Goal: Task Accomplishment & Management: Manage account settings

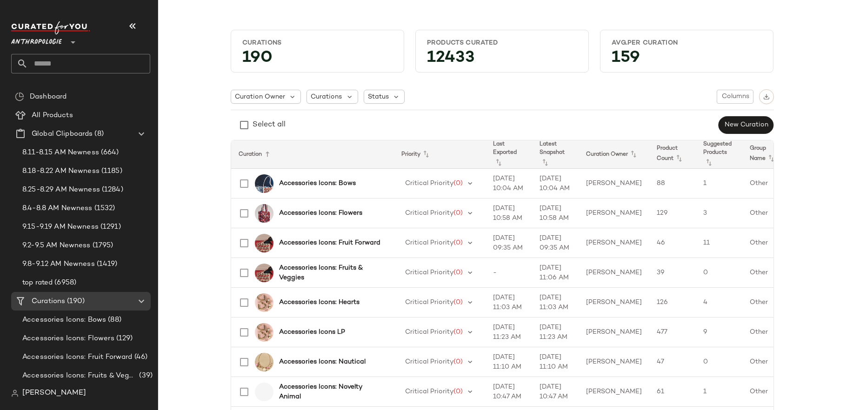
click at [61, 40] on span "Anthropologie" at bounding box center [36, 40] width 51 height 17
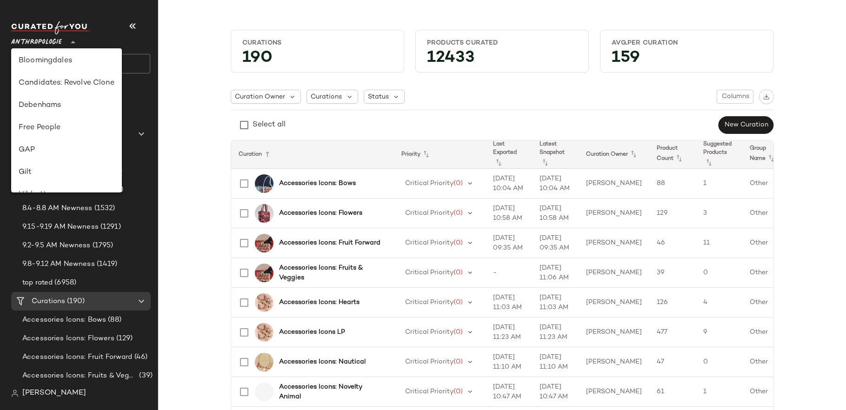
scroll to position [139, 0]
click at [80, 138] on div "GAP" at bounding box center [66, 147] width 111 height 22
type input "**"
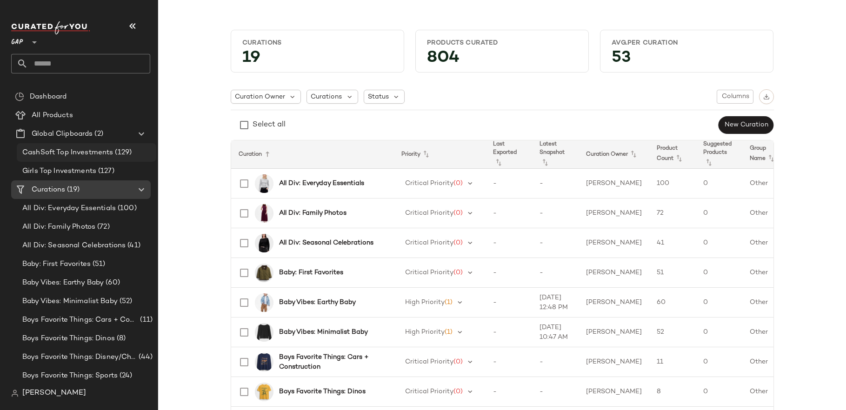
click at [93, 149] on span "CashSoft Top Investments" at bounding box center [67, 152] width 91 height 11
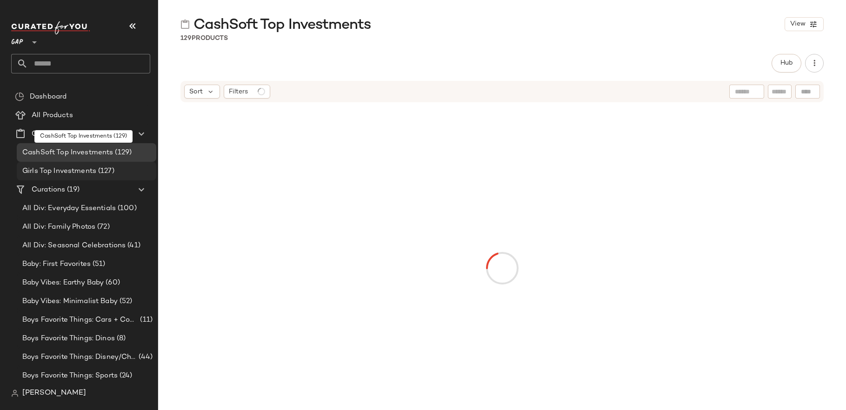
click at [91, 173] on span "Girls Top Investments" at bounding box center [59, 171] width 74 height 11
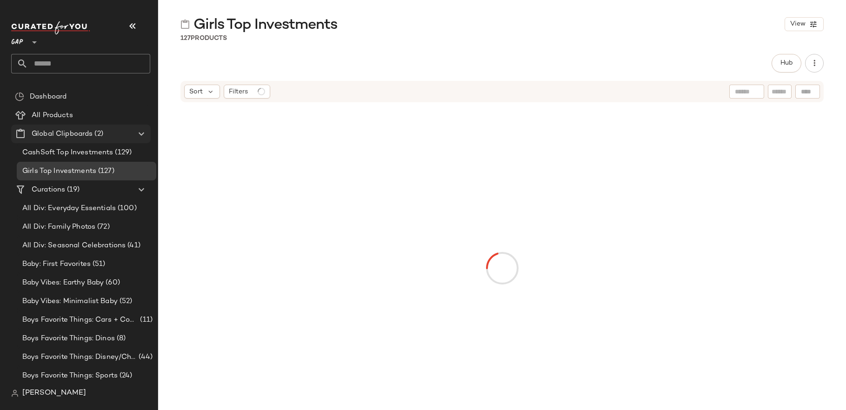
click at [89, 133] on span "Global Clipboards" at bounding box center [62, 134] width 61 height 11
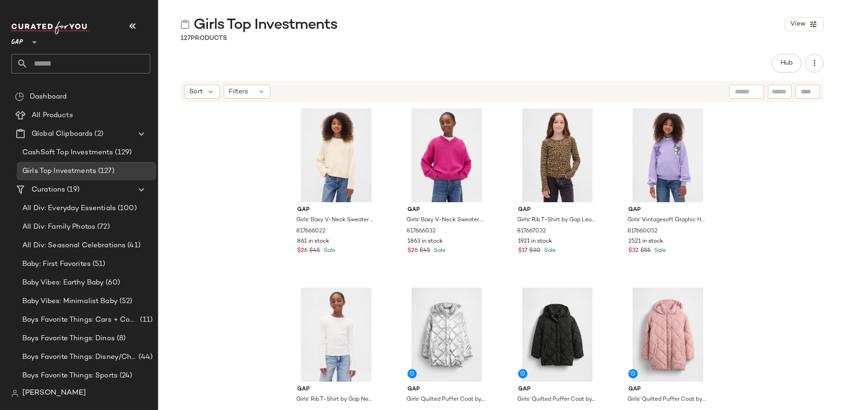
click at [318, 19] on span "Girls Top Investments" at bounding box center [265, 25] width 144 height 19
click at [97, 134] on span "(2)" at bounding box center [98, 134] width 10 height 11
click at [136, 145] on span "Create Global Clipboard" at bounding box center [149, 149] width 88 height 8
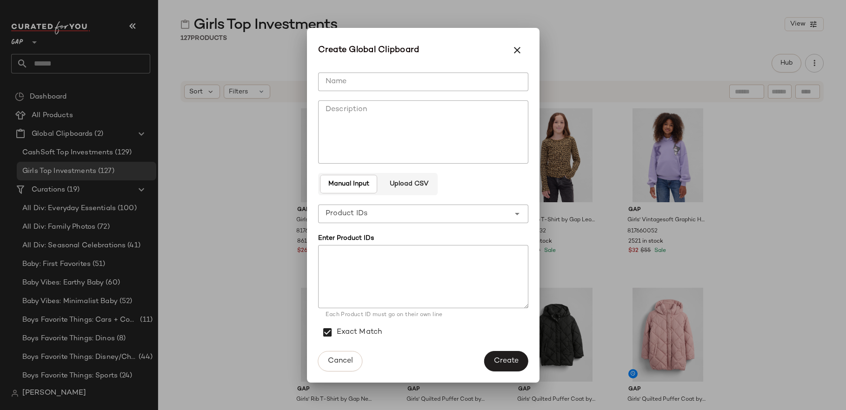
click at [376, 85] on input "Name" at bounding box center [423, 82] width 210 height 19
type input "*"
type input "**********"
click at [398, 270] on textarea at bounding box center [423, 276] width 210 height 63
paste textarea "********* ********* ********* ********* ********* ********* ********* *********…"
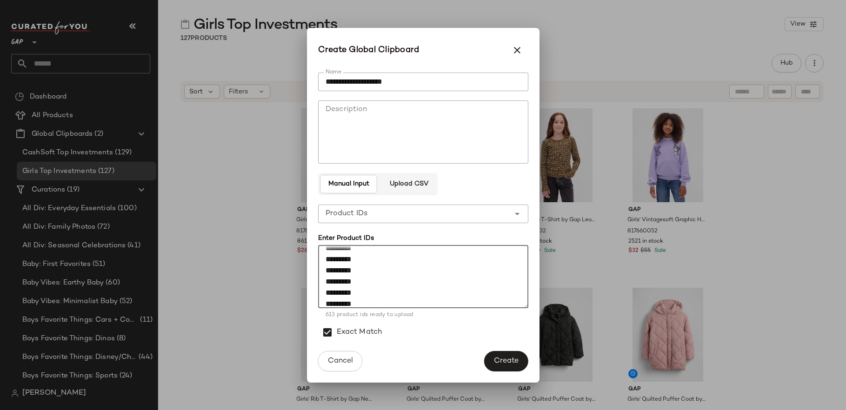
scroll to position [6795, 0]
type textarea "********* ********* ********* ********* ********* ********* ********* *********…"
click at [508, 358] on span "Create" at bounding box center [505, 361] width 25 height 9
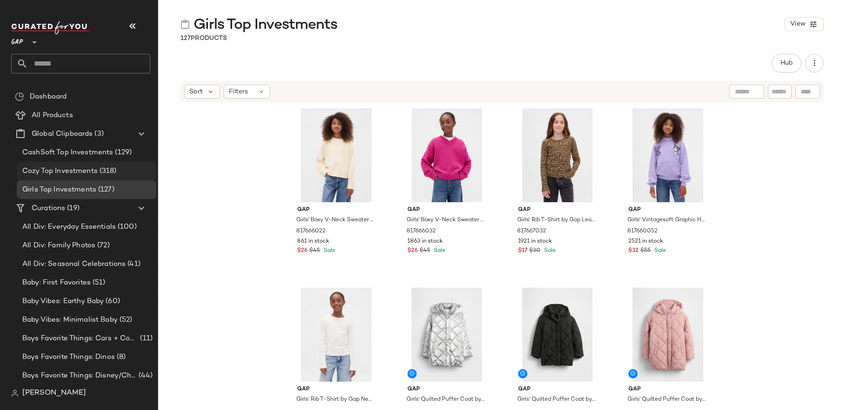
click at [117, 174] on div "Cozy Top Investments (318)" at bounding box center [86, 171] width 133 height 11
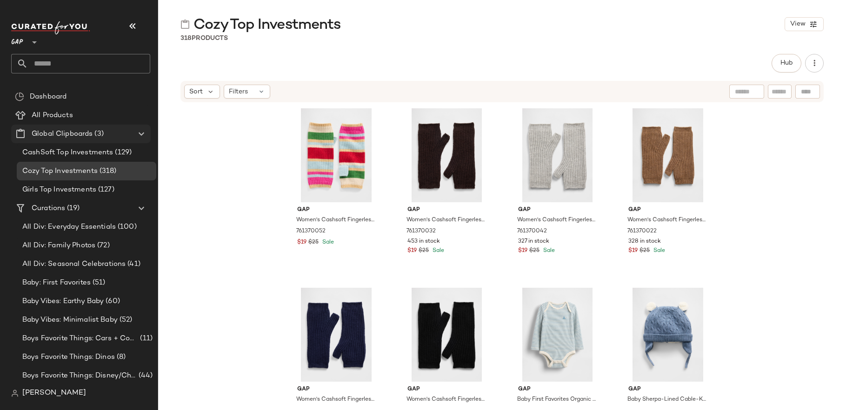
click at [70, 138] on span "Global Clipboards" at bounding box center [62, 134] width 61 height 11
click at [103, 149] on span "Create Global Clipboard" at bounding box center [122, 152] width 88 height 8
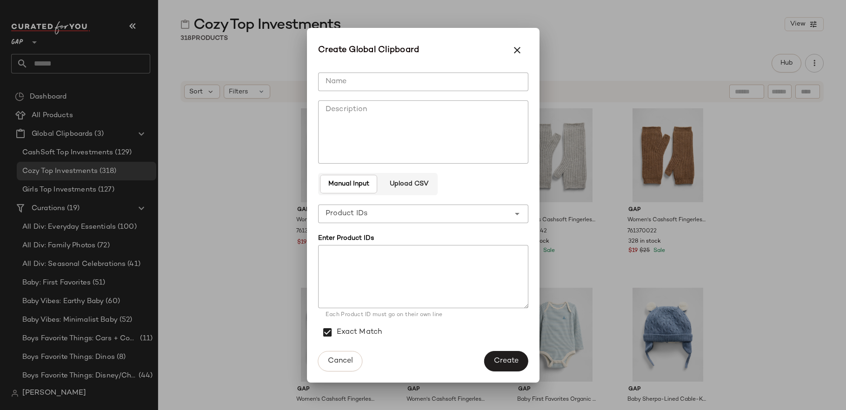
click at [370, 66] on div "**********" at bounding box center [423, 205] width 210 height 280
click at [361, 76] on input "Name" at bounding box center [423, 82] width 210 height 19
type input "*"
type input "**********"
click at [398, 264] on textarea at bounding box center [423, 276] width 210 height 63
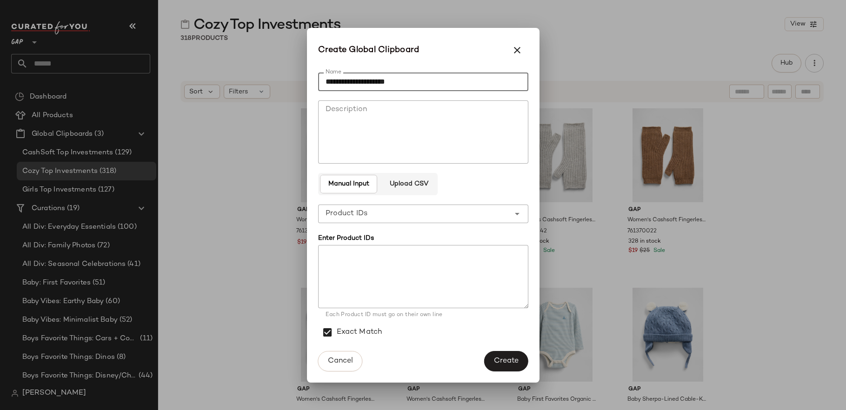
paste textarea "********* ********* ********* ********* ********* ********* ********* *********…"
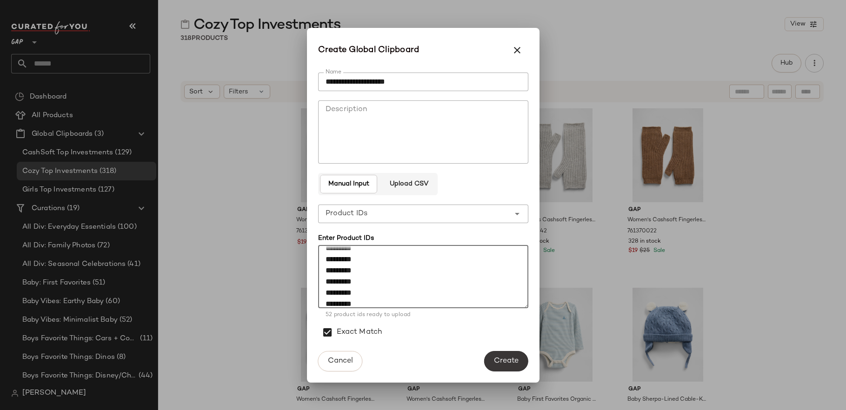
type textarea "********* ********* ********* ********* ********* ********* ********* *********…"
click at [496, 359] on span "Create" at bounding box center [505, 361] width 25 height 9
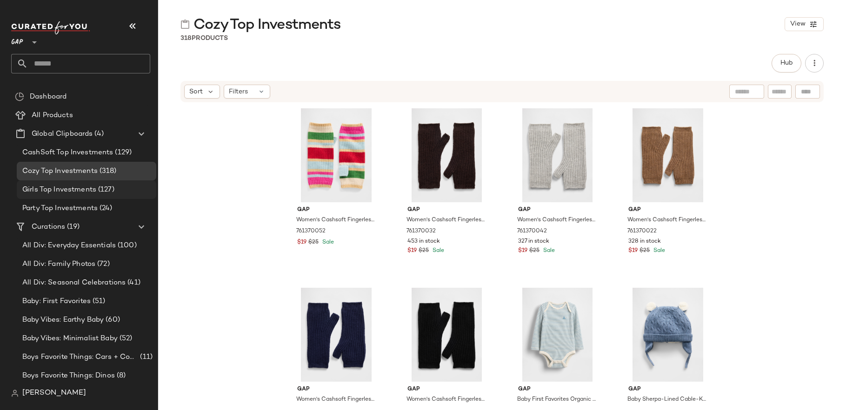
click at [88, 186] on span "Girls Top Investments" at bounding box center [59, 190] width 74 height 11
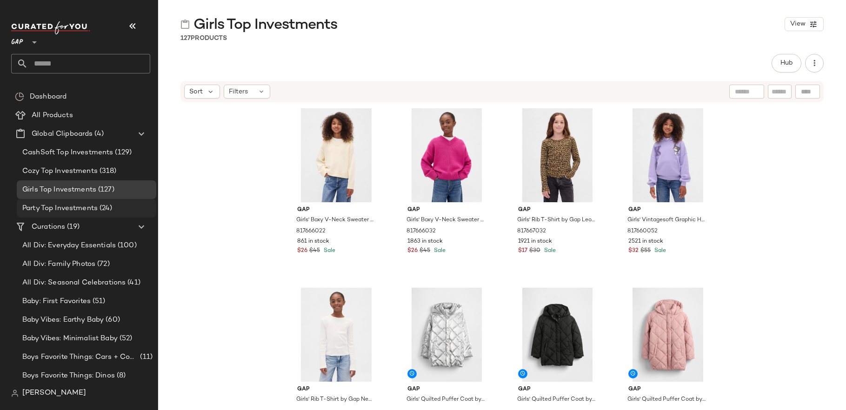
click at [75, 212] on span "Party Top Investments" at bounding box center [59, 208] width 75 height 11
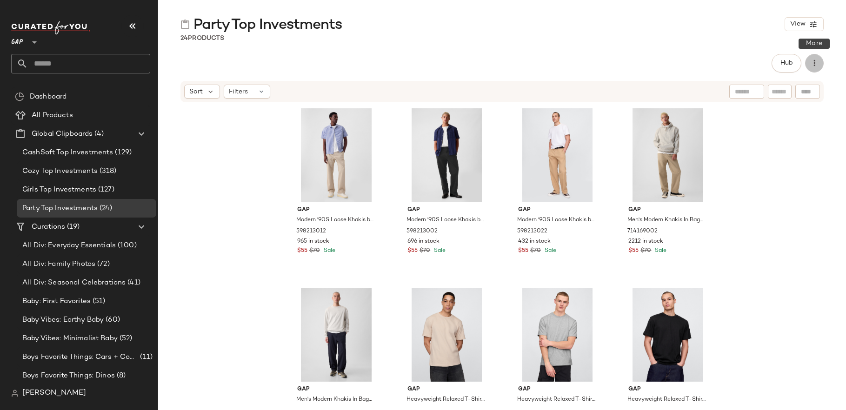
click at [808, 68] on button "button" at bounding box center [814, 63] width 19 height 19
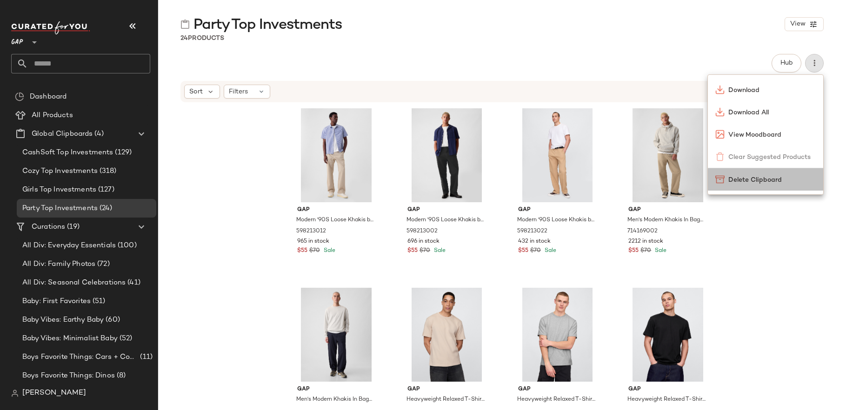
click at [757, 179] on span "Delete Clipboard" at bounding box center [771, 180] width 87 height 10
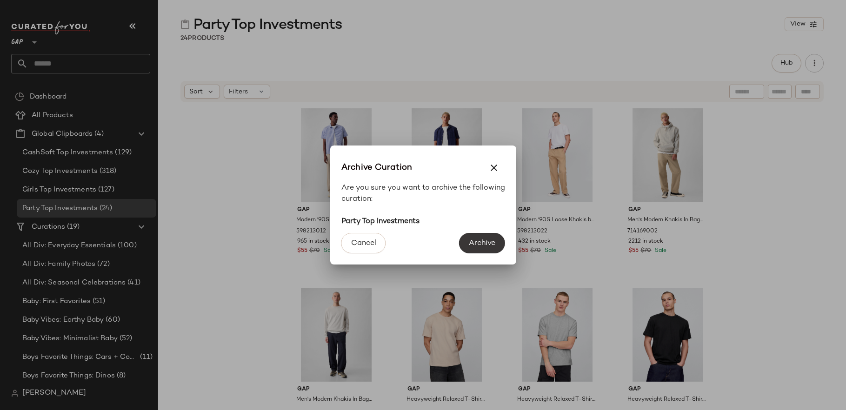
click at [479, 247] on span "Archive" at bounding box center [481, 243] width 27 height 9
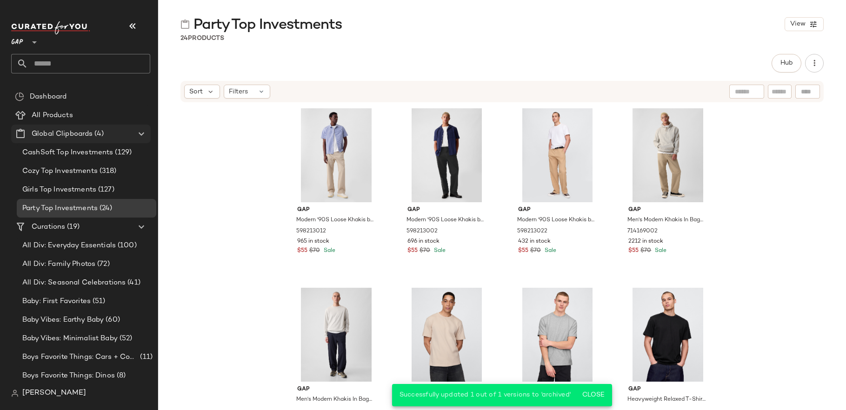
click at [84, 133] on span "Global Clipboards" at bounding box center [62, 134] width 61 height 11
click at [126, 142] on div "Create Global Clipboard" at bounding box center [136, 148] width 103 height 22
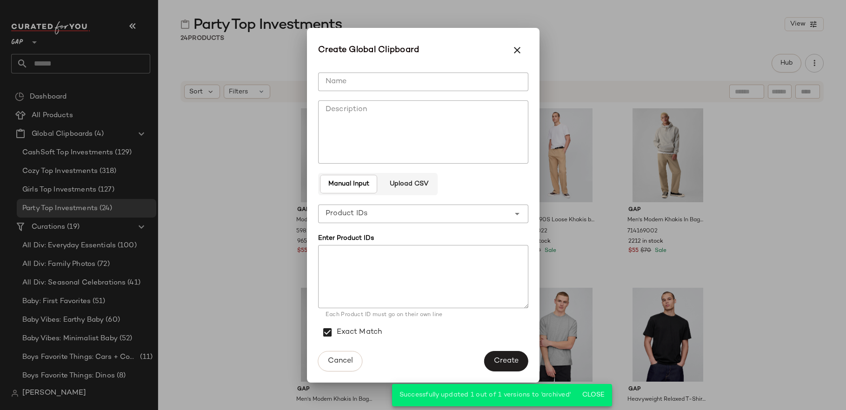
click at [360, 270] on textarea at bounding box center [423, 276] width 210 height 63
paste textarea "********* ********* ********* ********* ********* ********* ********* *********…"
type textarea "********* ********* ********* ********* ********* ********* ********* *********…"
click at [354, 85] on input "Name" at bounding box center [423, 82] width 210 height 19
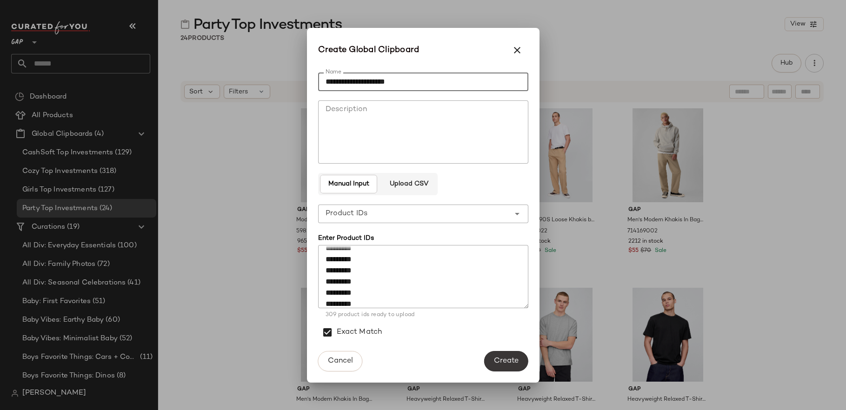
type input "**********"
click at [504, 360] on span "Create" at bounding box center [505, 361] width 25 height 9
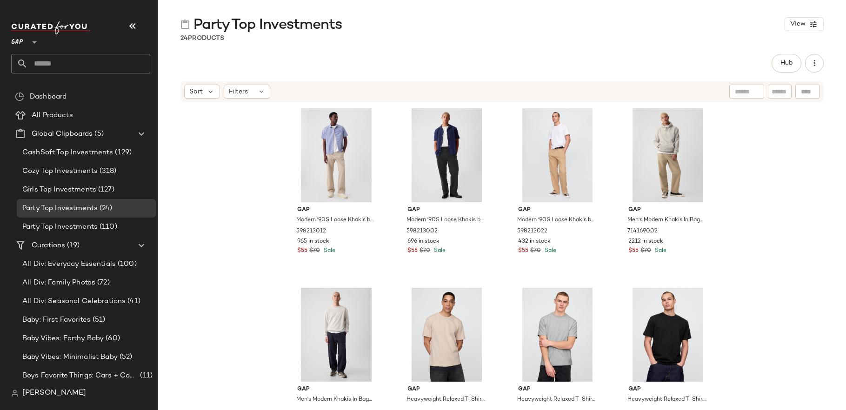
click at [265, 297] on div "Gap Modern '90S Loose Khakis by Gap Moonstone Size 36W 598213012 965 in stock $…" at bounding box center [502, 255] width 688 height 304
click at [118, 225] on div "Party Top Investments (110)" at bounding box center [86, 227] width 133 height 11
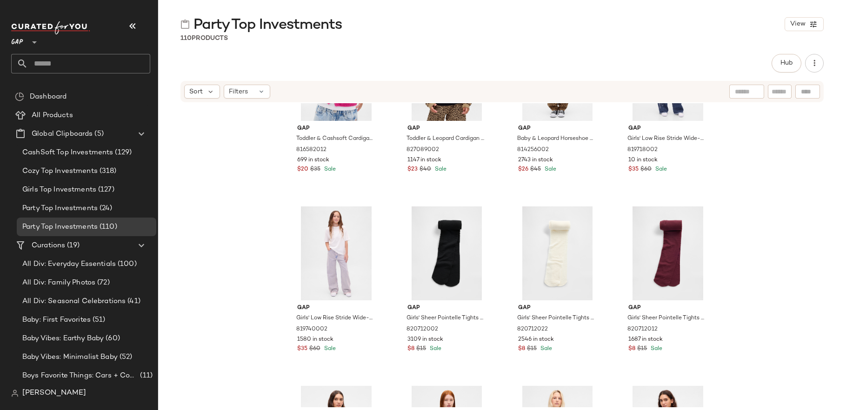
scroll to position [1893, 0]
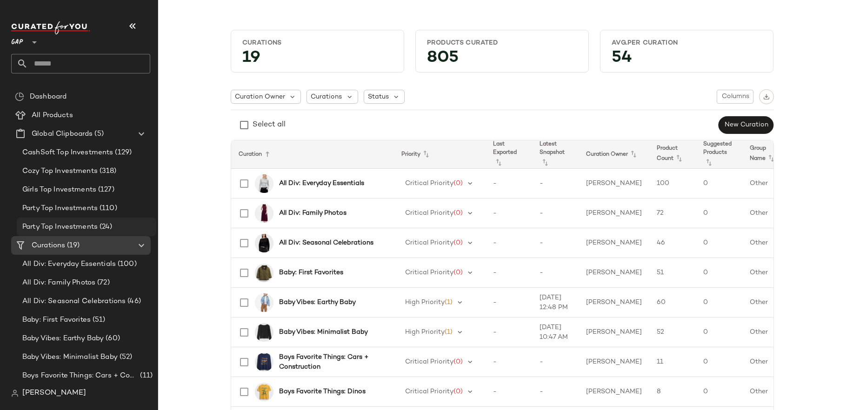
click at [121, 232] on div "Party Top Investments (24)" at bounding box center [86, 227] width 139 height 19
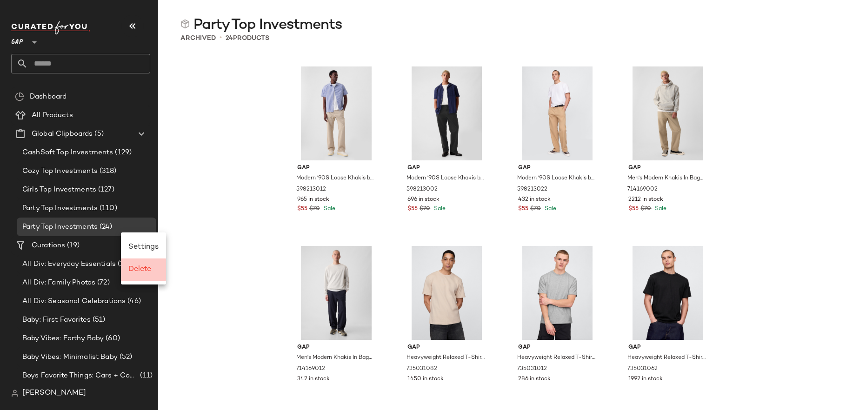
click at [137, 273] on span "Delete" at bounding box center [139, 269] width 23 height 8
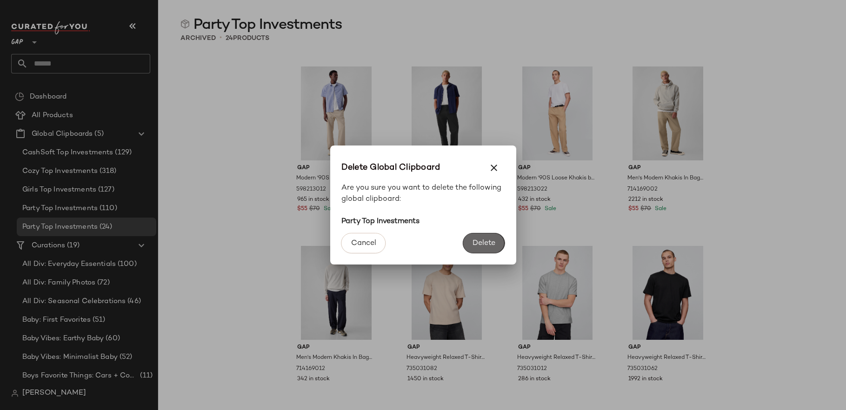
click at [494, 236] on button "Delete" at bounding box center [484, 243] width 42 height 20
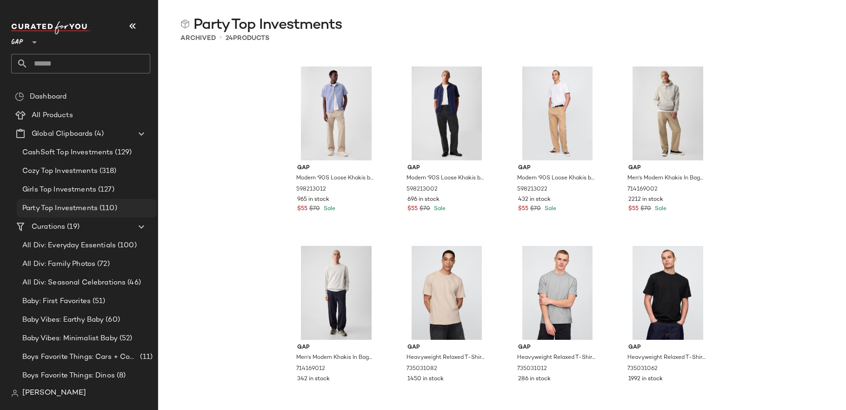
click at [119, 199] on div "Party Top Investments (110)" at bounding box center [86, 208] width 139 height 19
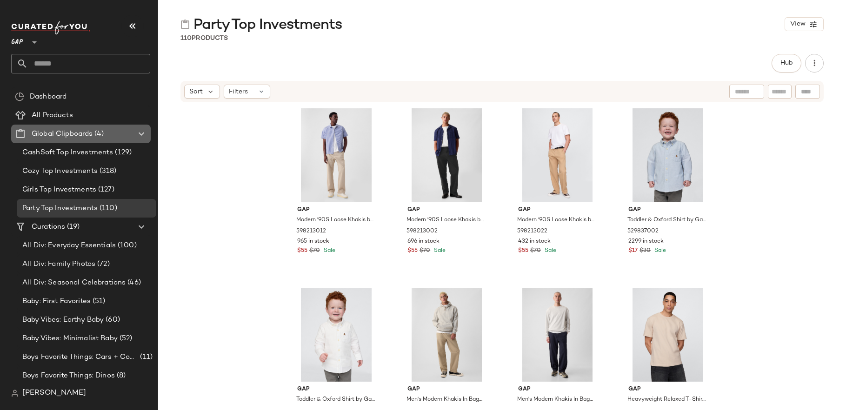
click at [103, 136] on span "(4)" at bounding box center [98, 134] width 11 height 11
click at [129, 153] on span "Create Global Clipboard" at bounding box center [154, 151] width 88 height 8
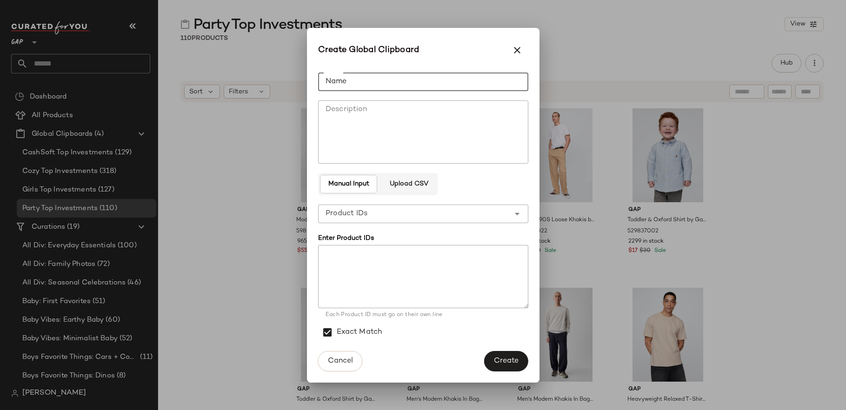
click at [341, 87] on input "Name" at bounding box center [423, 82] width 210 height 19
type input "**********"
click at [378, 310] on div "Each Product ID must go on their own line" at bounding box center [423, 313] width 210 height 11
click at [374, 297] on textarea at bounding box center [423, 276] width 210 height 63
paste textarea "********* ********* ********* ********* ********* ********* ********* *********…"
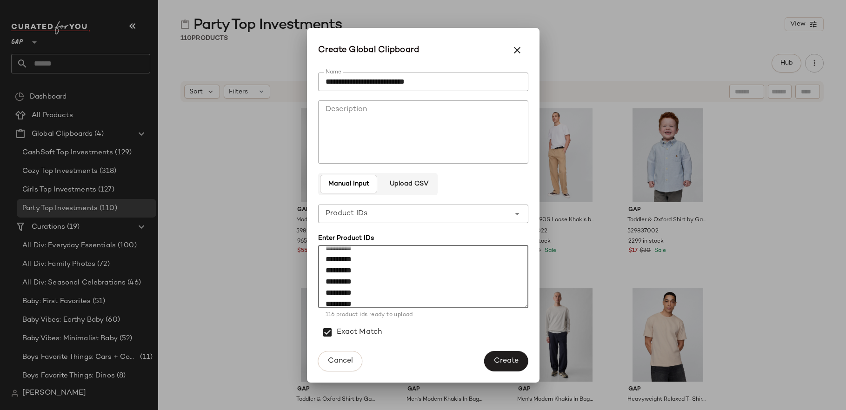
scroll to position [1239, 0]
type textarea "********* ********* ********* ********* ********* ********* ********* *********…"
click at [497, 361] on span "Create" at bounding box center [505, 361] width 25 height 9
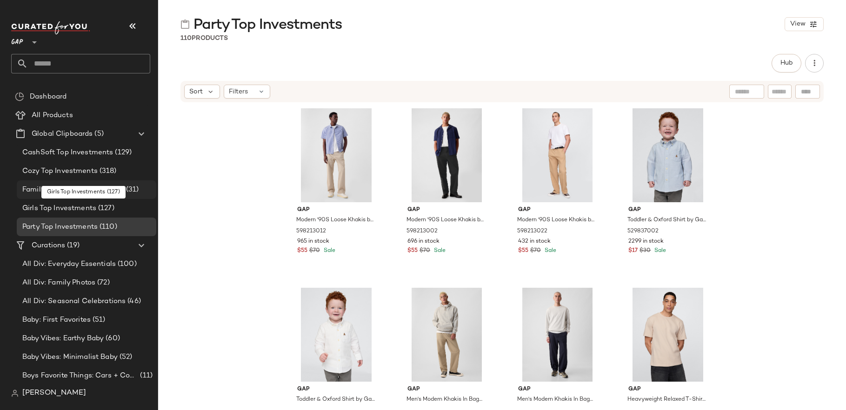
click at [124, 188] on span "(31)" at bounding box center [131, 190] width 15 height 11
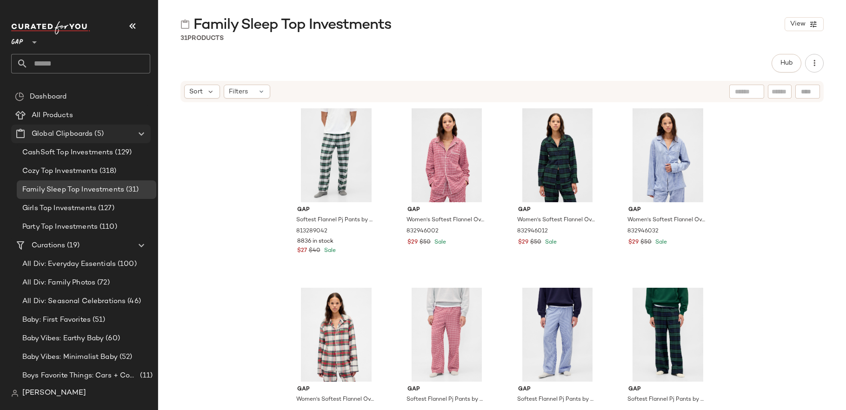
click at [92, 134] on span "Global Clipboards" at bounding box center [62, 134] width 61 height 11
click at [141, 157] on div "Create Global Clipboard" at bounding box center [143, 149] width 103 height 22
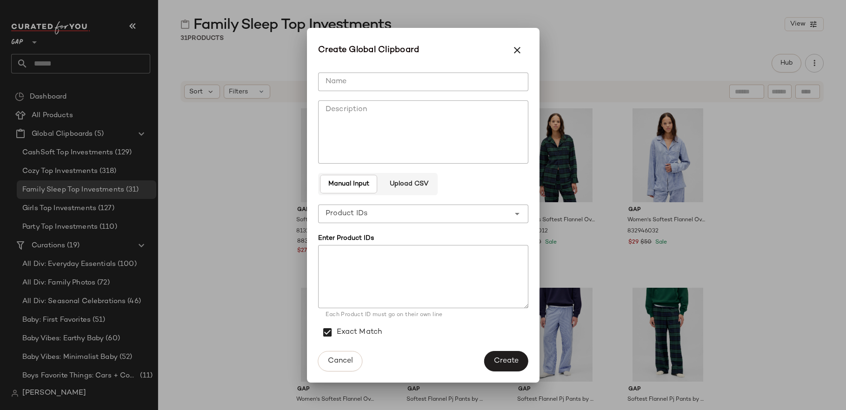
click at [346, 263] on textarea at bounding box center [423, 276] width 210 height 63
paste textarea "********* ********* ********* ********* ********* ********* ********* *********…"
type textarea "********* ********* ********* ********* ********* ********* ********* *********…"
click at [374, 77] on input "Name" at bounding box center [423, 82] width 210 height 19
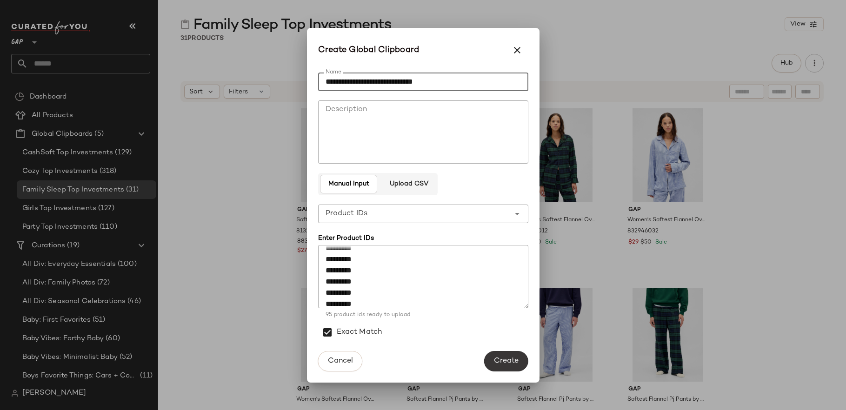
type input "**********"
click at [495, 355] on button "Create" at bounding box center [506, 361] width 44 height 20
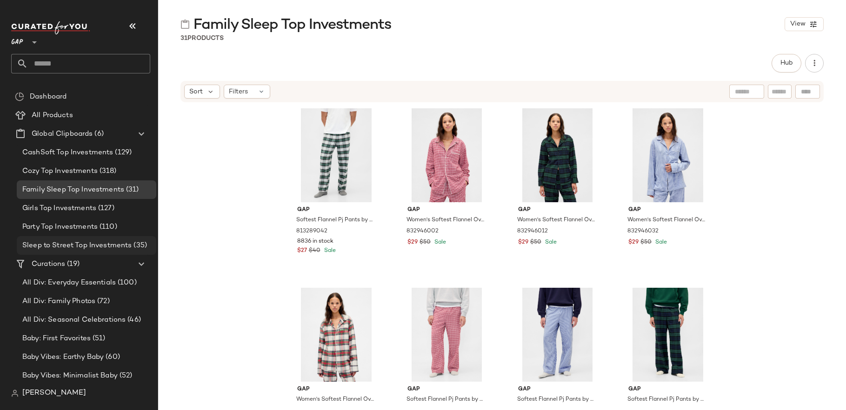
click at [106, 240] on span "Sleep to Street Top Investments" at bounding box center [76, 245] width 109 height 11
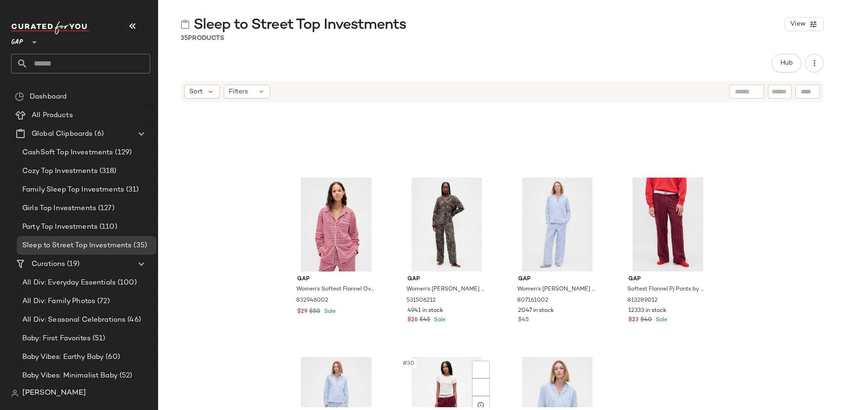
scroll to position [1313, 0]
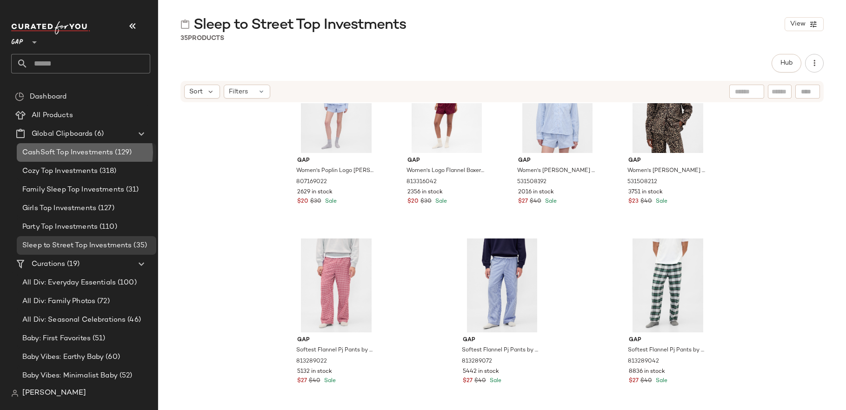
click at [75, 156] on span "CashSoft Top Investments" at bounding box center [67, 152] width 91 height 11
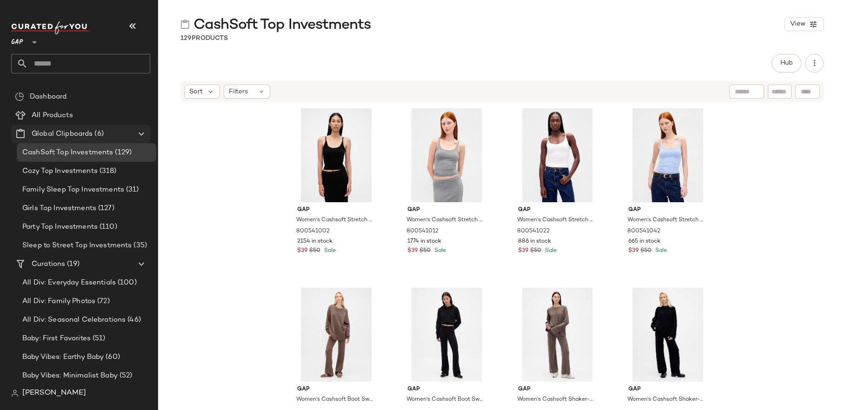
click at [91, 129] on span "Global Clipboards" at bounding box center [62, 134] width 61 height 11
click at [129, 141] on span "Create Global Clipboard" at bounding box center [142, 143] width 88 height 8
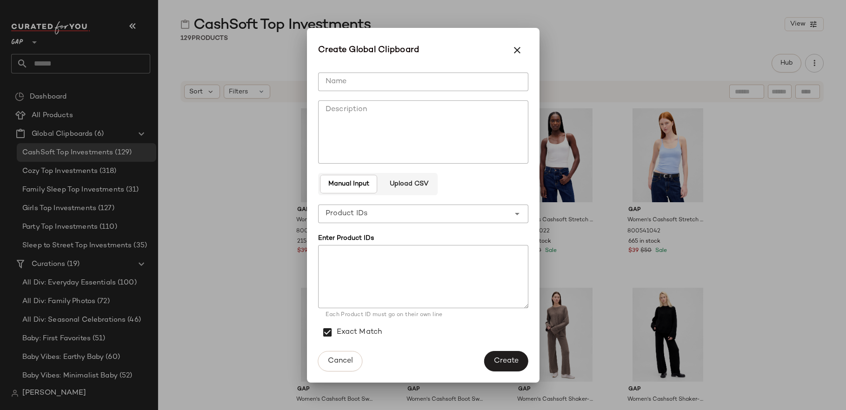
click at [371, 90] on input "Name" at bounding box center [423, 82] width 210 height 19
type input "**********"
click at [377, 261] on textarea at bounding box center [423, 276] width 210 height 63
paste textarea "****** ****** ****** ****** ****** ****** ****** ****** ****** ****** ****** **…"
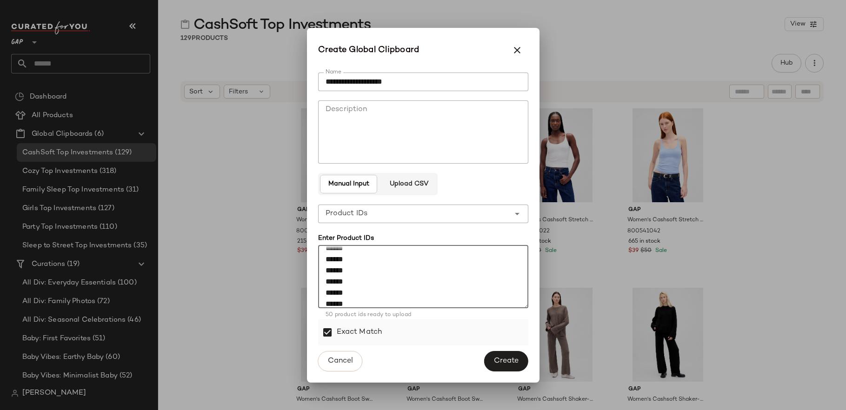
type textarea "****** ****** ****** ****** ****** ****** ****** ****** ****** ****** ****** **…"
click at [367, 332] on label "Exact Match" at bounding box center [360, 332] width 46 height 26
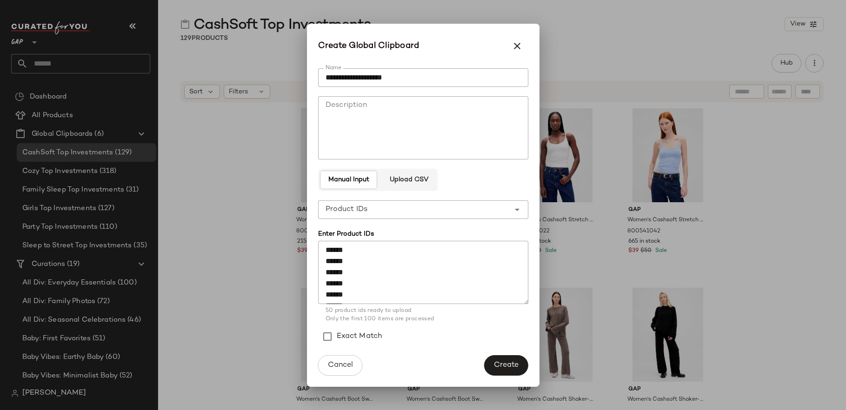
scroll to position [502, 0]
click at [500, 368] on span "Create" at bounding box center [505, 365] width 25 height 9
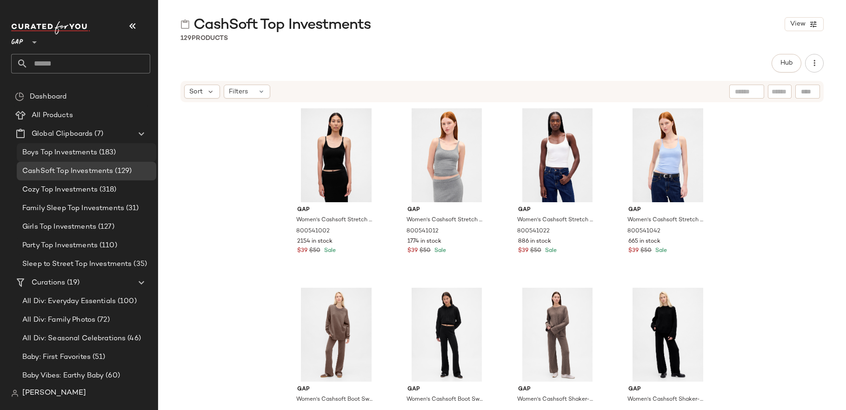
click at [77, 149] on span "Boys Top Investments" at bounding box center [59, 152] width 75 height 11
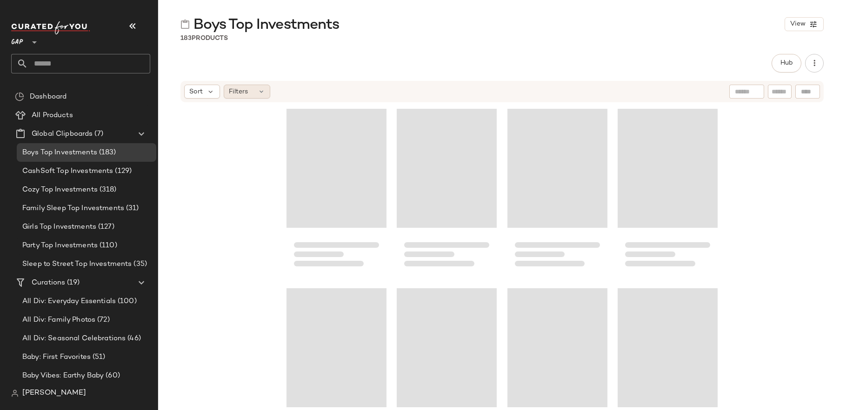
click at [263, 89] on icon at bounding box center [261, 91] width 7 height 7
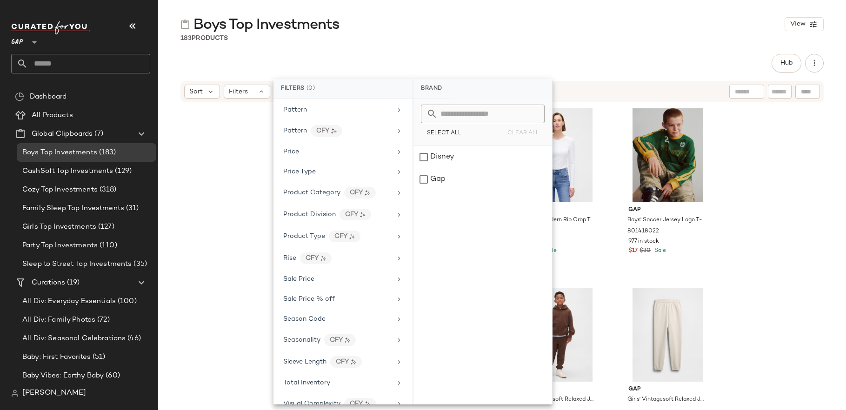
scroll to position [495, 0]
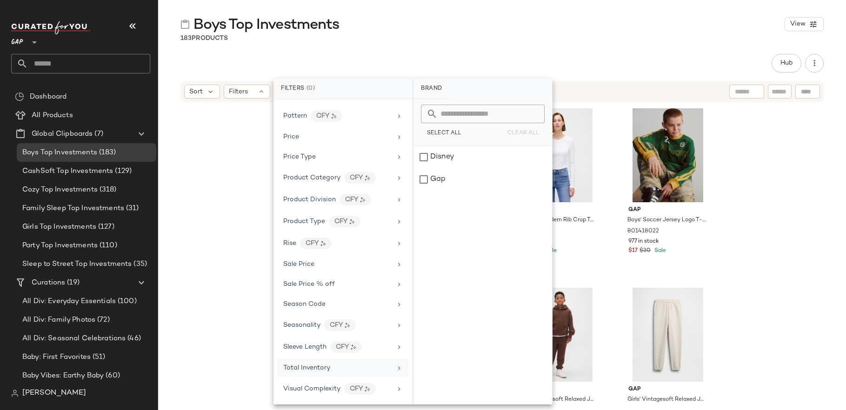
click at [330, 366] on div "Total Inventory" at bounding box center [337, 368] width 108 height 10
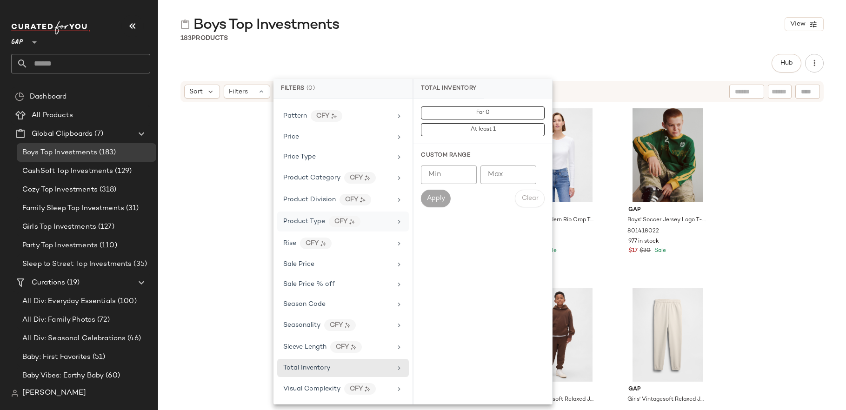
scroll to position [0, 0]
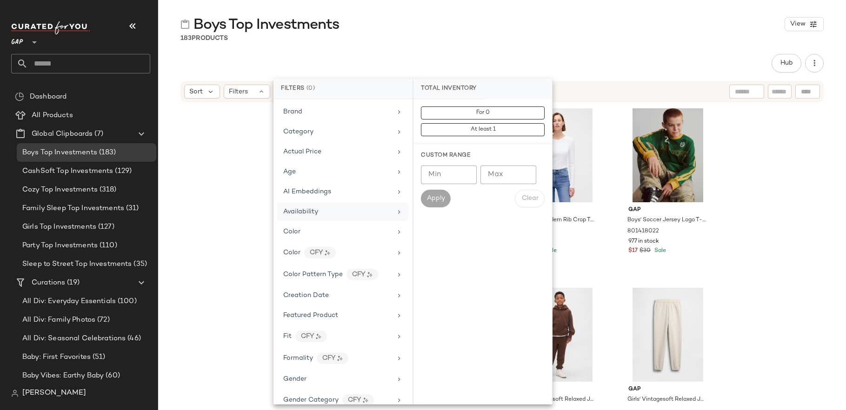
click at [356, 212] on div "Availability" at bounding box center [337, 212] width 108 height 10
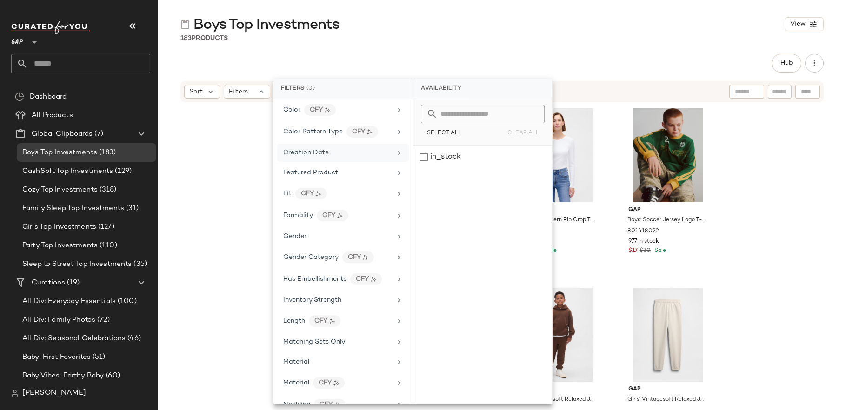
scroll to position [201, 0]
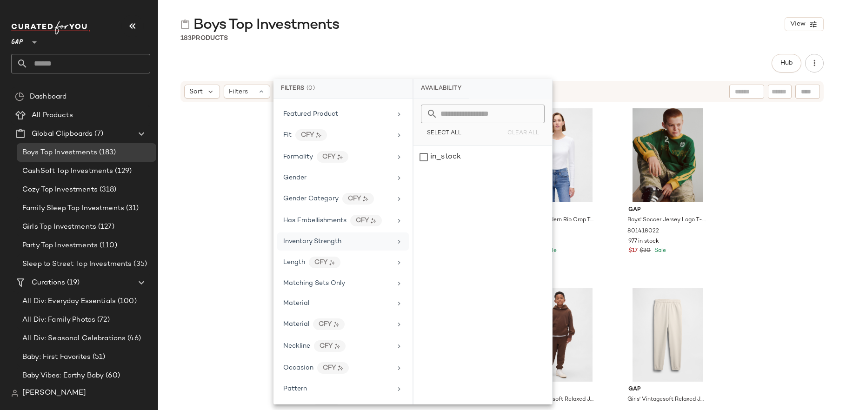
click at [354, 236] on div "Inventory Strength" at bounding box center [343, 241] width 132 height 18
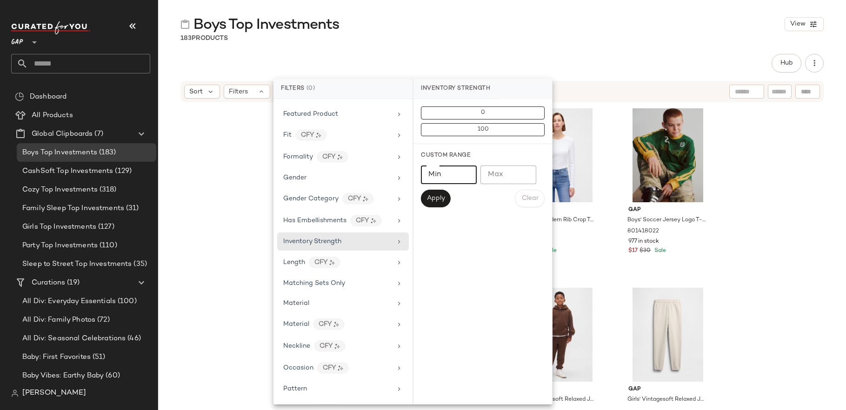
click at [469, 177] on input "**" at bounding box center [449, 175] width 56 height 19
type input "**"
type input "***"
click at [437, 195] on span "Apply" at bounding box center [435, 198] width 19 height 7
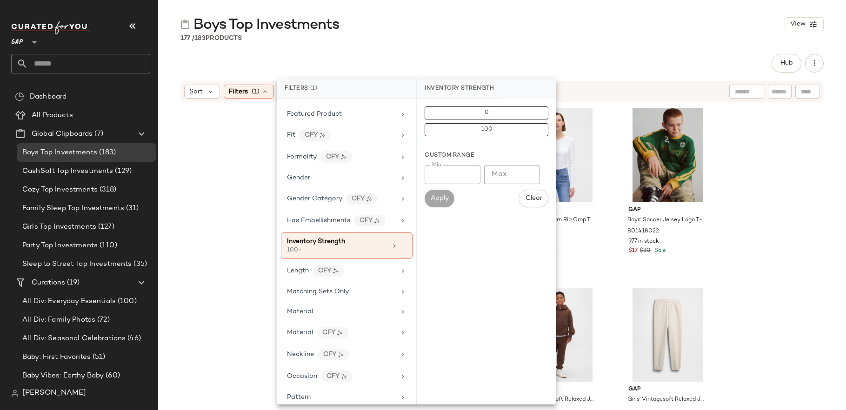
click at [242, 258] on div "Gap Women's Modern V-Neck Shrunken T-Shirt by Gap Terra Brown Size XS 801454022…" at bounding box center [502, 255] width 688 height 304
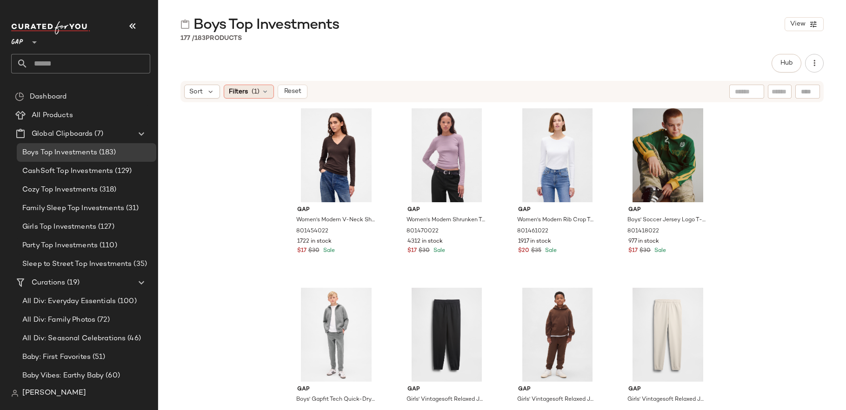
click at [262, 91] on icon at bounding box center [264, 91] width 7 height 7
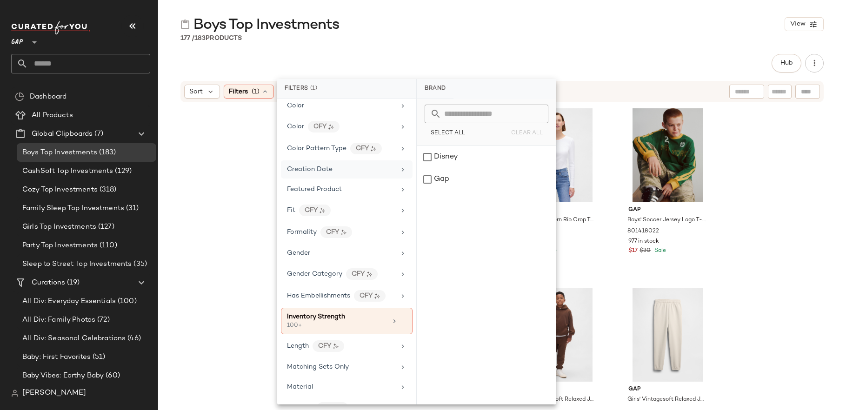
scroll to position [128, 0]
click at [346, 314] on div "Inventory Strength" at bounding box center [337, 315] width 100 height 10
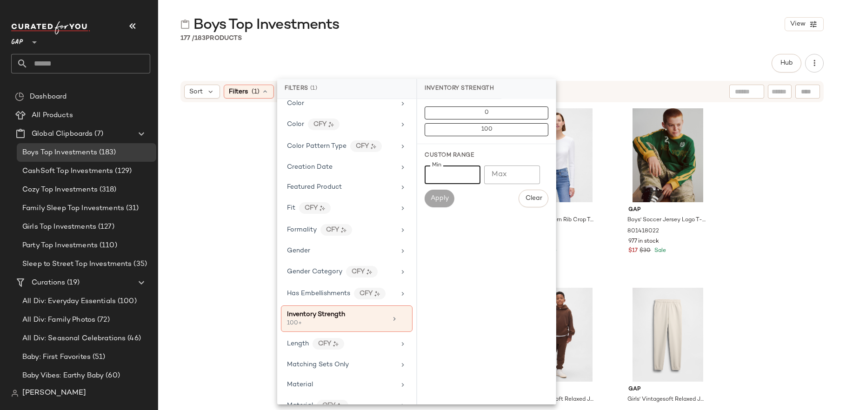
click at [461, 173] on input "***" at bounding box center [452, 175] width 56 height 19
type input "*"
click at [511, 173] on input "Max" at bounding box center [512, 175] width 56 height 19
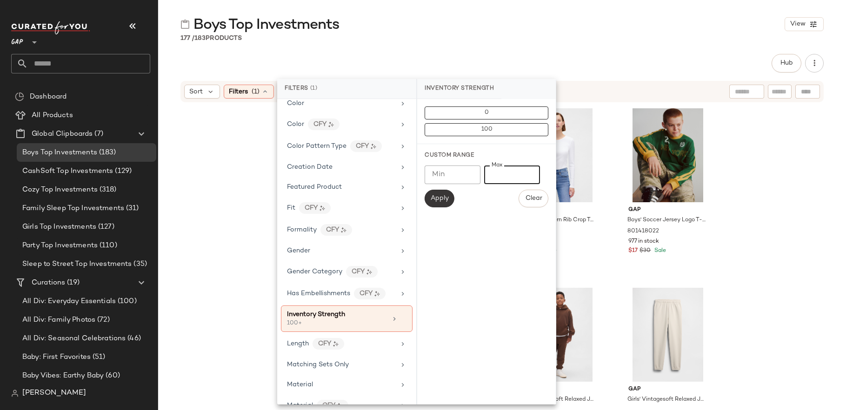
type input "***"
click at [444, 192] on button "Apply" at bounding box center [439, 199] width 30 height 18
click at [225, 235] on div "Gap Women's Modern V-Neck Shrunken T-Shirt by Gap Terra Brown Size XS 801454022…" at bounding box center [502, 255] width 688 height 304
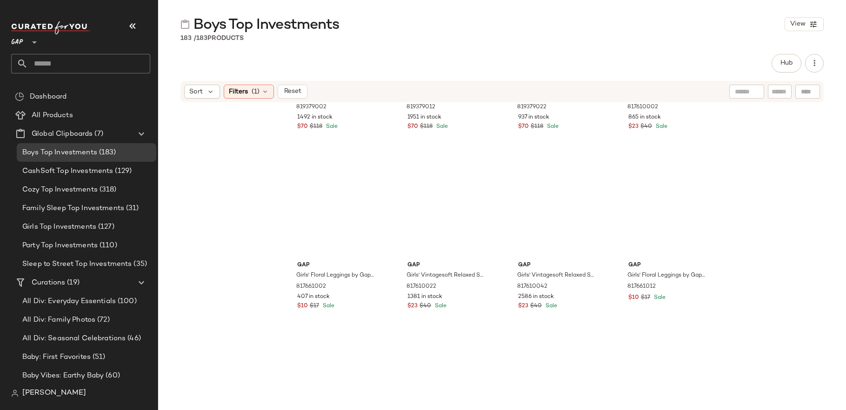
scroll to position [1822, 0]
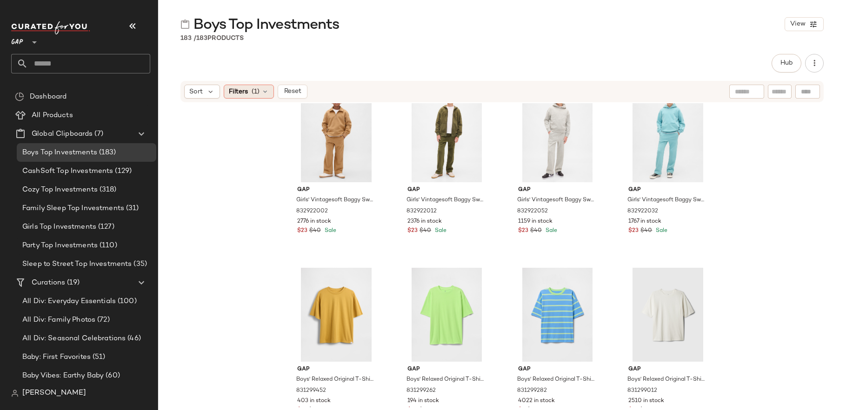
click at [258, 93] on span "(1)" at bounding box center [256, 92] width 8 height 10
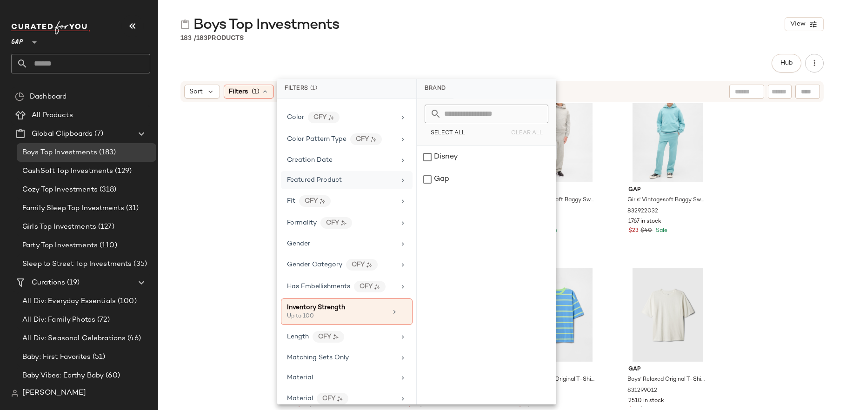
scroll to position [139, 0]
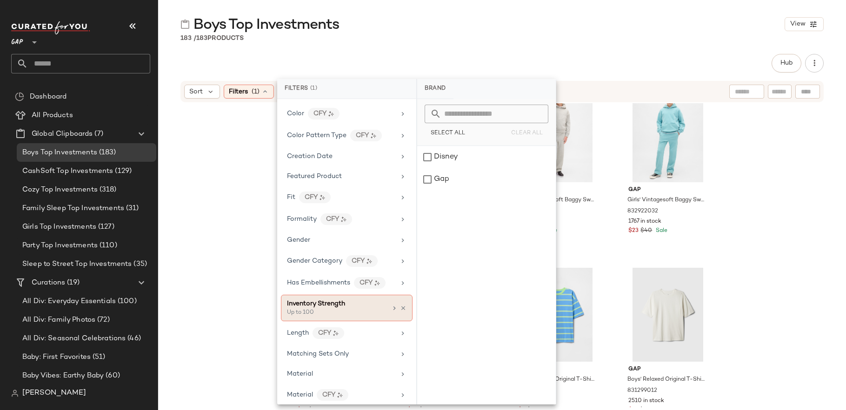
click at [327, 303] on span "Inventory Strength" at bounding box center [316, 303] width 58 height 7
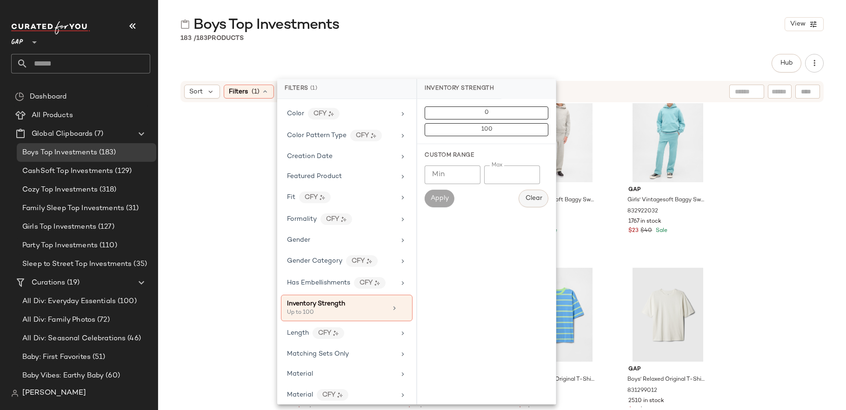
click at [542, 204] on button "Clear" at bounding box center [533, 199] width 30 height 18
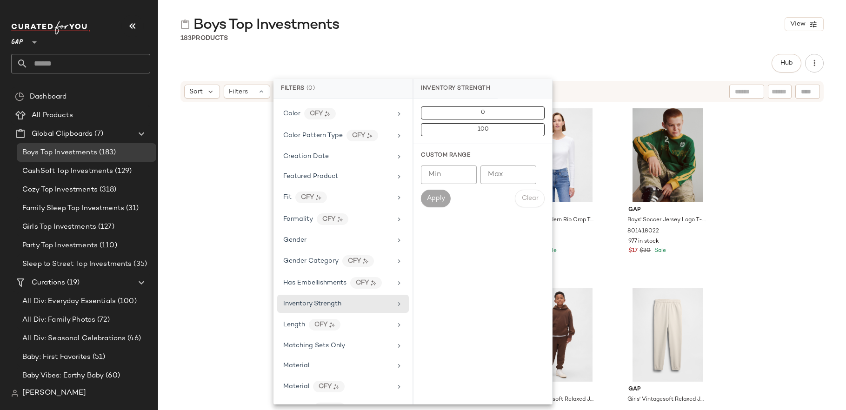
click at [486, 172] on input "Max" at bounding box center [508, 175] width 56 height 19
type input "***"
click at [444, 195] on span "Apply" at bounding box center [435, 198] width 19 height 7
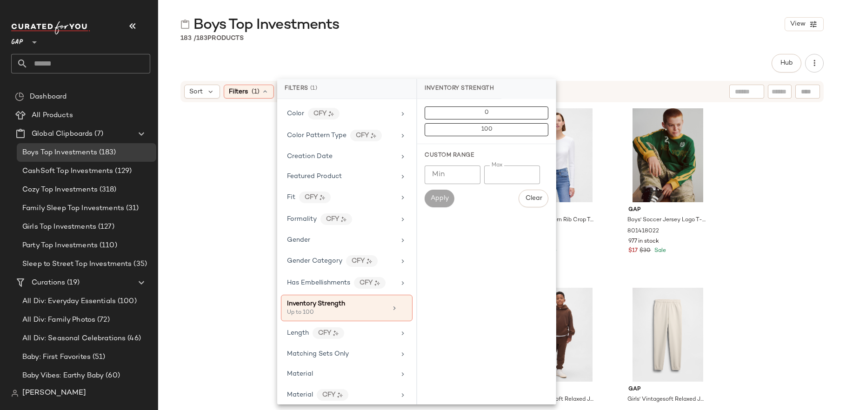
click at [741, 245] on div "Gap Women's Modern V-Neck Shrunken T-Shirt by Gap Terra Brown Size XS 801454022…" at bounding box center [502, 255] width 688 height 304
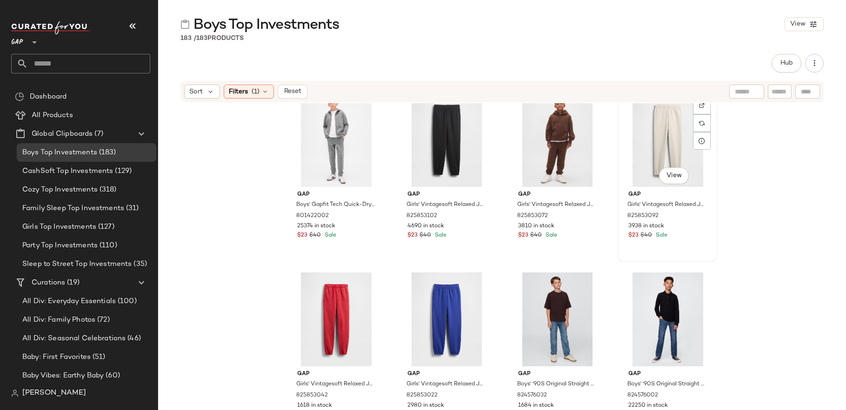
scroll to position [0, 0]
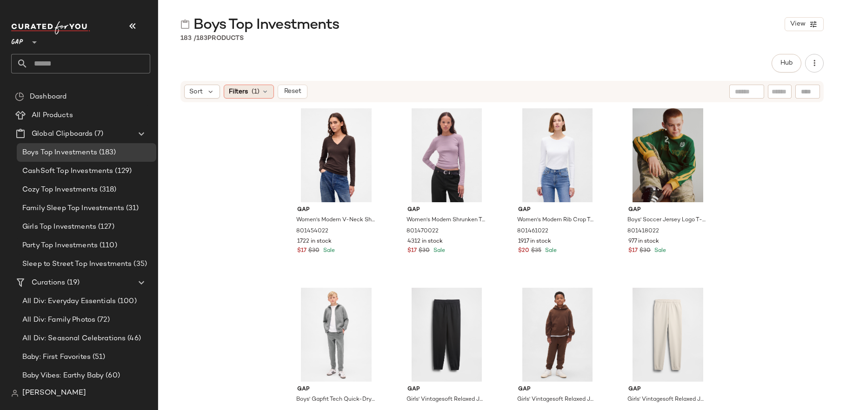
click at [251, 89] on div "Filters (1)" at bounding box center [249, 92] width 50 height 14
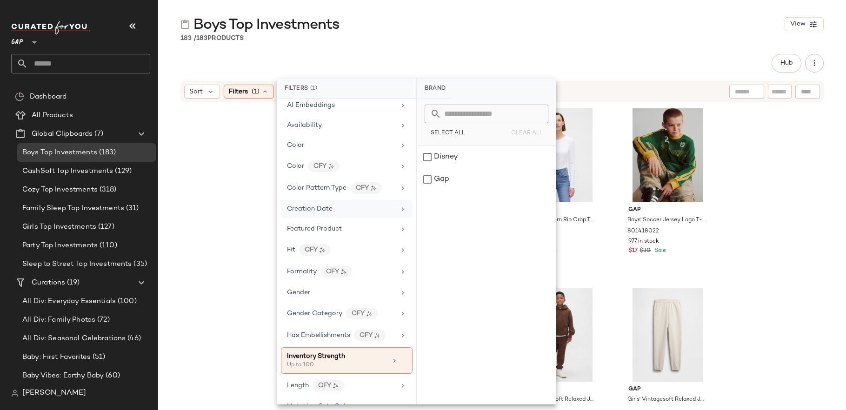
scroll to position [90, 0]
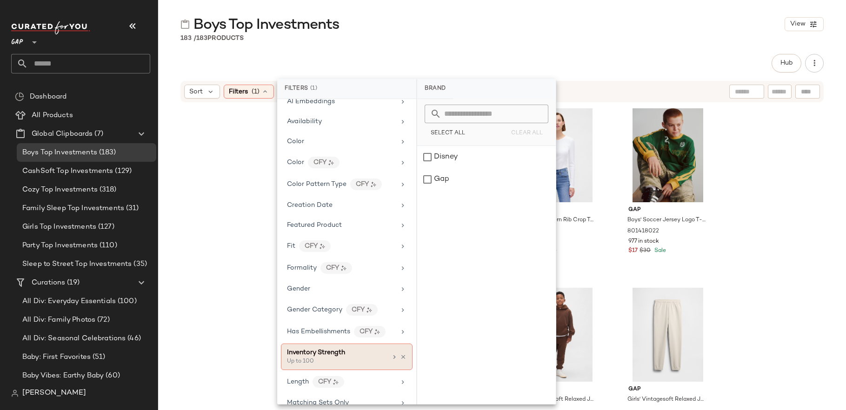
click at [342, 353] on span "Inventory Strength" at bounding box center [316, 352] width 58 height 7
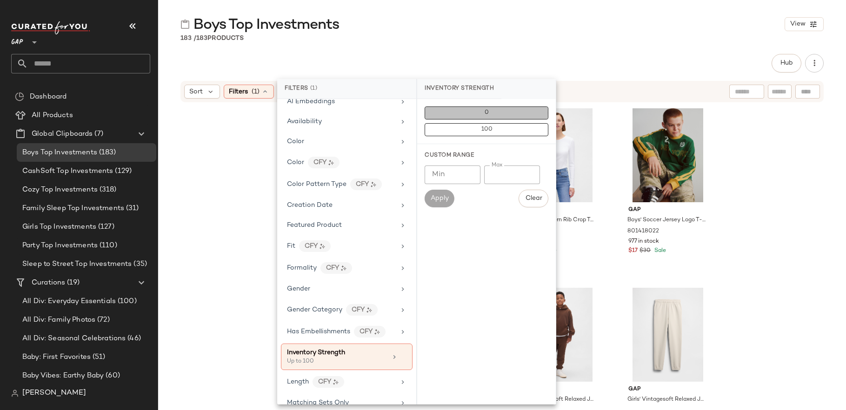
click at [485, 113] on span "0" at bounding box center [486, 113] width 5 height 7
click at [786, 201] on div "Gap Women's Modern V-Neck Shrunken T-Shirt by Gap Terra Brown Size XS 801454022…" at bounding box center [502, 255] width 688 height 304
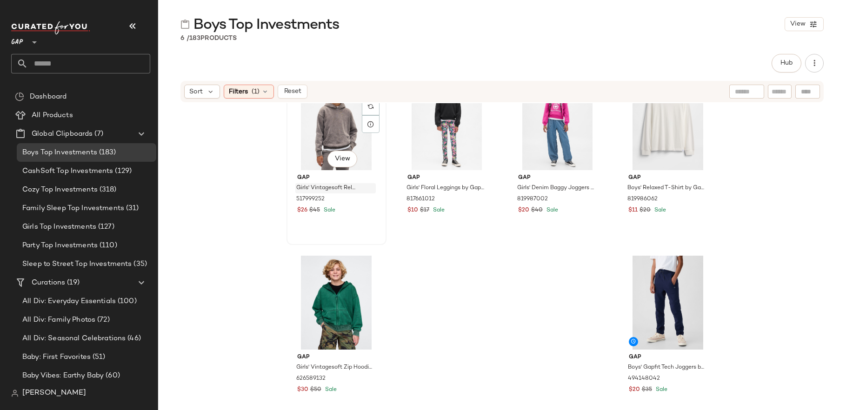
scroll to position [0, 0]
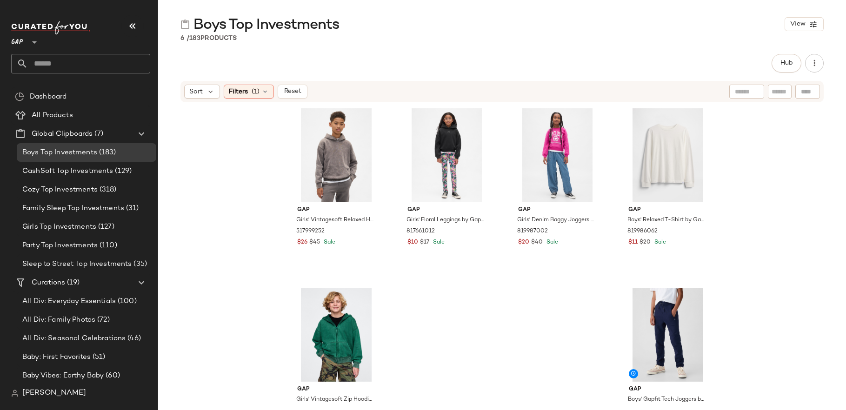
click at [444, 313] on div "Gap Girls' Vintagesoft Relaxed Hoodie by Gap Shark Fin Size S (6/7) 517999252 $…" at bounding box center [501, 256] width 431 height 302
click at [245, 86] on div "Filters (1)" at bounding box center [249, 92] width 50 height 14
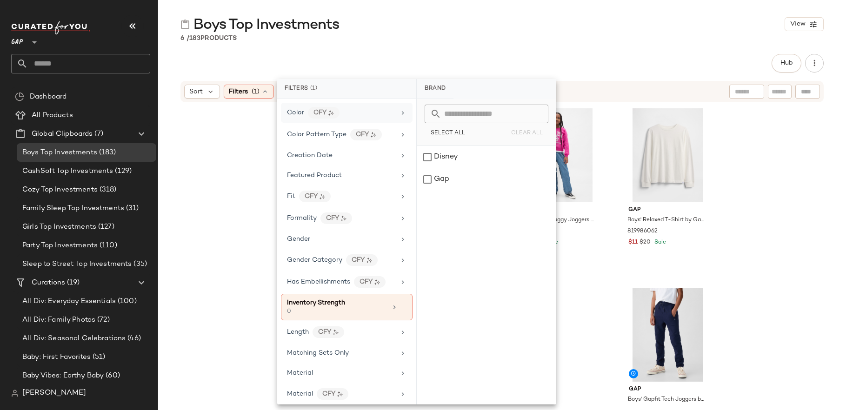
scroll to position [160, 0]
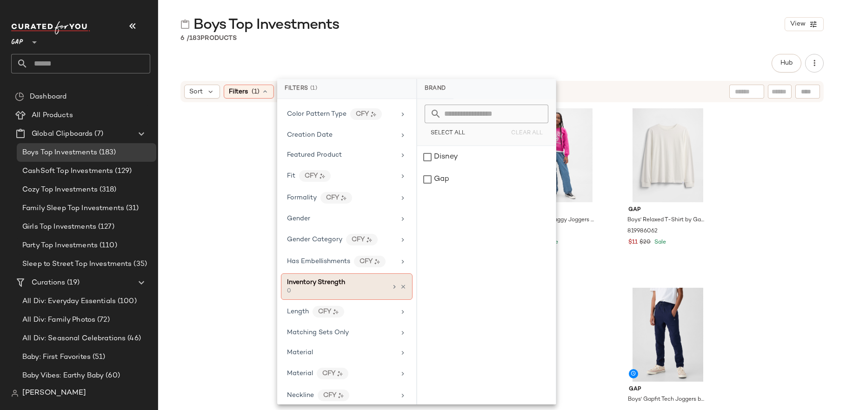
click at [341, 284] on span "Inventory Strength" at bounding box center [316, 282] width 58 height 7
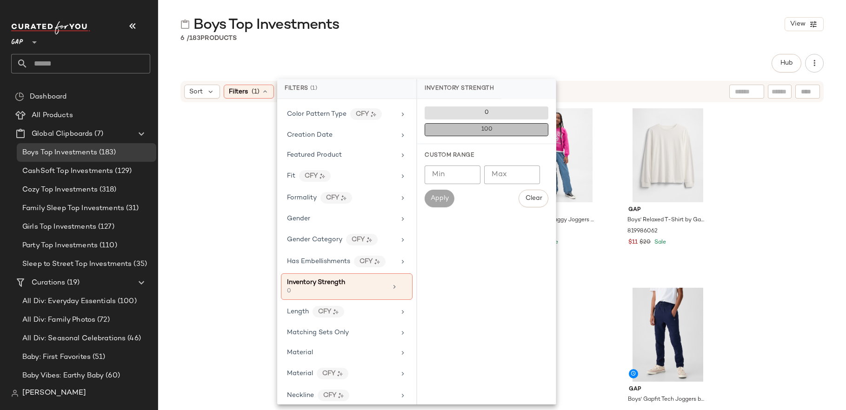
click at [499, 129] on button "100" at bounding box center [486, 129] width 124 height 13
click at [538, 204] on button "Clear" at bounding box center [533, 199] width 30 height 18
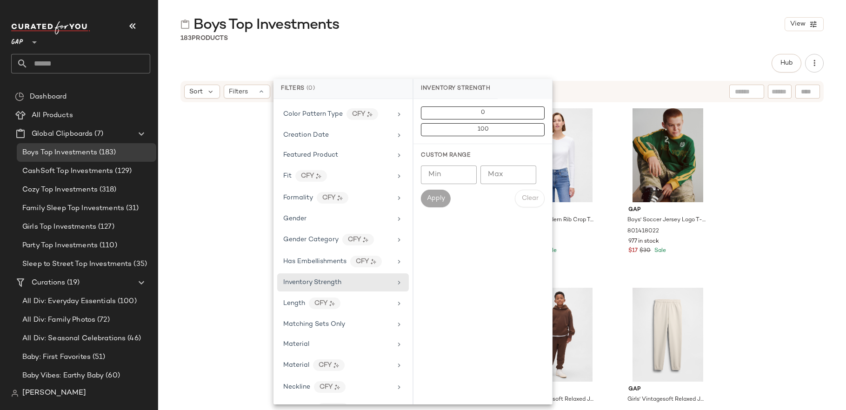
click at [236, 217] on div "Gap Women's Modern V-Neck Shrunken T-Shirt by Gap Terra Brown Size XS 801454022…" at bounding box center [502, 255] width 688 height 304
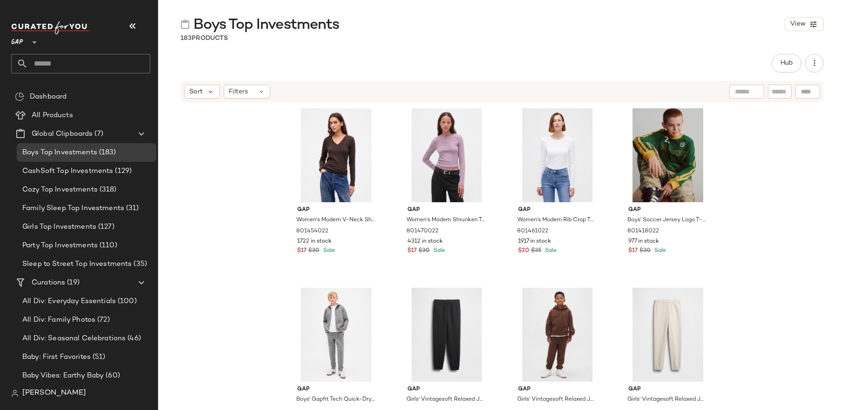
click at [248, 238] on div "Gap Women's Modern V-Neck Shrunken T-Shirt by Gap Terra Brown Size XS 801454022…" at bounding box center [502, 255] width 688 height 304
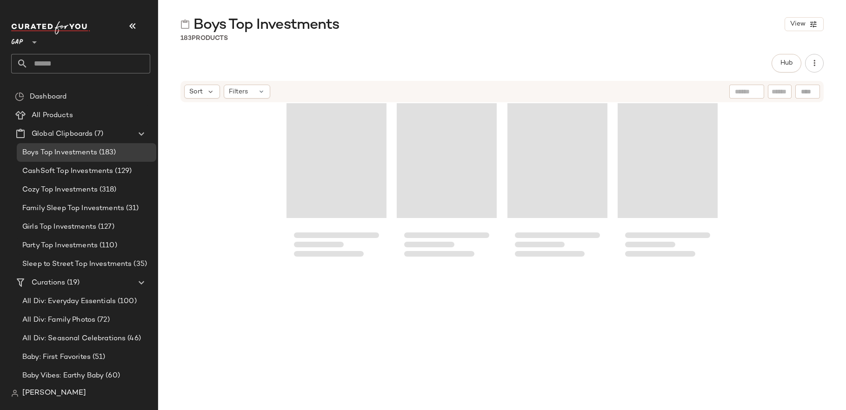
scroll to position [7953, 0]
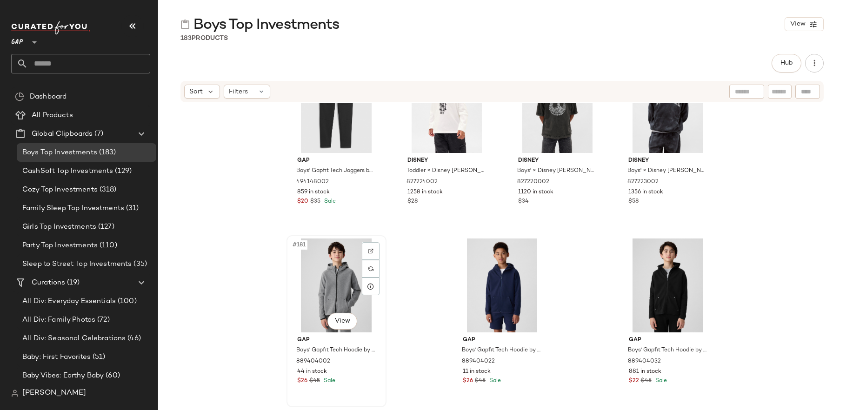
click at [333, 239] on div "#181 View" at bounding box center [336, 286] width 93 height 94
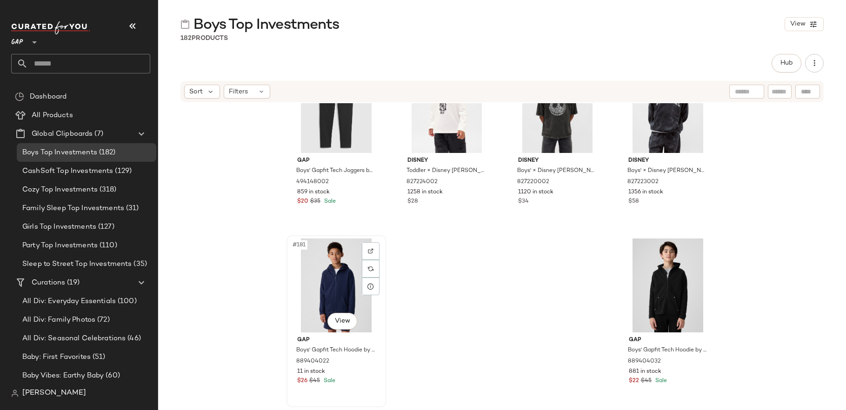
click at [336, 274] on div "#181 View" at bounding box center [336, 286] width 93 height 94
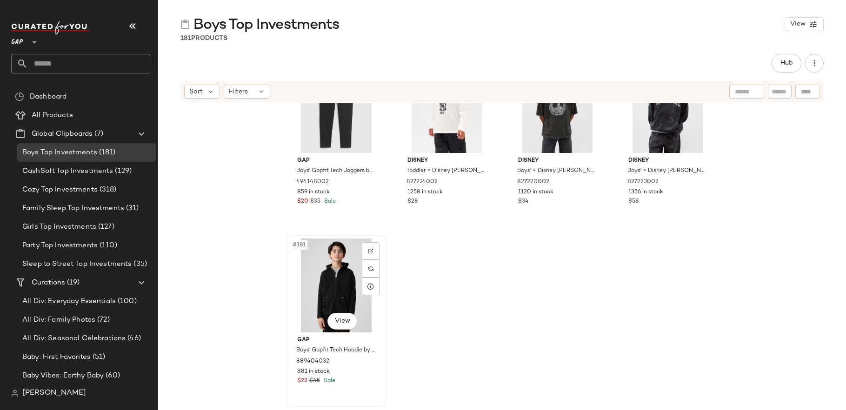
click at [332, 292] on div "#181 View" at bounding box center [336, 286] width 93 height 94
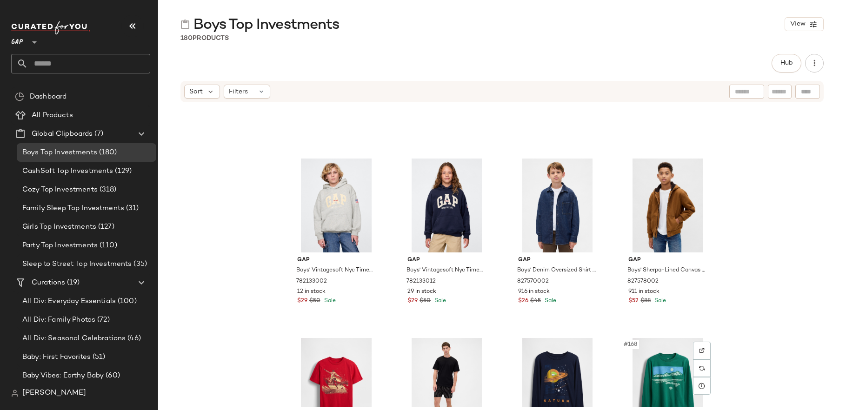
scroll to position [7123, 0]
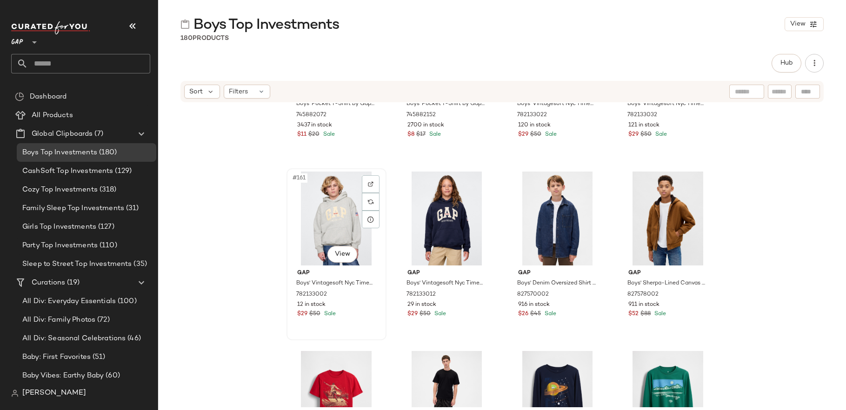
click at [345, 227] on div "#161 View" at bounding box center [336, 219] width 93 height 94
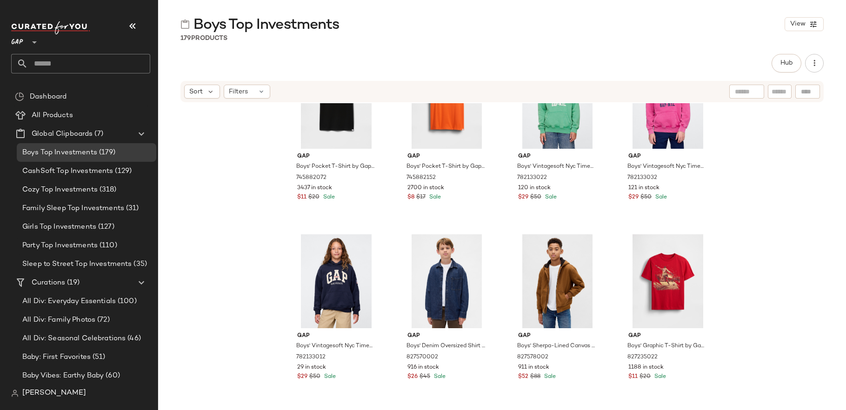
scroll to position [7055, 0]
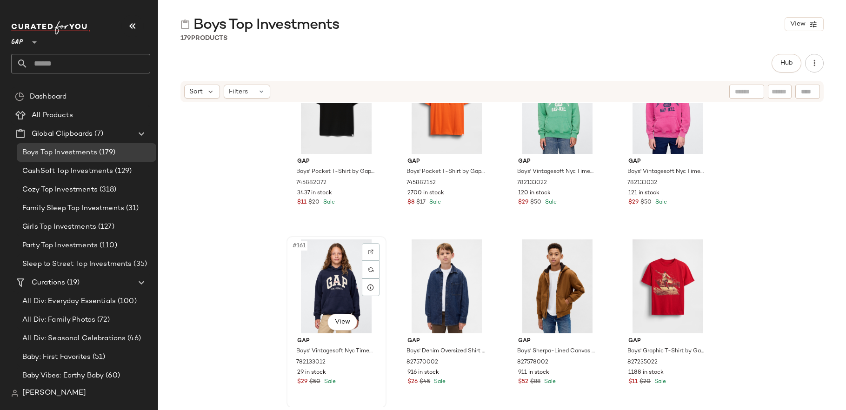
click at [341, 271] on div "#161 View" at bounding box center [336, 286] width 93 height 94
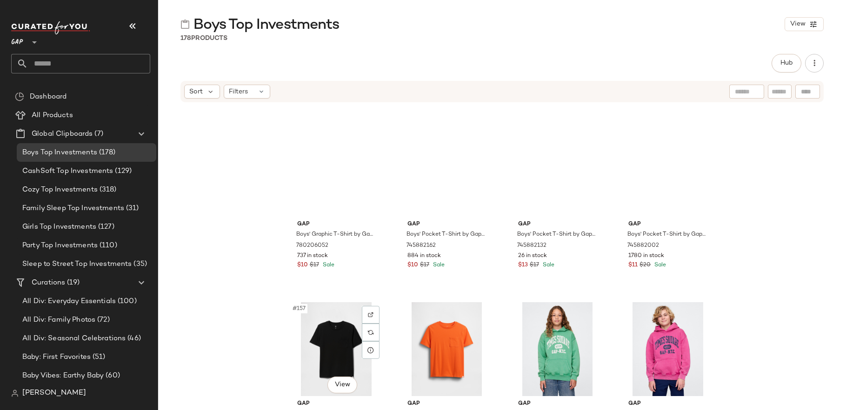
scroll to position [6750, 0]
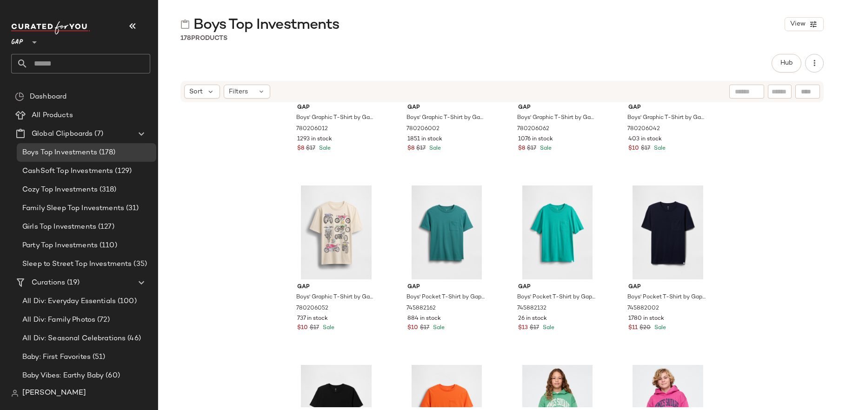
click at [501, 239] on div "Gap Boys' Graphic T-Shirt by Gap Water Garden Green Size S (6/7) 780206012 1293…" at bounding box center [502, 255] width 688 height 304
click at [535, 233] on div "#155 View" at bounding box center [556, 233] width 93 height 94
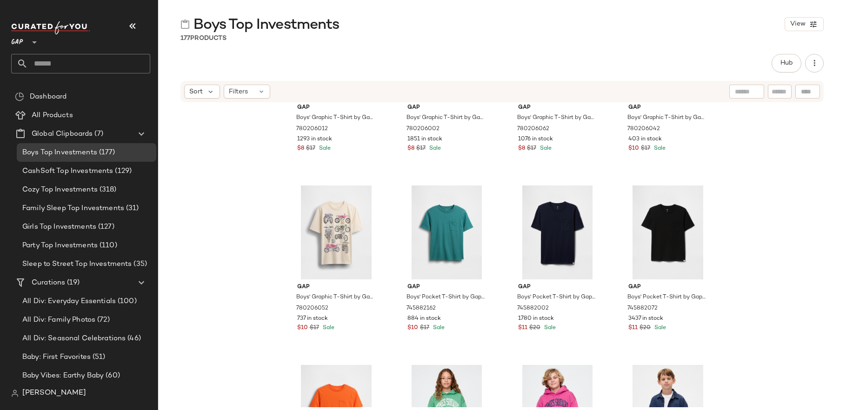
click at [758, 239] on div "Gap Boys' Graphic T-Shirt by Gap Water Garden Green Size S (6/7) 780206012 1293…" at bounding box center [502, 255] width 688 height 304
click at [252, 90] on div "Filters" at bounding box center [247, 92] width 46 height 14
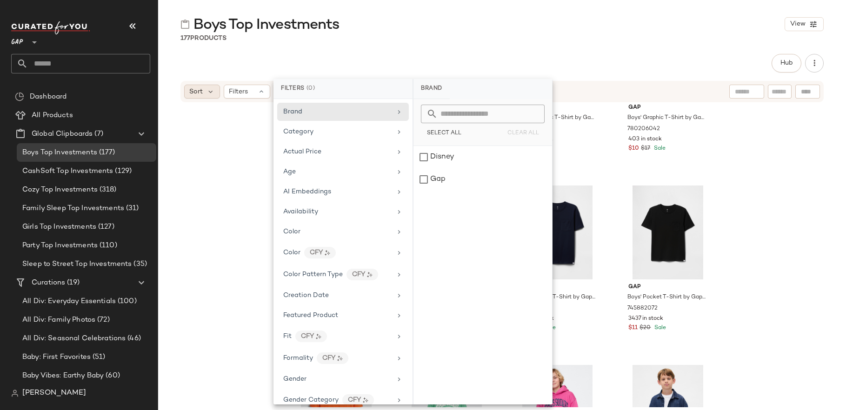
click at [202, 87] on span "Sort" at bounding box center [195, 92] width 13 height 10
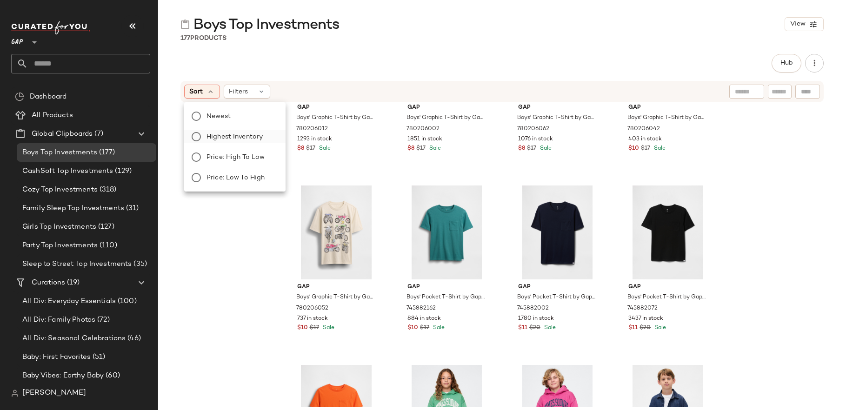
click at [210, 138] on span "Highest Inventory" at bounding box center [234, 137] width 56 height 10
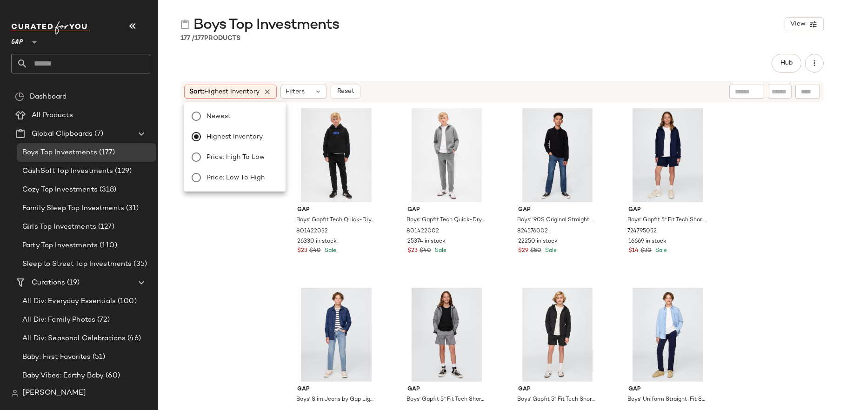
click at [245, 283] on div "Gap Boys' Gapfit Tech Quick-Dry Joggers by Gap Black Size XS (4/5) 801422032 26…" at bounding box center [502, 255] width 688 height 304
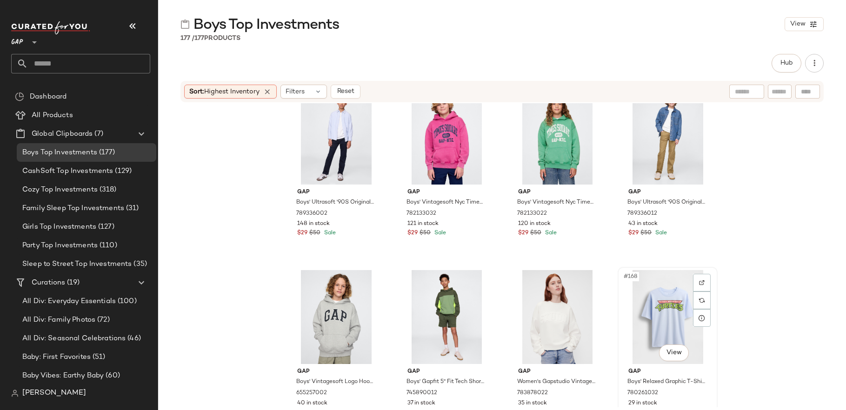
scroll to position [7202, 0]
click at [643, 156] on div "#164 View" at bounding box center [667, 139] width 93 height 94
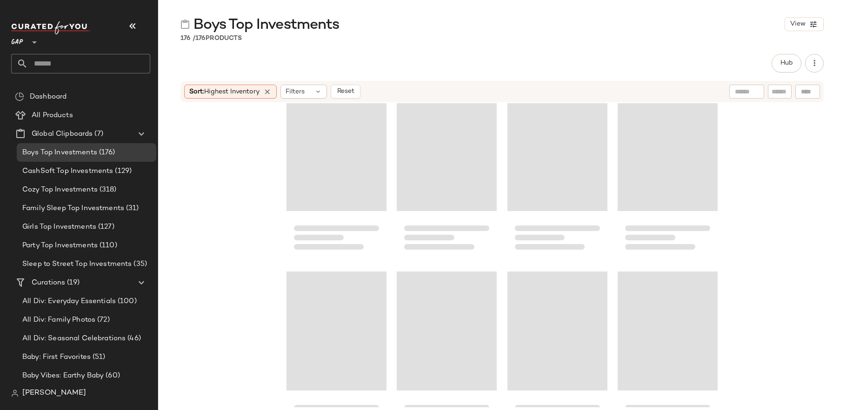
click at [643, 156] on div "Loading..." at bounding box center [667, 151] width 100 height 119
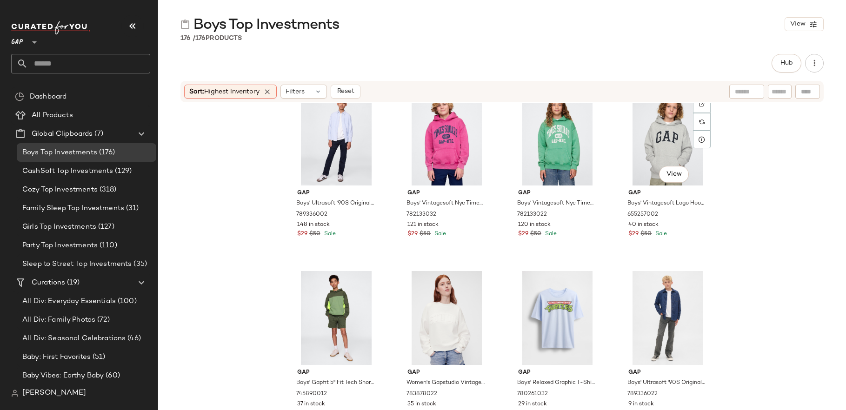
click at [643, 156] on div "#164 View" at bounding box center [667, 139] width 93 height 94
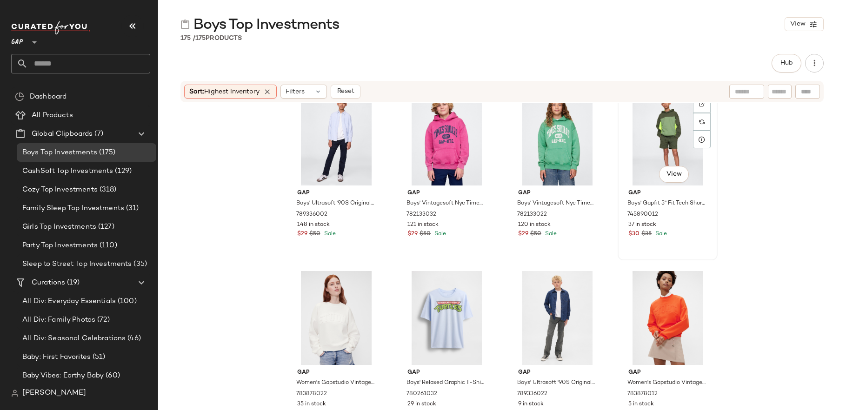
click at [643, 155] on div "#164 View" at bounding box center [667, 139] width 93 height 94
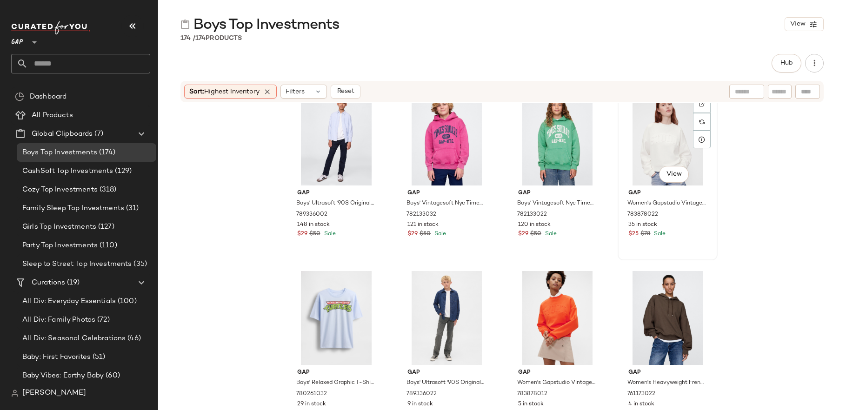
click at [651, 159] on div "#164 View" at bounding box center [667, 139] width 93 height 94
click at [341, 320] on div "#165 View" at bounding box center [336, 318] width 93 height 94
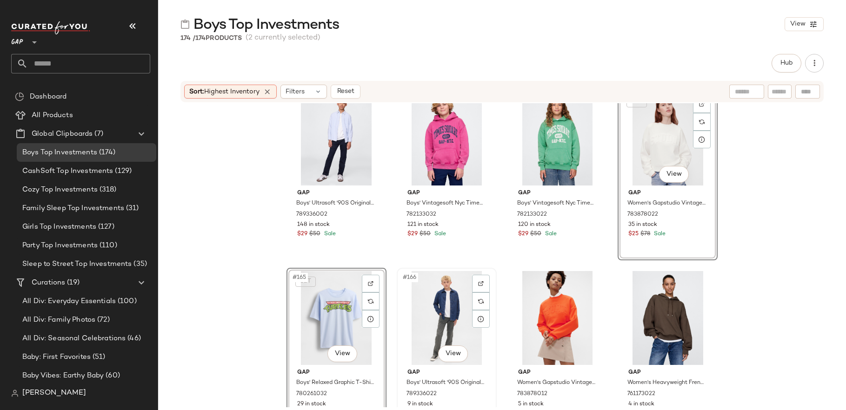
click at [464, 320] on div "#166 View" at bounding box center [446, 318] width 93 height 94
click at [530, 320] on div at bounding box center [556, 318] width 93 height 94
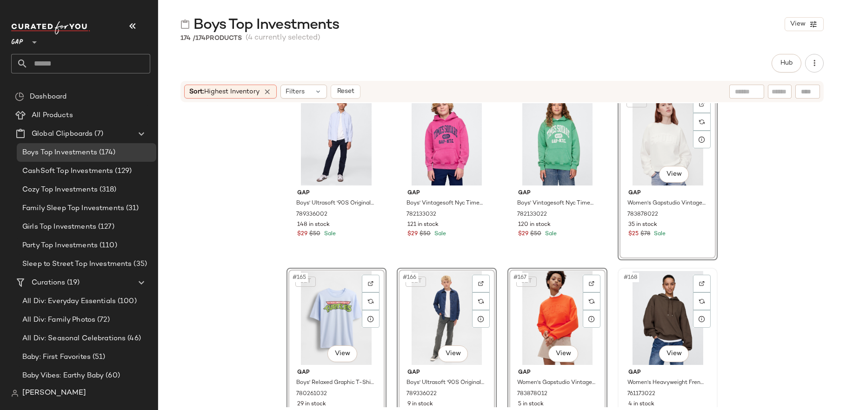
click at [636, 320] on div "#168 View" at bounding box center [667, 318] width 93 height 94
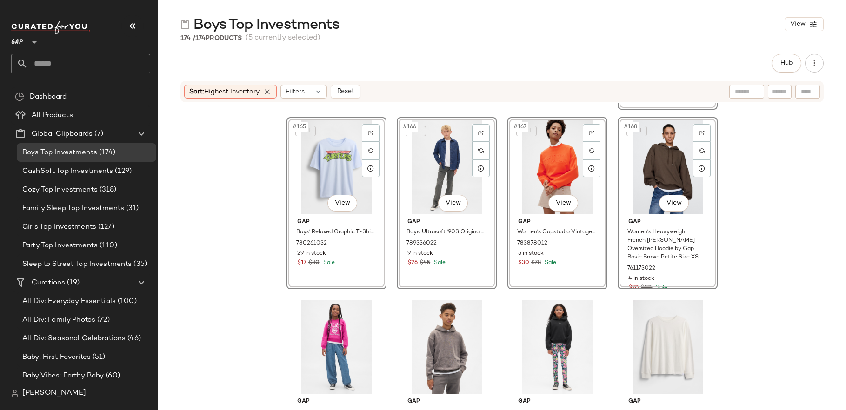
scroll to position [7354, 0]
click at [649, 333] on div "#172 View" at bounding box center [667, 346] width 93 height 94
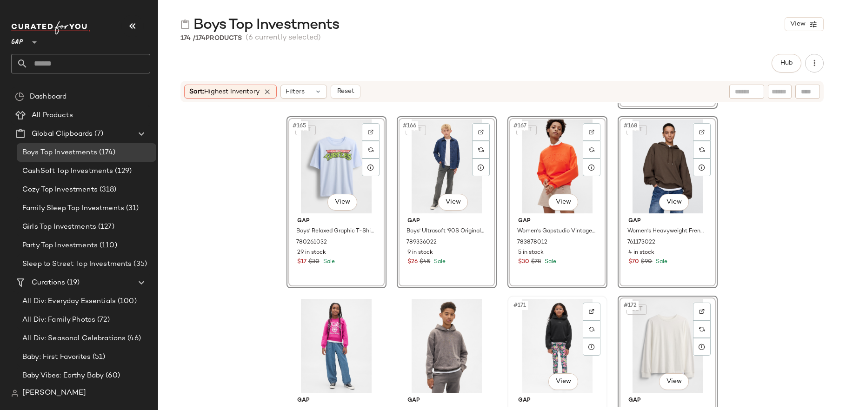
click at [552, 346] on div "#171 View" at bounding box center [556, 346] width 93 height 94
drag, startPoint x: 446, startPoint y: 354, endPoint x: 351, endPoint y: 354, distance: 95.3
click at [445, 354] on div "#170 View" at bounding box center [446, 346] width 93 height 94
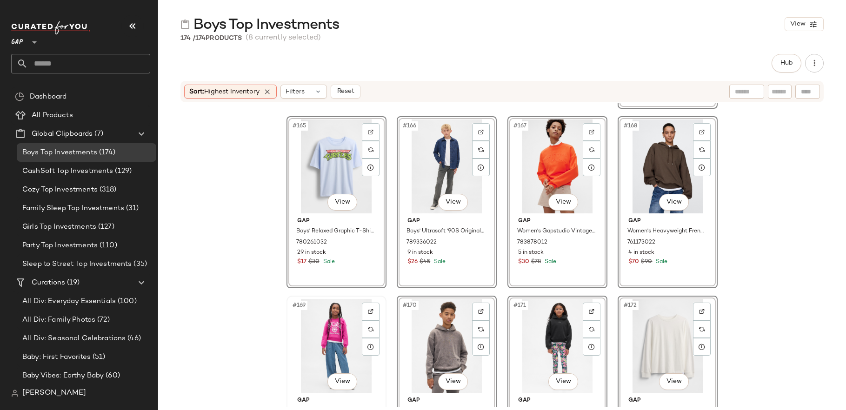
click at [350, 354] on div "#169 View" at bounding box center [336, 346] width 93 height 94
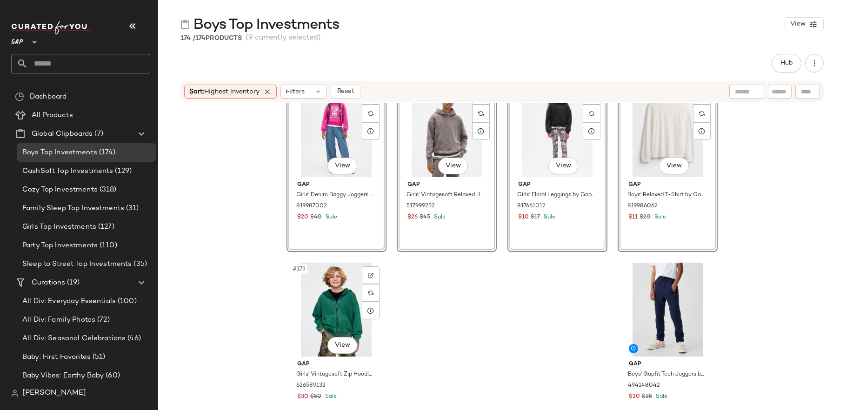
scroll to position [7594, 0]
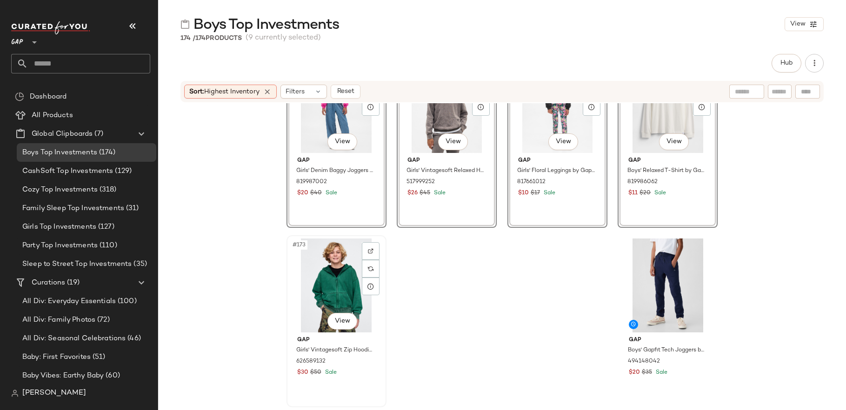
click at [331, 302] on div "#173 View" at bounding box center [336, 286] width 93 height 94
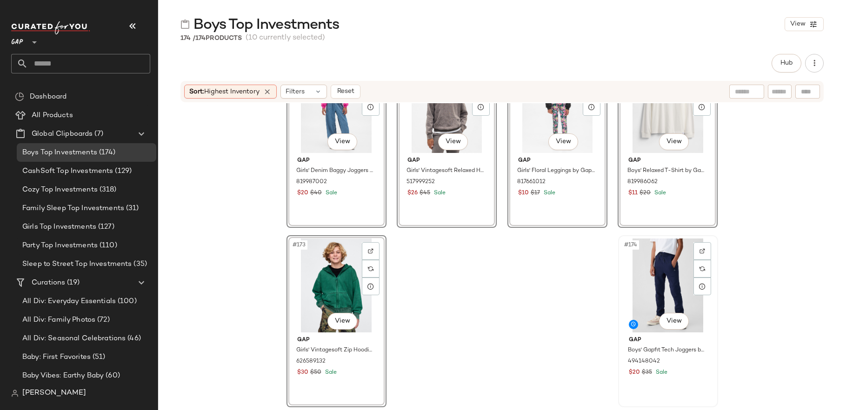
click at [661, 307] on div "#174 View" at bounding box center [667, 286] width 93 height 94
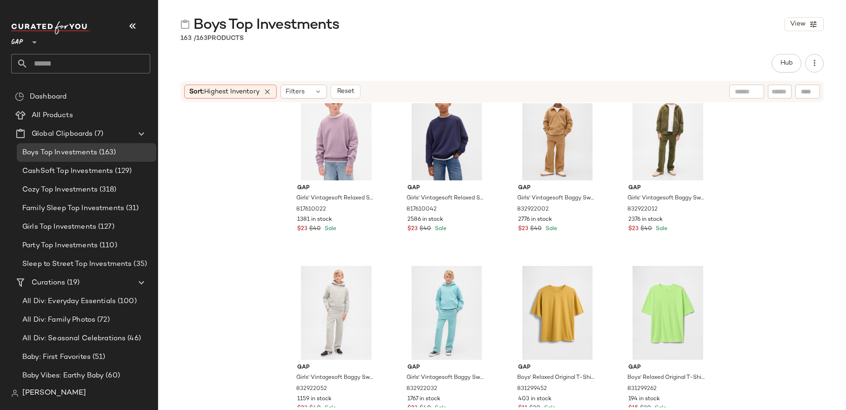
scroll to position [0, 0]
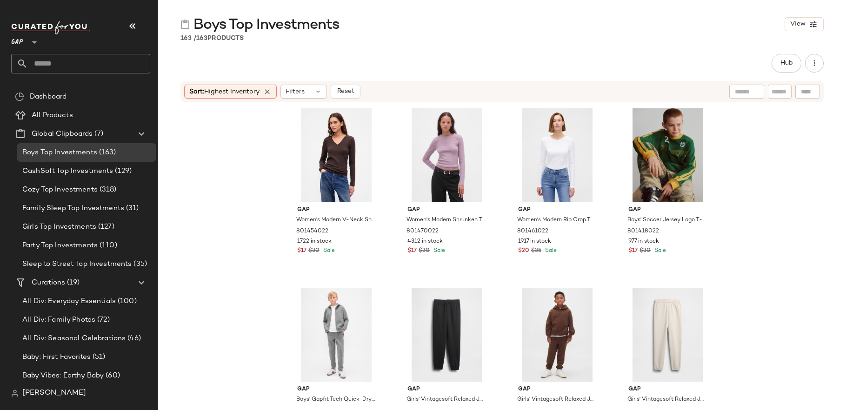
click at [780, 168] on div "Gap Women's Modern V-Neck Shrunken T-Shirt by Gap Terra Brown Size XS 801454022…" at bounding box center [502, 255] width 688 height 304
click at [92, 130] on span "Global Clipboards" at bounding box center [62, 134] width 61 height 11
click at [132, 141] on span "Create Global Clipboard" at bounding box center [143, 145] width 88 height 8
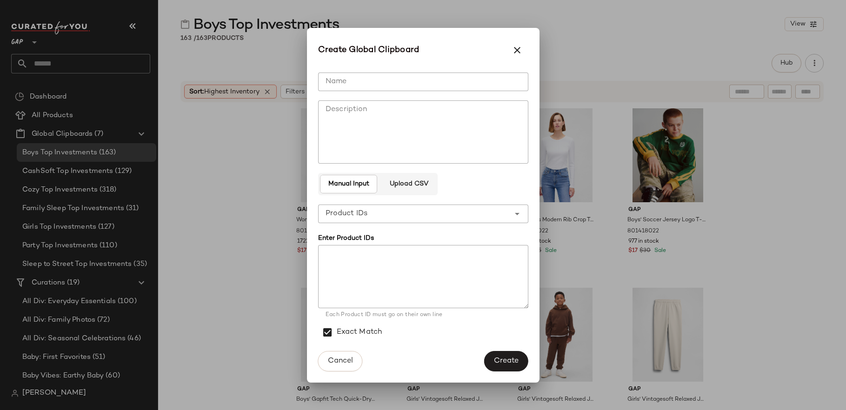
click at [334, 86] on input "Name" at bounding box center [423, 82] width 210 height 19
type input "**********"
click at [364, 272] on textarea at bounding box center [423, 276] width 210 height 63
paste textarea "****** ****** ****** ****** ****** ****** ****** ****** ****** ****** ****** **…"
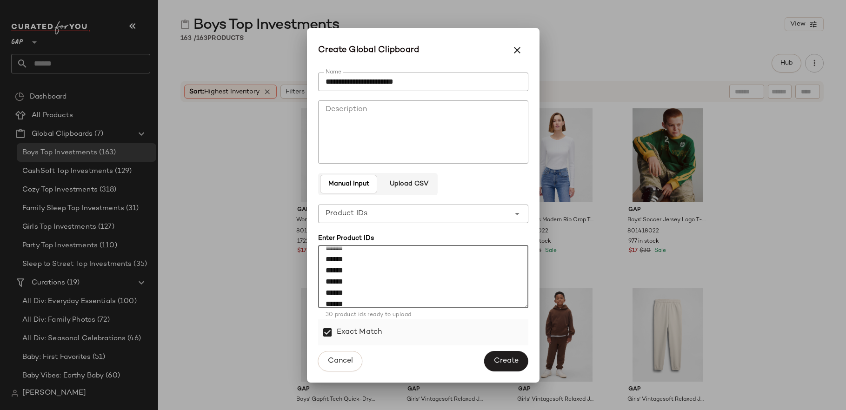
type textarea "****** ****** ****** ****** ****** ****** ****** ****** ****** ****** ****** **…"
click at [362, 330] on label "Exact Match" at bounding box center [360, 332] width 46 height 26
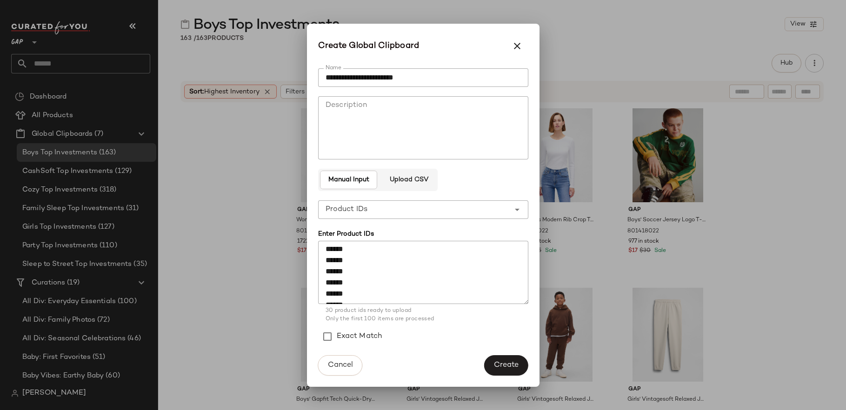
scroll to position [279, 0]
click at [501, 359] on button "Create" at bounding box center [506, 365] width 44 height 20
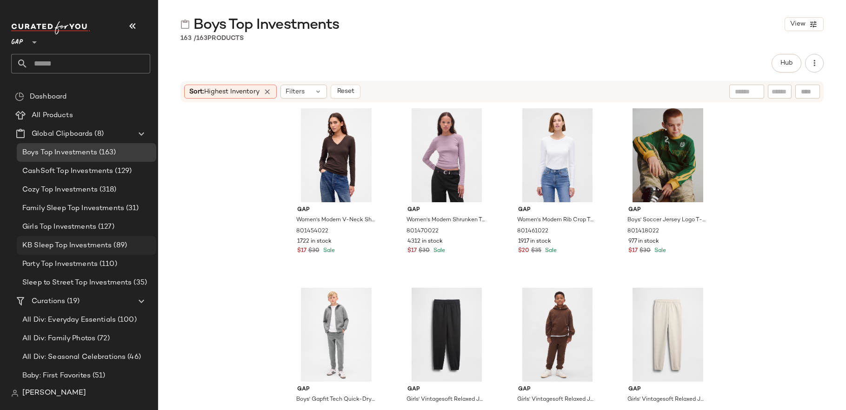
click at [85, 243] on span "KB Sleep Top Investments" at bounding box center [66, 245] width 89 height 11
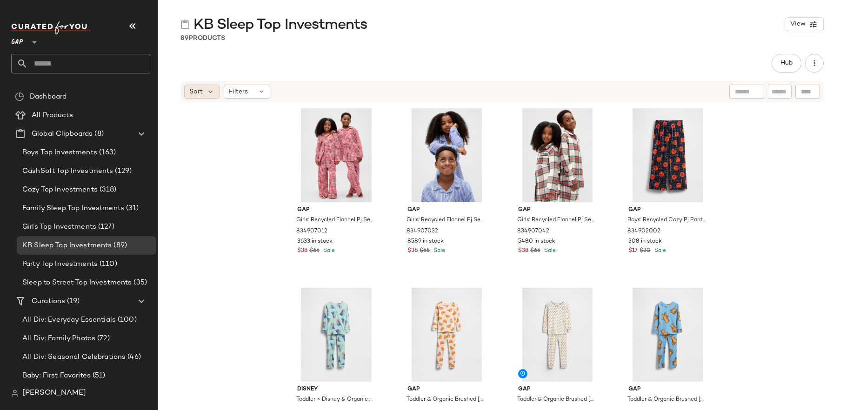
click at [196, 87] on span "Sort" at bounding box center [195, 92] width 13 height 10
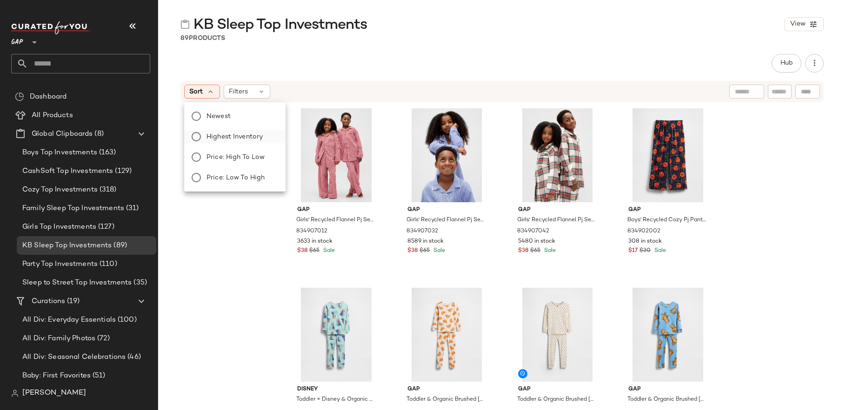
click at [233, 143] on label "Highest Inventory" at bounding box center [240, 136] width 75 height 13
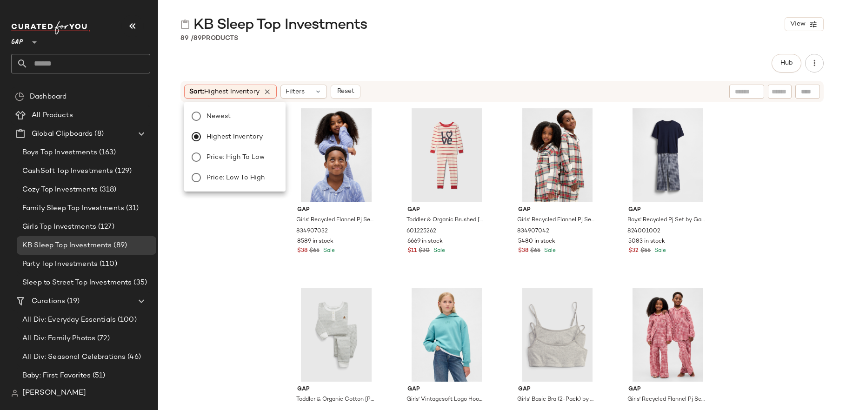
click at [209, 280] on div "Gap Girls' Recycled Flannel Pj Set by Gap Blue Pinstripe Size 6 834907032 8589 …" at bounding box center [502, 255] width 688 height 304
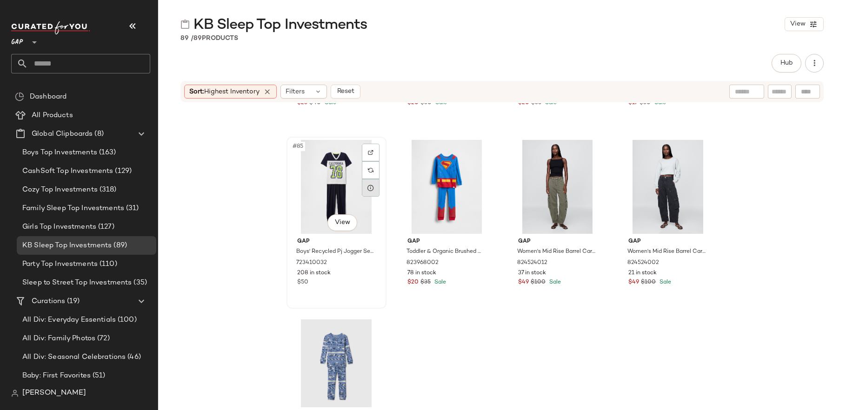
scroll to position [3825, 0]
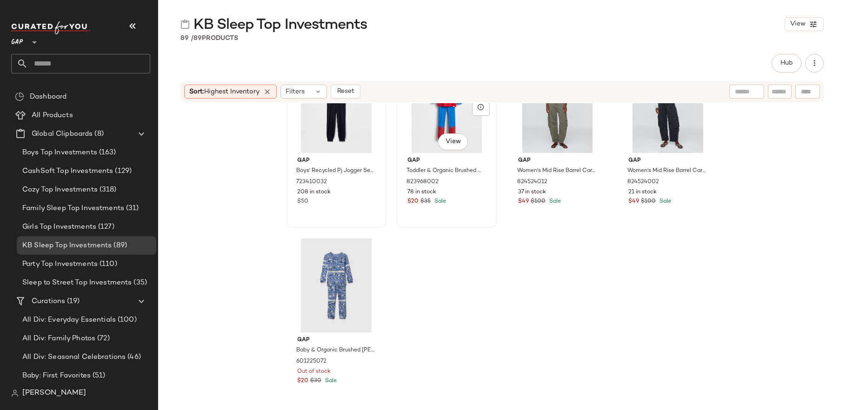
click at [441, 160] on span "Gap" at bounding box center [446, 161] width 79 height 8
click at [510, 160] on div "Gap Women's Mid Rise Barrel Cargo Pants by Gap Black Moss Petite Size 0 8245240…" at bounding box center [556, 180] width 93 height 54
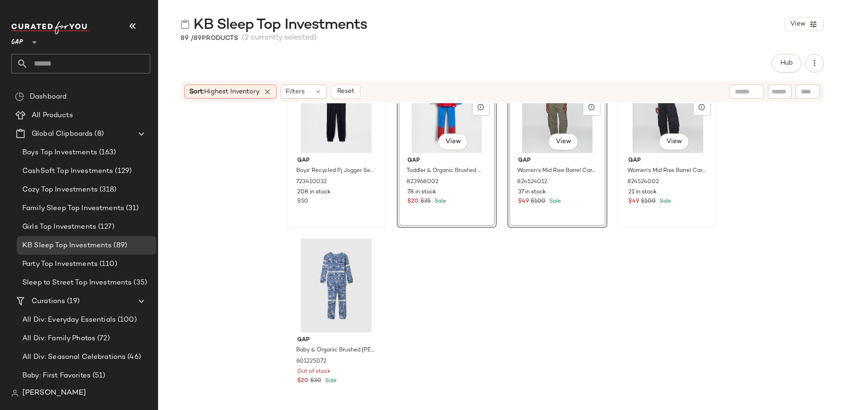
click at [631, 160] on span "Gap" at bounding box center [667, 161] width 79 height 8
click at [355, 300] on div "#89 View" at bounding box center [336, 286] width 93 height 94
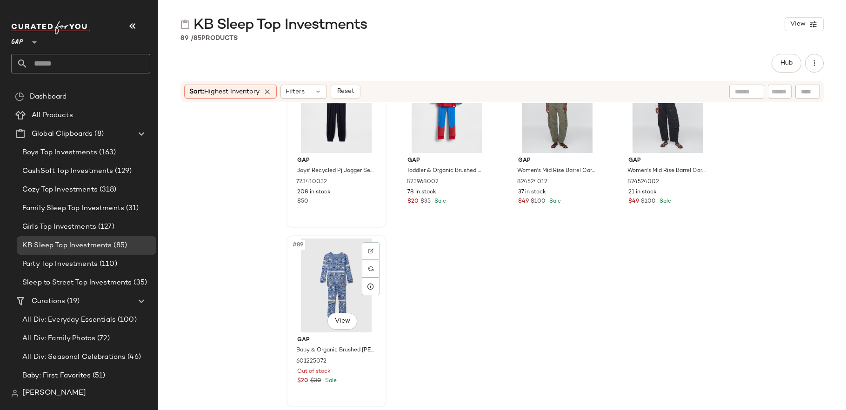
scroll to position [3646, 0]
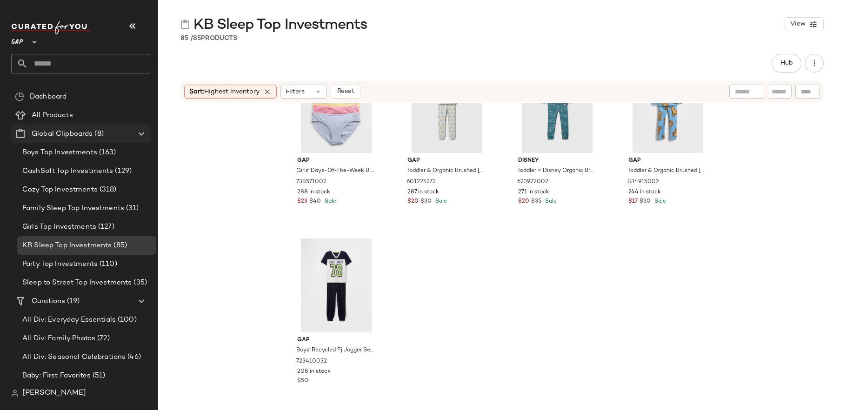
click at [103, 128] on Clipboards "Global Clipboards (8)" at bounding box center [80, 134] width 139 height 19
click at [135, 142] on span "Create Global Clipboard" at bounding box center [154, 143] width 88 height 8
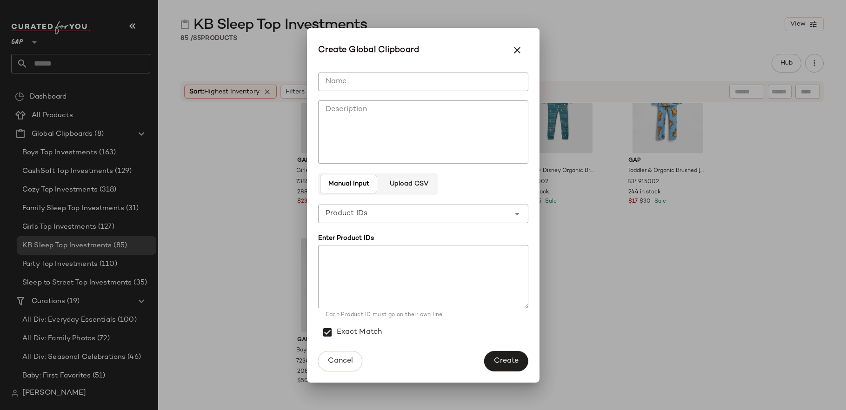
click at [338, 82] on input "Name" at bounding box center [423, 82] width 210 height 19
type input "**********"
click at [359, 273] on textarea at bounding box center [423, 276] width 210 height 63
paste textarea "****** ****** ****** ****** ****** ****** ****** ****** ****** ****** ****** **…"
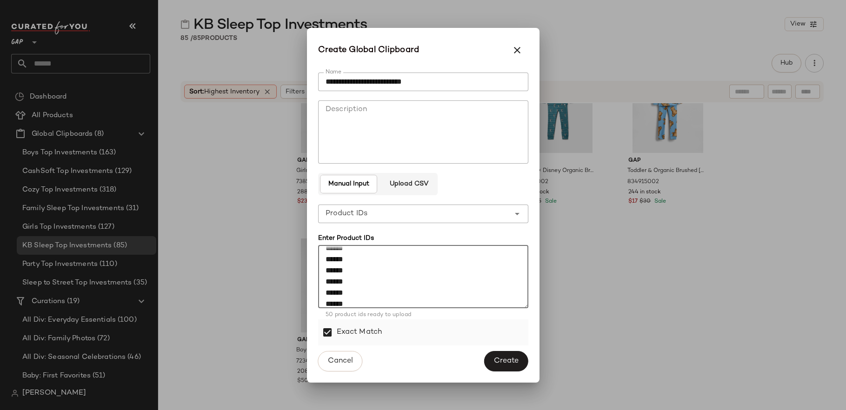
type textarea "****** ****** ****** ****** ****** ****** ****** ****** ****** ****** ****** **…"
click at [359, 331] on label "Exact Match" at bounding box center [360, 332] width 46 height 26
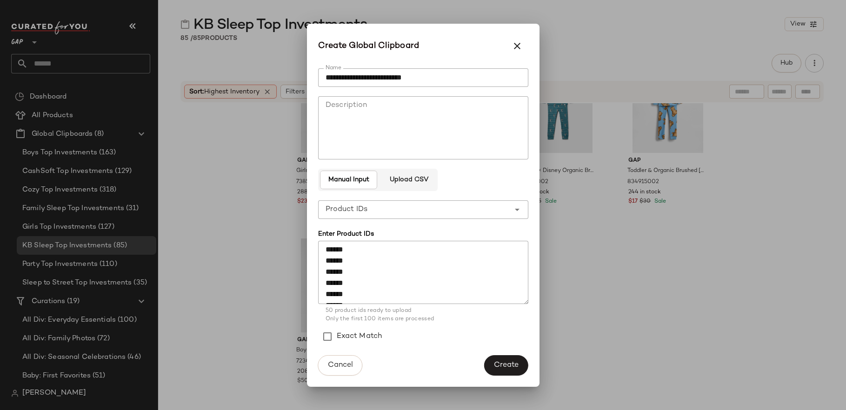
scroll to position [0, 0]
click at [510, 366] on span "Create" at bounding box center [505, 365] width 25 height 9
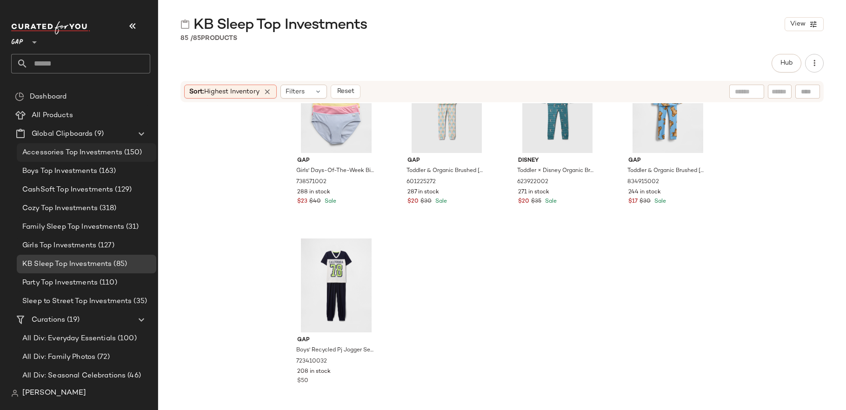
click at [93, 156] on span "Accessories Top Investments" at bounding box center [72, 152] width 100 height 11
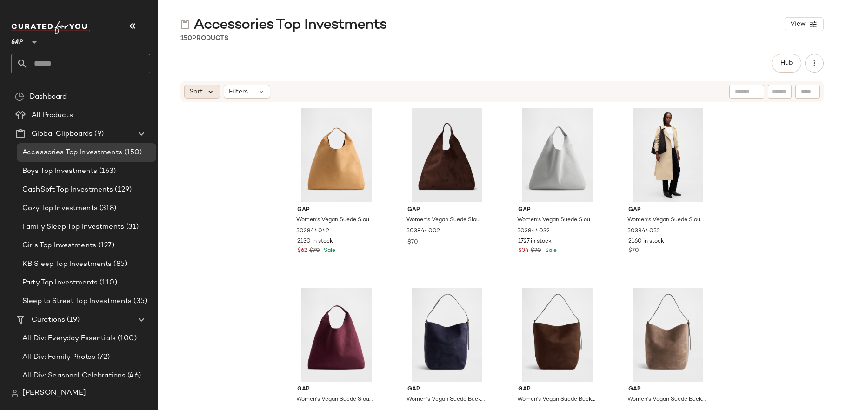
click at [212, 93] on icon at bounding box center [210, 91] width 8 height 8
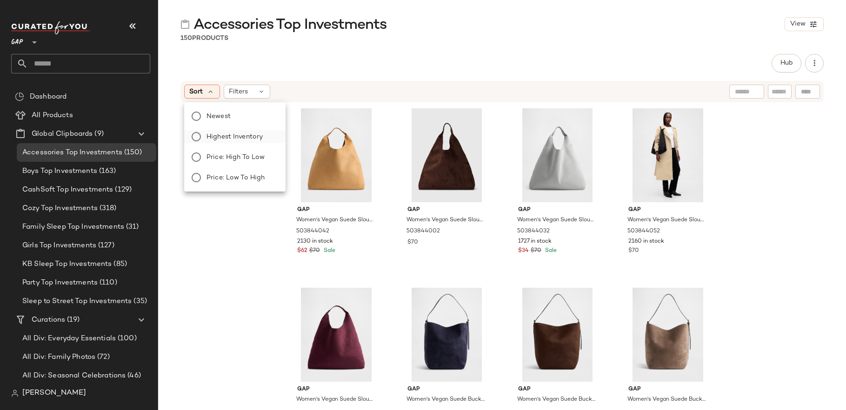
click at [227, 134] on span "Highest Inventory" at bounding box center [234, 137] width 56 height 10
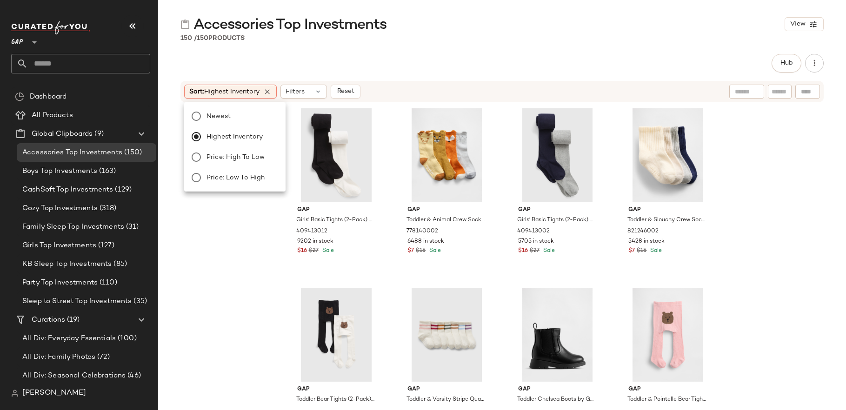
click at [269, 271] on div "Gap Girls' Basic Tights (2-Pack) by Gap Black White Size M 409413012 9202 in st…" at bounding box center [502, 255] width 688 height 304
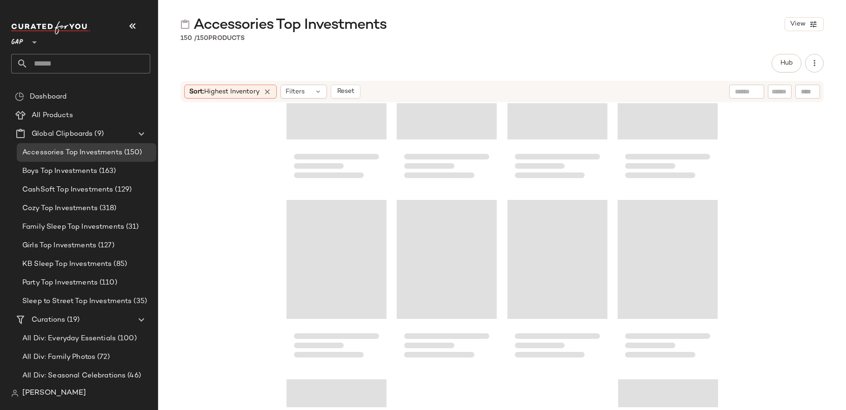
scroll to position [6517, 0]
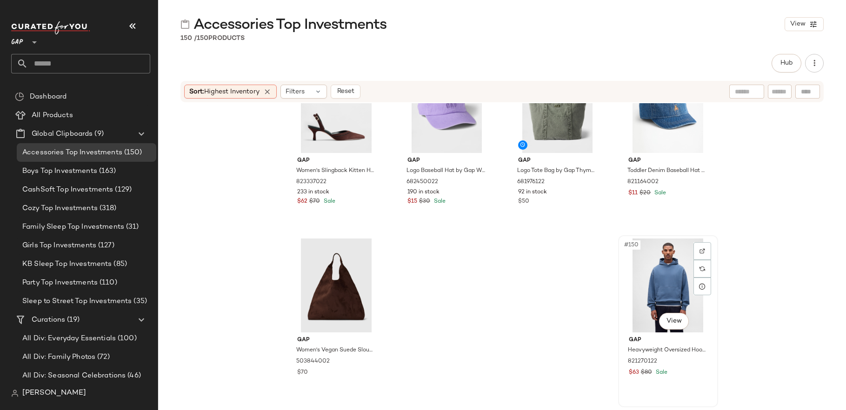
click at [632, 301] on div "#150 View" at bounding box center [667, 286] width 93 height 94
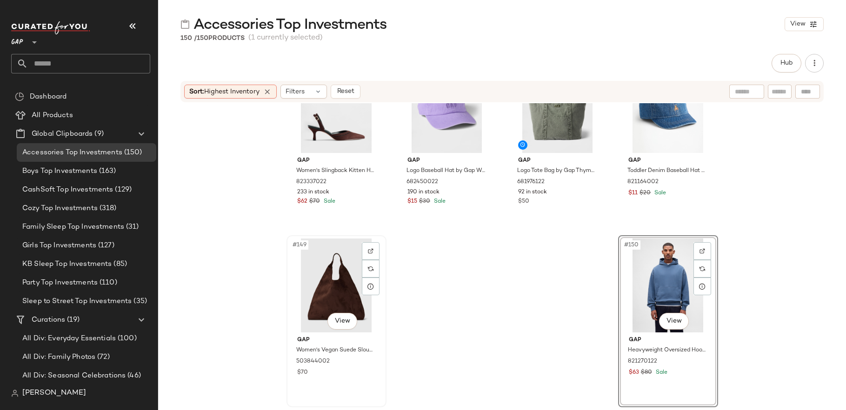
click at [330, 286] on div "#149 View" at bounding box center [336, 286] width 93 height 94
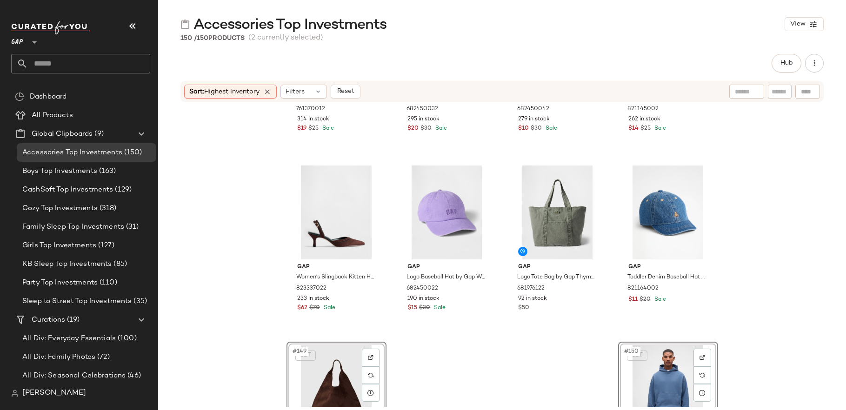
scroll to position [6409, 0]
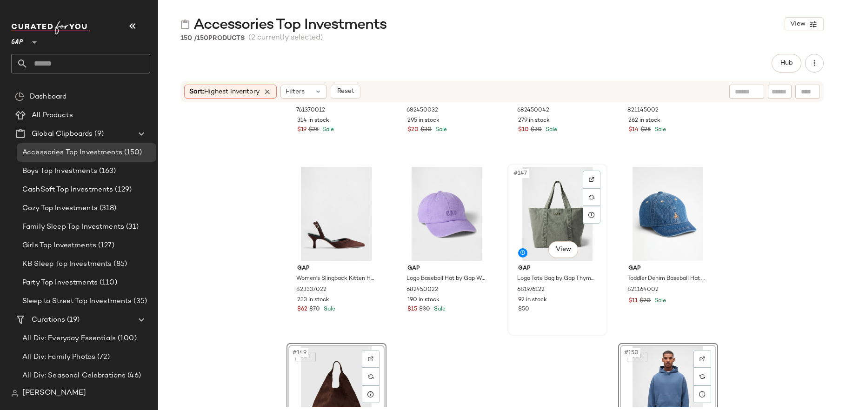
click at [552, 264] on div "Gap Logo Tote Bag by Gap Thyme Green One Size 681976122 92 in stock $50" at bounding box center [556, 288] width 93 height 54
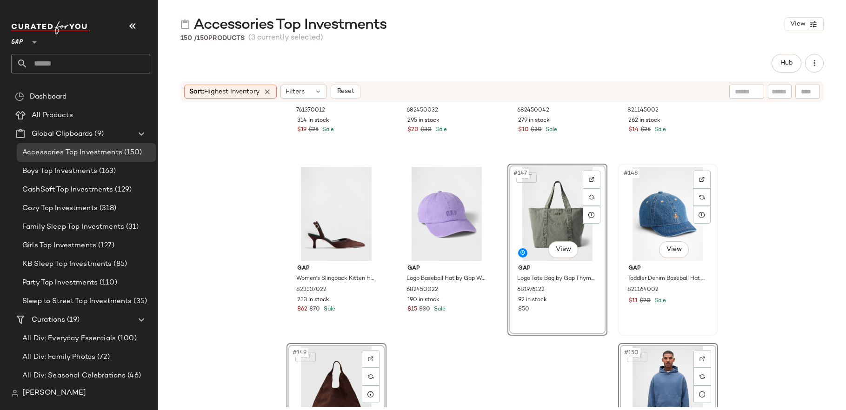
click at [636, 258] on div "#148 View" at bounding box center [667, 214] width 93 height 94
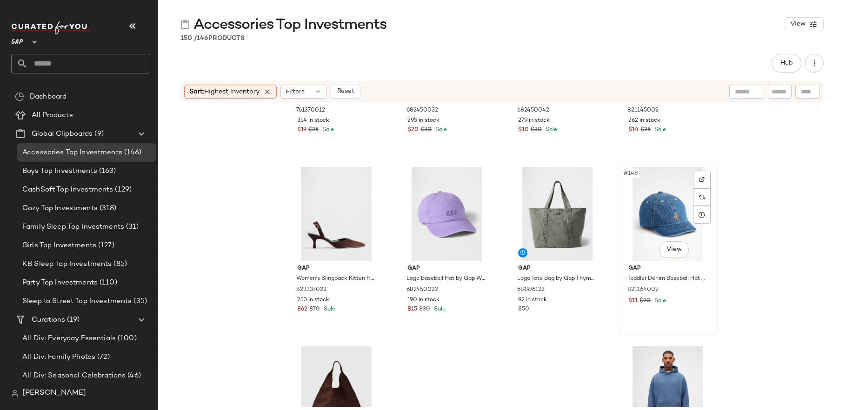
scroll to position [6338, 0]
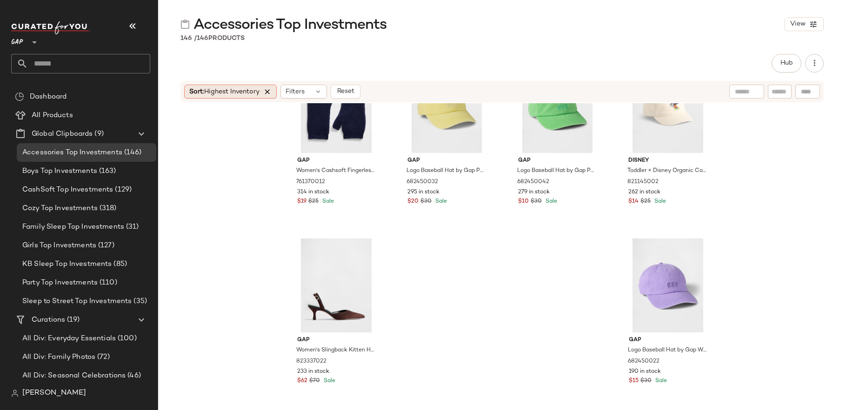
click at [268, 90] on icon at bounding box center [267, 91] width 8 height 8
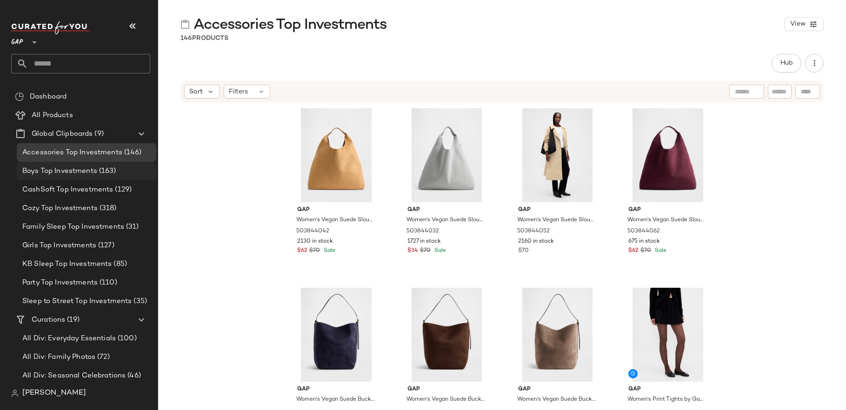
click at [103, 165] on div "Boys Top Investments (163)" at bounding box center [86, 171] width 139 height 19
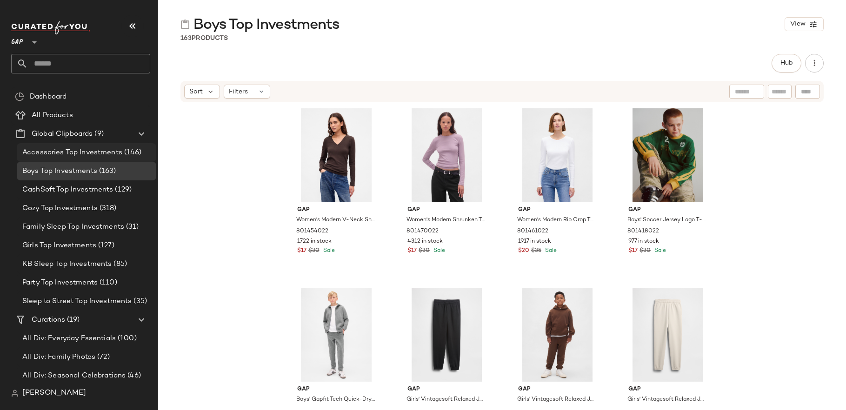
click at [89, 158] on div "Accessories Top Investments (146)" at bounding box center [86, 152] width 139 height 19
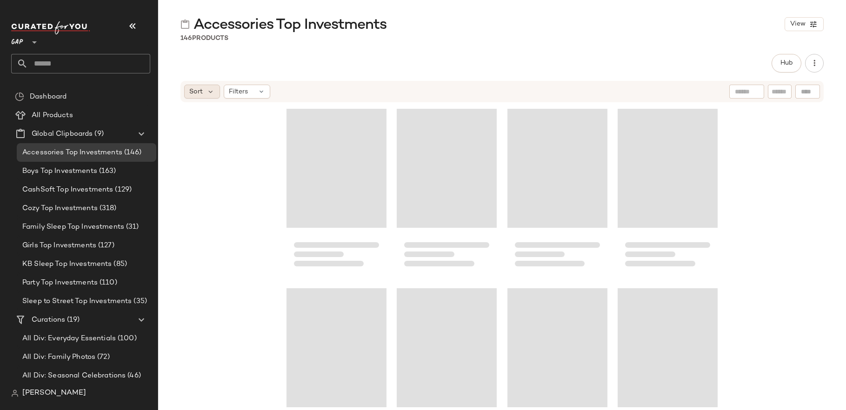
click at [205, 93] on div "Sort" at bounding box center [202, 92] width 36 height 14
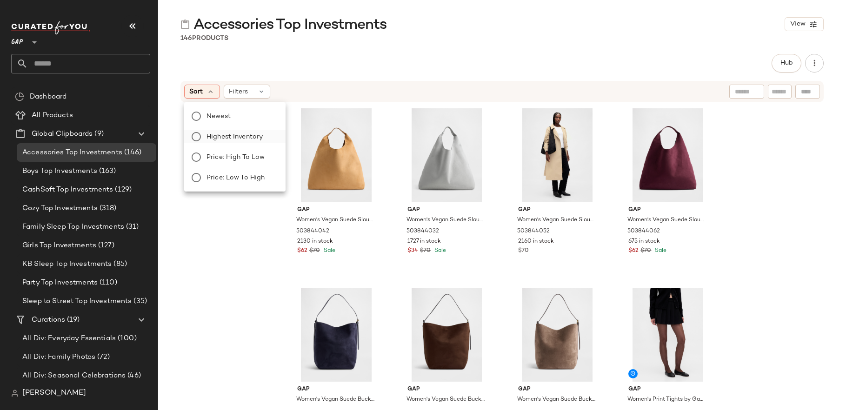
click at [218, 135] on span "Highest Inventory" at bounding box center [234, 137] width 56 height 10
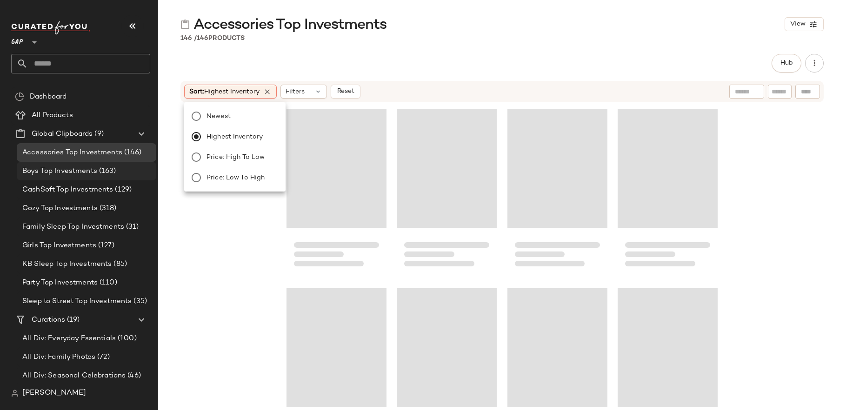
click at [113, 167] on span "(163)" at bounding box center [106, 171] width 19 height 11
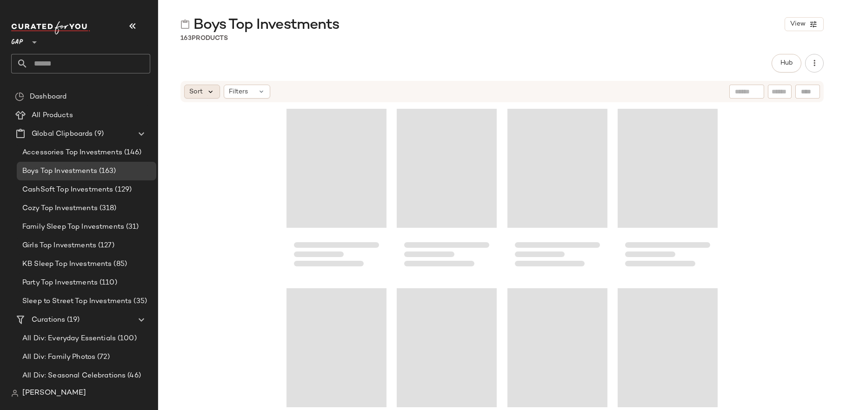
click at [207, 93] on icon at bounding box center [210, 91] width 8 height 8
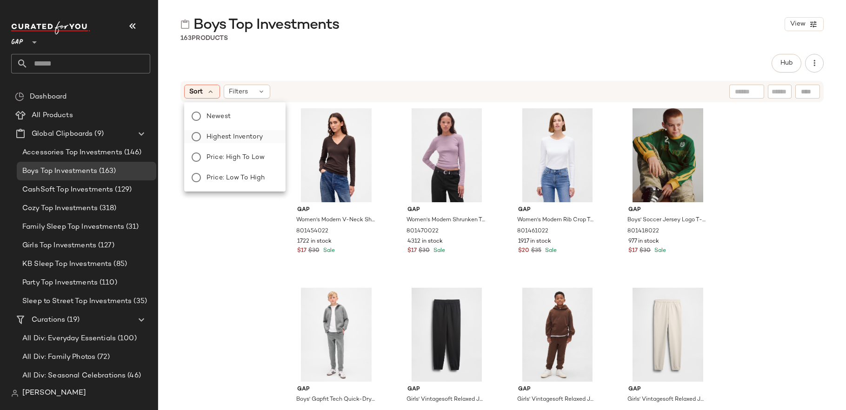
click at [225, 134] on span "Highest Inventory" at bounding box center [234, 137] width 56 height 10
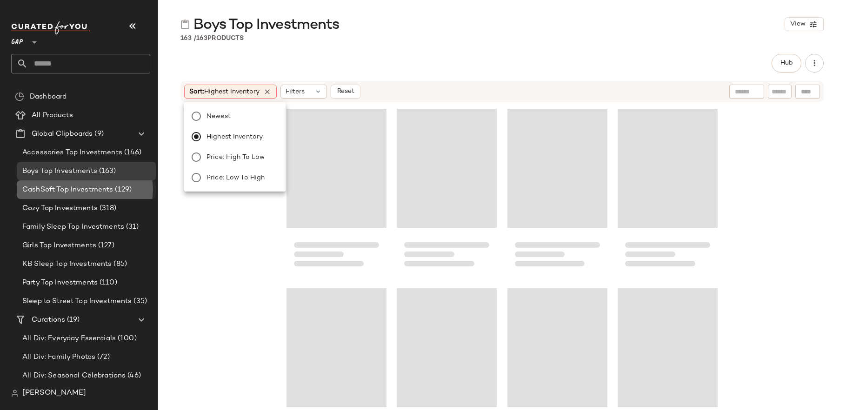
click at [111, 191] on span "CashSoft Top Investments" at bounding box center [67, 190] width 91 height 11
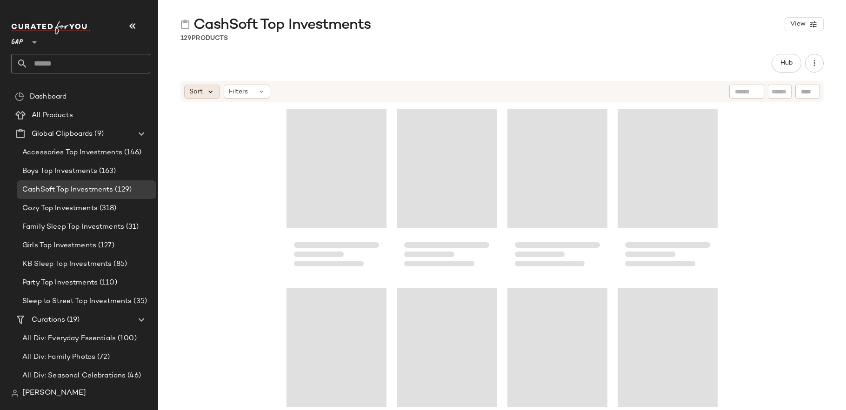
click at [212, 95] on icon at bounding box center [210, 91] width 8 height 8
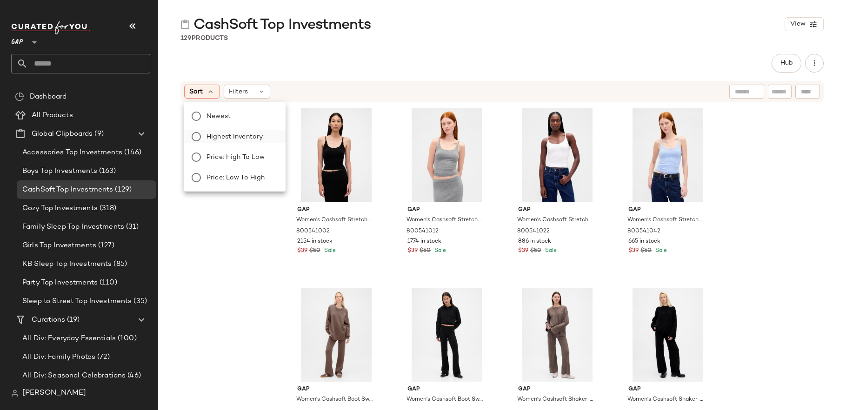
click at [234, 135] on span "Highest Inventory" at bounding box center [234, 137] width 56 height 10
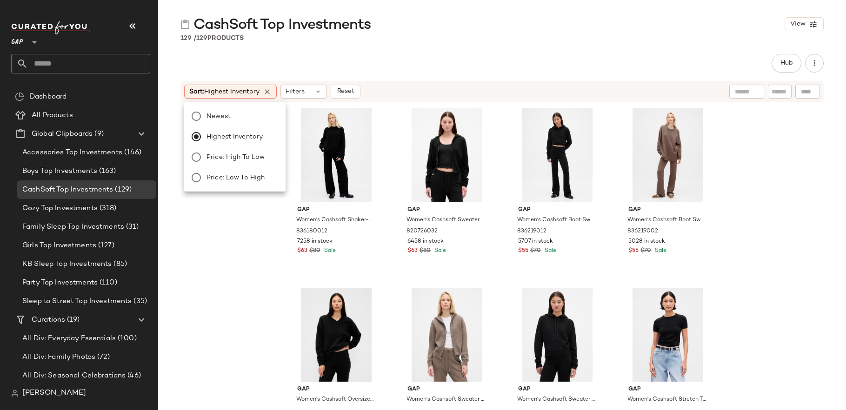
click at [205, 225] on div "Gap Women's Cashsoft Shaker-Stitch Sweater Pants by Gap True Black Size S 83618…" at bounding box center [502, 255] width 688 height 304
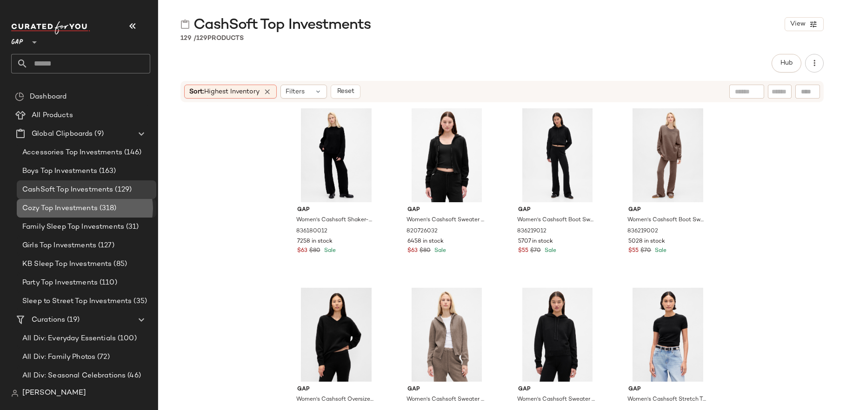
click at [113, 211] on span "(318)" at bounding box center [107, 208] width 19 height 11
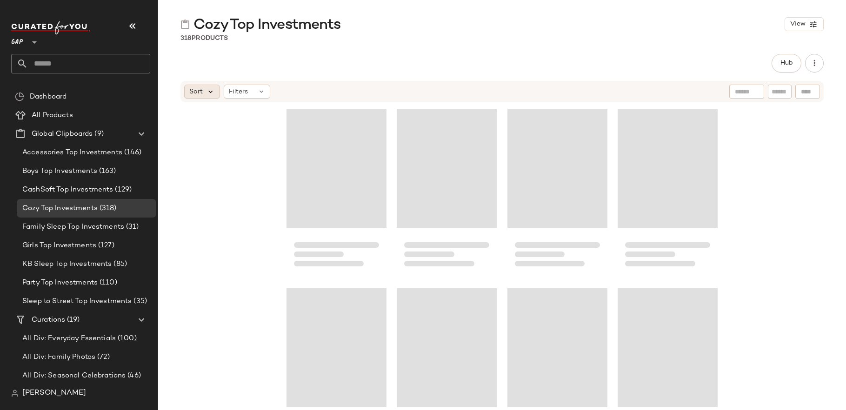
click at [210, 88] on icon at bounding box center [210, 91] width 8 height 8
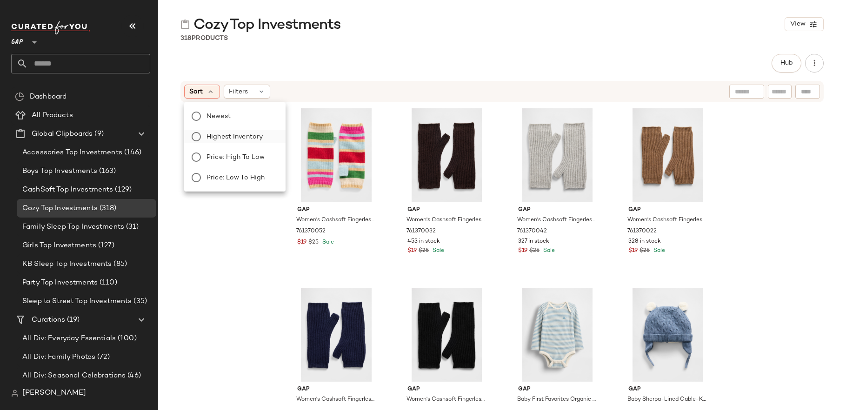
click at [247, 143] on label "Highest Inventory" at bounding box center [240, 136] width 75 height 13
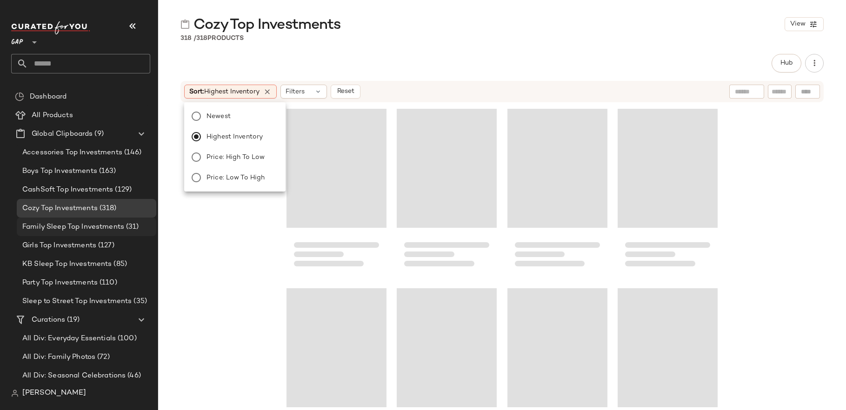
click at [108, 225] on span "Family Sleep Top Investments" at bounding box center [73, 227] width 102 height 11
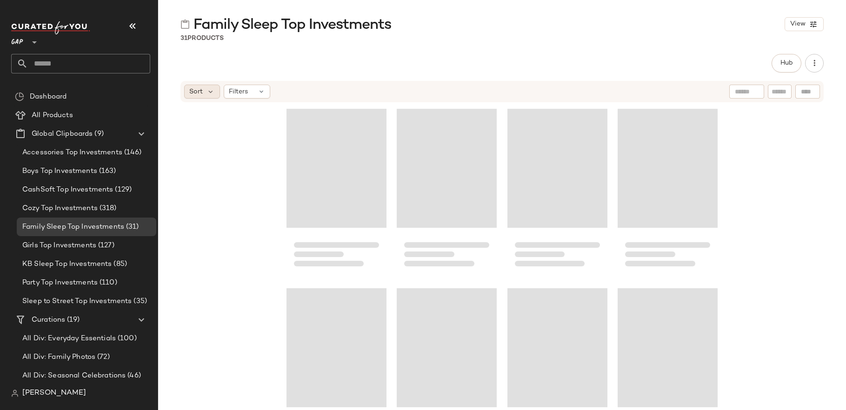
click at [205, 94] on div "Sort" at bounding box center [202, 92] width 36 height 14
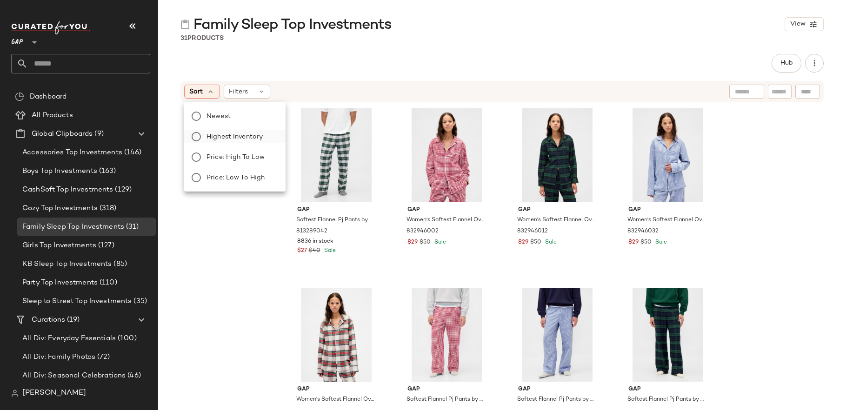
click at [233, 138] on span "Highest Inventory" at bounding box center [234, 137] width 56 height 10
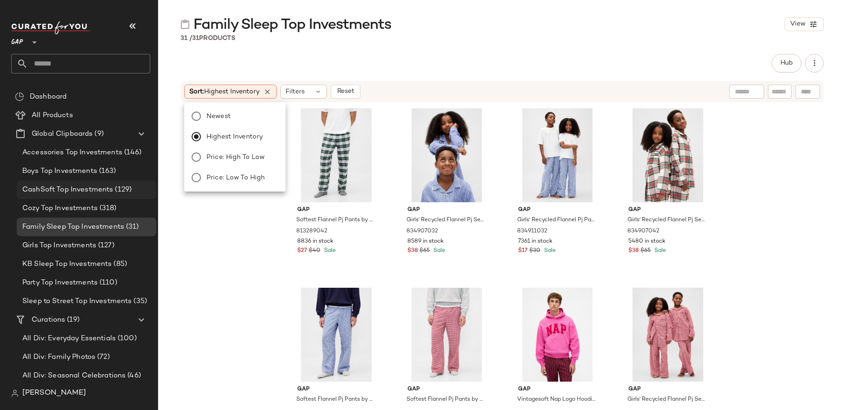
click at [113, 197] on div "CashSoft Top Investments (129)" at bounding box center [86, 189] width 139 height 19
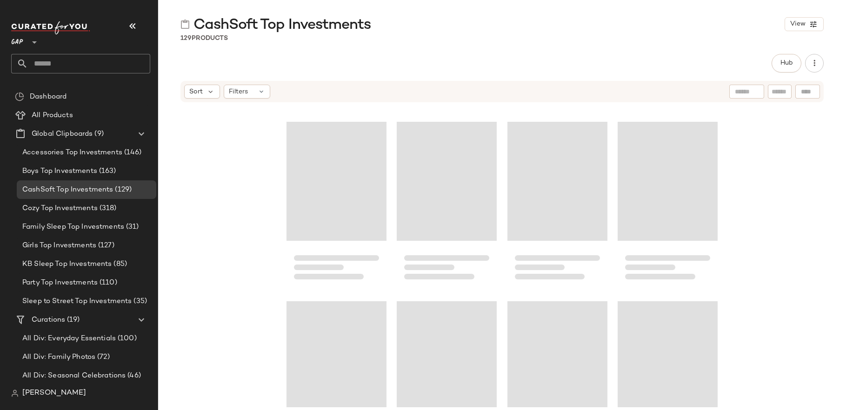
scroll to position [5620, 0]
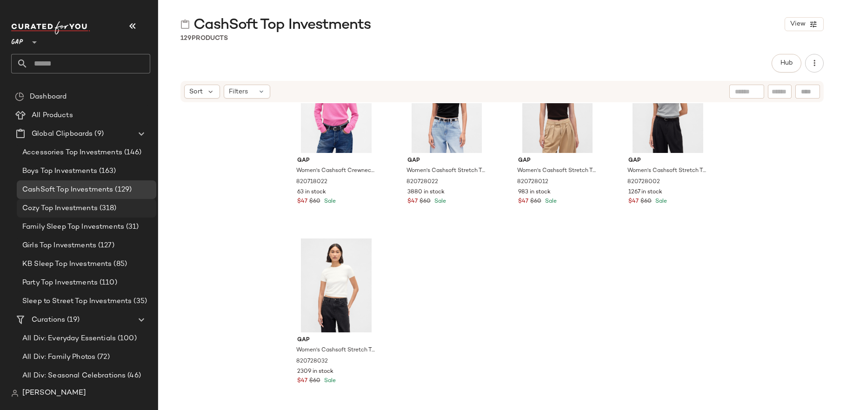
click at [114, 205] on span "(318)" at bounding box center [107, 208] width 19 height 11
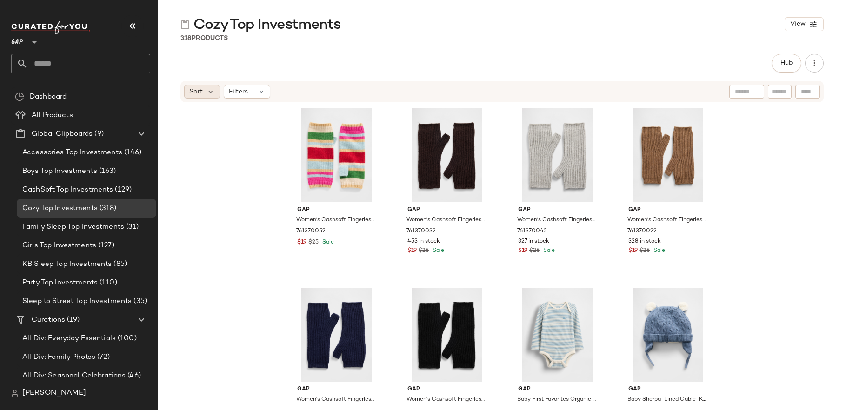
click at [199, 88] on span "Sort" at bounding box center [195, 92] width 13 height 10
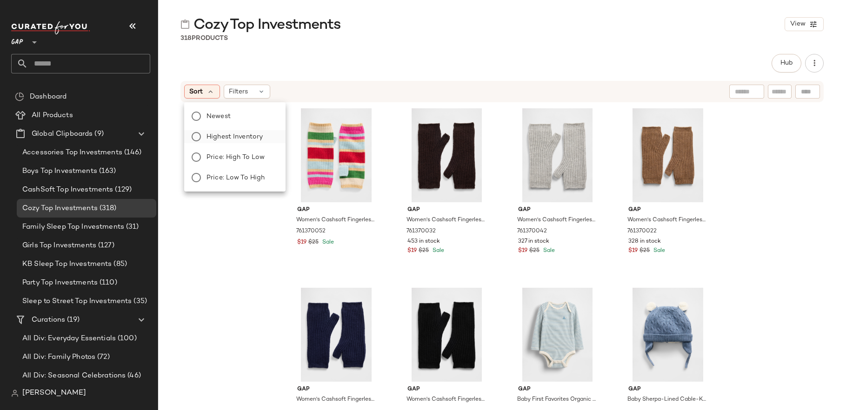
click at [245, 133] on span "Highest Inventory" at bounding box center [234, 137] width 56 height 10
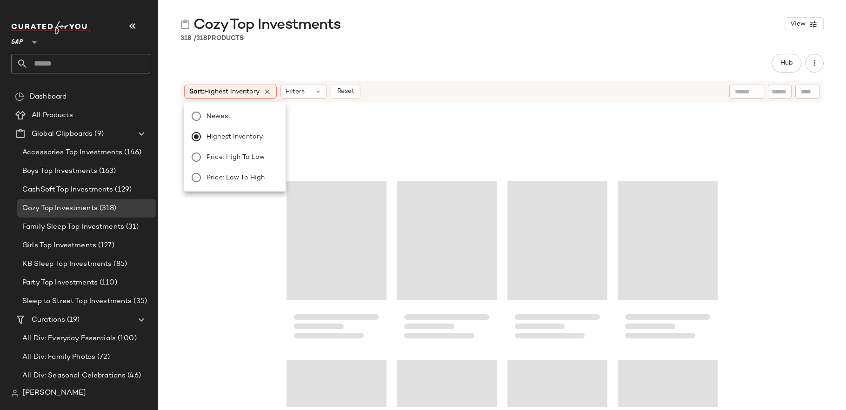
scroll to position [14054, 0]
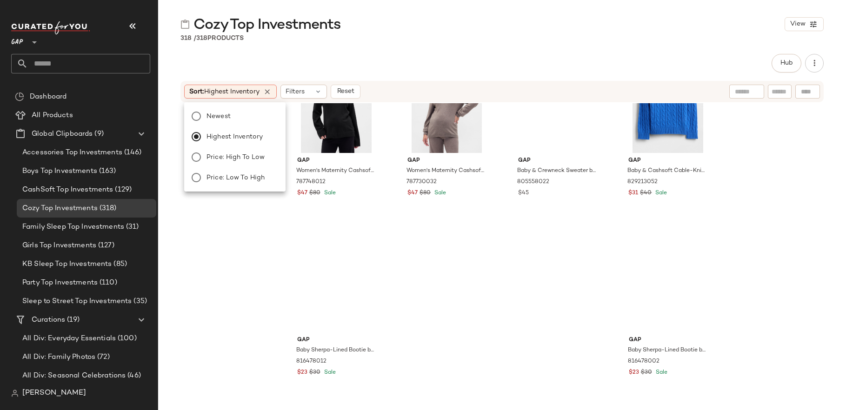
click at [242, 303] on div "Gap Women's Maternity Cashsoft V-Neck Sweater by Gap True Black Size S 78774801…" at bounding box center [502, 255] width 688 height 304
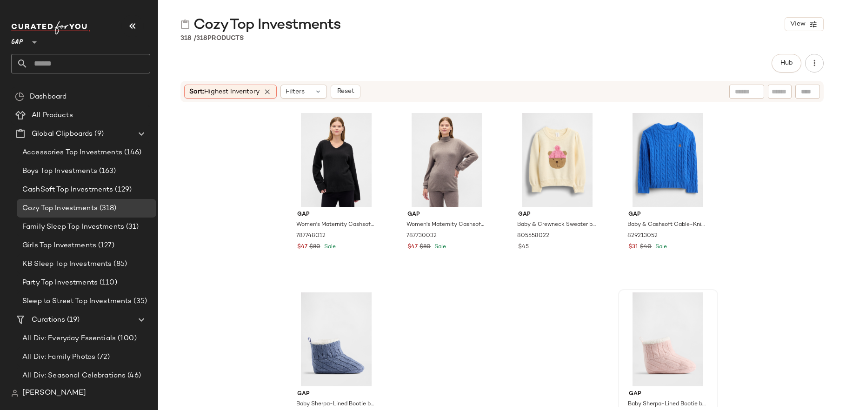
scroll to position [13987, 0]
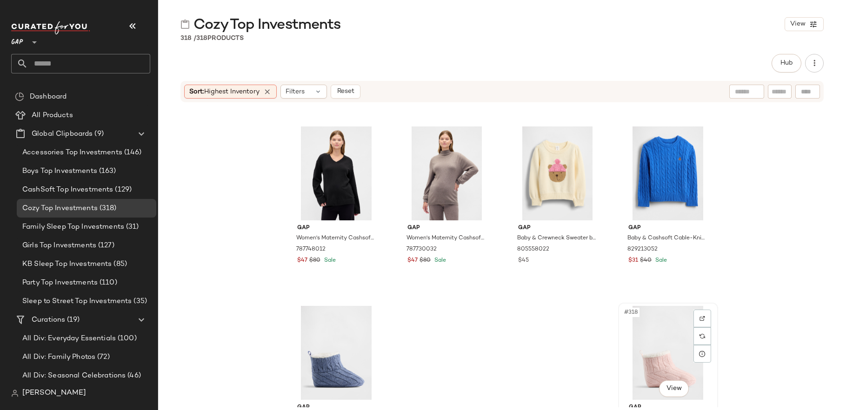
click at [660, 331] on div "#318 View" at bounding box center [667, 353] width 93 height 94
click at [331, 340] on div "#317 View" at bounding box center [336, 353] width 93 height 94
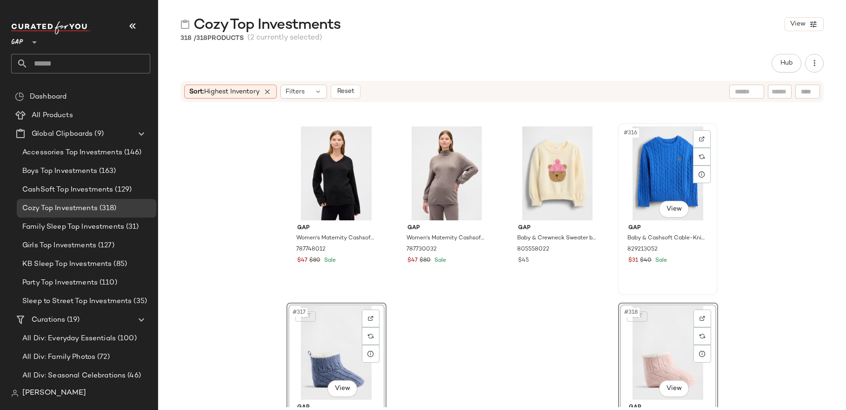
click at [659, 183] on div "#316 View" at bounding box center [667, 173] width 93 height 94
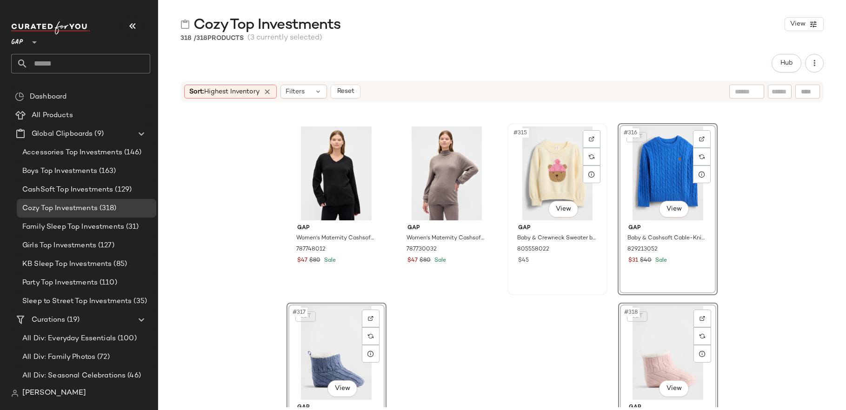
click at [553, 192] on div "#315 View" at bounding box center [556, 173] width 93 height 94
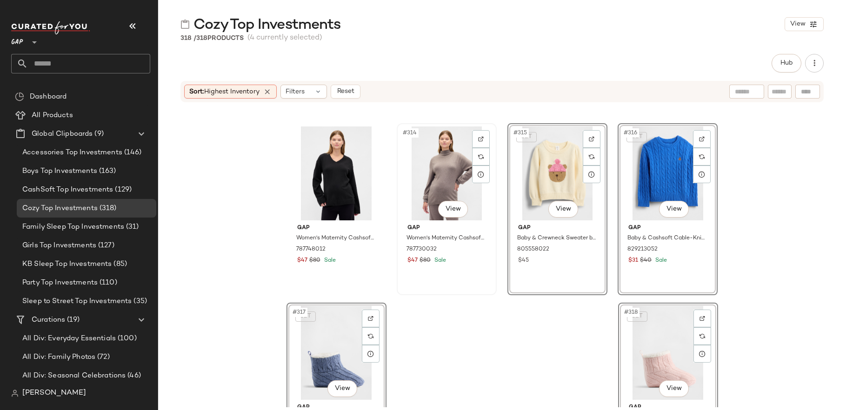
click at [452, 192] on div "#314 View" at bounding box center [446, 173] width 93 height 94
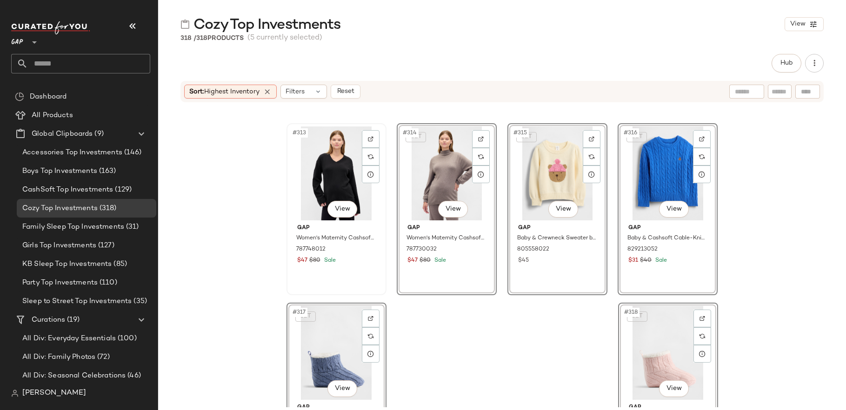
click at [349, 193] on div "#313 View" at bounding box center [336, 173] width 93 height 94
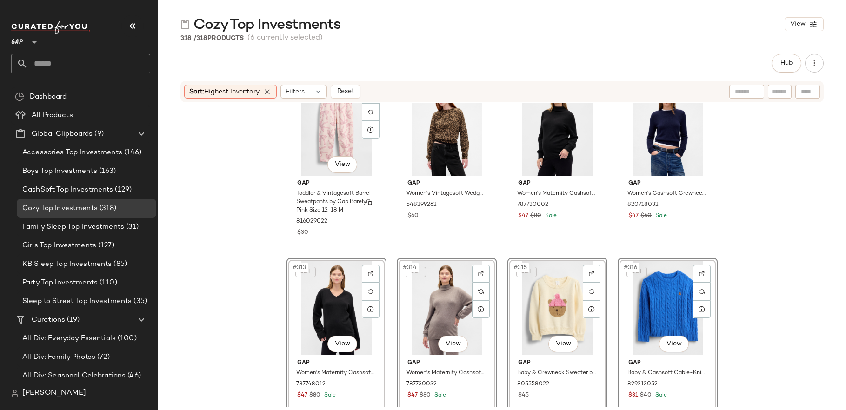
scroll to position [13789, 0]
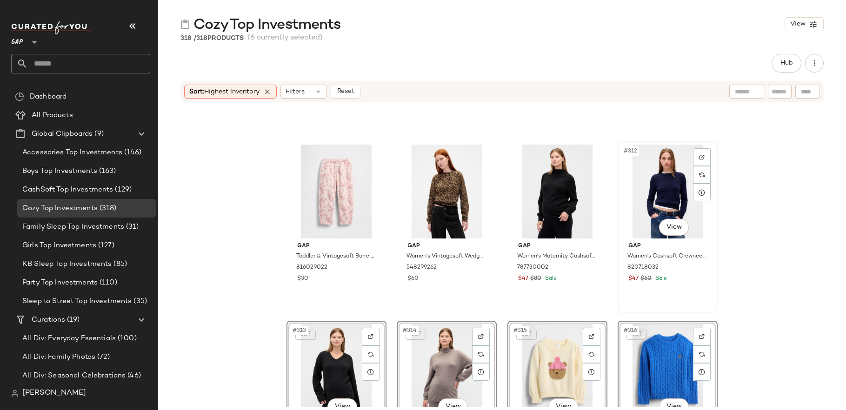
click at [640, 227] on div "#312 View" at bounding box center [667, 192] width 93 height 94
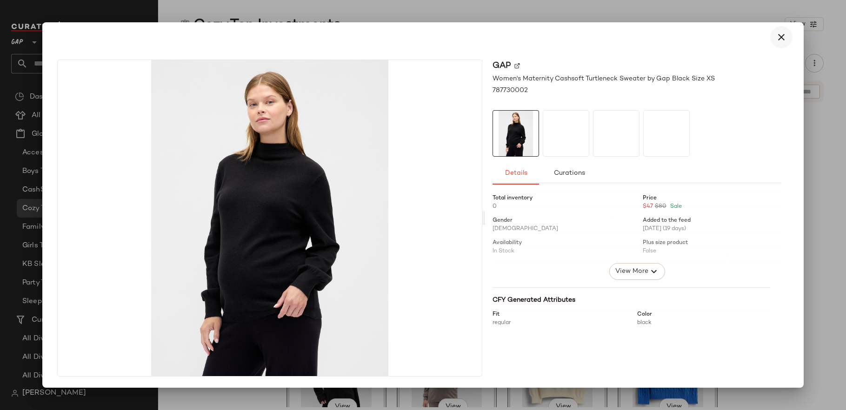
click at [780, 42] on icon "button" at bounding box center [780, 37] width 11 height 11
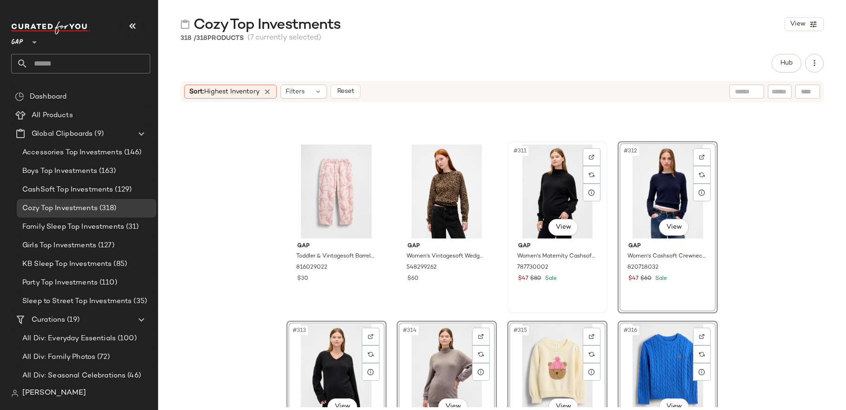
click at [560, 205] on div "#311 View" at bounding box center [556, 192] width 93 height 94
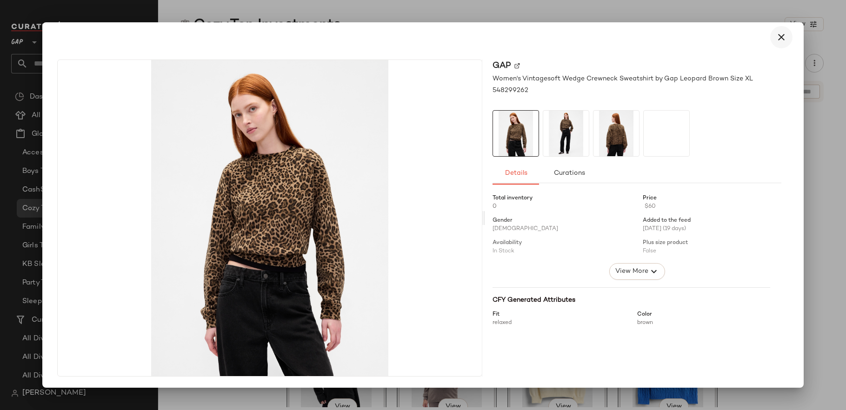
click at [780, 43] on button "button" at bounding box center [781, 37] width 22 height 22
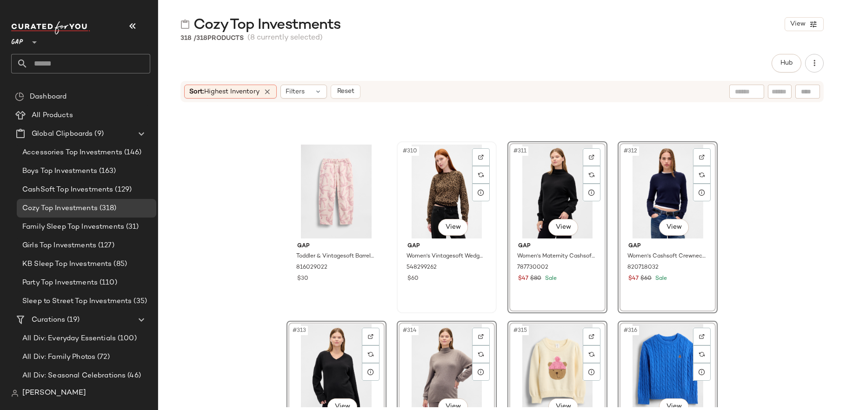
drag, startPoint x: 408, startPoint y: 189, endPoint x: 395, endPoint y: 189, distance: 13.0
click at [408, 189] on div "#310 View" at bounding box center [446, 192] width 93 height 94
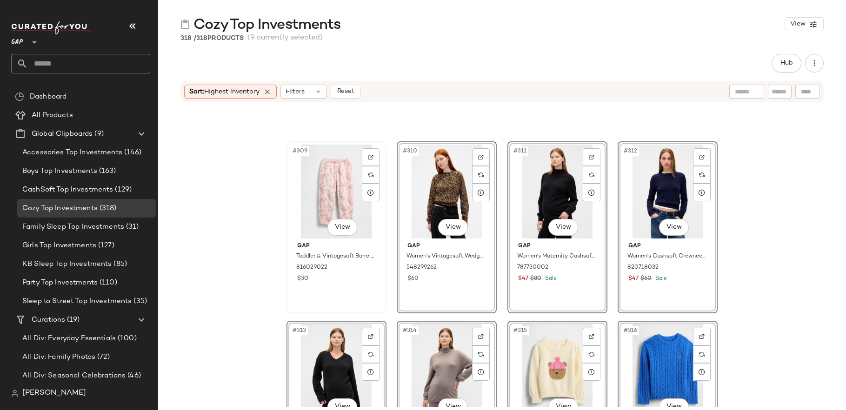
click at [340, 189] on div "#309 View" at bounding box center [336, 192] width 93 height 94
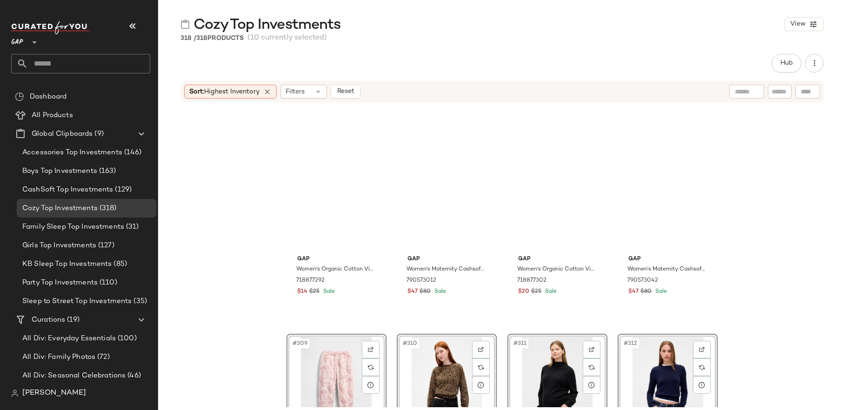
scroll to position [13500, 0]
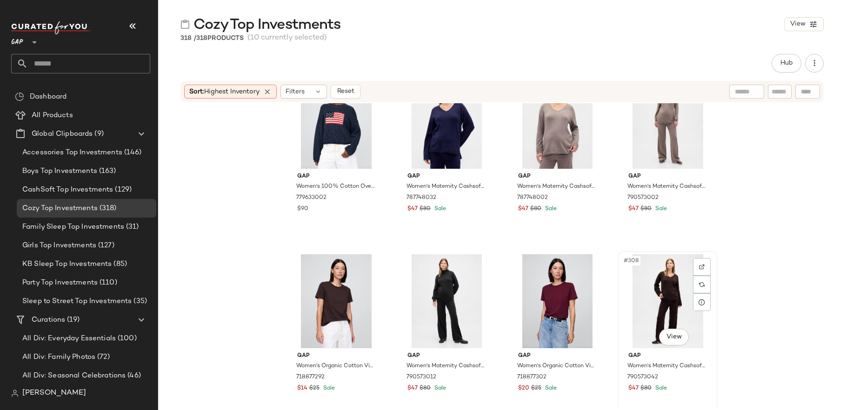
click at [658, 283] on div "#308 View" at bounding box center [667, 301] width 93 height 94
click at [575, 290] on div at bounding box center [556, 301] width 93 height 94
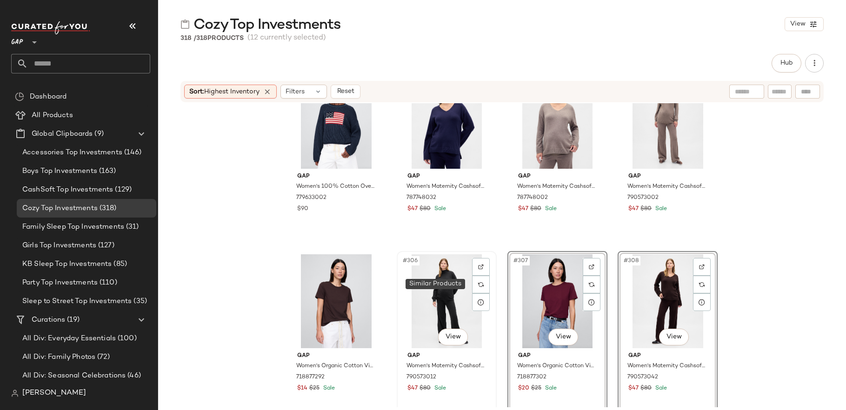
click at [410, 296] on div "#306 View" at bounding box center [446, 301] width 93 height 94
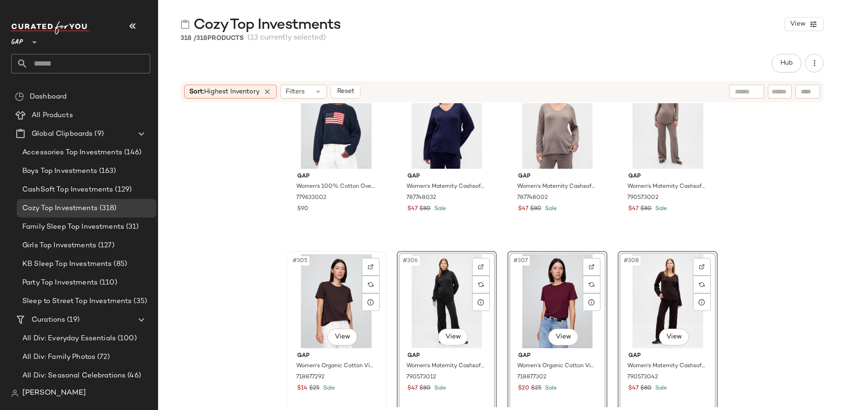
click at [308, 300] on div "#305 View" at bounding box center [336, 301] width 93 height 94
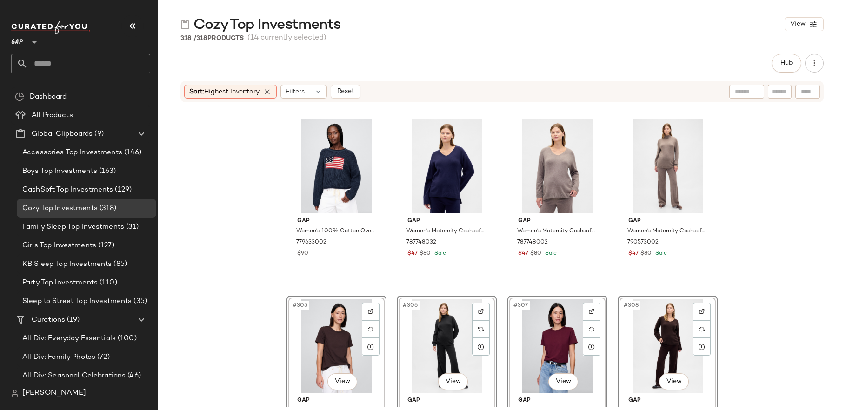
scroll to position [13455, 0]
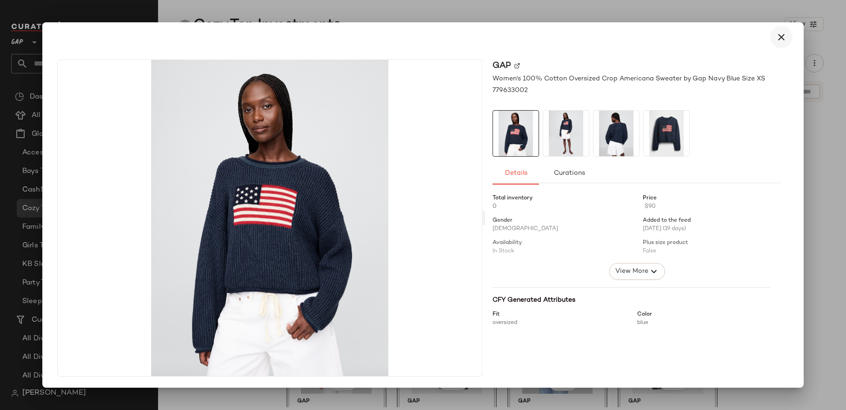
click at [781, 43] on button "button" at bounding box center [781, 37] width 22 height 22
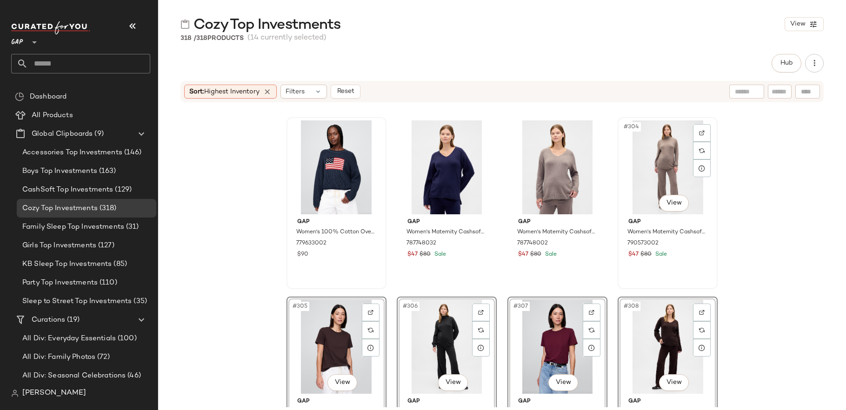
click at [653, 175] on div "#304 View" at bounding box center [667, 167] width 93 height 94
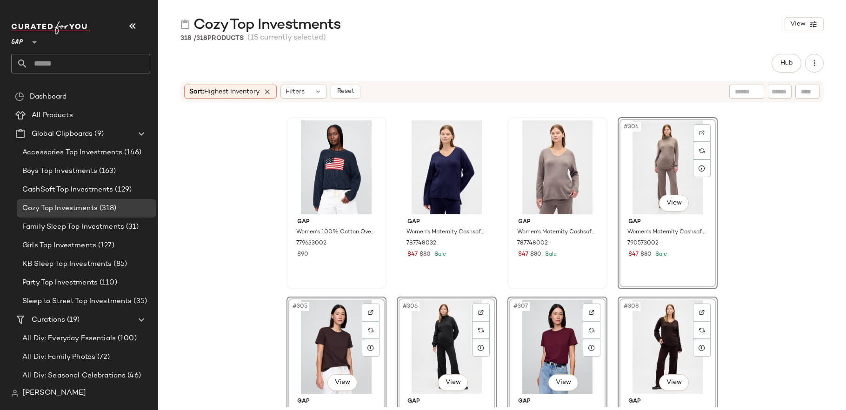
click at [563, 182] on div at bounding box center [556, 167] width 93 height 94
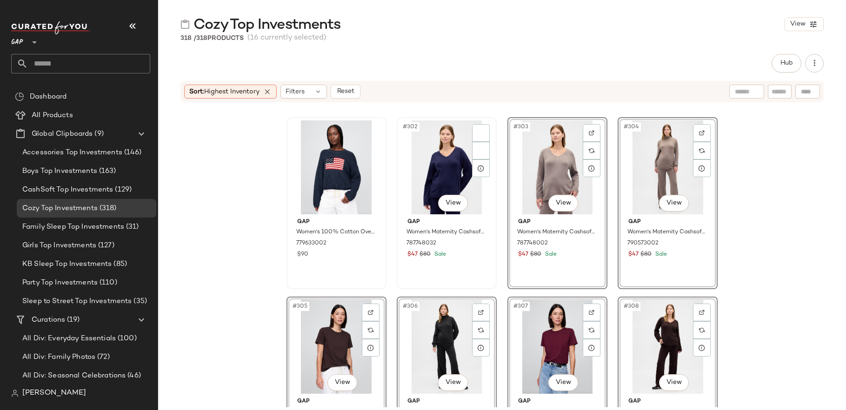
click at [428, 172] on div "#302 View" at bounding box center [446, 167] width 93 height 94
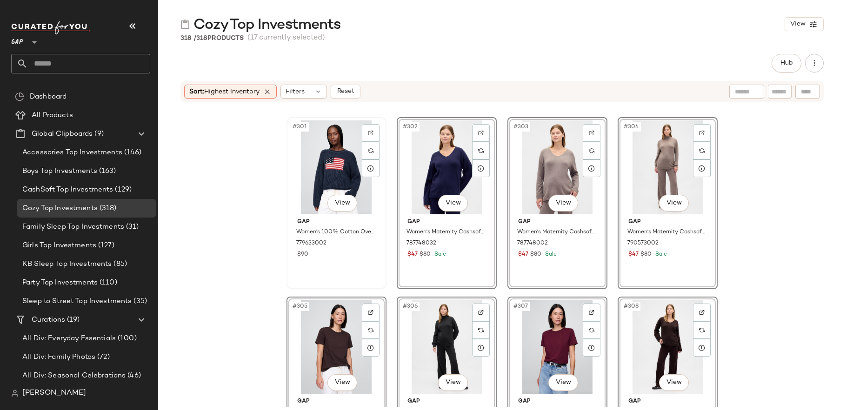
click at [338, 174] on div "#301 View" at bounding box center [336, 167] width 93 height 94
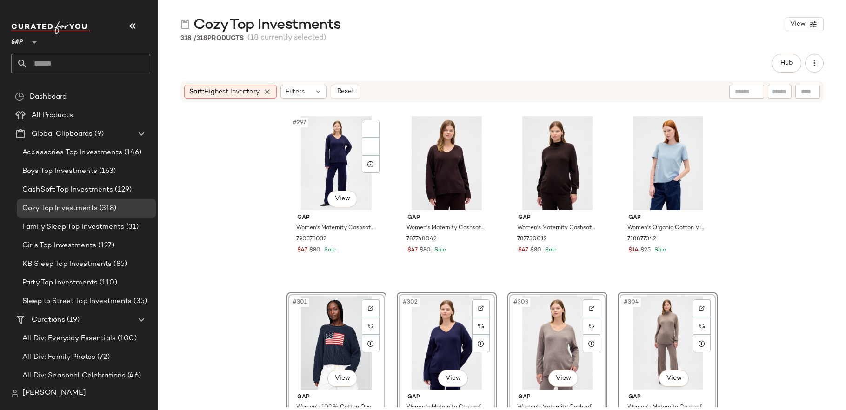
scroll to position [13154, 0]
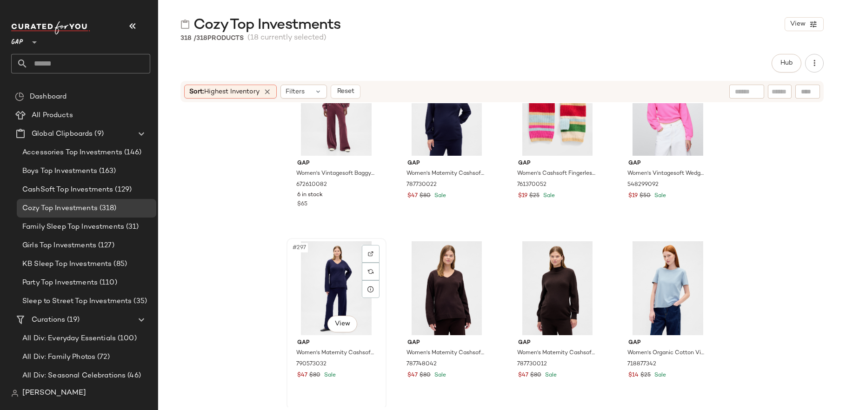
click at [349, 274] on div "#297 View" at bounding box center [336, 288] width 93 height 94
click at [436, 284] on div "#298 View" at bounding box center [446, 288] width 93 height 94
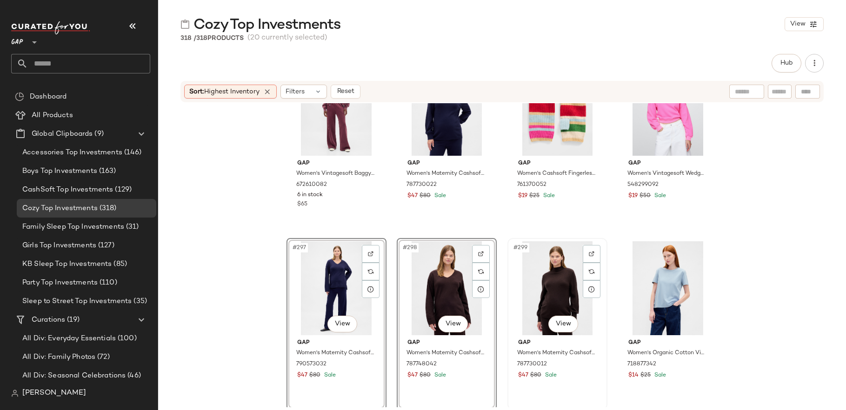
click at [530, 267] on div "#299 View" at bounding box center [556, 288] width 93 height 94
click at [641, 278] on div "#300 View" at bounding box center [667, 288] width 93 height 94
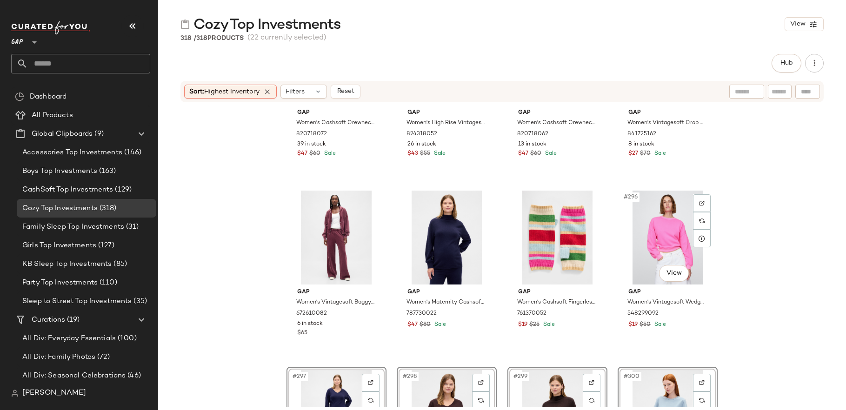
scroll to position [13025, 0]
click at [737, 261] on div "Gap Women's Cashsoft Crewneck Sweater by Gap Blue Heather Size XL 820718072 39 …" at bounding box center [502, 255] width 688 height 304
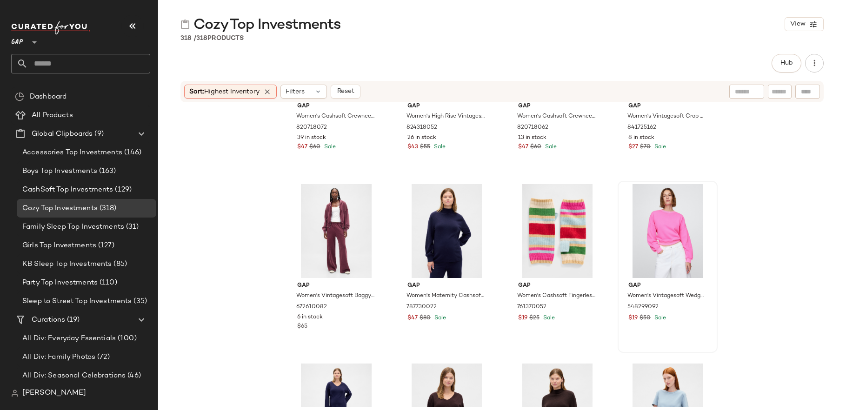
scroll to position [13036, 0]
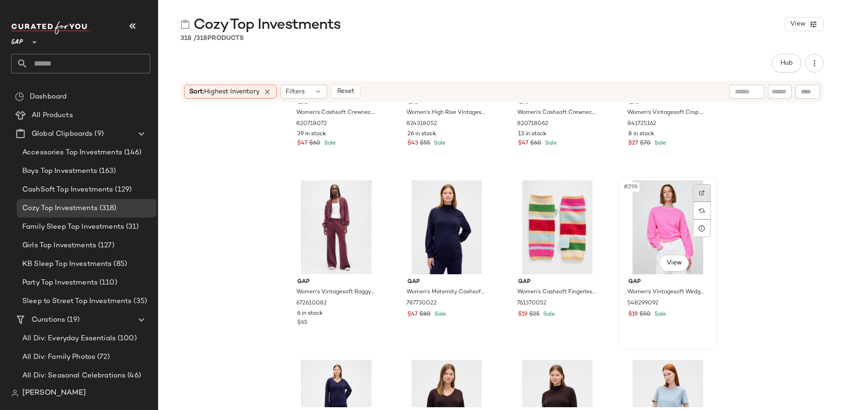
click at [701, 191] on img at bounding box center [702, 193] width 6 height 6
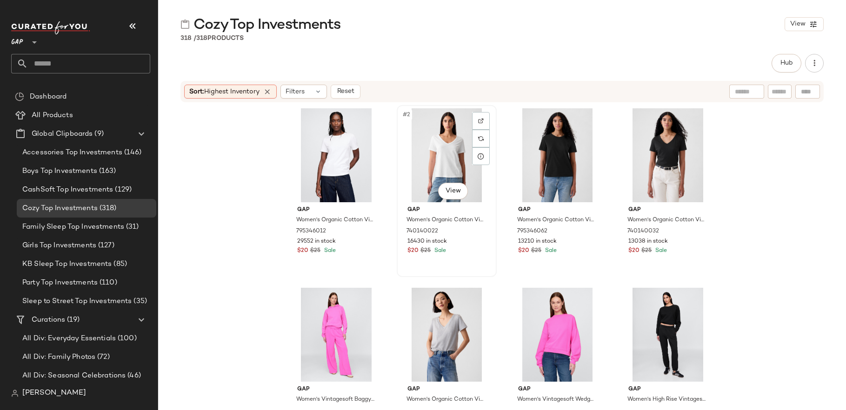
scroll to position [0, 0]
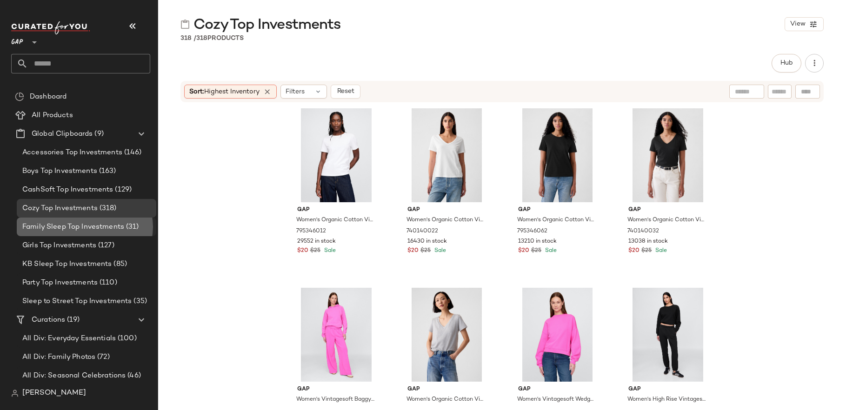
click at [108, 227] on span "Family Sleep Top Investments" at bounding box center [73, 227] width 102 height 11
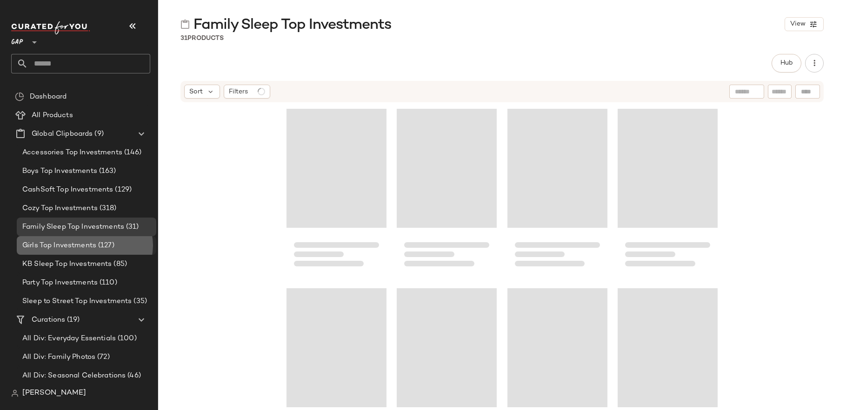
click at [108, 248] on span "(127)" at bounding box center [105, 245] width 18 height 11
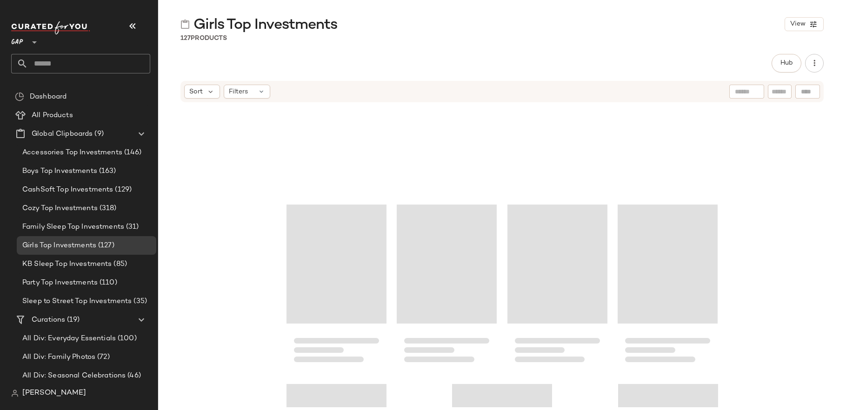
scroll to position [5440, 0]
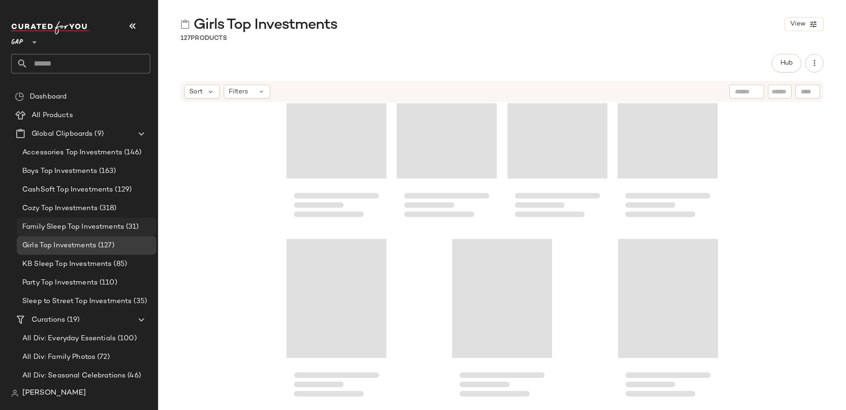
click at [62, 229] on span "Family Sleep Top Investments" at bounding box center [73, 227] width 102 height 11
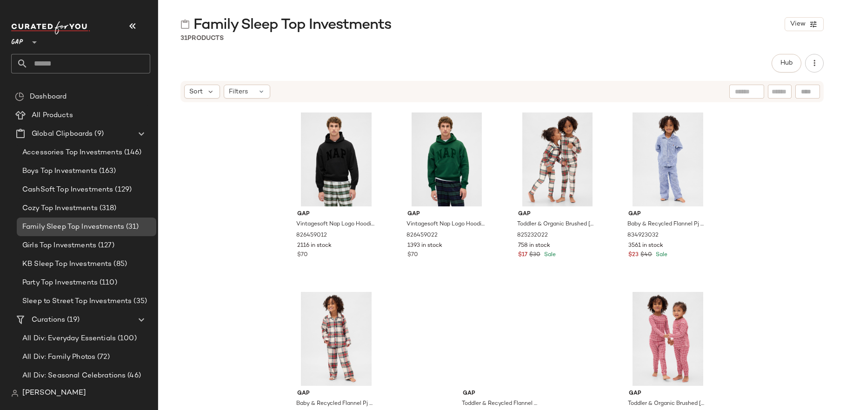
scroll to position [1133, 0]
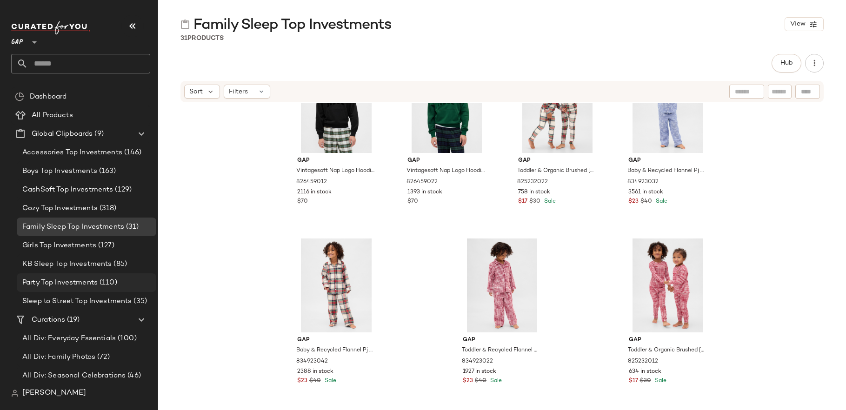
click at [84, 283] on span "Party Top Investments" at bounding box center [59, 283] width 75 height 11
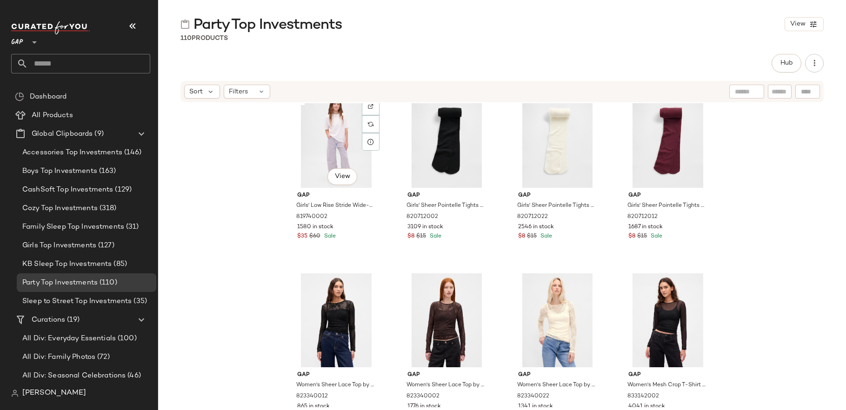
scroll to position [1660, 0]
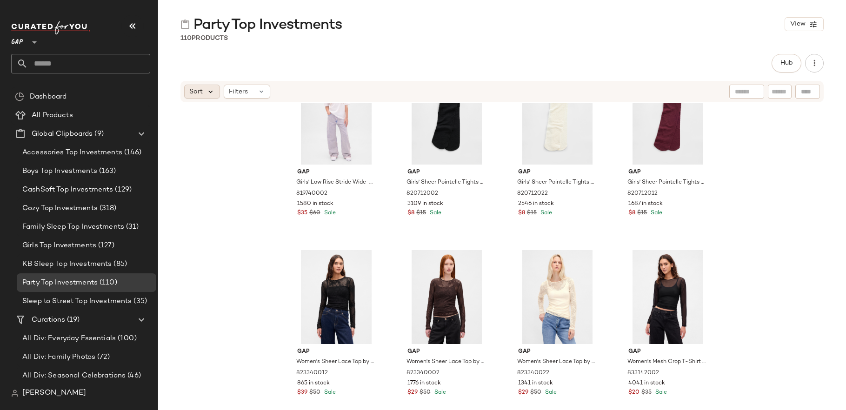
click at [212, 94] on icon at bounding box center [210, 91] width 8 height 8
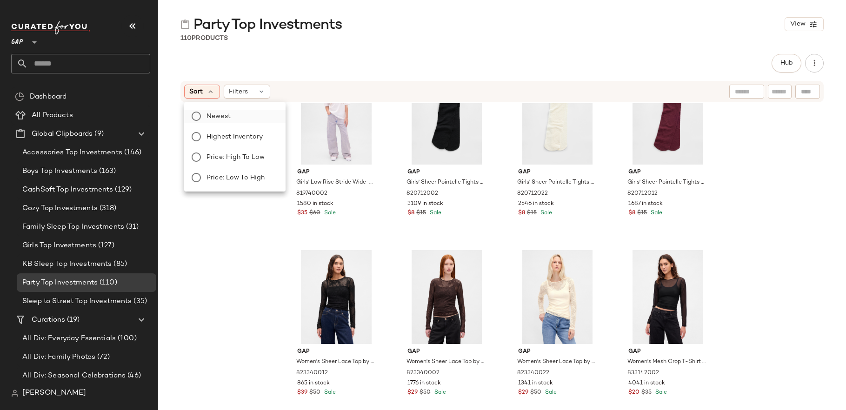
click at [225, 115] on span "Newest" at bounding box center [218, 117] width 24 height 10
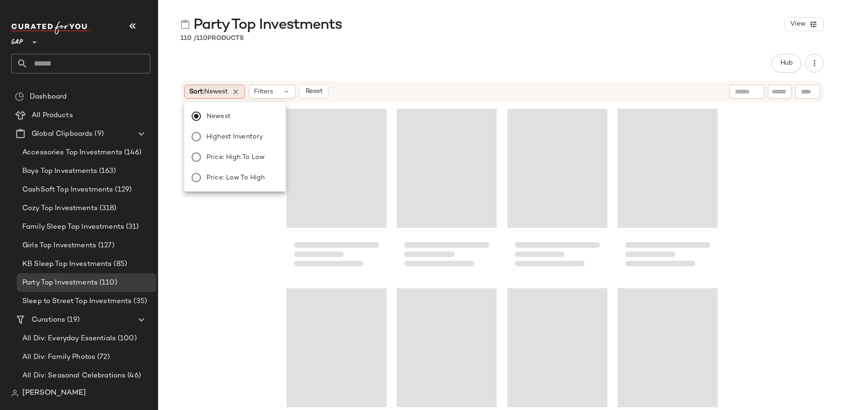
click at [201, 93] on span "Sort: Newest" at bounding box center [208, 92] width 39 height 10
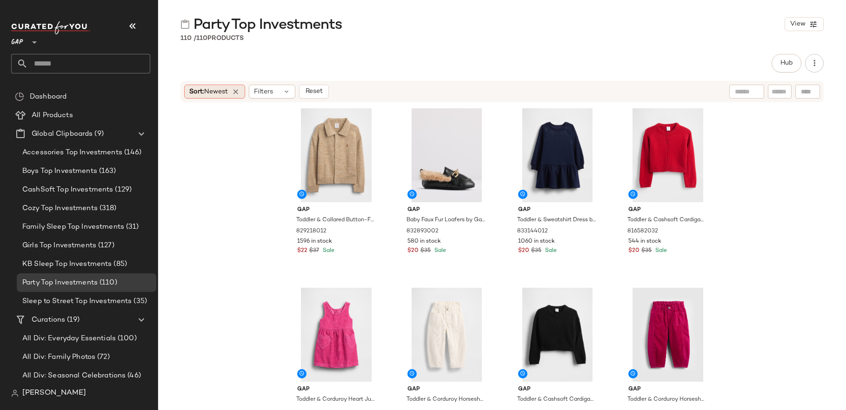
click at [220, 95] on span "Sort: Newest" at bounding box center [208, 92] width 39 height 10
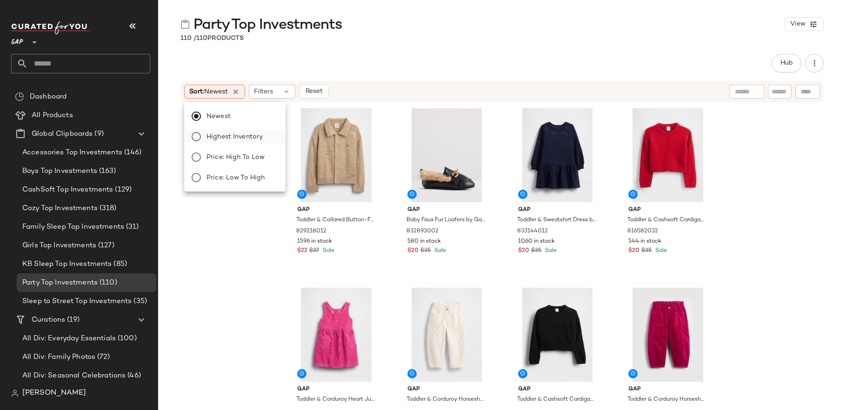
click at [234, 138] on span "Highest Inventory" at bounding box center [234, 137] width 56 height 10
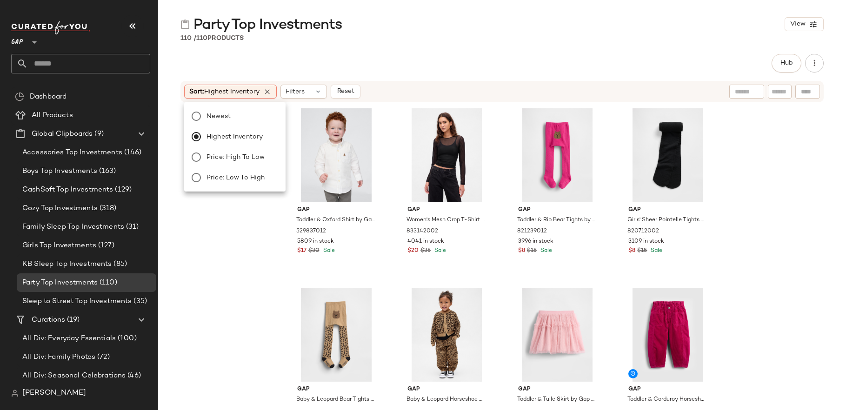
click at [244, 291] on div "Gap Toddler & Oxford Shirt by Gap White Size 4 YRS 529837012 5809 in stock $17 …" at bounding box center [502, 255] width 688 height 304
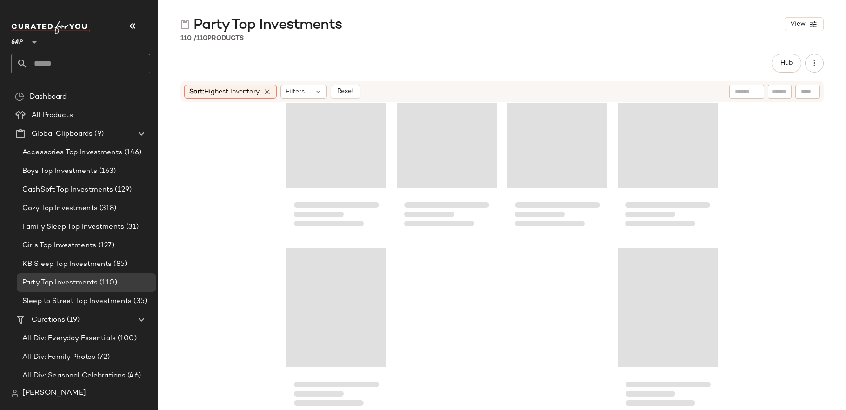
scroll to position [4723, 0]
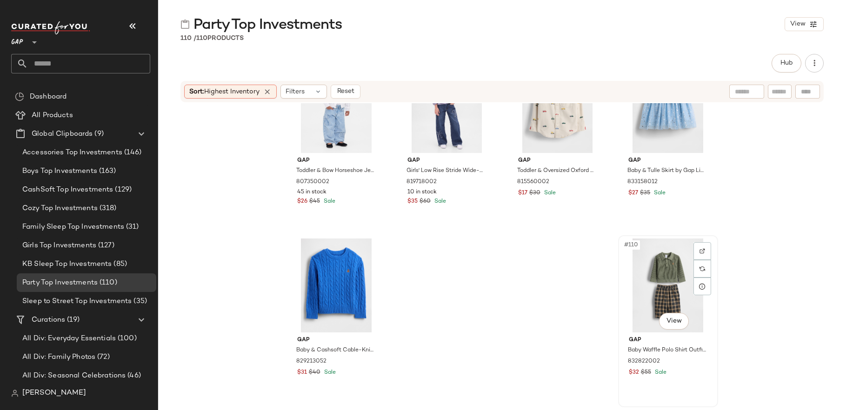
click at [668, 285] on div "#110 View" at bounding box center [667, 286] width 93 height 94
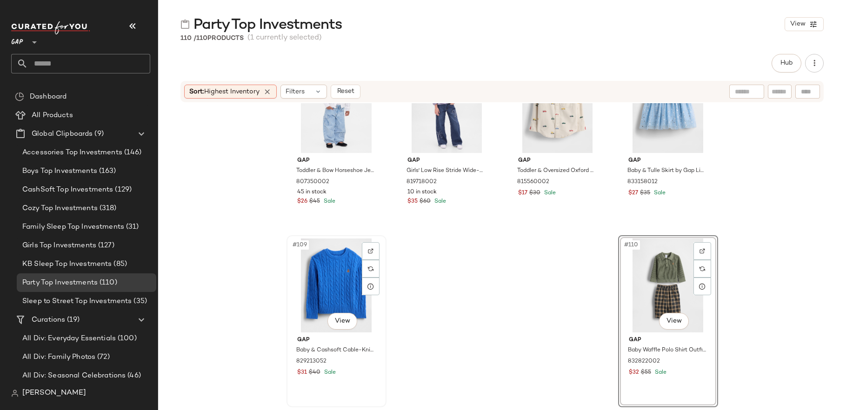
click at [335, 285] on div "#109 View" at bounding box center [336, 286] width 93 height 94
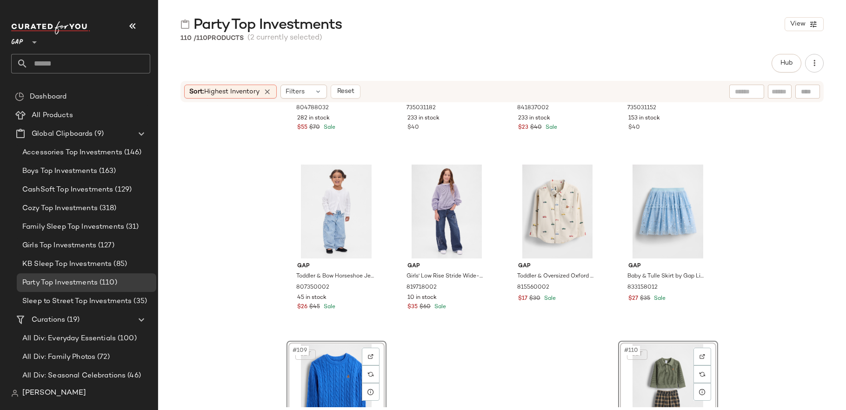
scroll to position [4600, 0]
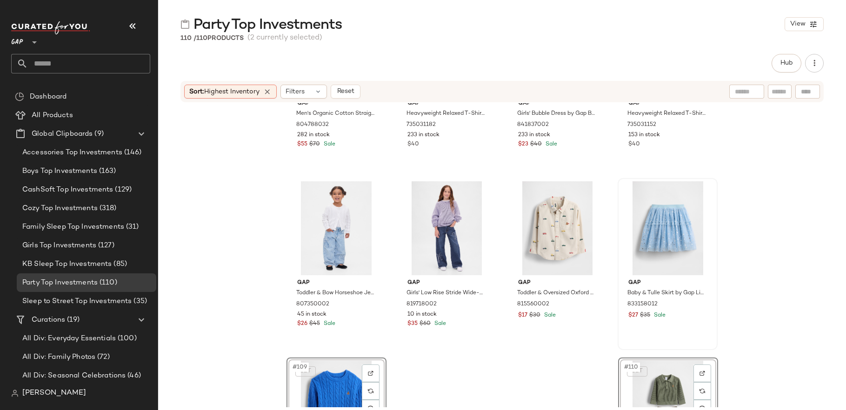
click at [630, 237] on div at bounding box center [667, 228] width 93 height 94
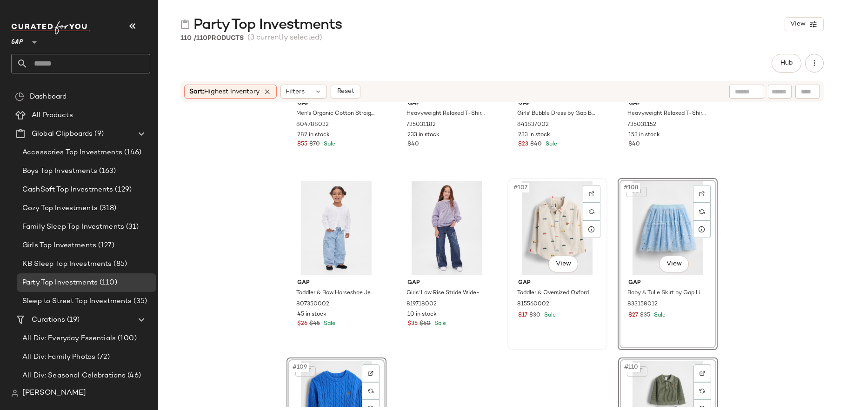
click at [569, 237] on div "#107 View" at bounding box center [556, 228] width 93 height 94
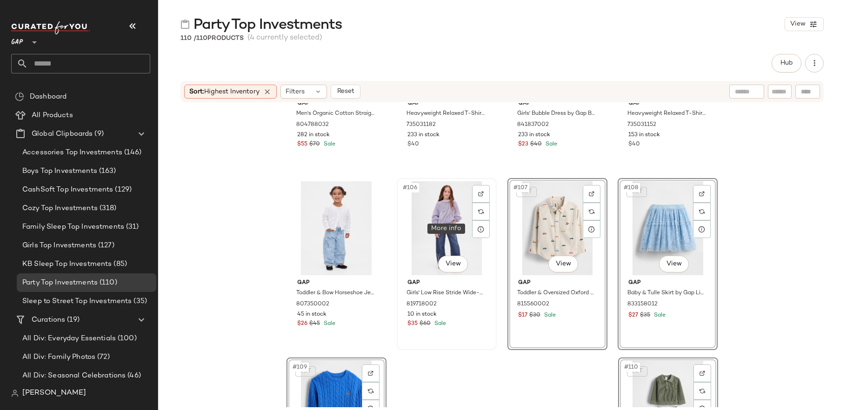
click at [472, 237] on div at bounding box center [481, 229] width 18 height 18
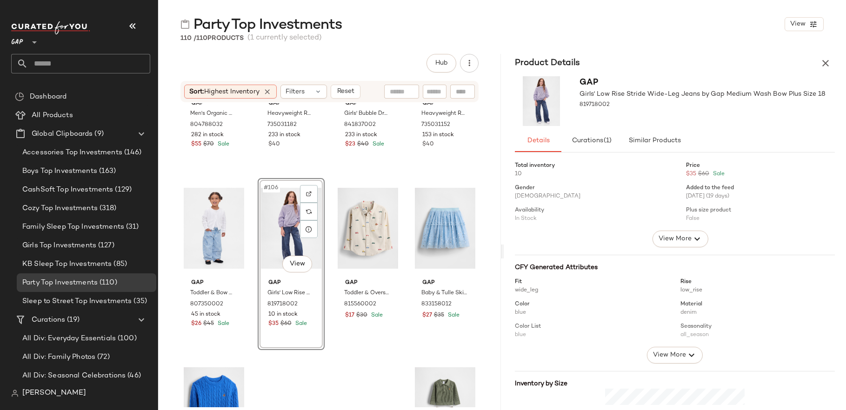
click at [825, 64] on icon "button" at bounding box center [825, 63] width 11 height 11
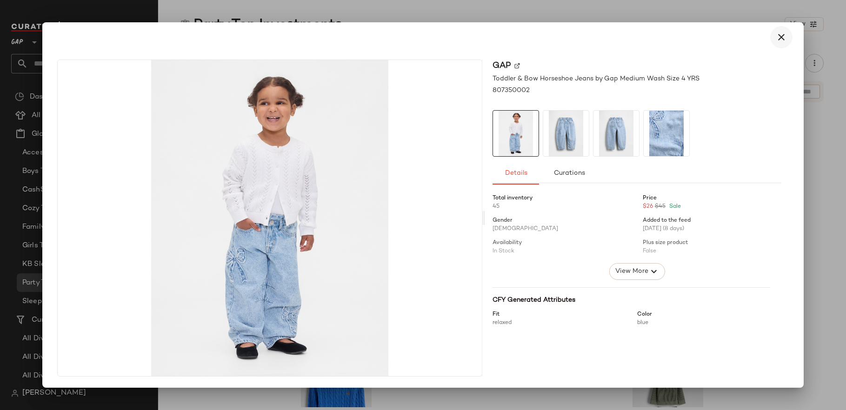
click at [781, 40] on icon "button" at bounding box center [780, 37] width 11 height 11
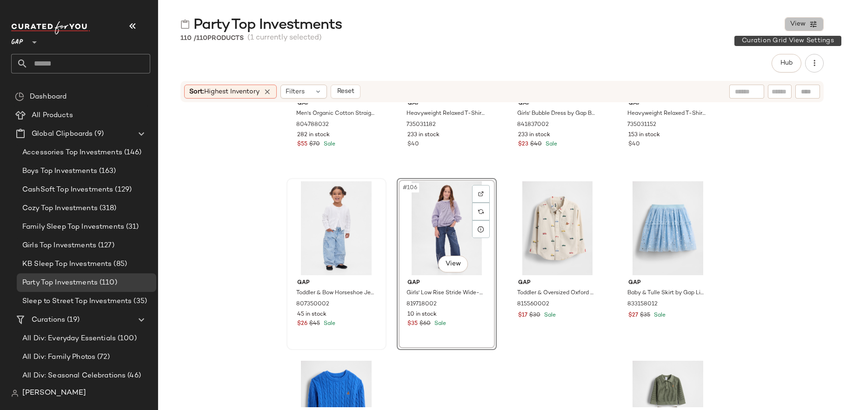
click at [792, 30] on button "View" at bounding box center [803, 24] width 39 height 14
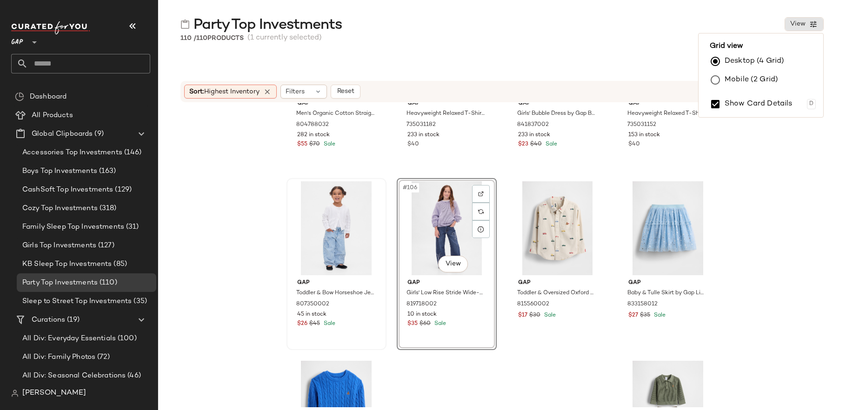
click at [795, 156] on div "Gap Men's Organic Cotton Straight-Hem Flannel Shirt by Gap Red Blue Plaid Size …" at bounding box center [502, 255] width 688 height 304
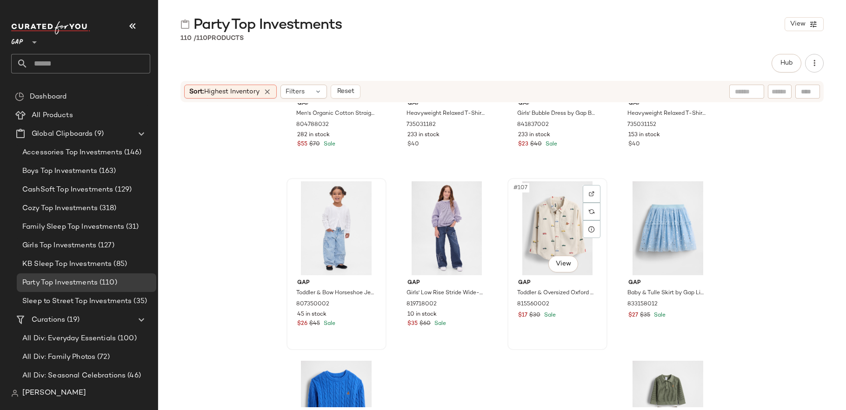
drag, startPoint x: 541, startPoint y: 220, endPoint x: 550, endPoint y: 220, distance: 8.4
click at [541, 220] on div "#107 View" at bounding box center [556, 228] width 93 height 94
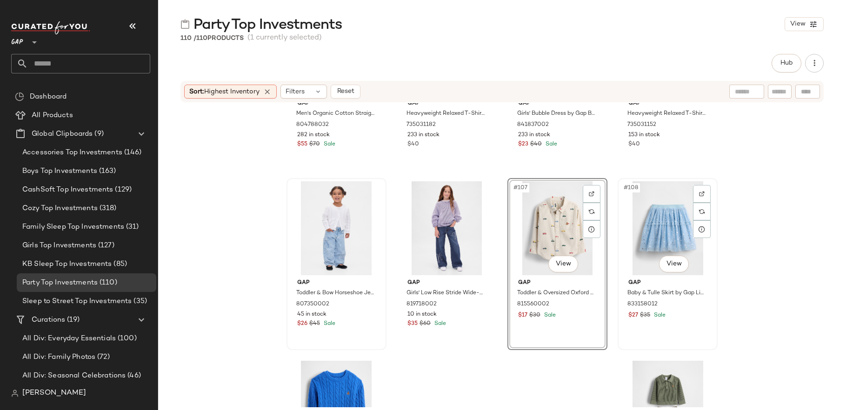
click at [646, 224] on div "#108 View" at bounding box center [667, 228] width 93 height 94
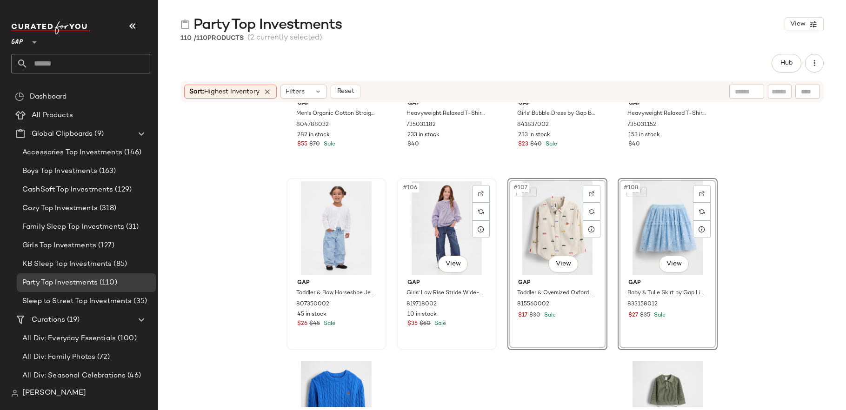
click at [436, 219] on div "#106 View" at bounding box center [446, 228] width 93 height 94
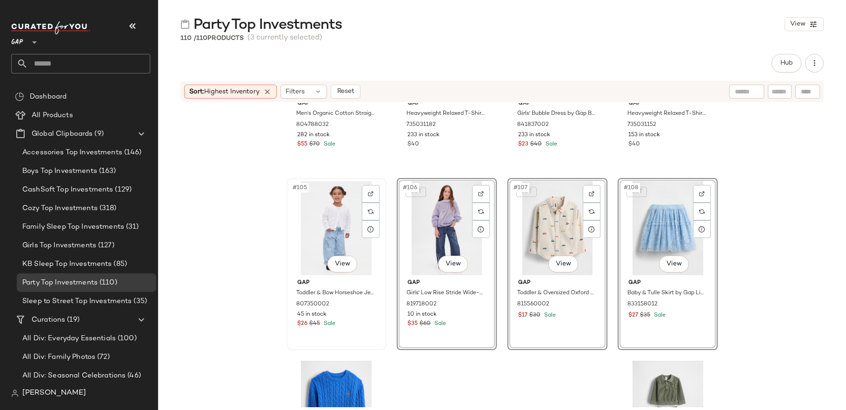
click at [334, 219] on div "#105 View" at bounding box center [336, 228] width 93 height 94
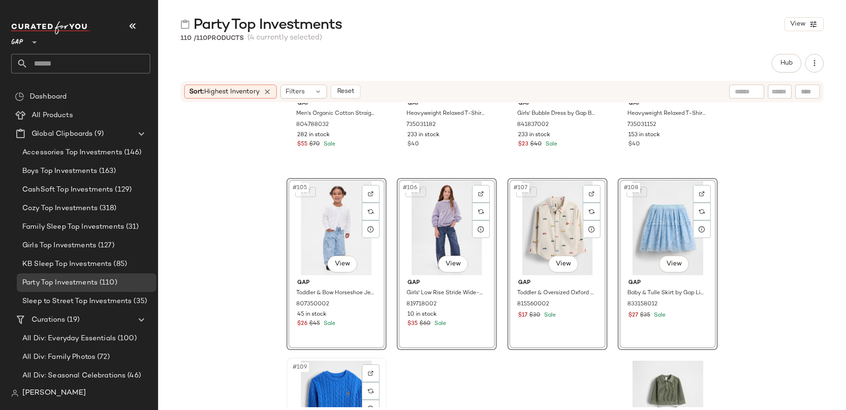
click at [349, 372] on div "#109 View" at bounding box center [336, 408] width 93 height 94
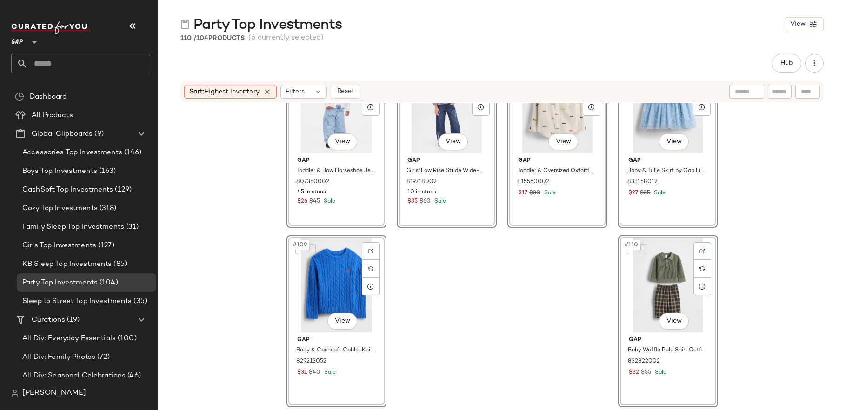
scroll to position [4364, 0]
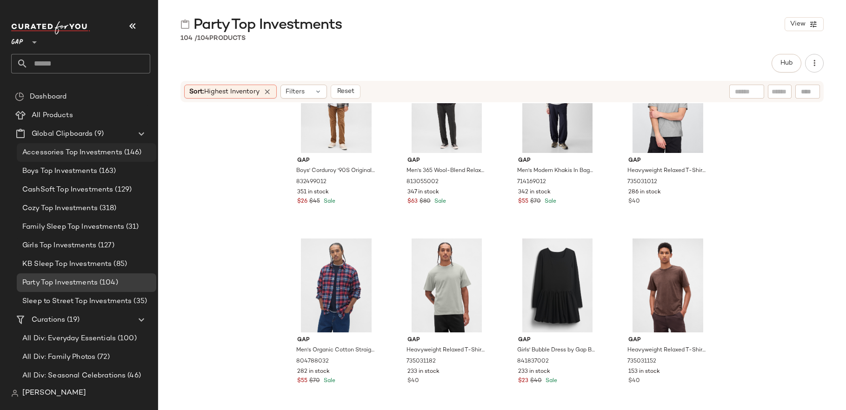
click at [97, 152] on span "Accessories Top Investments" at bounding box center [72, 152] width 100 height 11
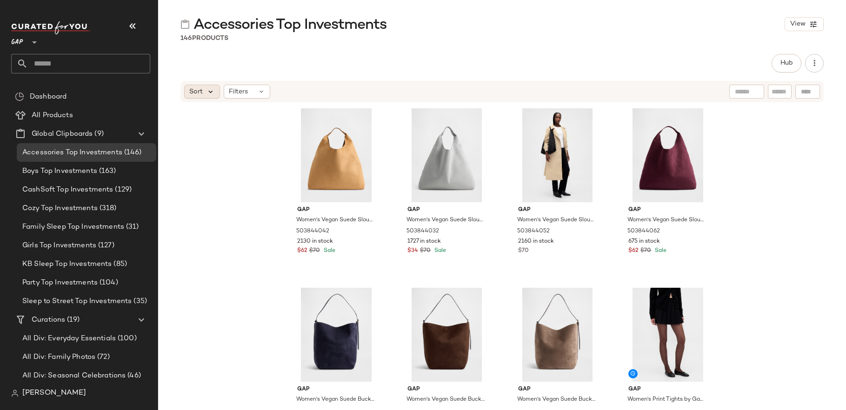
click at [209, 90] on icon at bounding box center [210, 91] width 8 height 8
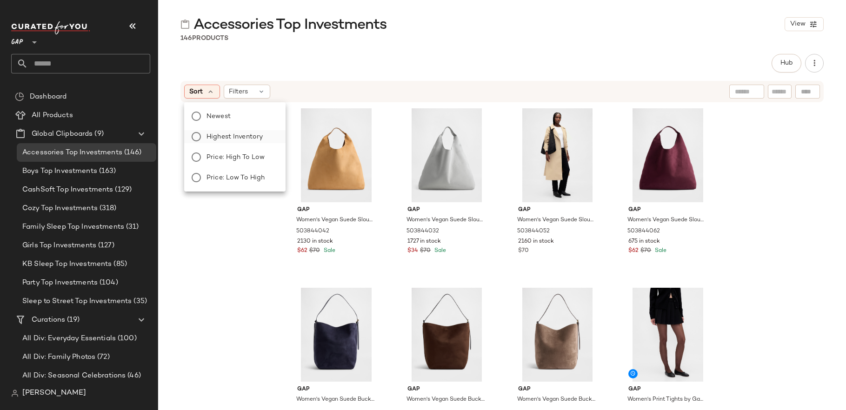
click at [235, 130] on label "Highest Inventory" at bounding box center [240, 136] width 75 height 13
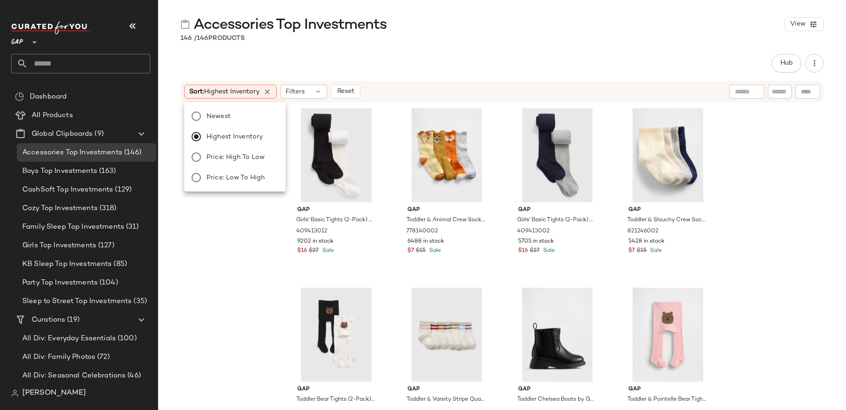
click at [246, 304] on div "Gap Girls' Basic Tights (2-Pack) by Gap Black White Size M 409413012 9202 in st…" at bounding box center [502, 255] width 688 height 304
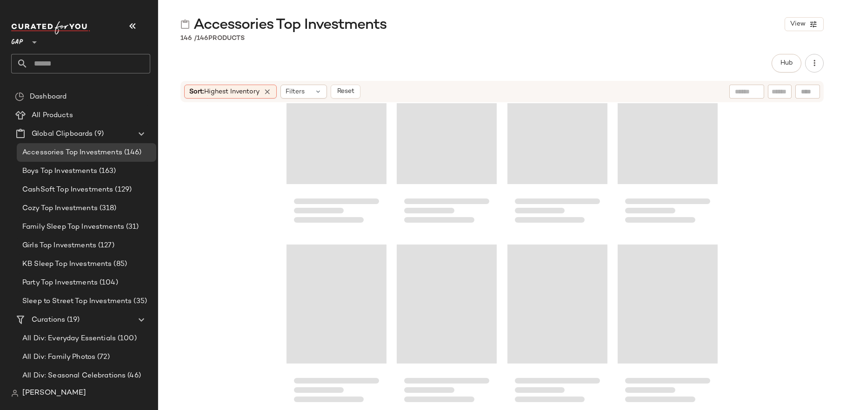
scroll to position [6338, 0]
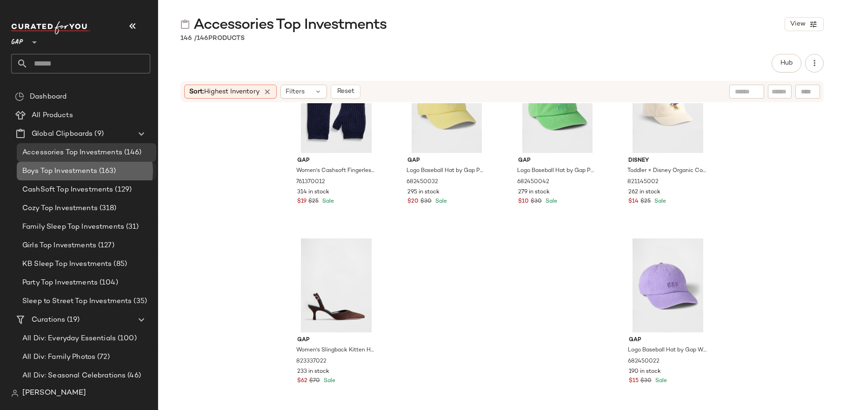
click at [84, 171] on span "Boys Top Investments" at bounding box center [59, 171] width 75 height 11
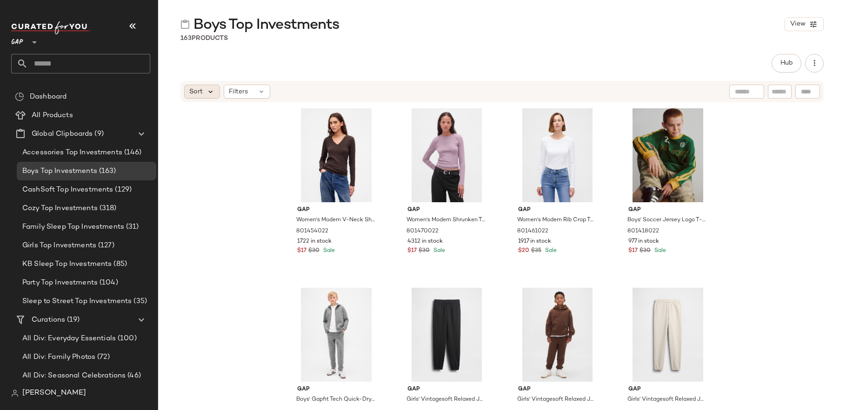
click at [210, 91] on icon at bounding box center [210, 91] width 8 height 8
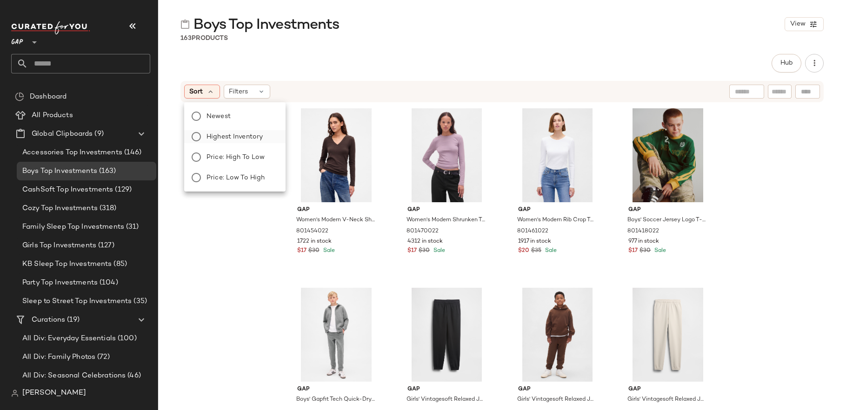
click at [216, 130] on label "Highest Inventory" at bounding box center [240, 136] width 75 height 13
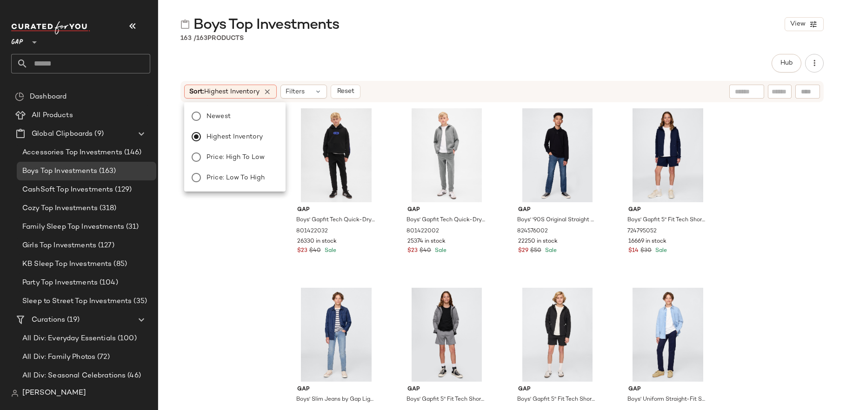
click at [232, 304] on div "Gap Boys' Gapfit Tech Quick-Dry Joggers by Gap Black Size XS (4/5) 801422032 26…" at bounding box center [502, 255] width 688 height 304
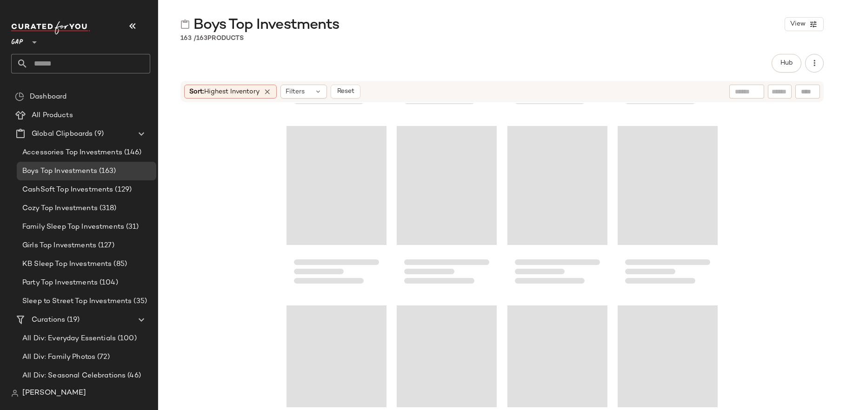
scroll to position [7056, 0]
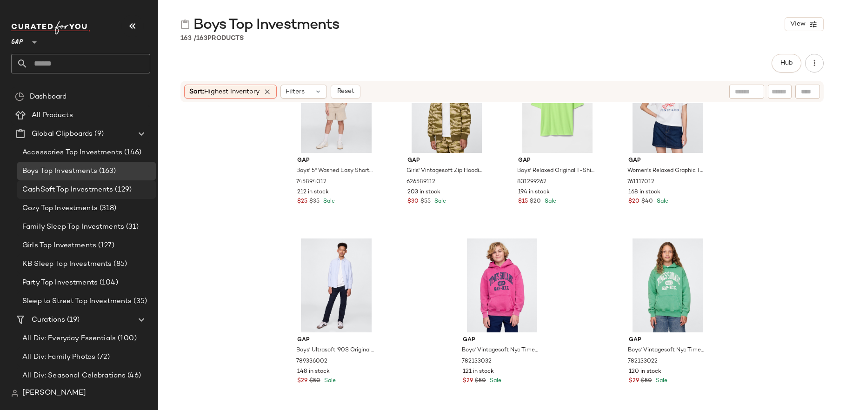
click at [94, 189] on span "CashSoft Top Investments" at bounding box center [67, 190] width 91 height 11
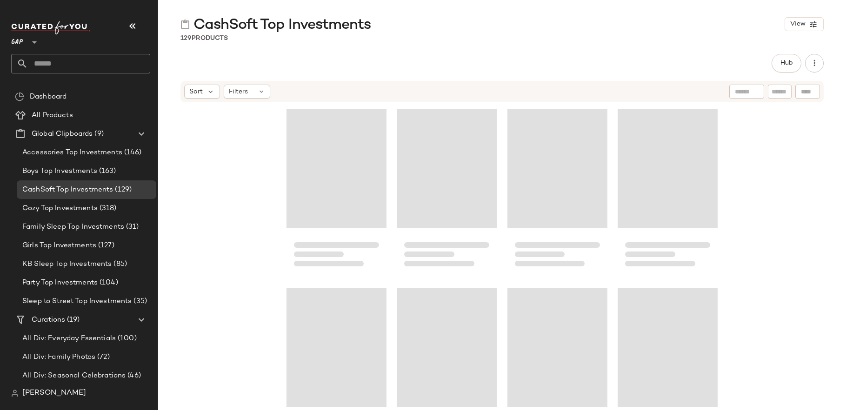
click at [200, 99] on div "Sort Filters" at bounding box center [501, 91] width 643 height 21
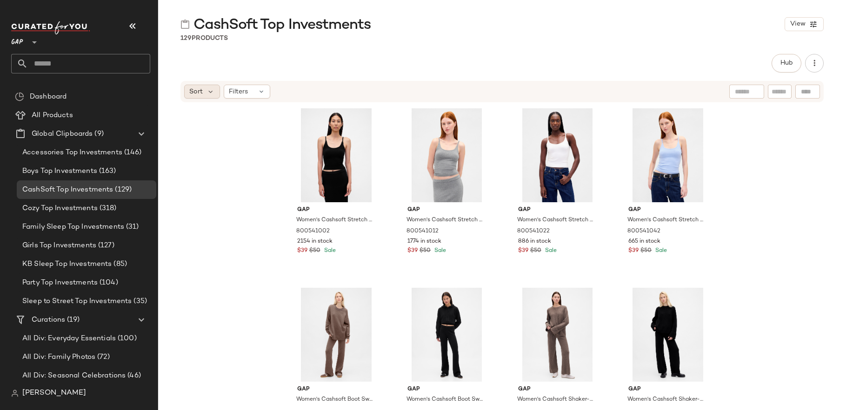
click at [200, 97] on div "Sort" at bounding box center [202, 92] width 36 height 14
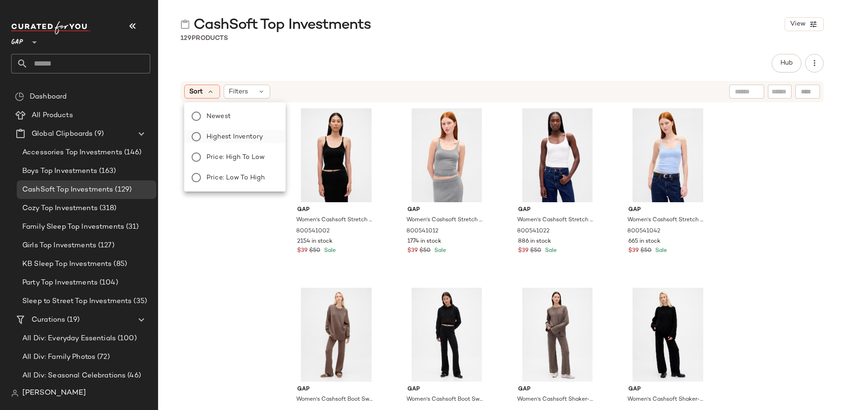
click at [237, 137] on span "Highest Inventory" at bounding box center [234, 137] width 56 height 10
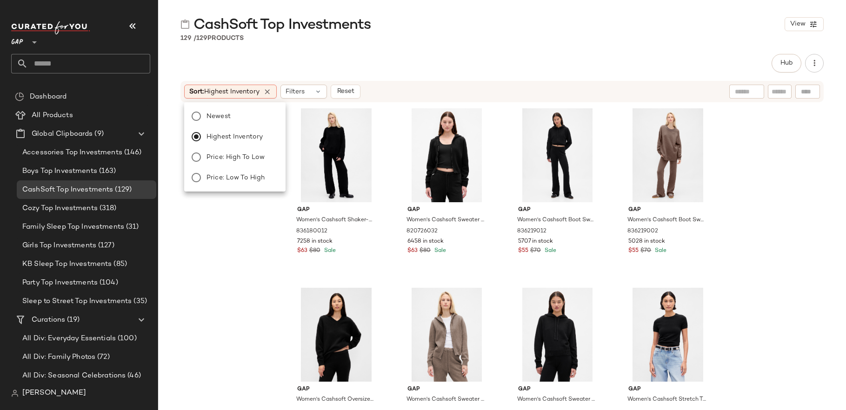
click at [253, 269] on div "Gap Women's Cashsoft Shaker-Stitch Sweater Pants by Gap True Black Size S 83618…" at bounding box center [502, 255] width 688 height 304
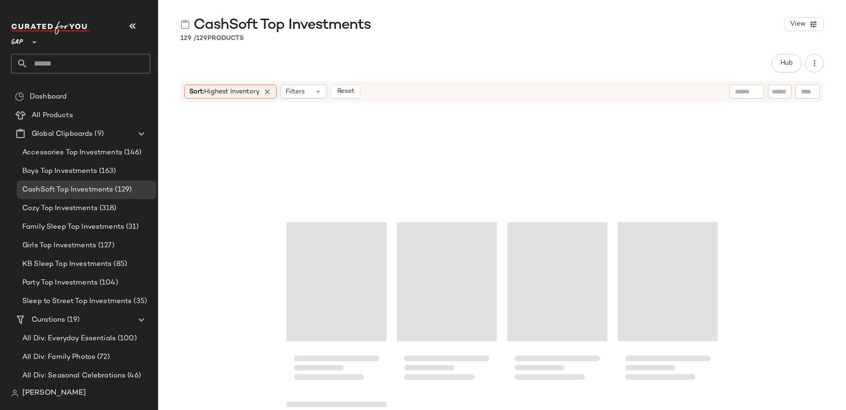
scroll to position [5620, 0]
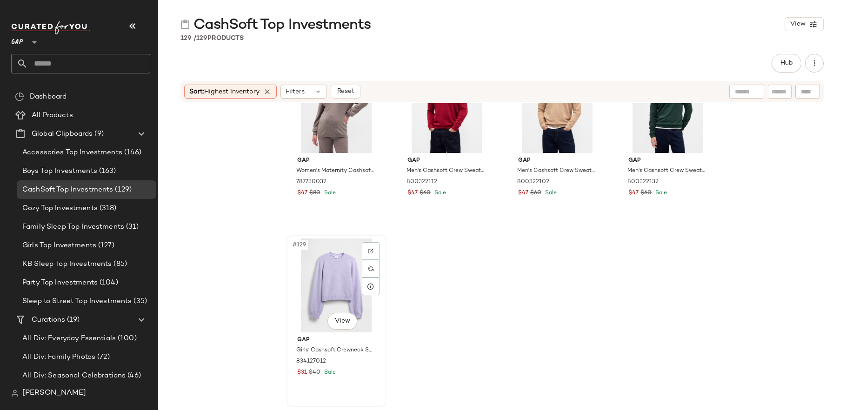
click at [344, 288] on div "#129 View" at bounding box center [336, 286] width 93 height 94
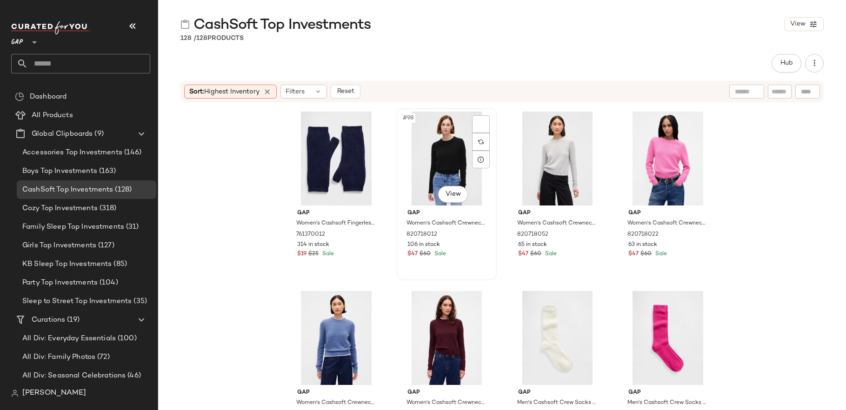
scroll to position [4305, 0]
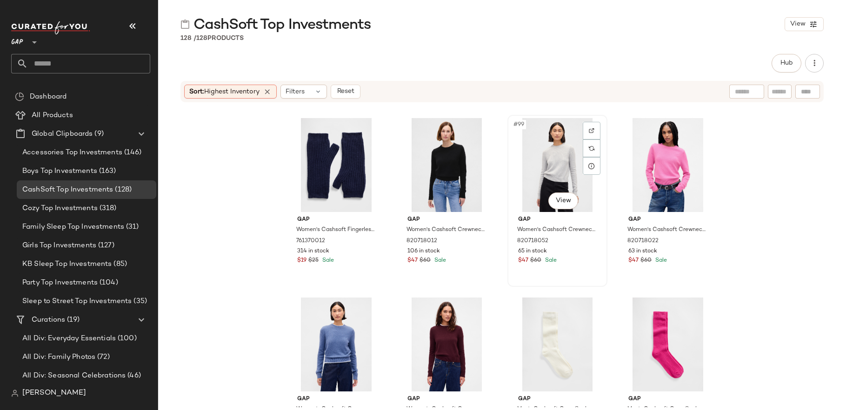
click at [541, 187] on div "#99 View" at bounding box center [556, 165] width 93 height 94
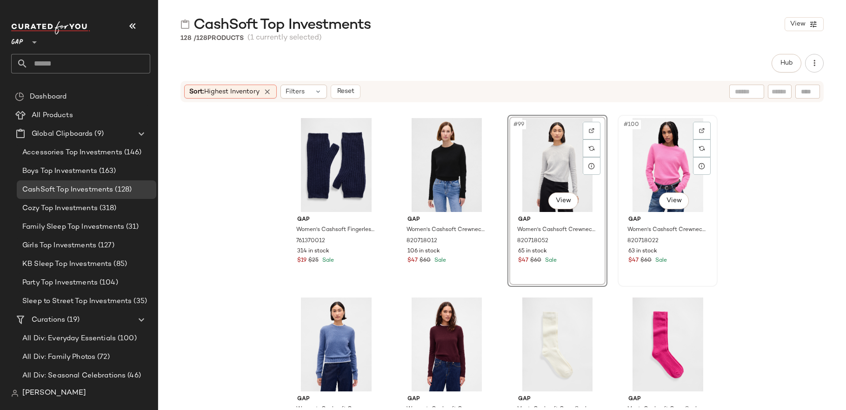
click at [632, 175] on div "#100 View" at bounding box center [667, 165] width 93 height 94
click at [643, 320] on div "#104 View" at bounding box center [667, 345] width 93 height 94
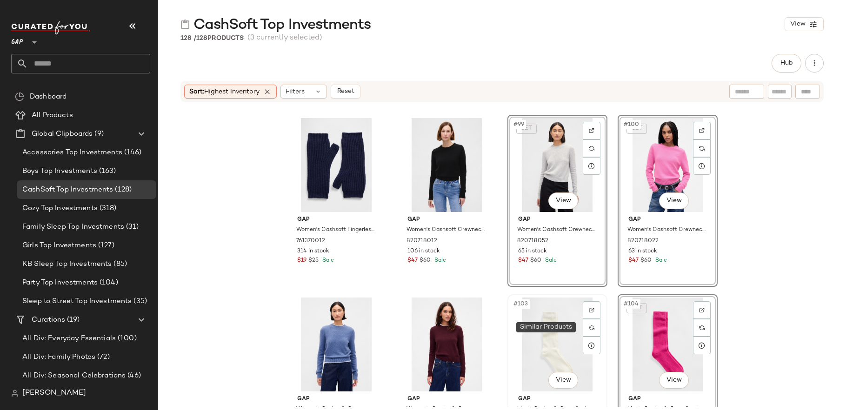
click at [561, 341] on div "#103 View" at bounding box center [556, 345] width 93 height 94
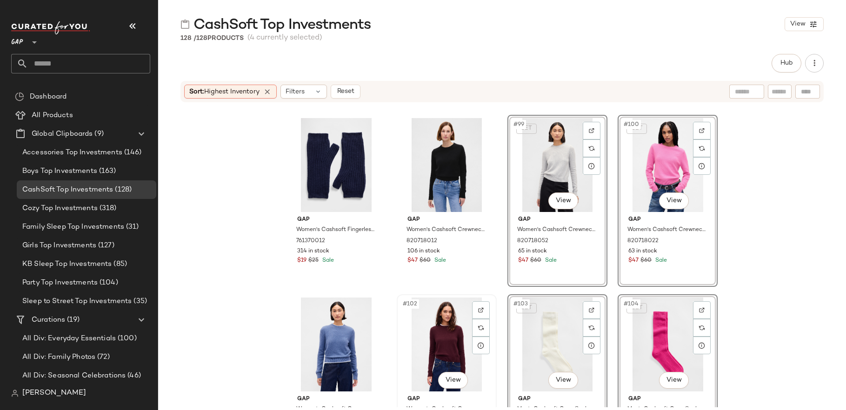
click at [467, 343] on div "#102 View" at bounding box center [446, 345] width 93 height 94
click at [352, 353] on div at bounding box center [336, 345] width 93 height 94
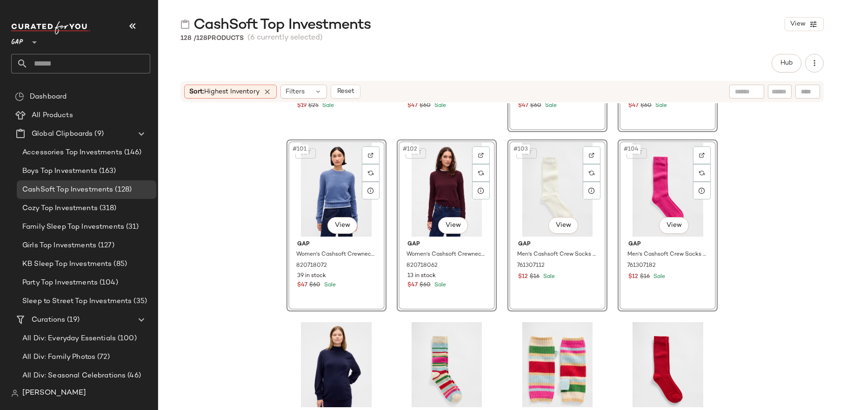
scroll to position [4495, 0]
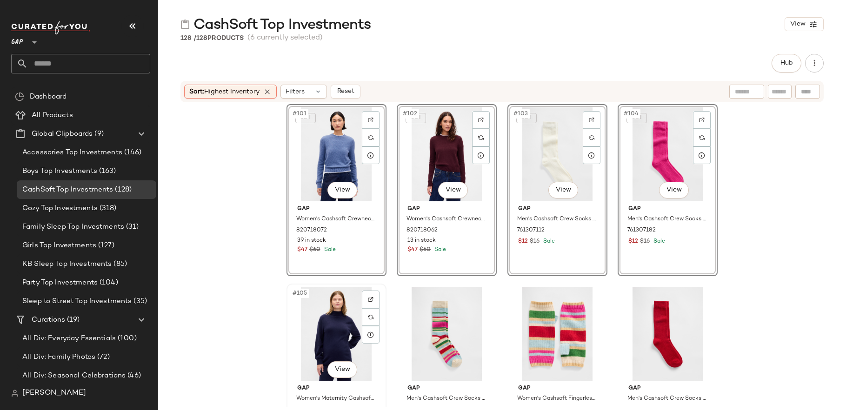
click at [340, 336] on div "#105 View" at bounding box center [336, 334] width 93 height 94
click at [440, 336] on div "#106 View" at bounding box center [446, 334] width 93 height 94
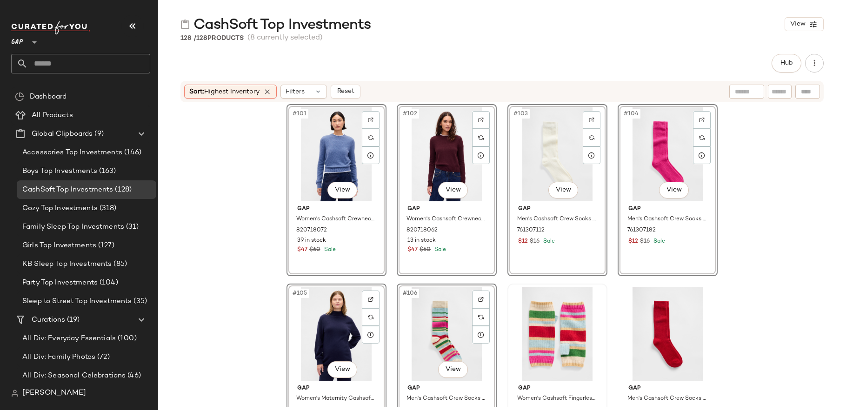
click at [560, 336] on div at bounding box center [556, 334] width 93 height 94
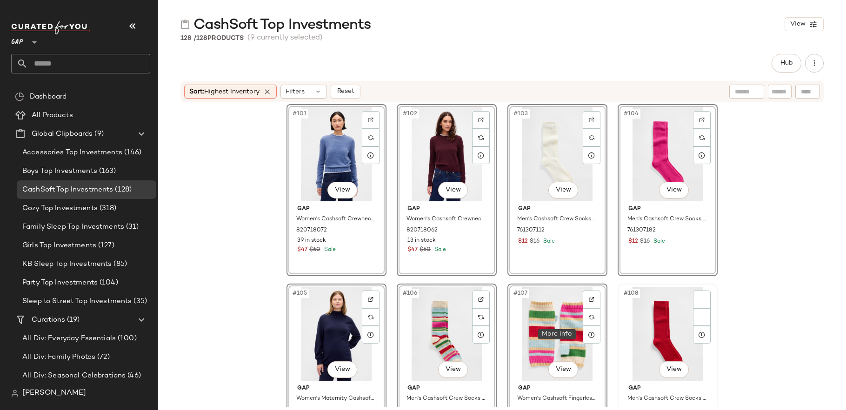
click at [636, 330] on div "#108 View" at bounding box center [667, 334] width 93 height 94
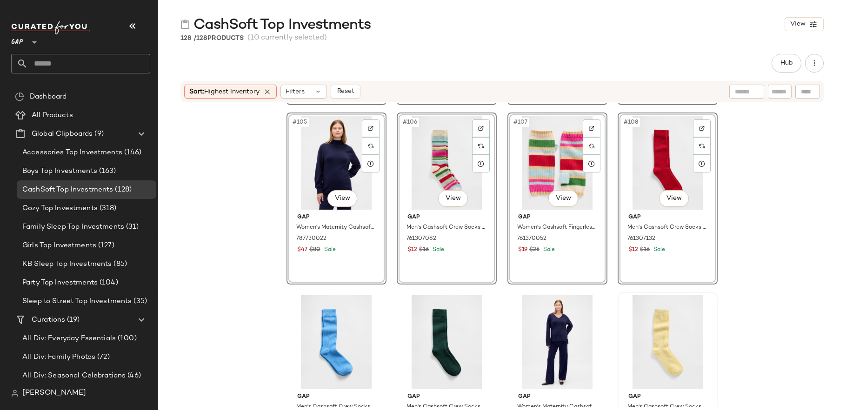
scroll to position [4669, 0]
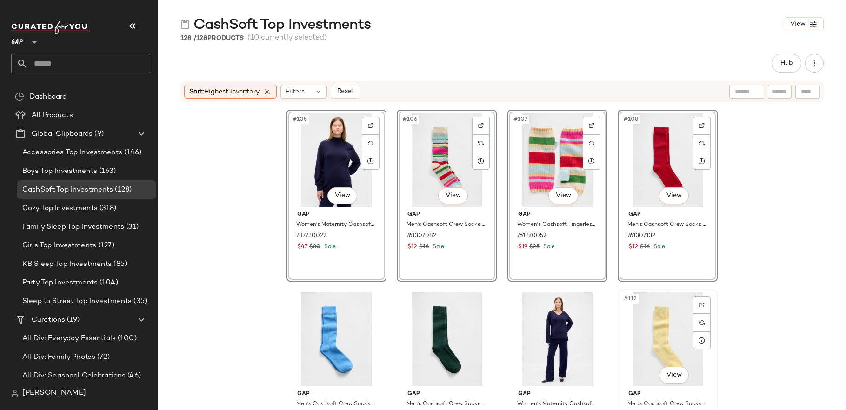
click at [644, 318] on div "#112 View" at bounding box center [667, 339] width 93 height 94
click at [567, 330] on div "#111 View" at bounding box center [556, 339] width 93 height 94
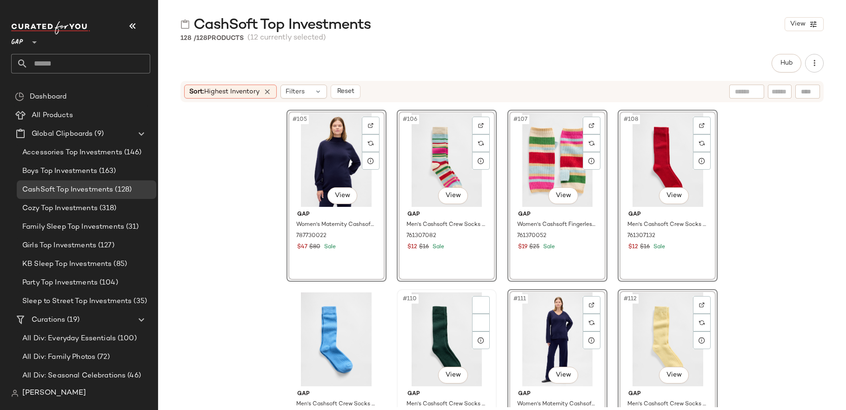
click at [451, 344] on div "#110 View" at bounding box center [446, 339] width 93 height 94
click at [342, 339] on div "#109 View" at bounding box center [336, 339] width 93 height 94
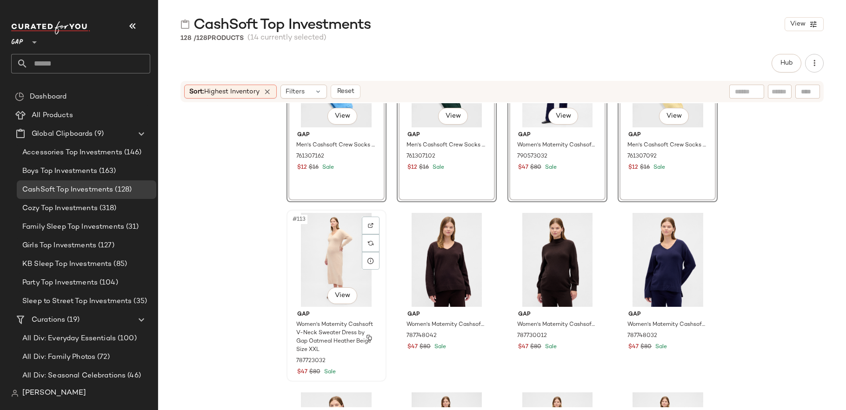
scroll to position [4936, 0]
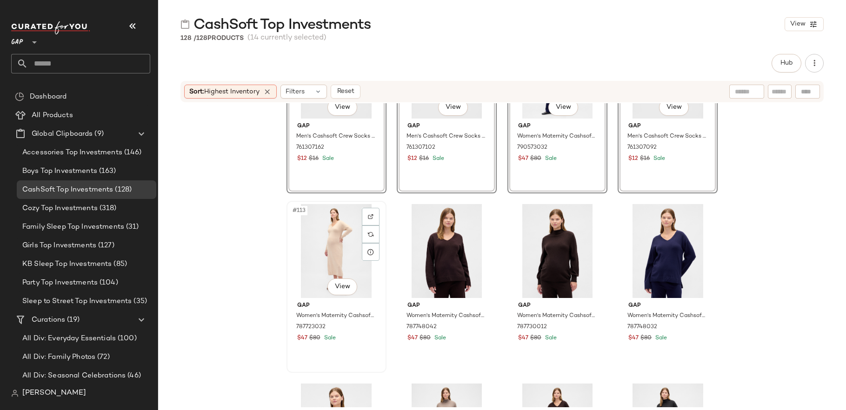
click at [337, 272] on div "#113 View" at bounding box center [336, 251] width 93 height 94
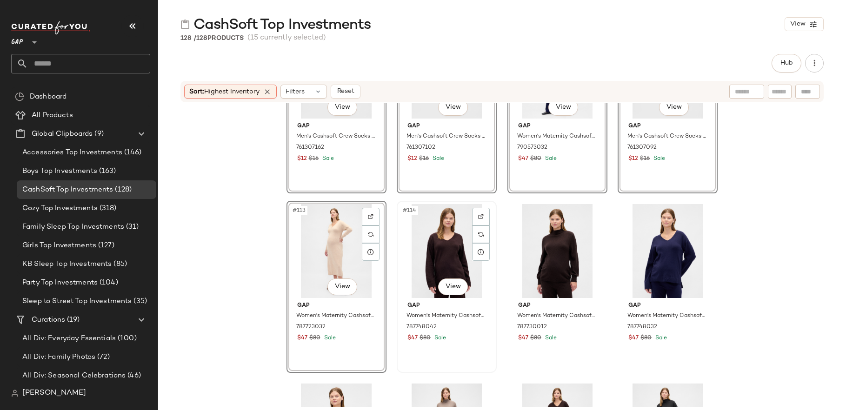
click at [437, 272] on div "#114 View" at bounding box center [446, 251] width 93 height 94
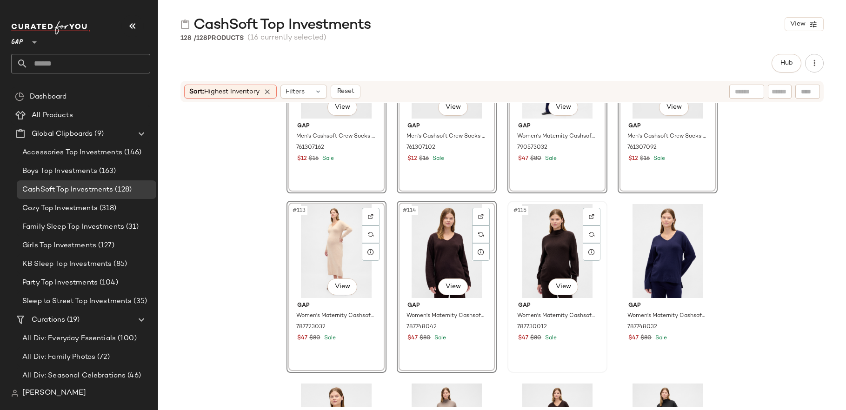
click at [546, 273] on div "#115 View" at bounding box center [556, 251] width 93 height 94
click at [637, 257] on div at bounding box center [667, 251] width 93 height 94
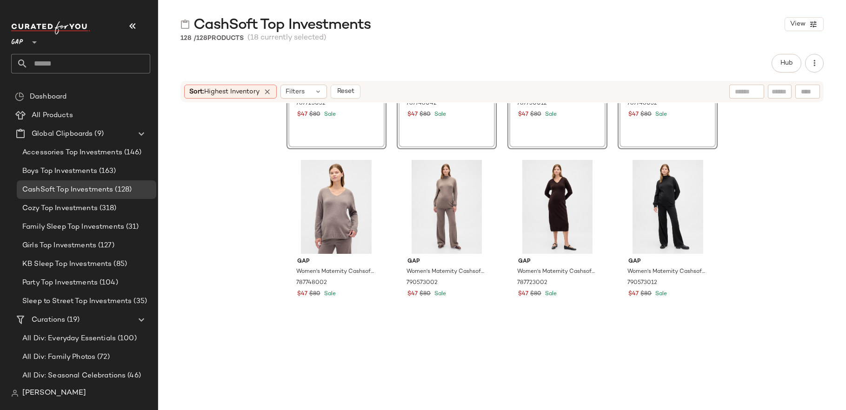
scroll to position [5224, 0]
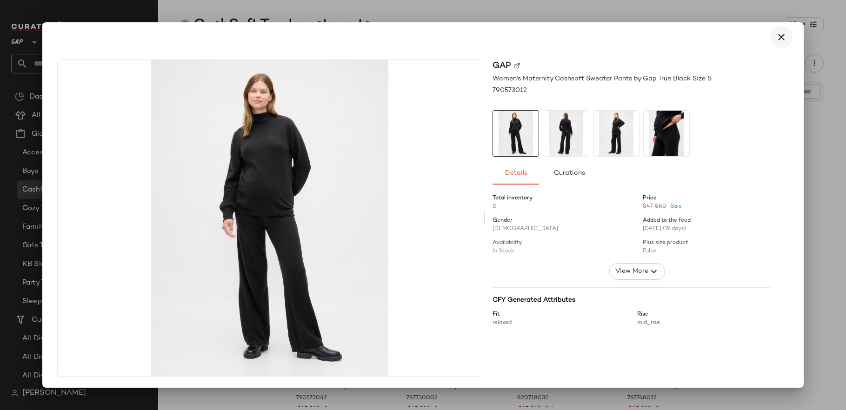
click at [784, 37] on icon "button" at bounding box center [780, 37] width 11 height 11
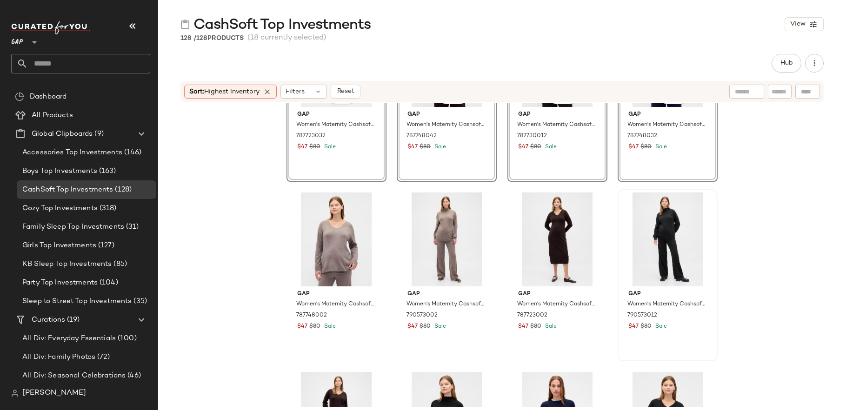
scroll to position [5167, 0]
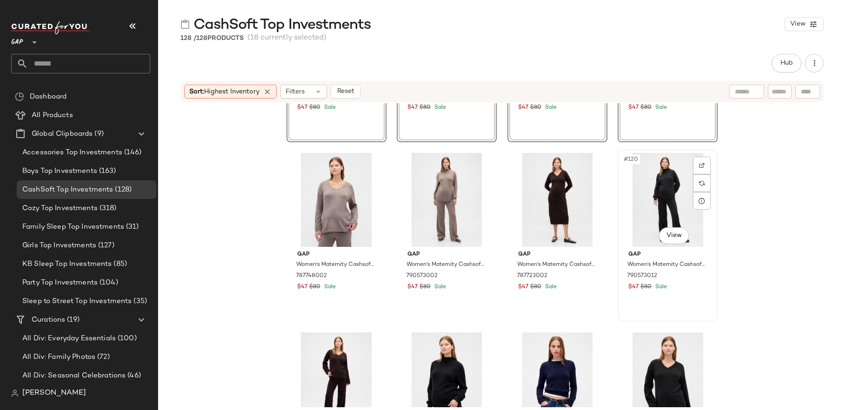
click at [636, 207] on div "#120 View" at bounding box center [667, 200] width 93 height 94
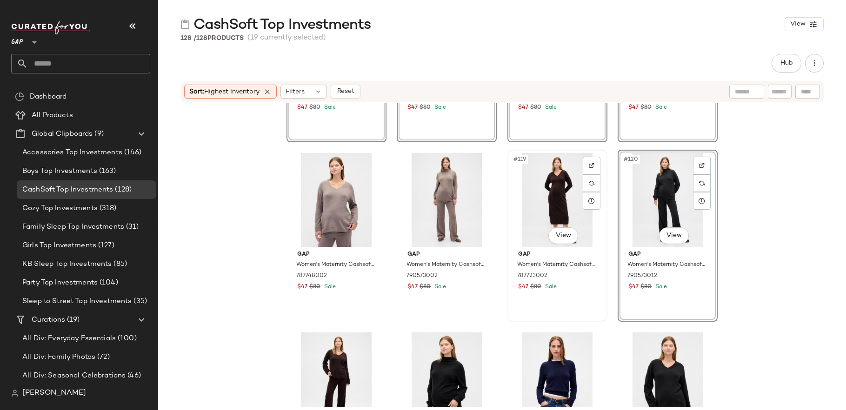
click at [574, 215] on div "#119 View" at bounding box center [556, 200] width 93 height 94
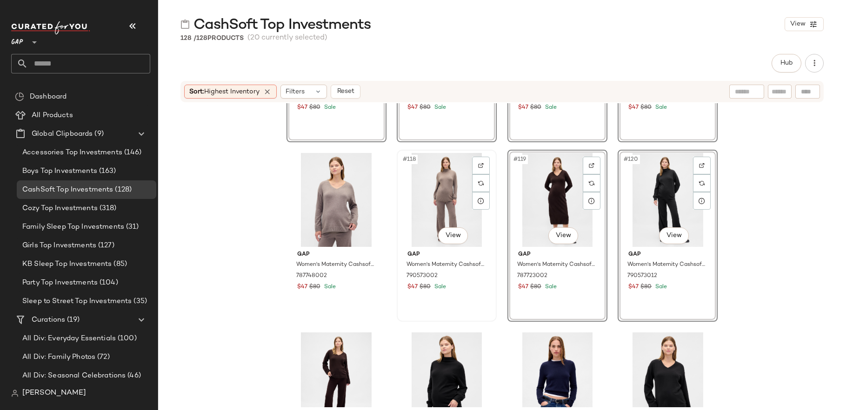
click at [449, 209] on div "#118 View" at bounding box center [446, 200] width 93 height 94
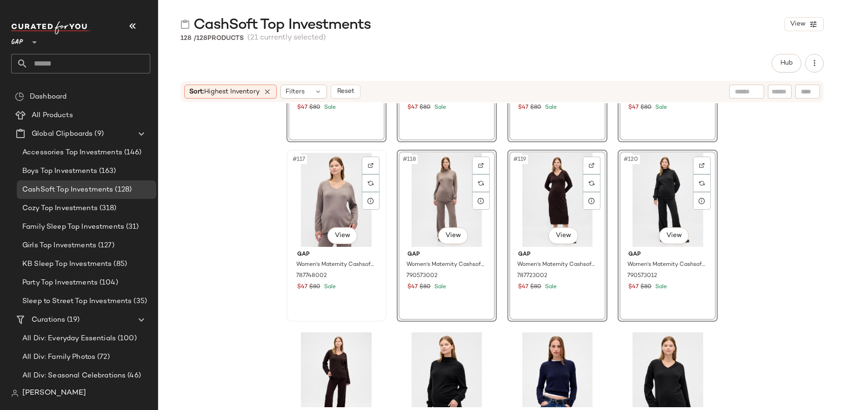
click at [327, 222] on div "#117 View" at bounding box center [336, 200] width 93 height 94
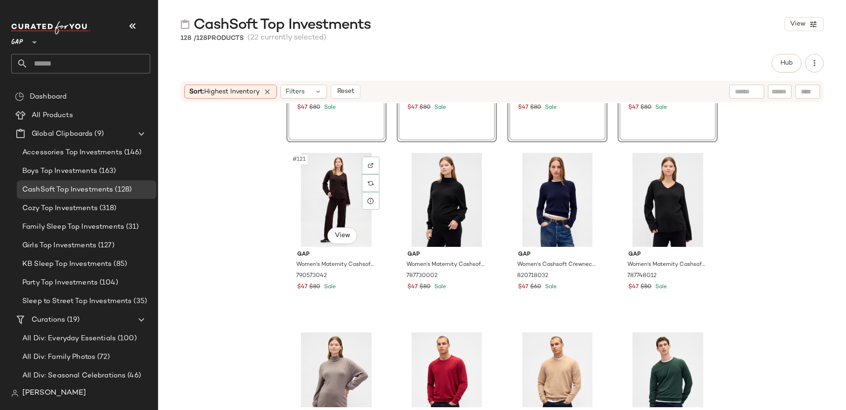
scroll to position [5378, 0]
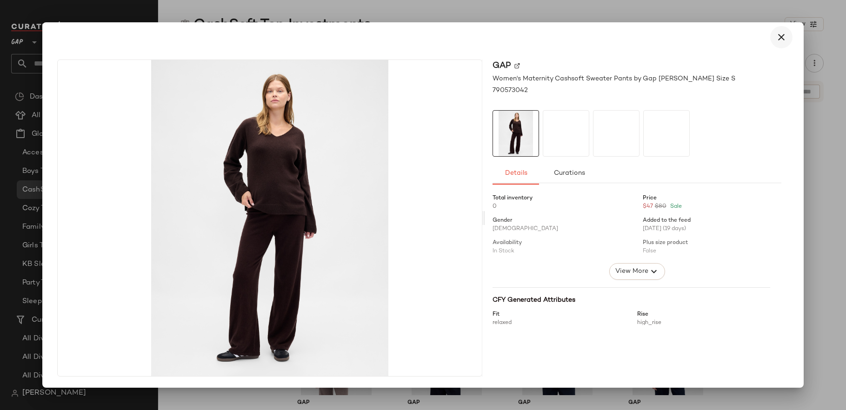
click at [775, 35] on icon "button" at bounding box center [780, 37] width 11 height 11
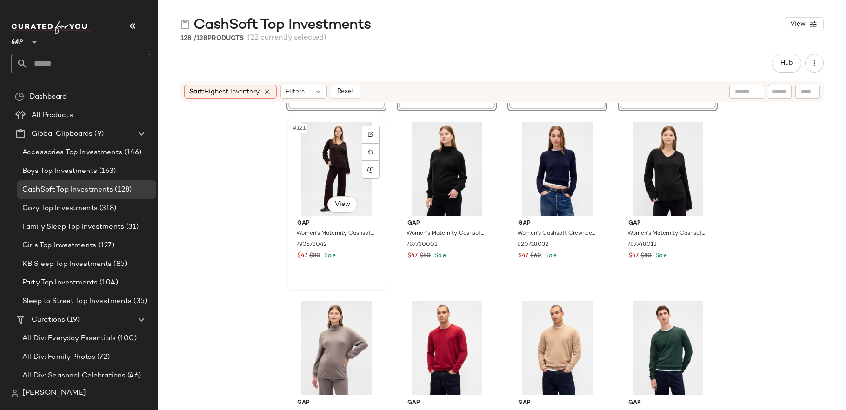
click at [336, 172] on div "#121 View" at bounding box center [336, 169] width 93 height 94
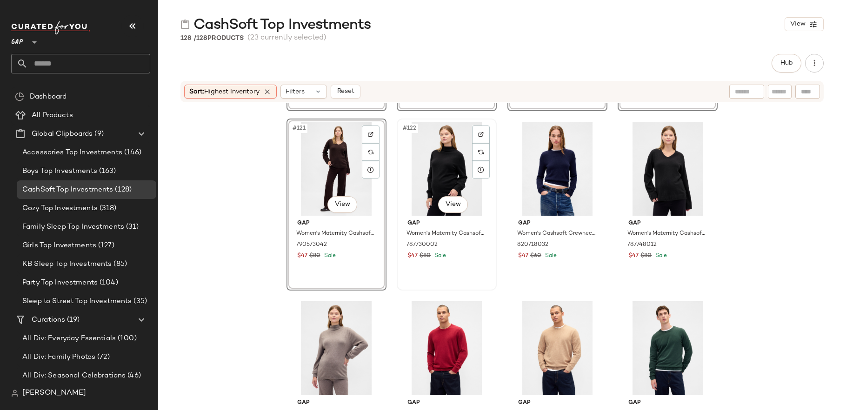
click at [457, 166] on div "#122 View" at bounding box center [446, 169] width 93 height 94
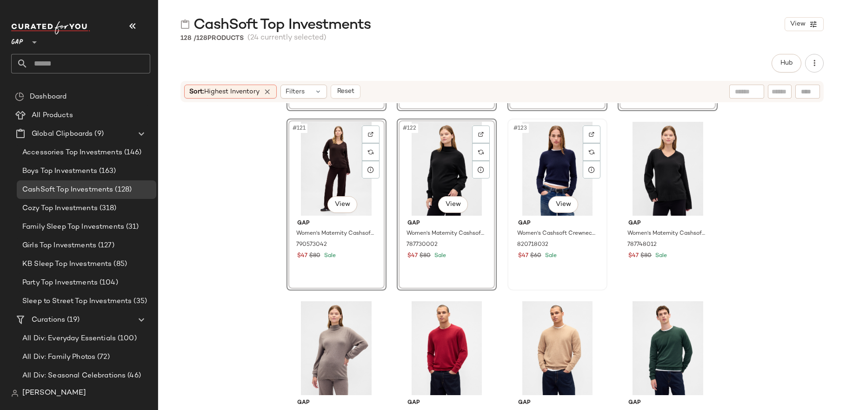
click at [561, 171] on div "#123 View" at bounding box center [556, 169] width 93 height 94
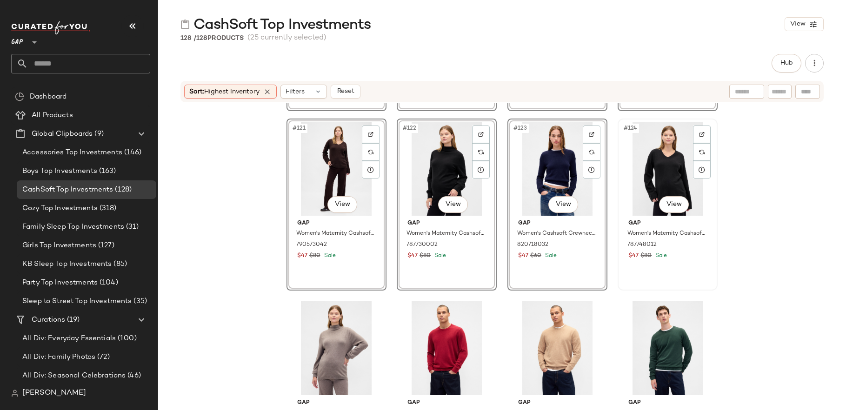
click at [657, 160] on div "#124 View" at bounding box center [667, 169] width 93 height 94
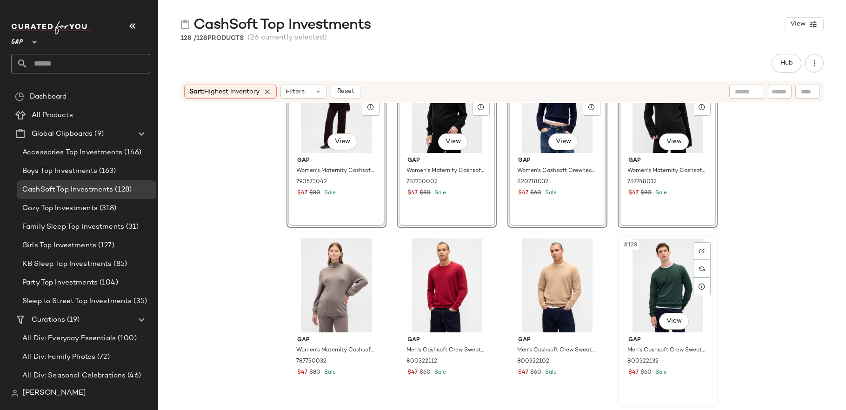
click at [661, 294] on div "#128 View" at bounding box center [667, 286] width 93 height 94
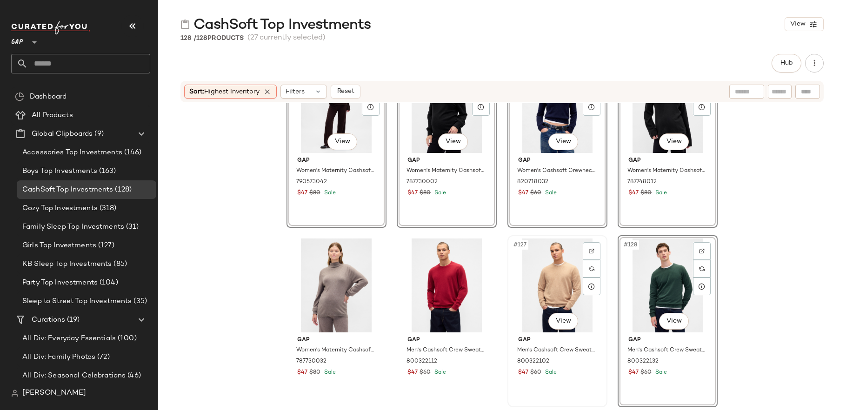
click at [549, 286] on div "#127 View" at bounding box center [556, 286] width 93 height 94
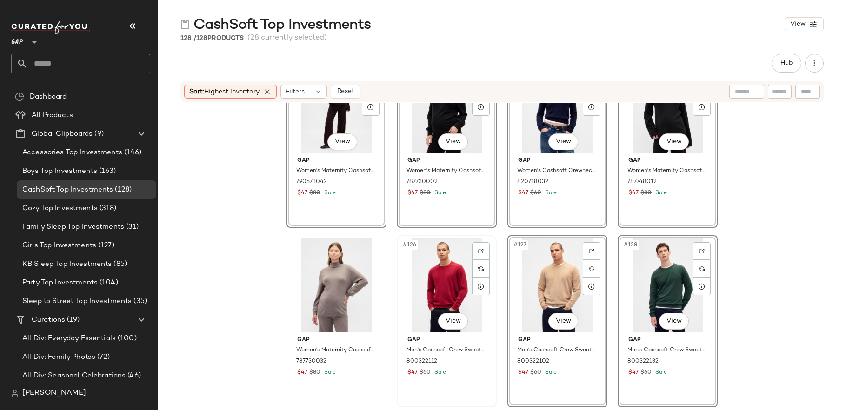
click at [446, 284] on div "#126 View" at bounding box center [446, 286] width 93 height 94
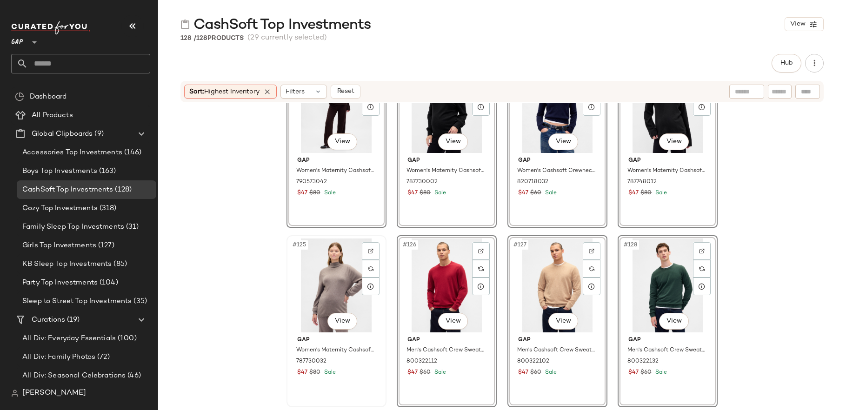
click at [331, 282] on div "#125 View" at bounding box center [336, 286] width 93 height 94
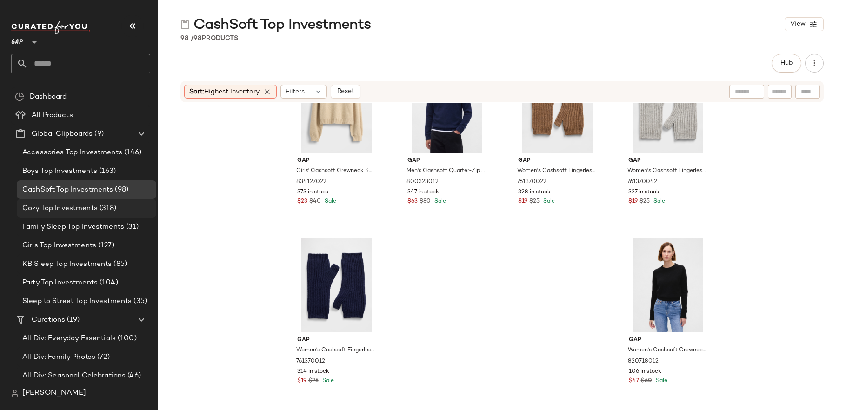
click at [107, 205] on span "(318)" at bounding box center [107, 208] width 19 height 11
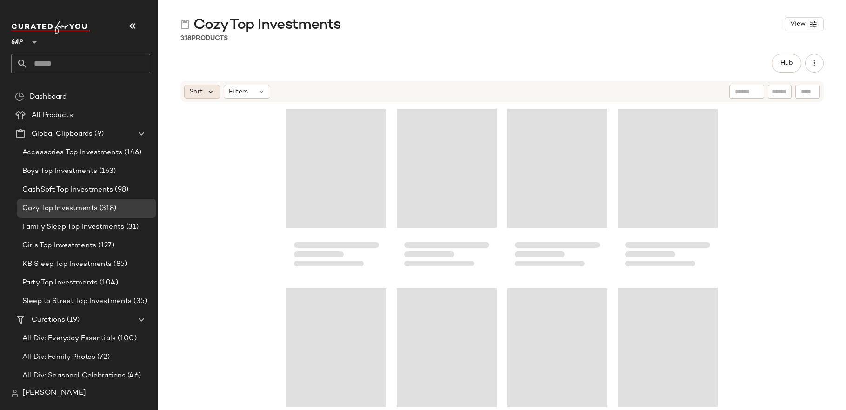
click at [212, 93] on icon at bounding box center [210, 91] width 8 height 8
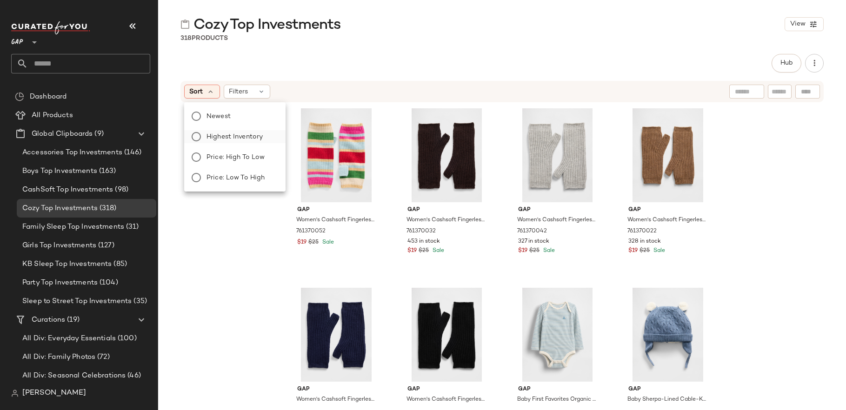
click at [246, 133] on span "Highest Inventory" at bounding box center [234, 137] width 56 height 10
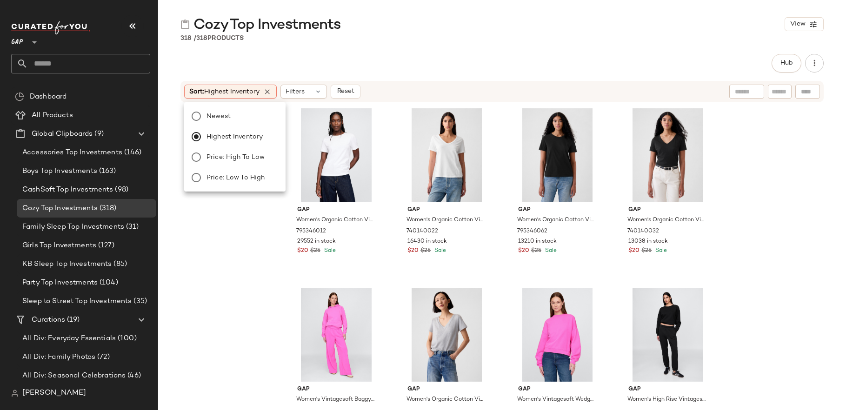
click at [247, 255] on div "Gap Women's Organic Cotton Vintagesoft T-Shirt by Gap Fresh White Tall Size M 7…" at bounding box center [502, 255] width 688 height 304
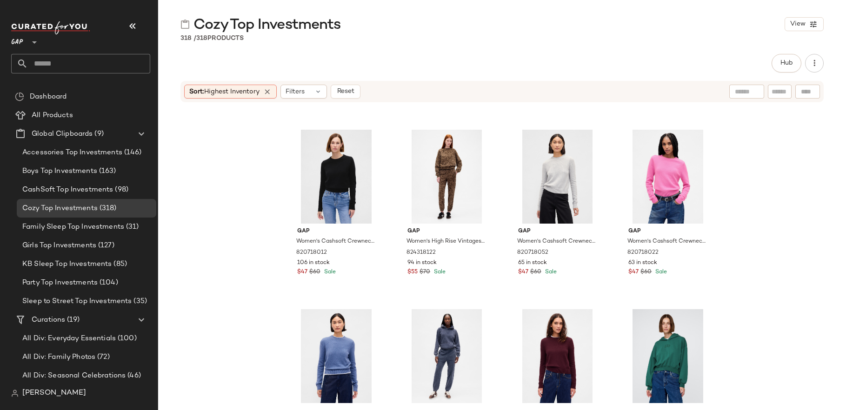
scroll to position [12738, 0]
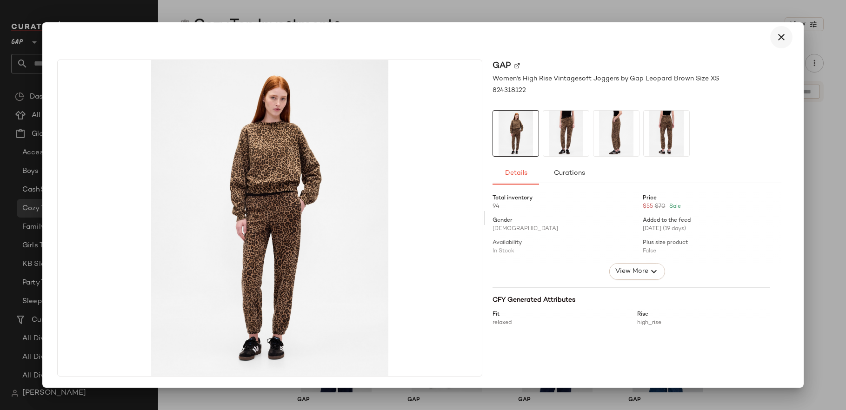
click at [782, 40] on icon "button" at bounding box center [780, 37] width 11 height 11
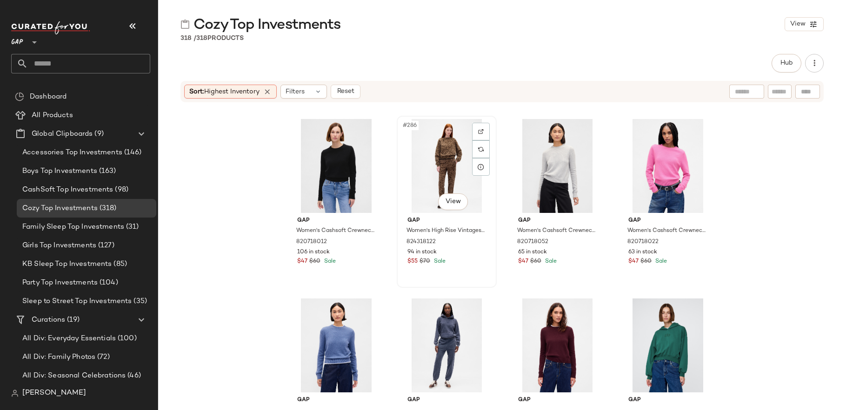
click at [438, 174] on div "#286 View" at bounding box center [446, 166] width 93 height 94
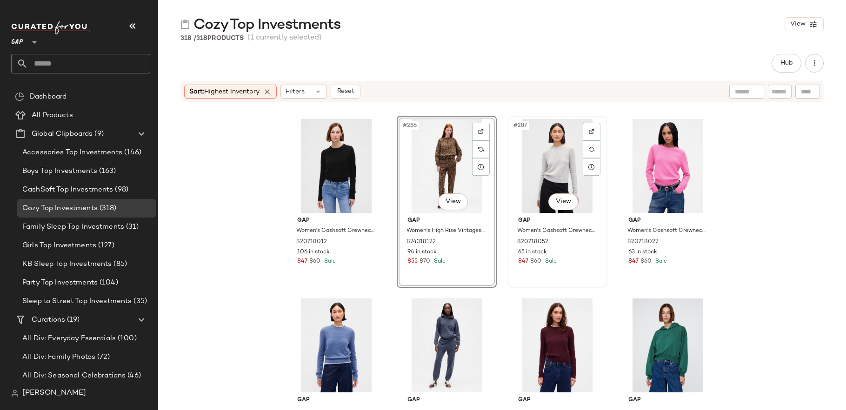
click at [569, 177] on div "#287 View" at bounding box center [556, 166] width 93 height 94
click at [650, 181] on div at bounding box center [667, 166] width 93 height 94
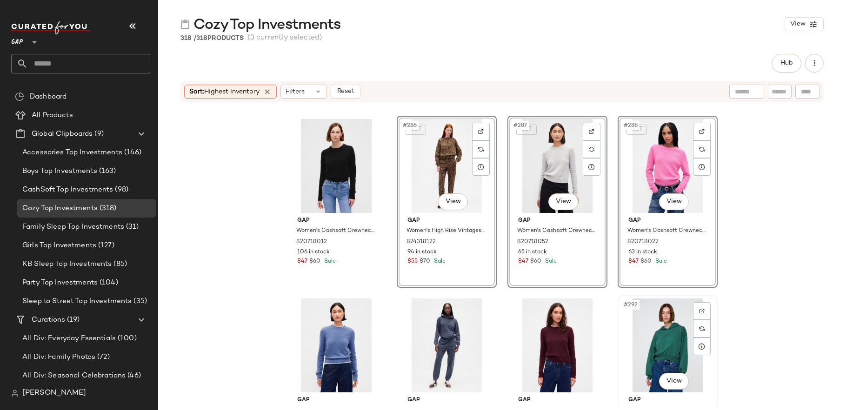
click at [650, 351] on div "#292 View" at bounding box center [667, 345] width 93 height 94
click at [554, 342] on div "#291 View" at bounding box center [556, 345] width 93 height 94
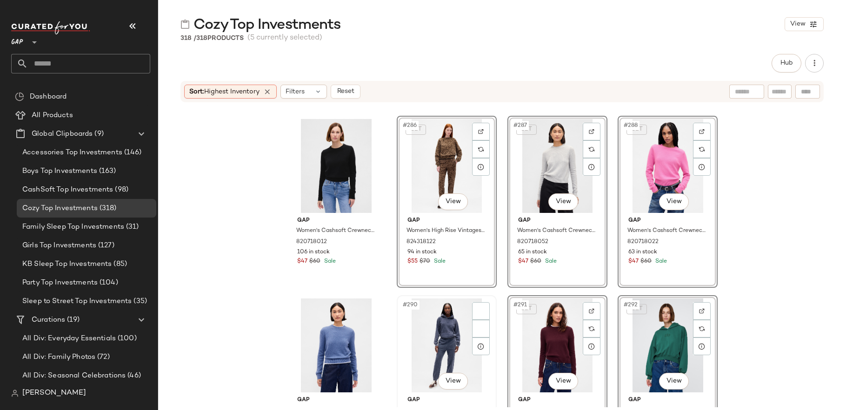
click at [439, 348] on div "#290 View" at bounding box center [446, 345] width 93 height 94
click at [347, 327] on div "#289 View" at bounding box center [336, 345] width 93 height 94
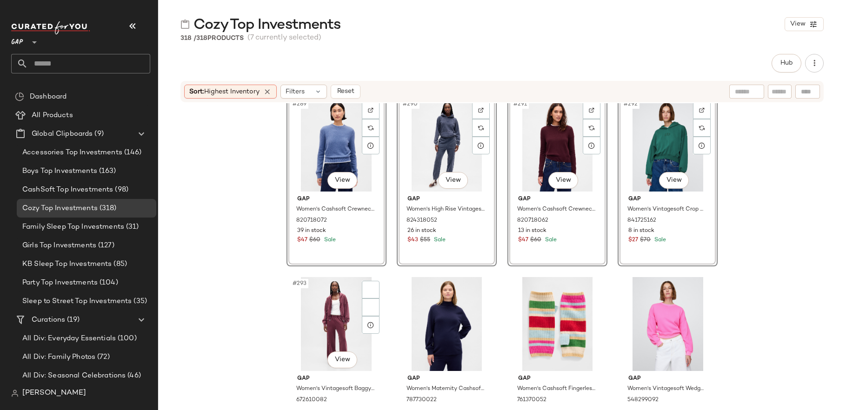
scroll to position [12943, 0]
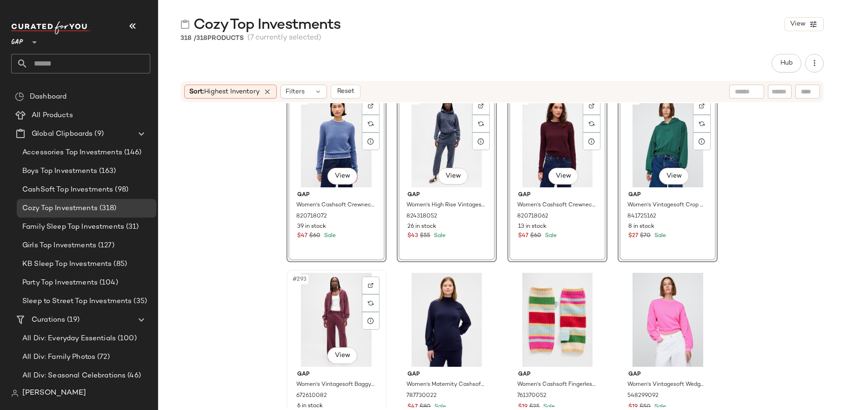
click at [333, 315] on div "#293 View" at bounding box center [336, 320] width 93 height 94
click at [467, 304] on div "#294 View" at bounding box center [446, 320] width 93 height 94
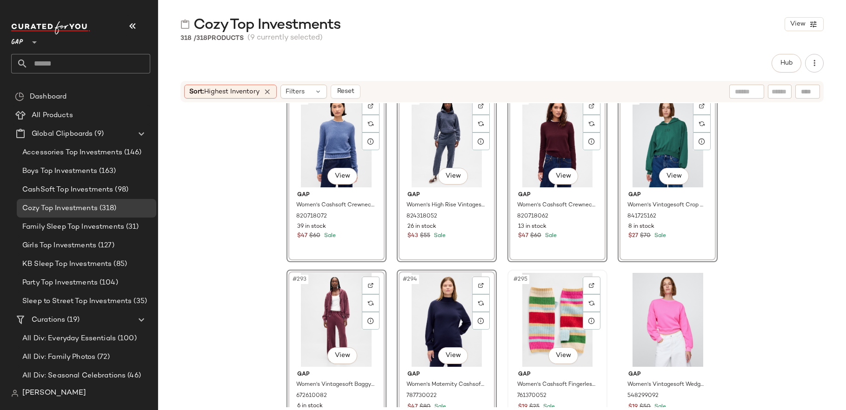
click at [556, 306] on div "#295 View" at bounding box center [556, 320] width 93 height 94
click at [644, 306] on div "#296 View" at bounding box center [667, 320] width 93 height 94
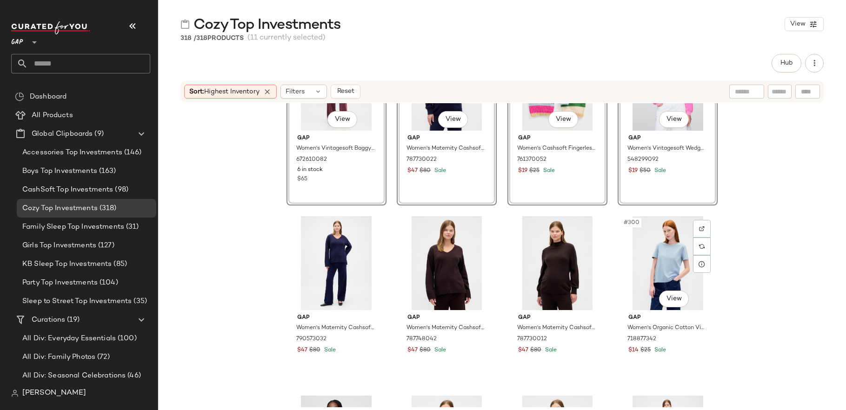
scroll to position [13183, 0]
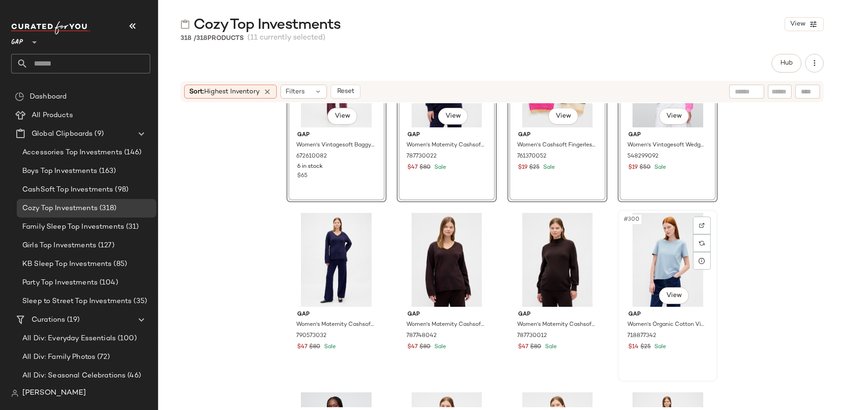
click at [647, 252] on div "#300 View" at bounding box center [667, 260] width 93 height 94
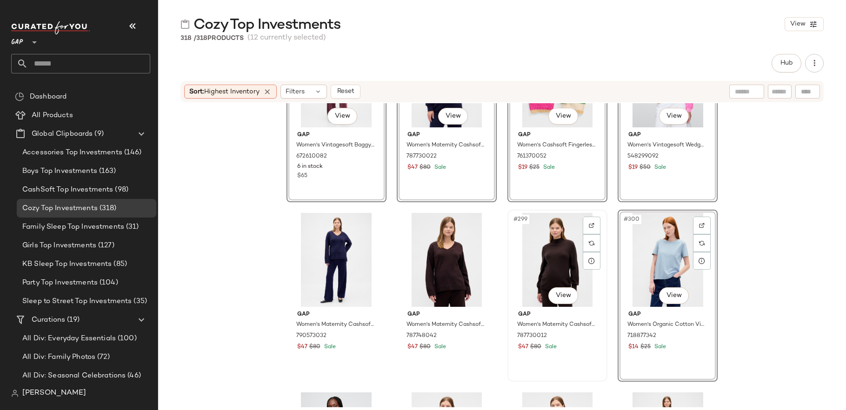
click at [552, 254] on div "#299 View" at bounding box center [556, 260] width 93 height 94
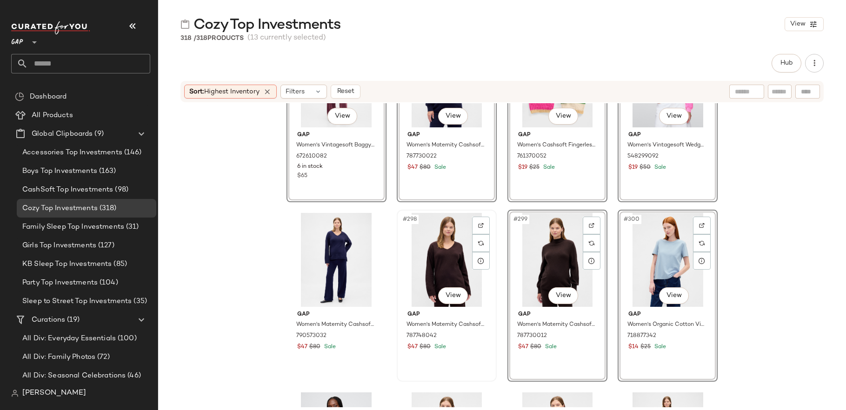
click at [411, 252] on div "#298 View" at bounding box center [446, 260] width 93 height 94
click at [350, 253] on div at bounding box center [336, 260] width 93 height 94
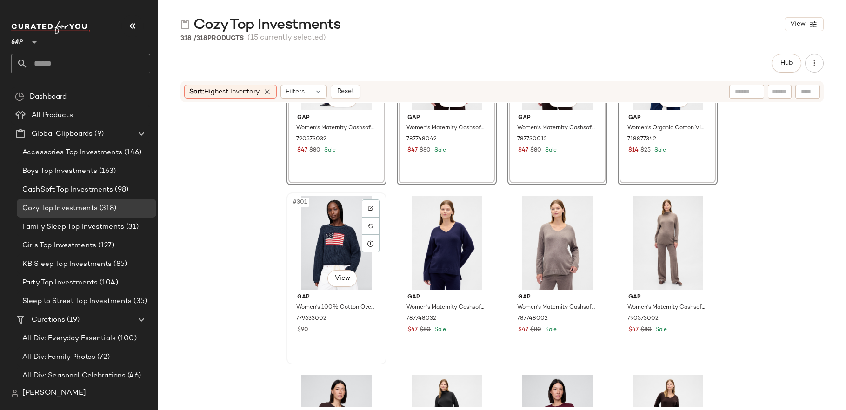
scroll to position [13392, 0]
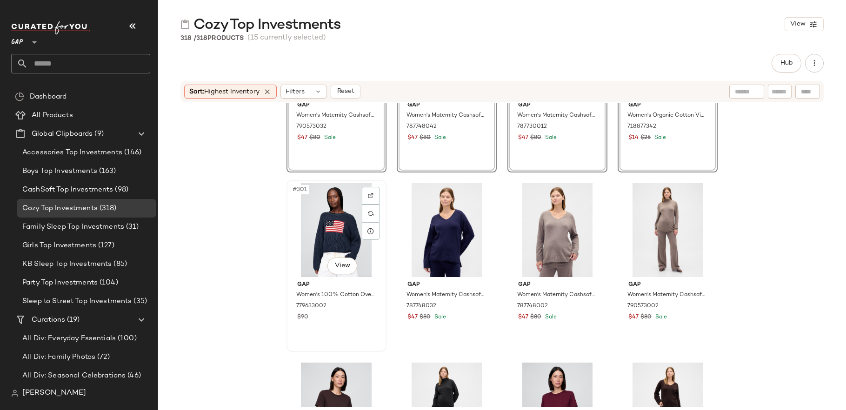
click at [320, 233] on div "#301 View" at bounding box center [336, 230] width 93 height 94
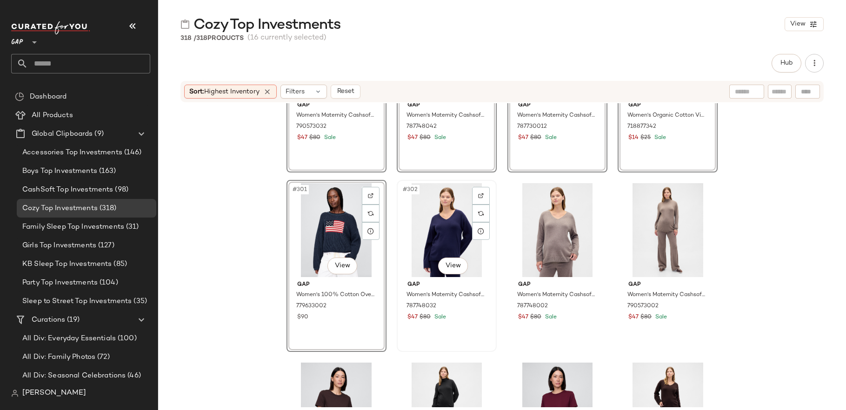
click at [427, 232] on div "#302 View" at bounding box center [446, 230] width 93 height 94
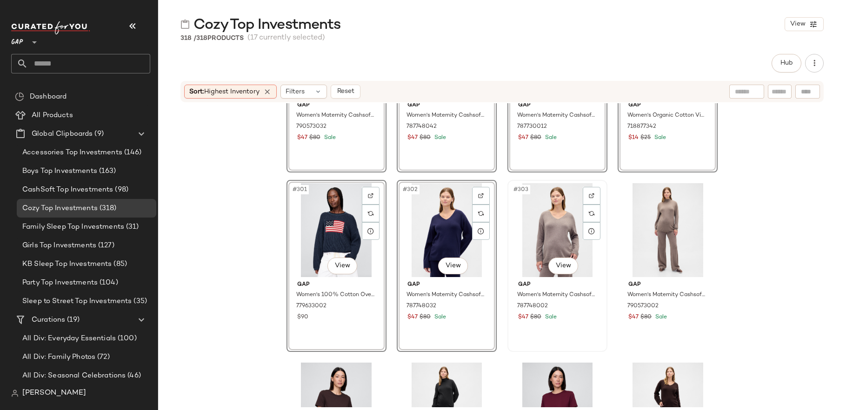
click at [539, 224] on div "#303 View" at bounding box center [556, 230] width 93 height 94
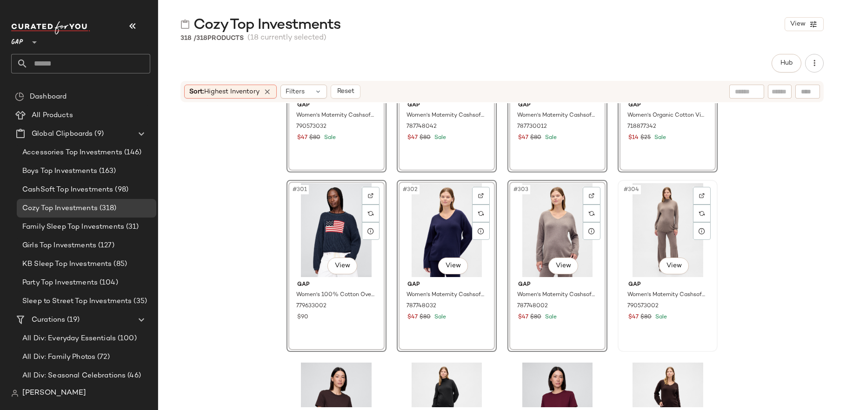
click at [667, 230] on div "#304 View" at bounding box center [667, 230] width 93 height 94
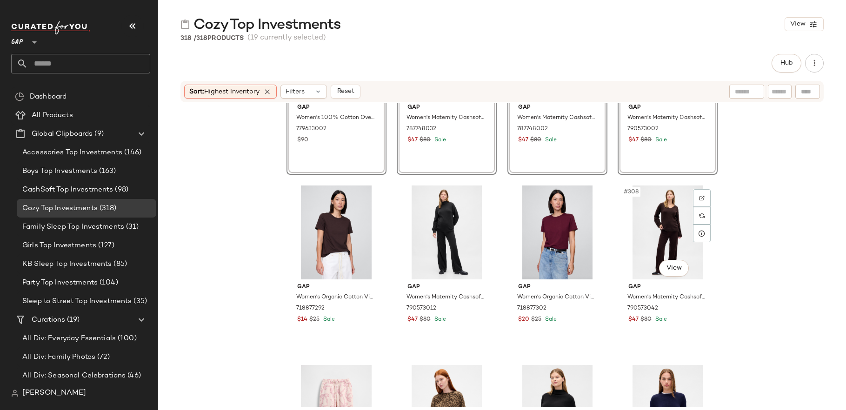
scroll to position [13584, 0]
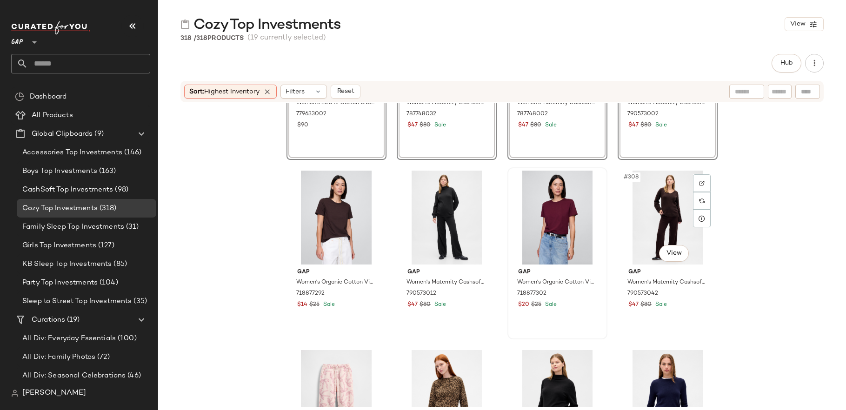
drag, startPoint x: 655, startPoint y: 213, endPoint x: 603, endPoint y: 220, distance: 53.1
click at [655, 213] on div "#308 View" at bounding box center [667, 218] width 93 height 94
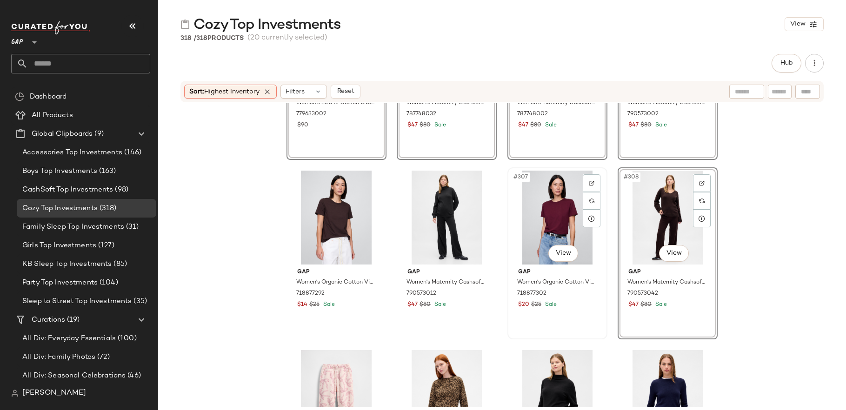
click at [550, 226] on div "#307 View" at bounding box center [556, 218] width 93 height 94
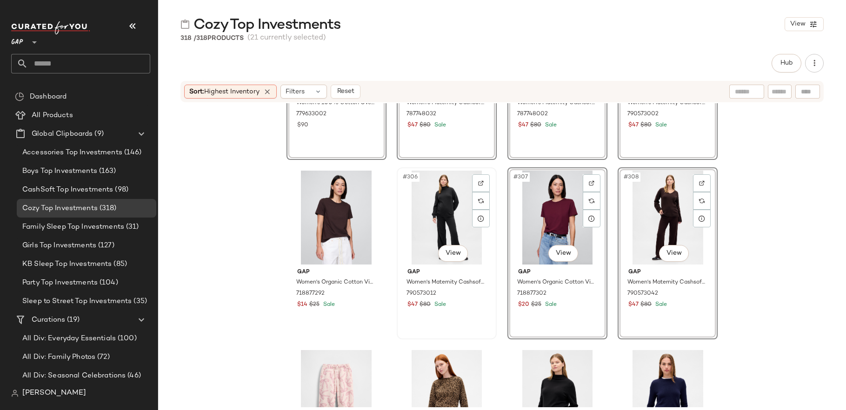
click at [430, 216] on div "#306 View" at bounding box center [446, 218] width 93 height 94
click at [338, 212] on div at bounding box center [336, 218] width 93 height 94
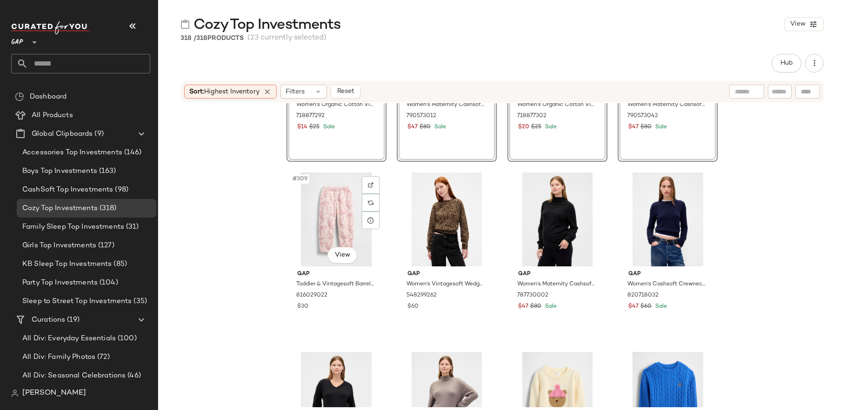
scroll to position [13786, 0]
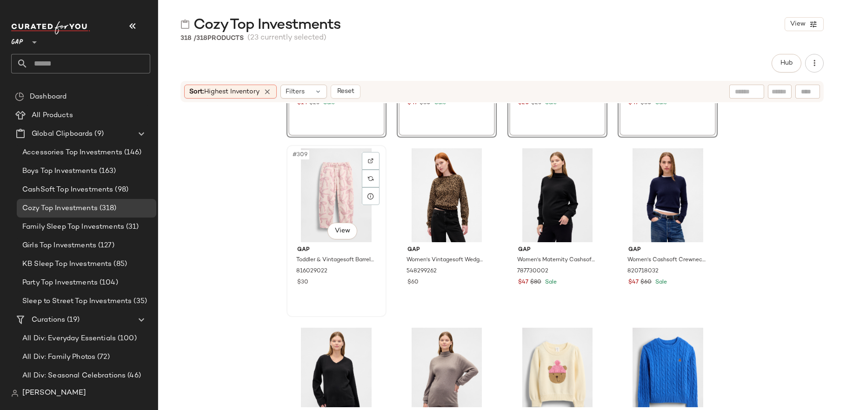
click at [331, 203] on div "#309 View" at bounding box center [336, 195] width 93 height 94
click at [435, 204] on div at bounding box center [446, 195] width 93 height 94
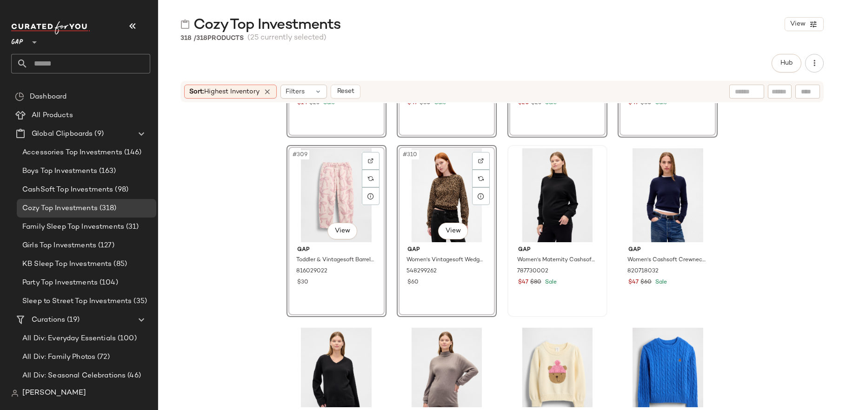
click at [522, 193] on div at bounding box center [556, 195] width 93 height 94
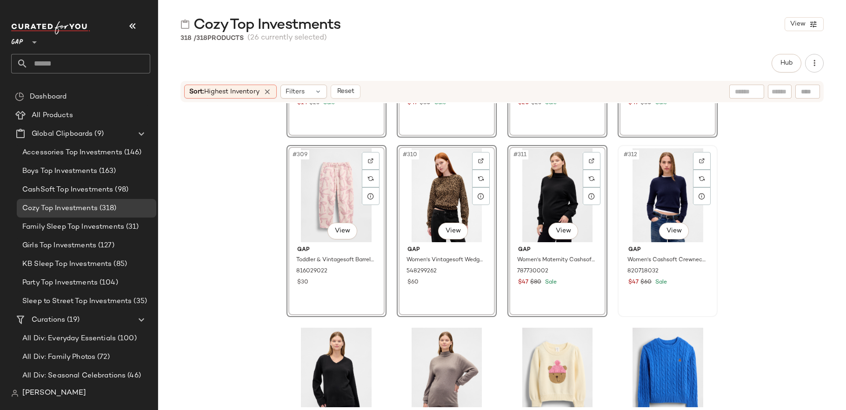
click at [650, 204] on div "#312 View" at bounding box center [667, 195] width 93 height 94
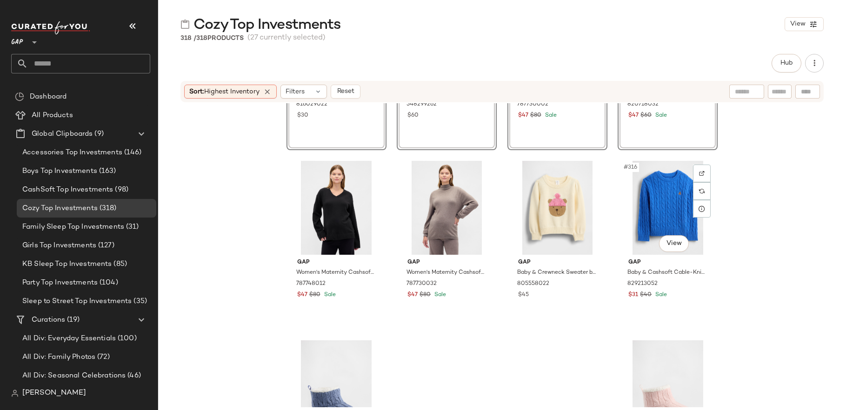
scroll to position [13972, 0]
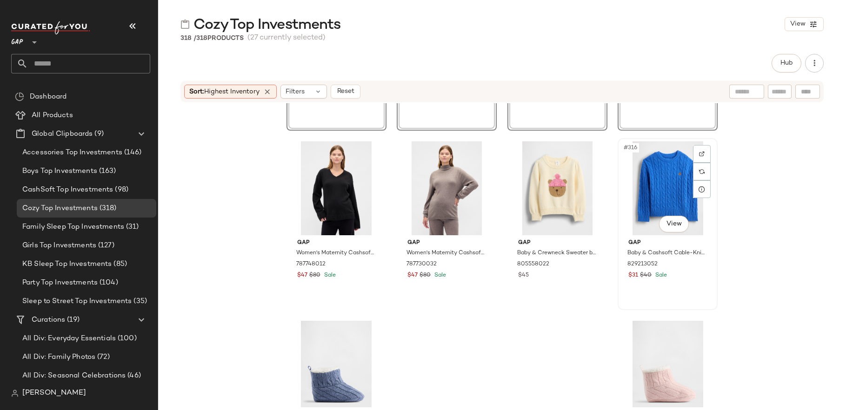
click at [656, 209] on div "#316 View" at bounding box center [667, 188] width 93 height 94
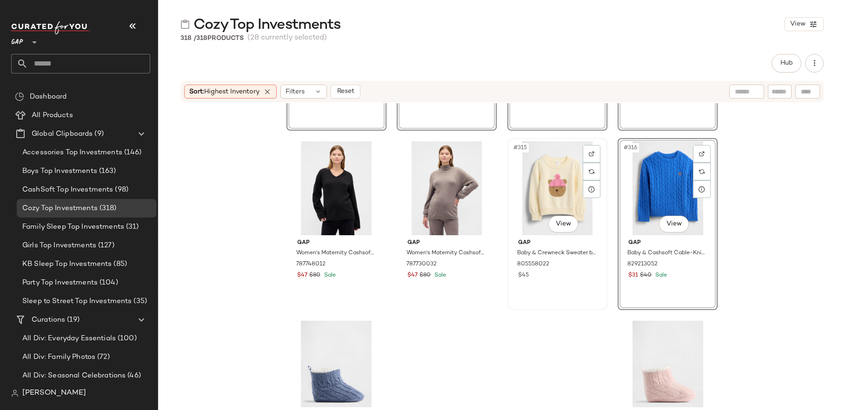
click at [563, 209] on div "#315 View" at bounding box center [556, 188] width 93 height 94
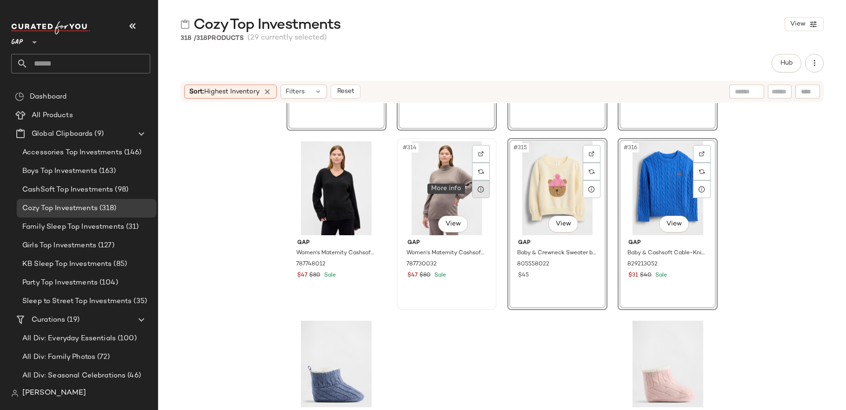
click at [477, 187] on icon at bounding box center [480, 189] width 7 height 7
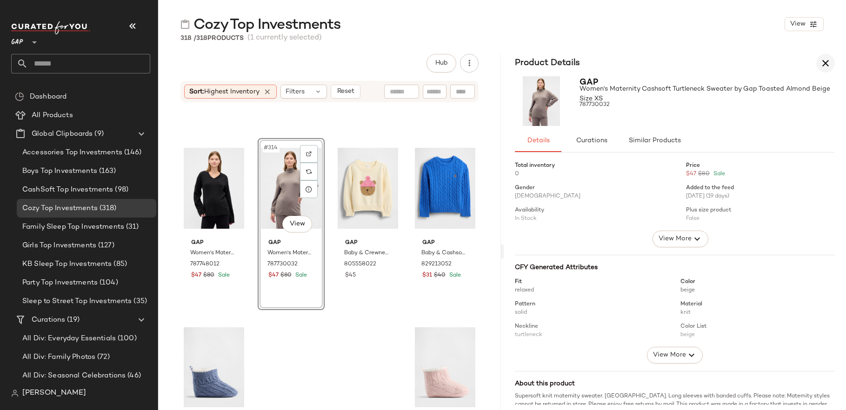
click at [824, 63] on icon "button" at bounding box center [825, 63] width 11 height 11
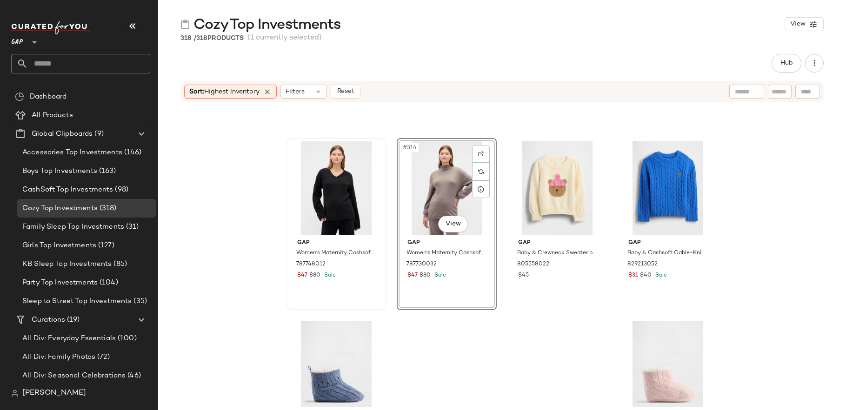
click at [351, 191] on div at bounding box center [336, 188] width 93 height 94
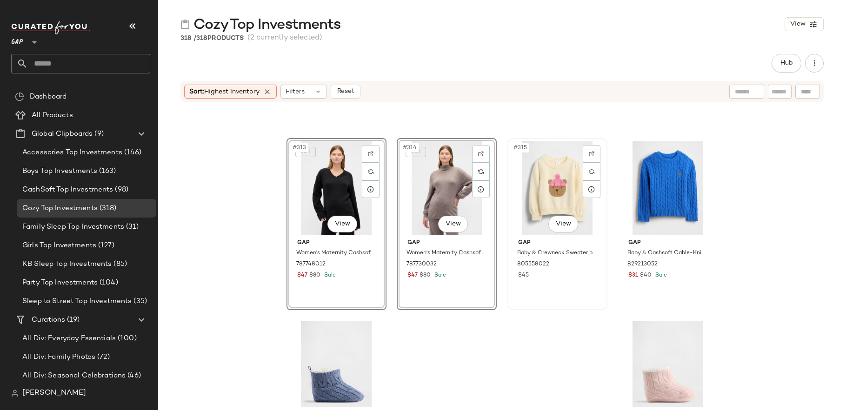
click at [549, 196] on div "#315 View" at bounding box center [556, 188] width 93 height 94
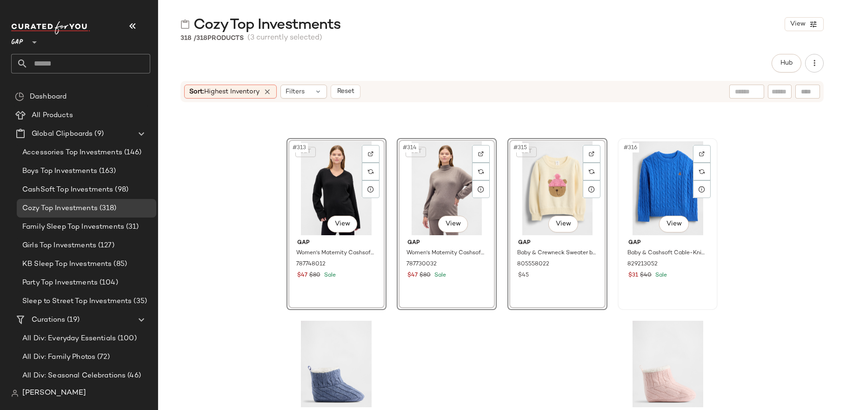
click at [641, 188] on div "#316 View" at bounding box center [667, 188] width 93 height 94
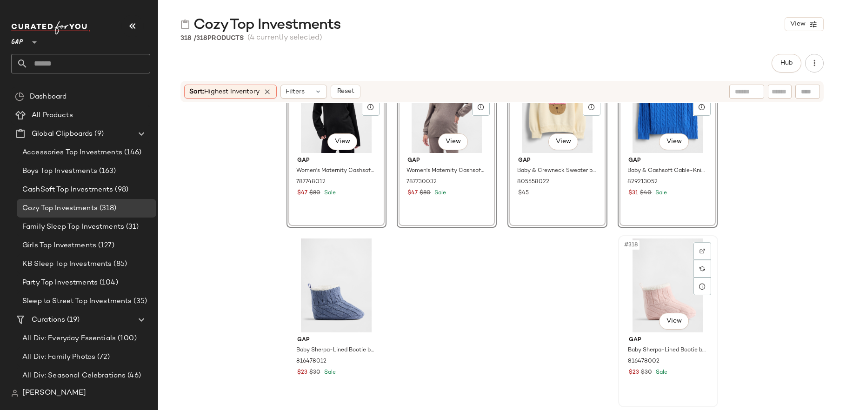
click at [665, 280] on div "#318 View" at bounding box center [667, 286] width 93 height 94
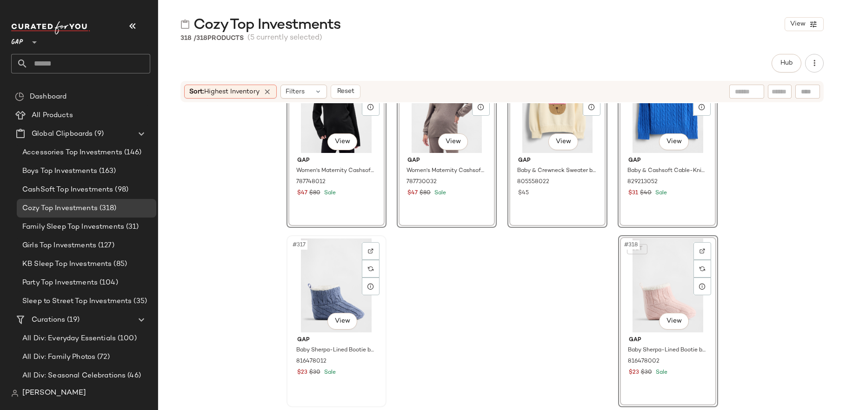
click at [329, 286] on div "#317 View" at bounding box center [336, 286] width 93 height 94
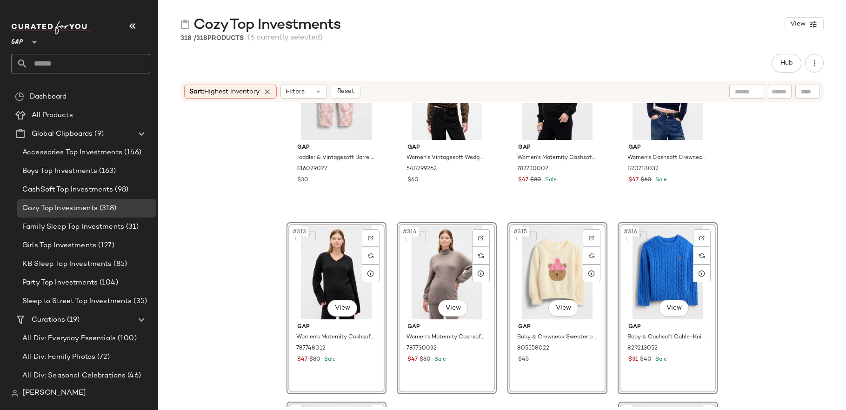
scroll to position [13723, 0]
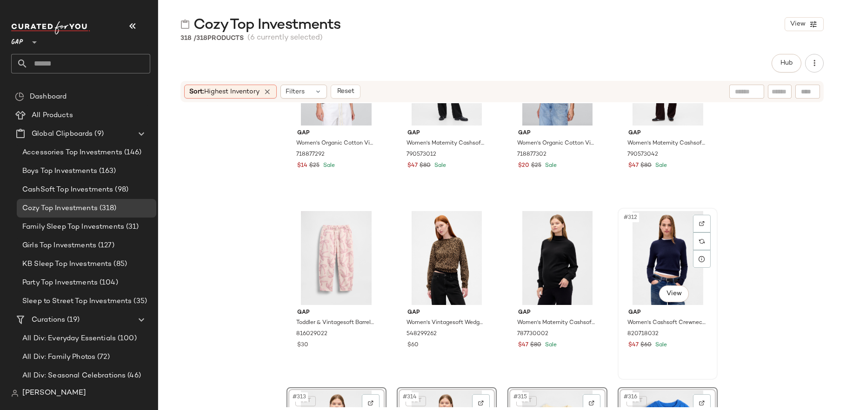
click at [669, 244] on div "#312 View" at bounding box center [667, 258] width 93 height 94
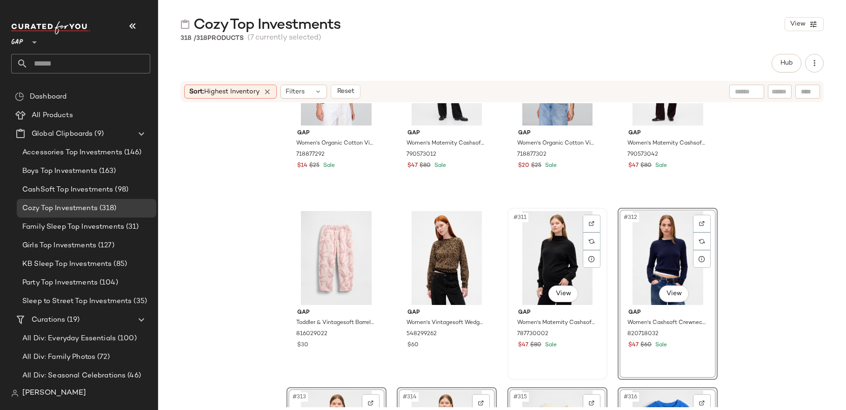
click at [573, 251] on div "#311 View" at bounding box center [556, 258] width 93 height 94
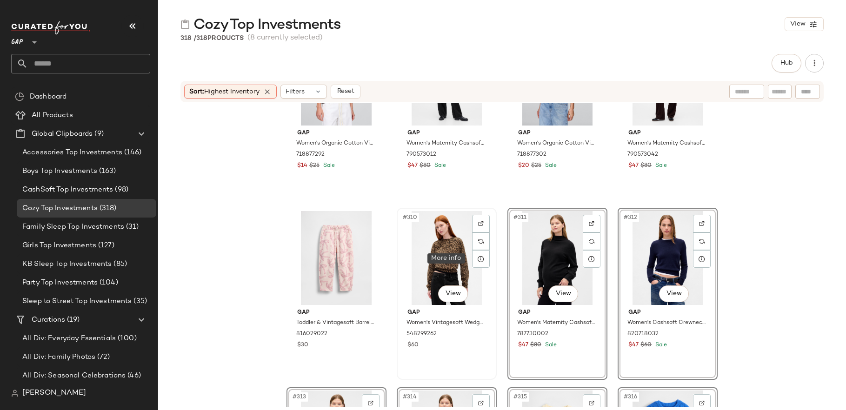
click at [457, 255] on div "#310 View" at bounding box center [446, 258] width 93 height 94
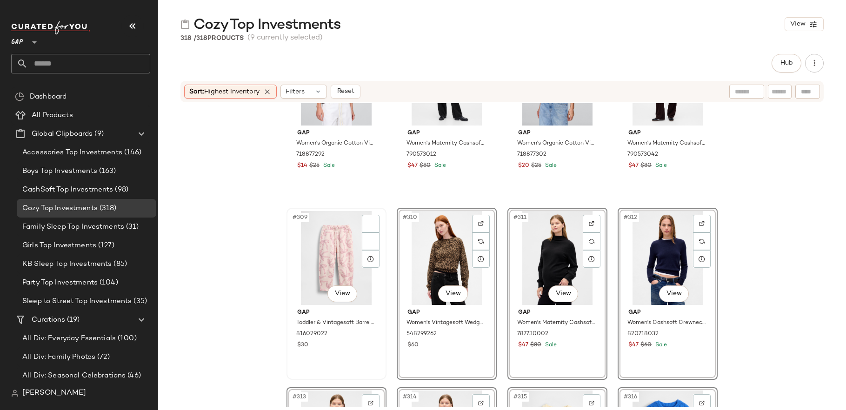
click at [353, 264] on div "#309 View" at bounding box center [336, 258] width 93 height 94
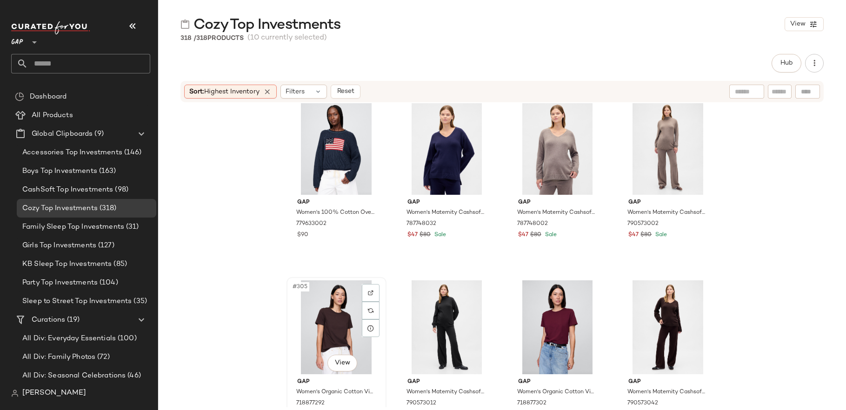
click at [337, 317] on div "#305 View" at bounding box center [336, 327] width 93 height 94
click at [429, 317] on div at bounding box center [446, 327] width 93 height 94
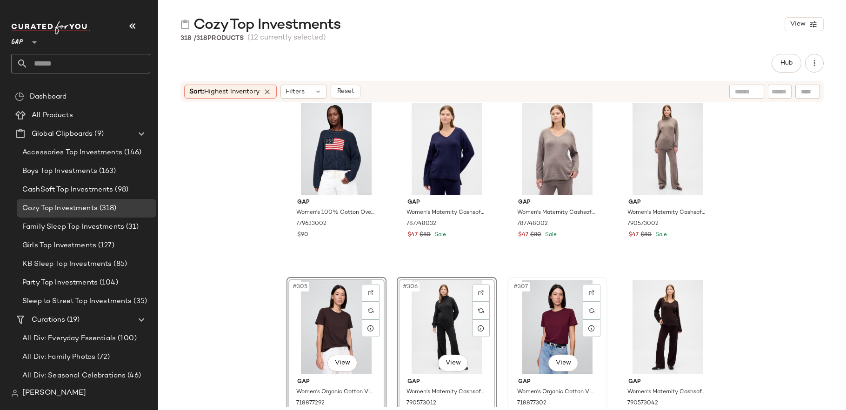
click at [536, 330] on div "#307 View" at bounding box center [556, 327] width 93 height 94
click at [674, 325] on div "#308 View" at bounding box center [667, 327] width 93 height 94
click at [673, 325] on div "#308 View" at bounding box center [667, 327] width 93 height 94
click at [661, 305] on div "#308 View" at bounding box center [667, 327] width 93 height 94
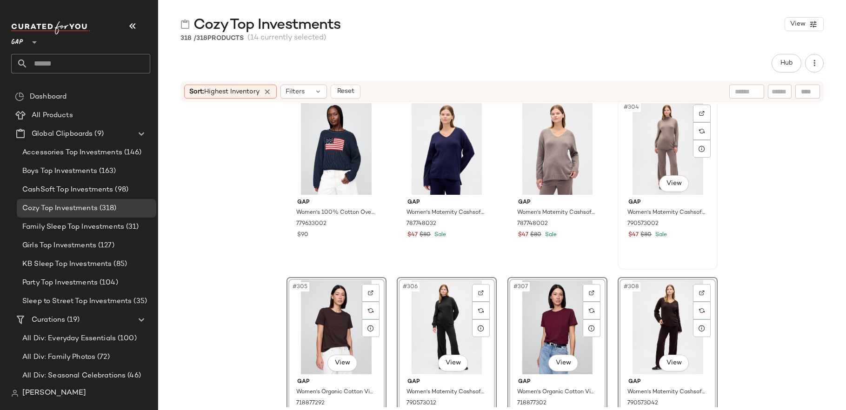
click at [663, 168] on div "#304 View" at bounding box center [667, 148] width 93 height 94
click at [535, 142] on div "#303 View" at bounding box center [556, 148] width 93 height 94
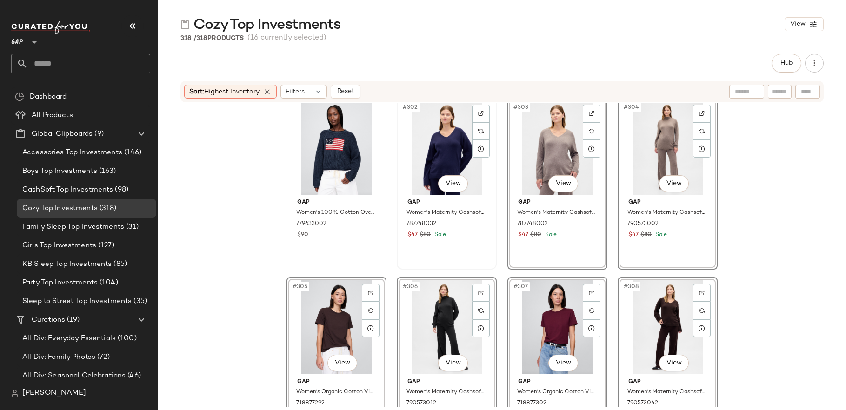
click at [462, 156] on div "#302 View" at bounding box center [446, 148] width 93 height 94
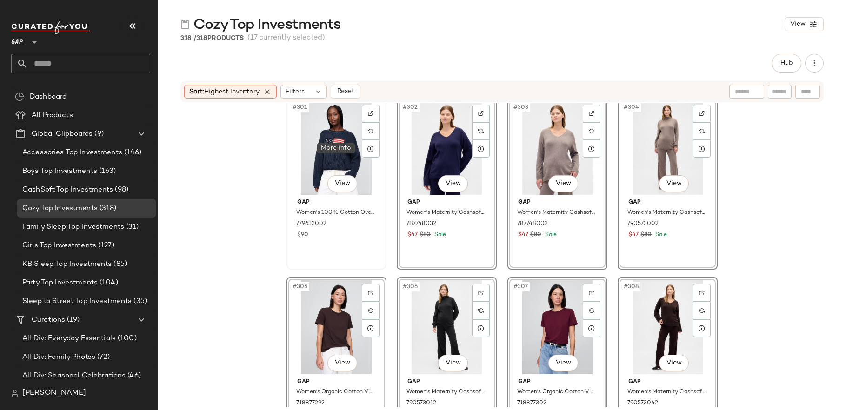
click at [336, 159] on div "#301 View" at bounding box center [336, 148] width 93 height 94
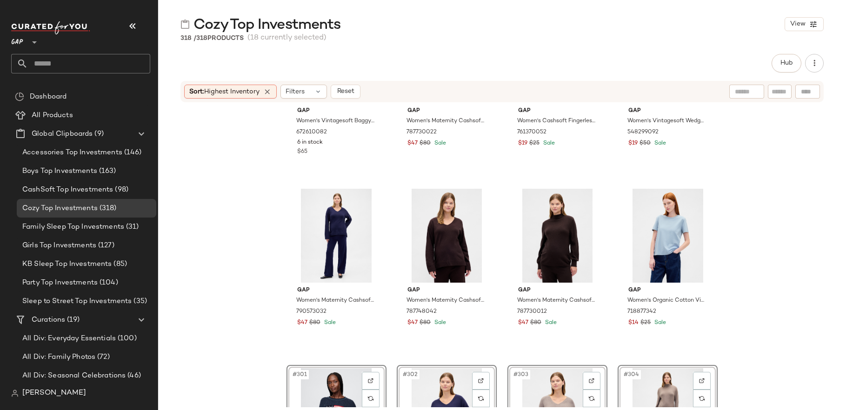
scroll to position [13111, 0]
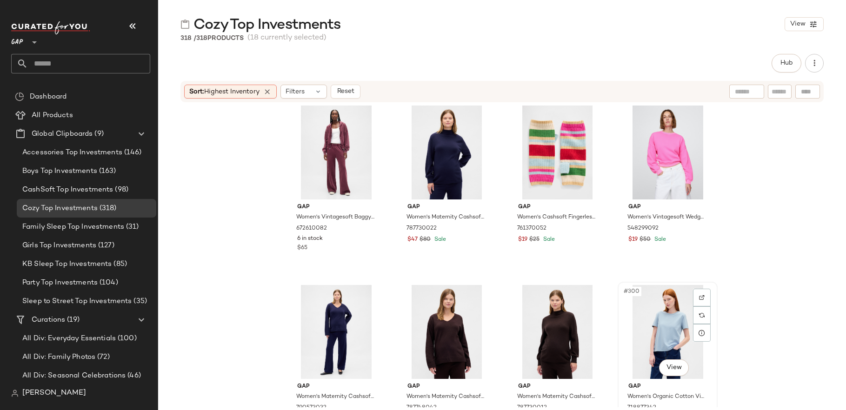
click at [660, 329] on div "#300 View" at bounding box center [667, 332] width 93 height 94
click at [572, 338] on div "#299 View" at bounding box center [556, 332] width 93 height 94
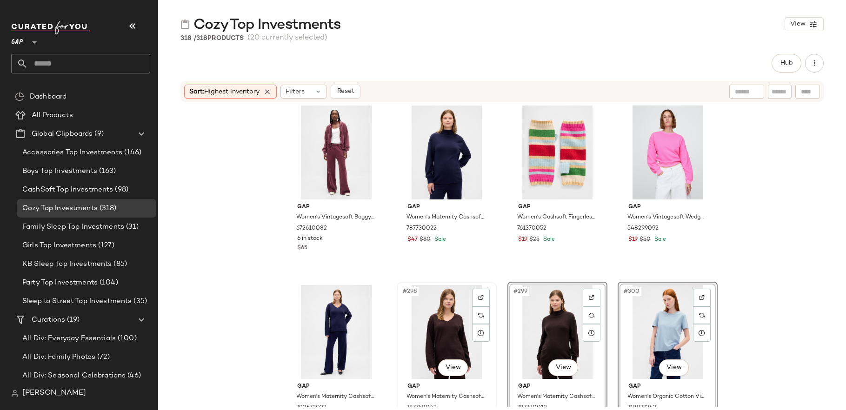
click at [420, 342] on div "#298 View" at bounding box center [446, 332] width 93 height 94
click at [341, 334] on div "#297 View" at bounding box center [336, 332] width 93 height 94
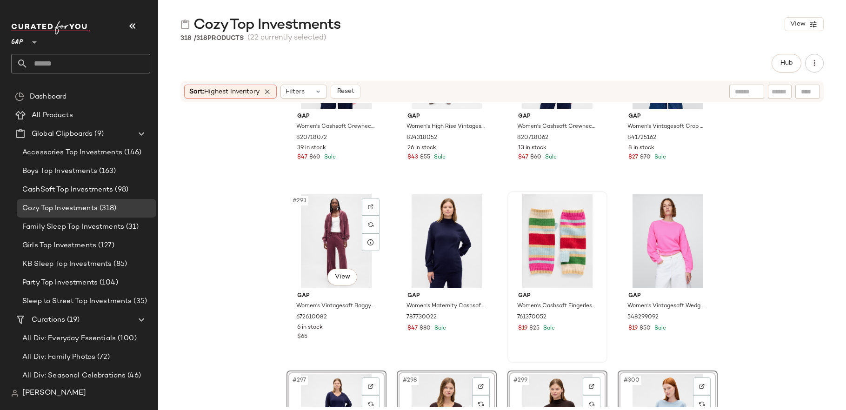
scroll to position [13012, 0]
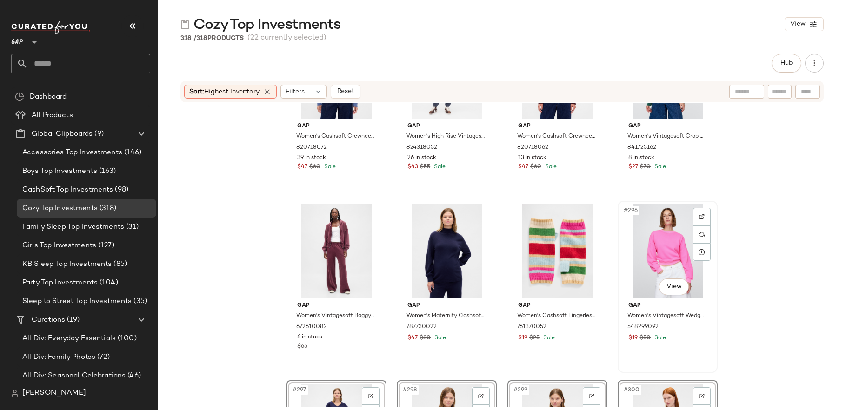
click at [659, 268] on div "#296 View" at bounding box center [667, 251] width 93 height 94
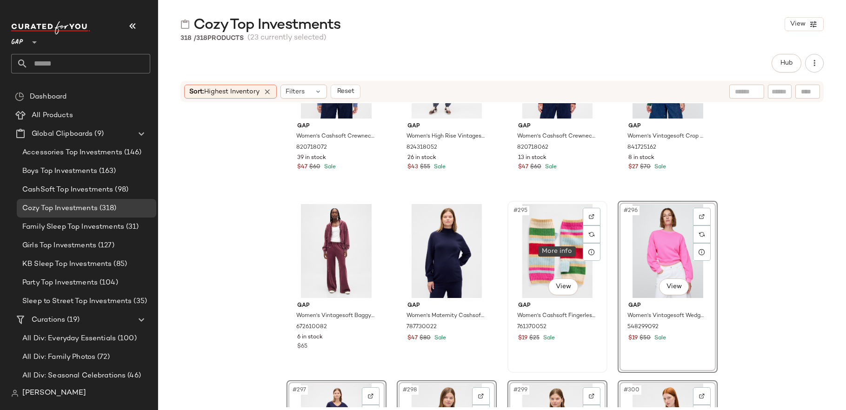
click at [576, 259] on div "#295 View" at bounding box center [556, 251] width 93 height 94
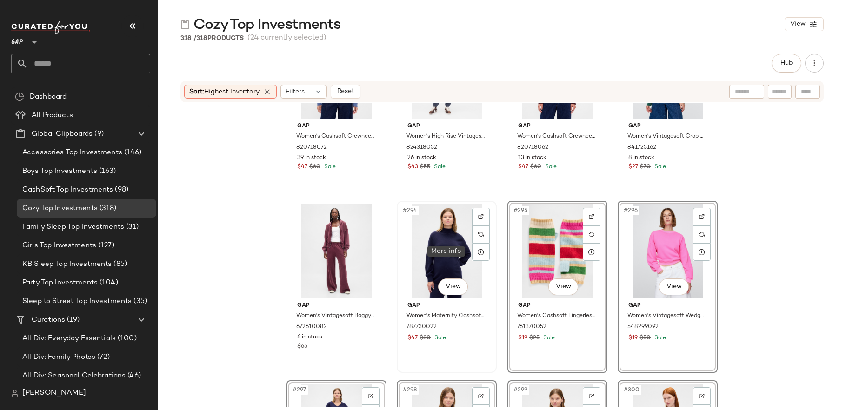
click at [461, 255] on div "#294 View" at bounding box center [446, 251] width 93 height 94
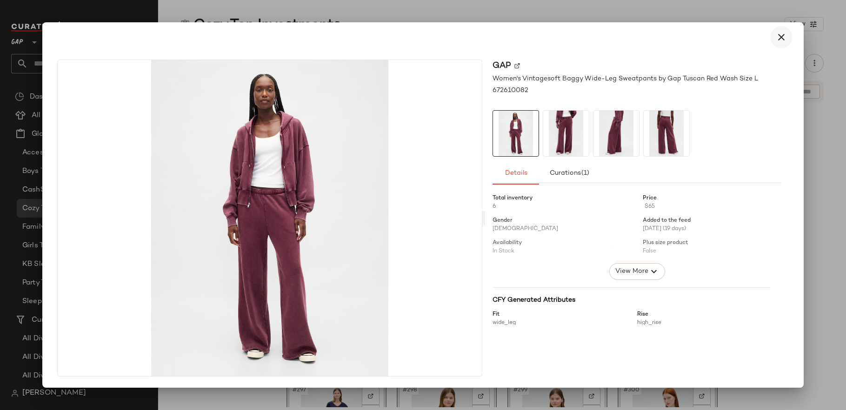
click at [785, 36] on icon "button" at bounding box center [780, 37] width 11 height 11
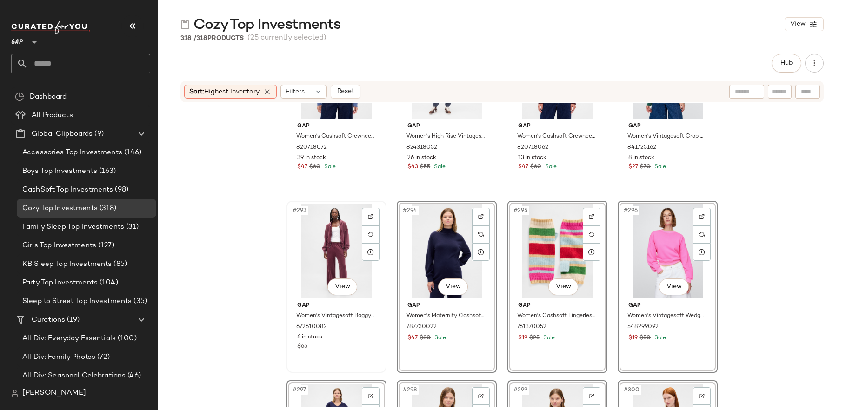
click at [342, 255] on div "#293 View" at bounding box center [336, 251] width 93 height 94
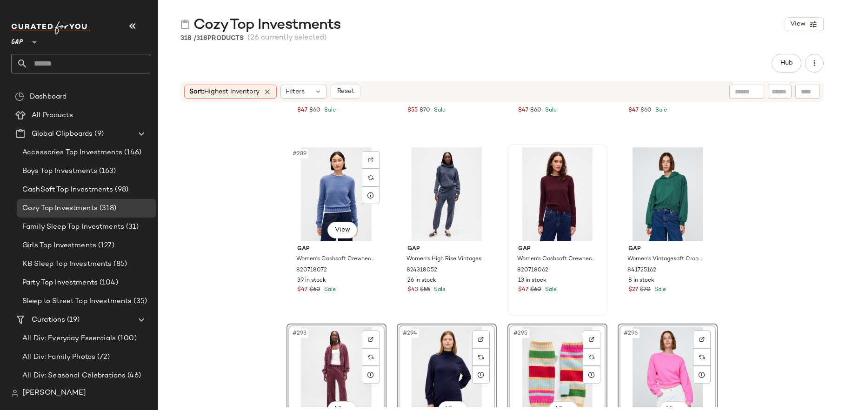
scroll to position [12882, 0]
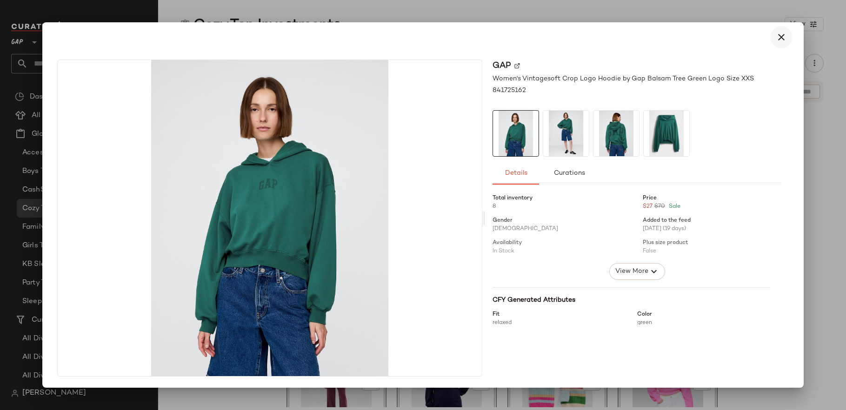
click at [784, 36] on icon "button" at bounding box center [780, 37] width 11 height 11
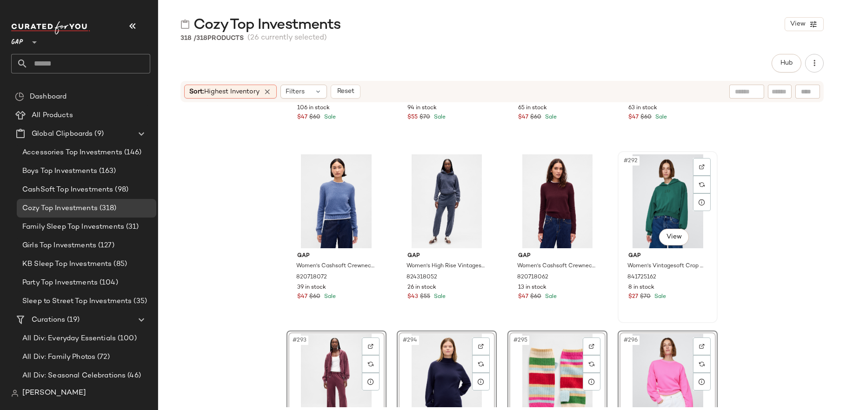
click at [664, 172] on div "#292 View" at bounding box center [667, 201] width 93 height 94
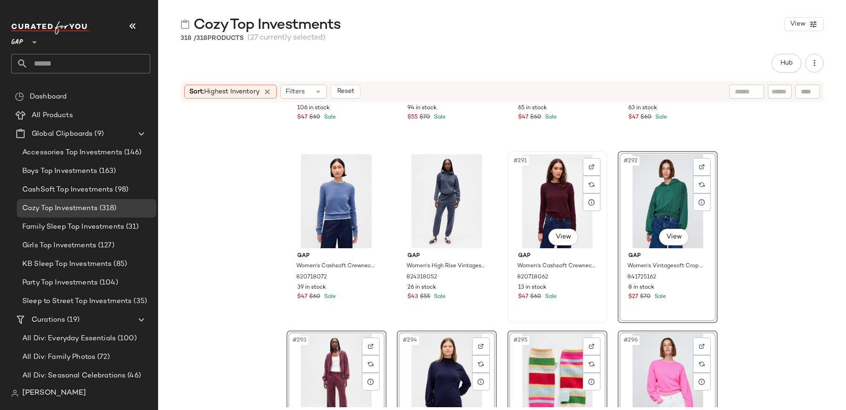
click at [546, 216] on div "#291 View" at bounding box center [556, 201] width 93 height 94
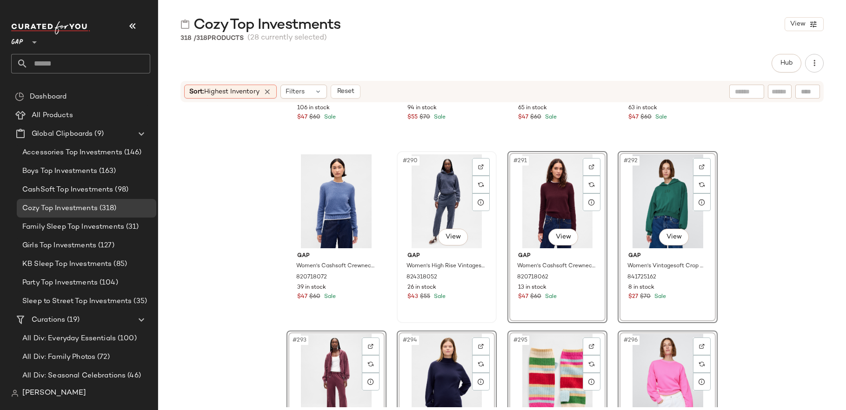
click at [447, 210] on div "#290 View" at bounding box center [446, 201] width 93 height 94
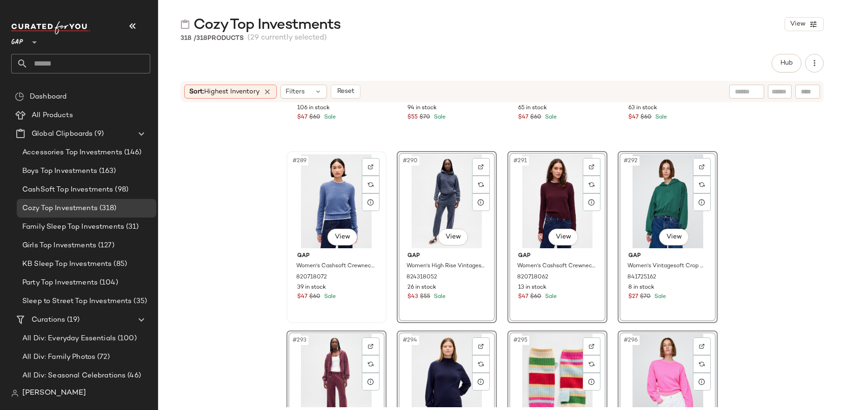
click at [345, 210] on div "#289 View" at bounding box center [336, 201] width 93 height 94
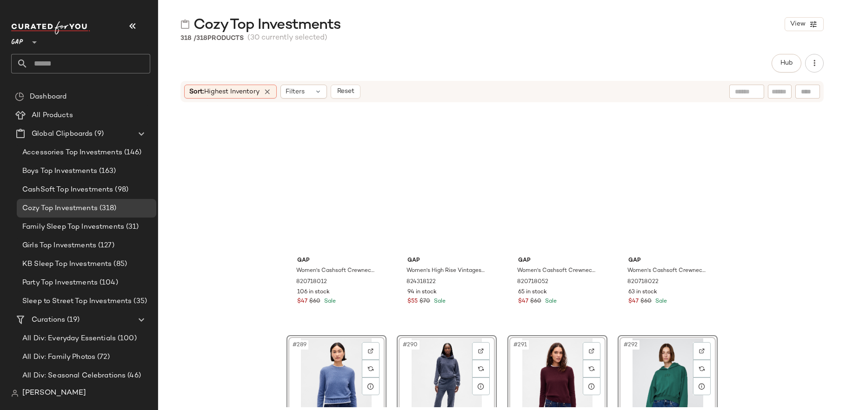
scroll to position [12652, 0]
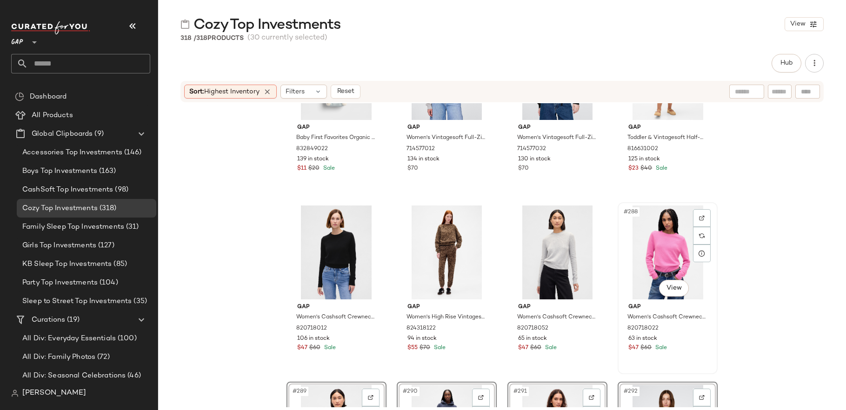
click at [663, 254] on div "#288 View" at bounding box center [667, 252] width 93 height 94
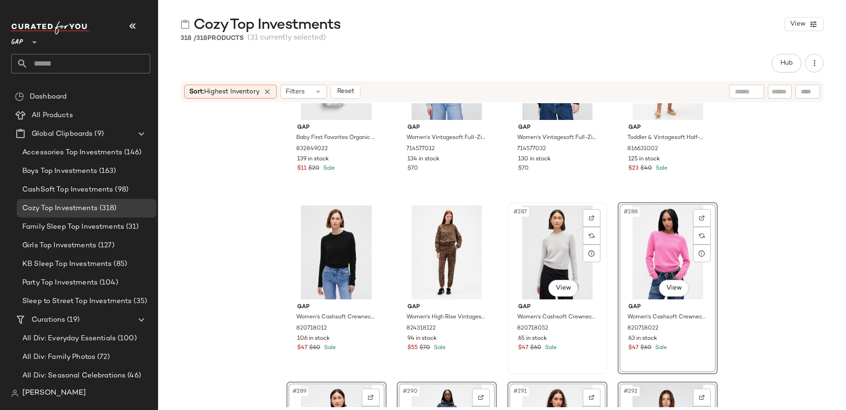
click at [574, 259] on div "#287 View" at bounding box center [556, 252] width 93 height 94
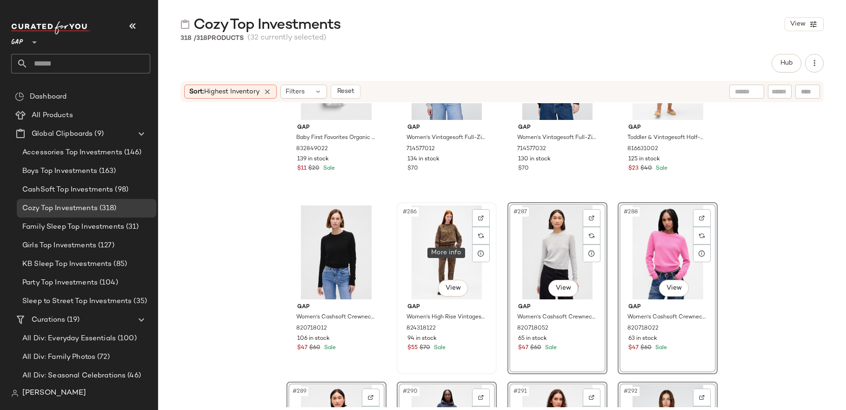
click at [472, 254] on div at bounding box center [481, 254] width 18 height 18
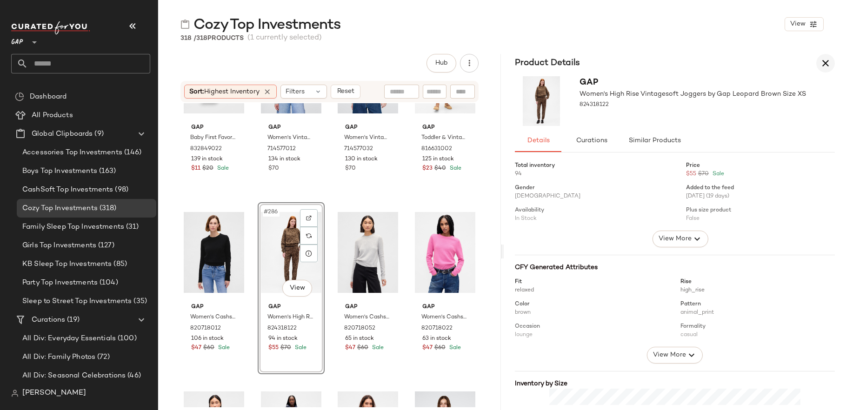
click at [830, 66] on icon "button" at bounding box center [825, 63] width 11 height 11
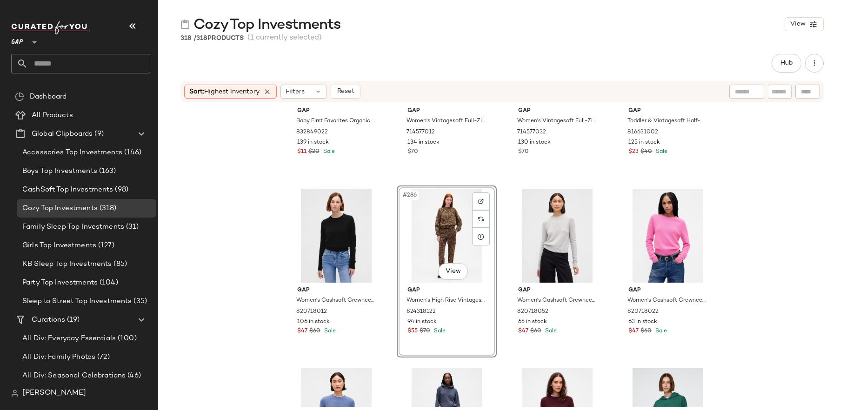
scroll to position [12689, 0]
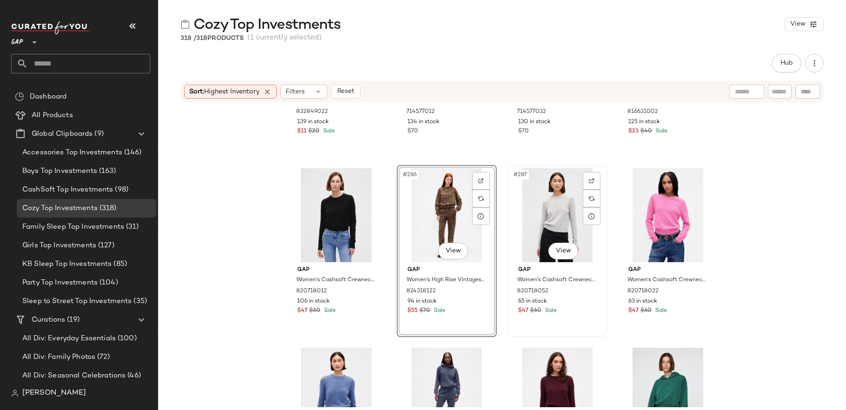
click at [546, 215] on div "#287 View" at bounding box center [556, 215] width 93 height 94
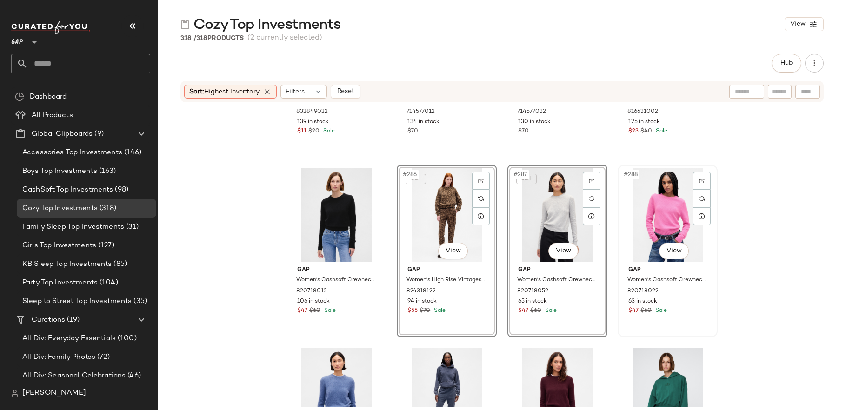
click at [647, 230] on div "#288 View" at bounding box center [667, 215] width 93 height 94
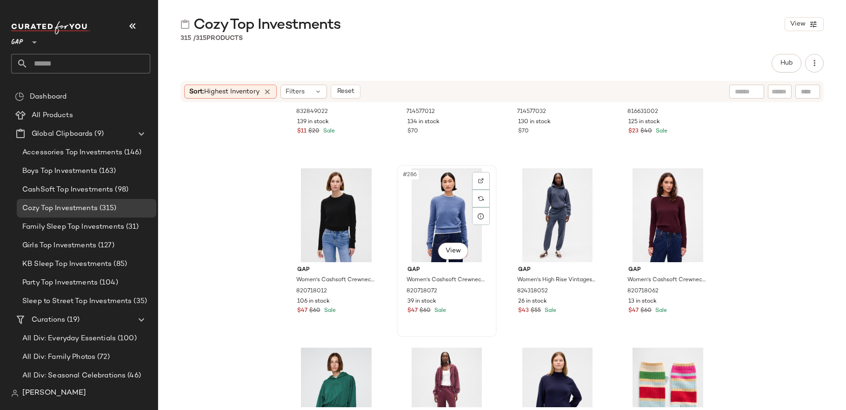
click at [436, 217] on div "#286 View" at bounding box center [446, 215] width 93 height 94
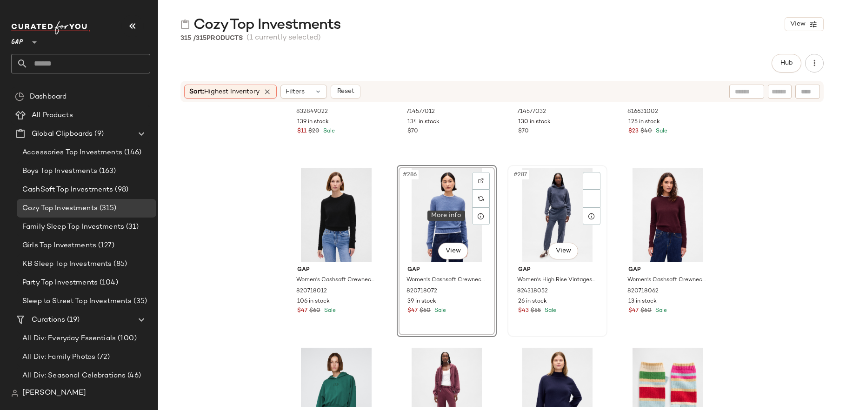
click at [537, 221] on div "#287 View" at bounding box center [556, 215] width 93 height 94
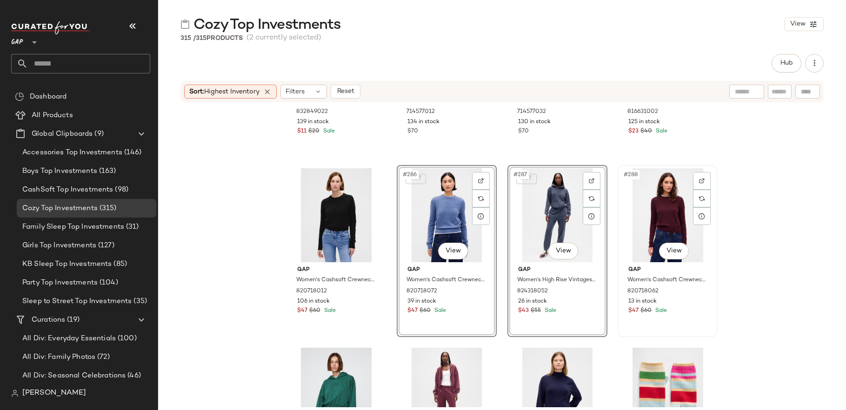
click at [676, 226] on div "#288 View" at bounding box center [667, 215] width 93 height 94
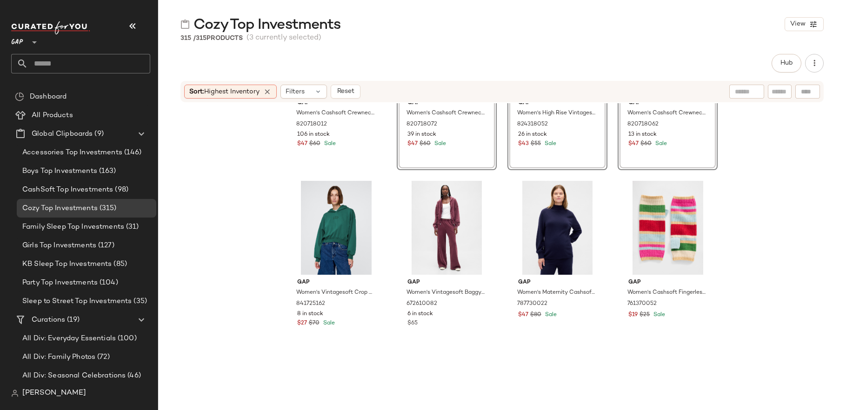
scroll to position [12902, 0]
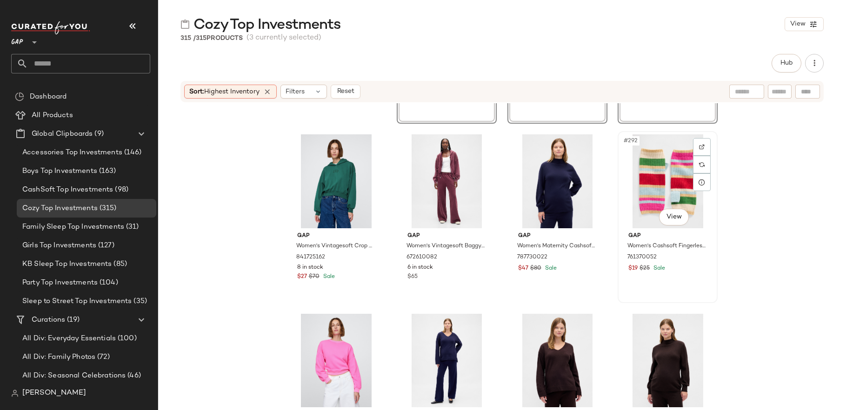
click at [654, 191] on div "#292 View" at bounding box center [667, 181] width 93 height 94
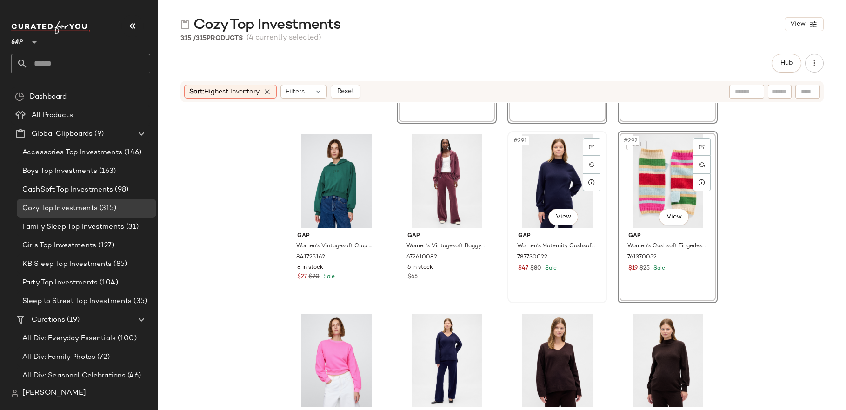
click at [570, 199] on div "#291 View" at bounding box center [556, 181] width 93 height 94
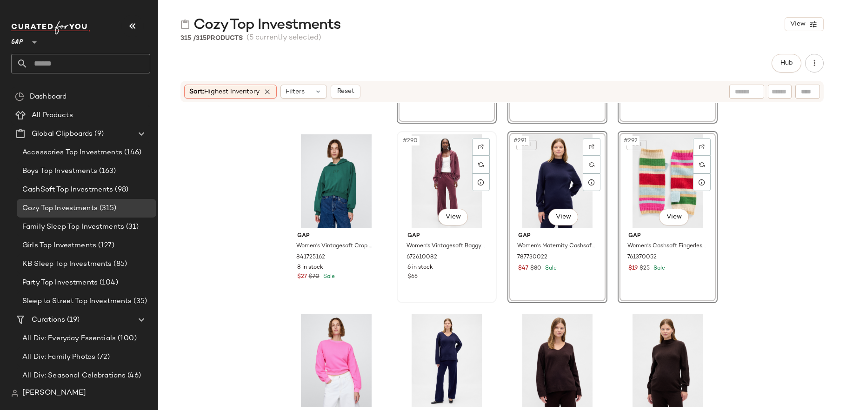
click at [431, 192] on div "#290 View" at bounding box center [446, 181] width 93 height 94
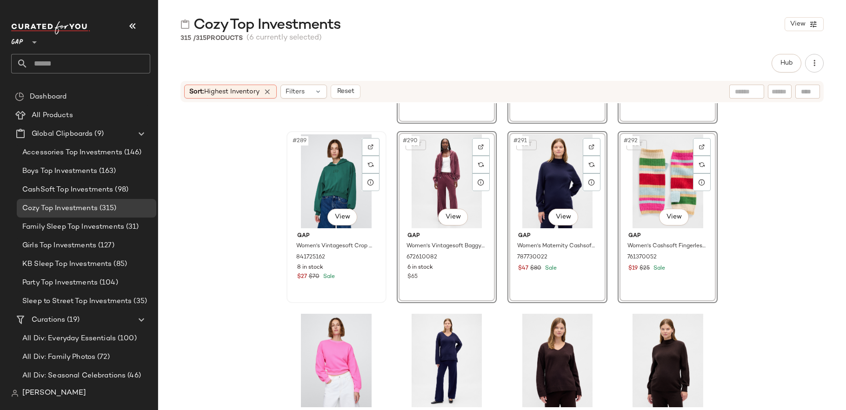
click at [322, 195] on div "#289 View" at bounding box center [336, 181] width 93 height 94
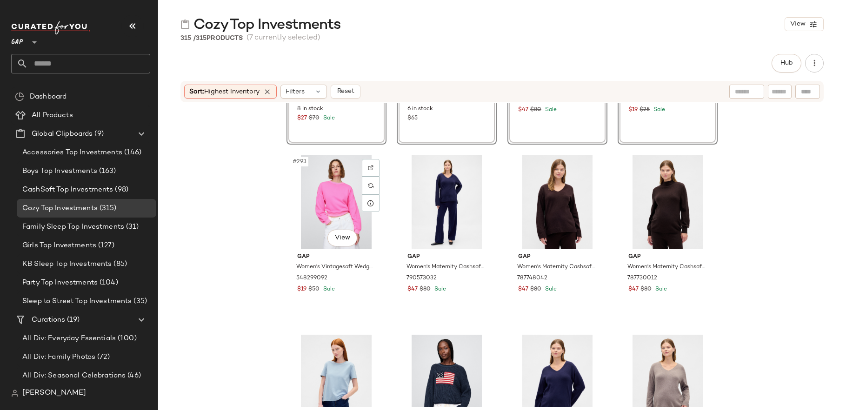
scroll to position [13076, 0]
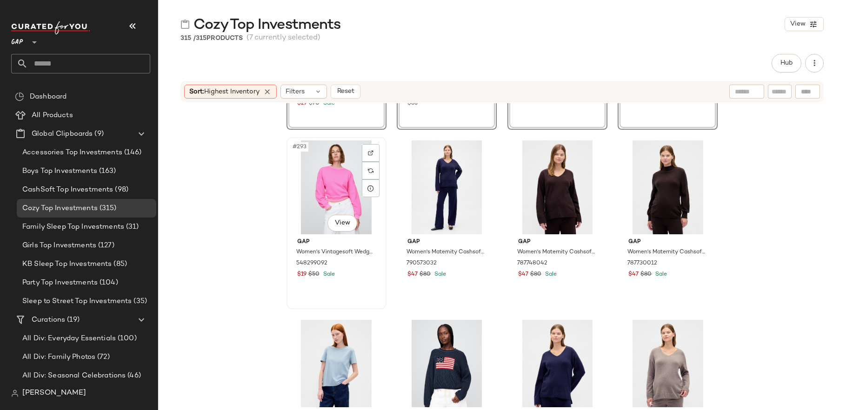
click at [345, 191] on div "#293 View" at bounding box center [336, 187] width 93 height 94
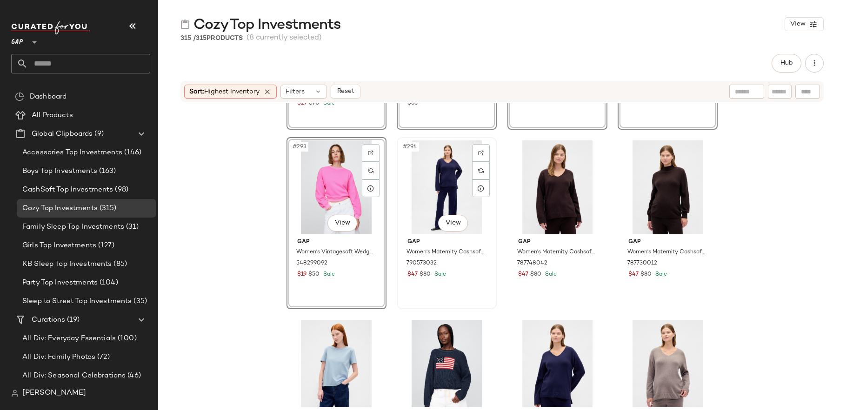
click at [440, 199] on div "#294 View" at bounding box center [446, 187] width 93 height 94
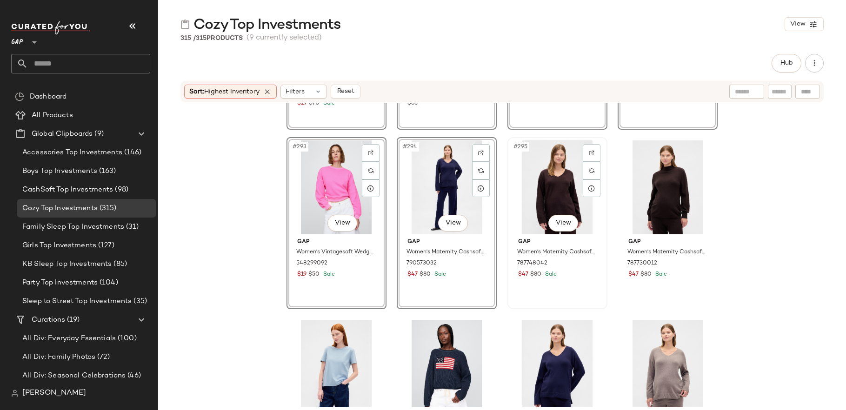
click at [557, 190] on div "#295 View" at bounding box center [556, 187] width 93 height 94
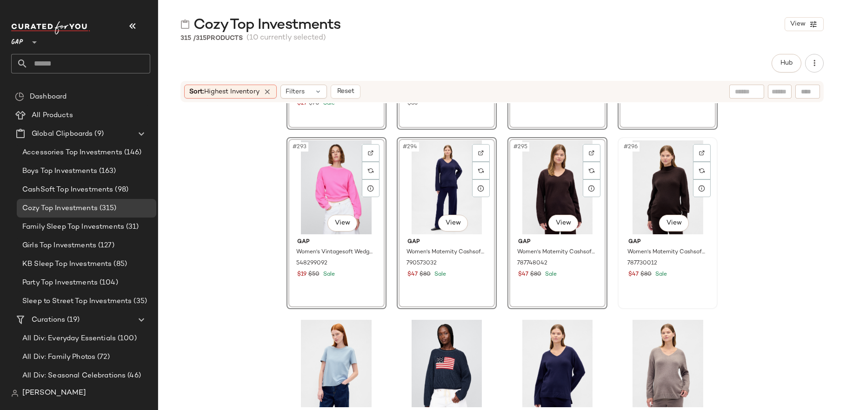
click at [669, 202] on div "#296 View" at bounding box center [667, 187] width 93 height 94
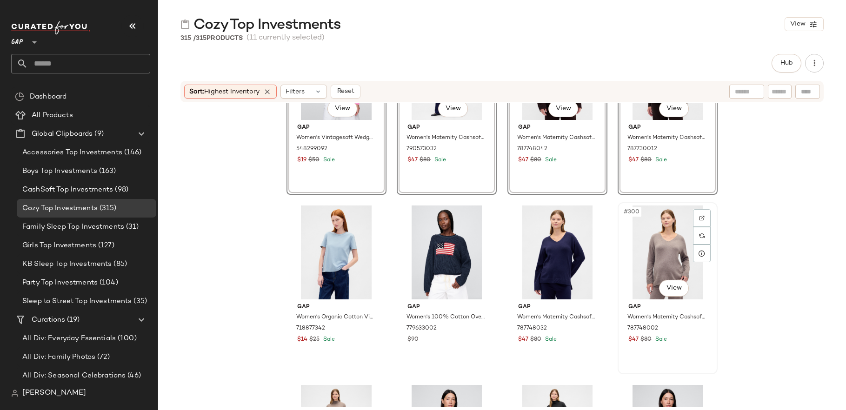
click at [649, 256] on div "#300 View" at bounding box center [667, 252] width 93 height 94
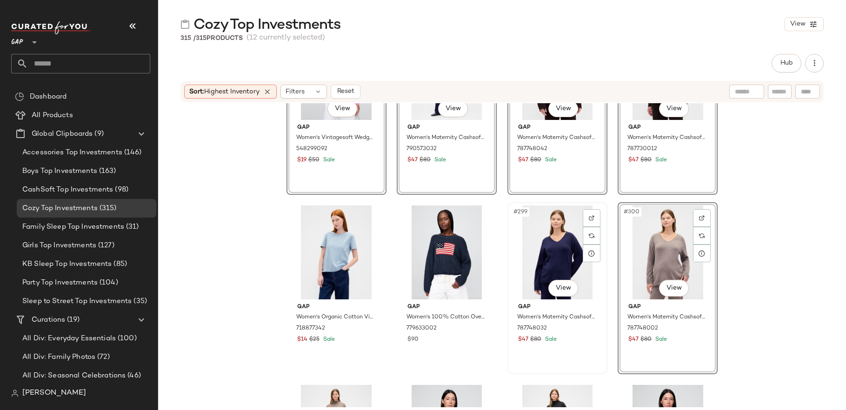
click at [559, 256] on div "#299 View" at bounding box center [556, 252] width 93 height 94
click at [431, 257] on div "#298 View" at bounding box center [446, 252] width 93 height 94
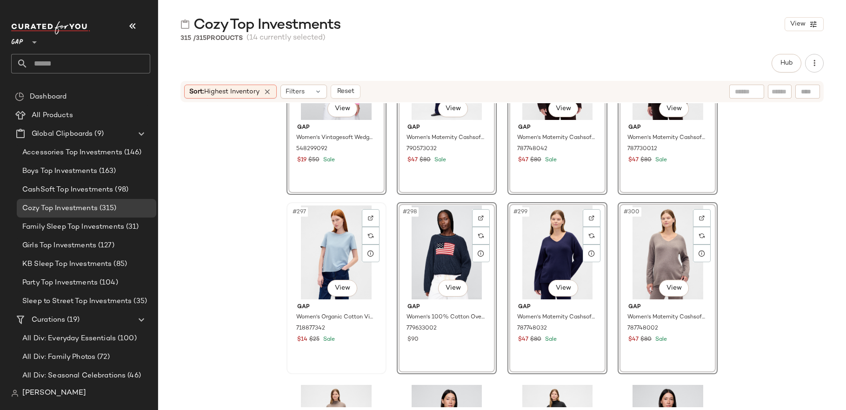
click at [338, 260] on div "#297 View" at bounding box center [336, 252] width 93 height 94
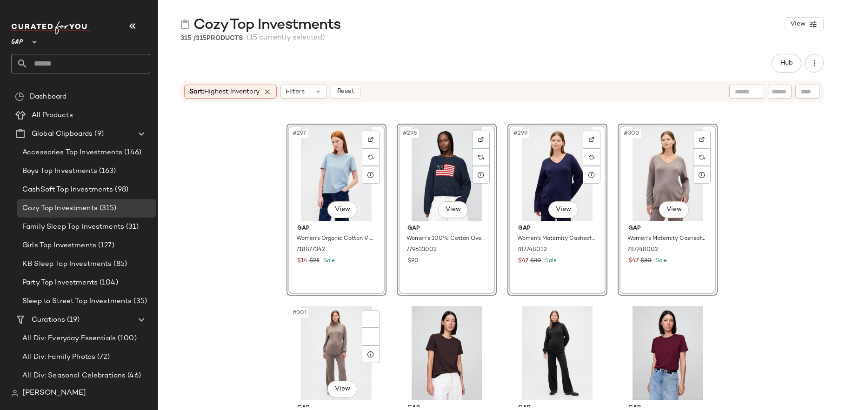
scroll to position [13408, 0]
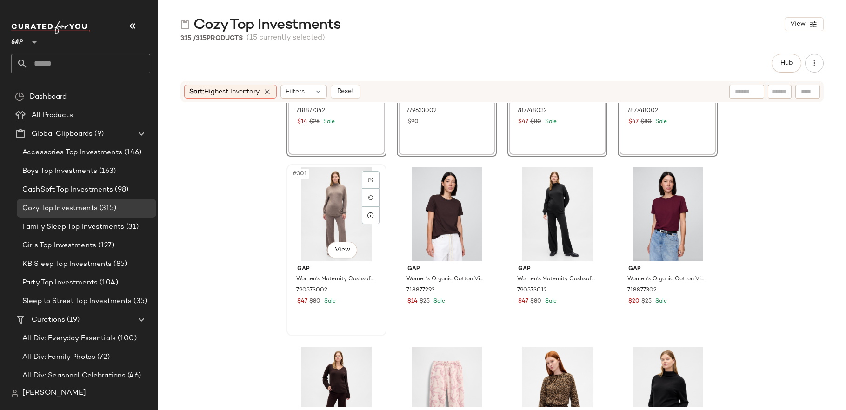
drag, startPoint x: 331, startPoint y: 222, endPoint x: 337, endPoint y: 222, distance: 5.1
click at [331, 222] on div "#301 View" at bounding box center [336, 214] width 93 height 94
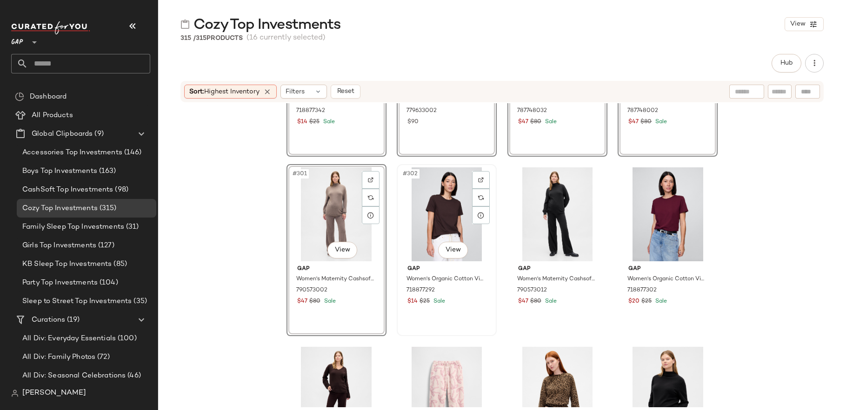
click at [426, 222] on div "#302 View" at bounding box center [446, 214] width 93 height 94
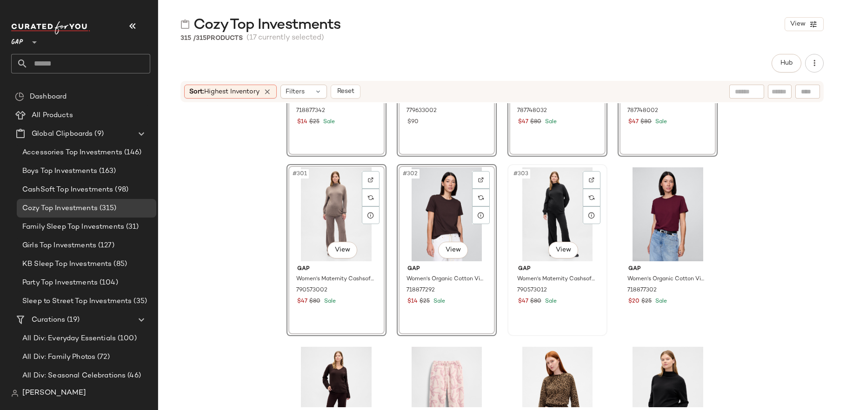
click at [558, 206] on div "#303 View" at bounding box center [556, 214] width 93 height 94
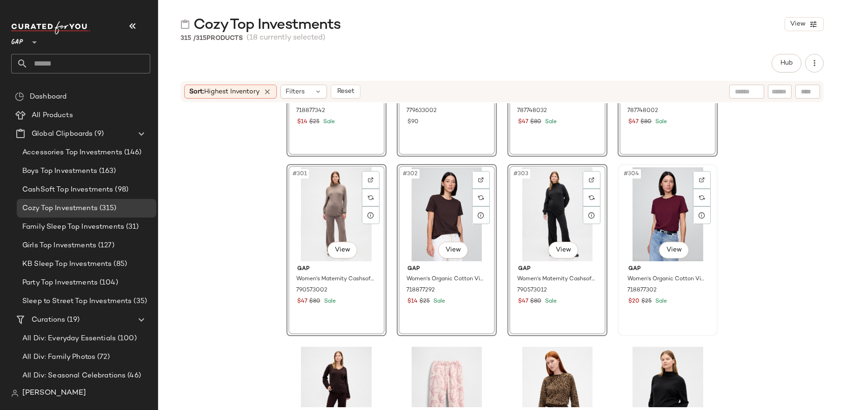
click at [669, 227] on div "#304 View" at bounding box center [667, 214] width 93 height 94
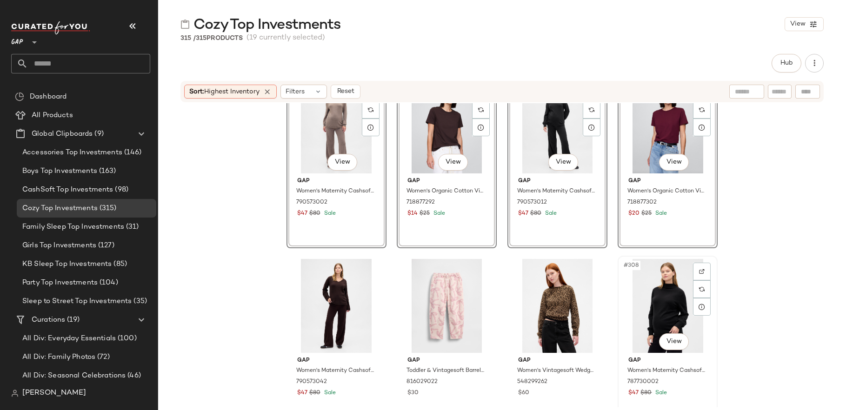
scroll to position [13573, 0]
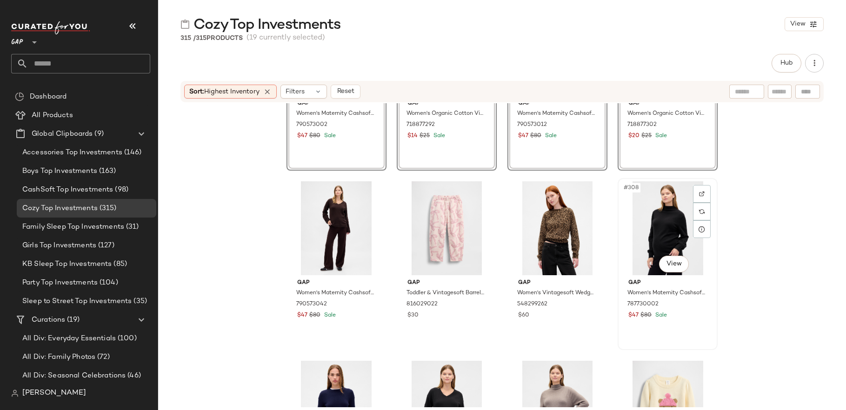
click at [662, 208] on div "#308 View" at bounding box center [667, 228] width 93 height 94
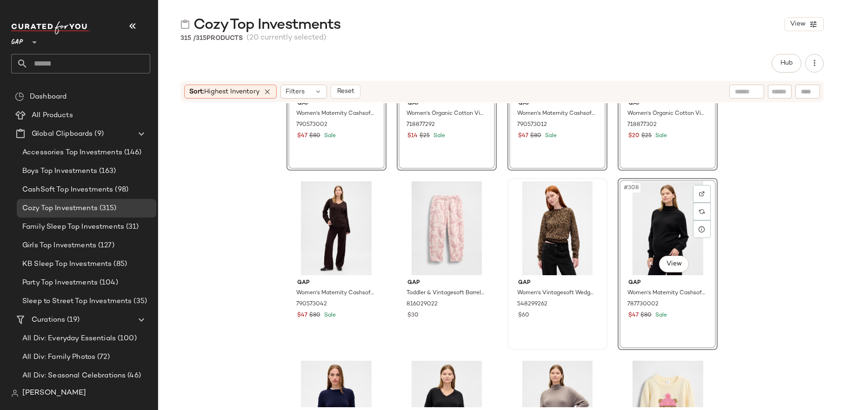
click at [563, 233] on div at bounding box center [556, 228] width 93 height 94
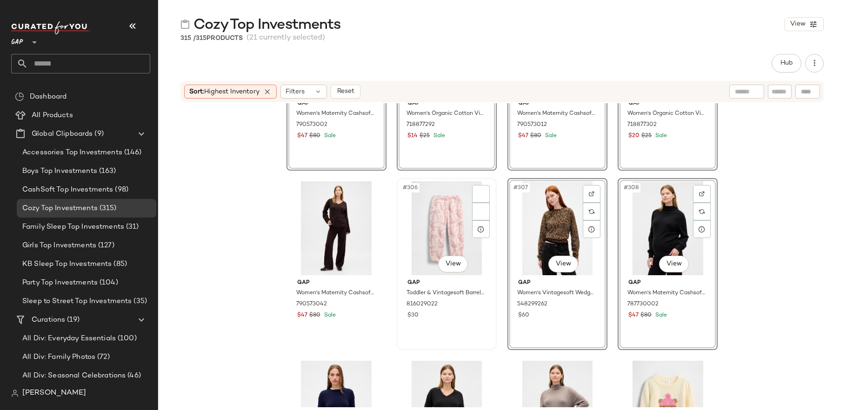
click at [441, 234] on div "#306 View" at bounding box center [446, 228] width 93 height 94
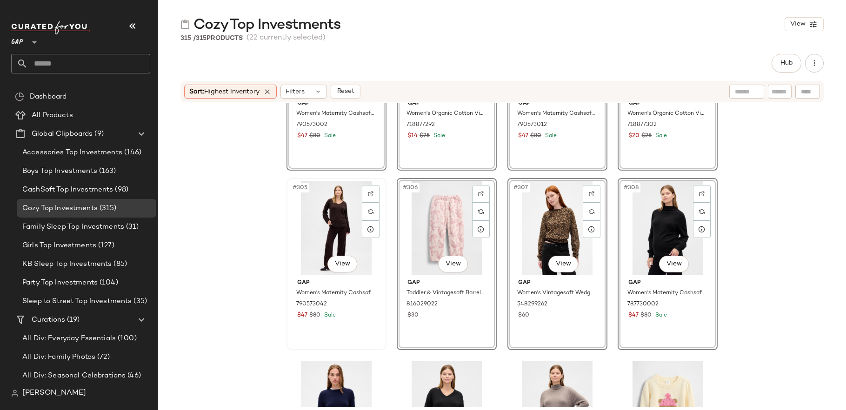
click at [345, 236] on div "#305 View" at bounding box center [336, 228] width 93 height 94
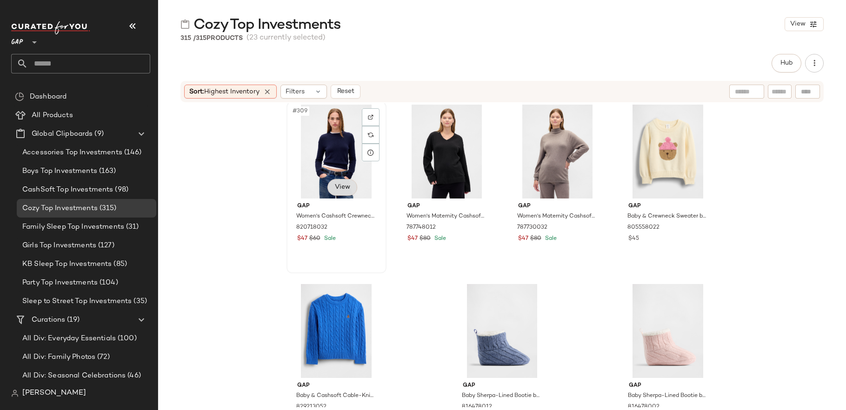
scroll to position [13815, 0]
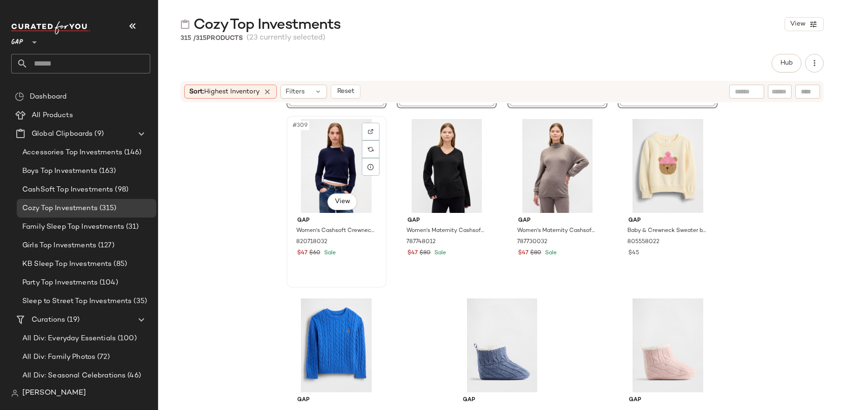
click at [336, 170] on div "#309 View" at bounding box center [336, 166] width 93 height 94
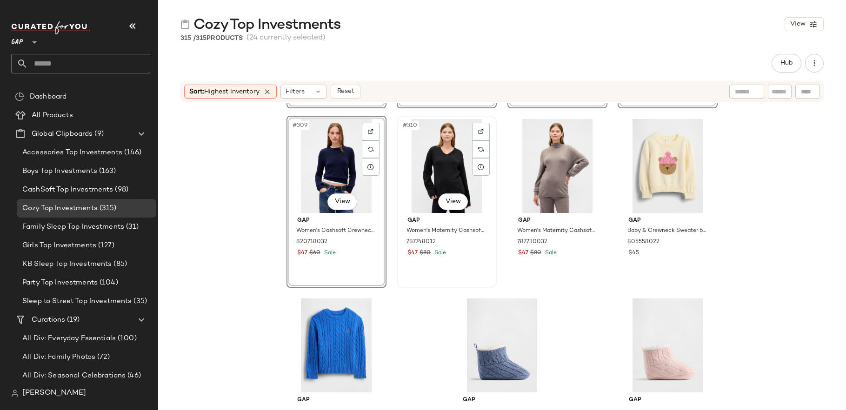
click at [441, 178] on div "#310 View" at bounding box center [446, 166] width 93 height 94
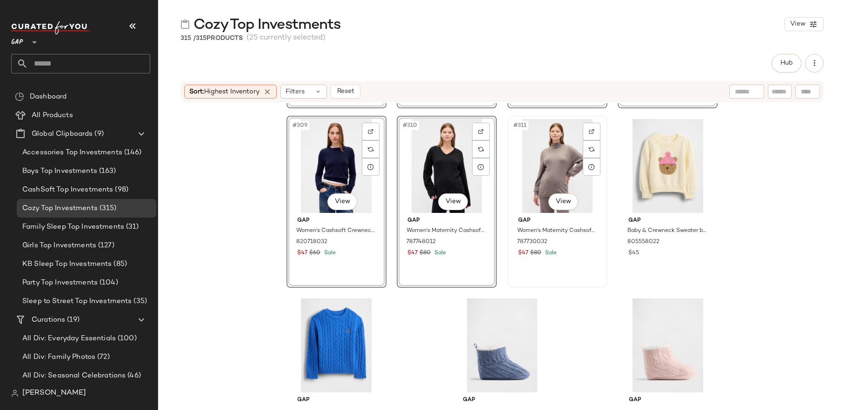
click at [555, 176] on div "#311 View" at bounding box center [556, 166] width 93 height 94
click at [659, 183] on div "#312 View" at bounding box center [667, 166] width 93 height 94
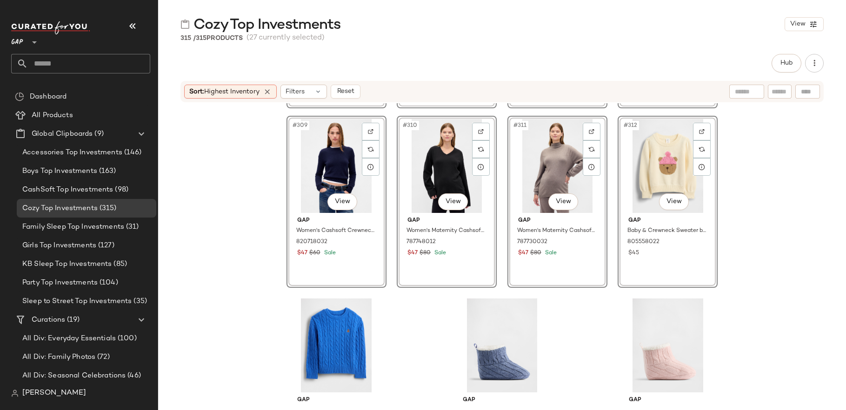
scroll to position [13875, 0]
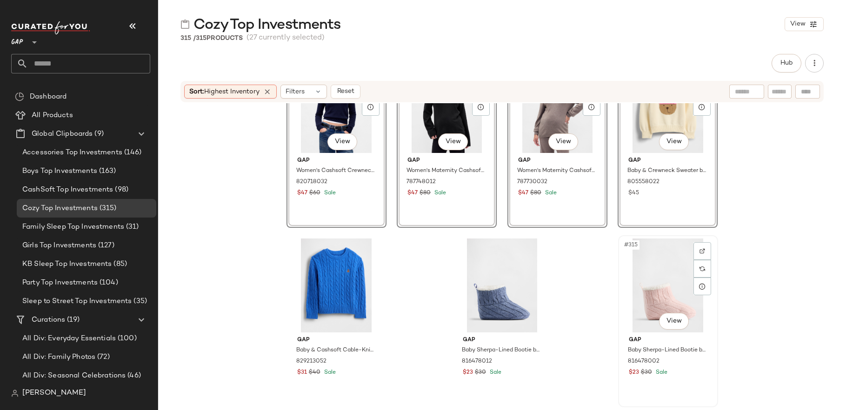
click at [669, 292] on div "#315 View" at bounding box center [667, 286] width 93 height 94
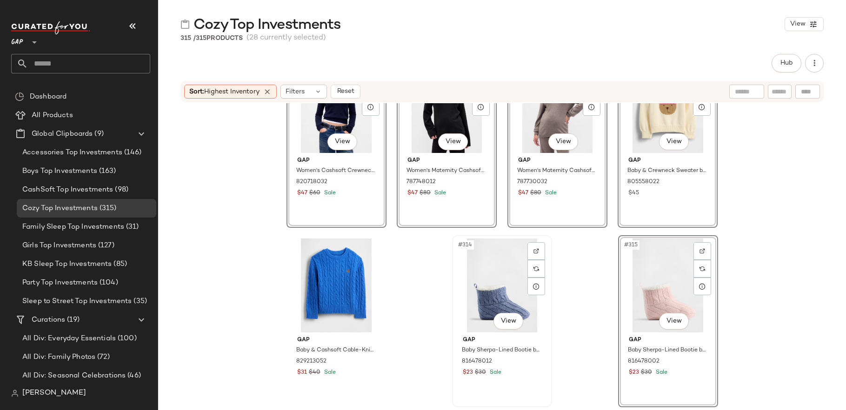
click at [517, 292] on div "#314 View" at bounding box center [501, 286] width 93 height 94
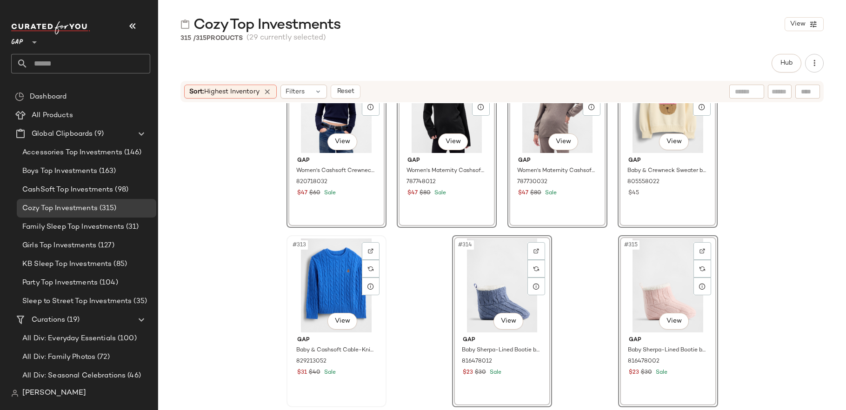
click at [338, 297] on div "#313 View" at bounding box center [336, 286] width 93 height 94
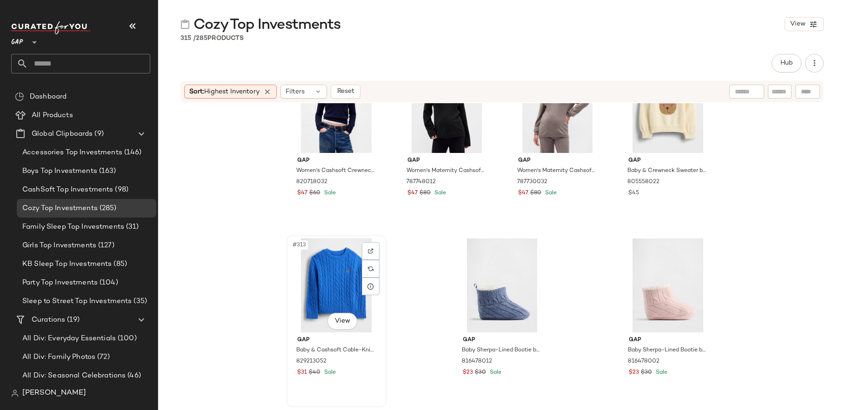
scroll to position [12619, 0]
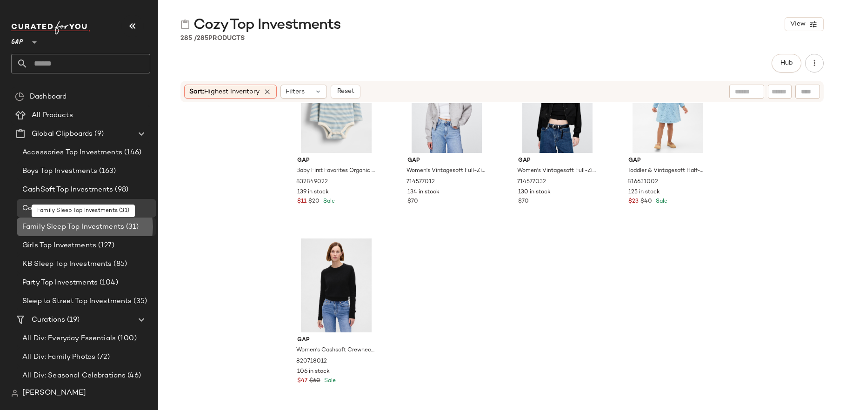
click at [110, 222] on span "Family Sleep Top Investments" at bounding box center [73, 227] width 102 height 11
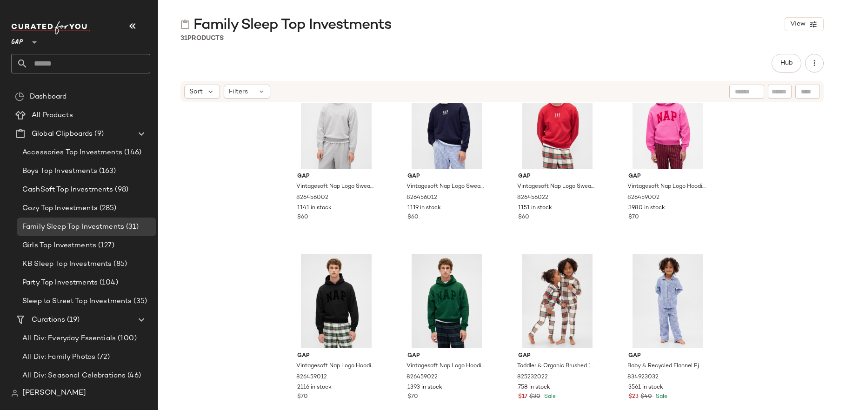
scroll to position [1133, 0]
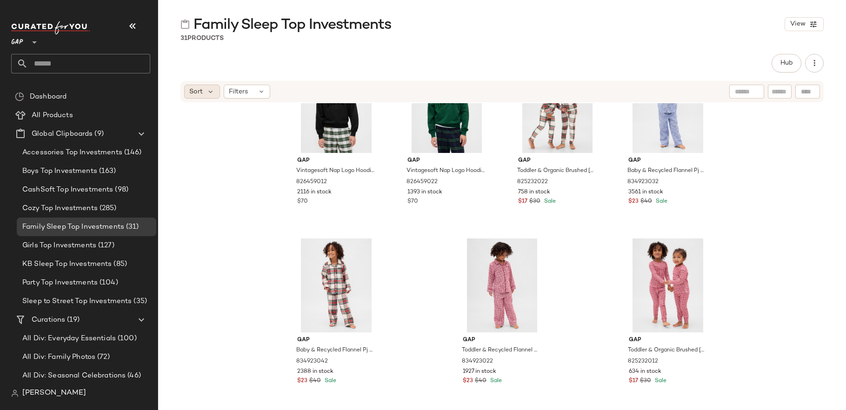
click at [198, 88] on span "Sort" at bounding box center [195, 92] width 13 height 10
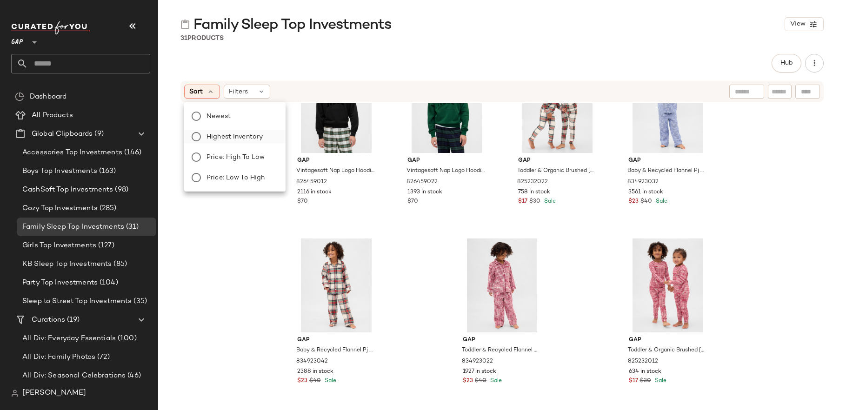
click at [224, 134] on span "Highest Inventory" at bounding box center [234, 137] width 56 height 10
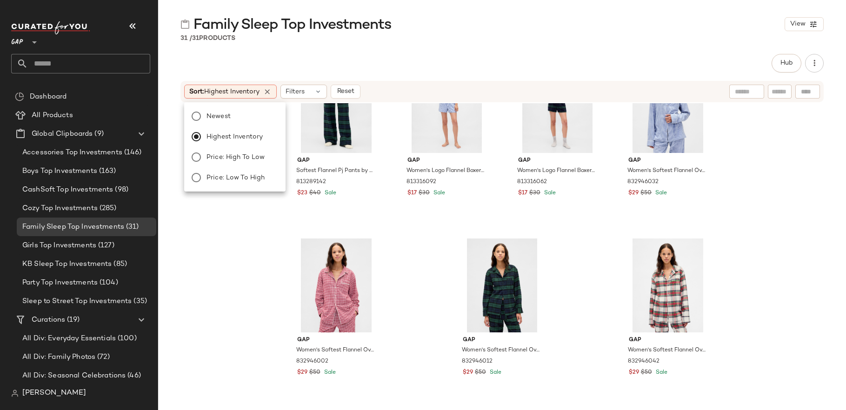
click at [247, 298] on div "Gap Softest Flannel Pj Pants by Gap Navy Blue & Green Blackwatch Plaid Tall Siz…" at bounding box center [502, 255] width 688 height 304
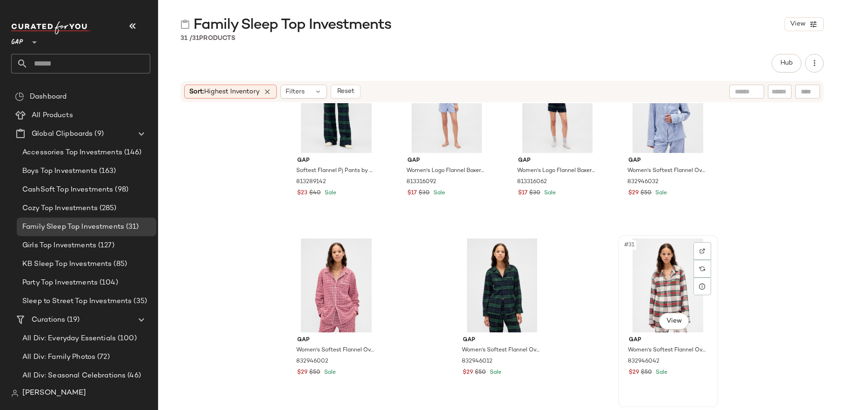
click at [656, 276] on div "#31 View" at bounding box center [667, 286] width 93 height 94
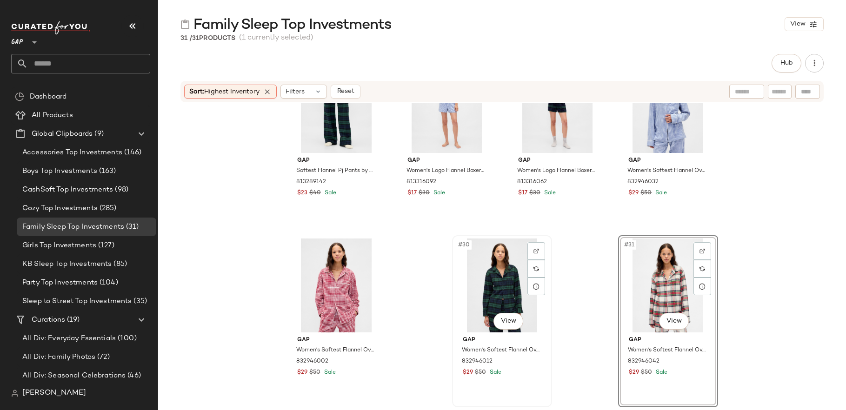
click at [496, 277] on div "#30 View" at bounding box center [501, 286] width 93 height 94
click at [328, 278] on div at bounding box center [336, 286] width 93 height 94
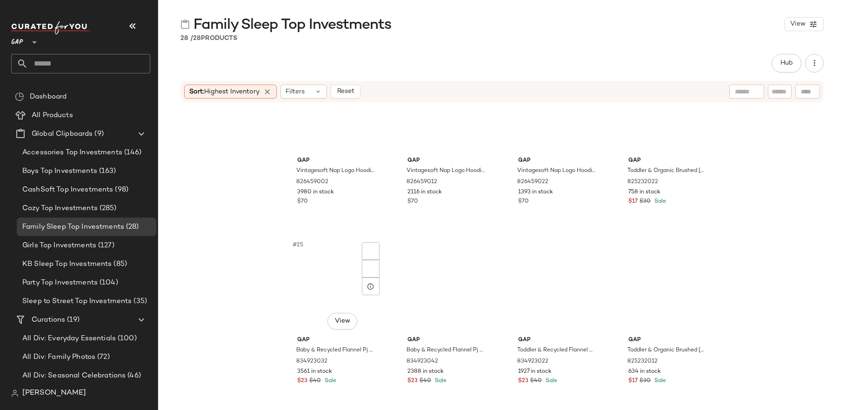
scroll to position [954, 0]
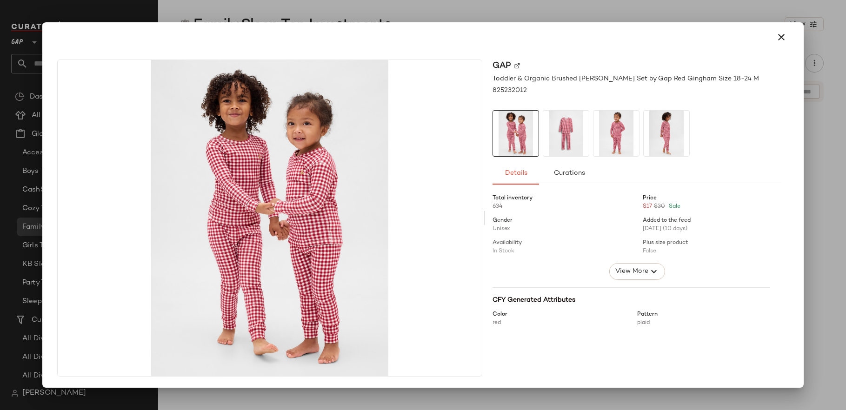
drag, startPoint x: 782, startPoint y: 37, endPoint x: 782, endPoint y: 66, distance: 29.3
click at [782, 37] on icon "button" at bounding box center [780, 37] width 11 height 11
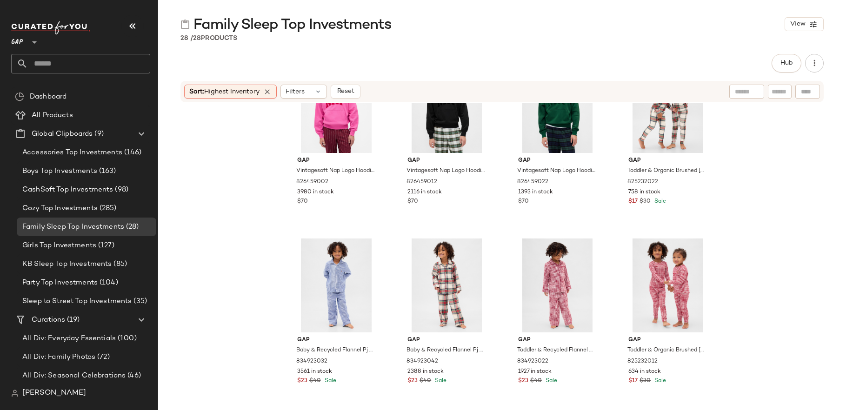
click at [781, 338] on div "Gap Vintagesoft Nap Logo Hoodie by Gap Standout Pink Size XL 826459002 3980 in …" at bounding box center [502, 255] width 688 height 304
click at [101, 244] on span "(127)" at bounding box center [105, 245] width 18 height 11
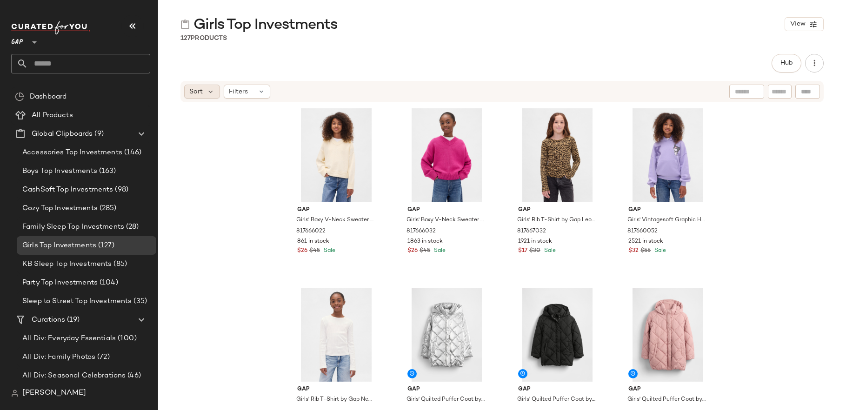
click at [204, 91] on div "Sort" at bounding box center [202, 92] width 36 height 14
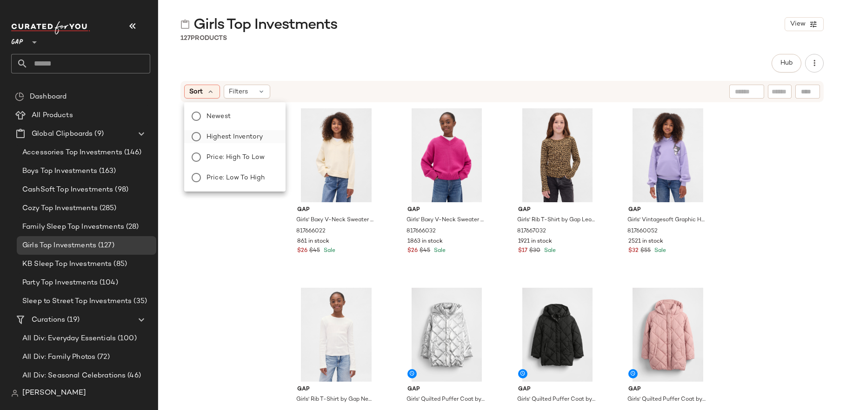
click at [245, 138] on span "Highest Inventory" at bounding box center [234, 137] width 56 height 10
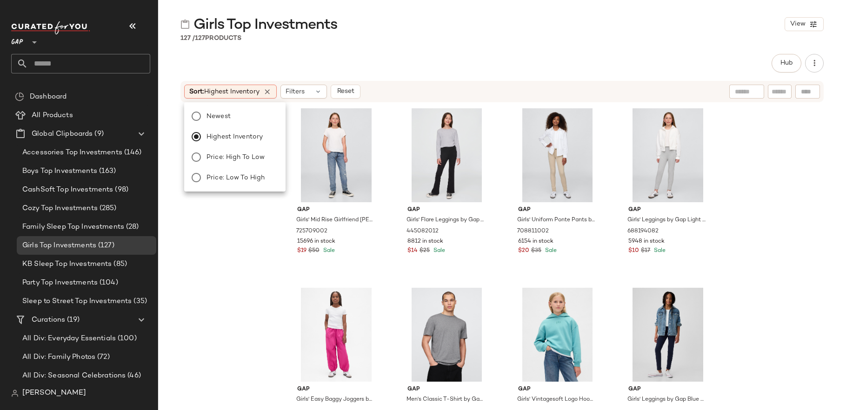
click at [239, 306] on div "Gap Girls' Mid Rise Girlfriend Jeans by Gap Medium Wash Size 7 725709002 15696 …" at bounding box center [502, 255] width 688 height 304
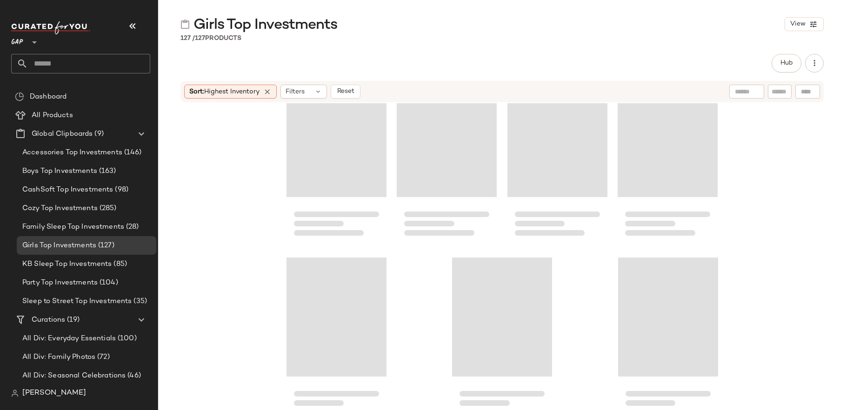
scroll to position [5440, 0]
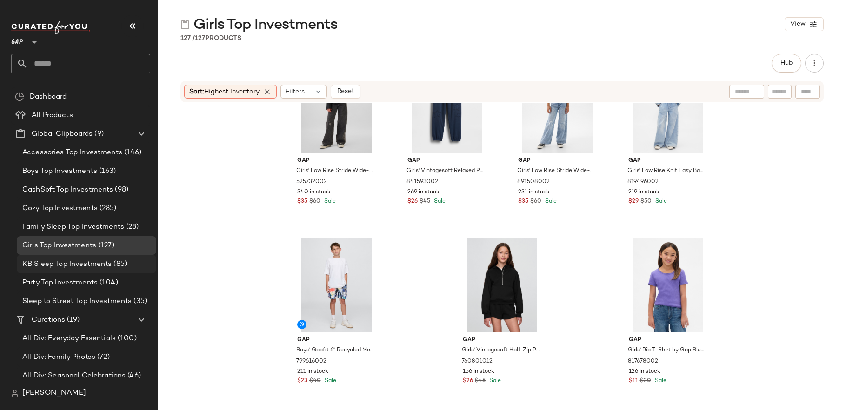
click at [106, 265] on span "KB Sleep Top Investments" at bounding box center [66, 264] width 89 height 11
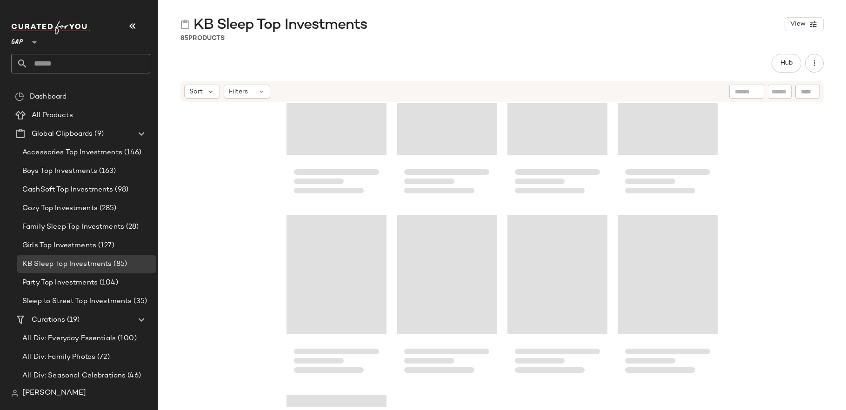
scroll to position [3646, 0]
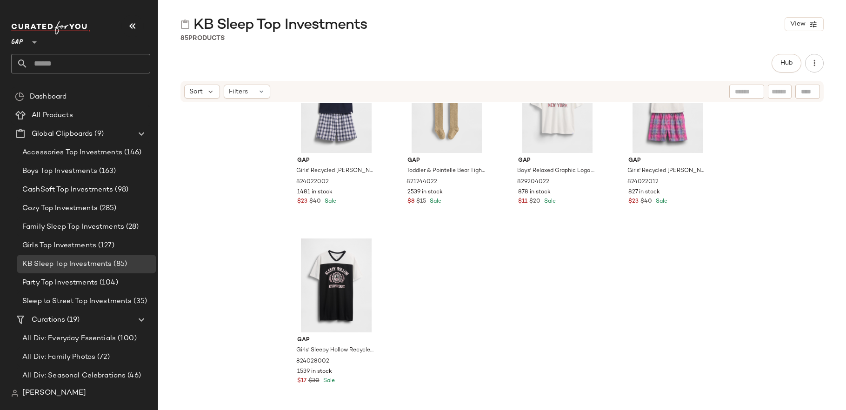
click at [203, 81] on div "Sort Filters" at bounding box center [501, 91] width 643 height 21
click at [203, 85] on div "Sort" at bounding box center [202, 92] width 36 height 14
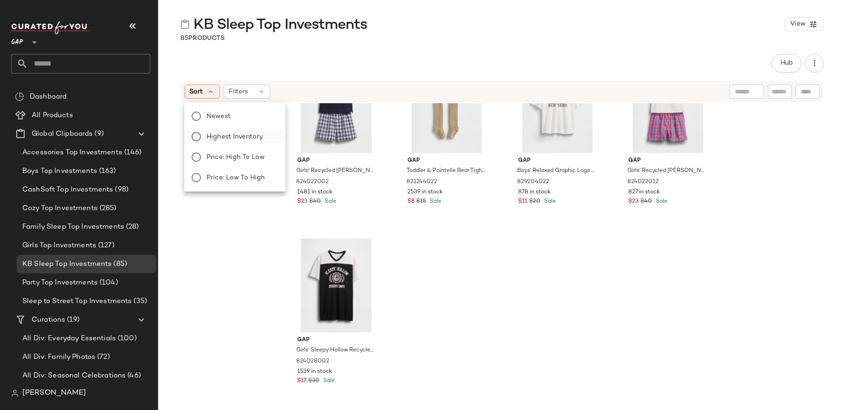
click at [230, 136] on span "Highest Inventory" at bounding box center [234, 137] width 56 height 10
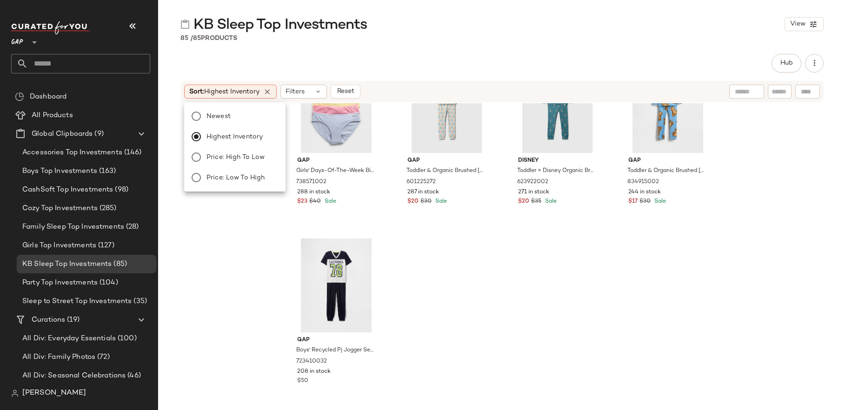
click at [265, 277] on div "Gap Girls' Days-Of-The-Week Bikini Briefs (7-Pack) by Gap Multi Size XS 7385710…" at bounding box center [502, 255] width 688 height 304
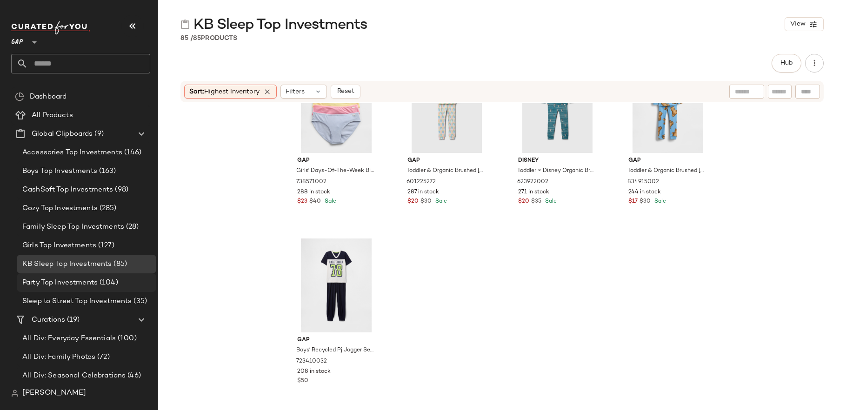
click at [107, 278] on span "(104)" at bounding box center [108, 283] width 20 height 11
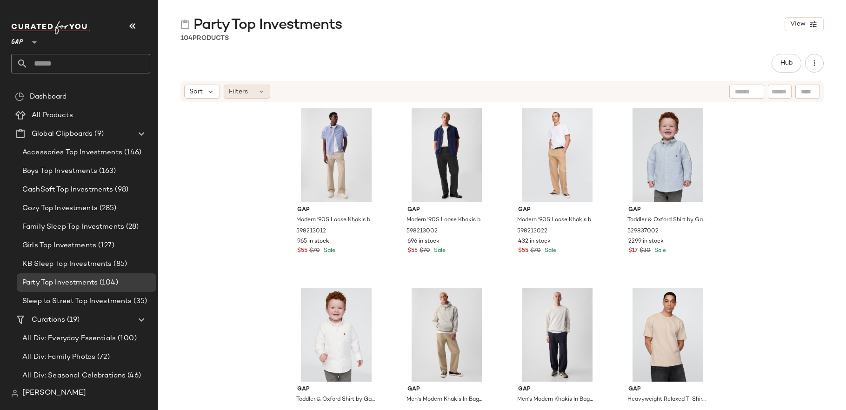
click at [239, 91] on span "Filters" at bounding box center [238, 92] width 19 height 10
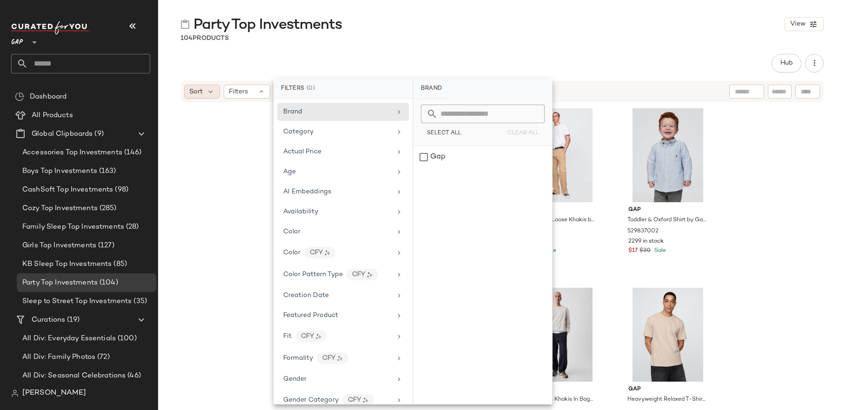
click at [202, 93] on span "Sort" at bounding box center [195, 92] width 13 height 10
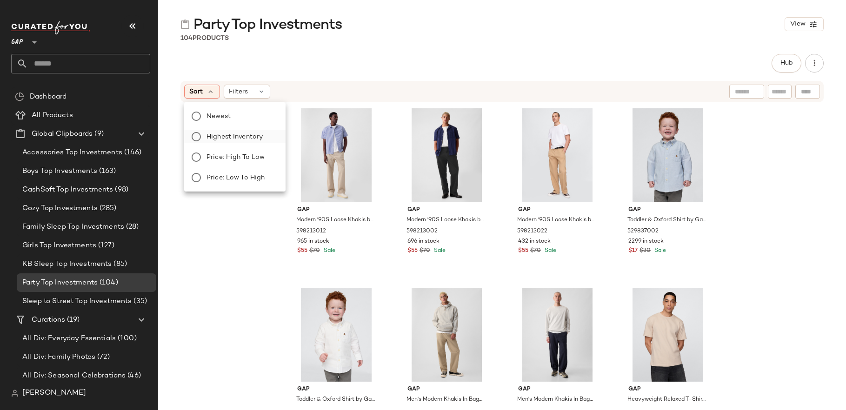
click at [235, 140] on span "Highest Inventory" at bounding box center [234, 137] width 56 height 10
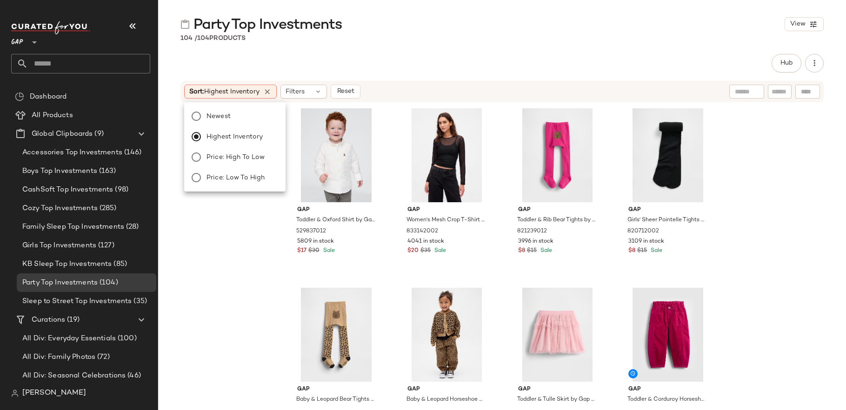
click at [243, 305] on div "Gap Toddler & Oxford Shirt by Gap White Size 4 YRS 529837012 5809 in stock $17 …" at bounding box center [502, 255] width 688 height 304
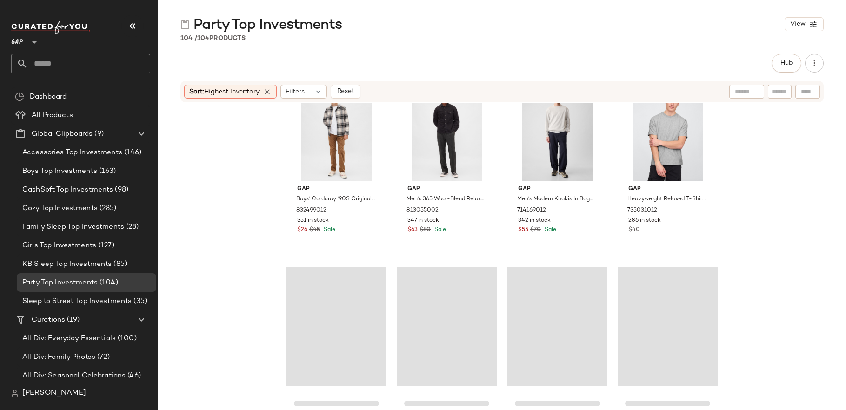
scroll to position [4364, 0]
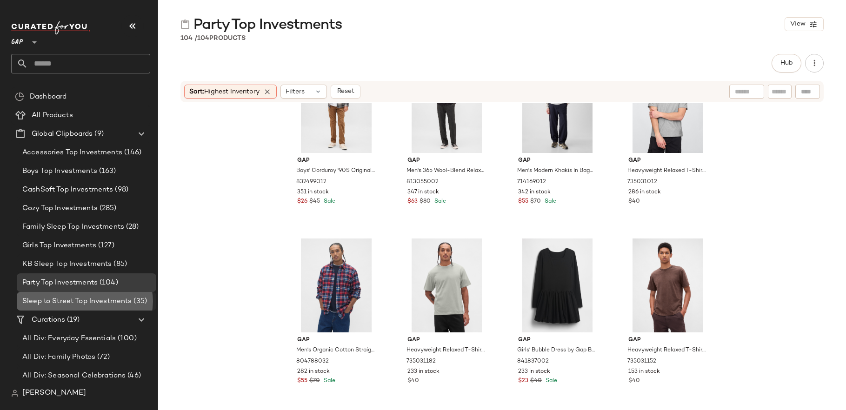
click at [84, 293] on div "Sleep to Street Top Investments (35)" at bounding box center [86, 301] width 139 height 19
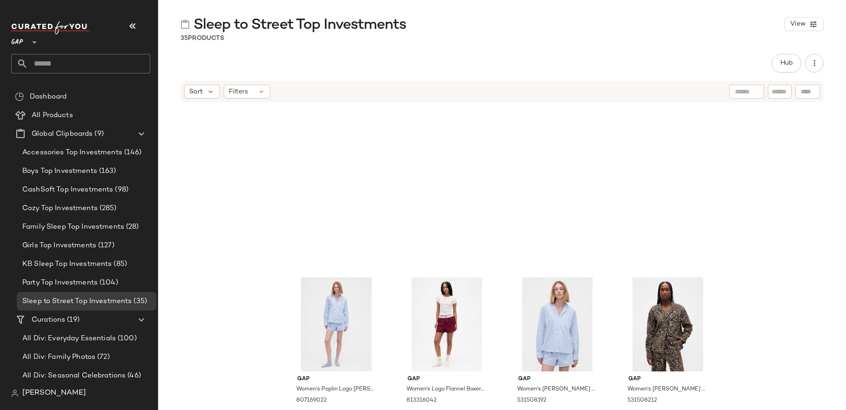
scroll to position [1313, 0]
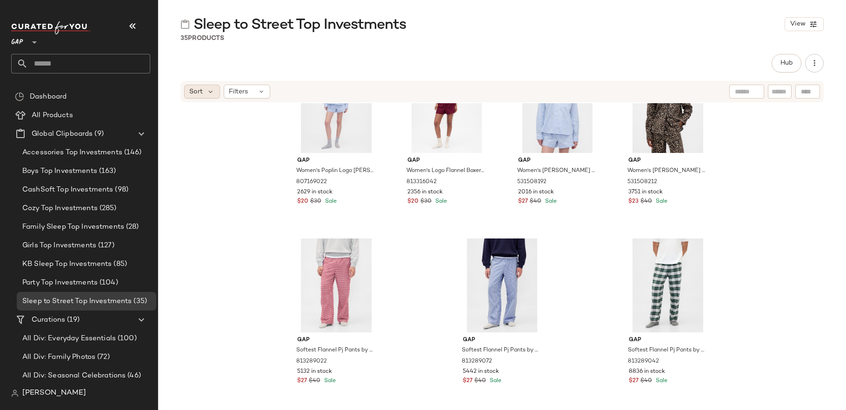
click at [199, 93] on span "Sort" at bounding box center [195, 92] width 13 height 10
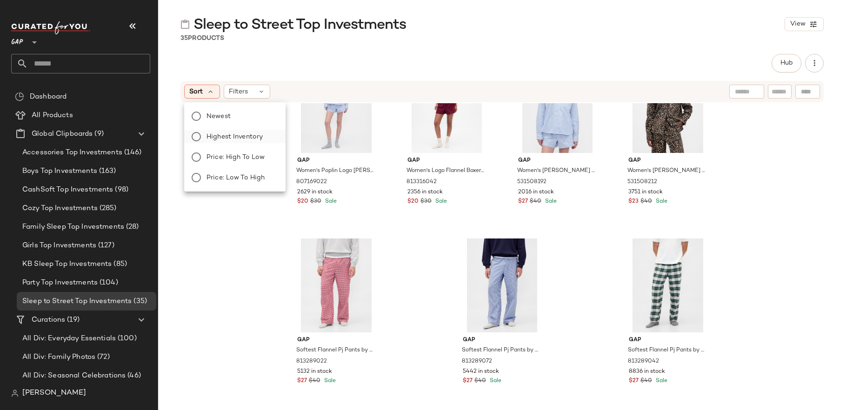
click at [222, 135] on span "Highest Inventory" at bounding box center [234, 137] width 56 height 10
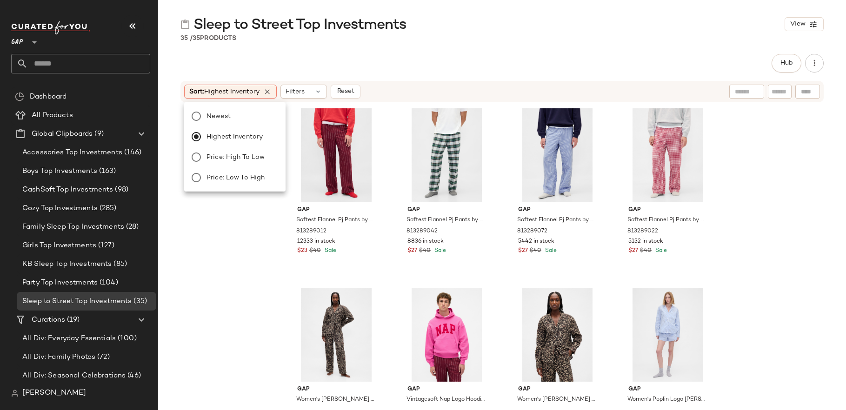
click at [258, 314] on div "Gap Softest Flannel Pj Pants by Gap Purple Burgundy Stripe Size XS 813289012 12…" at bounding box center [502, 255] width 688 height 304
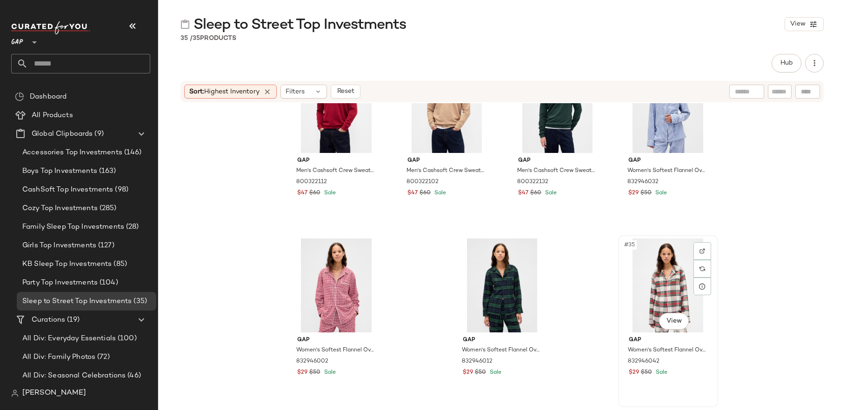
click at [660, 281] on div "#35 View" at bounding box center [667, 286] width 93 height 94
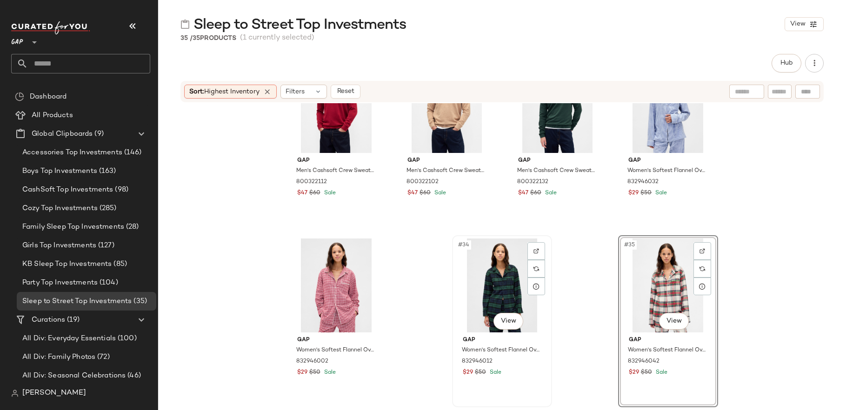
click at [495, 282] on div "#34 View" at bounding box center [501, 286] width 93 height 94
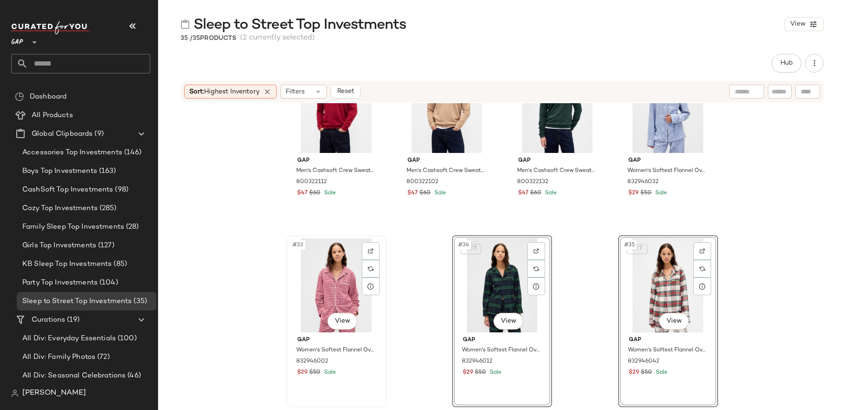
click at [315, 289] on div "#33 View" at bounding box center [336, 286] width 93 height 94
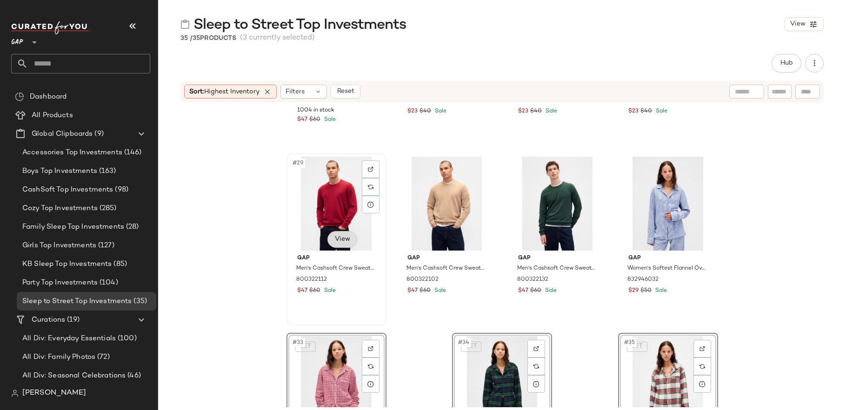
scroll to position [1212, 0]
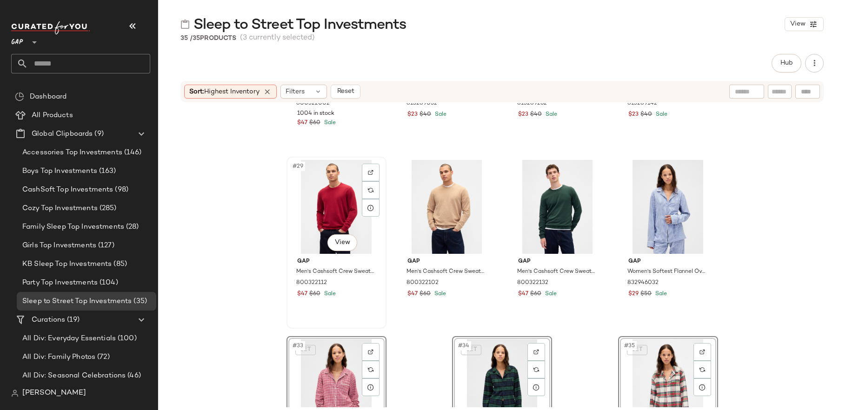
click at [329, 213] on div "#29 View" at bounding box center [336, 207] width 93 height 94
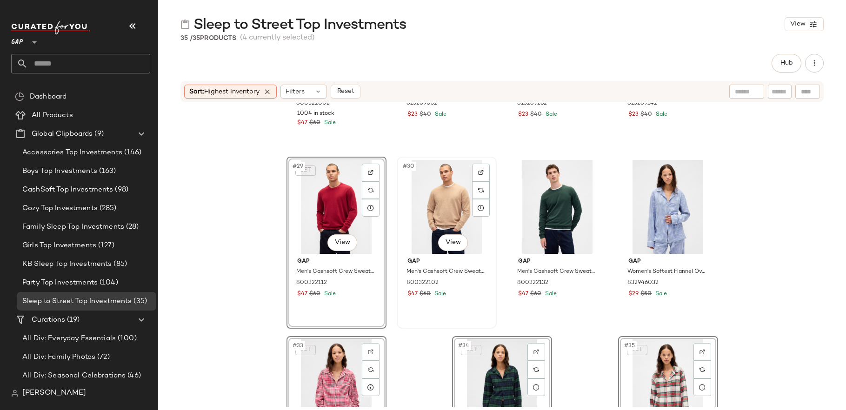
click at [438, 215] on div "#30 View" at bounding box center [446, 207] width 93 height 94
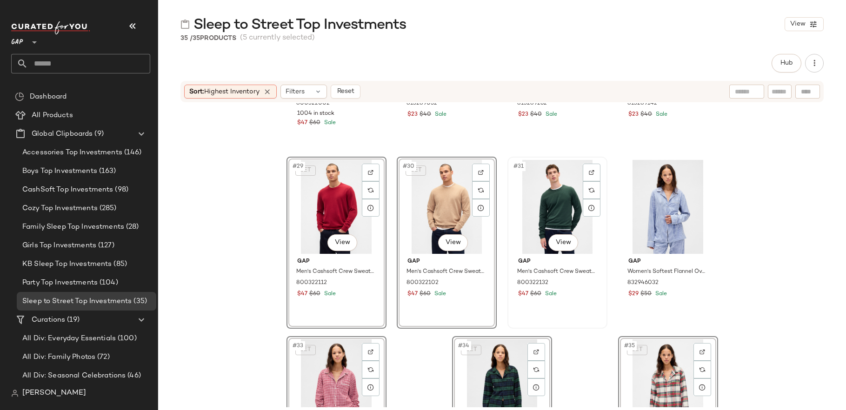
click at [540, 212] on div "#31 View" at bounding box center [556, 207] width 93 height 94
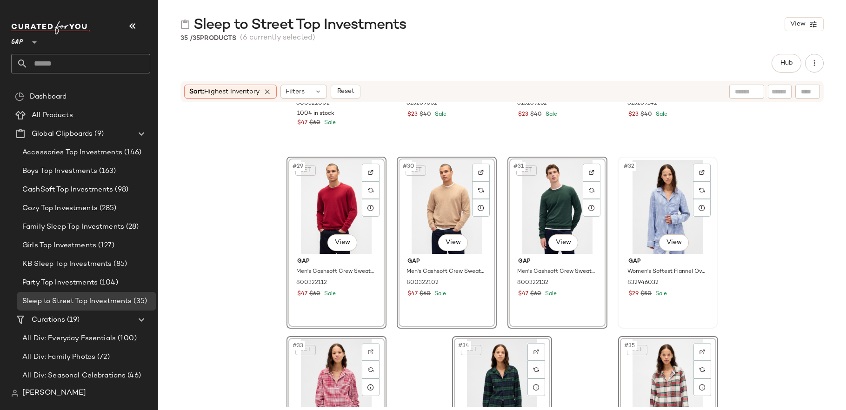
click at [643, 213] on div "#32 View" at bounding box center [667, 207] width 93 height 94
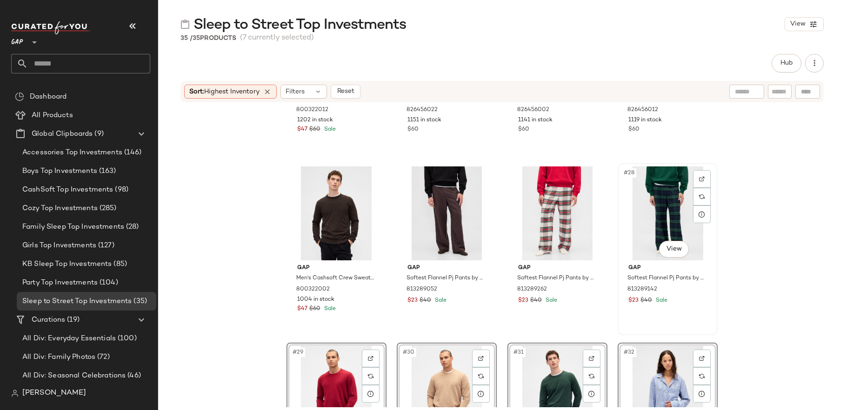
scroll to position [1036, 0]
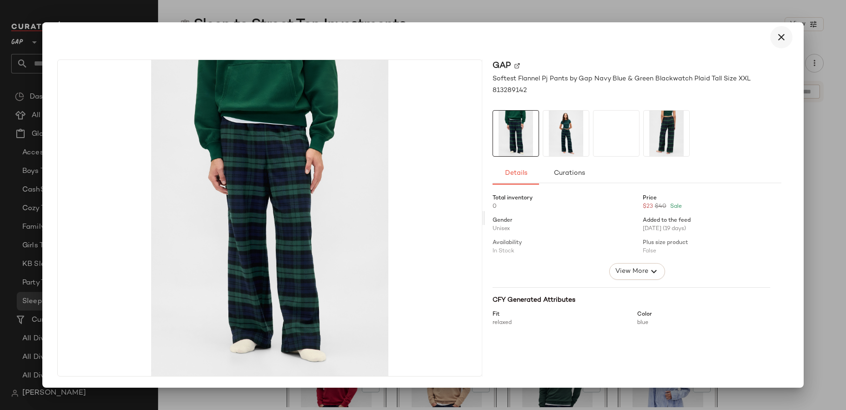
click at [780, 39] on icon "button" at bounding box center [780, 37] width 11 height 11
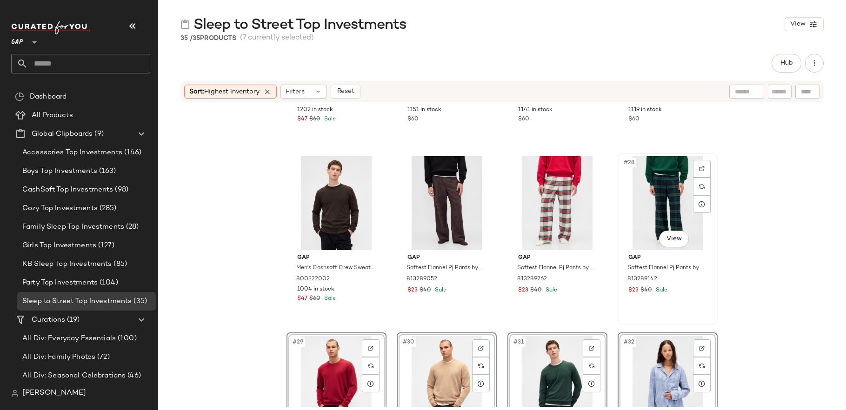
click at [652, 193] on div "#28 View" at bounding box center [667, 203] width 93 height 94
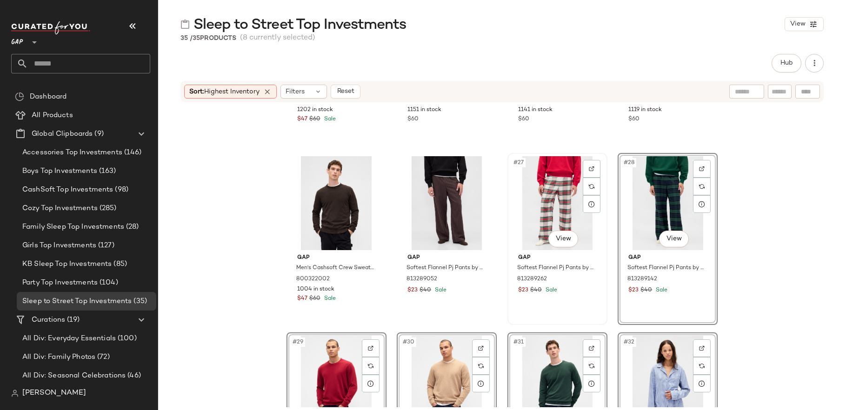
click at [538, 214] on div "#27 View" at bounding box center [556, 203] width 93 height 94
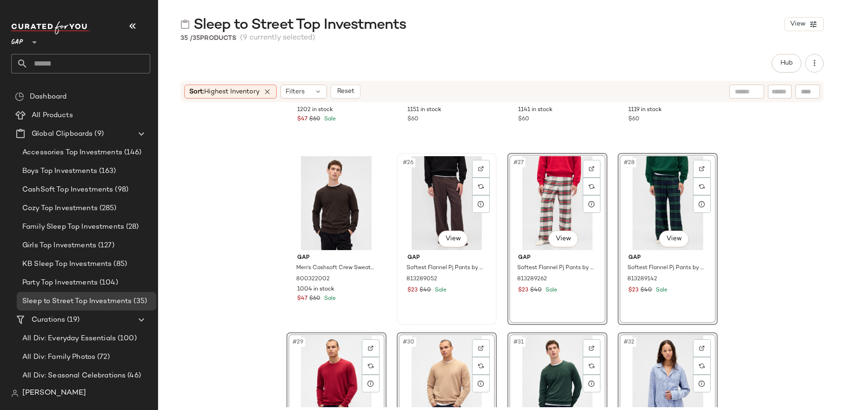
click at [462, 211] on div "#26 View" at bounding box center [446, 203] width 93 height 94
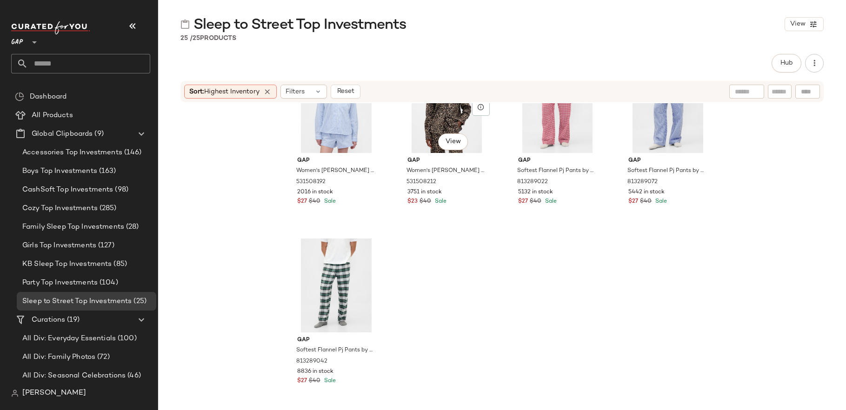
scroll to position [954, 0]
click at [427, 317] on div "Gap Women's Poplin Pj Shirt by Gap Blue & White Stripe Size XS 531508192 2016 i…" at bounding box center [502, 255] width 688 height 304
click at [83, 134] on span "Global Clipboards" at bounding box center [62, 134] width 61 height 11
click at [90, 136] on span "Global Clipboards" at bounding box center [62, 134] width 61 height 11
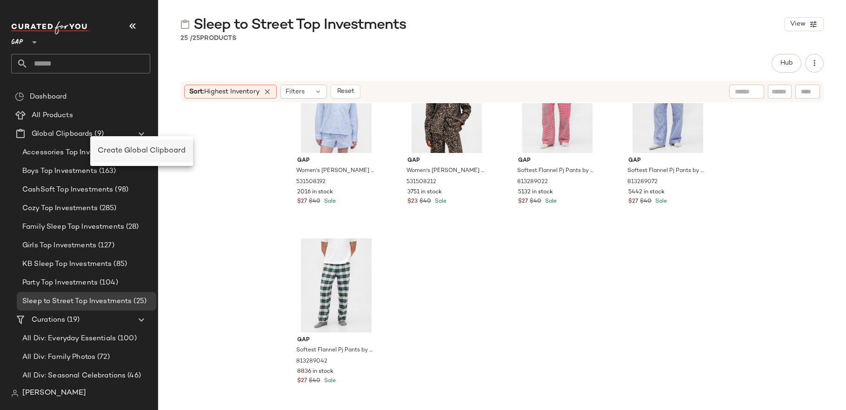
click at [126, 152] on span "Create Global Clipboard" at bounding box center [142, 151] width 88 height 8
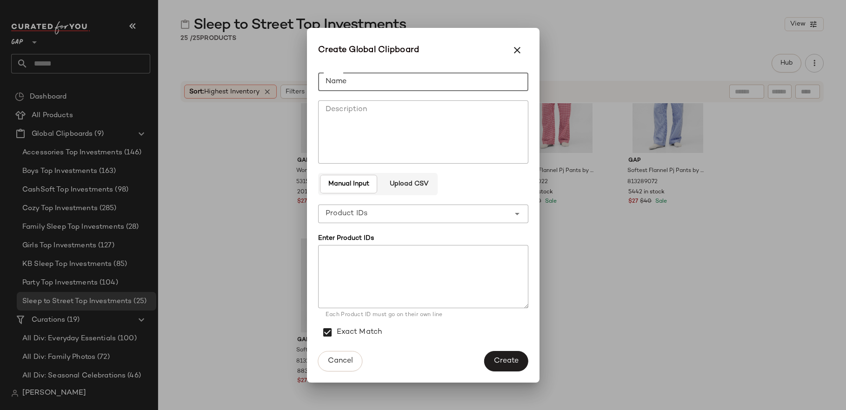
click at [339, 86] on input "Name" at bounding box center [423, 82] width 210 height 19
type input "**********"
click at [396, 287] on textarea at bounding box center [423, 276] width 210 height 63
paste textarea "****** ****** ****** ****** ****** ****** ****** ****** ****** ****** ****** **…"
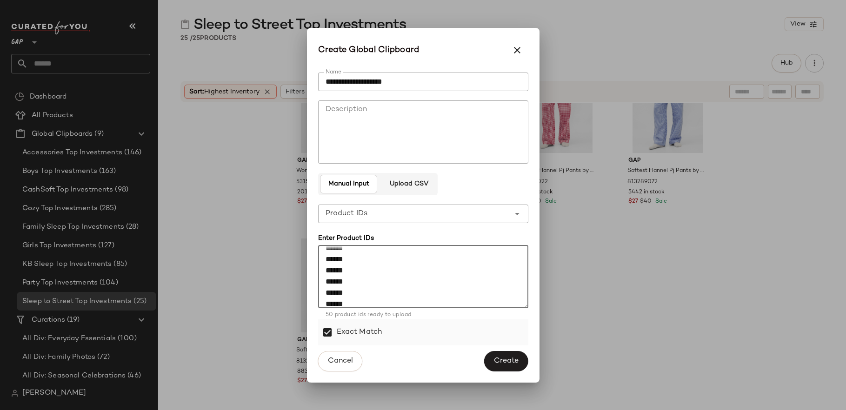
type textarea "****** ****** ****** ****** ****** ****** ****** ****** ****** ****** ****** **…"
click at [371, 339] on label "Exact Match" at bounding box center [360, 332] width 46 height 26
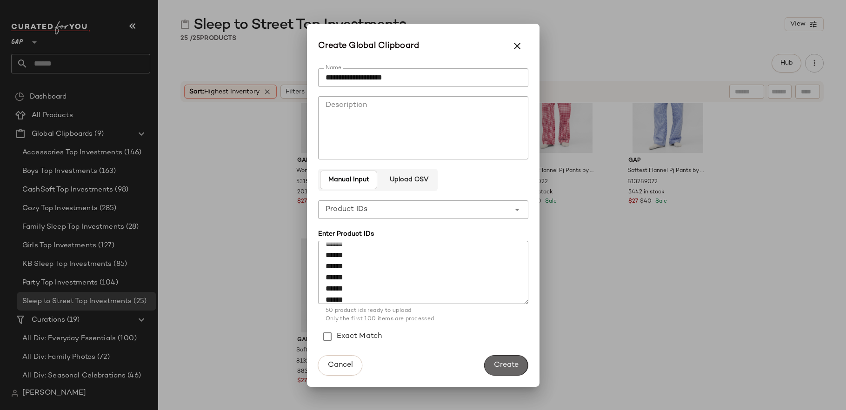
click at [497, 365] on span "Create" at bounding box center [505, 365] width 25 height 9
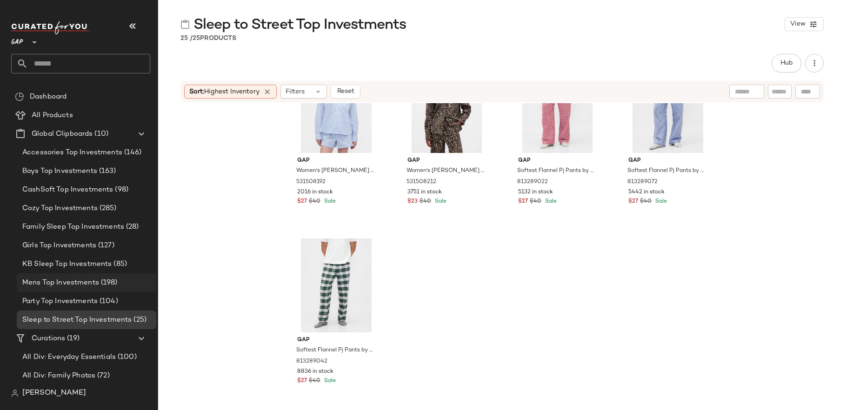
click at [99, 282] on span "(198)" at bounding box center [108, 283] width 19 height 11
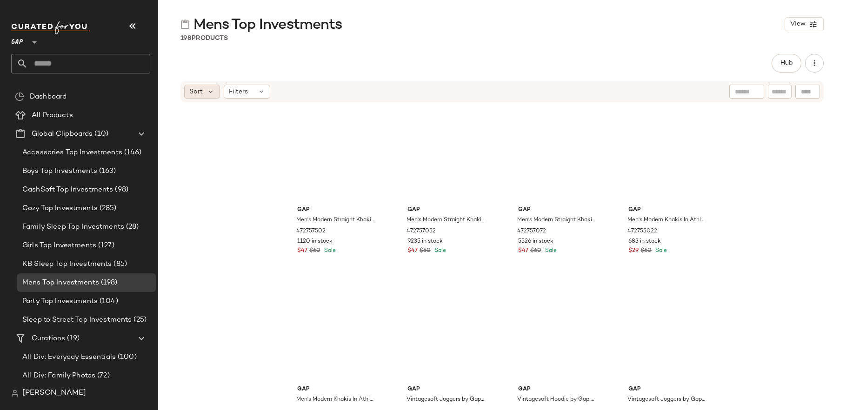
click at [204, 93] on div "Sort" at bounding box center [202, 92] width 36 height 14
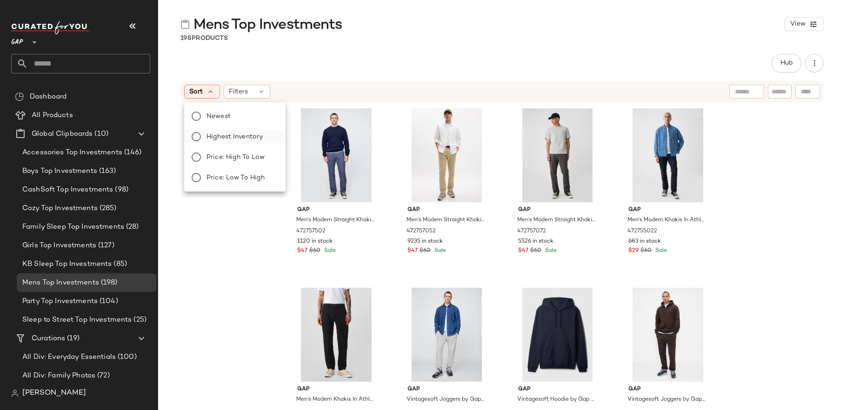
click at [263, 137] on label "Highest Inventory" at bounding box center [240, 136] width 75 height 13
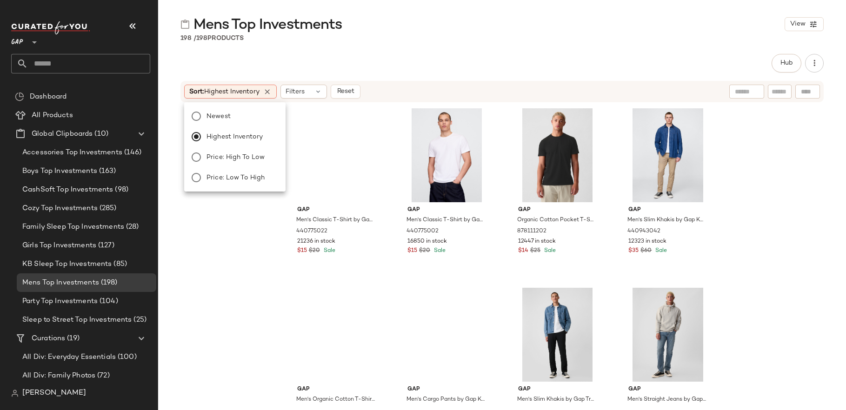
click at [264, 280] on div "Gap Men's Classic T-Shirt by Gap True Black Size XS 440775022 21236 in stock $1…" at bounding box center [502, 255] width 688 height 304
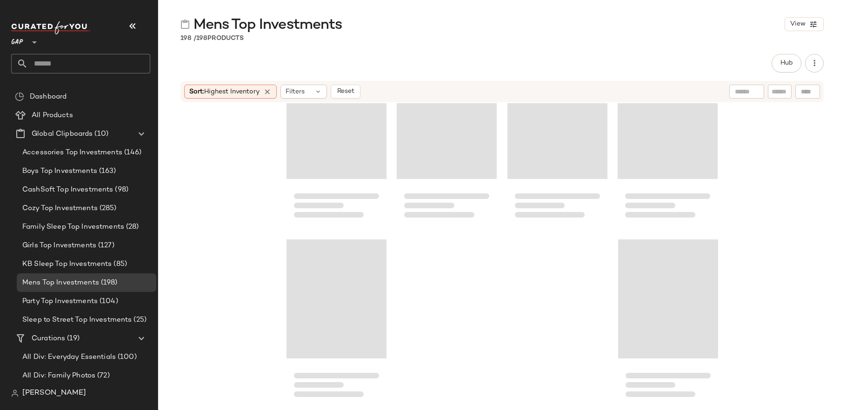
scroll to position [8671, 0]
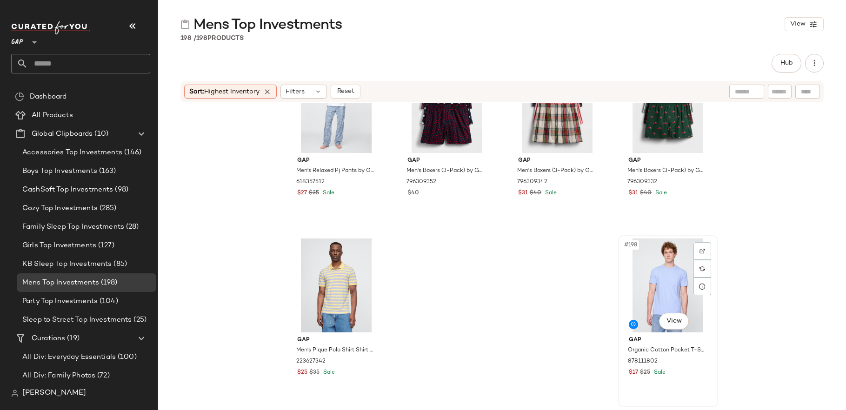
click at [663, 273] on div "#198 View" at bounding box center [667, 286] width 93 height 94
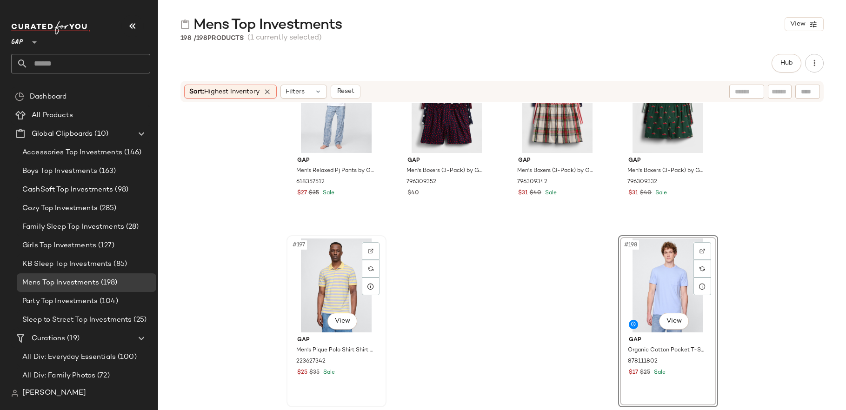
click at [305, 285] on div "#197 View" at bounding box center [336, 286] width 93 height 94
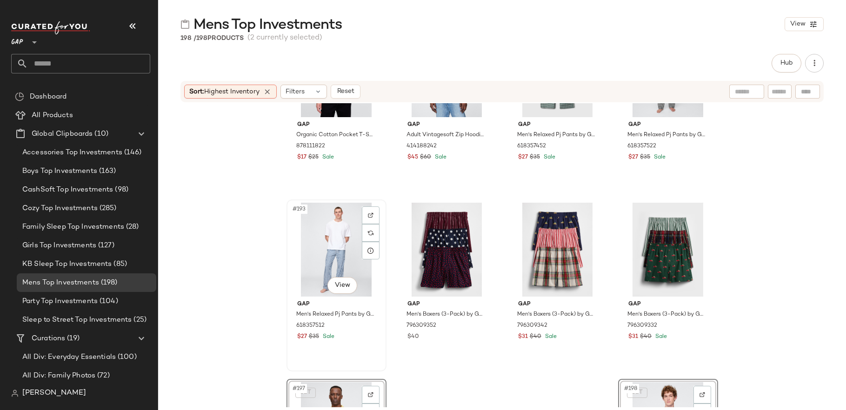
scroll to position [8526, 0]
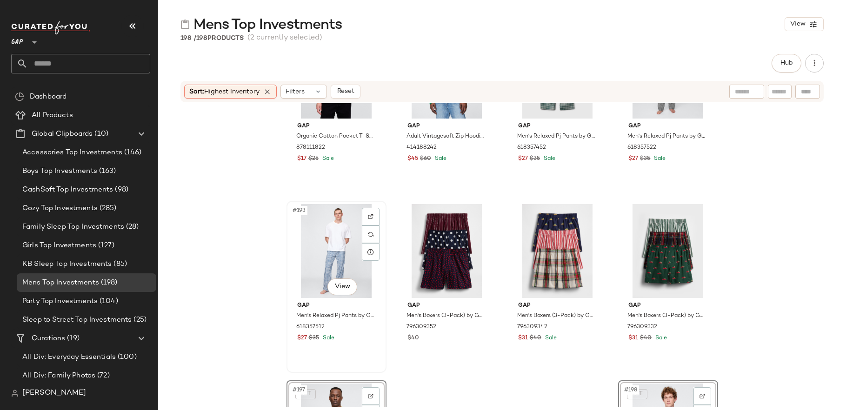
click at [328, 239] on div "#193 View" at bounding box center [336, 251] width 93 height 94
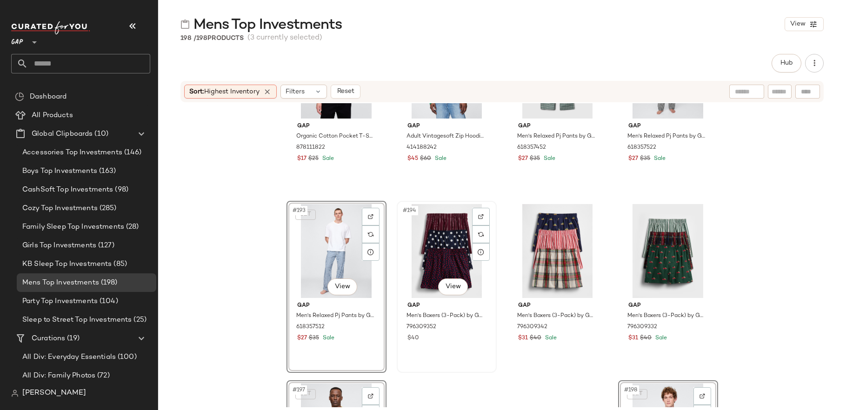
click at [447, 250] on div "#194 View" at bounding box center [446, 251] width 93 height 94
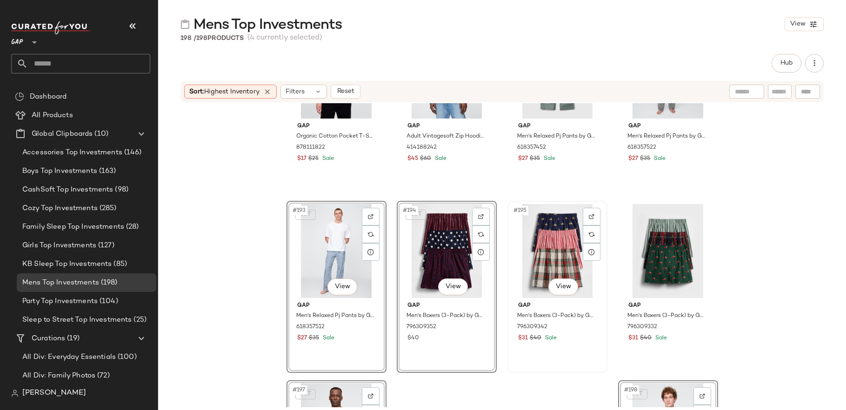
click at [572, 257] on div "#195 View" at bounding box center [556, 251] width 93 height 94
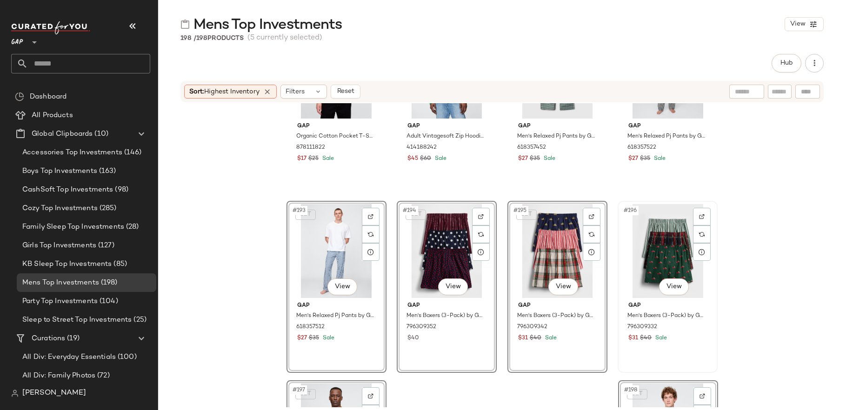
click at [648, 257] on div "#196 View" at bounding box center [667, 251] width 93 height 94
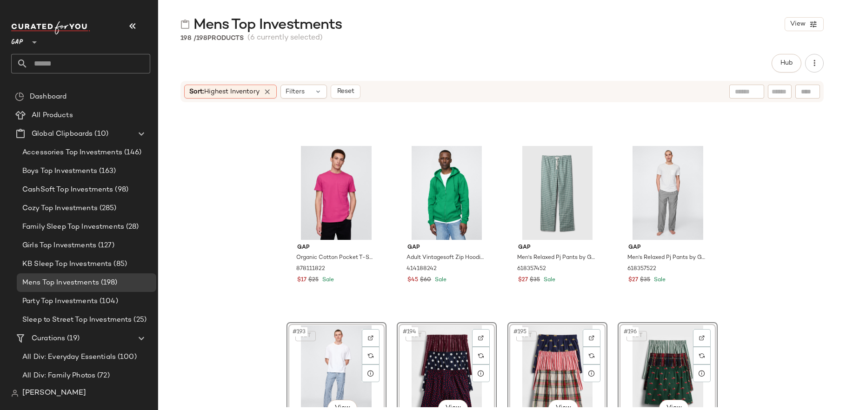
scroll to position [8404, 0]
click at [657, 204] on div "#192 View" at bounding box center [667, 193] width 93 height 94
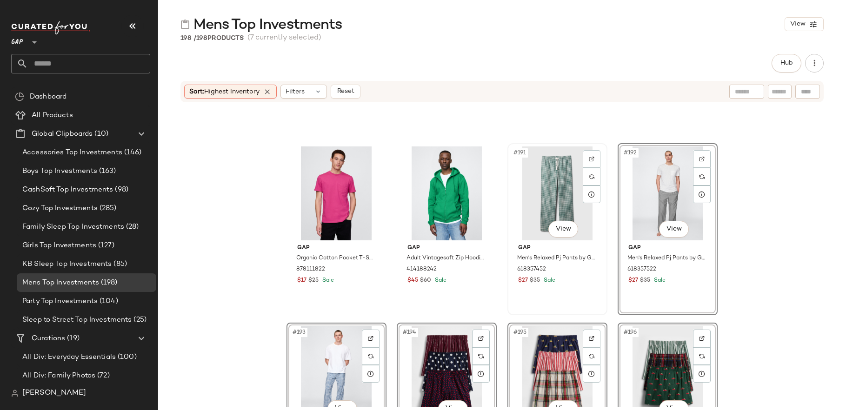
click at [541, 204] on div "#191 View" at bounding box center [556, 193] width 93 height 94
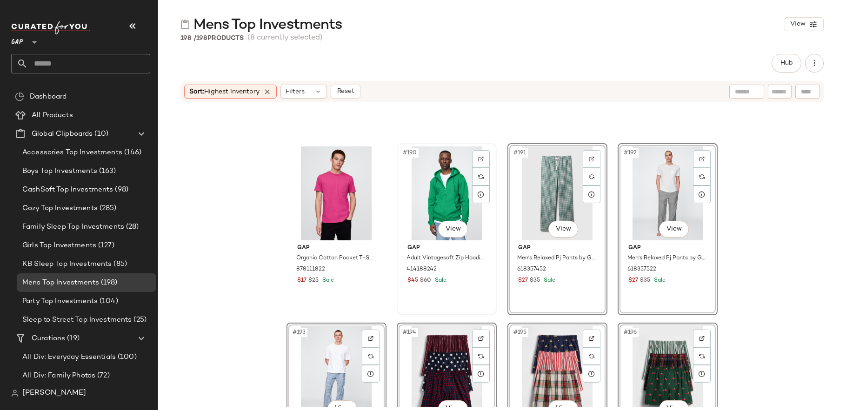
click at [457, 207] on div "#190 View" at bounding box center [446, 193] width 93 height 94
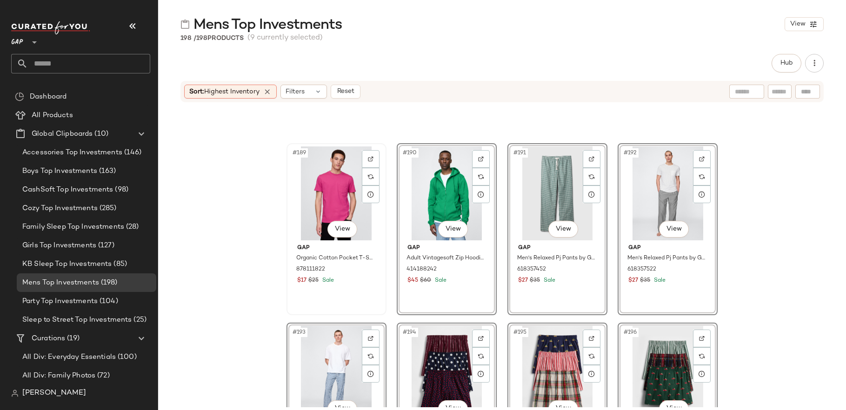
click at [330, 208] on div "#189 View" at bounding box center [336, 193] width 93 height 94
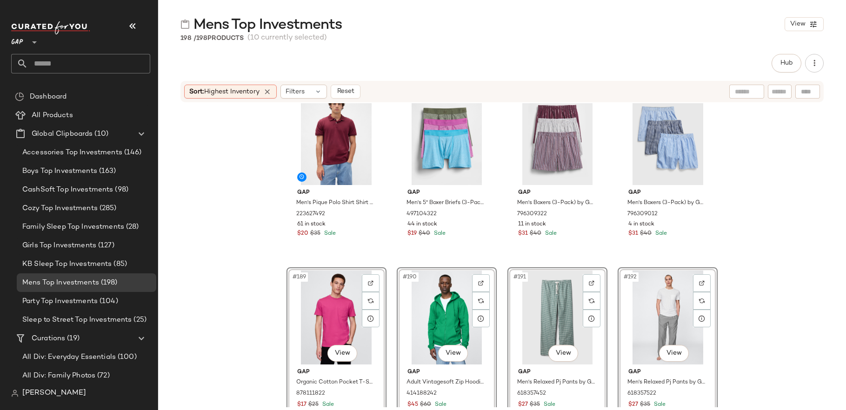
scroll to position [8101, 0]
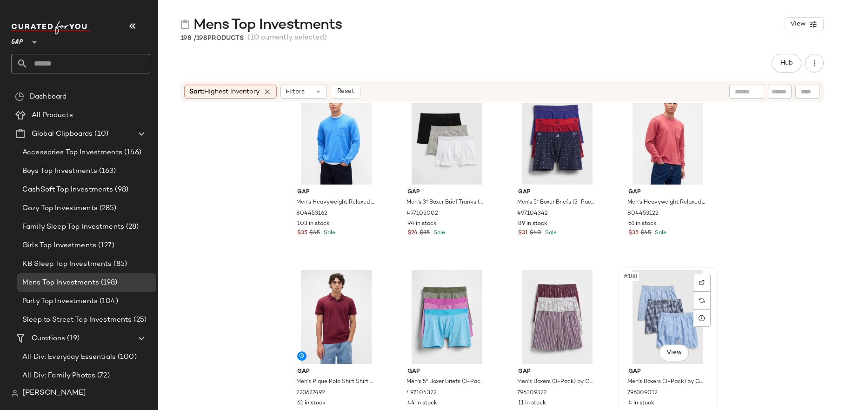
click at [650, 308] on div "#188 View" at bounding box center [667, 317] width 93 height 94
click at [572, 313] on div "#187 View" at bounding box center [556, 317] width 93 height 94
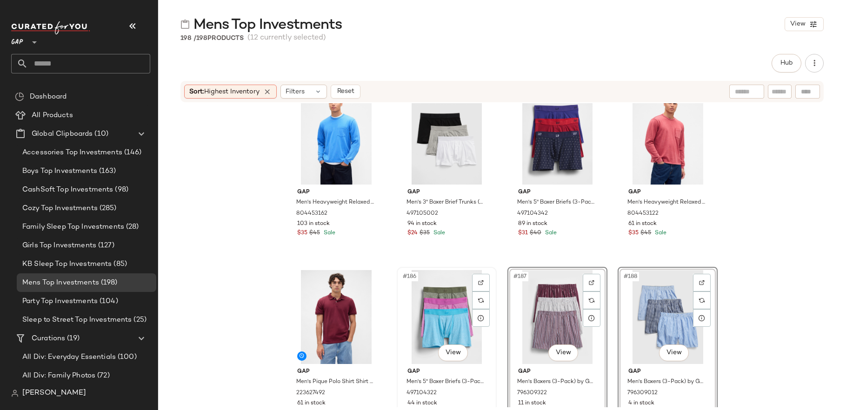
click at [431, 312] on div "#186 View" at bounding box center [446, 317] width 93 height 94
click at [326, 312] on div "#185 View" at bounding box center [336, 317] width 93 height 94
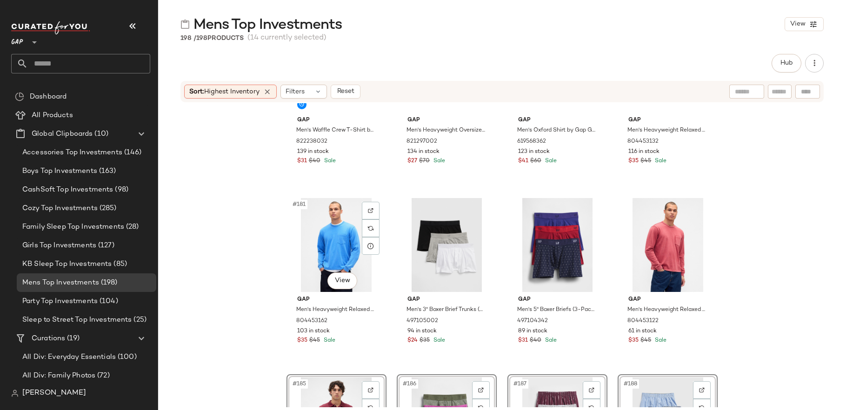
scroll to position [7973, 0]
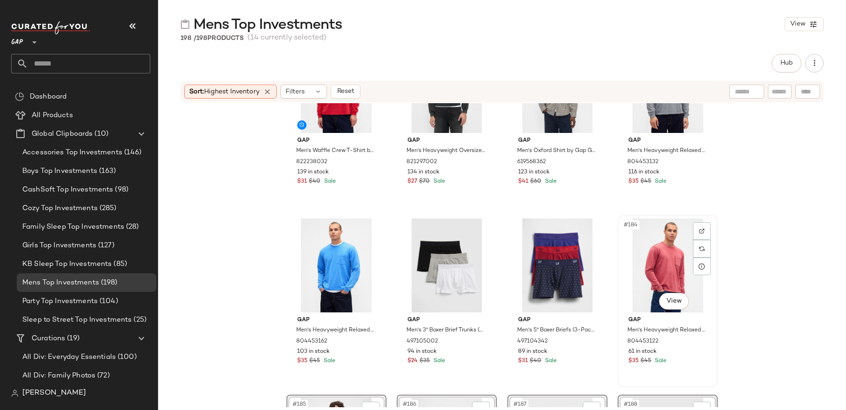
click at [667, 275] on div "#184 View" at bounding box center [667, 266] width 93 height 94
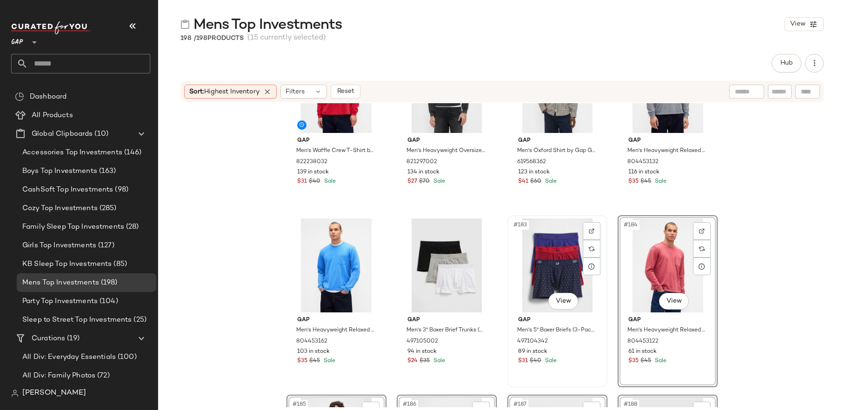
click at [563, 284] on div "#183 View" at bounding box center [556, 266] width 93 height 94
click at [461, 277] on div "#182 View" at bounding box center [446, 266] width 93 height 94
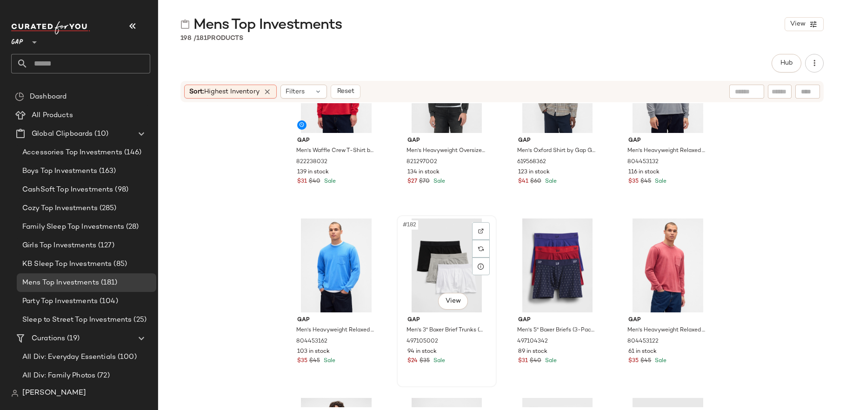
scroll to position [7953, 0]
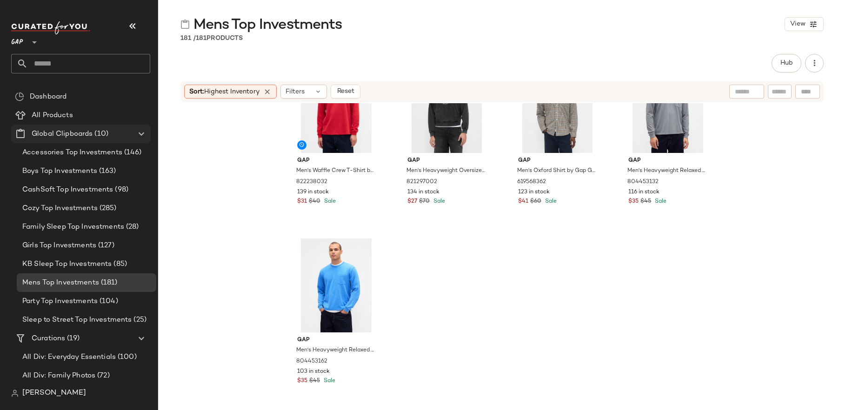
click at [92, 138] on span "Global Clipboards" at bounding box center [62, 134] width 61 height 11
click at [113, 150] on span "Create Global Clipboard" at bounding box center [143, 153] width 88 height 8
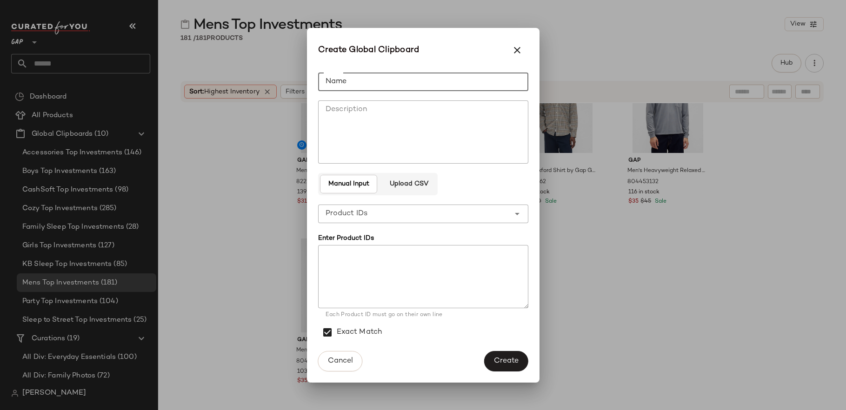
click at [338, 77] on input "Name" at bounding box center [423, 82] width 210 height 19
type input "**********"
click at [406, 259] on textarea at bounding box center [423, 276] width 210 height 63
paste textarea "****** ****** ****** ****** ****** ****** ****** ****** ****** ****** ****** **…"
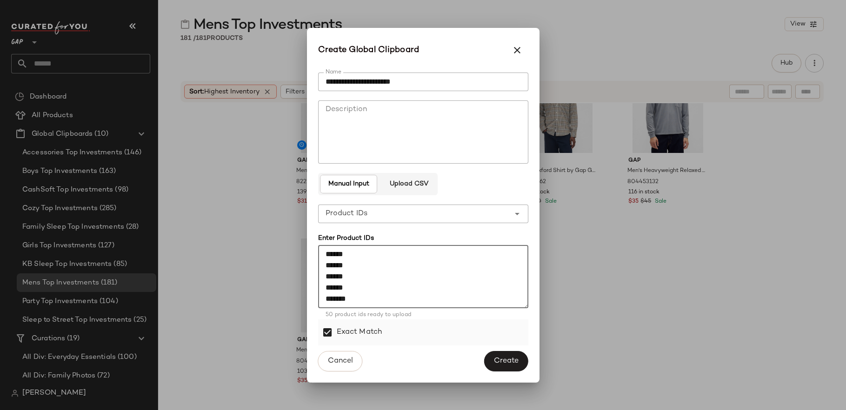
type textarea "****** ****** ****** ****** ****** ****** ****** ****** ****** ****** ****** **…"
click at [365, 331] on label "Exact Match" at bounding box center [360, 332] width 46 height 26
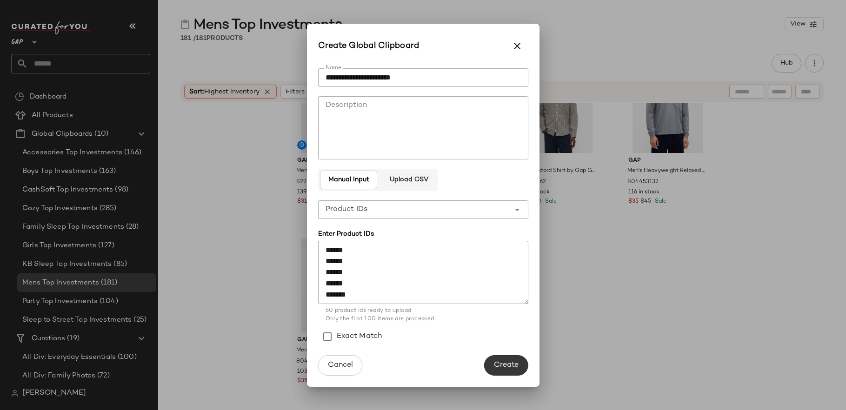
click at [511, 367] on span "Create" at bounding box center [505, 365] width 25 height 9
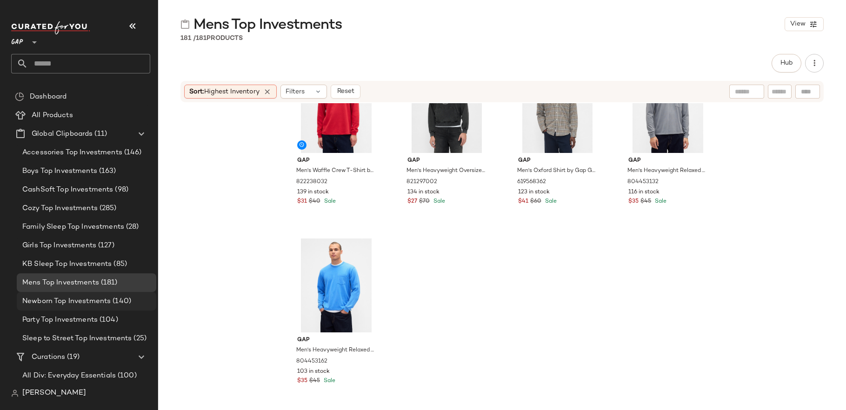
click at [116, 305] on span "(140)" at bounding box center [121, 301] width 20 height 11
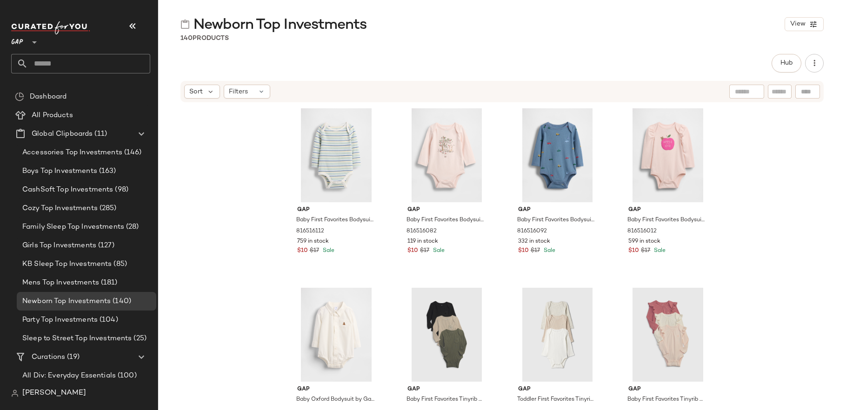
click at [205, 99] on div "Sort Filters" at bounding box center [501, 91] width 643 height 21
click at [206, 96] on div "Sort" at bounding box center [202, 92] width 36 height 14
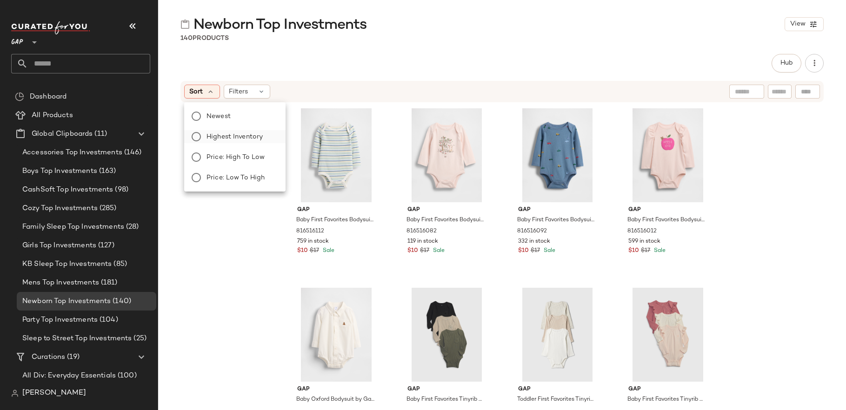
click at [225, 140] on span "Highest Inventory" at bounding box center [234, 137] width 56 height 10
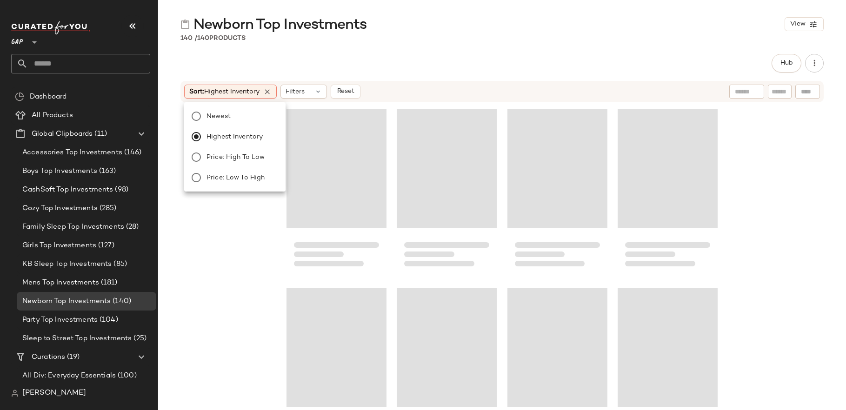
click at [232, 264] on div at bounding box center [502, 255] width 688 height 304
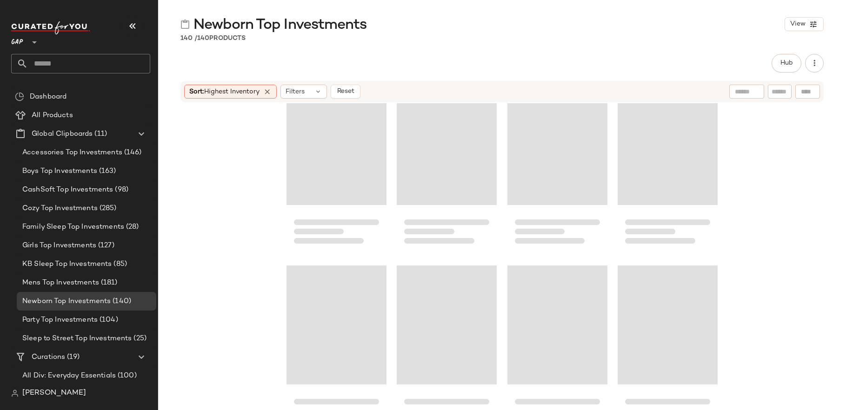
scroll to position [5979, 0]
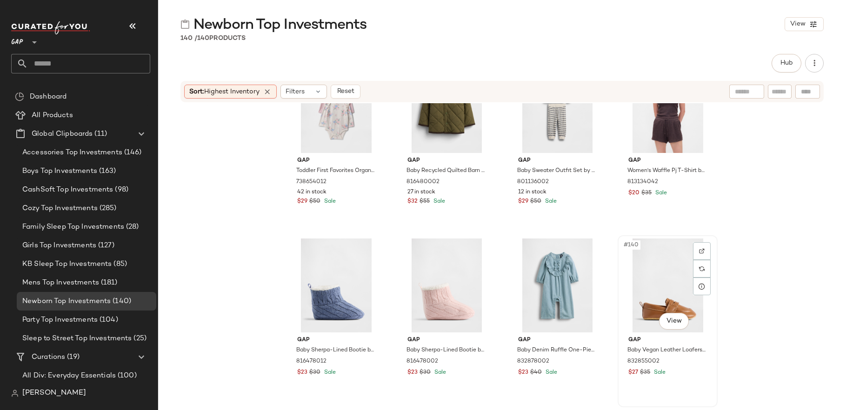
click at [636, 261] on div "#140 View" at bounding box center [667, 286] width 93 height 94
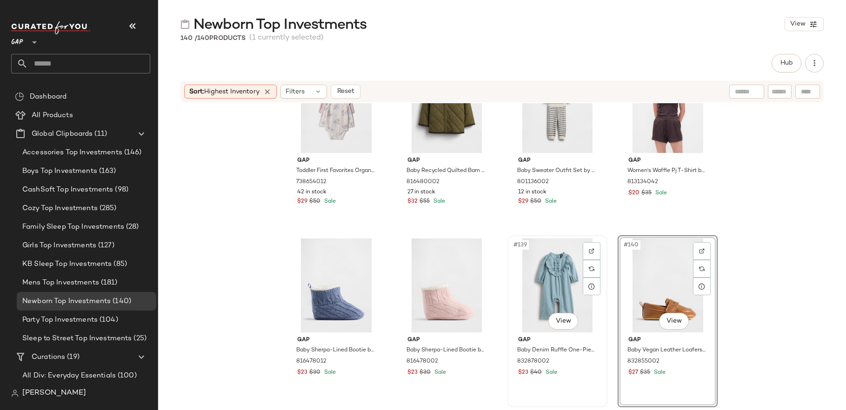
click at [566, 272] on div "#139 View" at bounding box center [556, 286] width 93 height 94
click at [453, 274] on div at bounding box center [446, 286] width 93 height 94
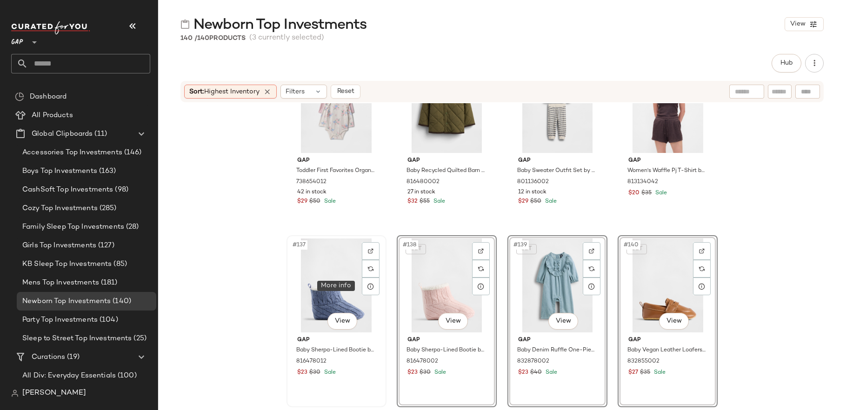
click at [332, 280] on div "#137 View" at bounding box center [336, 286] width 93 height 94
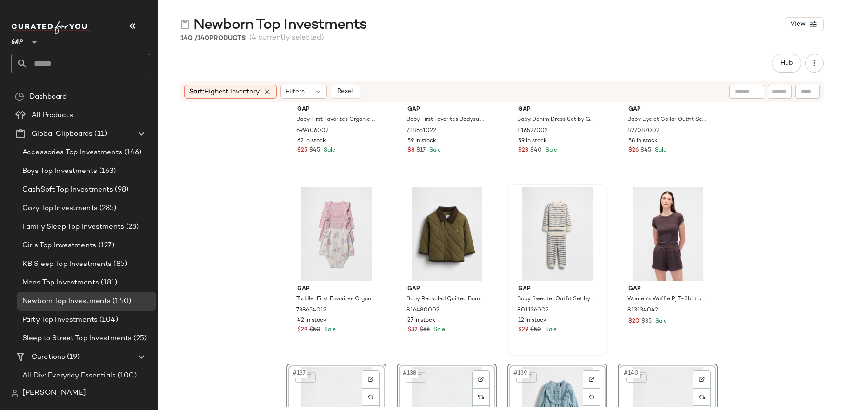
scroll to position [5797, 0]
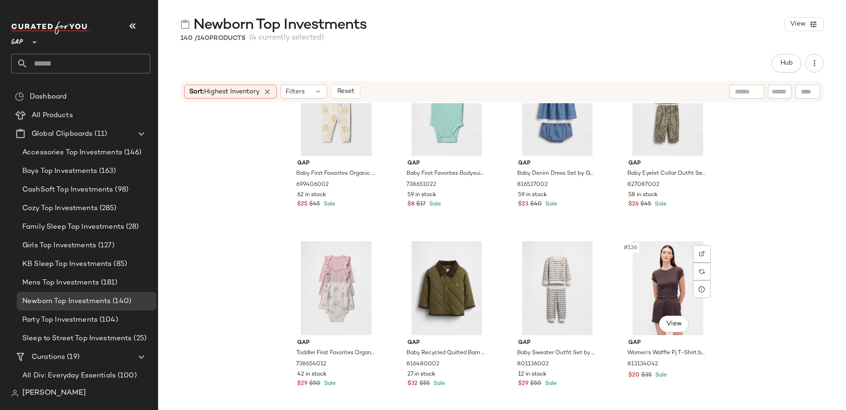
drag, startPoint x: 641, startPoint y: 286, endPoint x: 608, endPoint y: 286, distance: 32.5
click at [641, 286] on div "#136 View" at bounding box center [667, 288] width 93 height 94
click at [556, 294] on div "#135 View" at bounding box center [556, 288] width 93 height 94
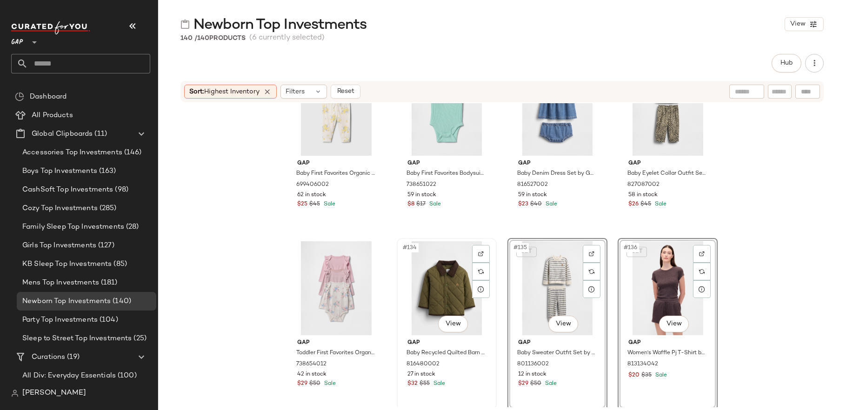
click at [437, 296] on div "#134 View" at bounding box center [446, 288] width 93 height 94
click at [339, 294] on div "#133 View" at bounding box center [336, 288] width 93 height 94
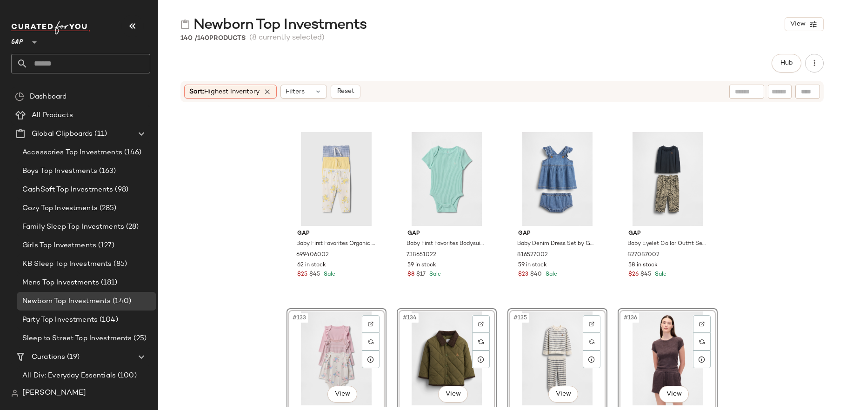
scroll to position [5716, 0]
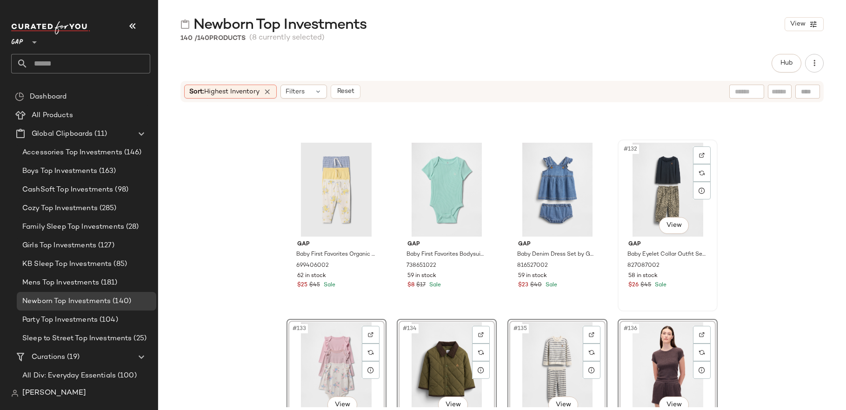
click at [656, 200] on div "#132 View" at bounding box center [667, 190] width 93 height 94
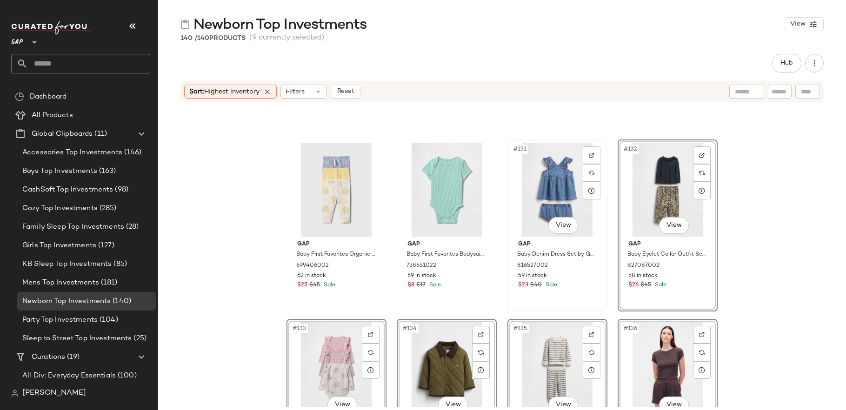
click at [551, 205] on div "#131 View" at bounding box center [556, 190] width 93 height 94
click at [432, 202] on div at bounding box center [446, 190] width 93 height 94
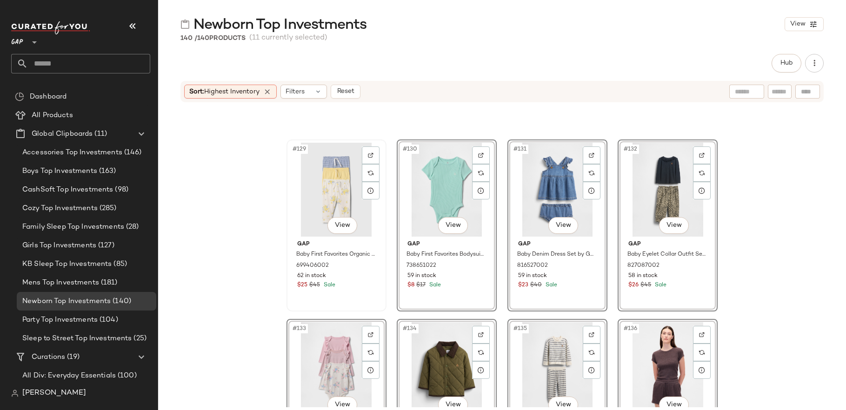
click at [350, 203] on div "#129 View" at bounding box center [336, 190] width 93 height 94
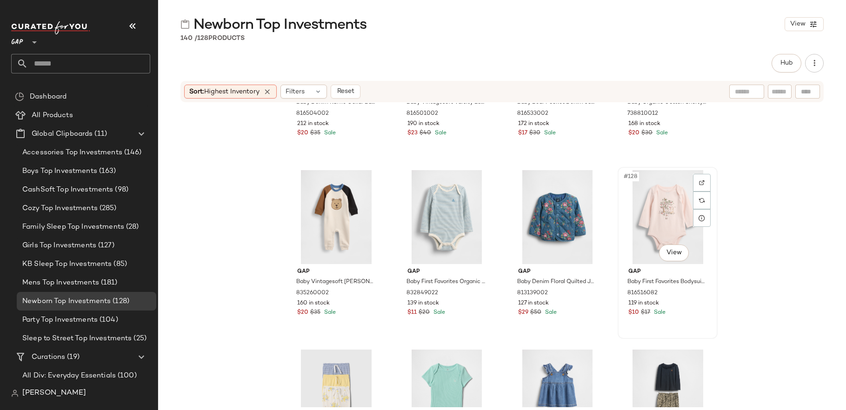
scroll to position [5440, 0]
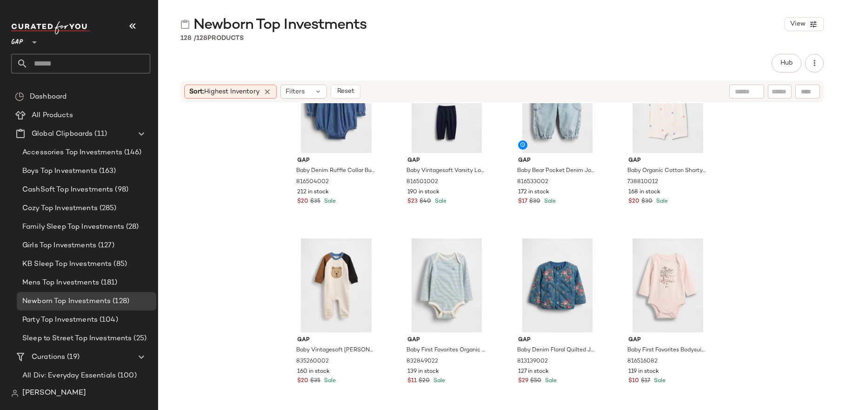
click at [236, 232] on div "Gap Baby Denim Ruffle Collar Bubble Bodysuit by Gap Dark Wash Size 0-3 M 816504…" at bounding box center [502, 255] width 688 height 304
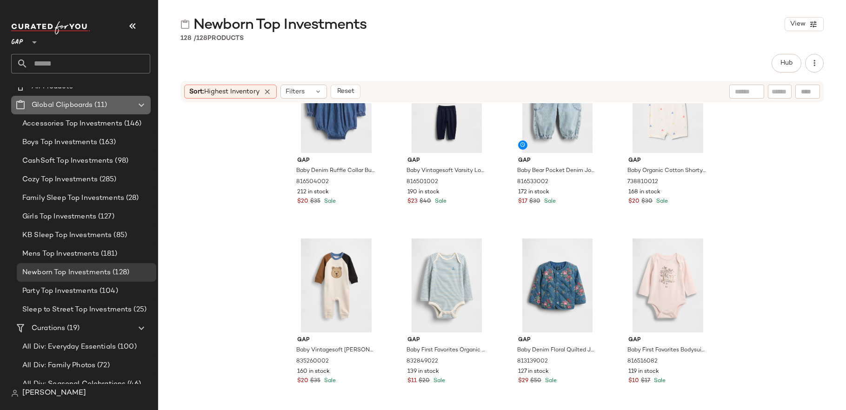
click at [80, 109] on span "Global Clipboards" at bounding box center [62, 105] width 61 height 11
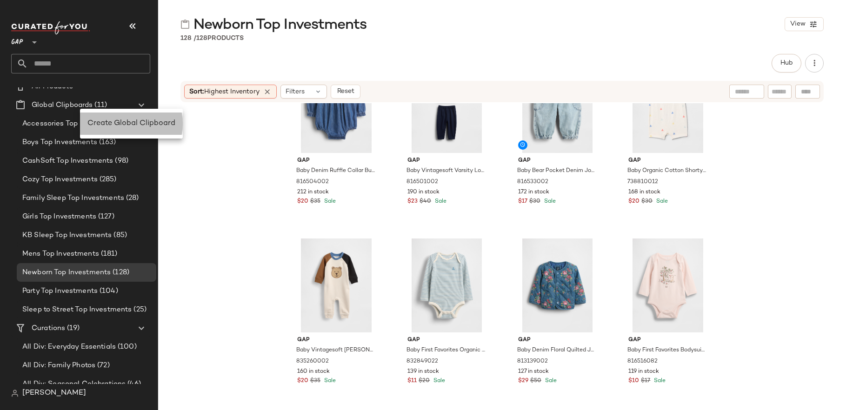
click at [108, 122] on span "Create Global Clipboard" at bounding box center [131, 123] width 88 height 8
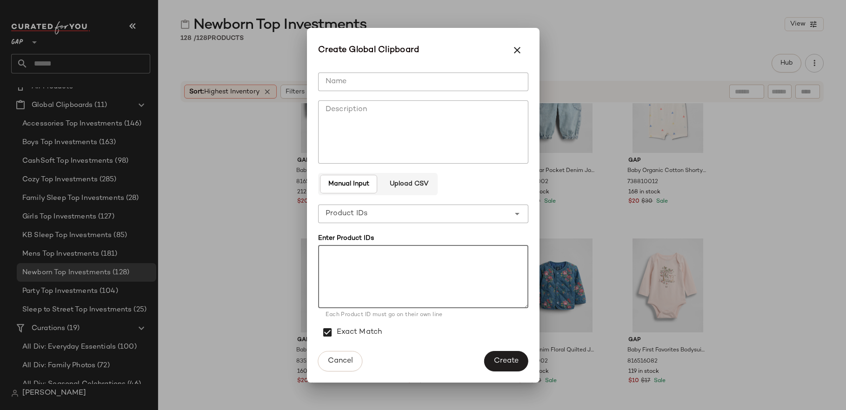
click at [365, 266] on textarea at bounding box center [423, 276] width 210 height 63
paste textarea "****** ****** ****** ****** ****** ****** ****** ****** ****** ****** ****** **…"
type textarea "****** ****** ****** ****** ****** ****** ****** ****** ****** ****** ****** **…"
click at [357, 85] on input "Name" at bounding box center [423, 82] width 210 height 19
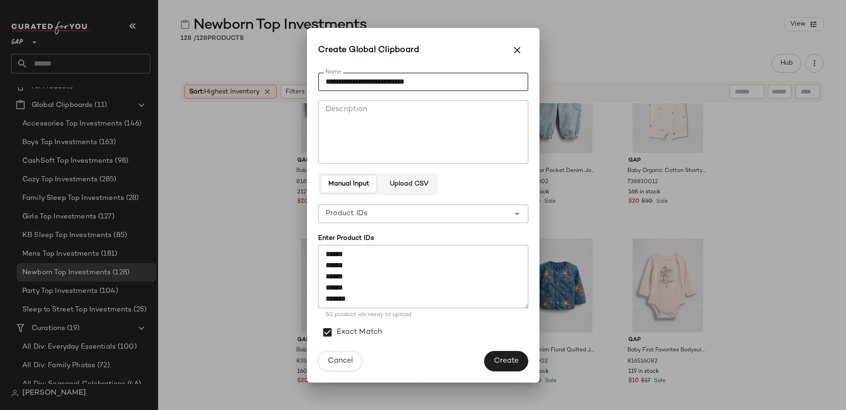
type input "**********"
click at [439, 295] on textarea "****** ****** ****** ****** ****** ****** ****** ****** ****** ****** ****** **…" at bounding box center [423, 276] width 210 height 63
type textarea "****** ****** ****** ****** ****** ****** ****** ****** ****** ****** ****** **…"
click at [506, 361] on span "Create" at bounding box center [505, 361] width 25 height 9
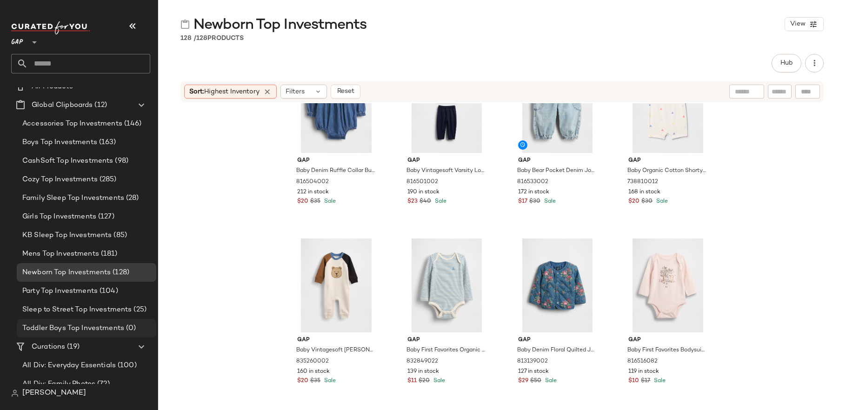
click at [97, 327] on span "Toddler Boys Top Investments" at bounding box center [73, 328] width 102 height 11
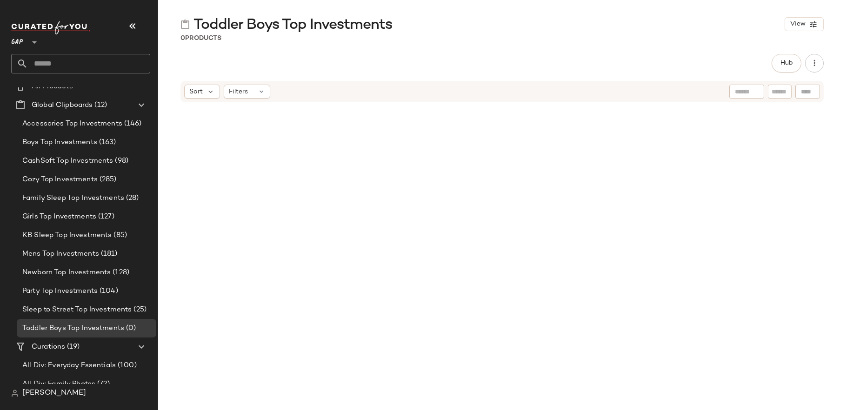
click at [818, 79] on div "Hub Sort Filters" at bounding box center [502, 232] width 688 height 356
click at [797, 9] on main "Toddler Boys Top Investments View 0 Products Hub Sort Filters" at bounding box center [423, 205] width 846 height 410
click at [797, 20] on span "View" at bounding box center [797, 23] width 16 height 7
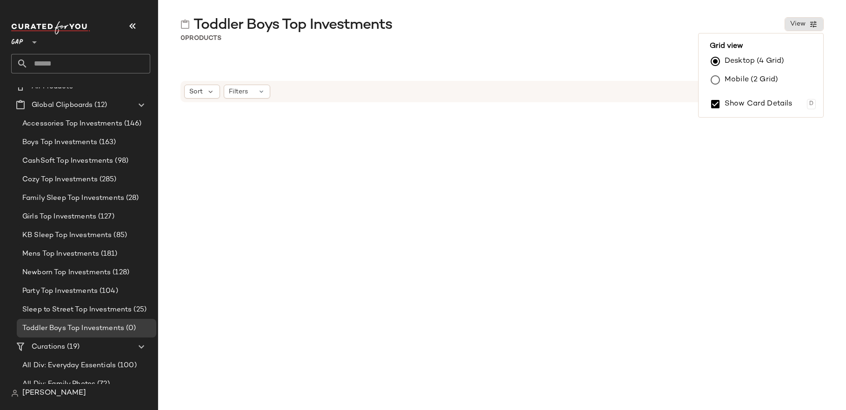
click at [787, 272] on div at bounding box center [502, 235] width 688 height 265
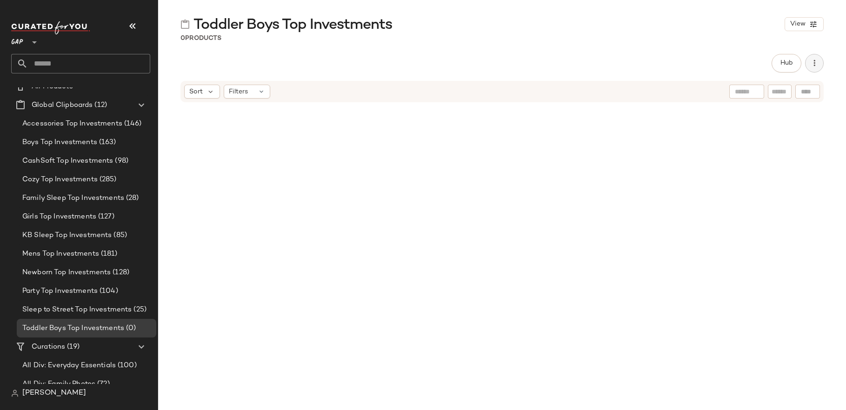
click at [815, 65] on icon "button" at bounding box center [813, 63] width 9 height 9
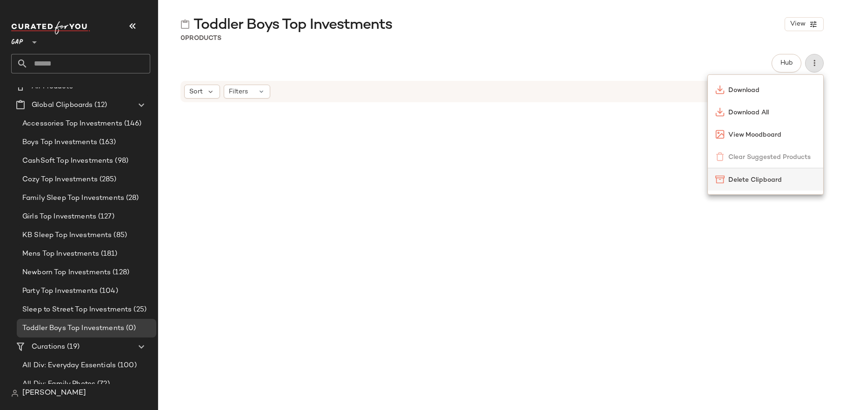
click at [760, 180] on span "Delete Clipboard" at bounding box center [771, 180] width 87 height 10
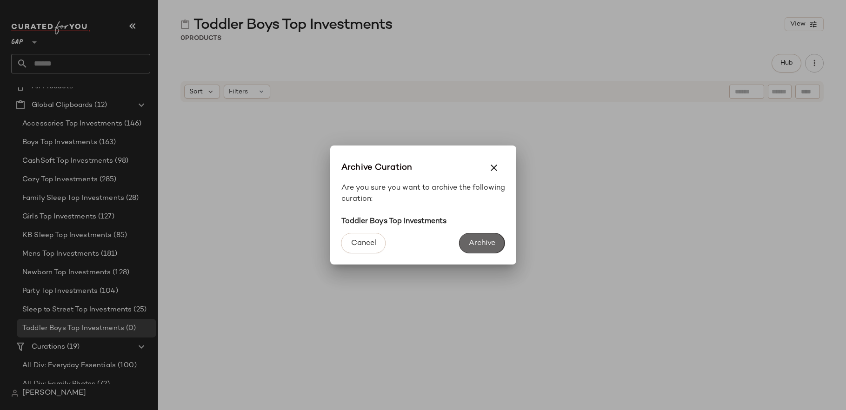
click at [497, 245] on button "Archive" at bounding box center [482, 243] width 46 height 20
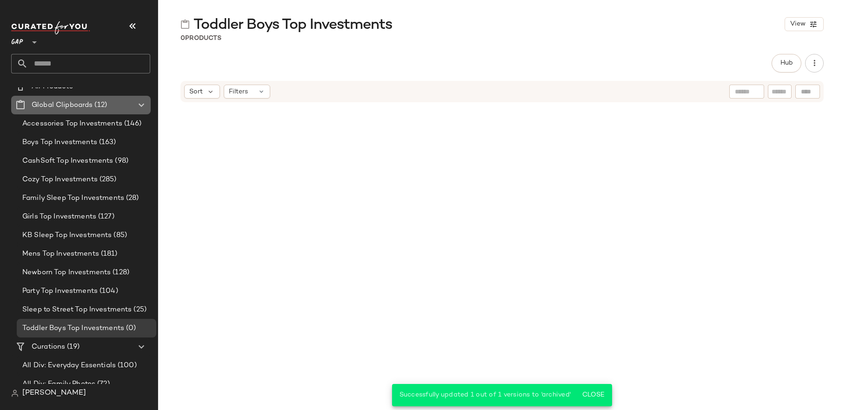
click at [60, 111] on Clipboards "Global Clipboards (12)" at bounding box center [80, 105] width 139 height 19
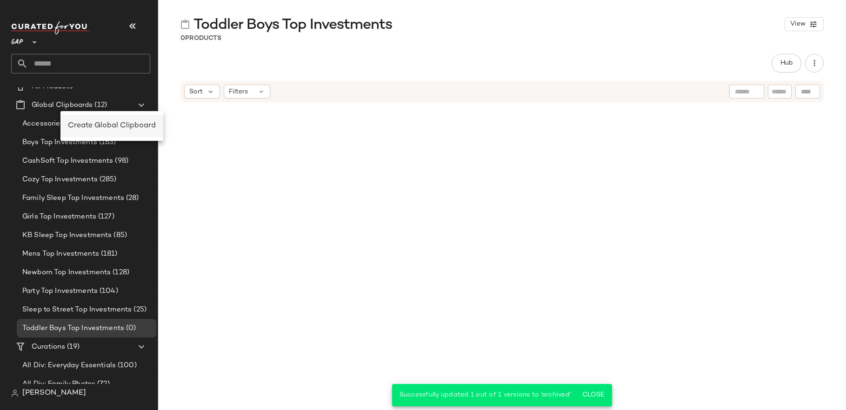
click at [94, 118] on div "Create Global Clipboard" at bounding box center [111, 126] width 103 height 22
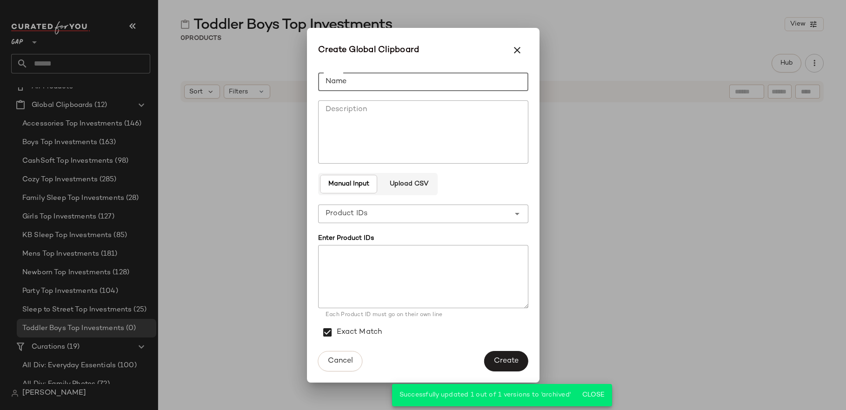
click at [409, 91] on div "**********" at bounding box center [423, 205] width 210 height 280
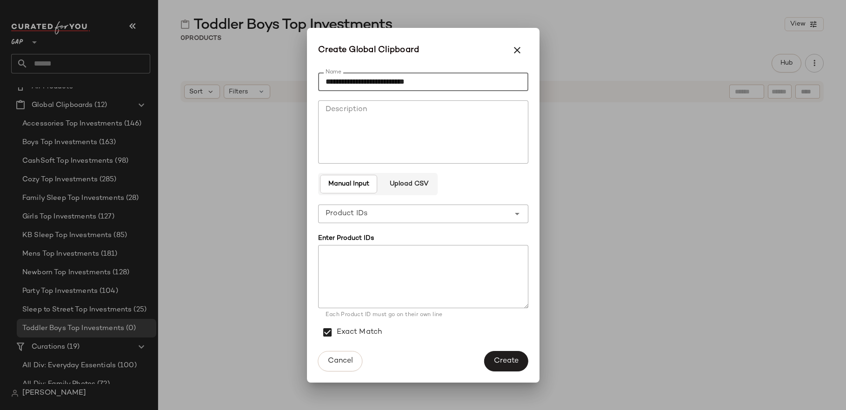
type input "**********"
click at [392, 265] on textarea at bounding box center [423, 276] width 210 height 63
paste textarea "****** ****** ****** ****** ****** ****** ****** ****** ****** ****** ****** **…"
type textarea "****** ****** ****** ****** ****** ****** ****** ****** ****** ****** ****** **…"
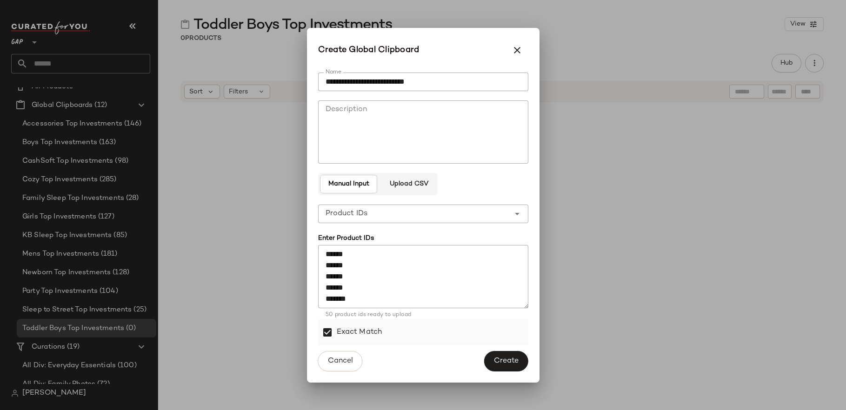
click at [365, 325] on label "Exact Match" at bounding box center [360, 332] width 46 height 26
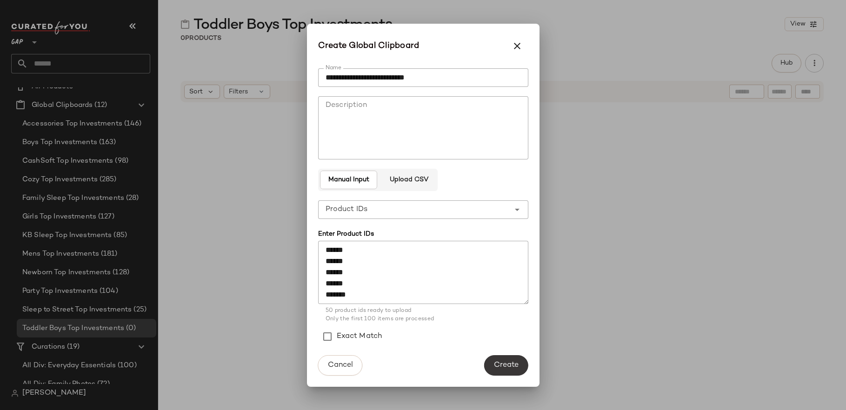
click at [512, 362] on span "Create" at bounding box center [505, 365] width 25 height 9
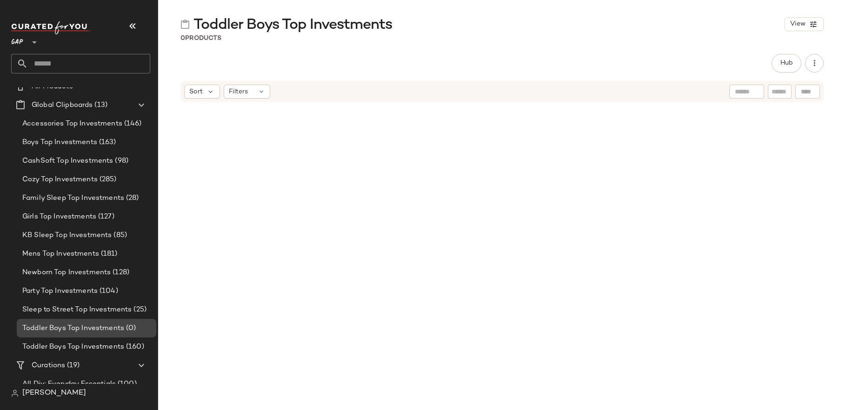
click at [114, 326] on span "Toddler Boys Top Investments" at bounding box center [73, 328] width 102 height 11
click at [144, 364] on span "Delete" at bounding box center [133, 363] width 23 height 8
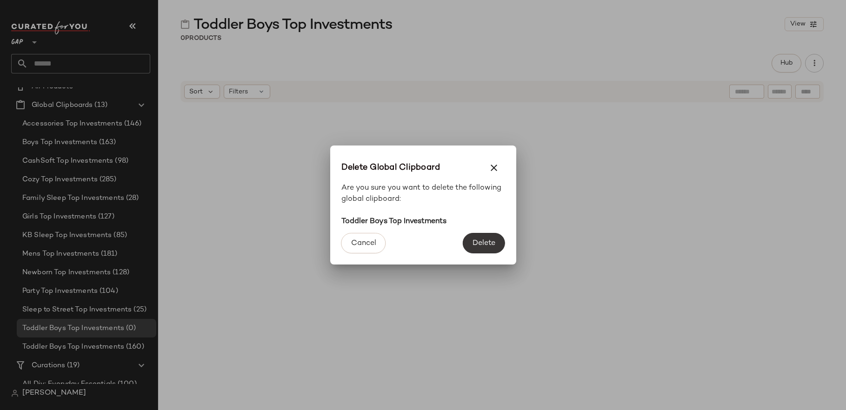
click at [483, 246] on span "Delete" at bounding box center [483, 243] width 23 height 9
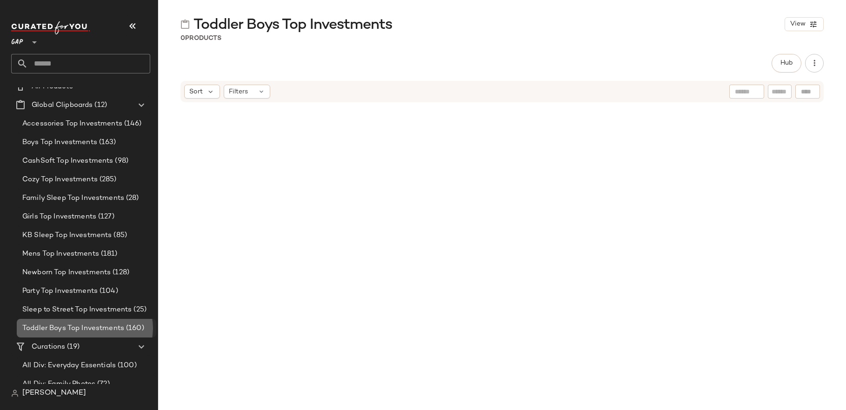
click at [145, 325] on div "Toddler Boys Top Investments (160)" at bounding box center [86, 328] width 133 height 11
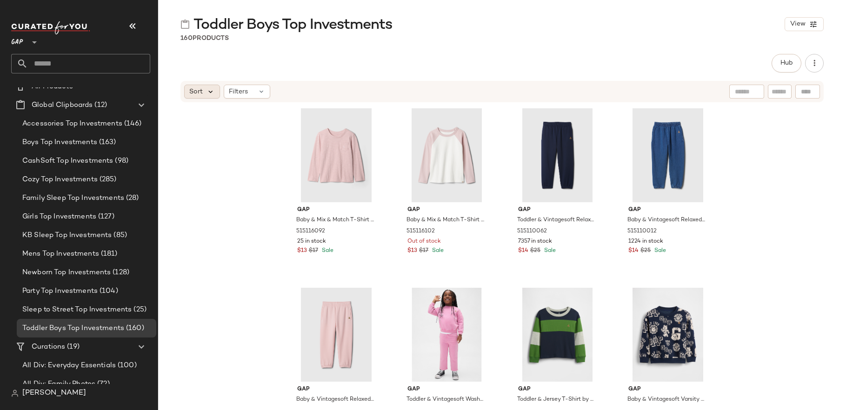
click at [212, 90] on icon at bounding box center [210, 91] width 8 height 8
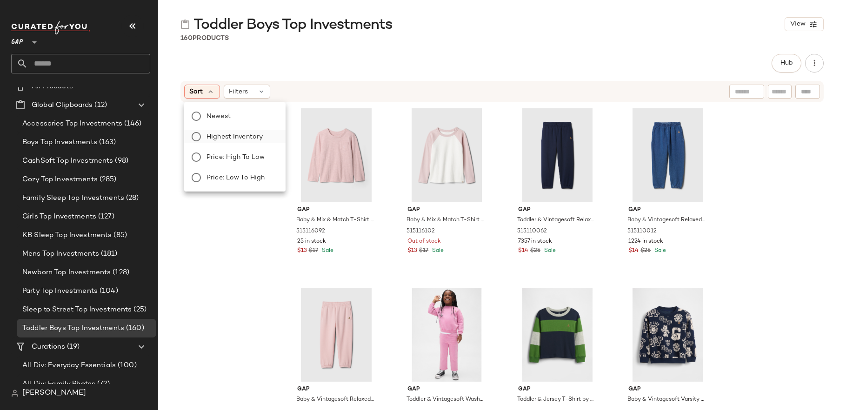
click at [253, 139] on span "Highest Inventory" at bounding box center [234, 137] width 56 height 10
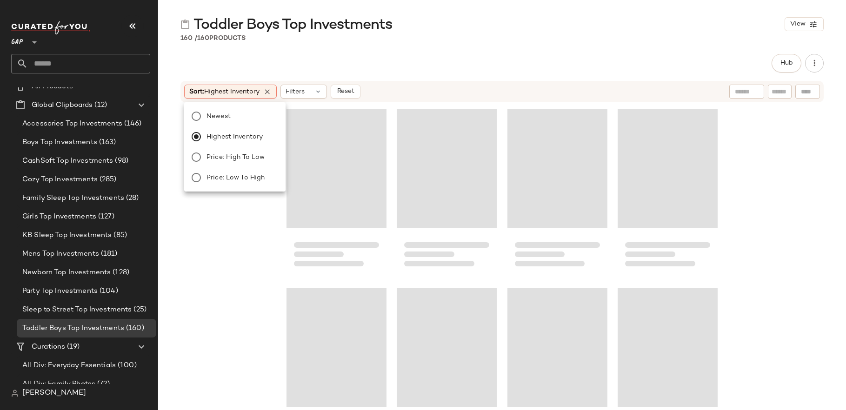
click at [250, 295] on div at bounding box center [502, 255] width 688 height 304
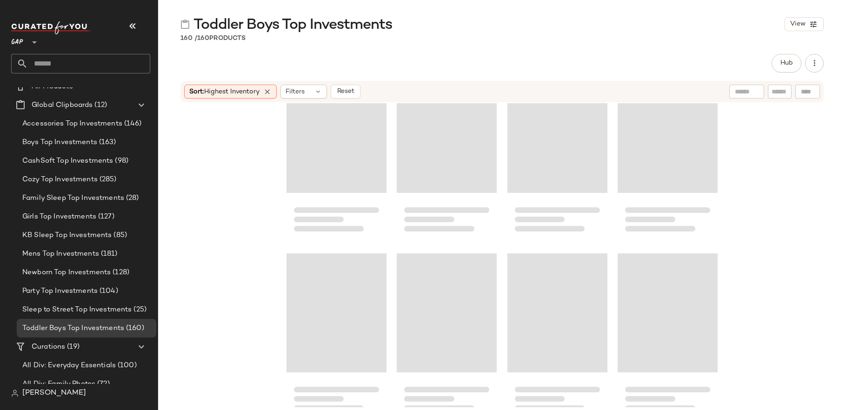
scroll to position [6876, 0]
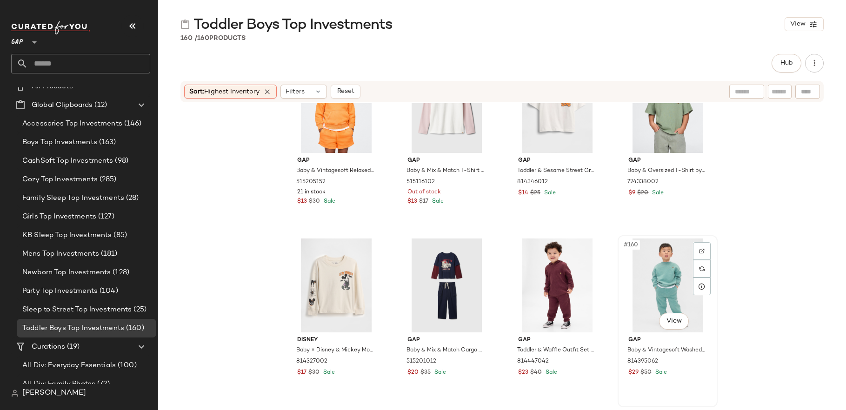
click at [638, 240] on div "#160 View" at bounding box center [667, 286] width 93 height 94
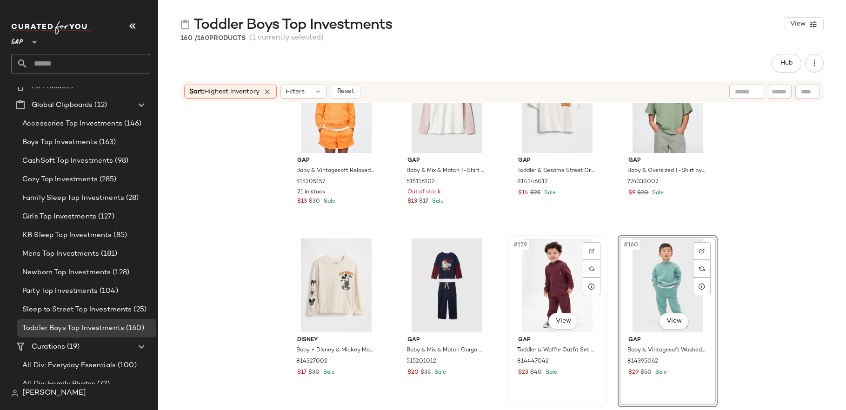
click at [556, 288] on div "#159 View" at bounding box center [556, 286] width 93 height 94
click at [442, 279] on div at bounding box center [446, 286] width 93 height 94
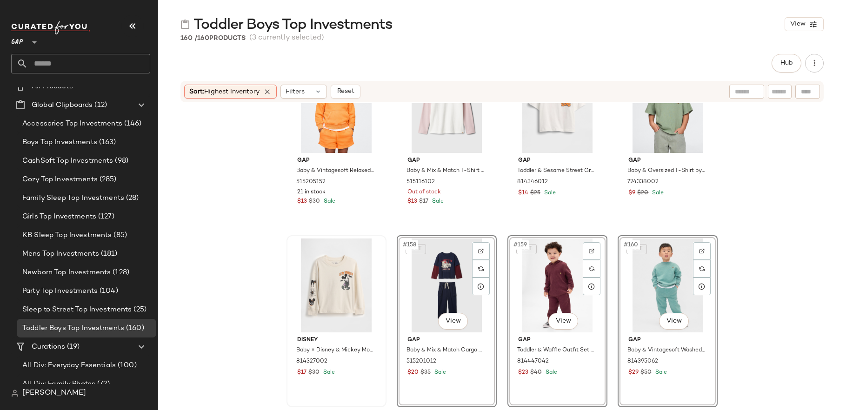
click at [338, 280] on div at bounding box center [336, 286] width 93 height 94
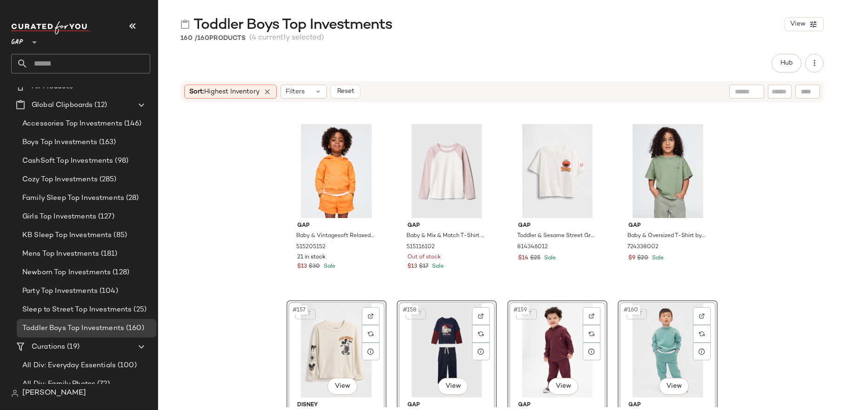
scroll to position [6795, 0]
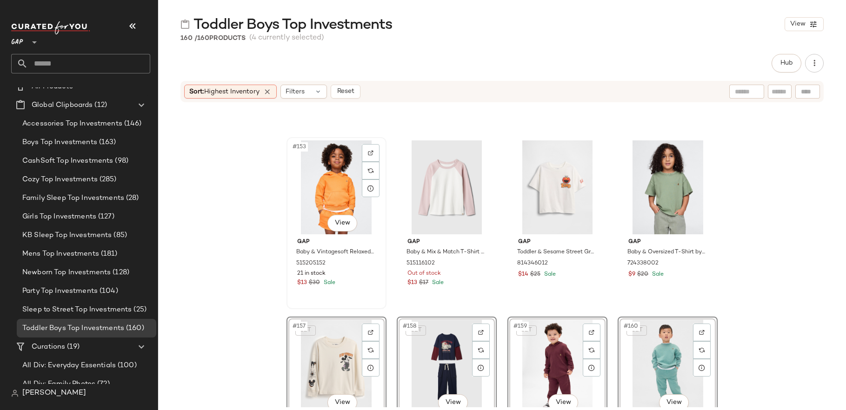
click at [327, 207] on div "#153 View" at bounding box center [336, 187] width 93 height 94
click at [433, 207] on div "#154 View" at bounding box center [446, 187] width 93 height 94
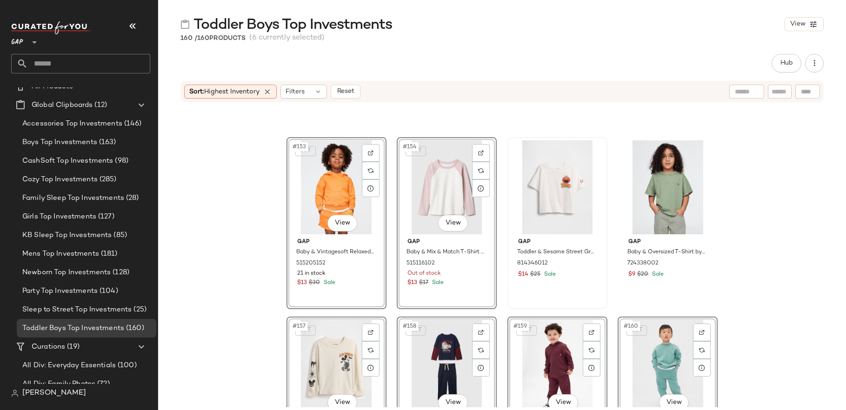
click at [556, 206] on div at bounding box center [556, 187] width 93 height 94
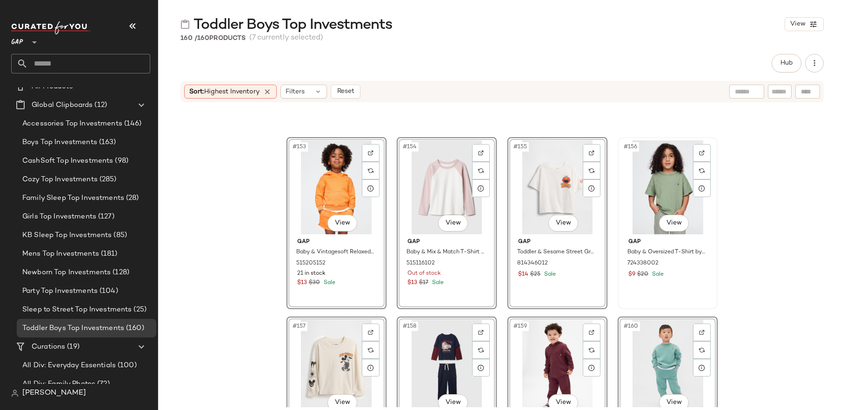
click at [657, 192] on div "#156 View" at bounding box center [667, 187] width 93 height 94
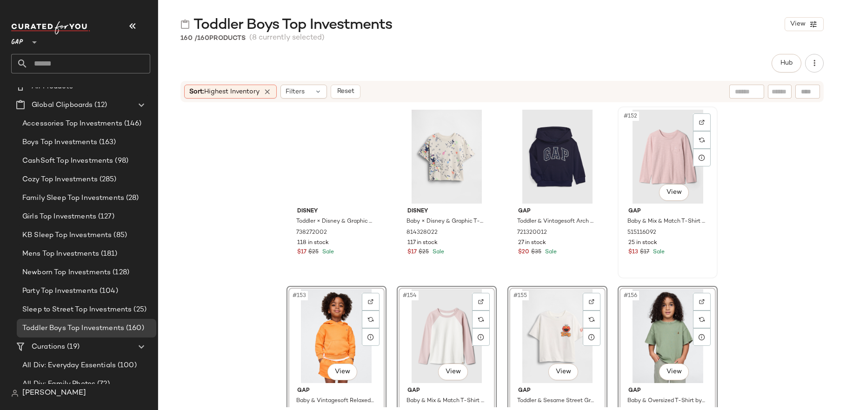
scroll to position [6638, 0]
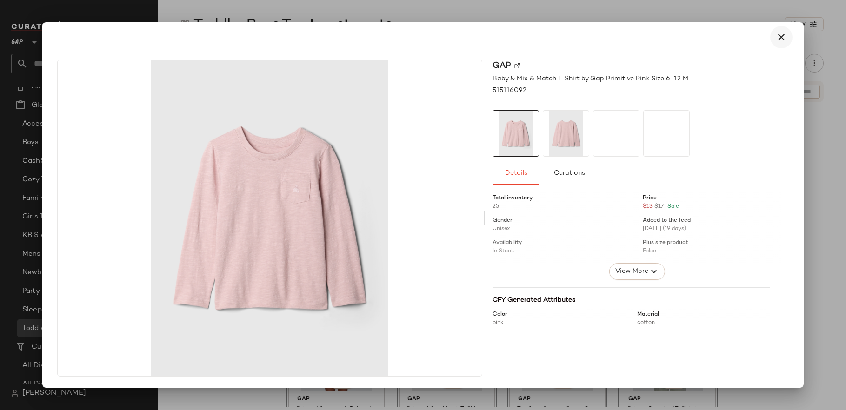
click at [782, 39] on icon "button" at bounding box center [780, 37] width 11 height 11
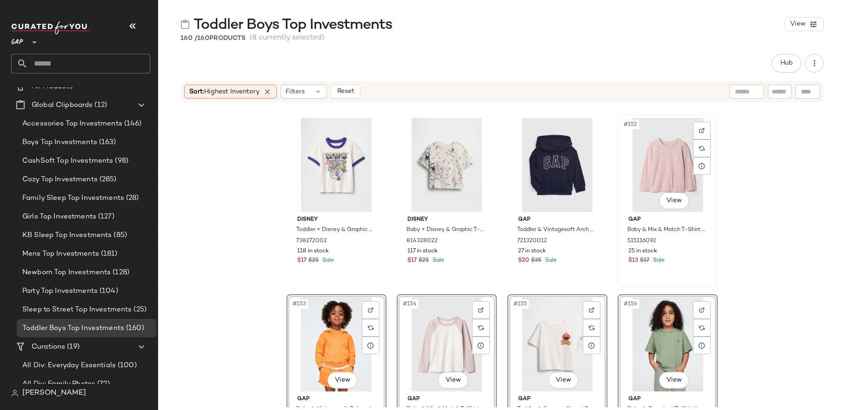
click at [660, 172] on div "#152 View" at bounding box center [667, 165] width 93 height 94
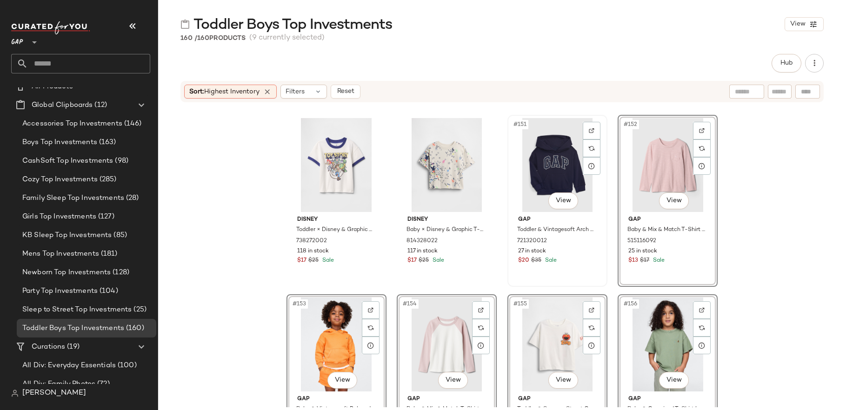
click at [549, 186] on div "#151 View" at bounding box center [556, 165] width 93 height 94
click at [450, 172] on div "#150 View" at bounding box center [446, 165] width 93 height 94
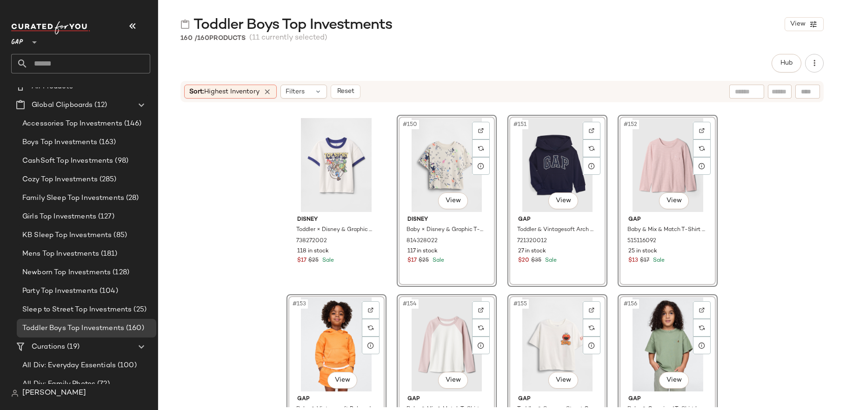
click at [448, 178] on div "#150 View" at bounding box center [446, 165] width 93 height 94
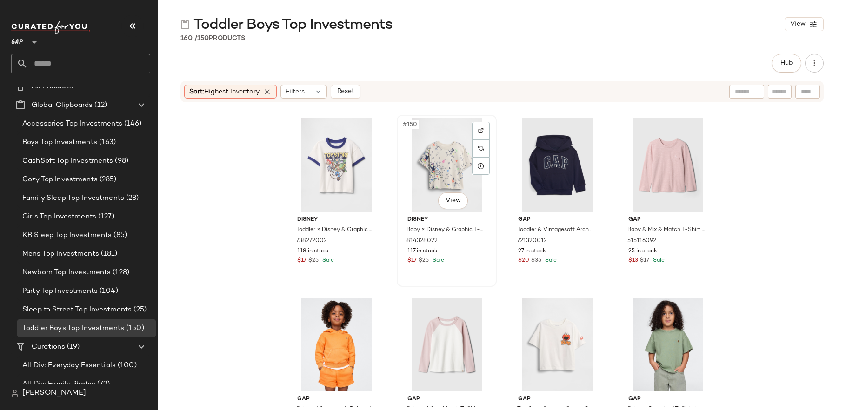
scroll to position [6517, 0]
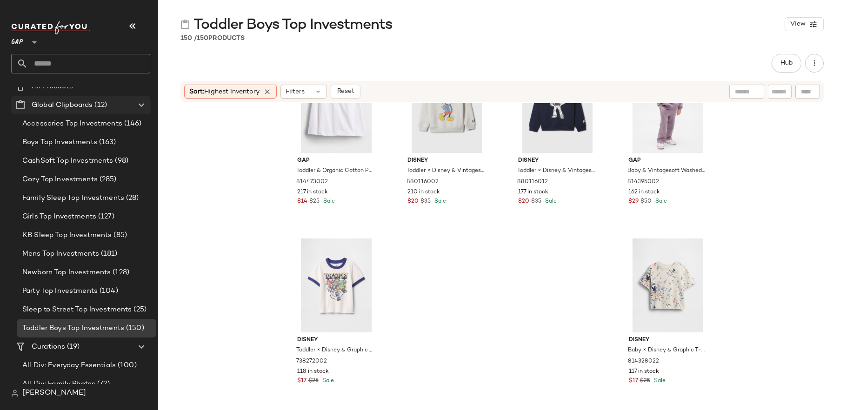
click at [71, 108] on span "Global Clipboards" at bounding box center [62, 105] width 61 height 11
click at [129, 122] on span "Create Global Clipboard" at bounding box center [122, 123] width 88 height 8
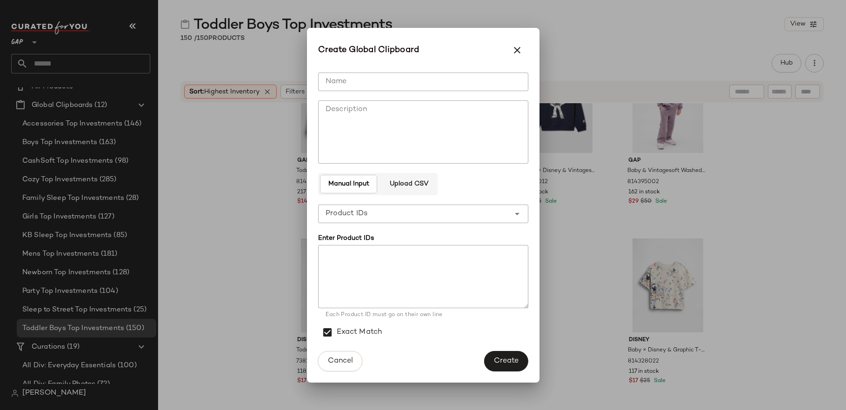
click at [374, 285] on textarea at bounding box center [423, 276] width 210 height 63
paste textarea "****** ****** ****** ****** ****** ****** ****** ****** ****** ****** ****** **…"
type textarea "****** ****** ****** ****** ****** ****** ****** ****** ****** ****** ****** **…"
click at [349, 79] on input "Name" at bounding box center [423, 82] width 210 height 19
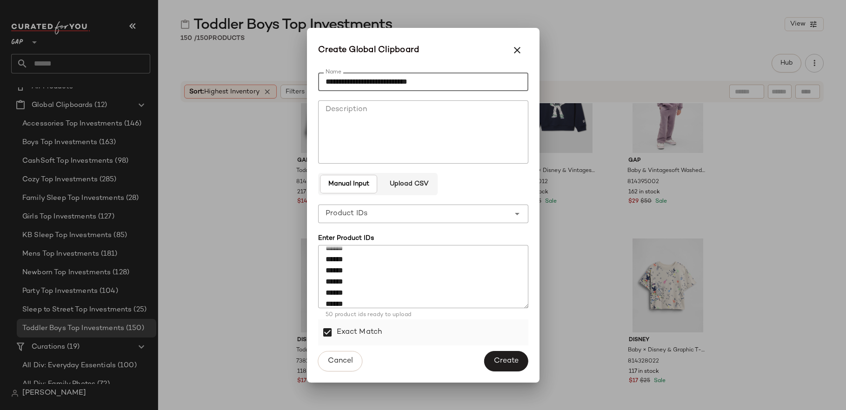
type input "**********"
click at [423, 327] on div "Exact Match" at bounding box center [423, 332] width 210 height 26
click at [358, 330] on label "Exact Match" at bounding box center [360, 332] width 46 height 26
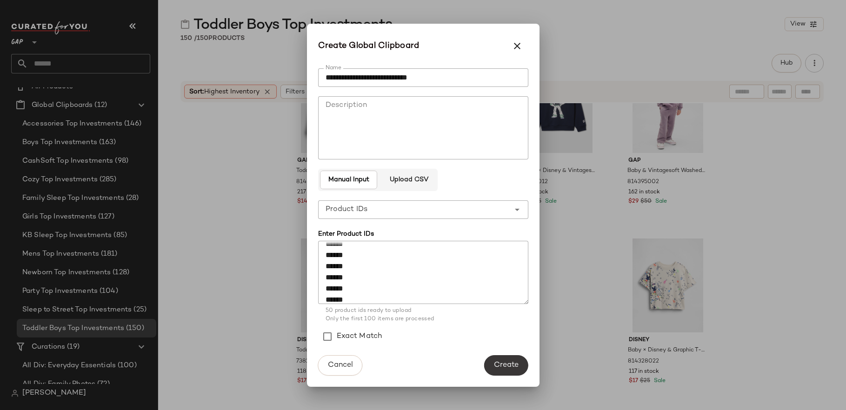
click at [514, 366] on span "Create" at bounding box center [505, 365] width 25 height 9
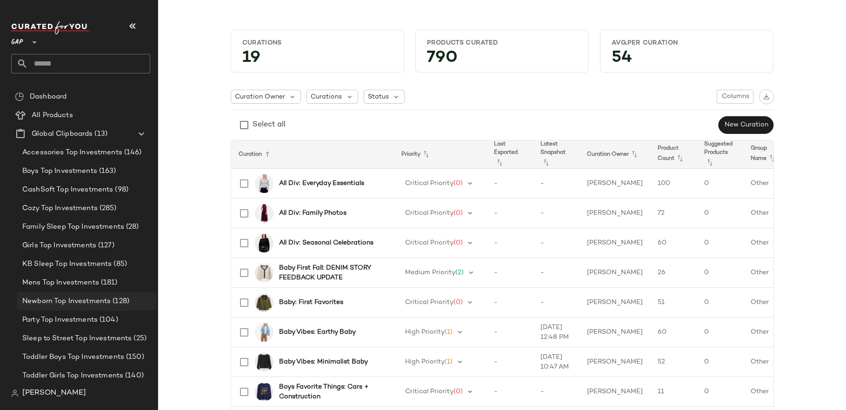
scroll to position [49, 0]
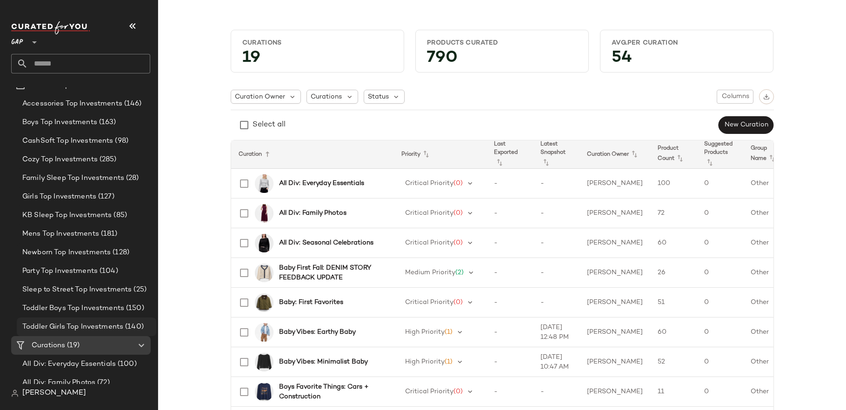
click at [87, 321] on div "Toddler Girls Top Investments (140)" at bounding box center [86, 327] width 139 height 19
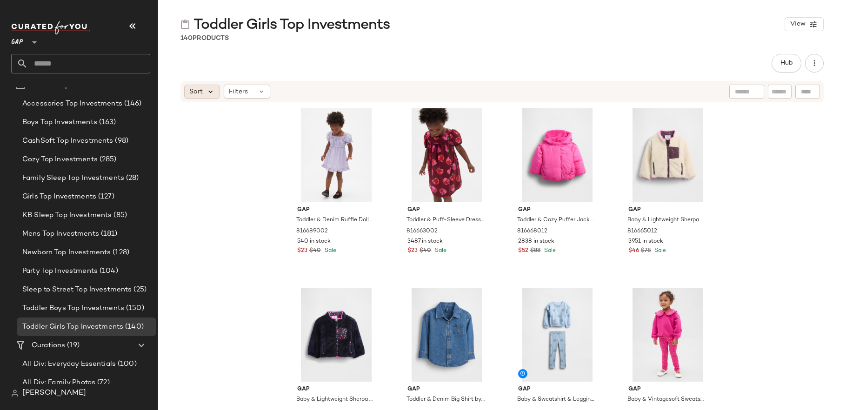
click at [206, 95] on icon at bounding box center [210, 91] width 8 height 8
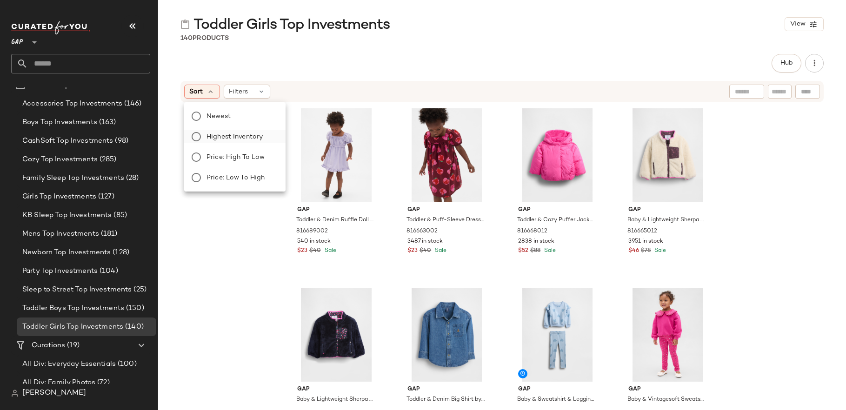
click at [235, 139] on span "Highest Inventory" at bounding box center [234, 137] width 56 height 10
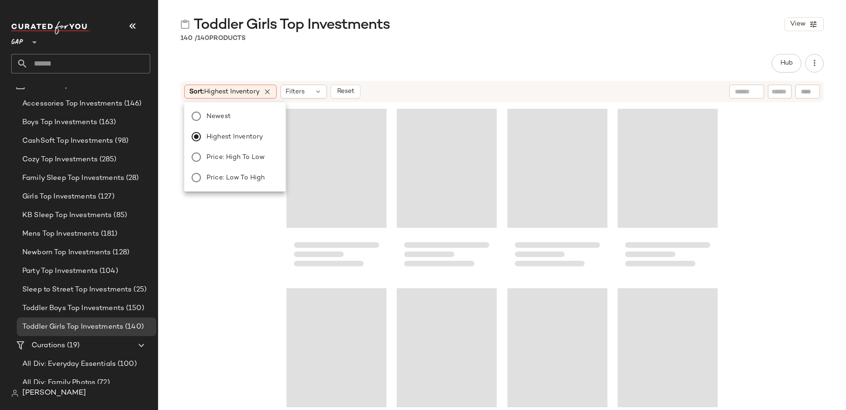
click at [255, 267] on div at bounding box center [502, 255] width 688 height 304
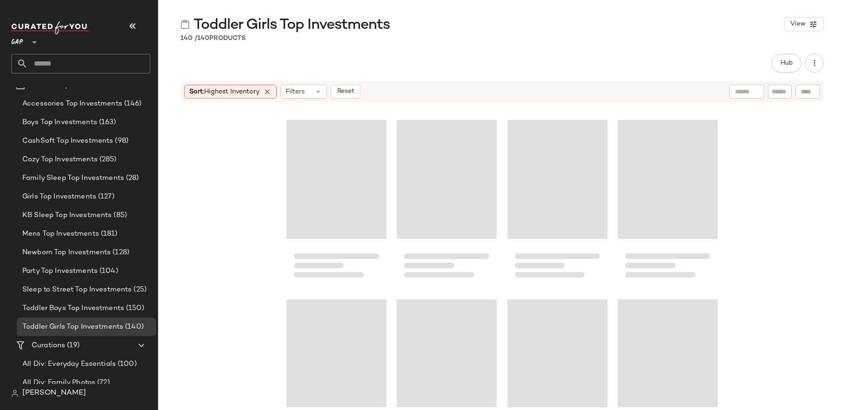
scroll to position [5979, 0]
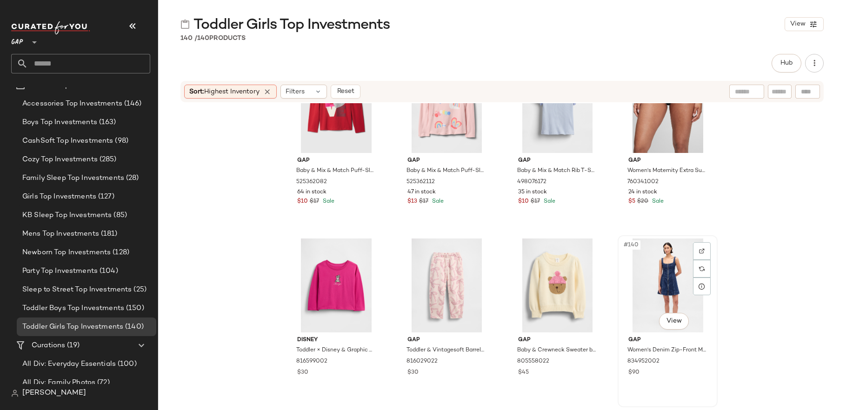
click at [648, 264] on div "#140 View" at bounding box center [667, 286] width 93 height 94
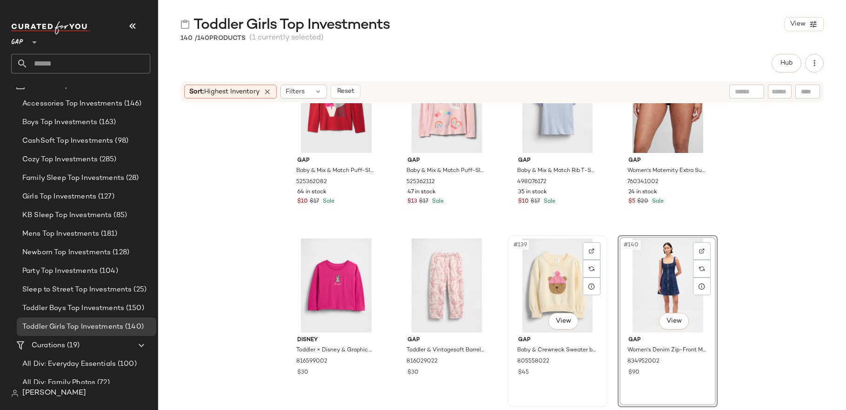
click at [560, 283] on div "#139 View" at bounding box center [556, 286] width 93 height 94
click at [442, 279] on div at bounding box center [446, 286] width 93 height 94
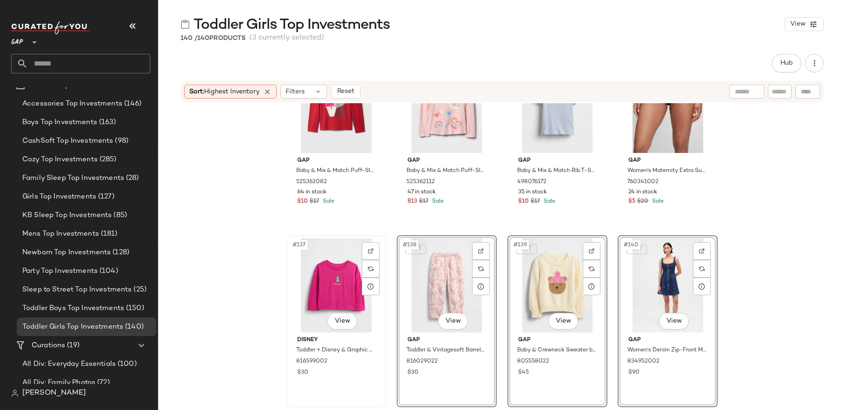
click at [342, 299] on div "#137 View" at bounding box center [336, 286] width 93 height 94
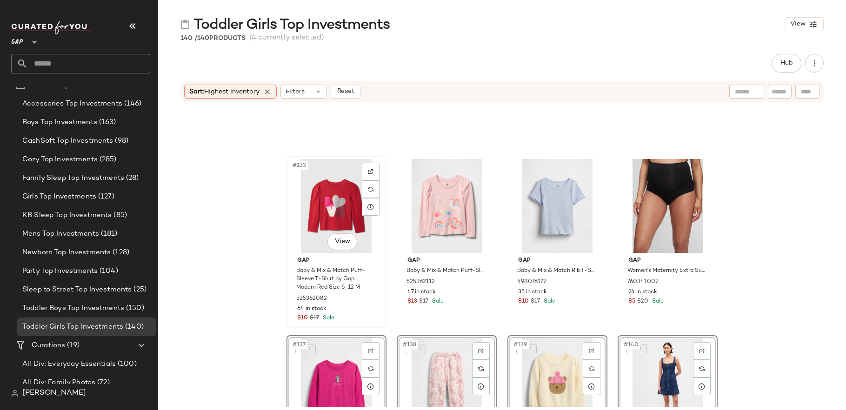
scroll to position [5874, 0]
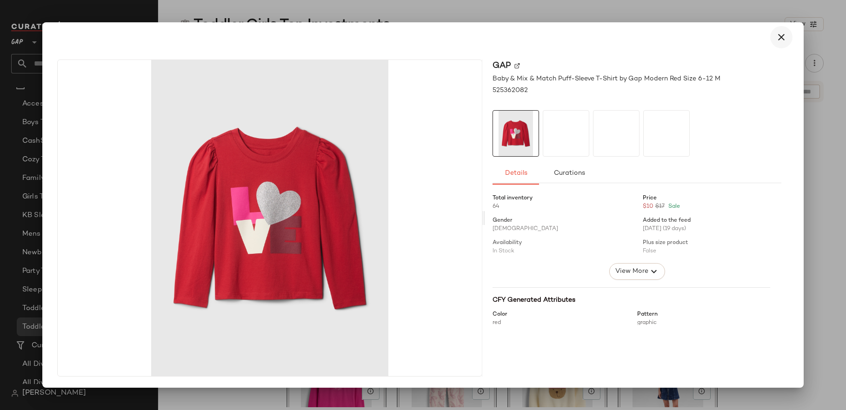
click at [783, 36] on icon "button" at bounding box center [780, 37] width 11 height 11
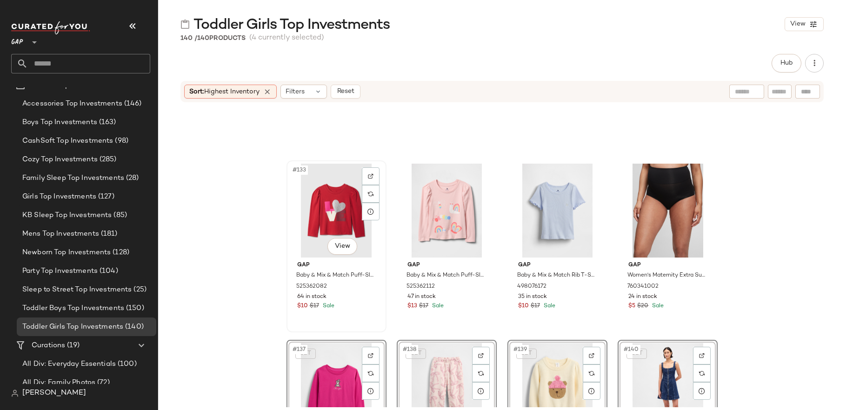
click at [344, 214] on div "#133 View" at bounding box center [336, 211] width 93 height 94
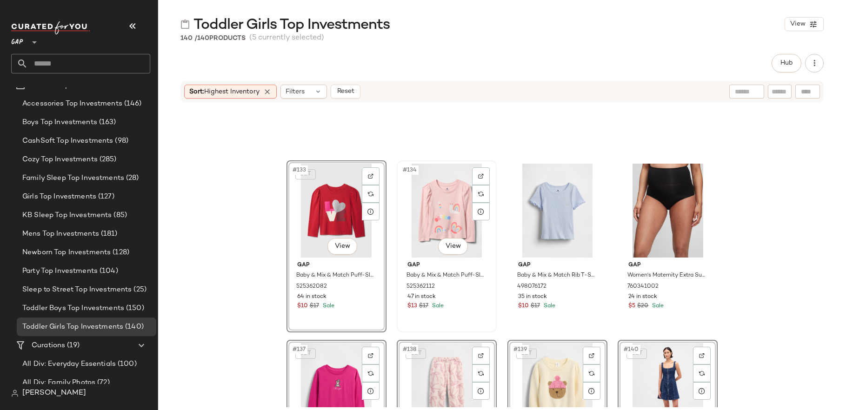
click at [441, 214] on div "#134 View" at bounding box center [446, 211] width 93 height 94
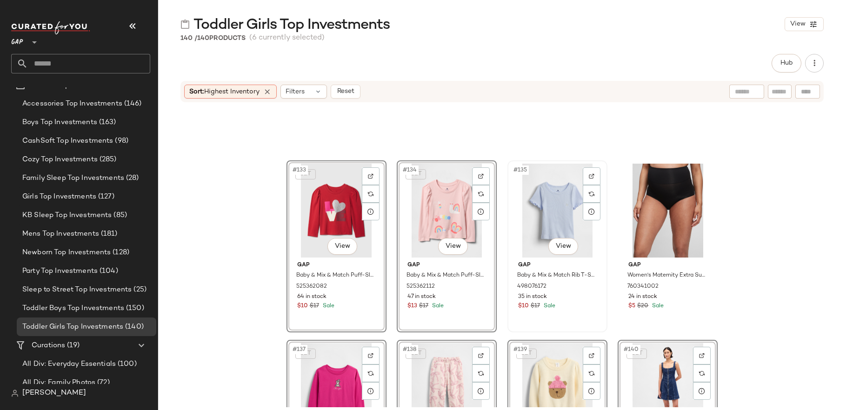
click at [549, 223] on div "#135 View" at bounding box center [556, 211] width 93 height 94
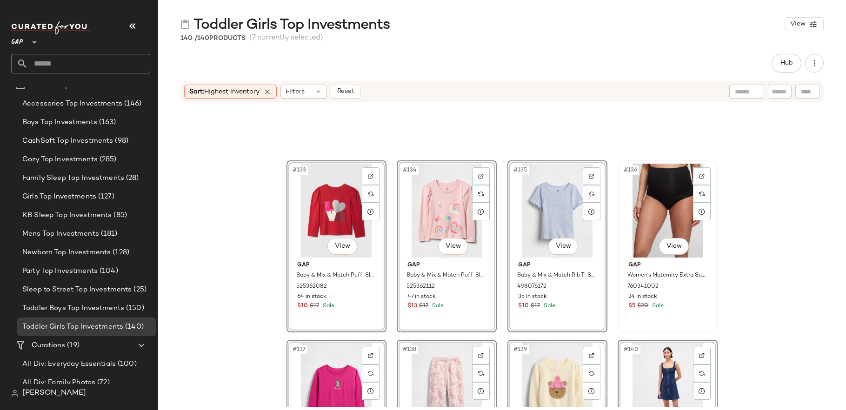
click at [643, 220] on div "#136 View" at bounding box center [667, 211] width 93 height 94
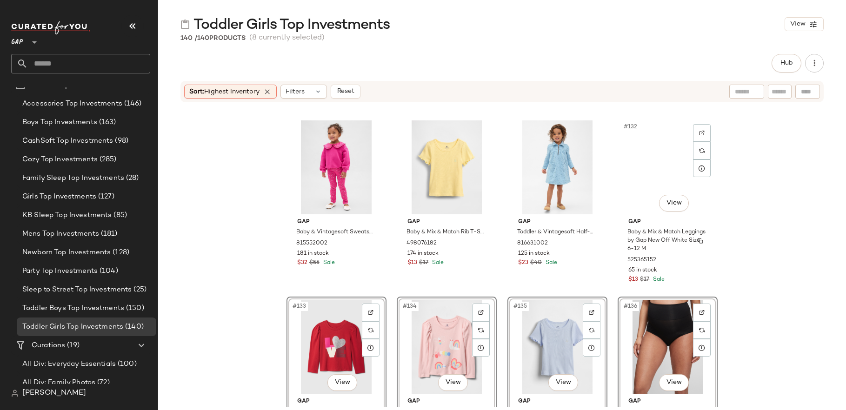
scroll to position [5691, 0]
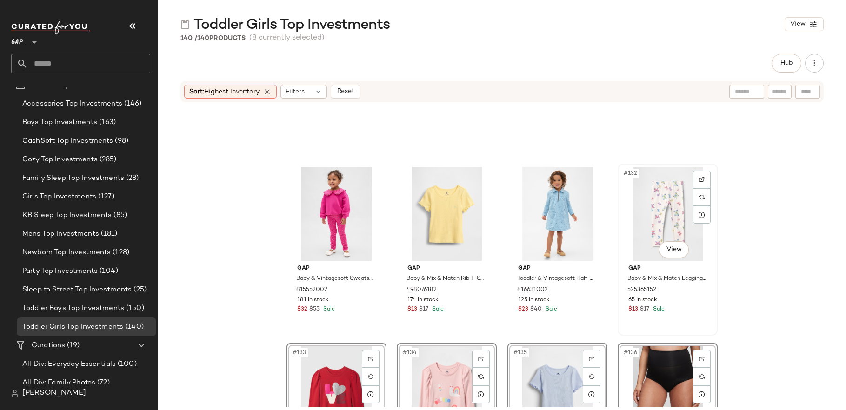
click at [649, 232] on div "#132 View" at bounding box center [667, 214] width 93 height 94
click at [554, 233] on div at bounding box center [556, 214] width 93 height 94
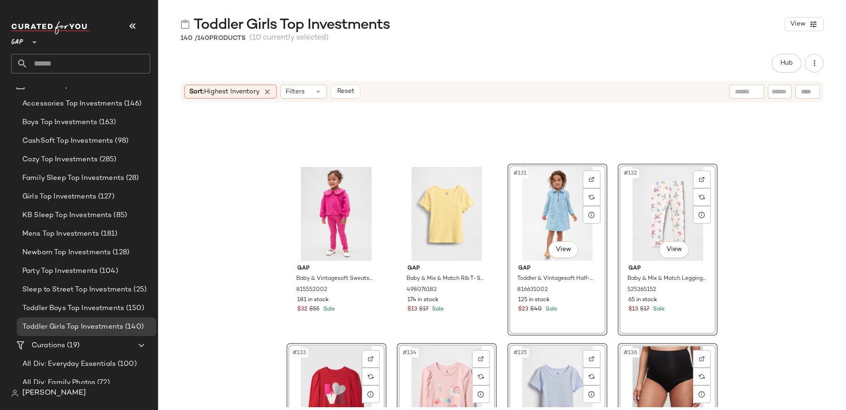
click at [554, 233] on div "#131 View" at bounding box center [556, 214] width 93 height 94
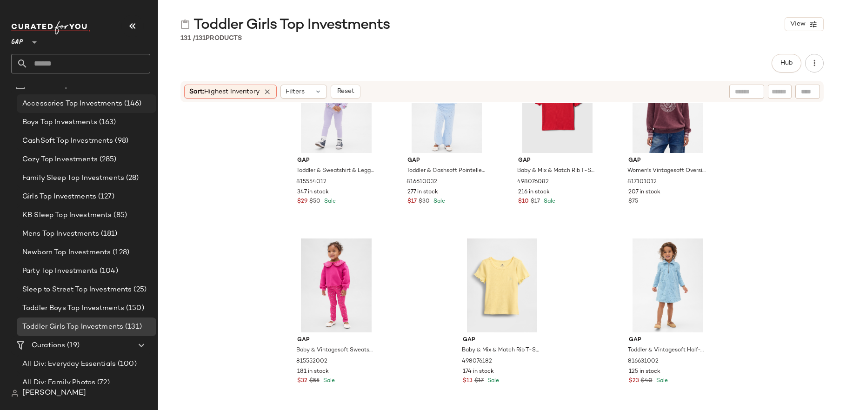
scroll to position [0, 0]
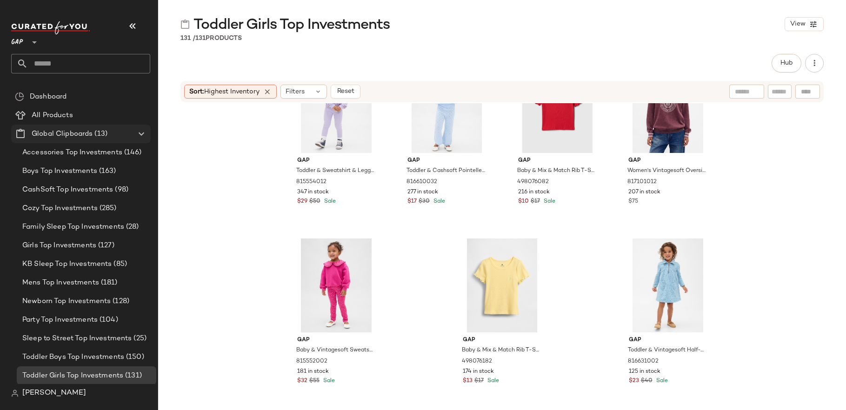
click at [78, 136] on span "Global Clipboards" at bounding box center [62, 134] width 61 height 11
click at [107, 146] on div "Create Global Clipboard" at bounding box center [130, 151] width 88 height 11
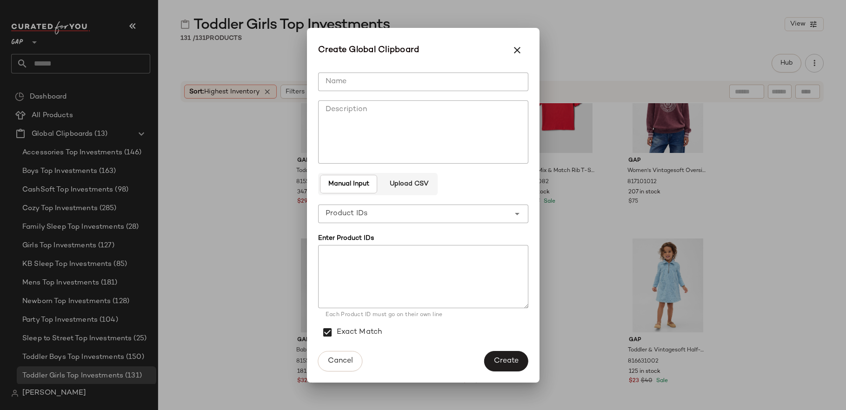
click at [377, 265] on textarea at bounding box center [423, 276] width 210 height 63
paste textarea "****** ****** ****** ****** ****** ****** ****** ****** ****** ****** ****** **…"
type textarea "****** ****** ****** ****** ****** ****** ****** ****** ****** ****** ****** **…"
click at [363, 328] on label "Exact Match" at bounding box center [360, 332] width 46 height 26
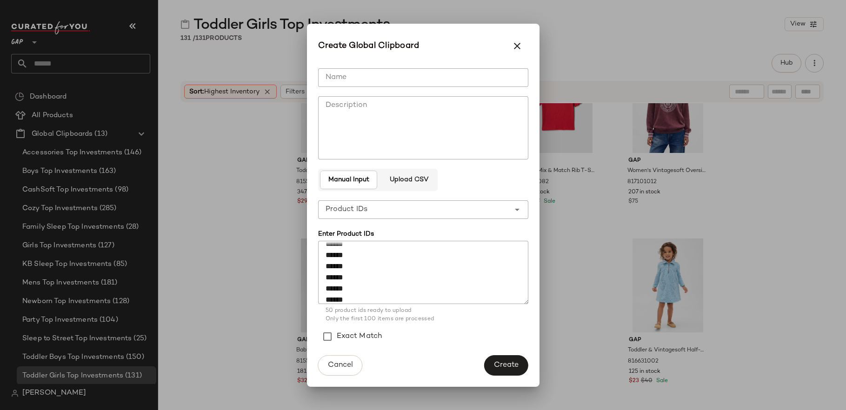
click at [353, 82] on input "Name" at bounding box center [423, 77] width 210 height 19
type input "**********"
click at [498, 365] on span "Create" at bounding box center [505, 365] width 25 height 9
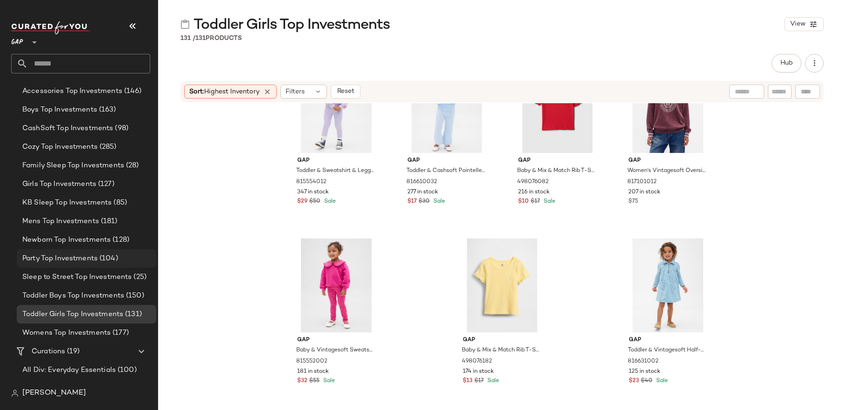
scroll to position [62, 0]
click at [74, 331] on span "Womens Top Investments" at bounding box center [66, 332] width 88 height 11
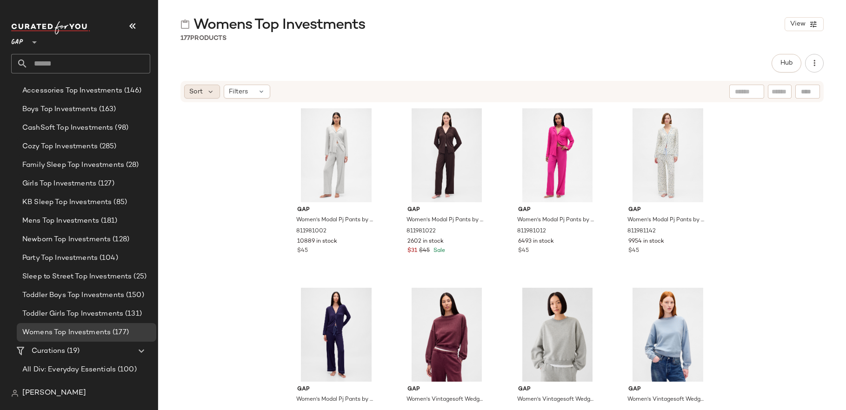
click at [199, 90] on span "Sort" at bounding box center [195, 92] width 13 height 10
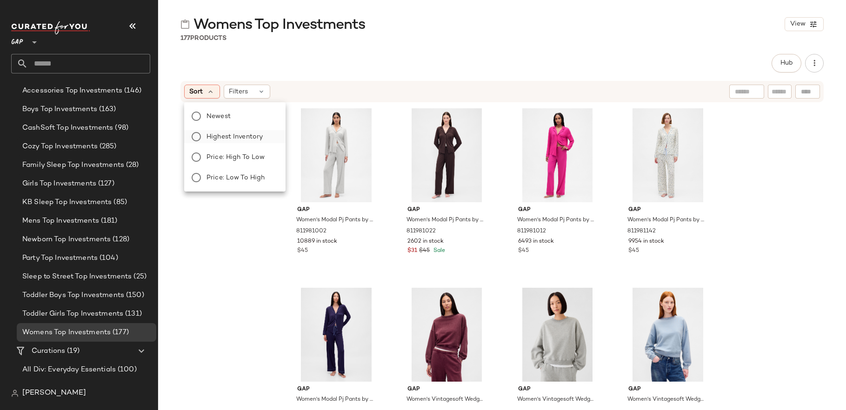
click at [235, 138] on span "Highest Inventory" at bounding box center [234, 137] width 56 height 10
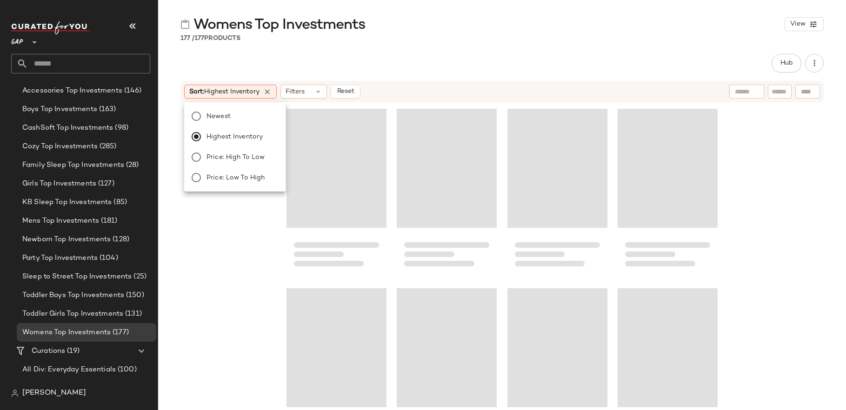
click at [233, 274] on div at bounding box center [502, 255] width 688 height 304
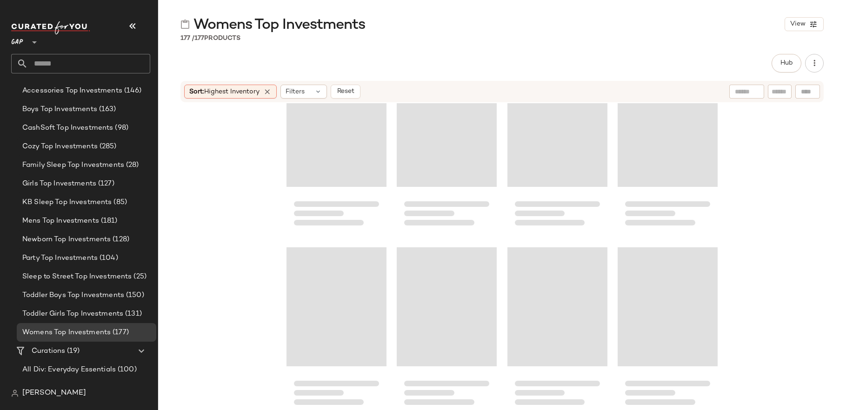
scroll to position [7773, 0]
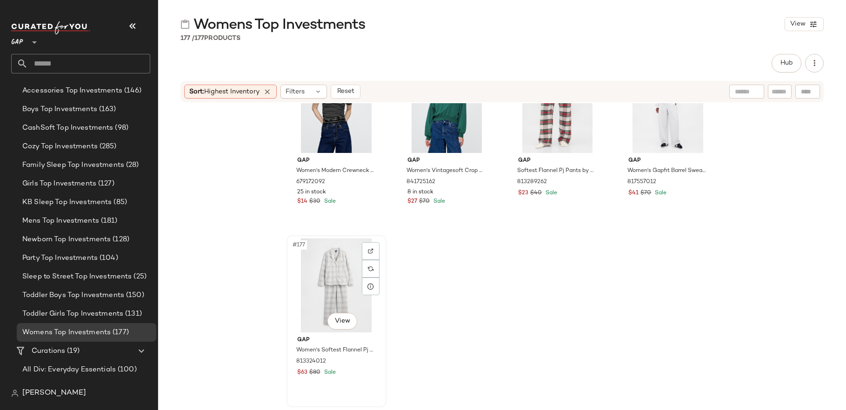
click at [330, 298] on div "#177 View" at bounding box center [336, 286] width 93 height 94
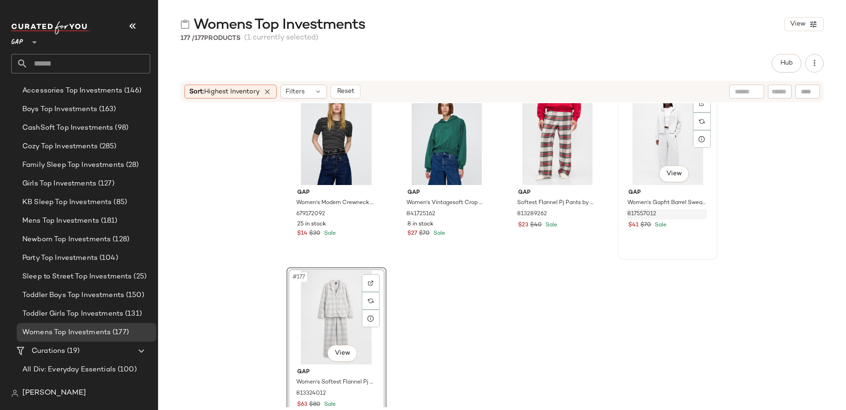
scroll to position [7691, 0]
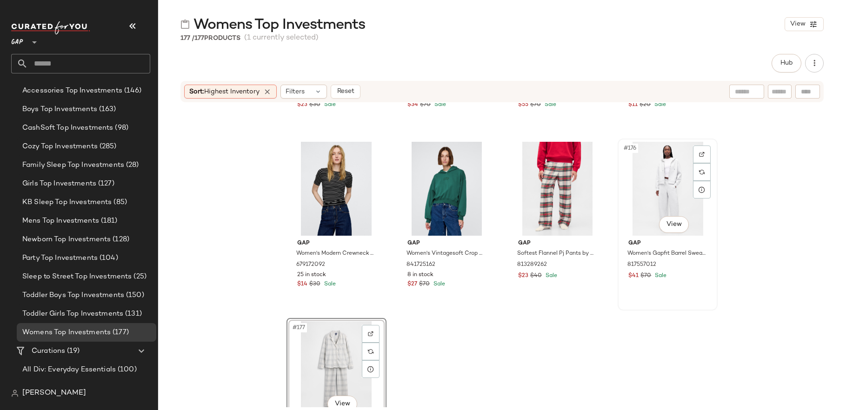
click at [661, 196] on div "#176 View" at bounding box center [667, 189] width 93 height 94
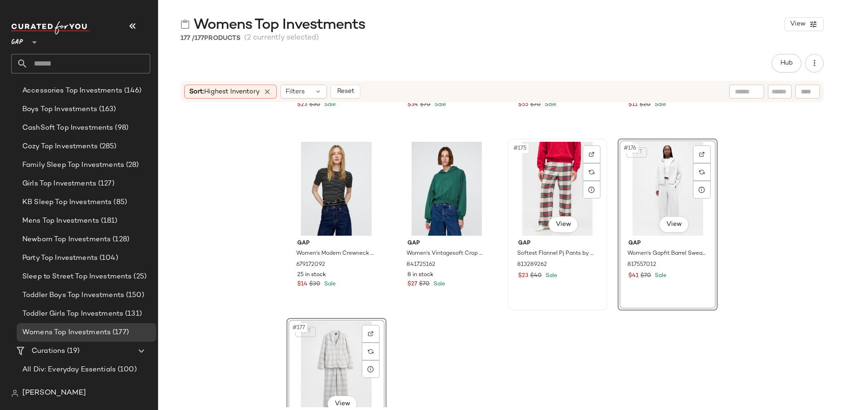
click at [567, 196] on div "#175 View" at bounding box center [556, 189] width 93 height 94
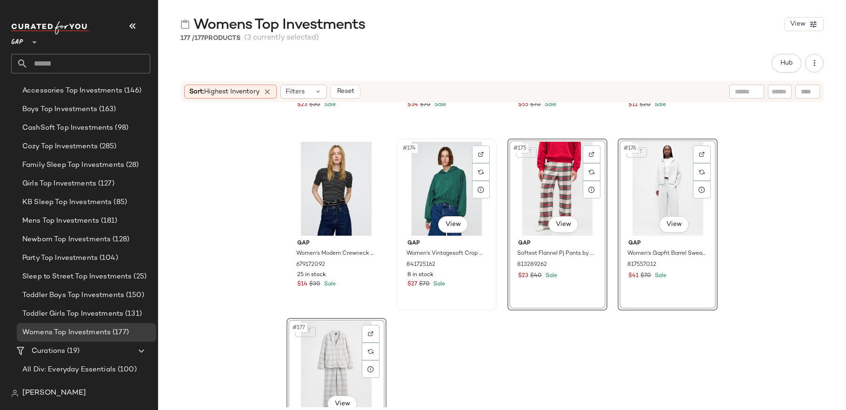
click at [441, 200] on div "#174 View" at bounding box center [446, 189] width 93 height 94
click at [348, 200] on div at bounding box center [336, 189] width 93 height 94
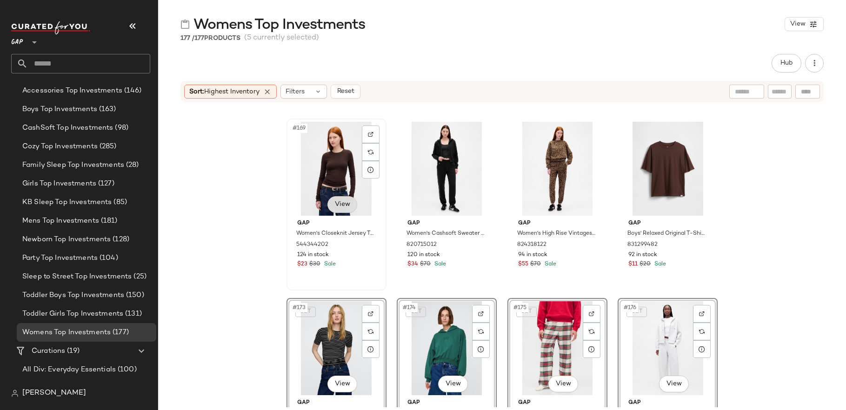
scroll to position [7522, 0]
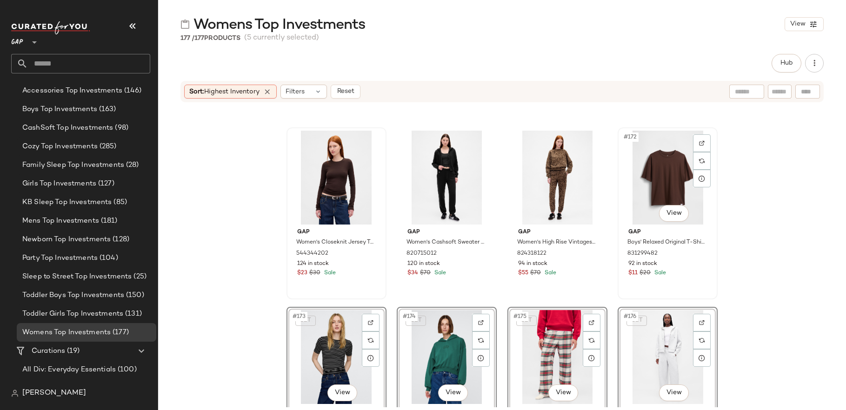
click at [657, 199] on div "#172 View" at bounding box center [667, 178] width 93 height 94
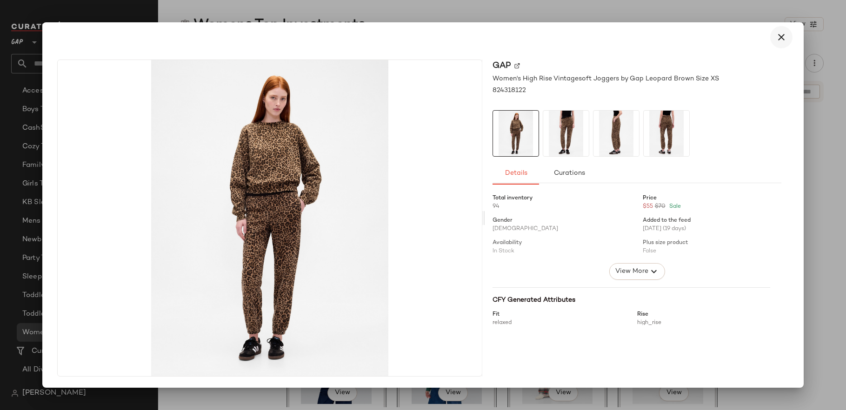
click at [779, 34] on icon "button" at bounding box center [780, 37] width 11 height 11
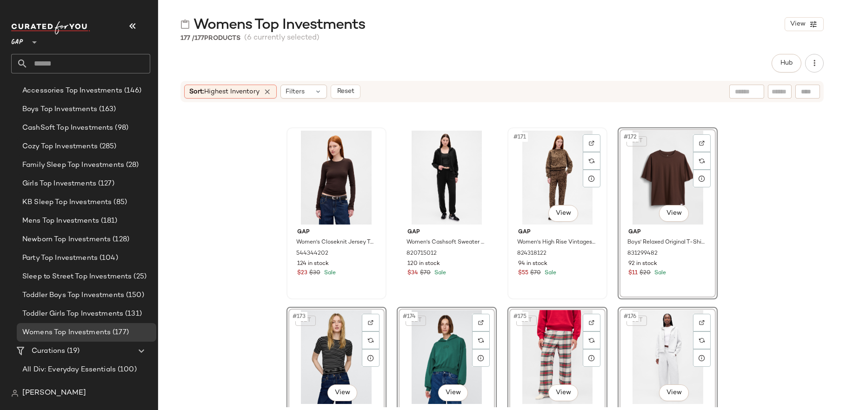
click at [558, 169] on div "#171 View" at bounding box center [556, 178] width 93 height 94
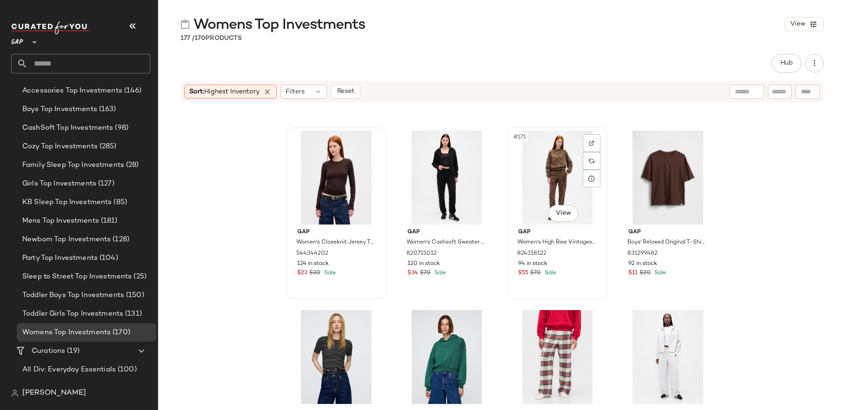
scroll to position [7414, 0]
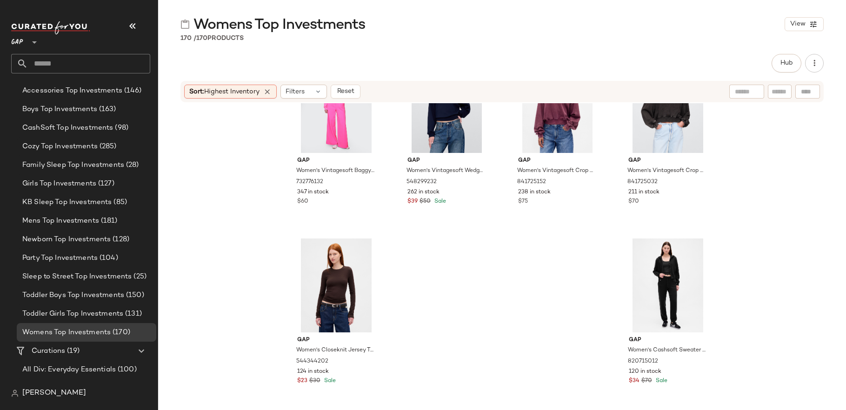
click at [554, 304] on div "Gap Women's Vintagesoft Baggy Wide-Leg Sweatpants by Gap Standout Pink Size M 7…" at bounding box center [502, 255] width 688 height 304
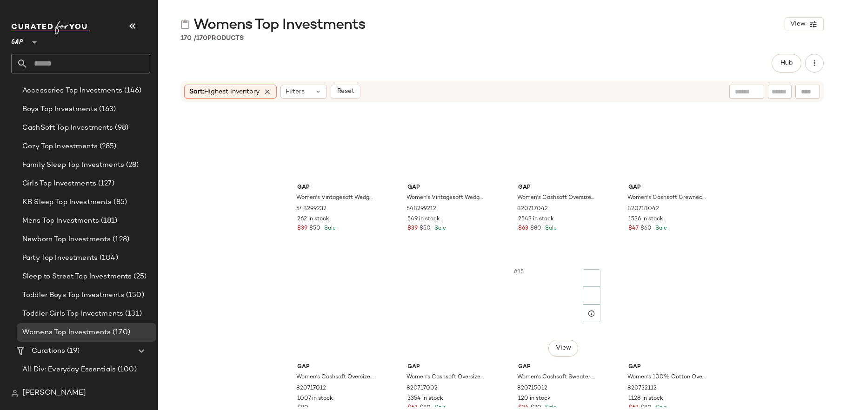
scroll to position [0, 0]
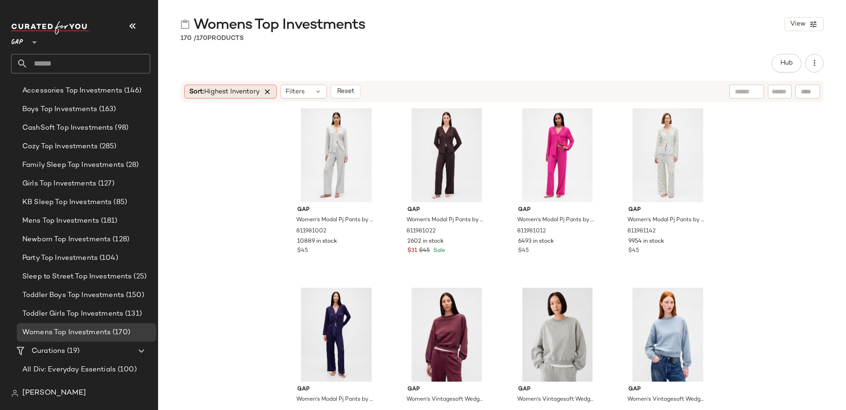
click at [269, 92] on icon at bounding box center [267, 91] width 8 height 8
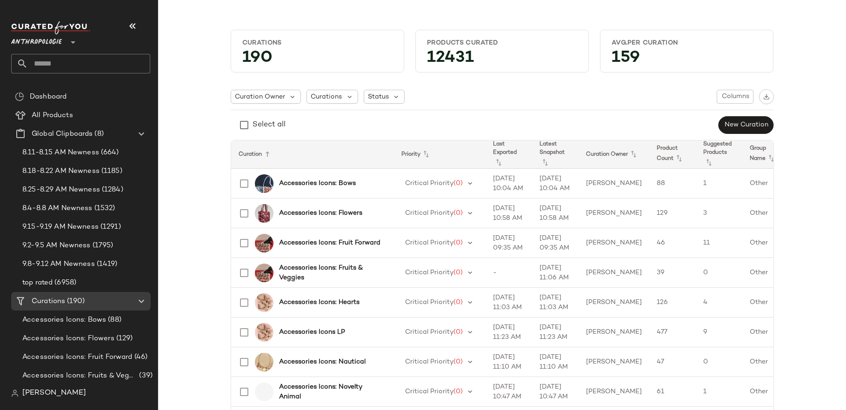
click at [50, 53] on div "Anthropologie **" at bounding box center [80, 47] width 139 height 52
click at [50, 38] on span "Anthropologie" at bounding box center [36, 40] width 51 height 17
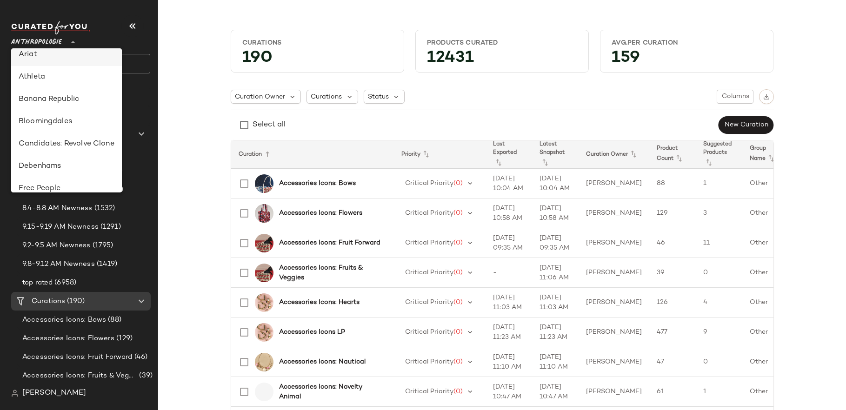
scroll to position [96, 0]
click at [74, 162] on div "Free People" at bounding box center [66, 168] width 111 height 22
type input "**"
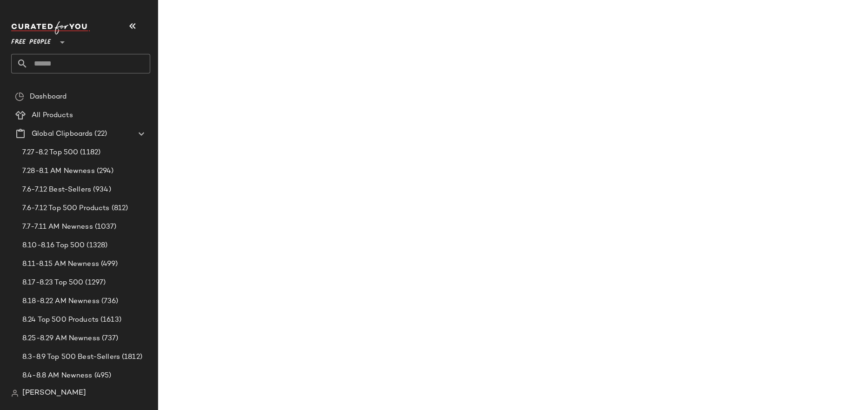
click at [70, 66] on input "text" at bounding box center [89, 64] width 122 height 20
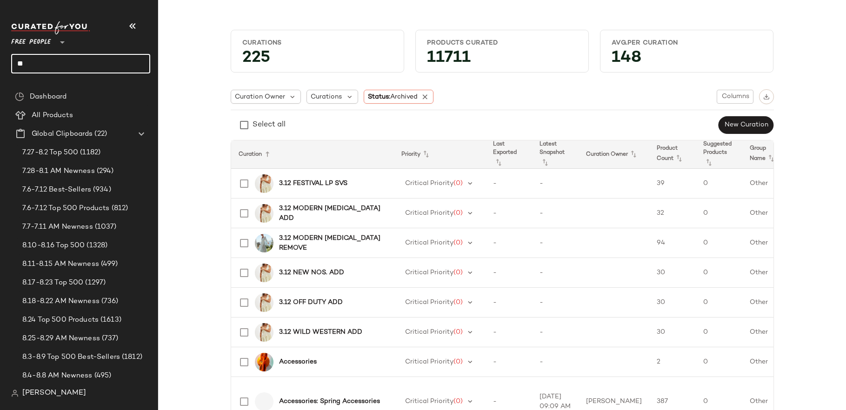
type input "*"
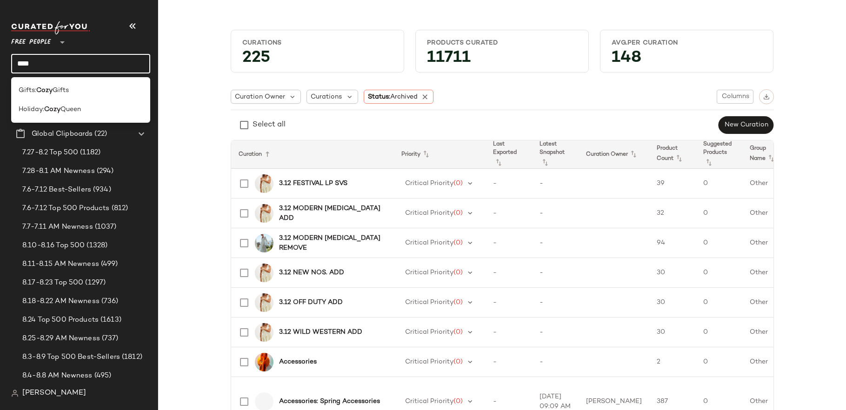
type input "****"
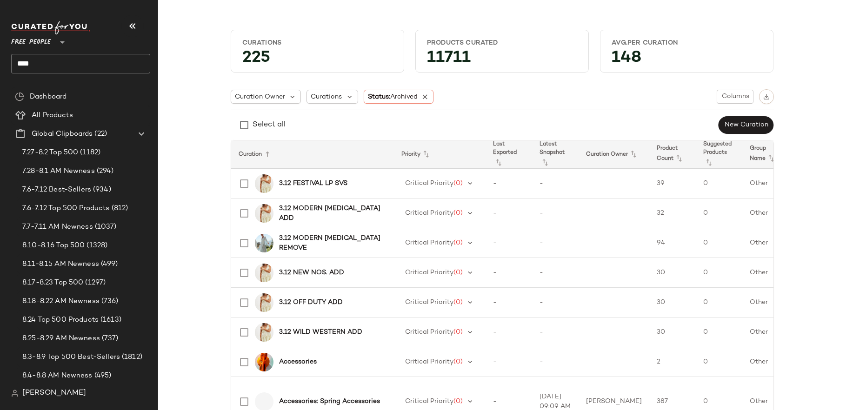
click at [116, 67] on input "****" at bounding box center [80, 64] width 139 height 20
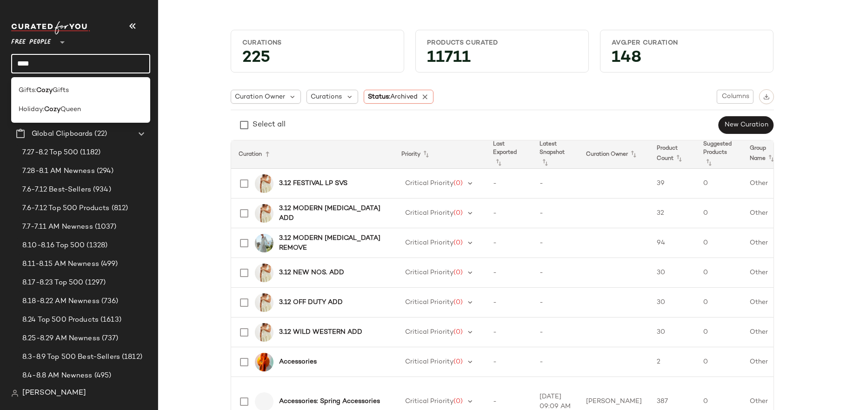
click at [116, 67] on input "****" at bounding box center [80, 64] width 139 height 20
click at [231, 91] on div "Curation Owner" at bounding box center [266, 97] width 71 height 14
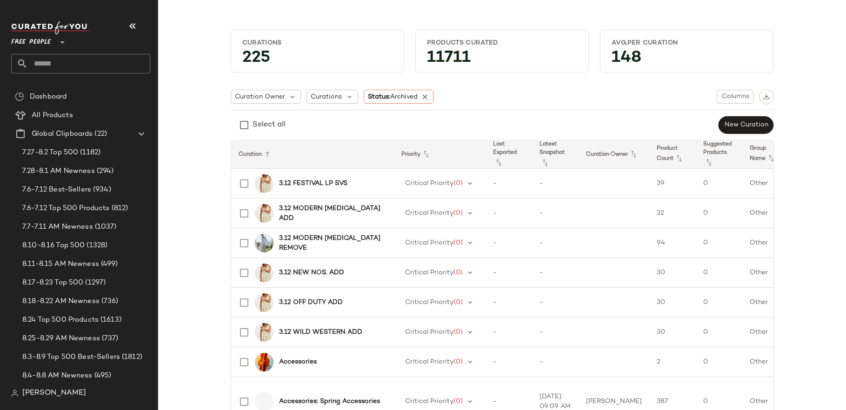
click at [67, 64] on input "text" at bounding box center [89, 64] width 122 height 20
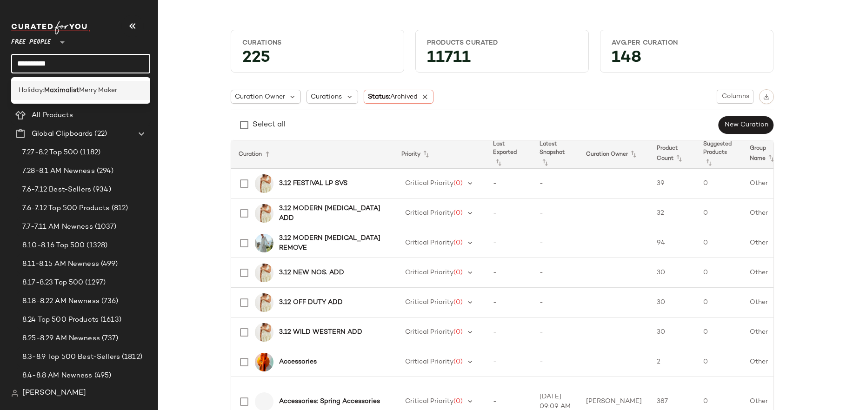
type input "**********"
click at [54, 91] on b "Maximalist" at bounding box center [61, 91] width 35 height 10
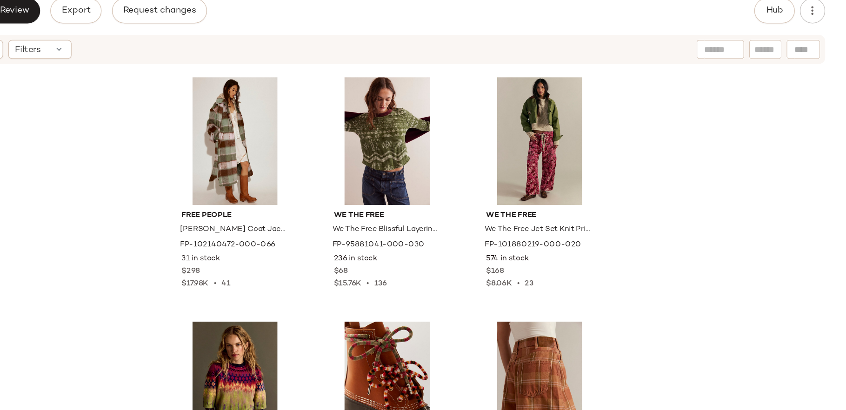
scroll to position [2138, 0]
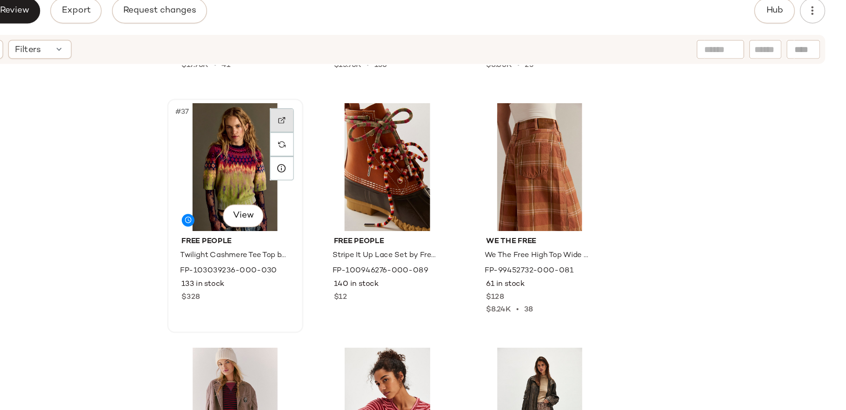
click at [422, 141] on img at bounding box center [425, 144] width 6 height 6
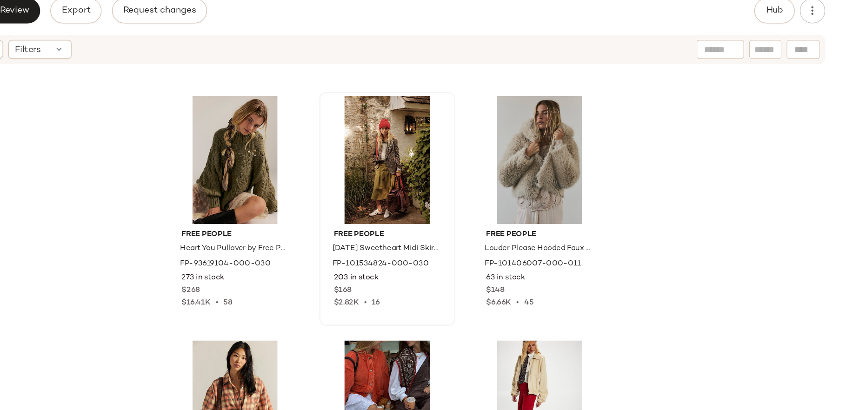
scroll to position [5190, 0]
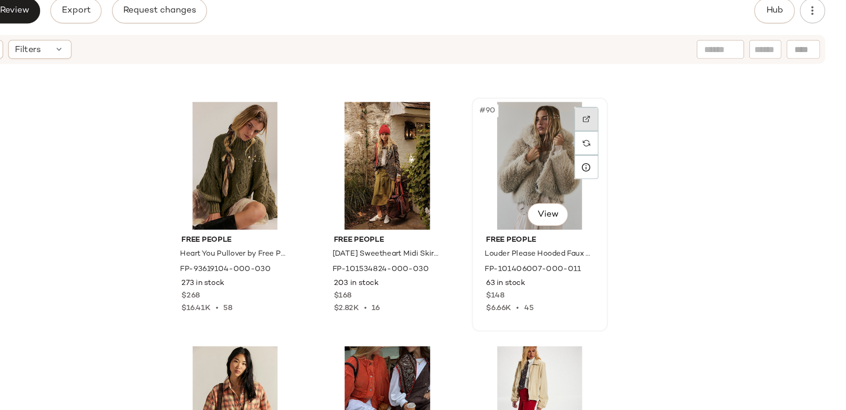
click at [647, 144] on img at bounding box center [648, 143] width 6 height 6
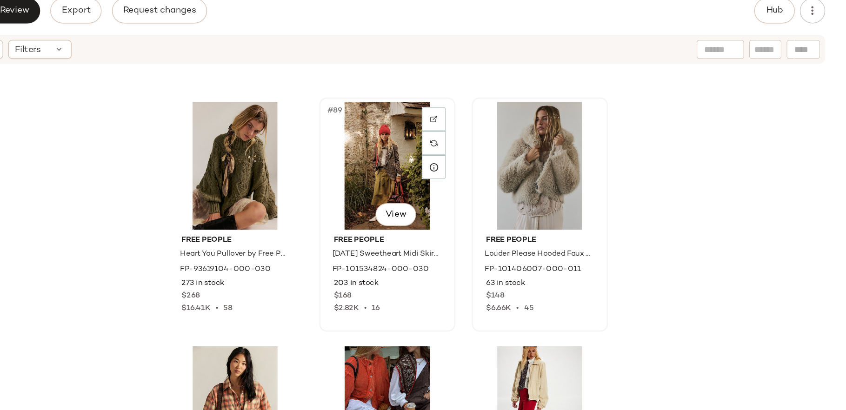
scroll to position [5345, 0]
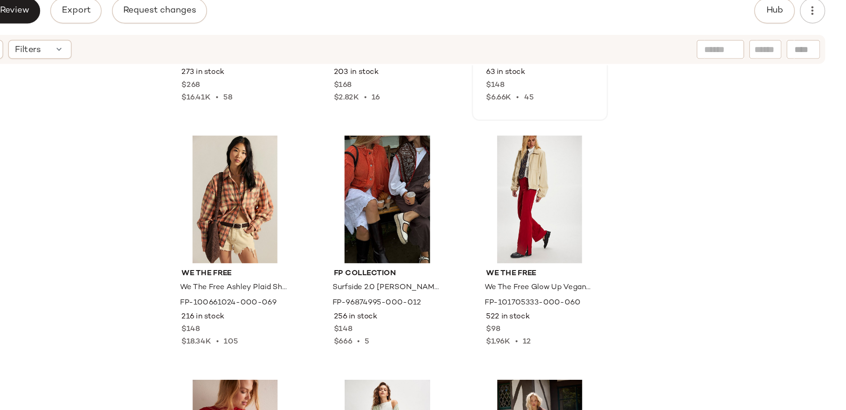
click at [444, 251] on div "Free People Heart You Pullover by Free People in Green, Size: M FP-93619104-000…" at bounding box center [502, 255] width 688 height 304
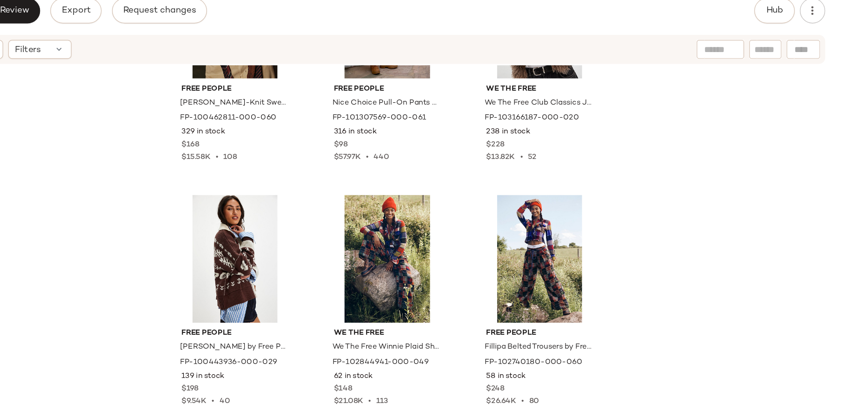
scroll to position [0, 0]
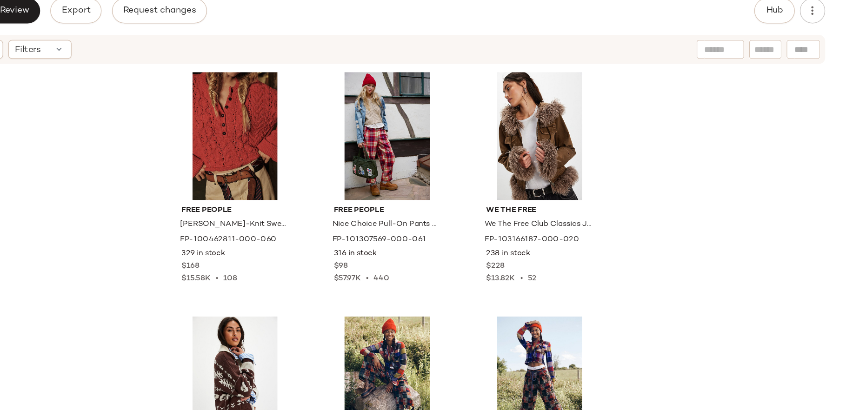
click at [676, 205] on div "Free People Polly Cable-Knit Sweater by Free People in Red, Size: S FP-10046281…" at bounding box center [502, 255] width 688 height 304
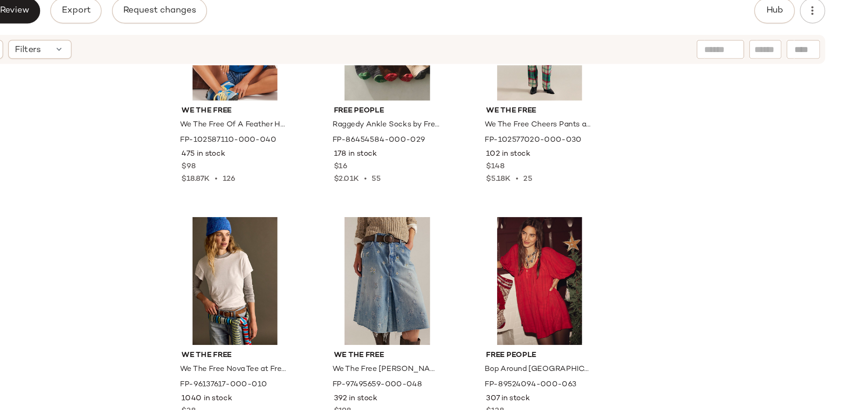
scroll to position [1209, 0]
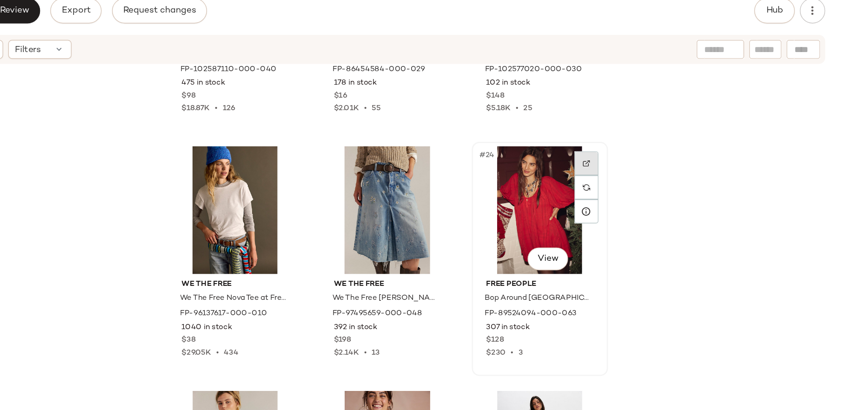
click at [645, 174] on img at bounding box center [648, 175] width 6 height 6
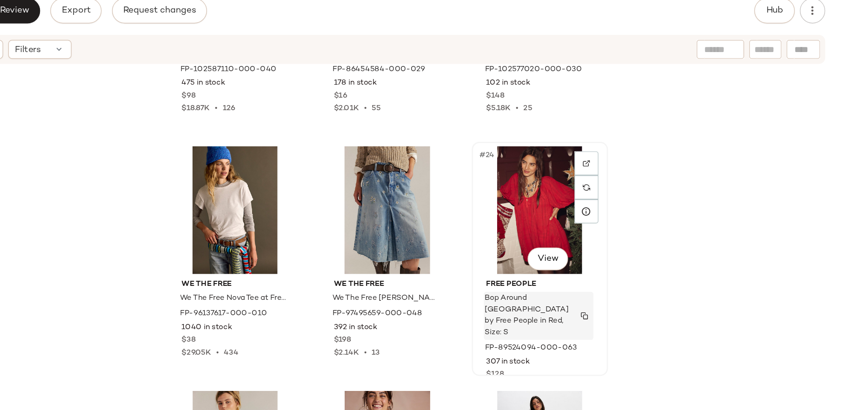
click at [645, 285] on img "button" at bounding box center [647, 288] width 6 height 6
click at [644, 290] on img "button" at bounding box center [647, 290] width 6 height 6
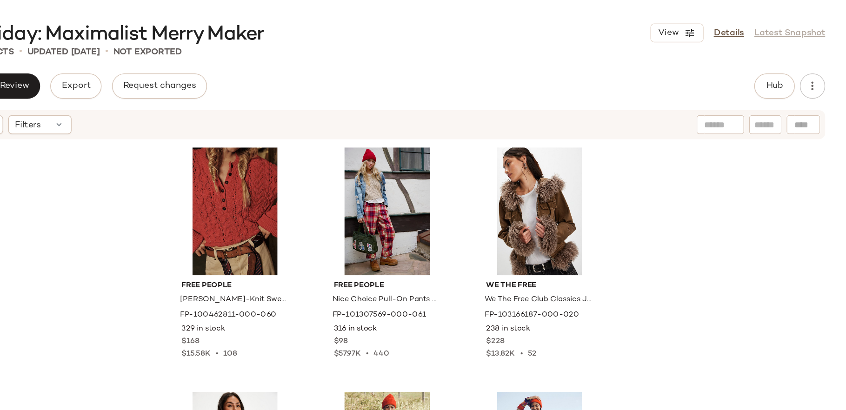
scroll to position [0, 0]
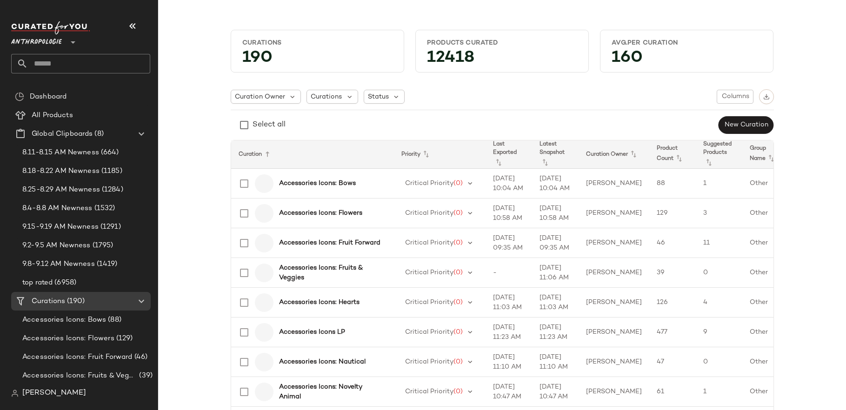
click at [45, 50] on div "Anthropologie **" at bounding box center [80, 47] width 139 height 52
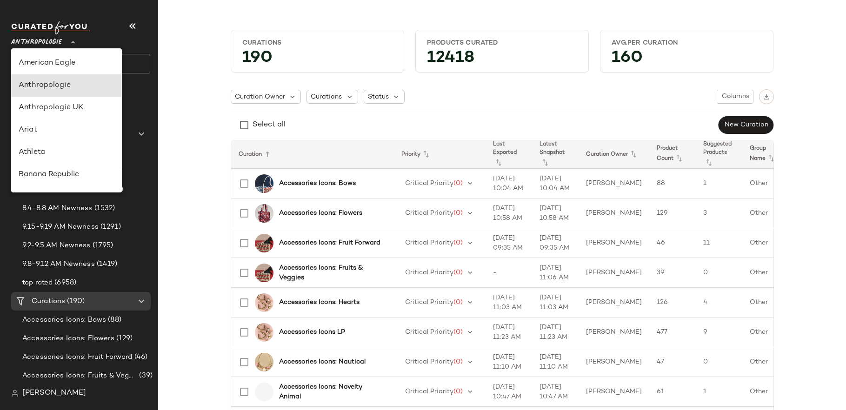
click at [43, 46] on span "Anthropologie" at bounding box center [36, 40] width 51 height 17
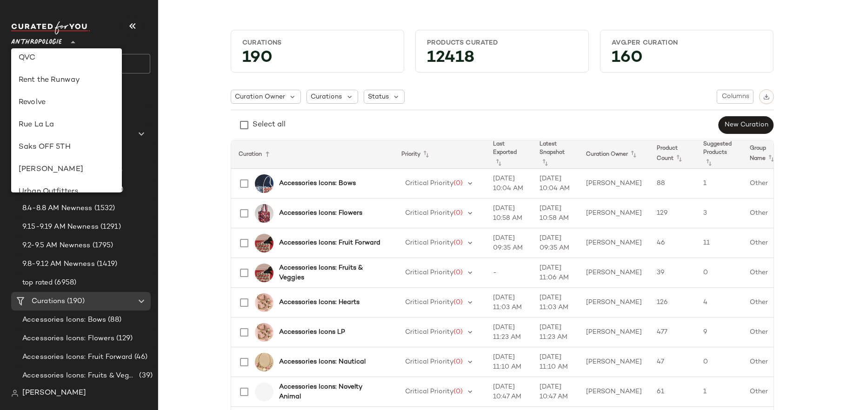
scroll to position [365, 0]
click at [69, 149] on div "Revolve" at bounding box center [67, 144] width 96 height 11
type input "**"
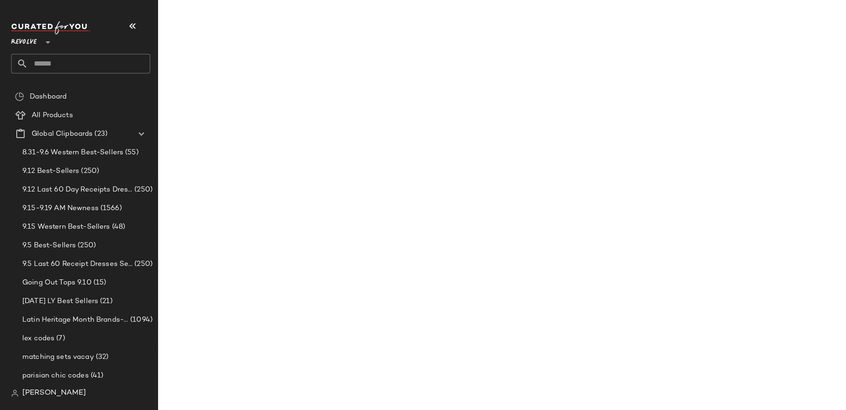
click at [63, 66] on input "text" at bounding box center [89, 64] width 122 height 20
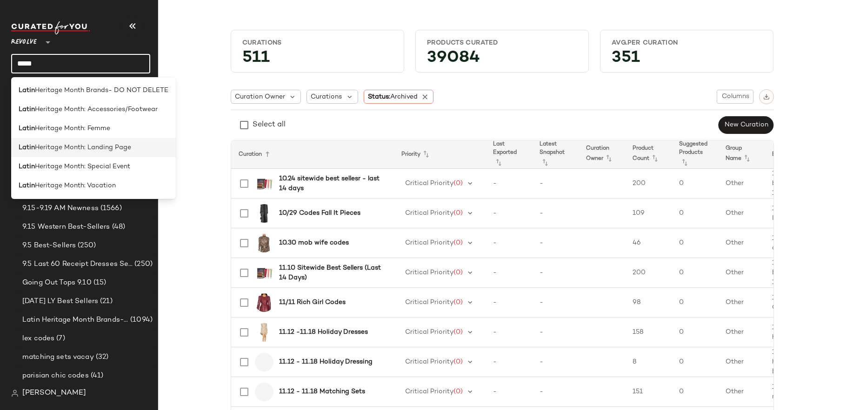
type input "*****"
click at [113, 152] on span "Heritage Month: Landing Page" at bounding box center [83, 148] width 96 height 10
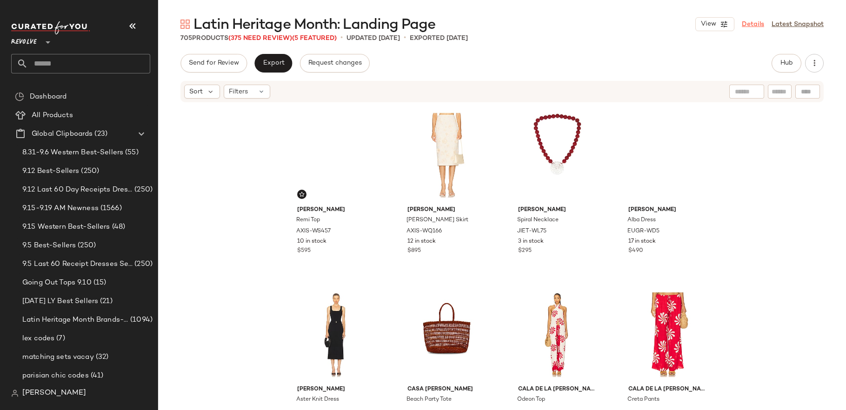
click at [756, 28] on link "Details" at bounding box center [753, 25] width 22 height 10
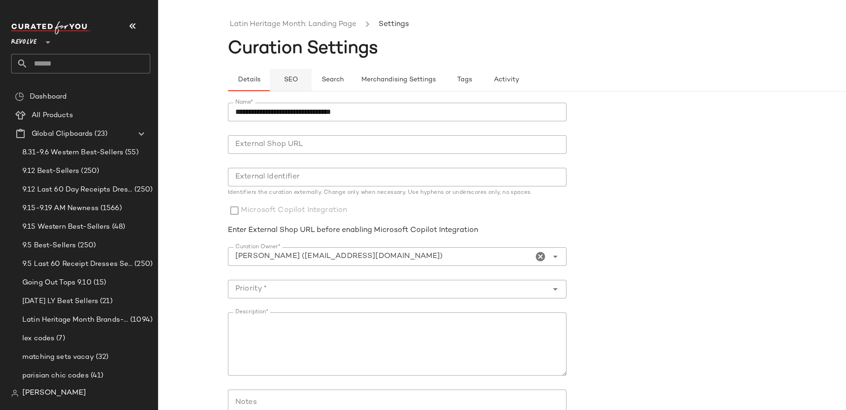
click at [292, 84] on button "SEO" at bounding box center [291, 80] width 42 height 22
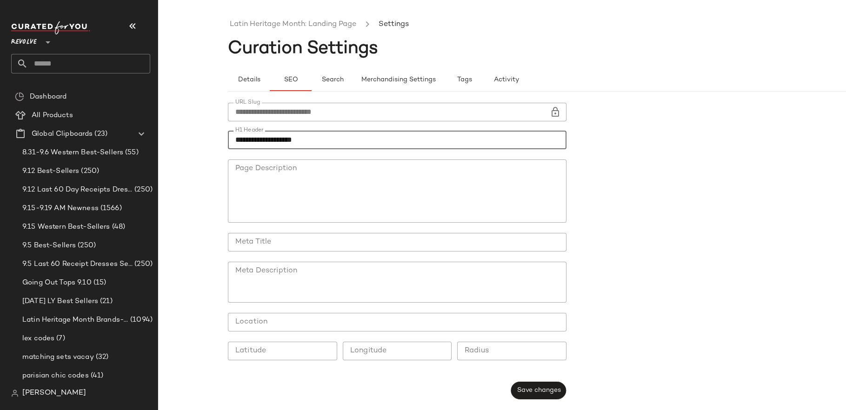
drag, startPoint x: 233, startPoint y: 139, endPoint x: 195, endPoint y: 139, distance: 38.1
click at [195, 139] on div "**********" at bounding box center [423, 212] width 846 height 395
type input "**********"
click at [537, 393] on span "Save changes" at bounding box center [538, 390] width 44 height 7
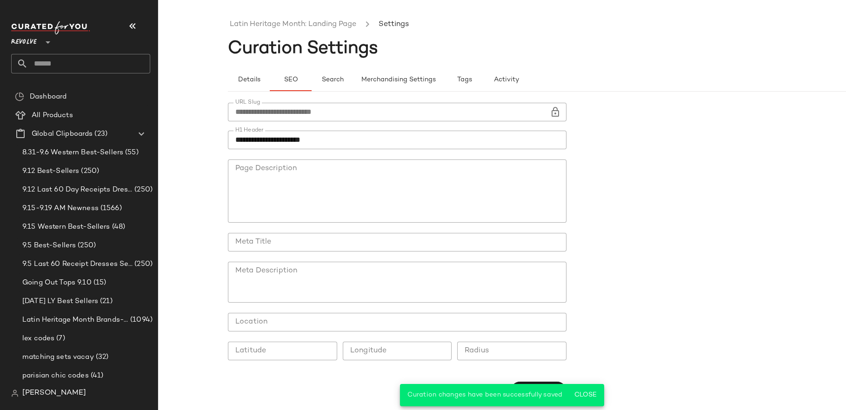
click at [261, 16] on ul "Latin Heritage Month: Landing Page Settings" at bounding box center [572, 24] width 688 height 21
click at [261, 20] on link "Latin Heritage Month: Landing Page" at bounding box center [293, 25] width 126 height 12
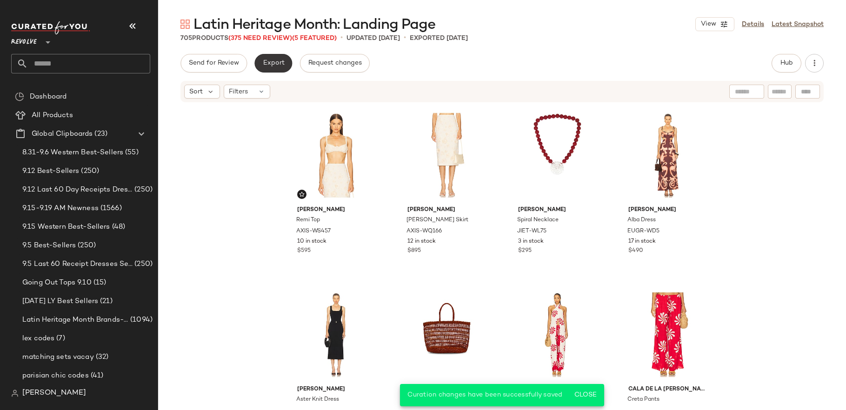
click at [273, 68] on button "Export" at bounding box center [273, 63] width 38 height 19
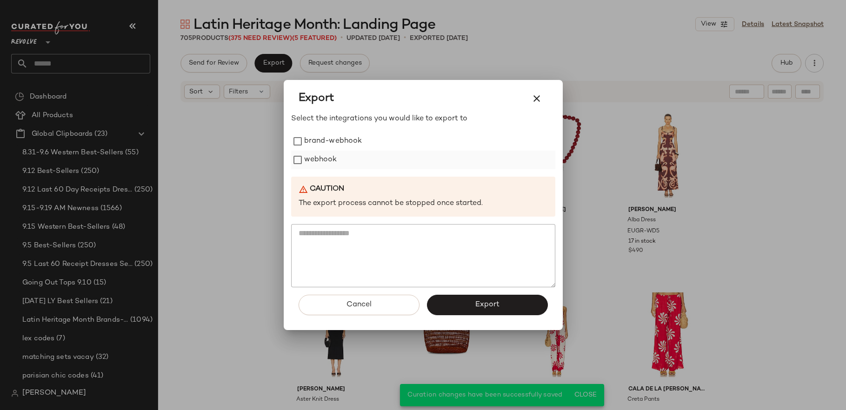
click at [312, 158] on label "webhook" at bounding box center [320, 160] width 33 height 19
click at [493, 307] on span "Export" at bounding box center [487, 304] width 25 height 9
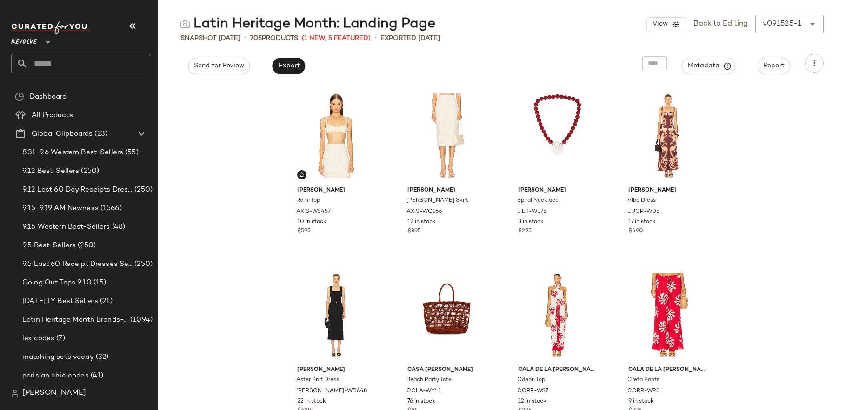
click at [73, 63] on input "text" at bounding box center [89, 64] width 122 height 20
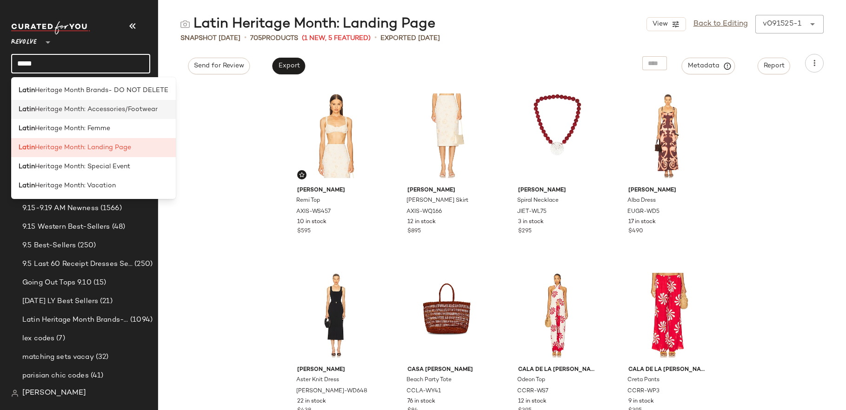
type input "*****"
click at [101, 111] on span "Heritage Month: Accessories/Footwear" at bounding box center [96, 110] width 123 height 10
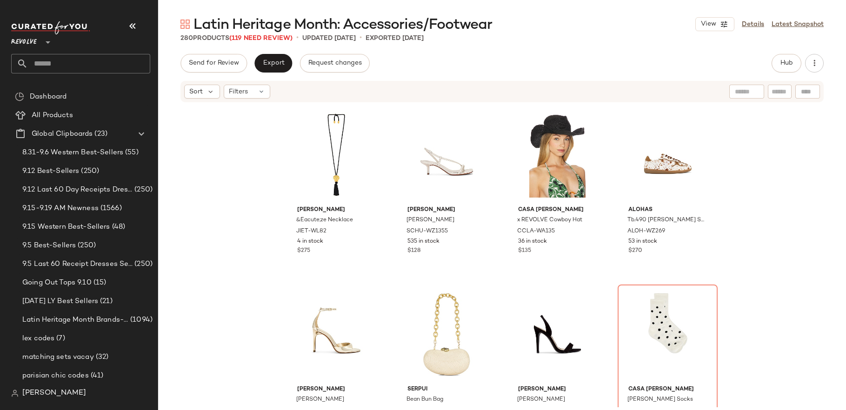
click at [758, 30] on div "View Details Latest Snapshot" at bounding box center [759, 24] width 128 height 14
click at [754, 27] on link "Details" at bounding box center [753, 25] width 22 height 10
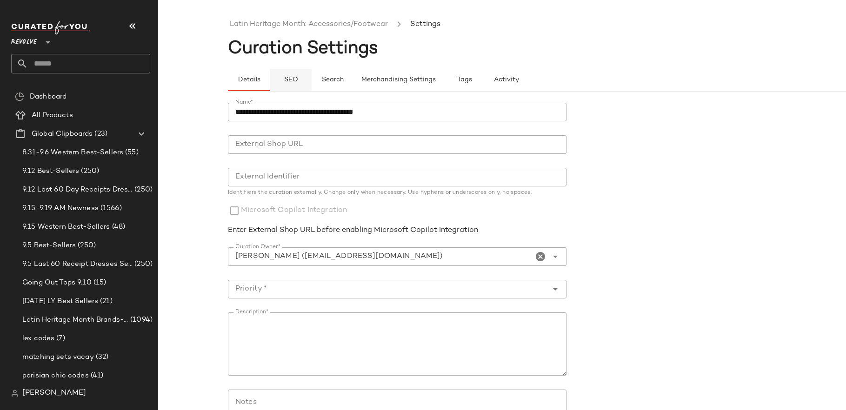
click at [288, 83] on span "SEO" at bounding box center [290, 79] width 14 height 7
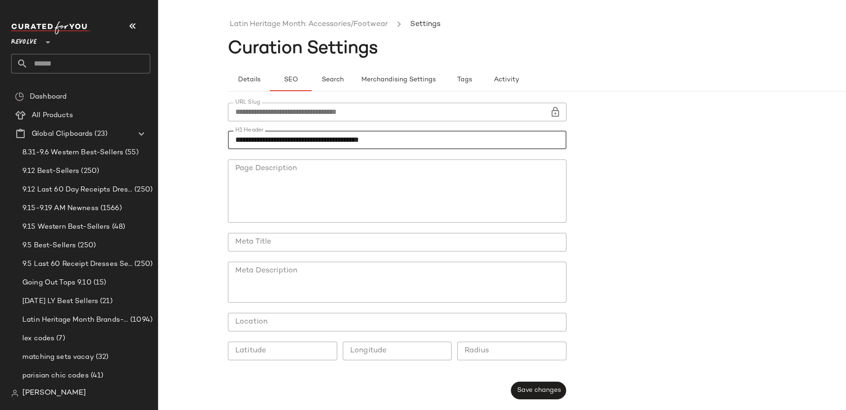
drag, startPoint x: 254, startPoint y: 140, endPoint x: 192, endPoint y: 140, distance: 62.3
click at [192, 140] on div "**********" at bounding box center [423, 212] width 846 height 395
type input "**********"
click at [543, 390] on span "Save changes" at bounding box center [538, 390] width 44 height 7
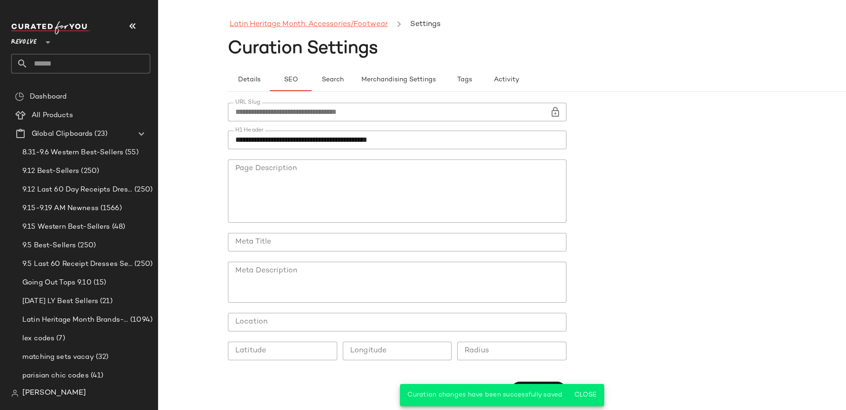
click at [294, 22] on link "Latin Heritage Month: Accessories/Footwear" at bounding box center [309, 25] width 158 height 12
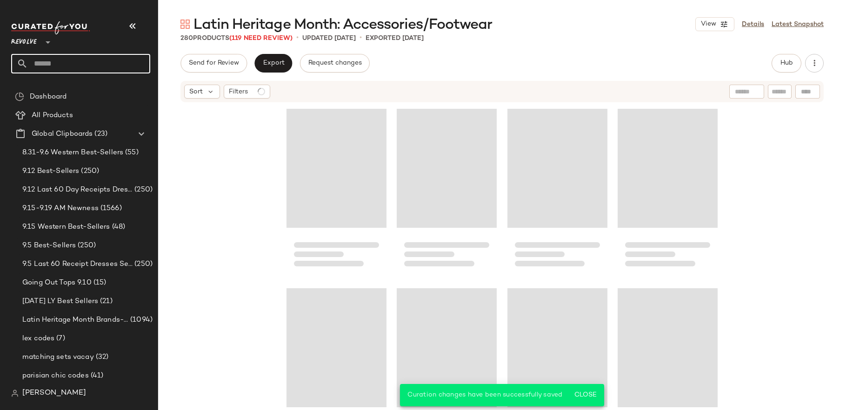
click at [91, 70] on input "text" at bounding box center [89, 64] width 122 height 20
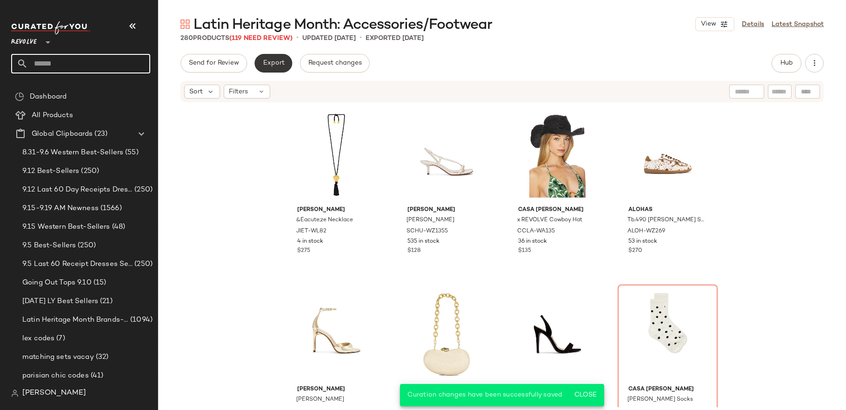
click at [272, 62] on span "Export" at bounding box center [273, 63] width 22 height 7
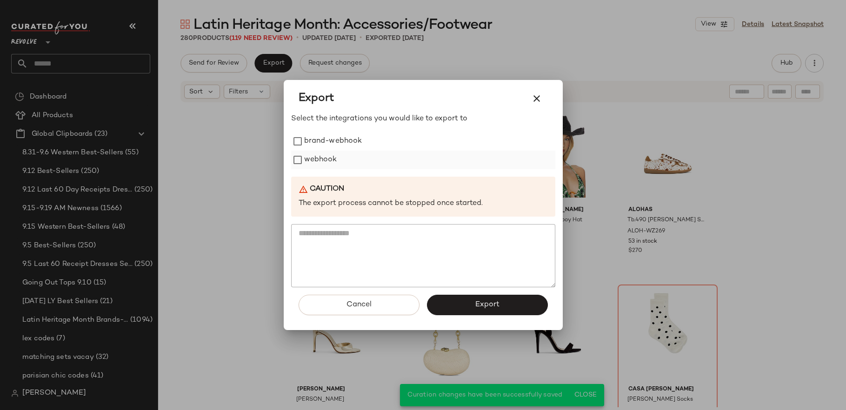
click at [325, 163] on label "webhook" at bounding box center [320, 160] width 33 height 19
click at [481, 304] on span "Export" at bounding box center [487, 304] width 25 height 9
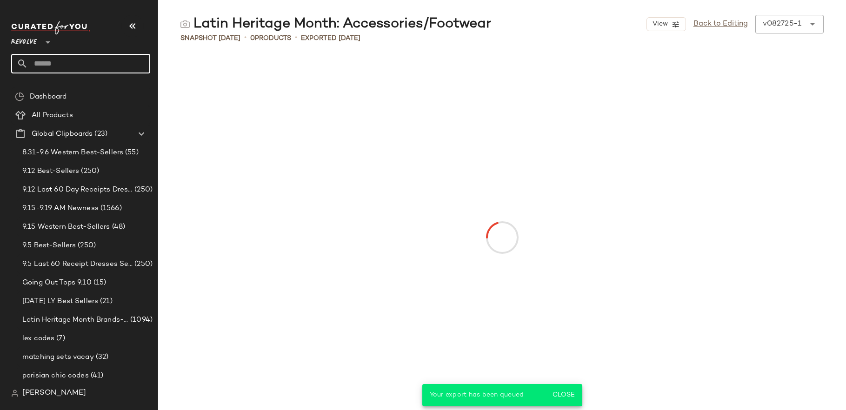
click at [76, 58] on input "text" at bounding box center [89, 64] width 122 height 20
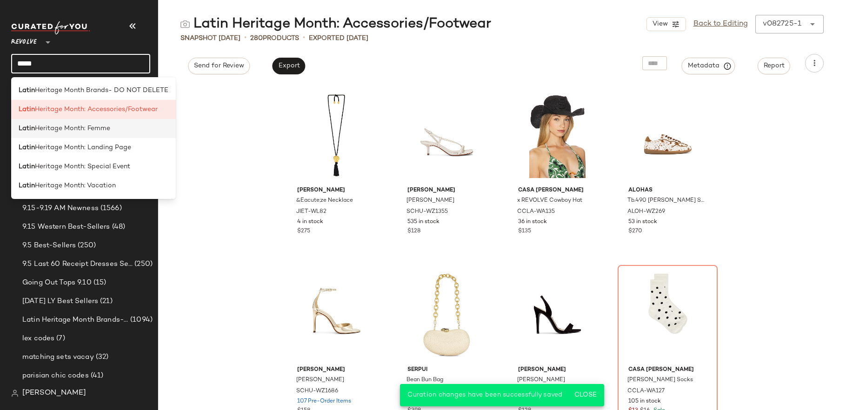
type input "*****"
click at [87, 126] on span "Heritage Month: Femme" at bounding box center [72, 129] width 75 height 10
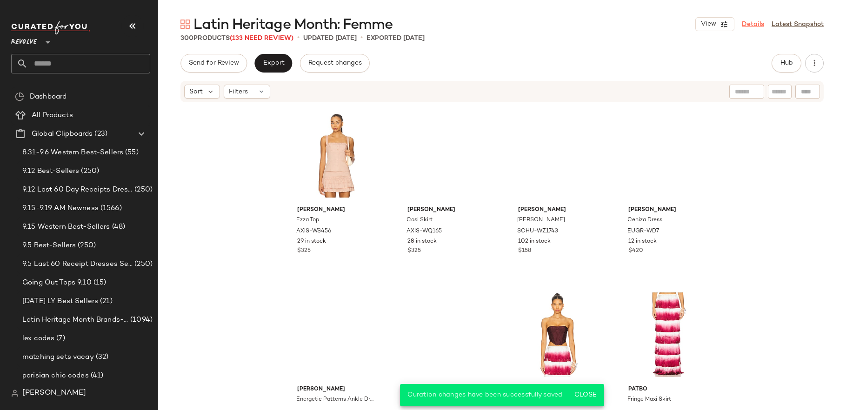
click at [756, 24] on link "Details" at bounding box center [753, 25] width 22 height 10
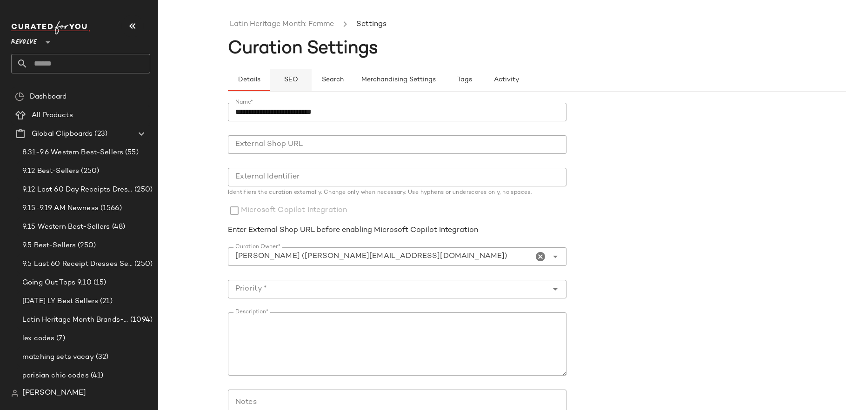
click at [295, 75] on button "SEO" at bounding box center [291, 80] width 42 height 22
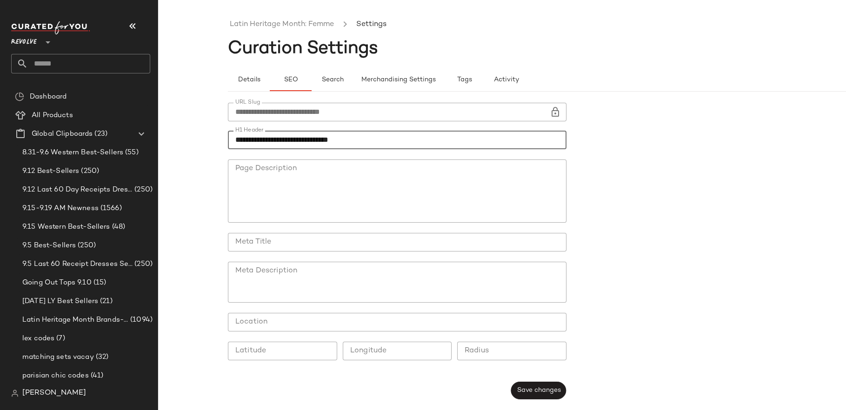
drag, startPoint x: 255, startPoint y: 139, endPoint x: 206, endPoint y: 139, distance: 49.3
click at [206, 139] on div "**********" at bounding box center [423, 212] width 846 height 395
type input "**********"
click at [530, 378] on div "**********" at bounding box center [400, 251] width 344 height 308
click at [528, 390] on span "Save changes" at bounding box center [538, 390] width 44 height 7
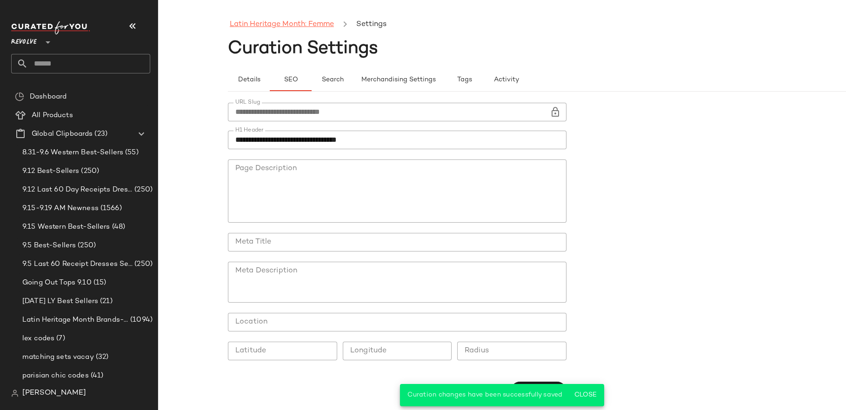
click at [249, 27] on link "Latin Heritage Month: Femme" at bounding box center [282, 25] width 104 height 12
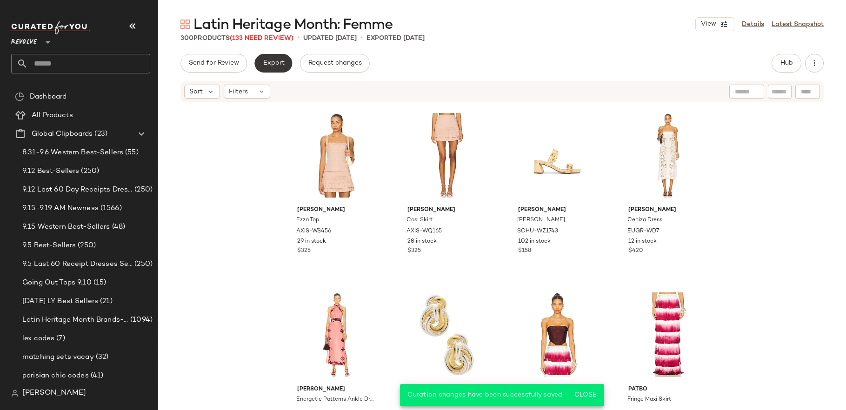
click at [263, 68] on button "Export" at bounding box center [273, 63] width 38 height 19
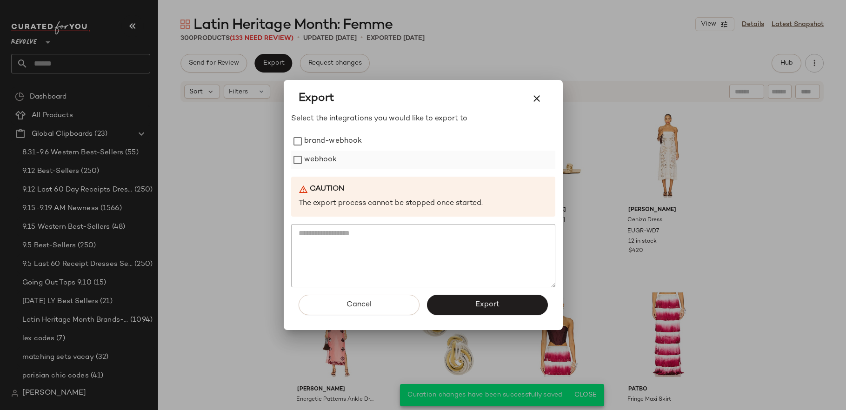
click at [314, 156] on label "webhook" at bounding box center [320, 160] width 33 height 19
click at [464, 305] on button "Export" at bounding box center [487, 305] width 121 height 20
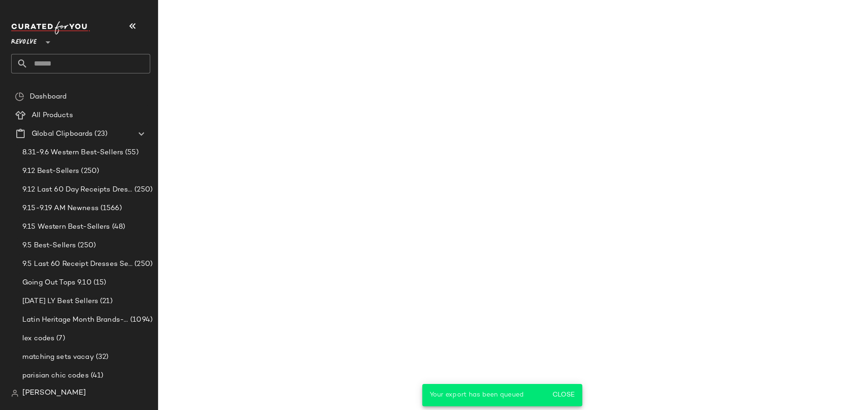
click at [73, 62] on input "text" at bounding box center [89, 64] width 122 height 20
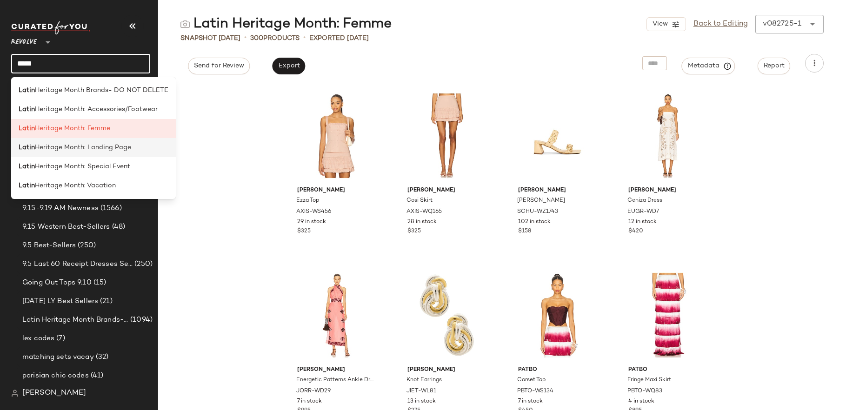
type input "*****"
click at [94, 149] on span "Heritage Month: Landing Page" at bounding box center [83, 148] width 96 height 10
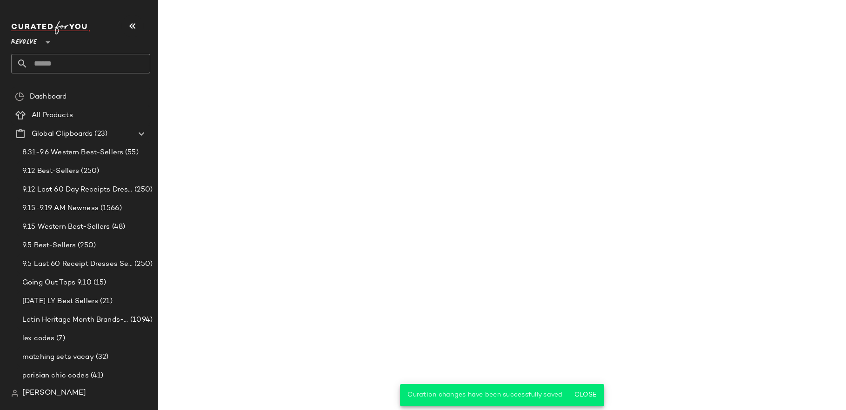
click at [64, 68] on input "text" at bounding box center [89, 64] width 122 height 20
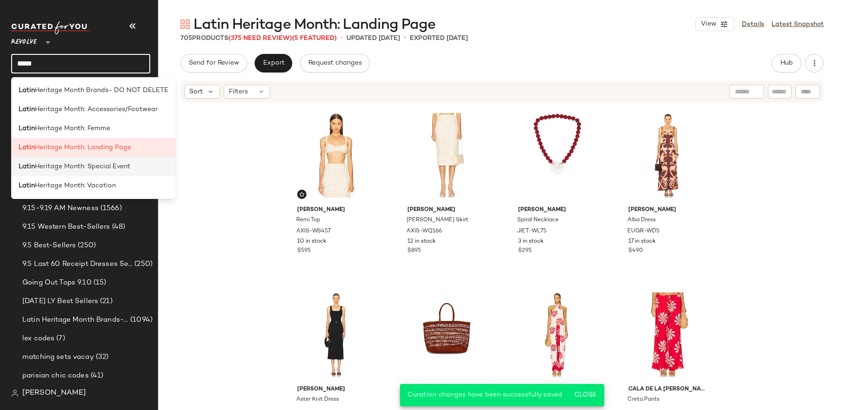
type input "*****"
click at [95, 167] on span "Heritage Month: Special Event" at bounding box center [82, 167] width 95 height 10
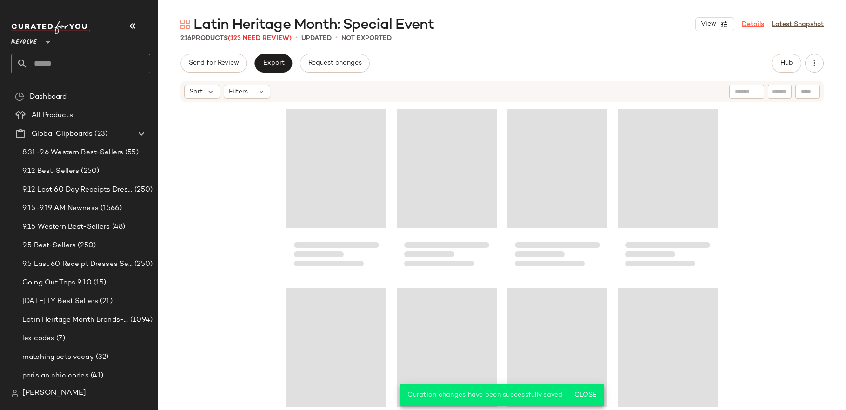
click at [760, 25] on link "Details" at bounding box center [753, 25] width 22 height 10
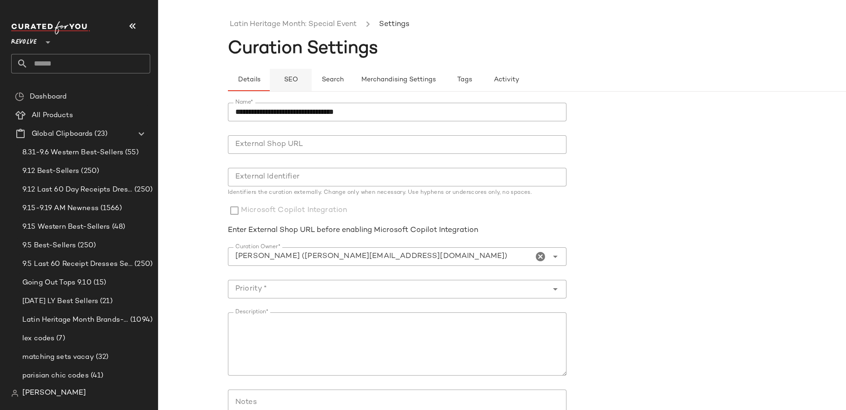
click at [289, 76] on span "SEO" at bounding box center [290, 79] width 14 height 7
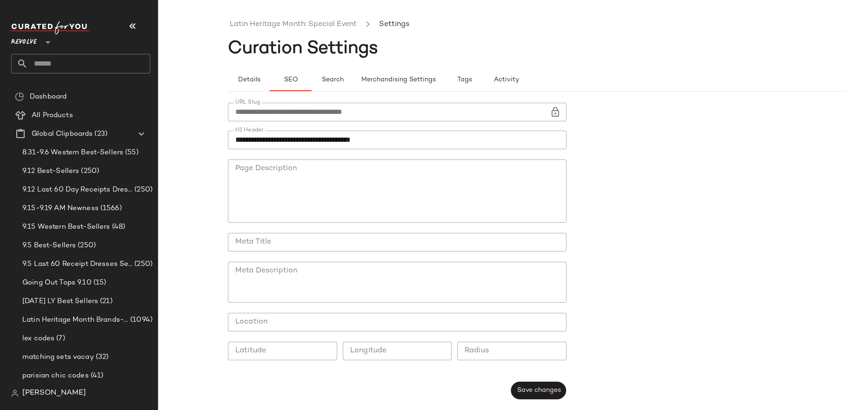
drag, startPoint x: 251, startPoint y: 139, endPoint x: 237, endPoint y: 139, distance: 13.5
click at [237, 139] on input "**********" at bounding box center [397, 140] width 338 height 19
type input "**********"
click at [552, 397] on button "Save changes" at bounding box center [537, 391] width 55 height 18
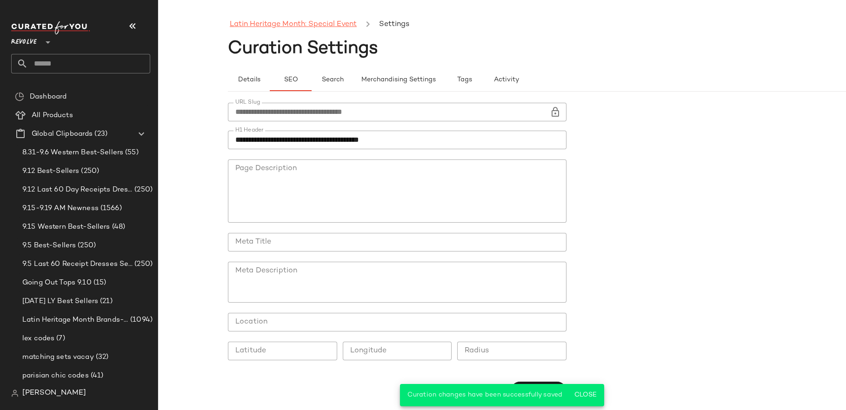
click at [267, 24] on link "Latin Heritage Month: Special Event" at bounding box center [293, 25] width 127 height 12
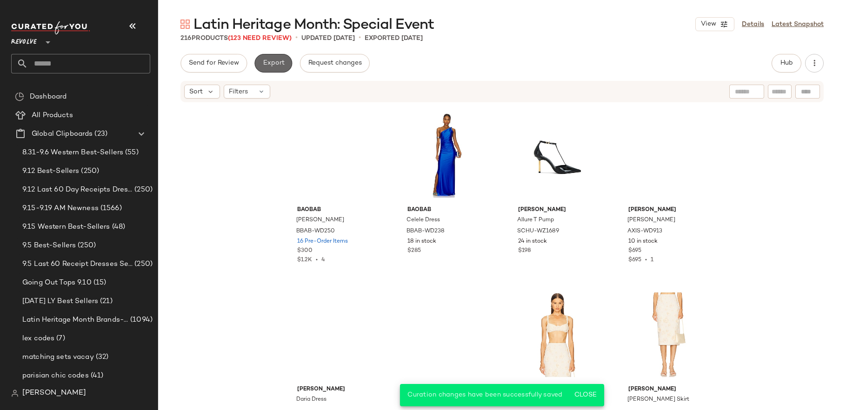
click at [272, 63] on span "Export" at bounding box center [273, 63] width 22 height 7
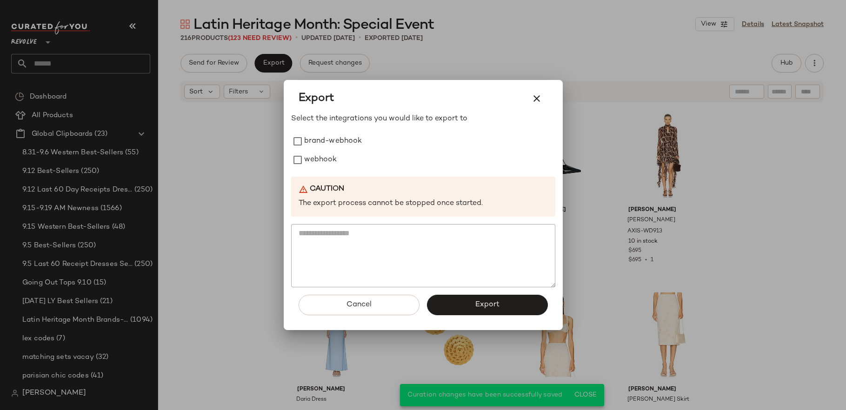
drag, startPoint x: 319, startPoint y: 162, endPoint x: 450, endPoint y: 285, distance: 179.9
click at [319, 163] on label "webhook" at bounding box center [320, 160] width 33 height 19
click at [469, 311] on button "Export" at bounding box center [487, 305] width 121 height 20
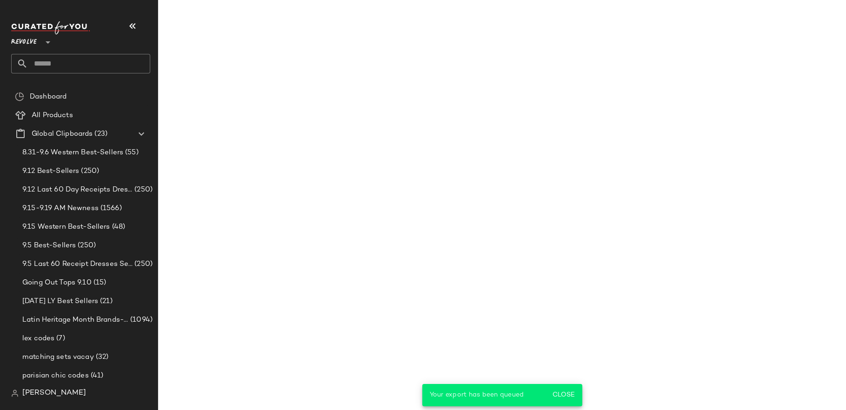
click at [81, 61] on input "text" at bounding box center [89, 64] width 122 height 20
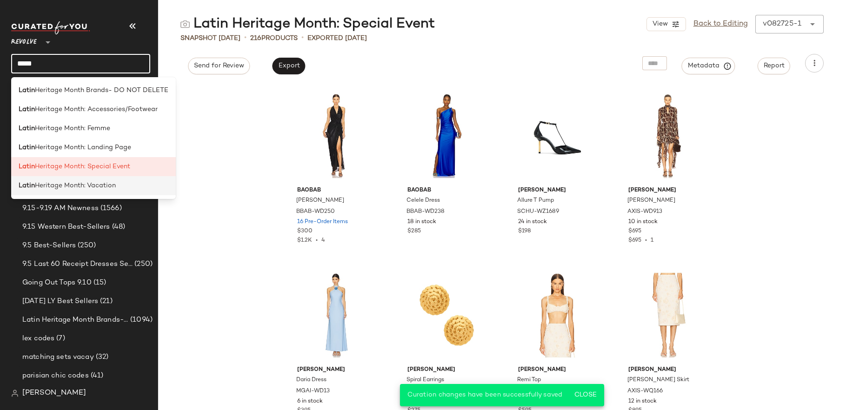
type input "*****"
click at [117, 186] on div "Latin Heritage Month: Vacation" at bounding box center [94, 186] width 150 height 10
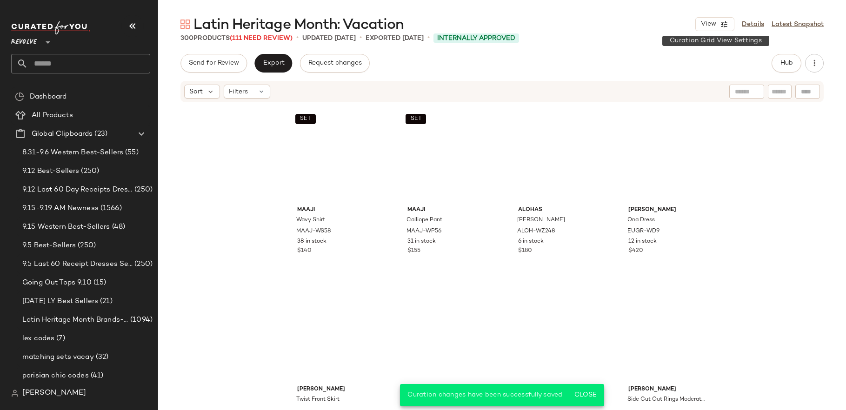
click at [737, 25] on div "View Details Latest Snapshot" at bounding box center [759, 24] width 128 height 14
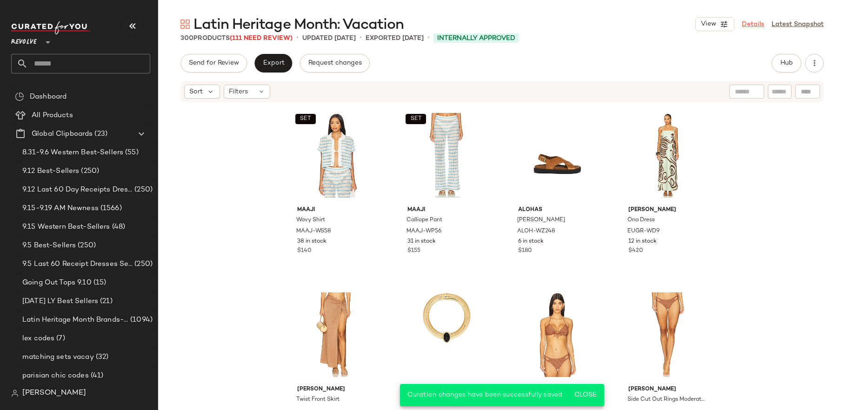
click at [746, 24] on link "Details" at bounding box center [753, 25] width 22 height 10
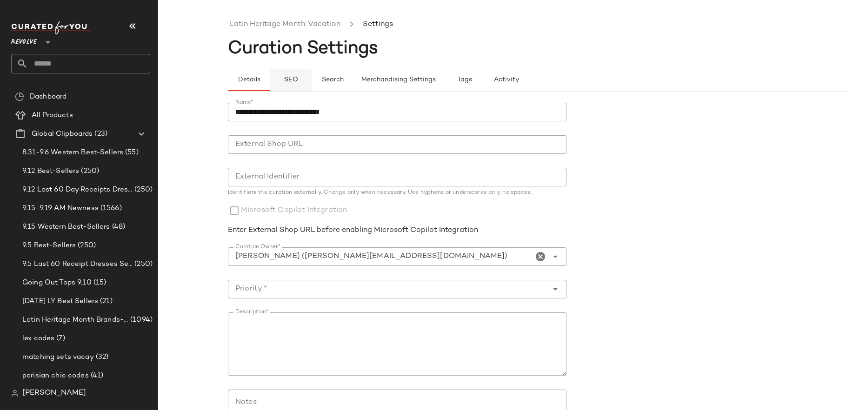
click at [285, 74] on button "SEO" at bounding box center [291, 80] width 42 height 22
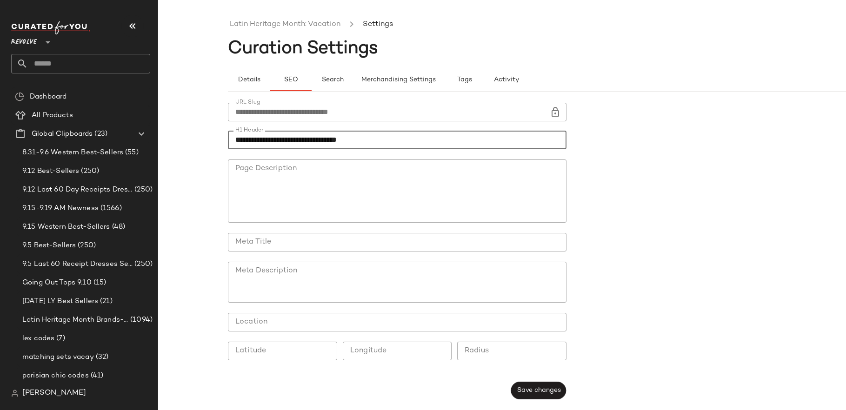
drag, startPoint x: 239, startPoint y: 136, endPoint x: 214, endPoint y: 136, distance: 25.6
click at [214, 136] on div "**********" at bounding box center [423, 212] width 846 height 395
type input "**********"
click at [528, 390] on span "Save changes" at bounding box center [538, 390] width 44 height 7
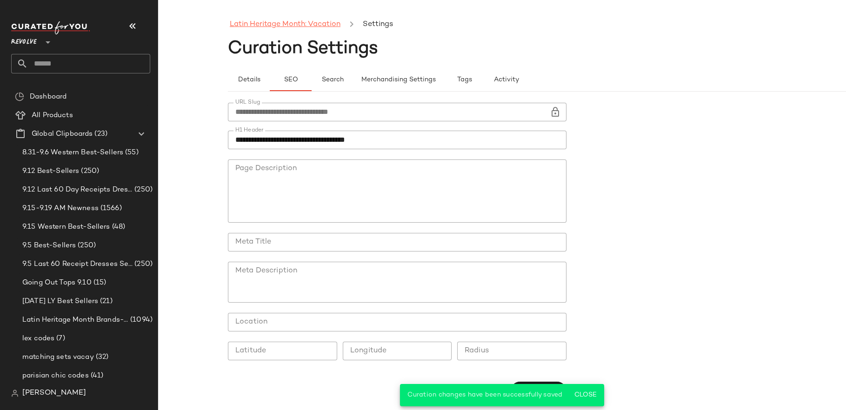
click at [254, 19] on link "Latin Heritage Month: Vacation" at bounding box center [285, 25] width 111 height 12
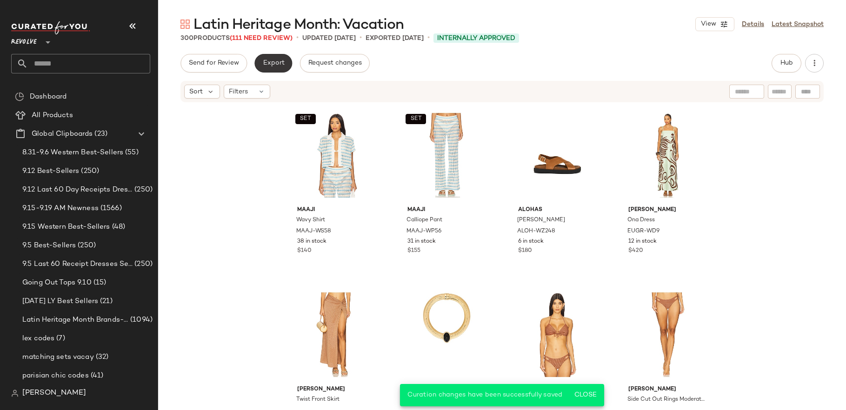
click at [273, 57] on button "Export" at bounding box center [273, 63] width 38 height 19
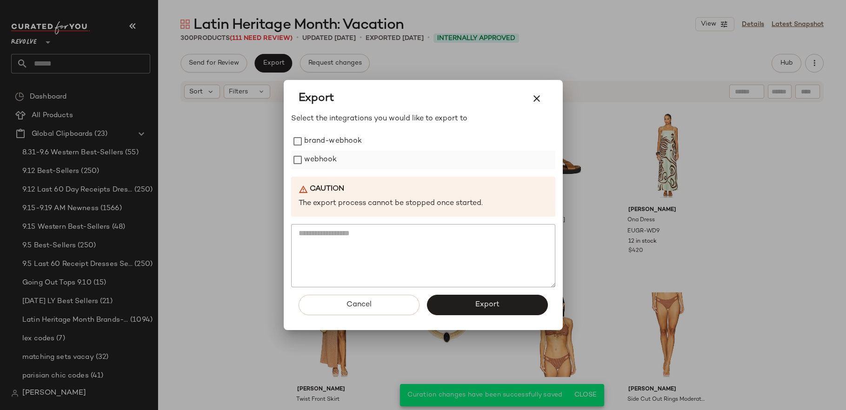
click at [307, 152] on label "webhook" at bounding box center [320, 160] width 33 height 19
click at [500, 316] on div "Cancel Export" at bounding box center [423, 308] width 264 height 43
click at [478, 298] on button "Export" at bounding box center [487, 305] width 121 height 20
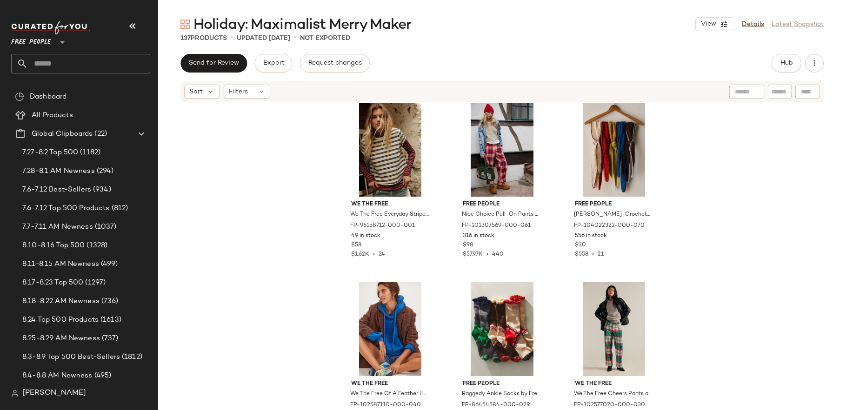
scroll to position [956, 0]
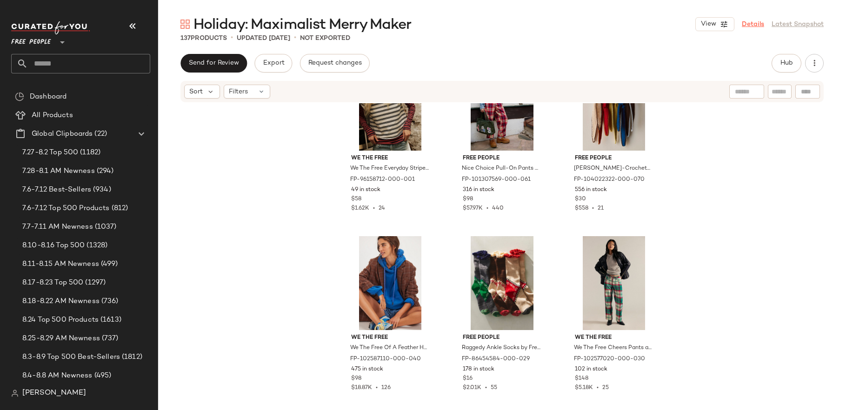
click at [746, 23] on link "Details" at bounding box center [753, 25] width 22 height 10
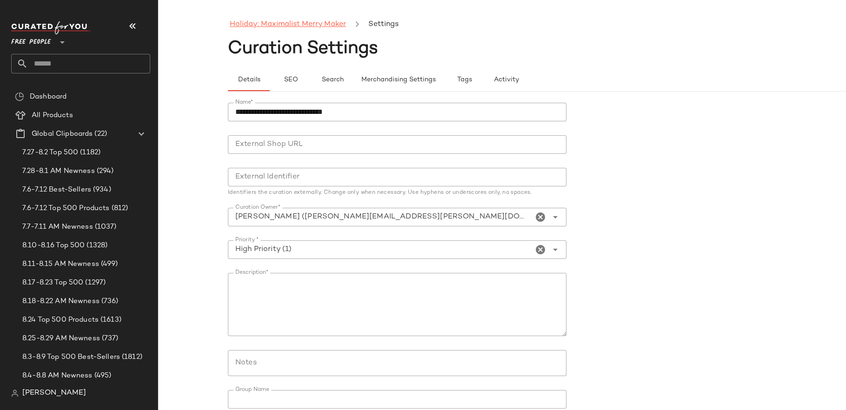
click at [257, 21] on link "Holiday: Maximalist Merry Maker" at bounding box center [288, 25] width 116 height 12
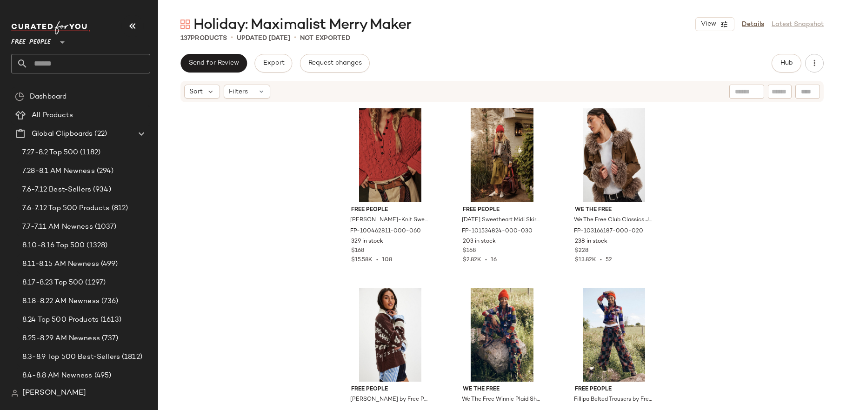
click at [74, 77] on div "Free People **" at bounding box center [84, 51] width 146 height 73
click at [66, 71] on input "text" at bounding box center [89, 64] width 122 height 20
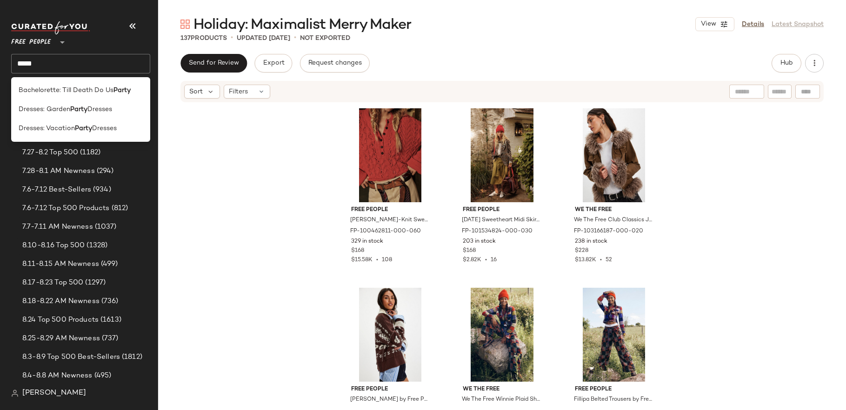
click at [79, 64] on input "*****" at bounding box center [80, 64] width 139 height 20
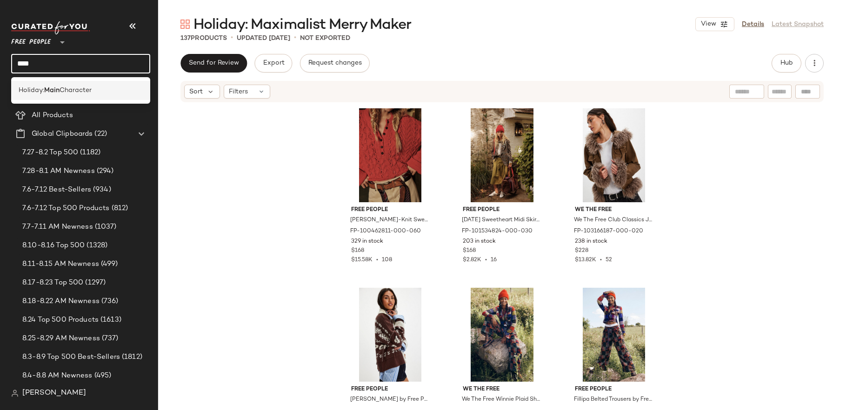
type input "****"
click at [92, 90] on span "Character" at bounding box center [76, 91] width 32 height 10
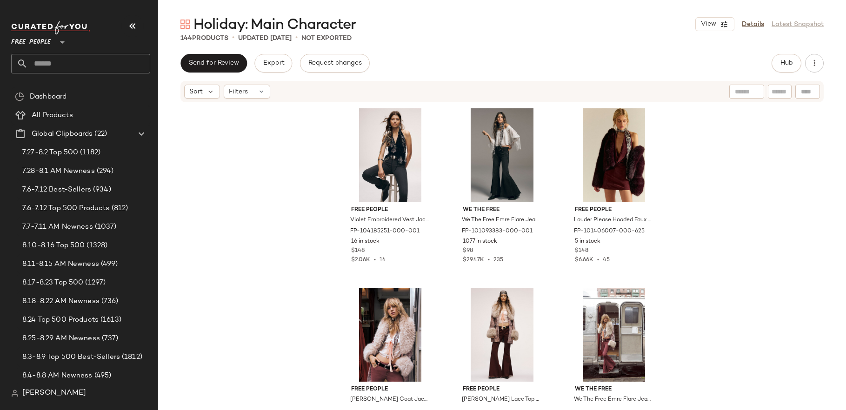
click at [92, 65] on input "text" at bounding box center [89, 64] width 122 height 20
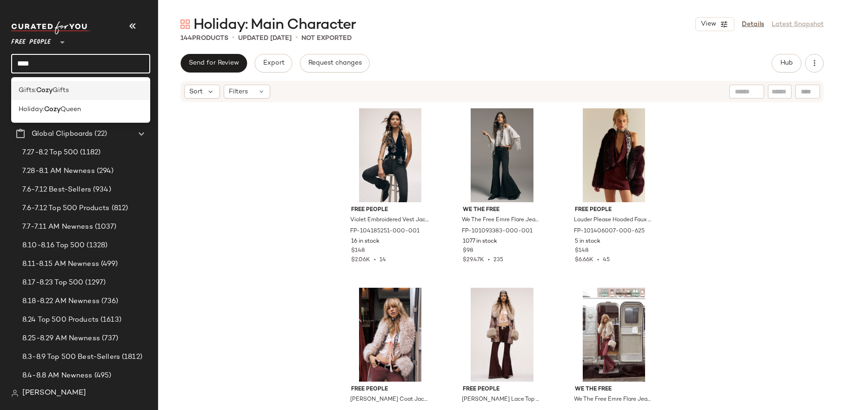
type input "****"
click at [82, 91] on div "Gifts: Cozy Gifts" at bounding box center [81, 91] width 124 height 10
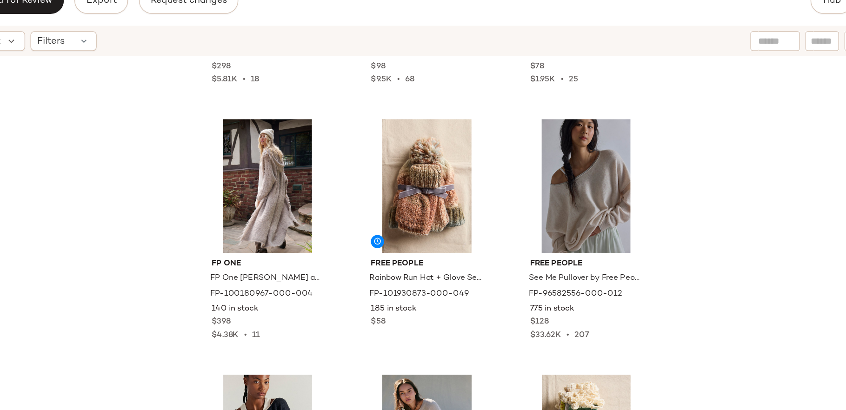
scroll to position [143, 0]
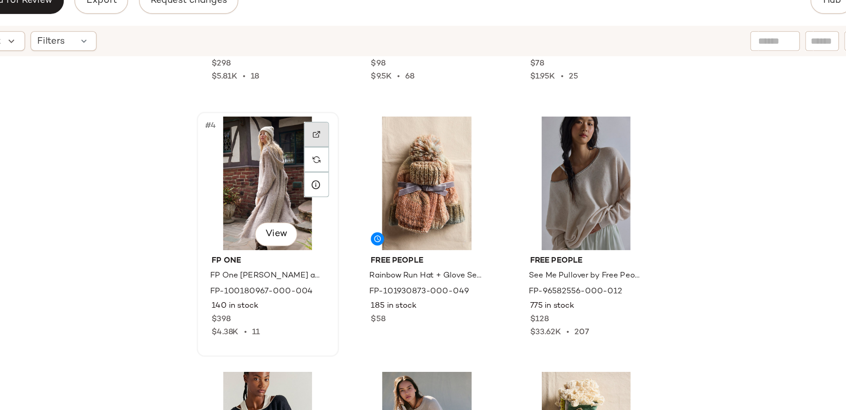
click at [422, 159] on img at bounding box center [425, 157] width 6 height 6
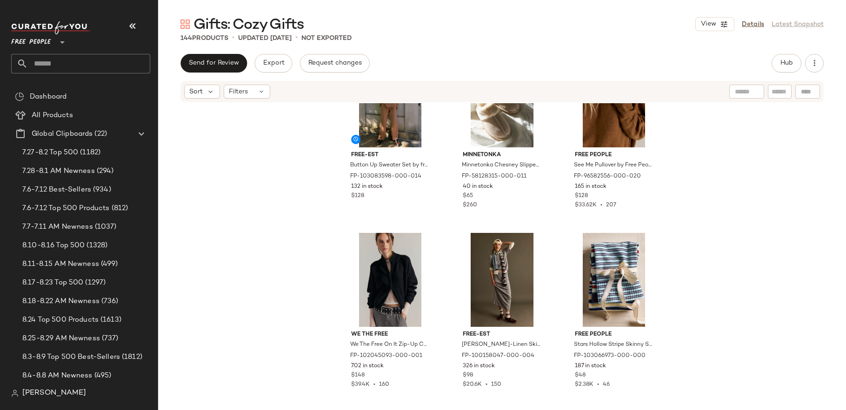
scroll to position [0, 0]
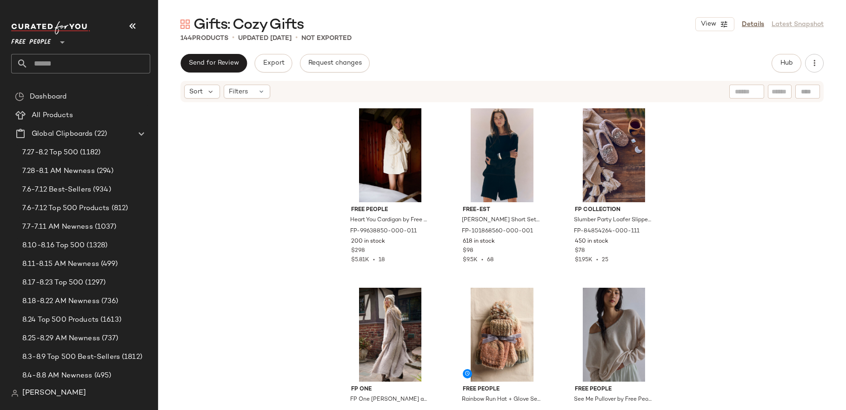
click at [89, 65] on input "text" at bounding box center [89, 64] width 122 height 20
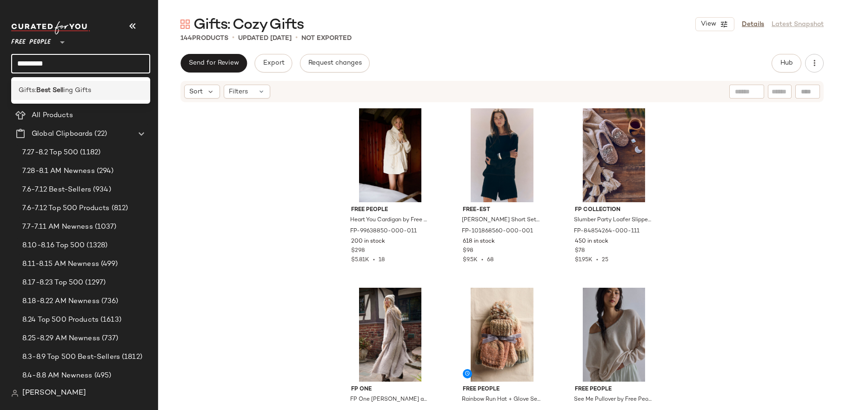
type input "*********"
click at [82, 95] on span "ing Gifts" at bounding box center [77, 91] width 28 height 10
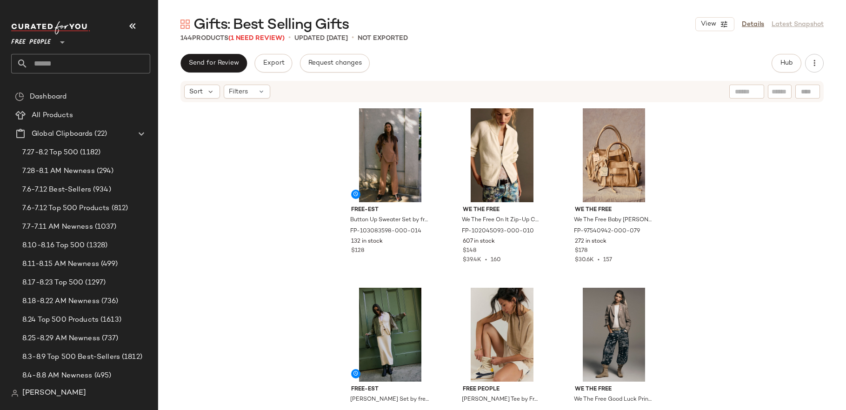
scroll to position [143, 0]
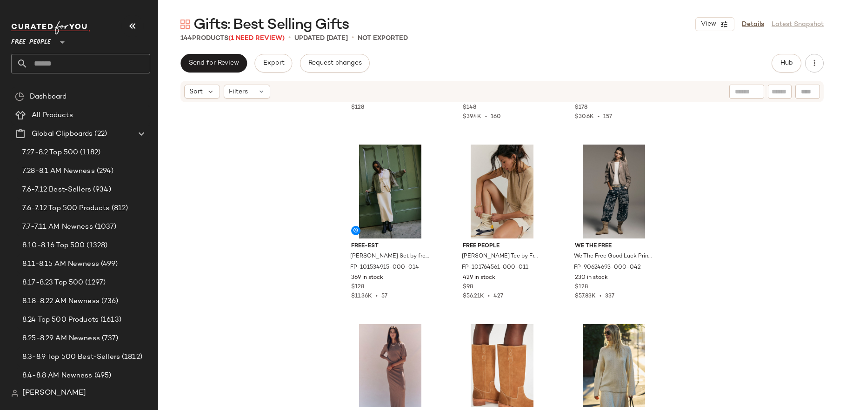
click at [99, 54] on input "text" at bounding box center [89, 64] width 122 height 20
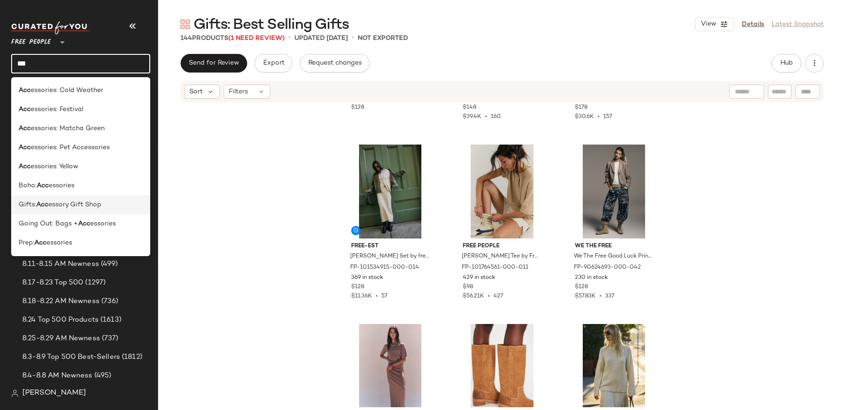
type input "***"
click at [108, 208] on div "Gifts: Acc essory Gift Shop" at bounding box center [81, 205] width 124 height 10
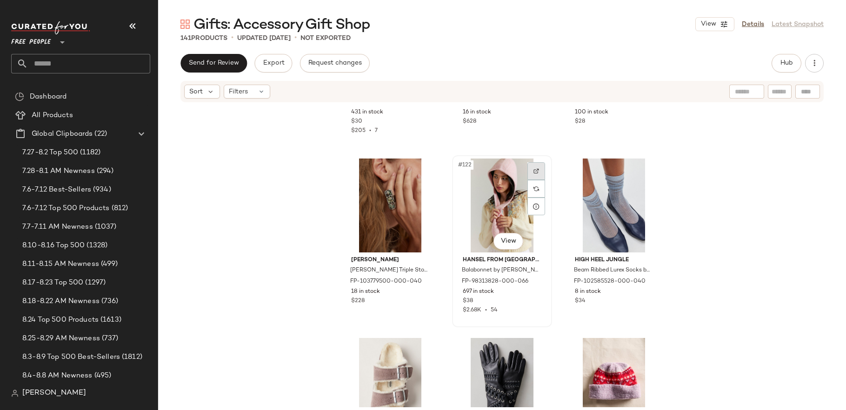
click at [534, 168] on img at bounding box center [536, 171] width 6 height 6
click at [66, 71] on input "text" at bounding box center [89, 64] width 122 height 20
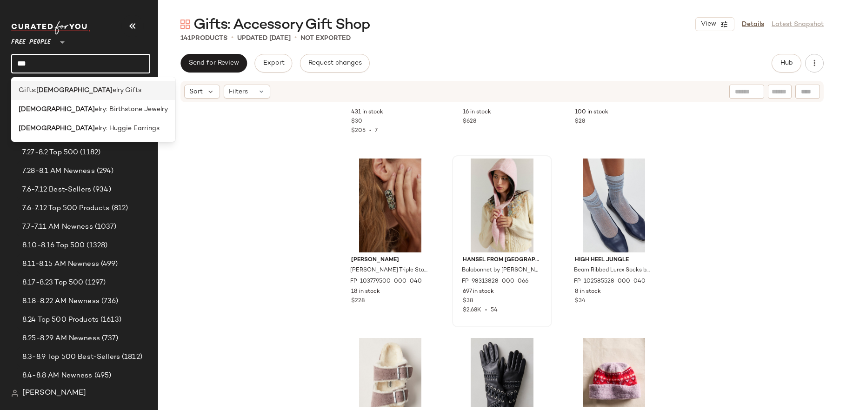
type input "***"
click at [113, 93] on span "elry Gifts" at bounding box center [127, 91] width 29 height 10
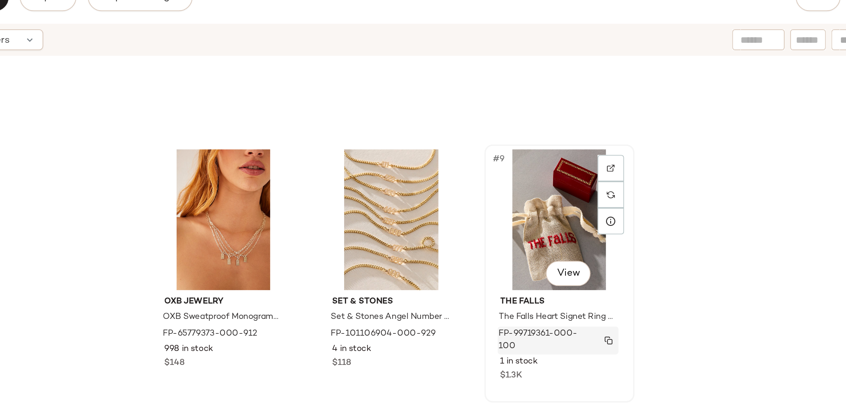
click at [644, 292] on img "button" at bounding box center [647, 292] width 6 height 6
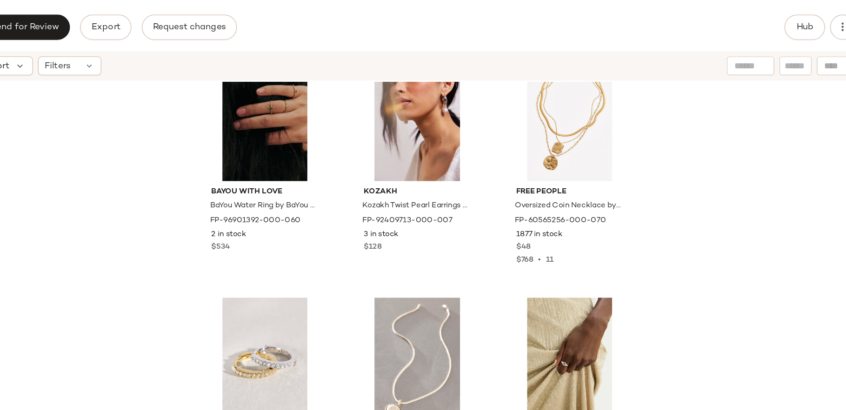
scroll to position [1676, 0]
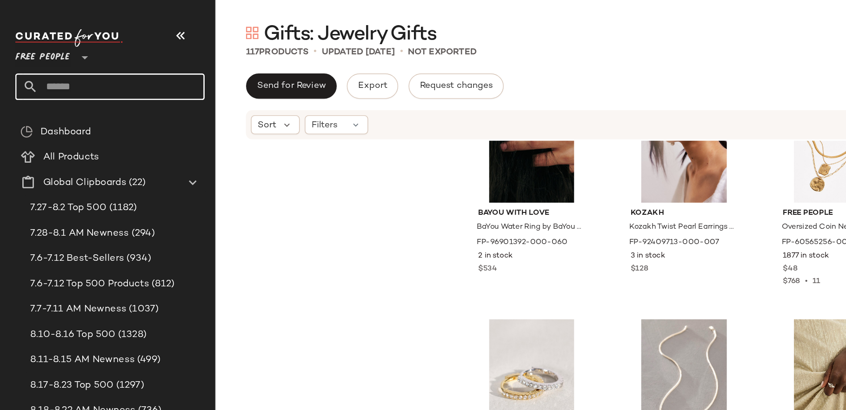
click at [68, 58] on input "text" at bounding box center [89, 64] width 122 height 20
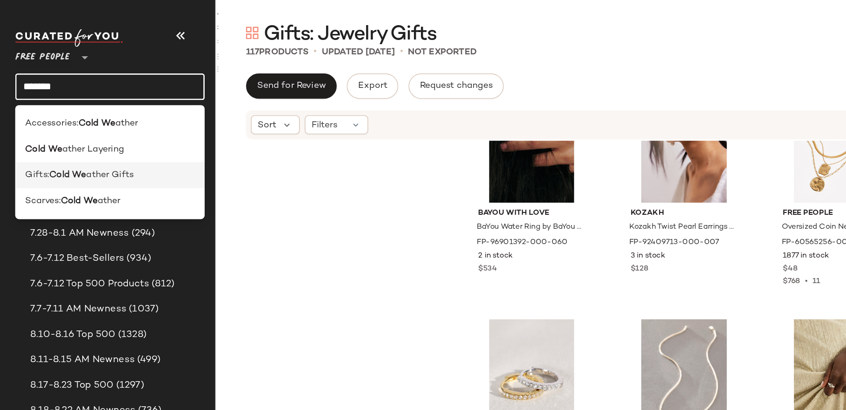
type input "*******"
click at [85, 130] on span "ather Gifts" at bounding box center [80, 129] width 35 height 10
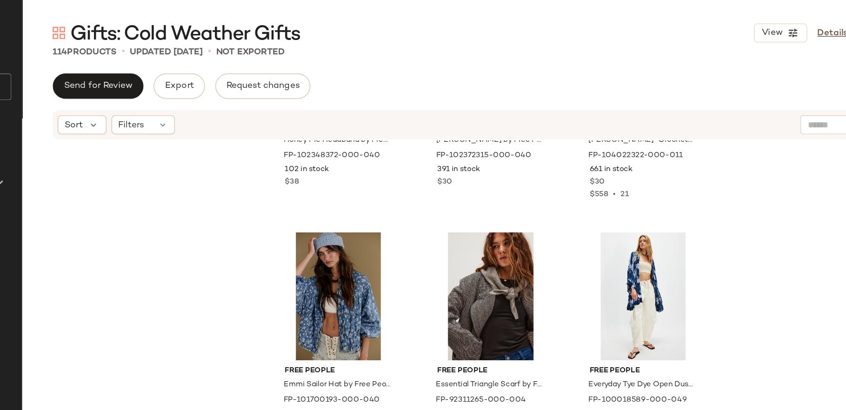
scroll to position [3224, 0]
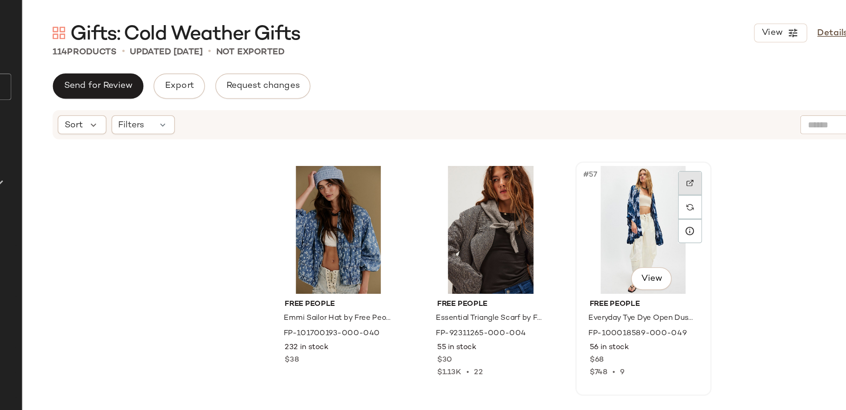
click at [641, 134] on div at bounding box center [648, 135] width 18 height 18
click at [644, 248] on img "button" at bounding box center [647, 249] width 6 height 6
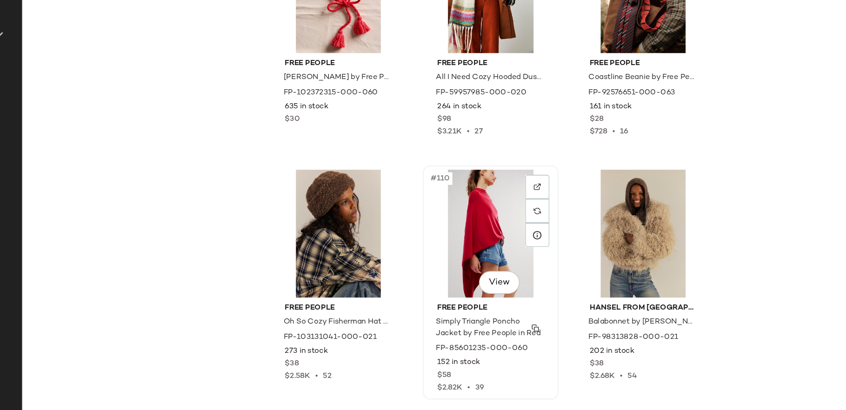
scroll to position [6517, 0]
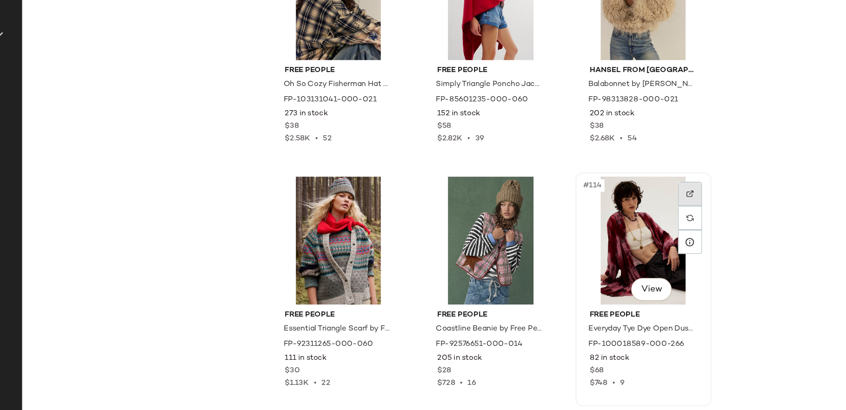
click at [643, 244] on div at bounding box center [648, 251] width 18 height 18
click at [643, 362] on button "button" at bounding box center [646, 366] width 13 height 8
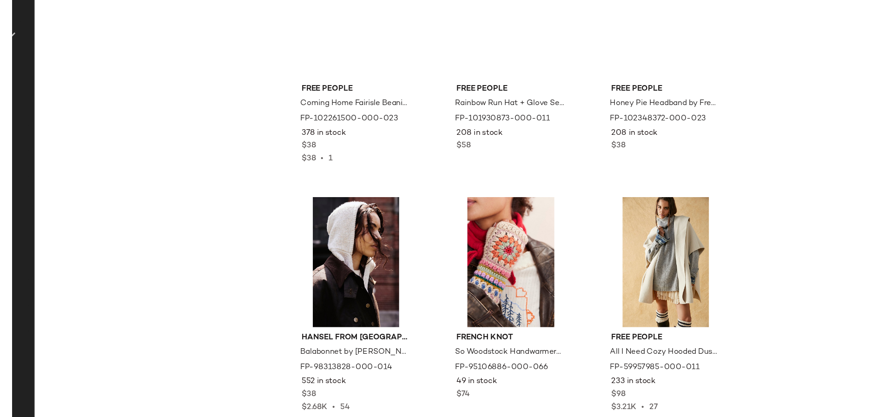
scroll to position [0, 0]
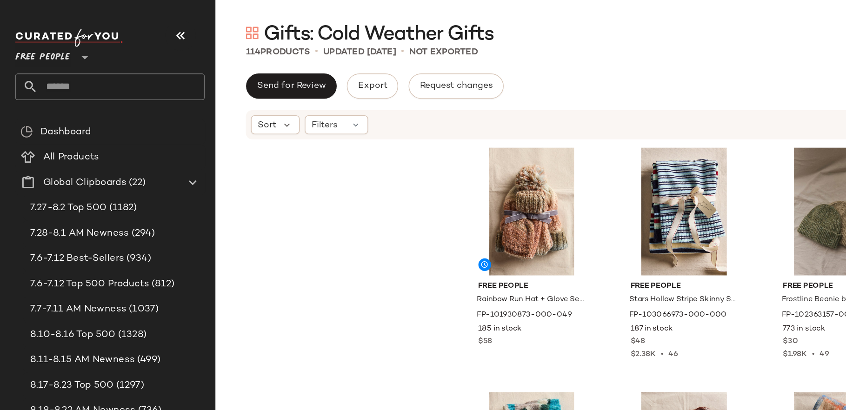
click at [50, 66] on input "text" at bounding box center [89, 64] width 122 height 20
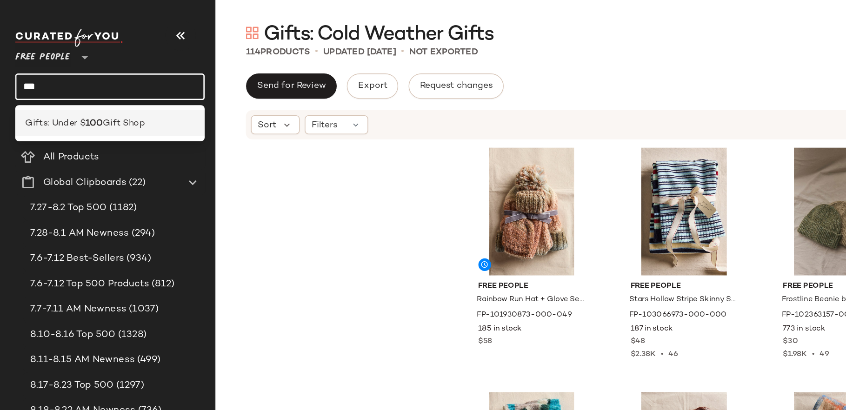
type input "***"
click at [51, 84] on div "Gifts: Under $ 100 Gift Shop" at bounding box center [80, 90] width 139 height 19
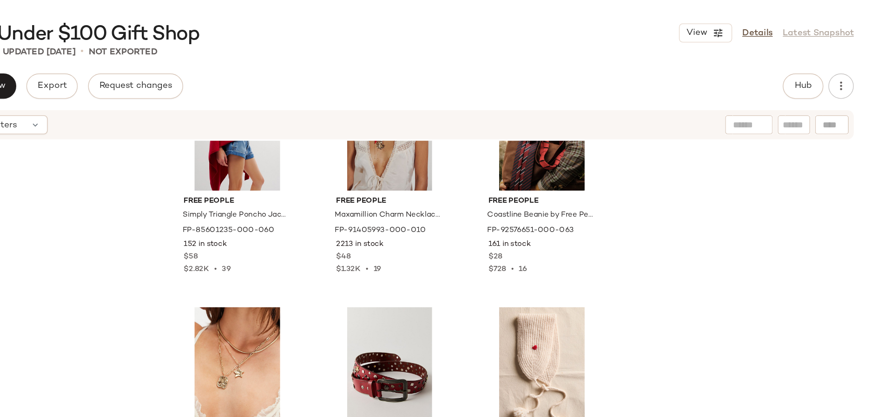
click at [823, 19] on div "View Details Latest Snapshot" at bounding box center [798, 24] width 128 height 14
click at [823, 20] on div "View Details Latest Snapshot" at bounding box center [798, 24] width 128 height 14
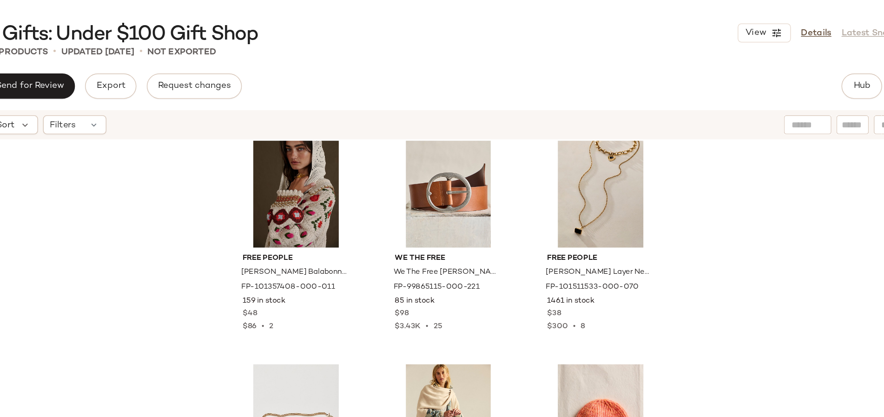
scroll to position [2182, 0]
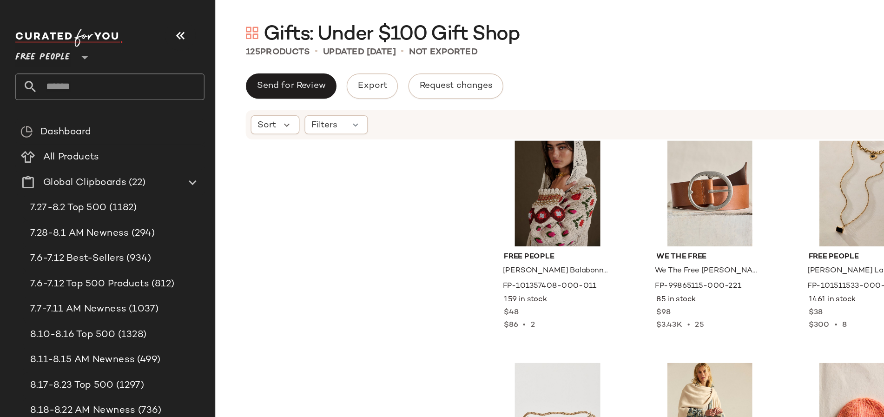
click at [53, 63] on input "text" at bounding box center [89, 64] width 122 height 20
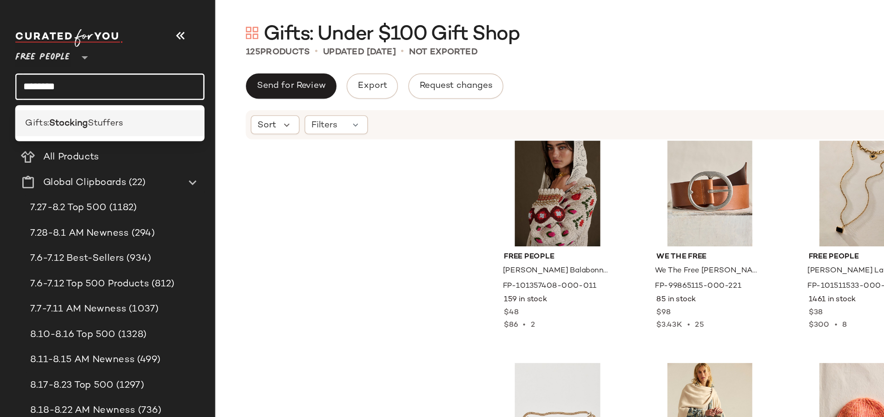
type input "********"
click at [58, 90] on b "Stocking" at bounding box center [50, 91] width 28 height 10
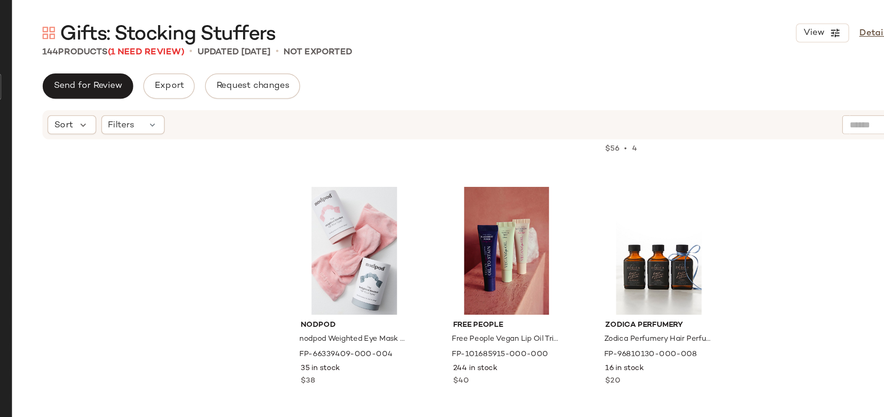
scroll to position [3404, 0]
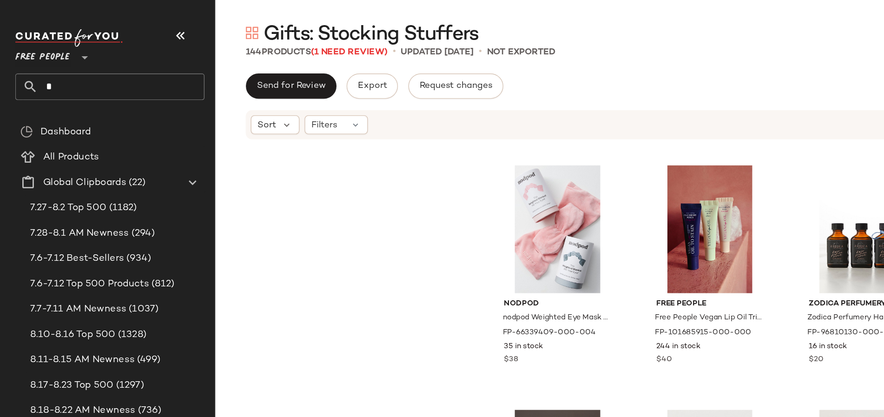
click at [40, 57] on input "*" at bounding box center [89, 64] width 122 height 20
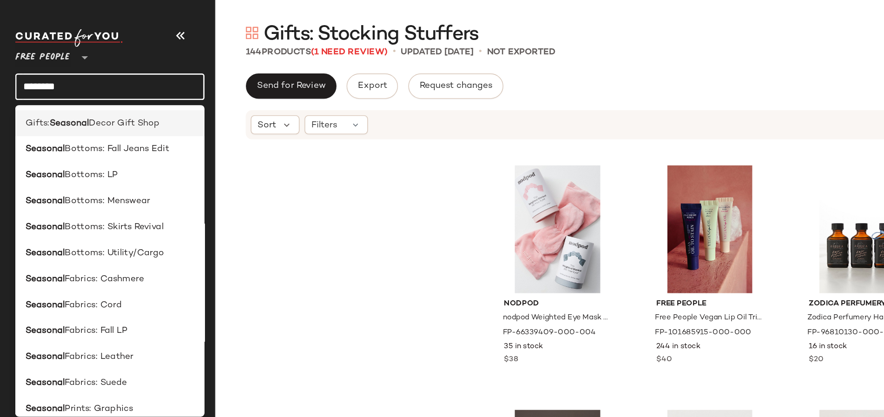
type input "********"
click at [58, 90] on b "Seasonal" at bounding box center [50, 91] width 29 height 10
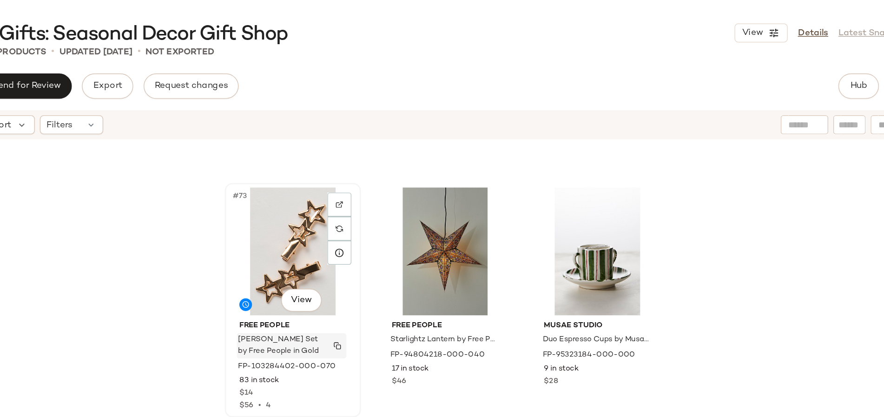
scroll to position [4293, 0]
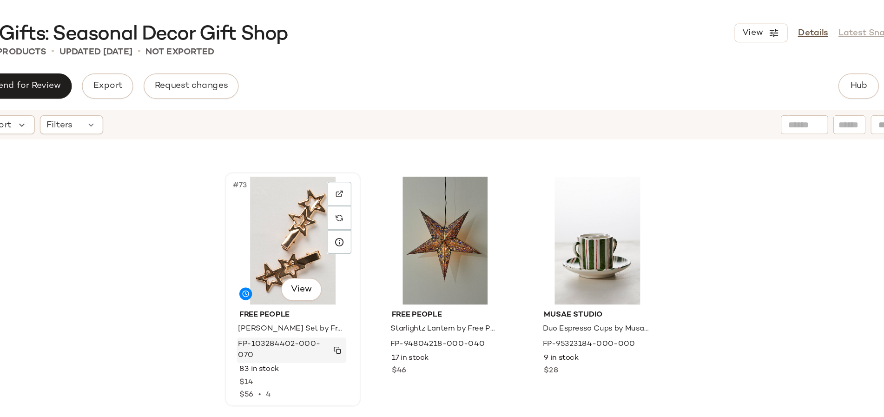
click at [440, 258] on img "button" at bounding box center [442, 257] width 6 height 6
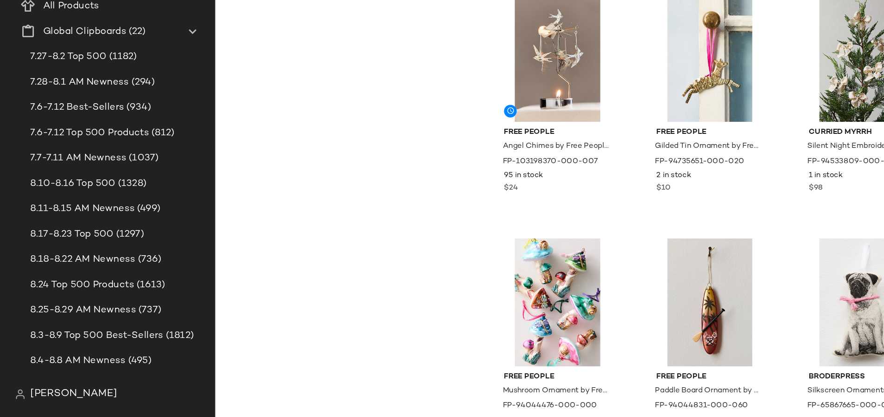
scroll to position [0, 0]
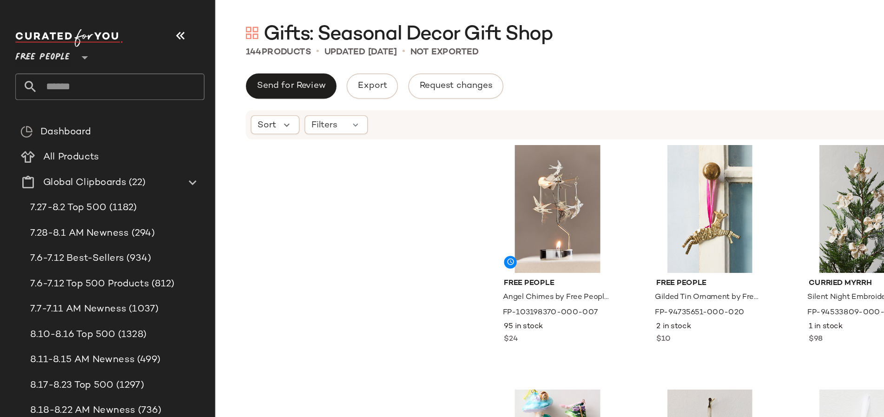
click at [66, 58] on input "text" at bounding box center [89, 64] width 122 height 20
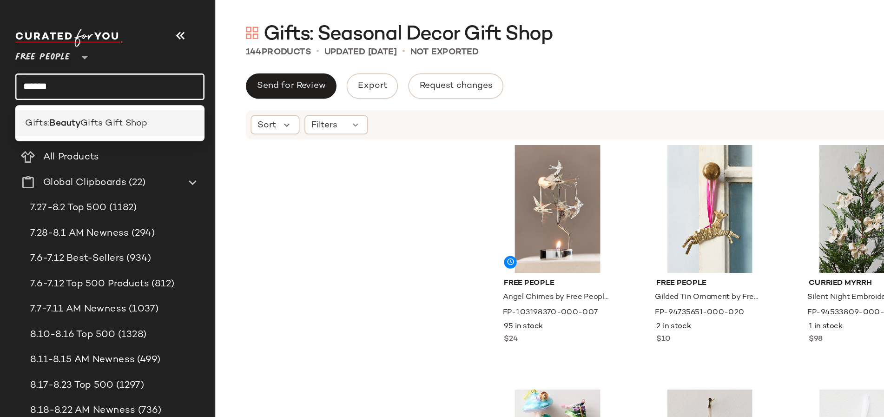
type input "******"
click at [82, 93] on span "Gifts Gift Shop" at bounding box center [83, 91] width 49 height 10
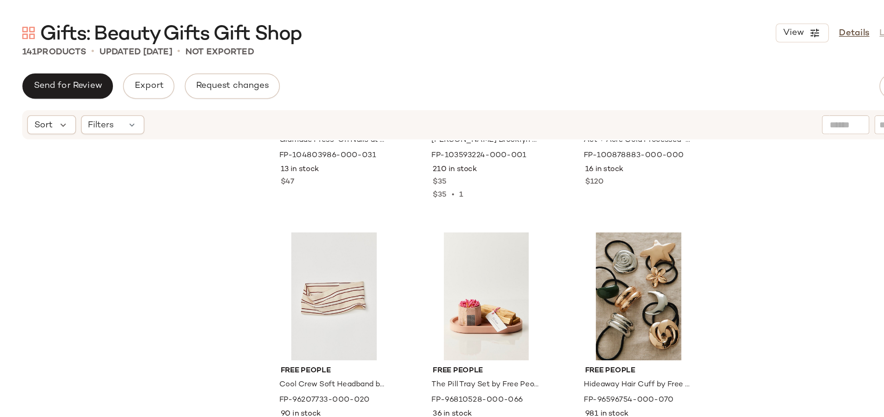
scroll to position [2459, 0]
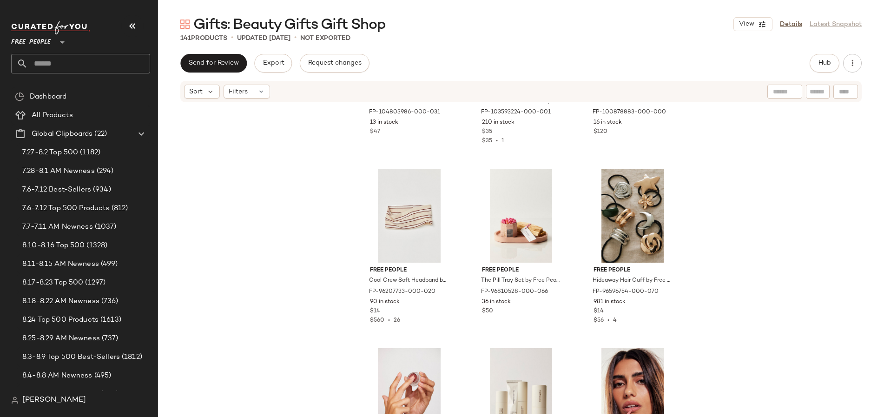
click at [49, 38] on span "Free People" at bounding box center [31, 40] width 40 height 17
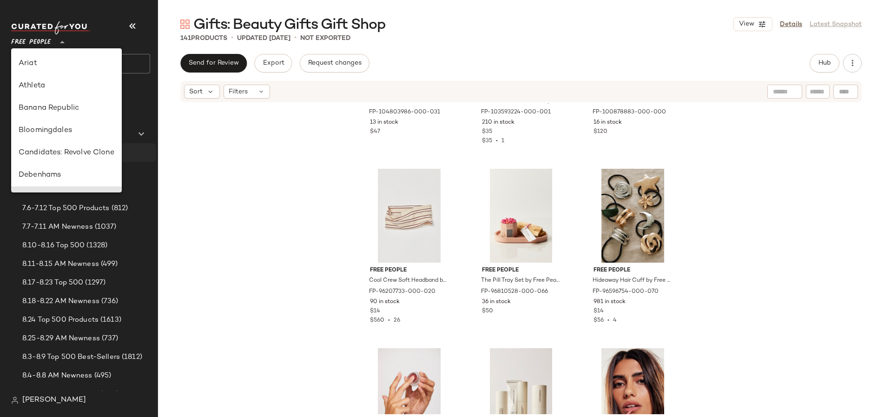
scroll to position [0, 0]
click at [73, 105] on div "Anthropologie UK" at bounding box center [67, 107] width 96 height 11
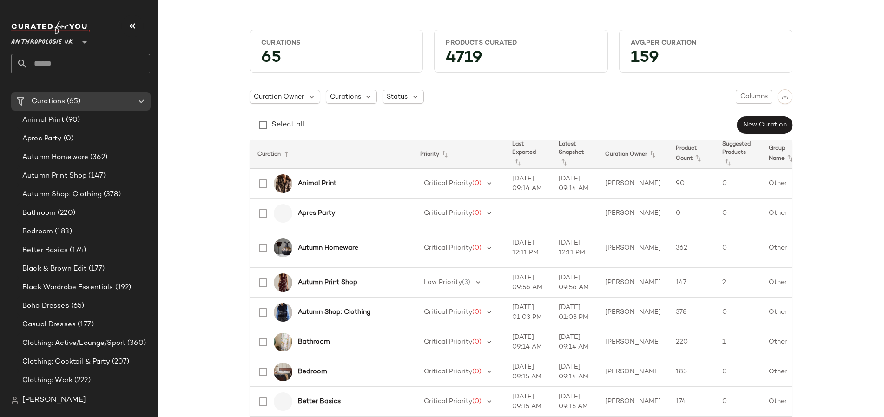
scroll to position [252, 0]
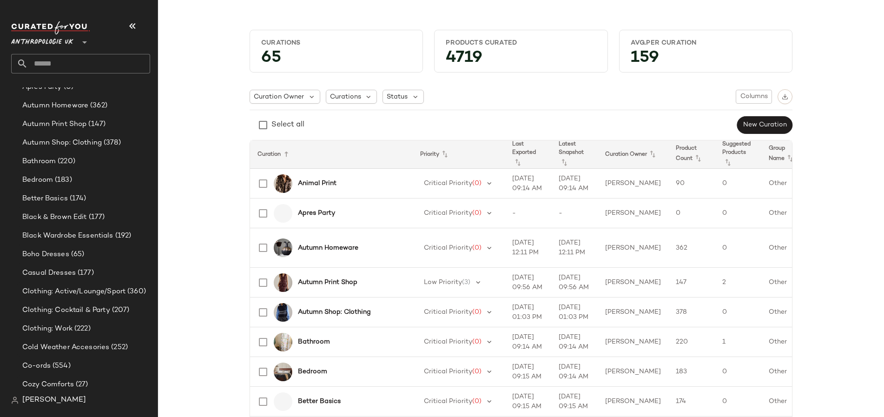
click at [74, 40] on div "Anthropologie UK **" at bounding box center [44, 36] width 66 height 23
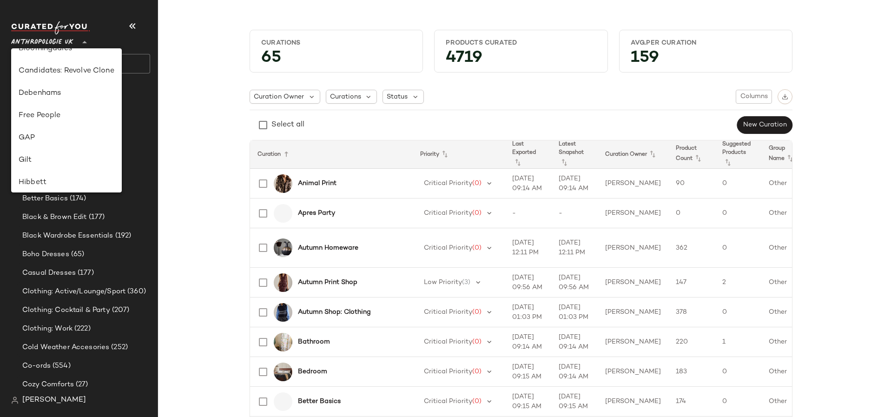
scroll to position [145, 0]
click at [67, 118] on div "Free People" at bounding box center [67, 118] width 96 height 11
type input "**"
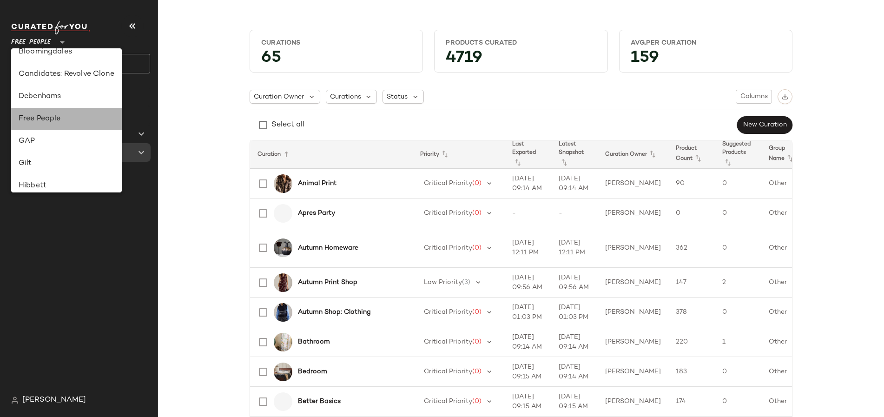
scroll to position [0, 0]
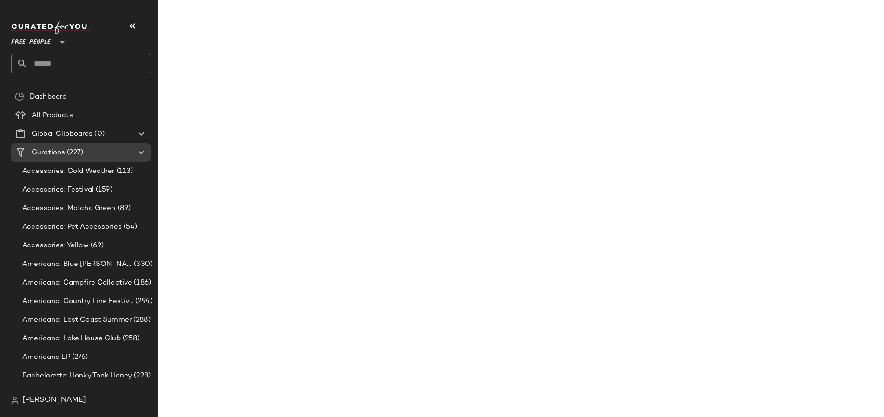
click at [63, 59] on input "text" at bounding box center [89, 64] width 122 height 20
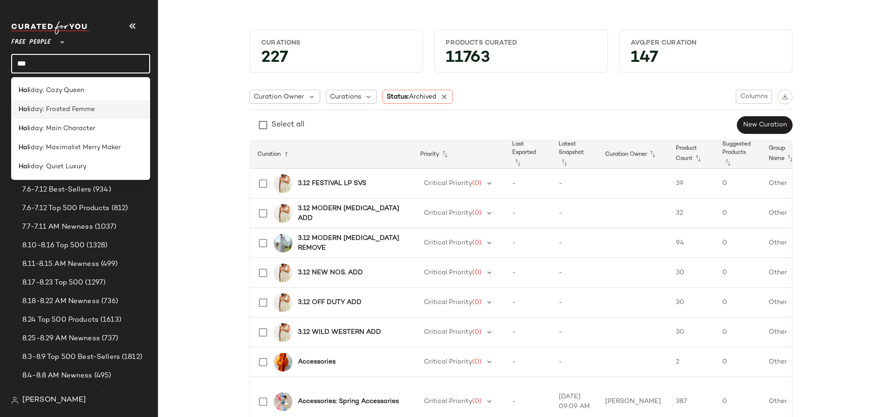
type input "***"
click at [78, 112] on span "iday: Frosted Femme" at bounding box center [62, 110] width 66 height 10
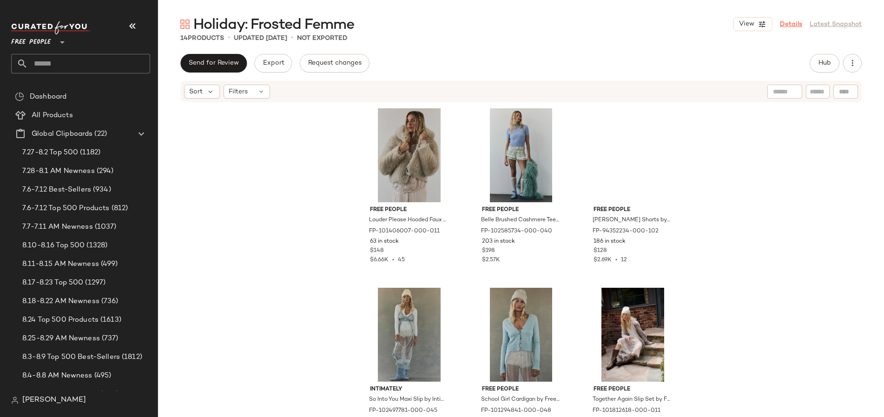
click at [792, 26] on link "Details" at bounding box center [791, 25] width 22 height 10
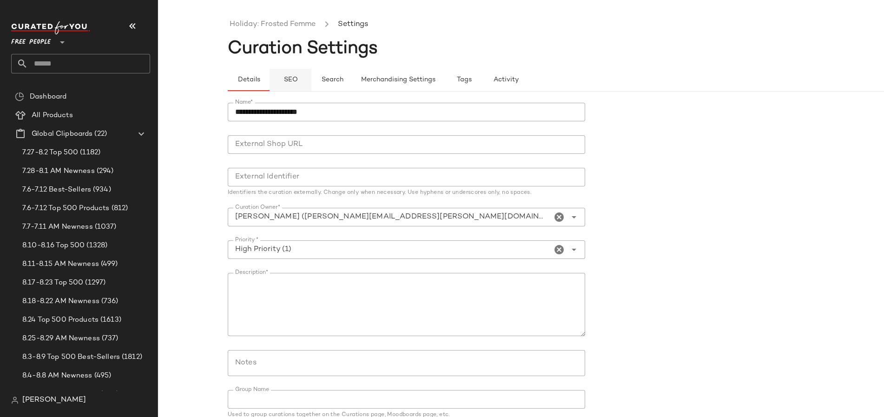
click at [298, 84] on button "SEO" at bounding box center [291, 80] width 42 height 22
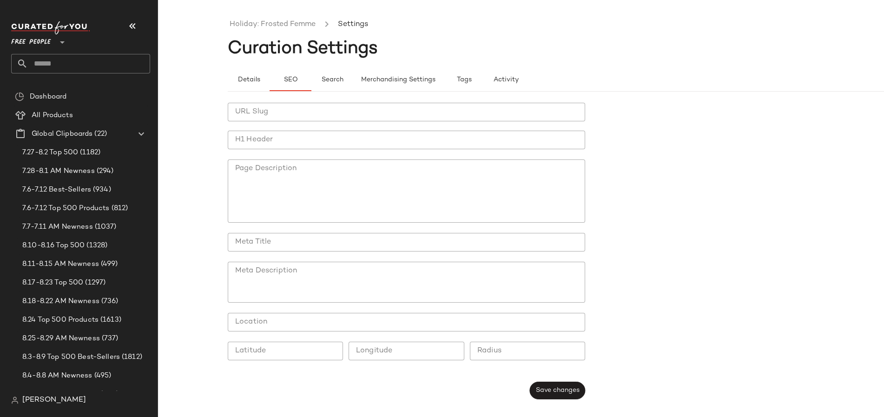
click at [97, 65] on input "text" at bounding box center [89, 64] width 122 height 20
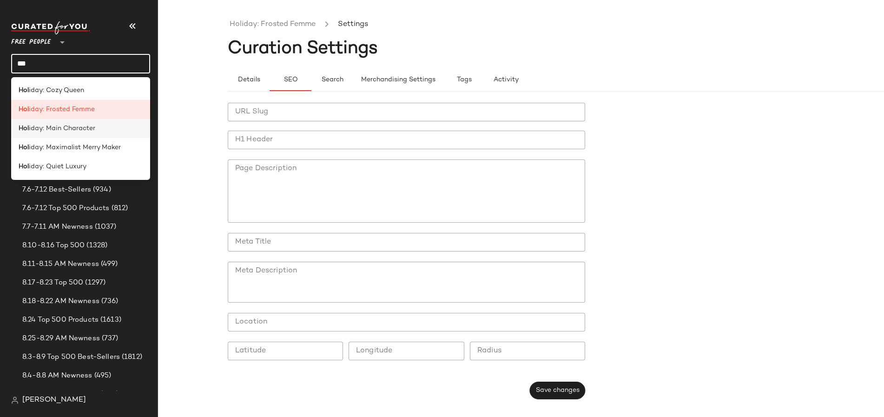
type input "***"
click at [82, 134] on div "Hol iday: Main Character" at bounding box center [80, 128] width 139 height 19
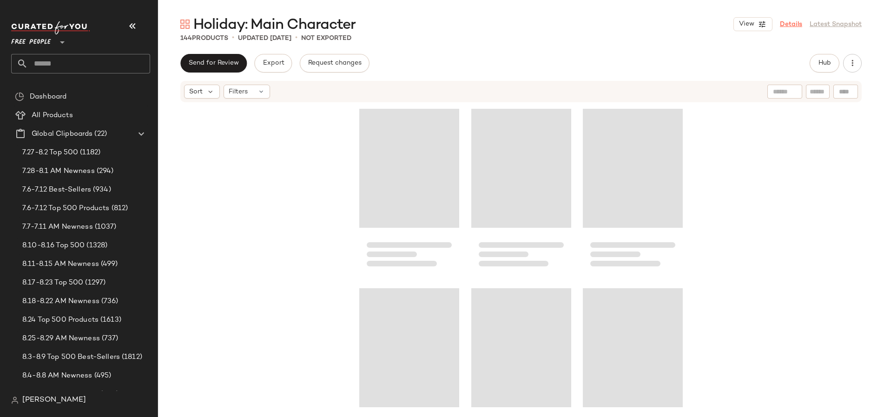
click at [791, 26] on link "Details" at bounding box center [791, 25] width 22 height 10
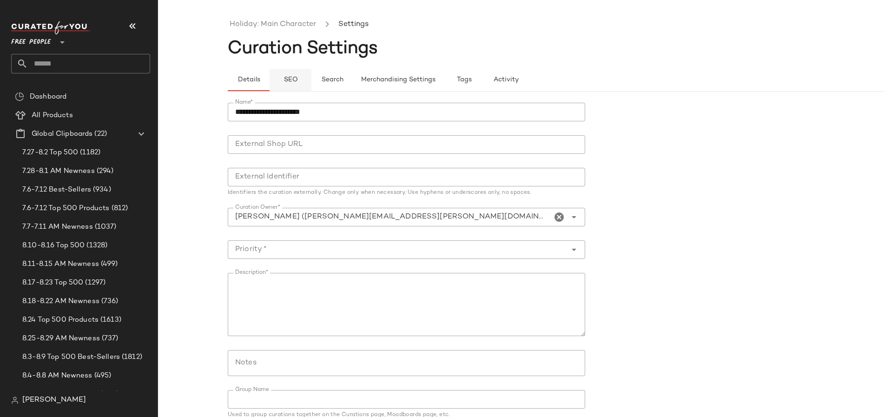
click at [285, 69] on button "SEO" at bounding box center [291, 80] width 42 height 22
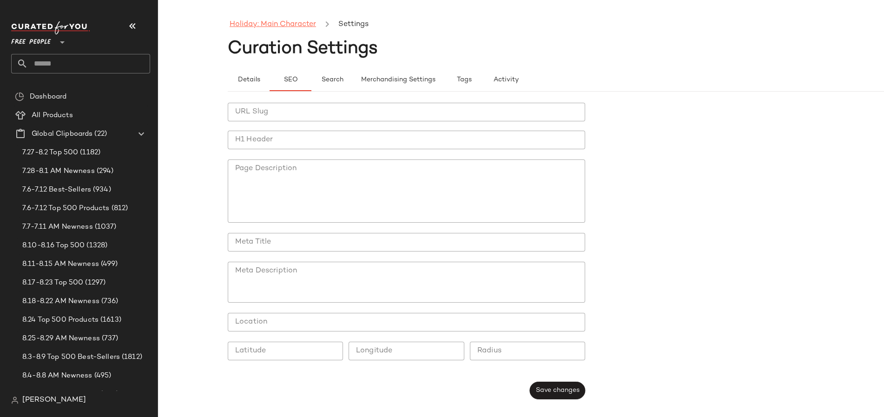
click at [259, 22] on link "Holiday: Main Character" at bounding box center [273, 25] width 86 height 12
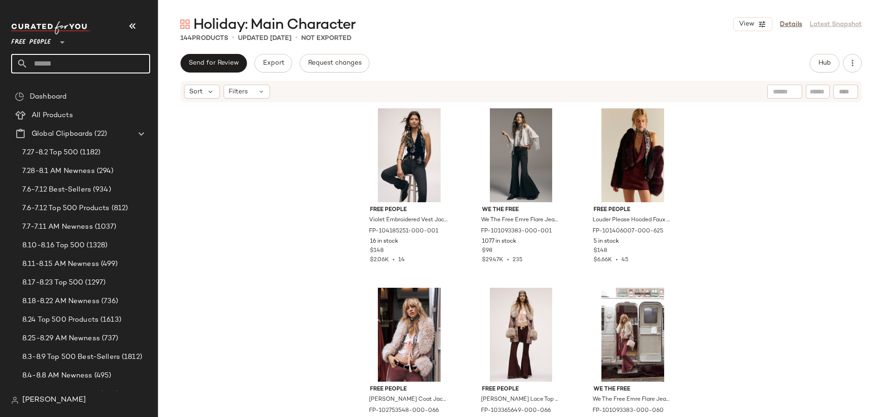
click at [74, 55] on input "text" at bounding box center [89, 64] width 122 height 20
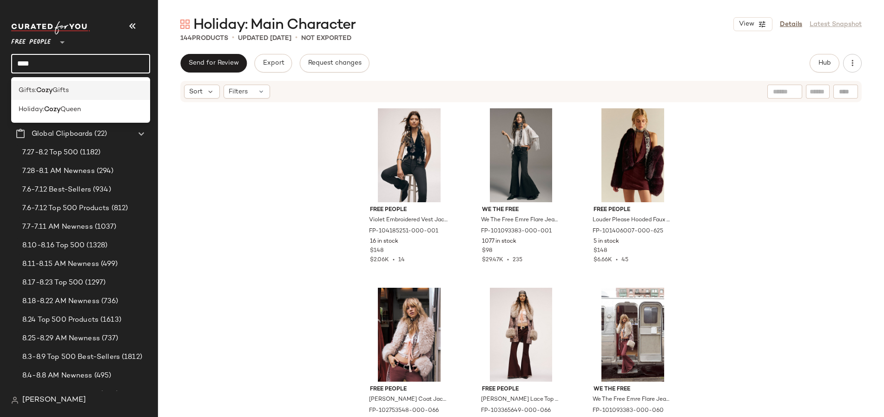
type input "****"
click at [76, 89] on div "Gifts: Cozy Gifts" at bounding box center [81, 91] width 124 height 10
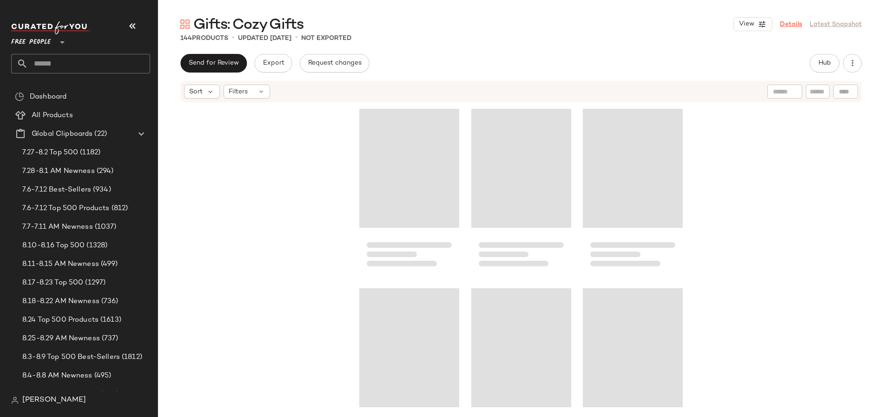
click at [793, 23] on link "Details" at bounding box center [791, 25] width 22 height 10
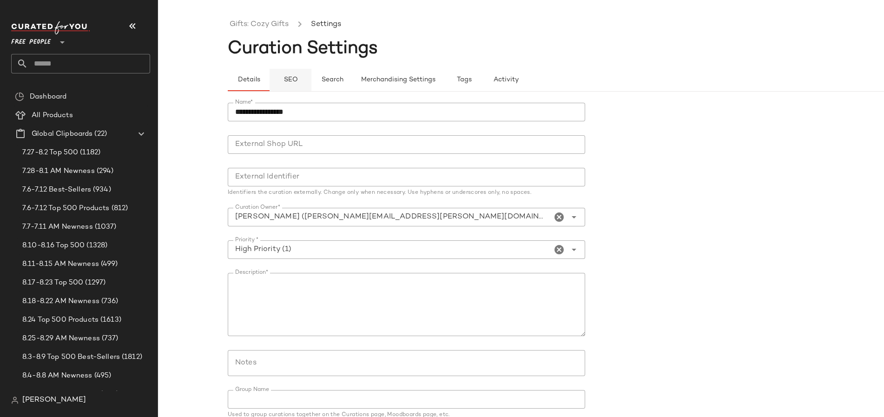
click at [288, 79] on span "SEO" at bounding box center [290, 79] width 14 height 7
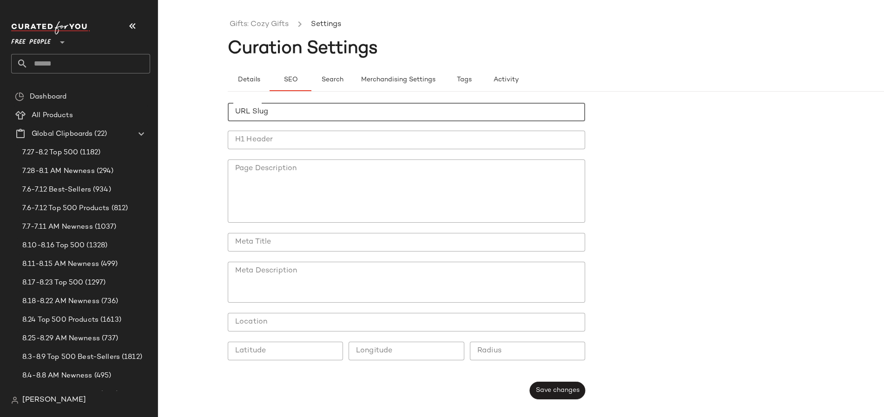
click at [299, 119] on input "URL Slug" at bounding box center [407, 112] width 358 height 19
paste input "**********"
type input "**********"
click at [296, 141] on input "H1 Header" at bounding box center [407, 140] width 358 height 19
paste input "**********"
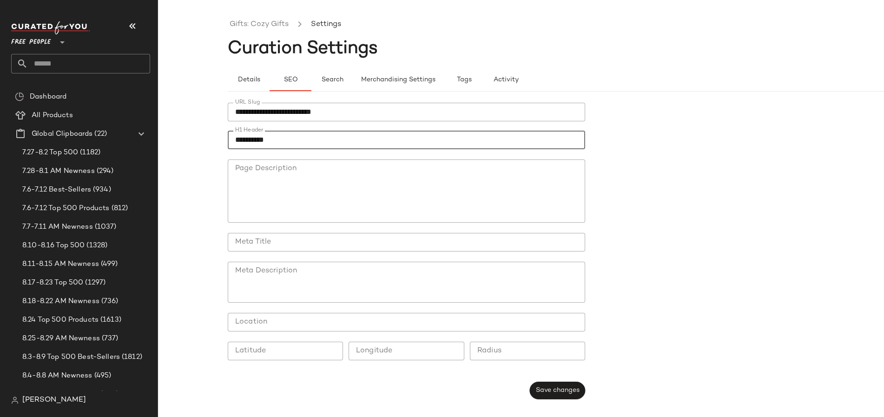
type input "**********"
click at [281, 248] on input "Meta Title" at bounding box center [407, 242] width 358 height 19
paste input "**********"
type input "**********"
click at [301, 269] on textarea "Meta Description" at bounding box center [407, 282] width 358 height 41
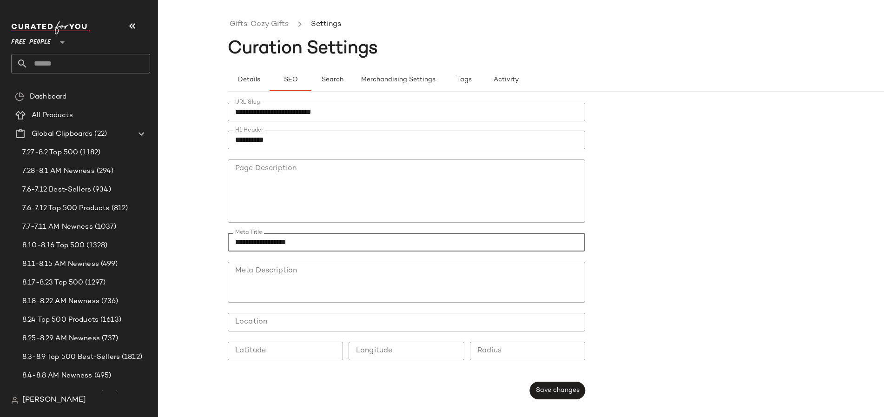
paste textarea "**********"
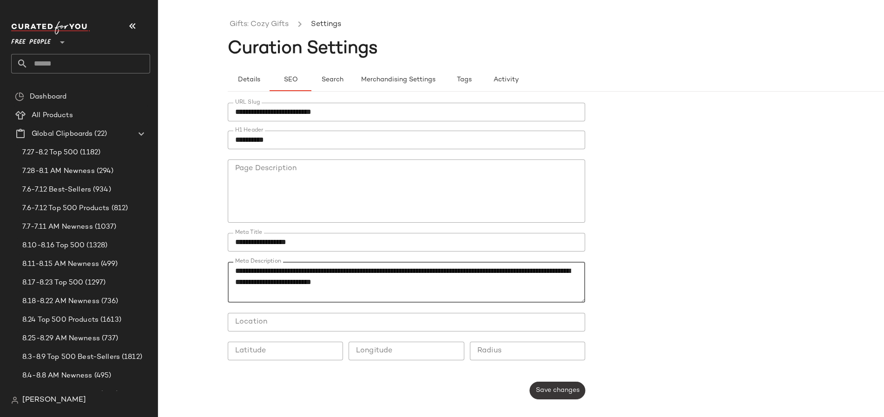
type textarea "**********"
click at [557, 385] on button "Save changes" at bounding box center [557, 391] width 55 height 18
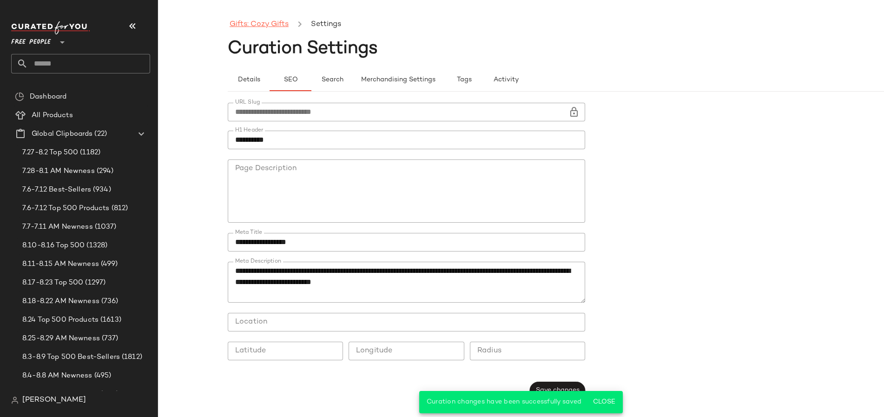
click at [266, 27] on link "Gifts: Cozy Gifts" at bounding box center [259, 25] width 59 height 12
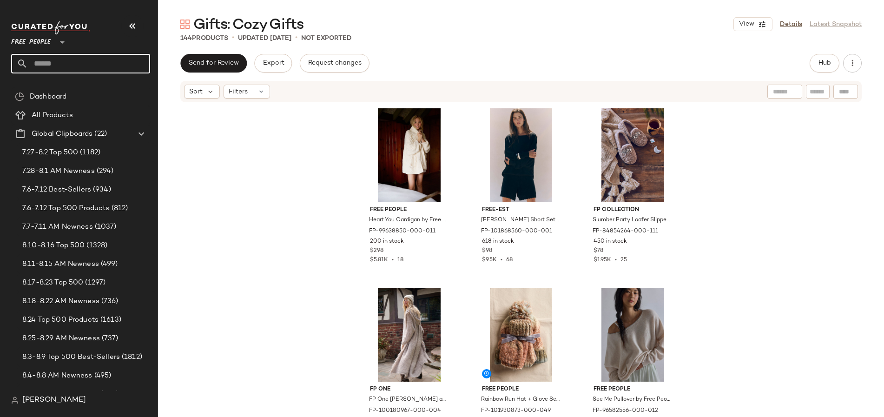
click at [89, 62] on input "text" at bounding box center [89, 64] width 122 height 20
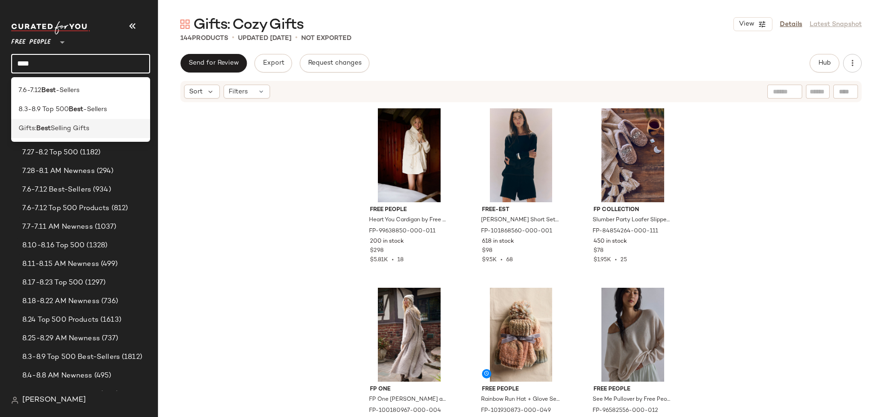
type input "****"
click at [84, 123] on div "Gifts: Best Selling Gifts" at bounding box center [80, 128] width 139 height 19
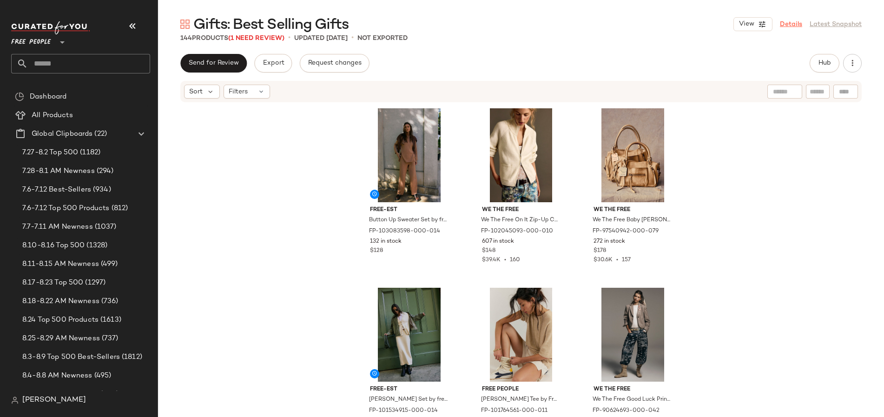
click at [794, 21] on link "Details" at bounding box center [791, 25] width 22 height 10
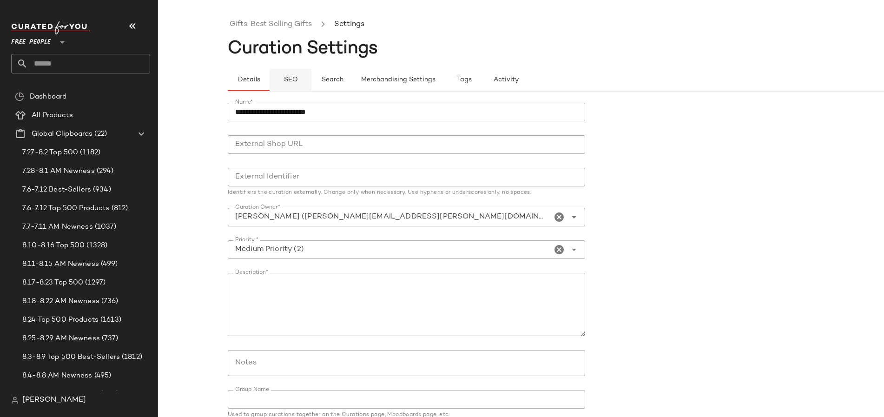
click at [288, 69] on button "SEO" at bounding box center [291, 80] width 42 height 22
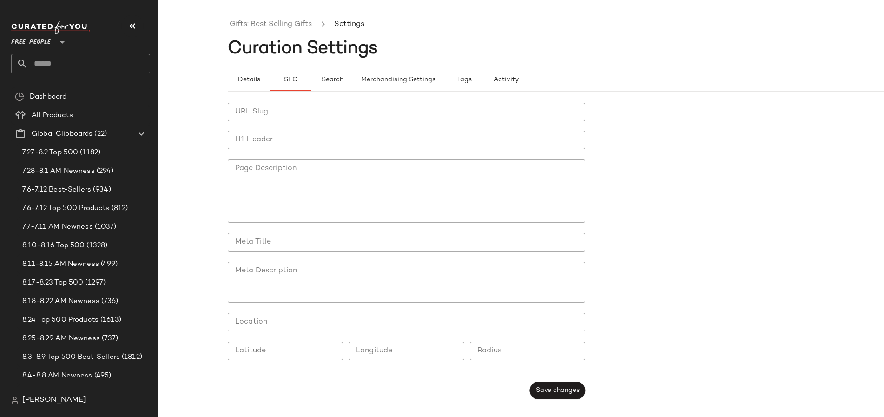
click at [320, 119] on input "URL Slug" at bounding box center [407, 112] width 358 height 19
paste input "**********"
type input "**********"
click at [265, 129] on div "**********" at bounding box center [407, 237] width 358 height 268
click at [261, 140] on input "H1 Header" at bounding box center [407, 140] width 358 height 19
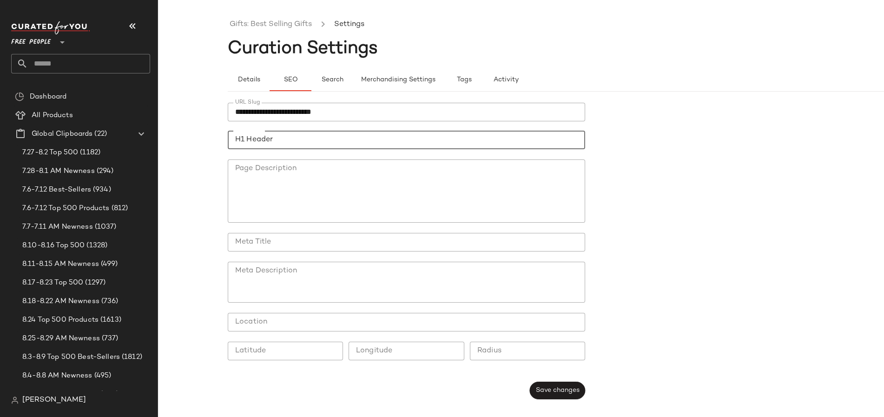
paste input "**********"
type input "**********"
click at [299, 278] on textarea "Meta Description" at bounding box center [407, 282] width 358 height 41
paste textarea "**********"
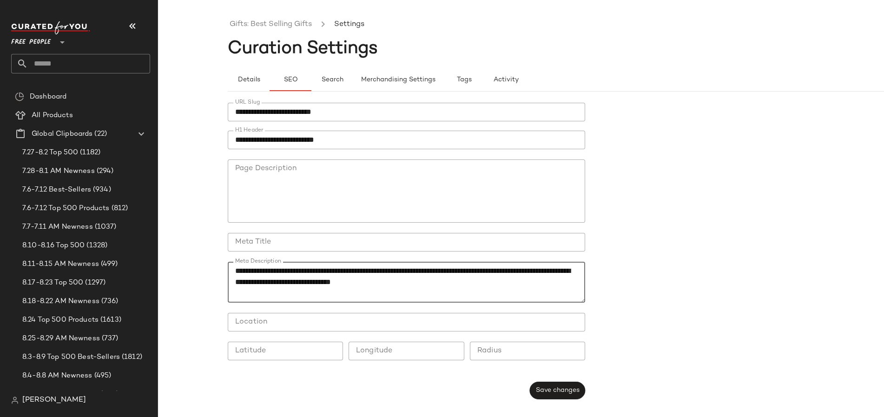
type textarea "**********"
click at [284, 238] on input "Meta Title" at bounding box center [407, 242] width 358 height 19
paste input "**********"
type input "**********"
click at [566, 383] on button "Save changes" at bounding box center [557, 391] width 55 height 18
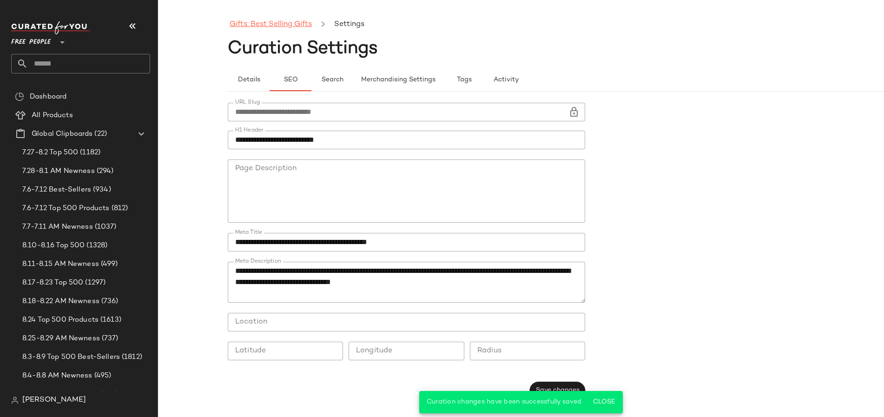
click at [272, 29] on link "Gifts: Best Selling Gifts" at bounding box center [271, 25] width 82 height 12
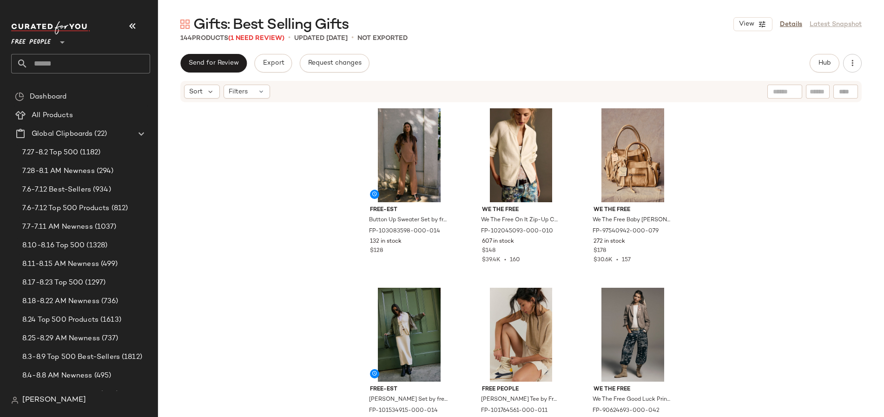
click at [99, 60] on input "text" at bounding box center [89, 64] width 122 height 20
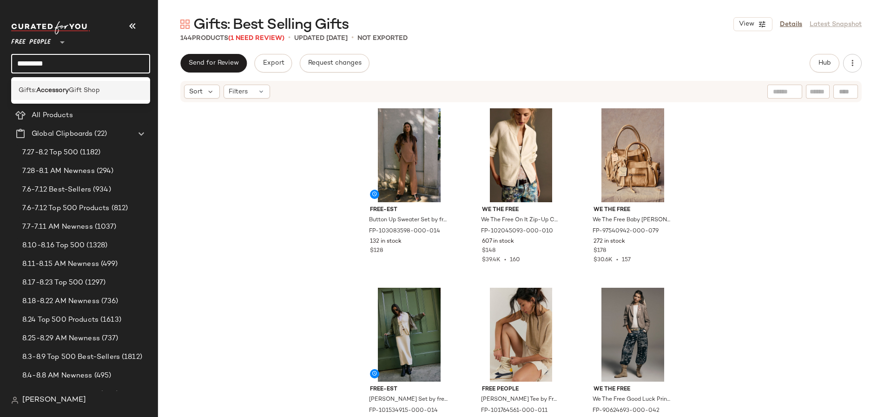
type input "*********"
click at [102, 89] on div "Gifts: Accessory Gift Shop" at bounding box center [81, 91] width 124 height 10
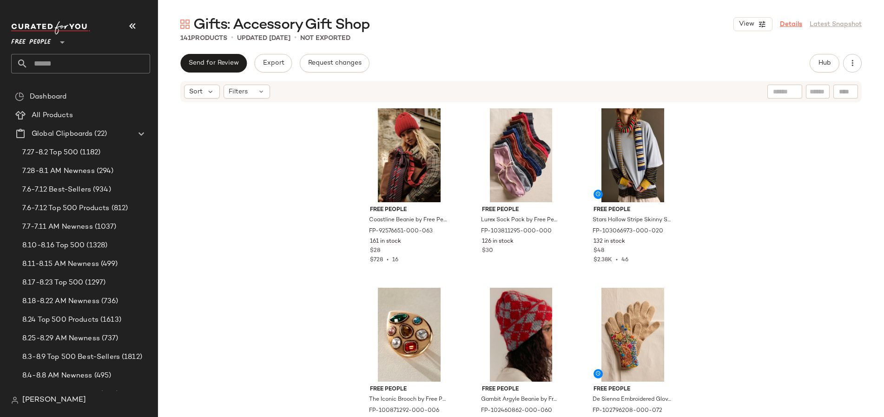
click at [790, 22] on link "Details" at bounding box center [791, 25] width 22 height 10
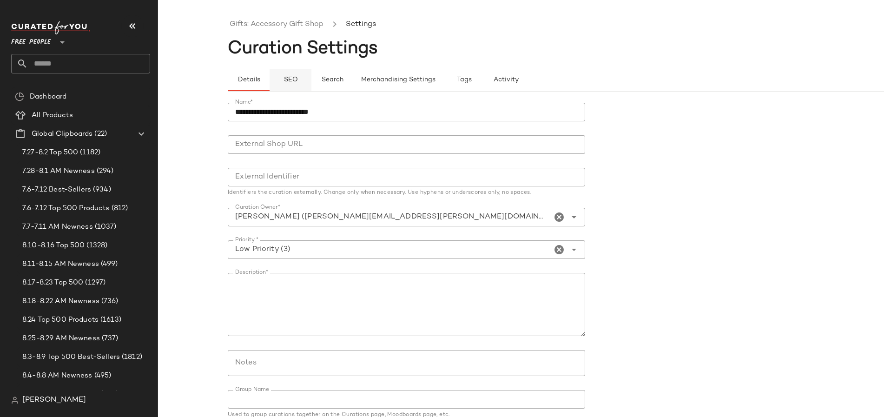
click at [289, 73] on button "SEO" at bounding box center [291, 80] width 42 height 22
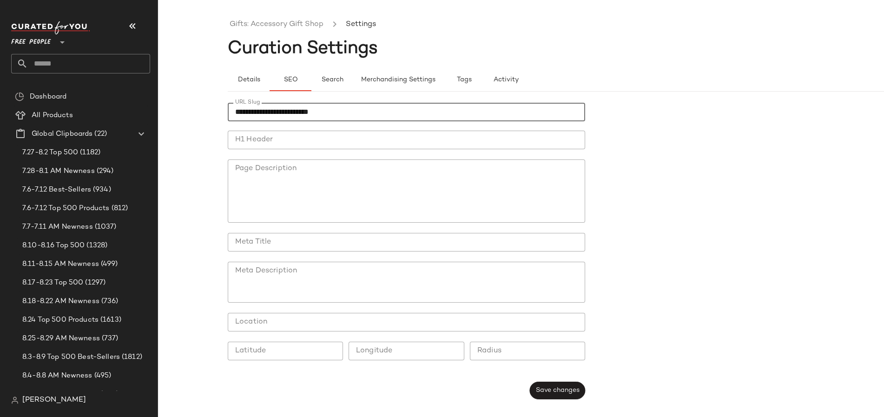
type input "**********"
click at [278, 140] on input "H1 Header" at bounding box center [407, 140] width 358 height 19
paste input "**********"
type input "**********"
click at [275, 249] on input "Meta Title" at bounding box center [407, 242] width 358 height 19
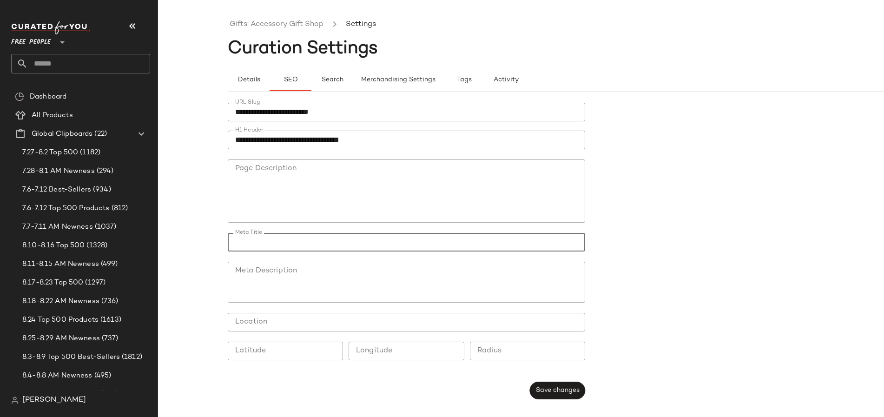
paste input "**********"
type input "**********"
click at [328, 276] on textarea "Meta Description" at bounding box center [407, 282] width 358 height 41
paste textarea "**********"
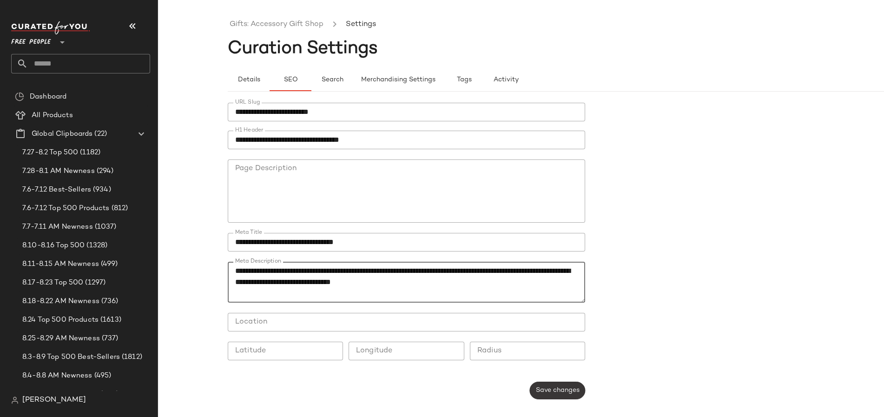
type textarea "**********"
click at [571, 386] on button "Save changes" at bounding box center [557, 391] width 55 height 18
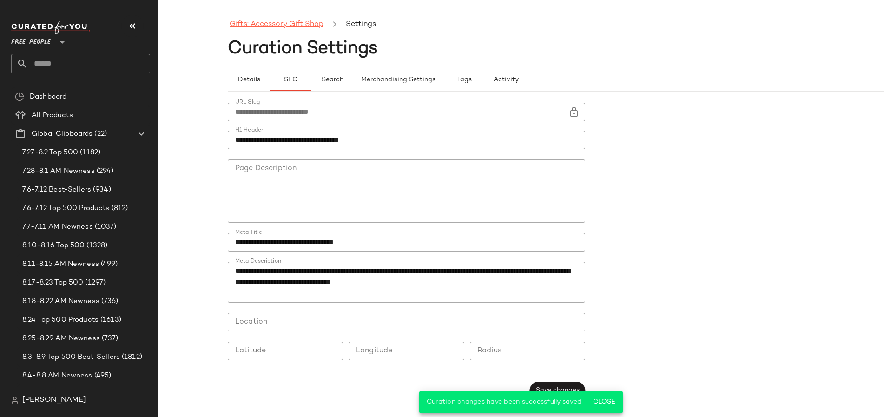
click at [251, 23] on link "Gifts: Accessory Gift Shop" at bounding box center [277, 25] width 94 height 12
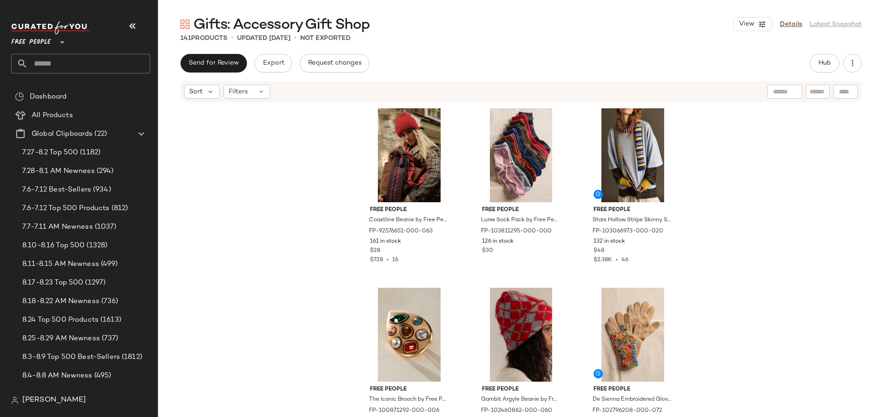
click at [101, 59] on input "text" at bounding box center [89, 64] width 122 height 20
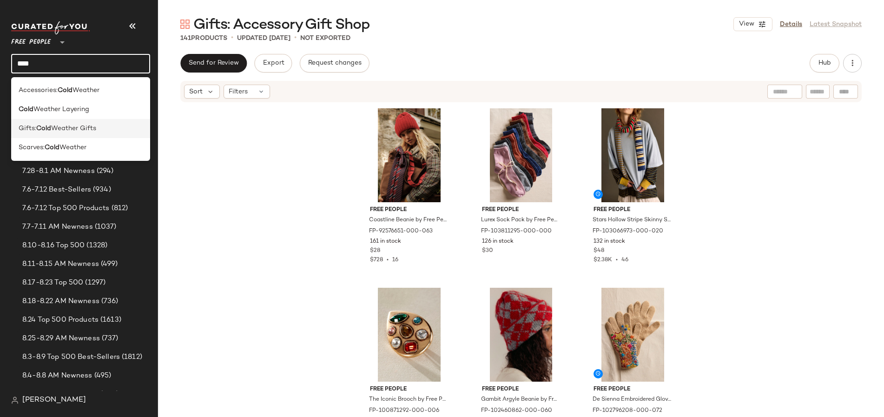
type input "****"
click at [99, 129] on div "Gifts: Cold Weather Gifts" at bounding box center [81, 129] width 124 height 10
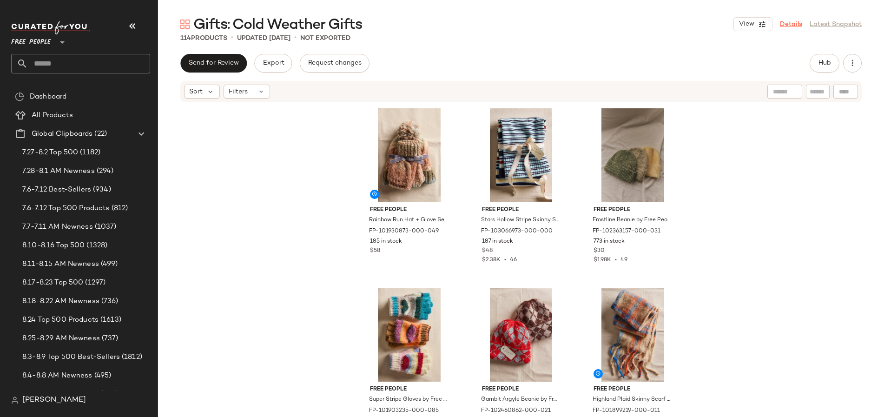
click at [795, 27] on link "Details" at bounding box center [791, 25] width 22 height 10
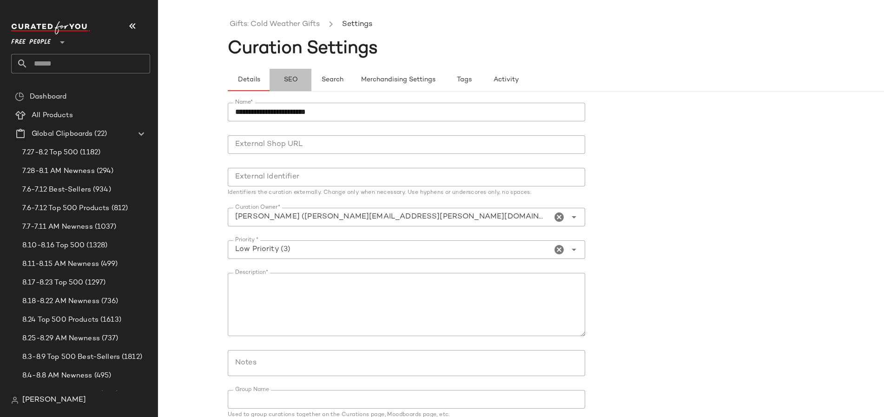
click at [299, 81] on button "SEO" at bounding box center [291, 80] width 42 height 22
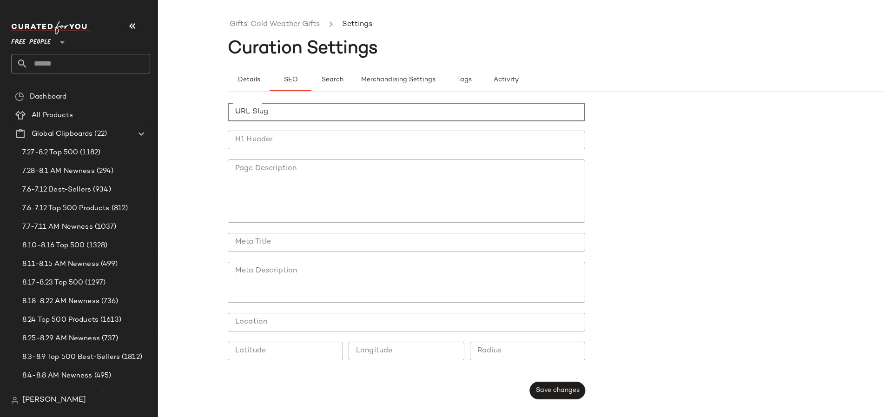
click at [279, 113] on input "URL Slug" at bounding box center [407, 112] width 358 height 19
paste input "**********"
type input "**********"
click at [249, 134] on input "H1 Header" at bounding box center [407, 140] width 358 height 19
paste input "**********"
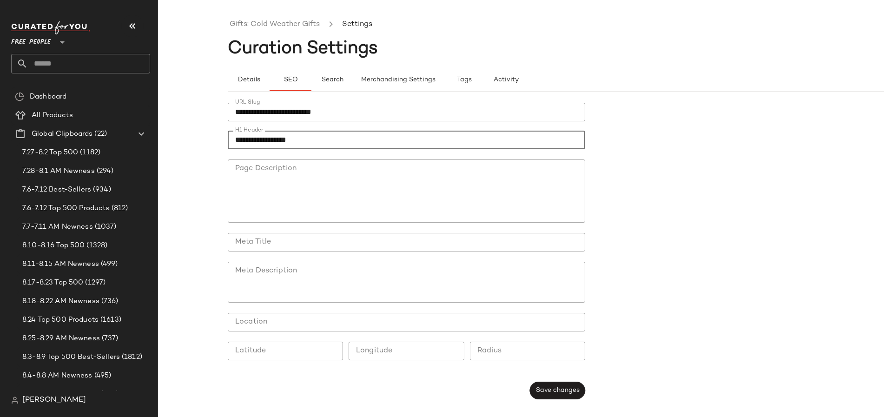
type input "**********"
click at [279, 249] on input "Meta Title" at bounding box center [407, 242] width 358 height 19
paste input "**********"
type input "**********"
click at [278, 271] on textarea "Meta Description" at bounding box center [407, 282] width 358 height 41
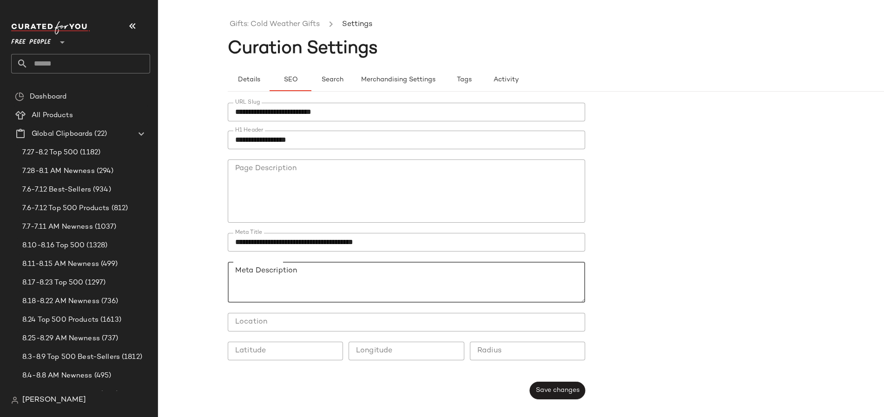
paste textarea "**********"
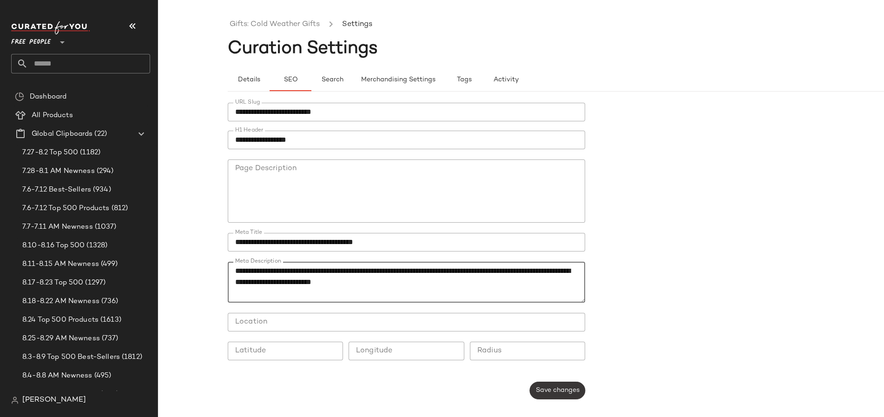
type textarea "**********"
click at [553, 386] on button "Save changes" at bounding box center [557, 391] width 55 height 18
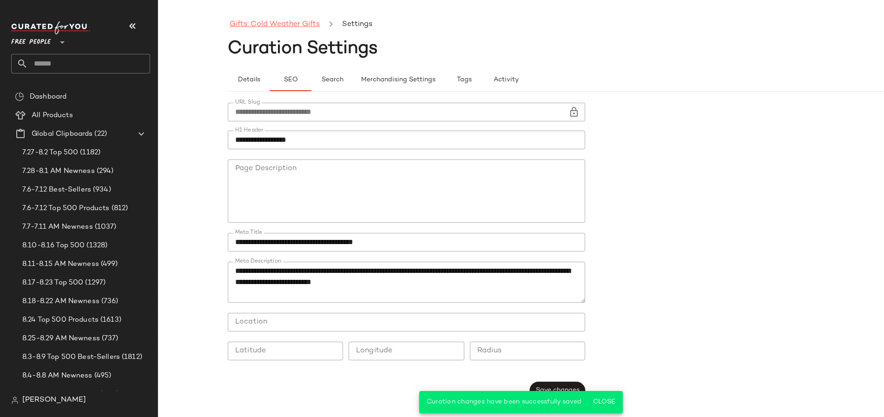
click at [271, 23] on link "Gifts: Cold Weather Gifts" at bounding box center [275, 25] width 90 height 12
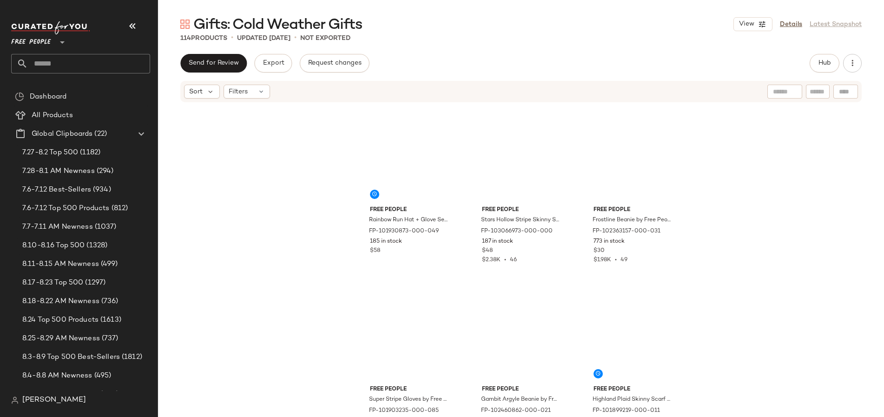
click at [86, 65] on input "text" at bounding box center [89, 64] width 122 height 20
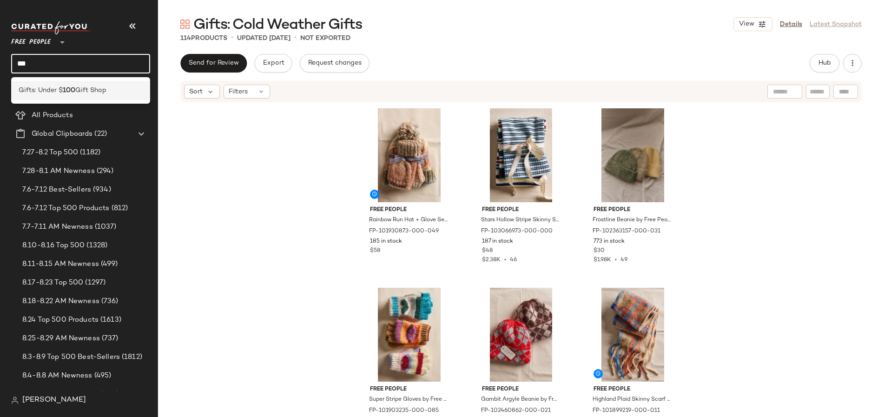
type input "***"
click at [91, 86] on span "Gift Shop" at bounding box center [90, 91] width 31 height 10
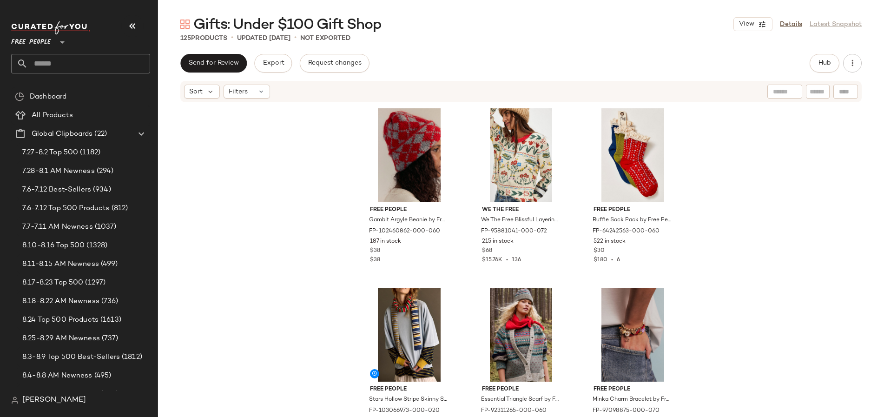
click at [787, 25] on link "Details" at bounding box center [791, 25] width 22 height 10
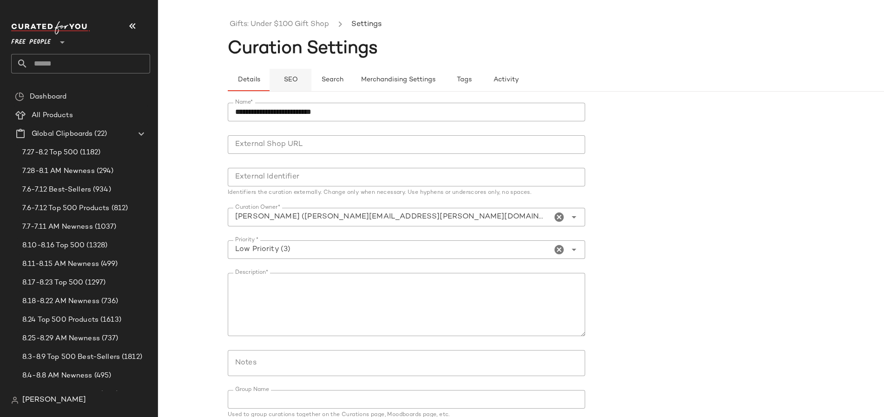
click at [285, 80] on span "SEO" at bounding box center [290, 79] width 14 height 7
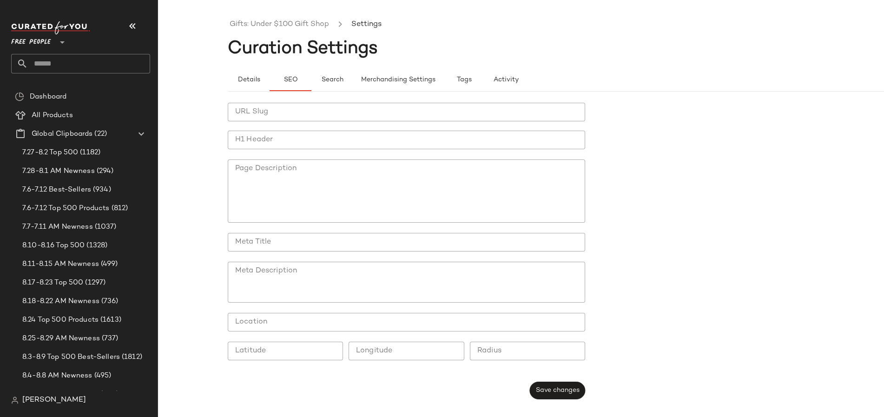
click at [279, 101] on div "URL Slug URL Slug H1 Header H1 Header Page Description Page Description Meta Ti…" at bounding box center [409, 251] width 363 height 308
click at [270, 112] on input "URL Slug" at bounding box center [407, 112] width 358 height 19
paste input "**********"
type input "**********"
click at [276, 138] on input "H1 Header" at bounding box center [407, 140] width 358 height 19
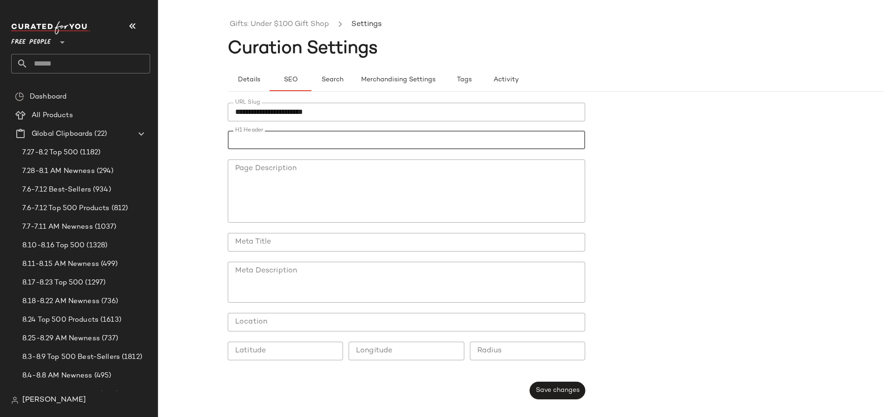
paste input "**********"
type input "**********"
click at [284, 275] on textarea "Meta Description" at bounding box center [407, 282] width 358 height 41
paste textarea "**********"
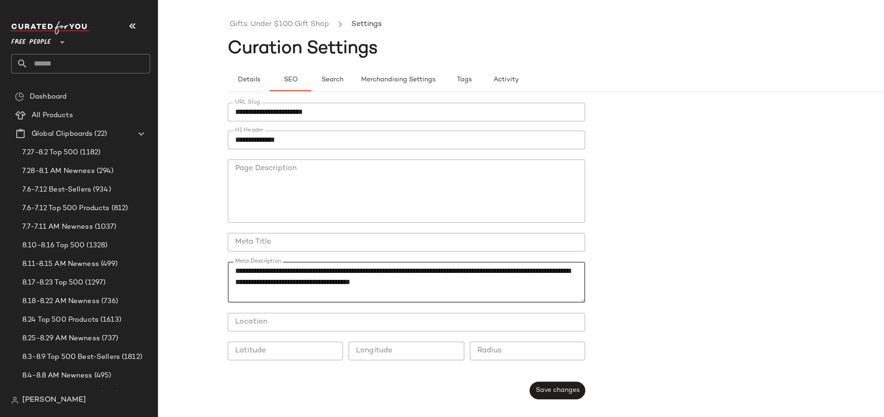
type textarea "**********"
click at [277, 237] on input "Meta Title" at bounding box center [407, 242] width 358 height 19
paste input "**********"
type input "**********"
click at [559, 388] on span "Save changes" at bounding box center [558, 390] width 44 height 7
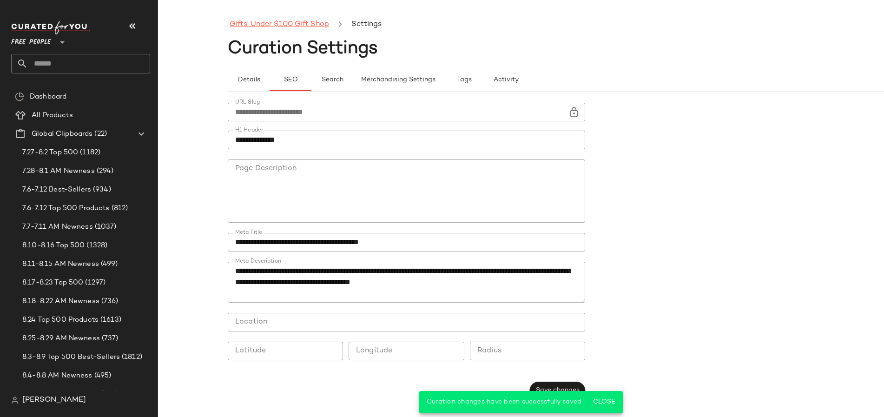
click at [291, 22] on link "Gifts: Under $100 Gift Shop" at bounding box center [279, 25] width 99 height 12
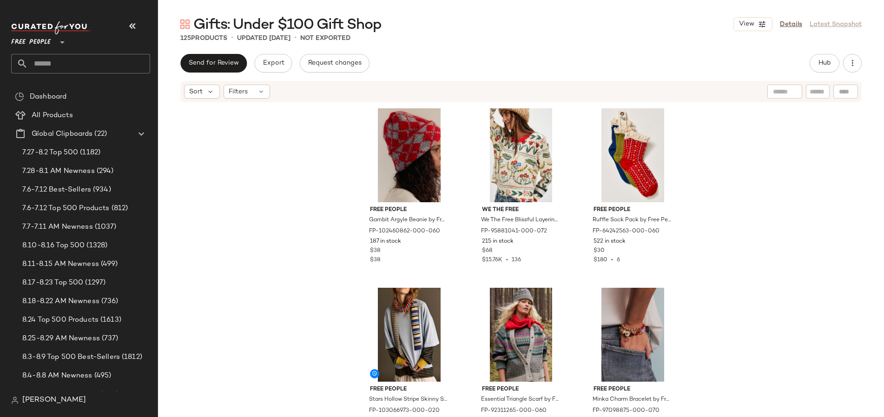
click at [86, 45] on div "Free People **" at bounding box center [57, 36] width 93 height 23
click at [85, 64] on input "text" at bounding box center [89, 64] width 122 height 20
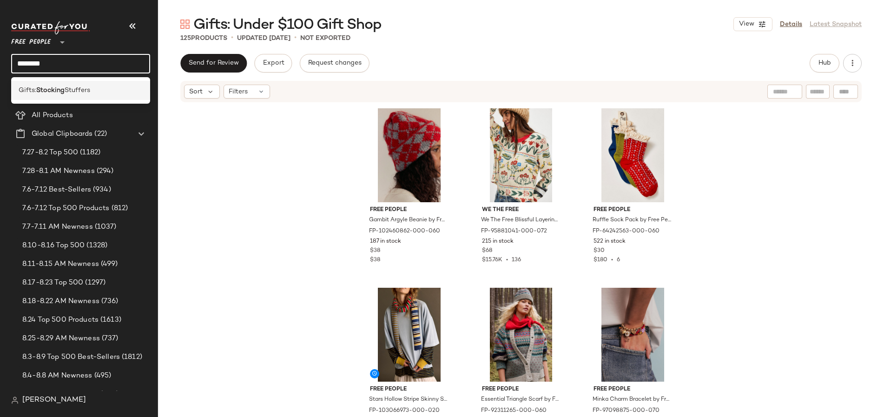
type input "********"
click at [80, 90] on span "Stuffers" at bounding box center [78, 91] width 26 height 10
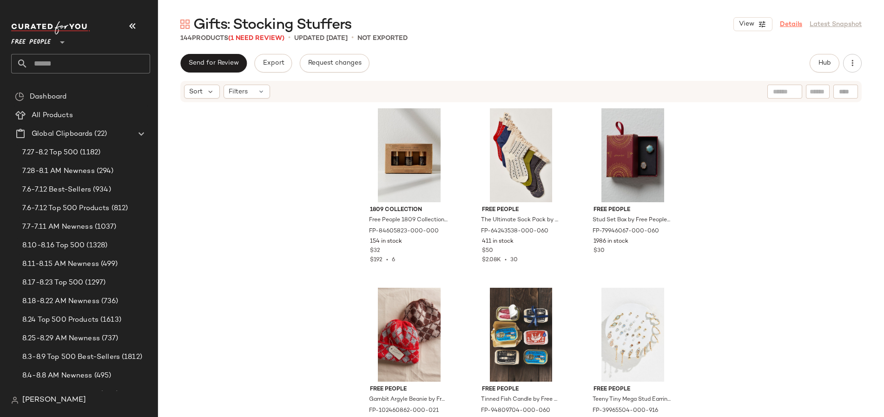
click at [796, 27] on link "Details" at bounding box center [791, 25] width 22 height 10
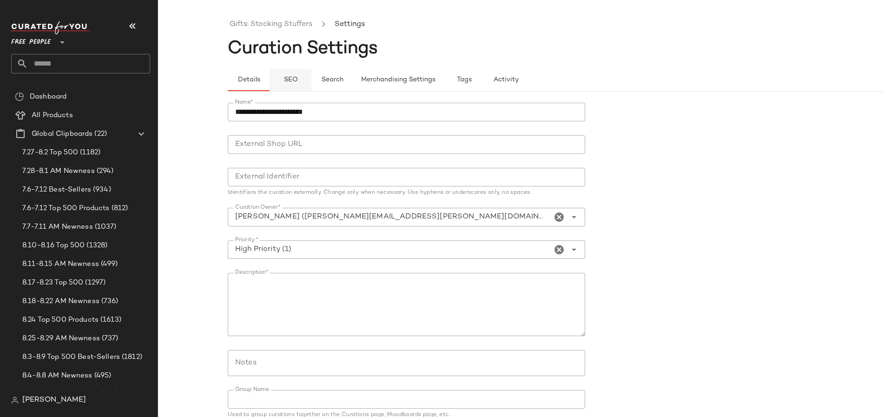
click at [285, 80] on span "SEO" at bounding box center [290, 79] width 14 height 7
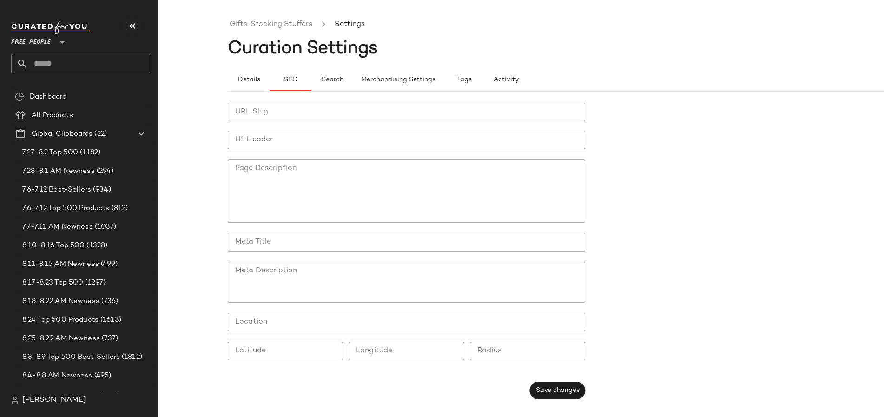
click at [311, 112] on input "URL Slug" at bounding box center [407, 112] width 358 height 19
paste input "**********"
type input "**********"
click at [269, 135] on input "H1 Header" at bounding box center [407, 140] width 358 height 19
paste input "**********"
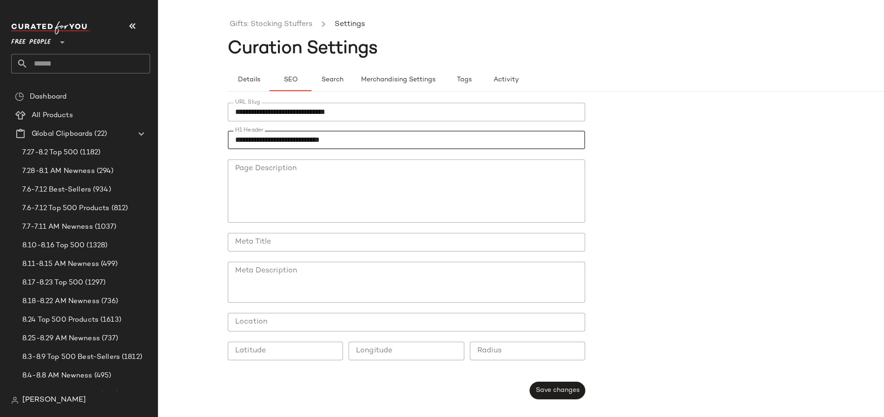
type input "**********"
click at [329, 271] on textarea "Meta Description" at bounding box center [407, 282] width 358 height 41
paste textarea "**********"
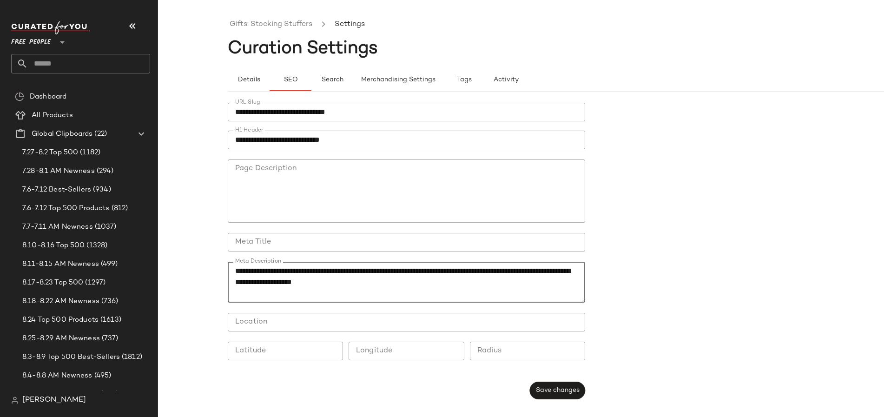
type textarea "**********"
click at [237, 136] on input "**********" at bounding box center [407, 140] width 358 height 19
click at [298, 264] on textarea "**********" at bounding box center [407, 282] width 358 height 41
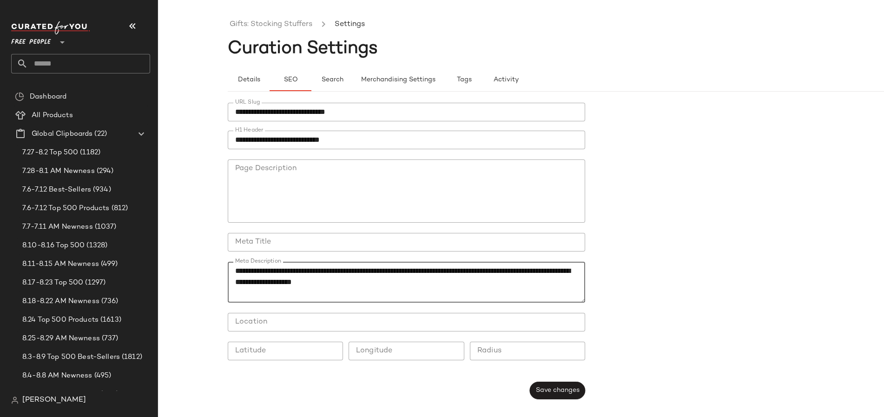
click at [276, 245] on input "Meta Title" at bounding box center [407, 242] width 358 height 19
paste input "**********"
type input "**********"
click at [556, 393] on span "Save changes" at bounding box center [558, 390] width 44 height 7
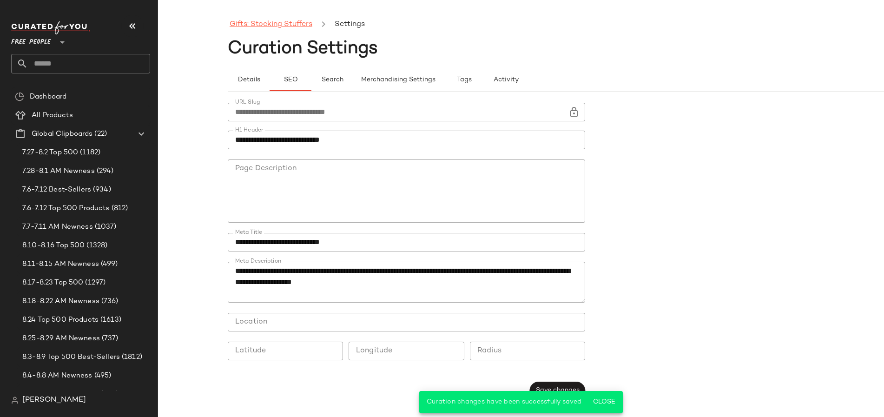
click at [258, 21] on link "Gifts: Stocking Stuffers" at bounding box center [271, 25] width 83 height 12
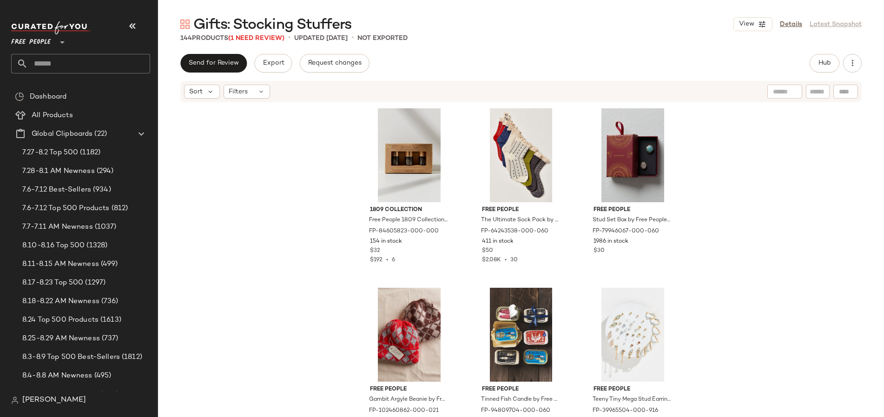
click at [71, 62] on input "text" at bounding box center [89, 64] width 122 height 20
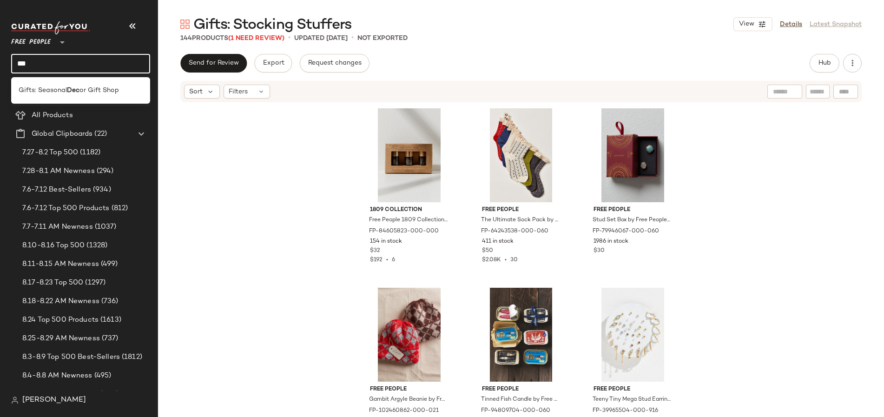
type input "***"
click at [75, 89] on b "Dec" at bounding box center [73, 91] width 13 height 10
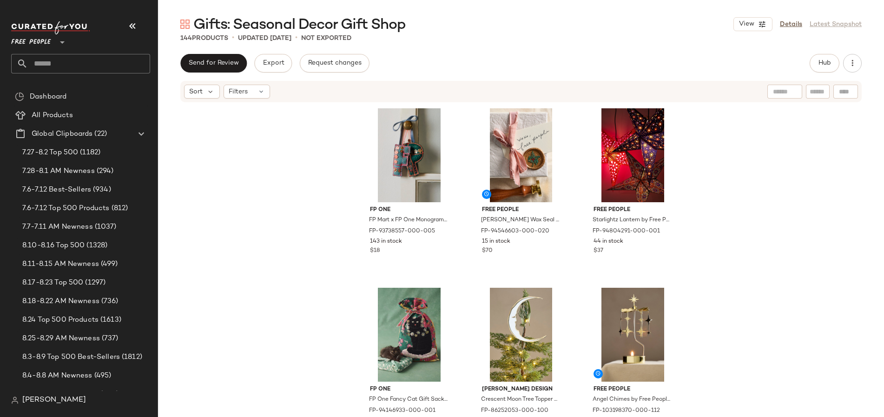
click at [789, 33] on div "144 Products • updated [DATE] • Not Exported" at bounding box center [521, 37] width 726 height 9
click at [786, 27] on link "Details" at bounding box center [791, 25] width 22 height 10
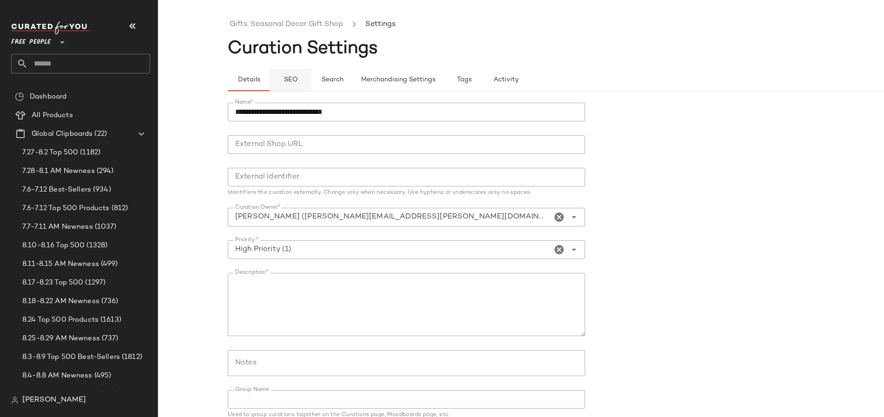
click at [277, 77] on button "SEO" at bounding box center [291, 80] width 42 height 22
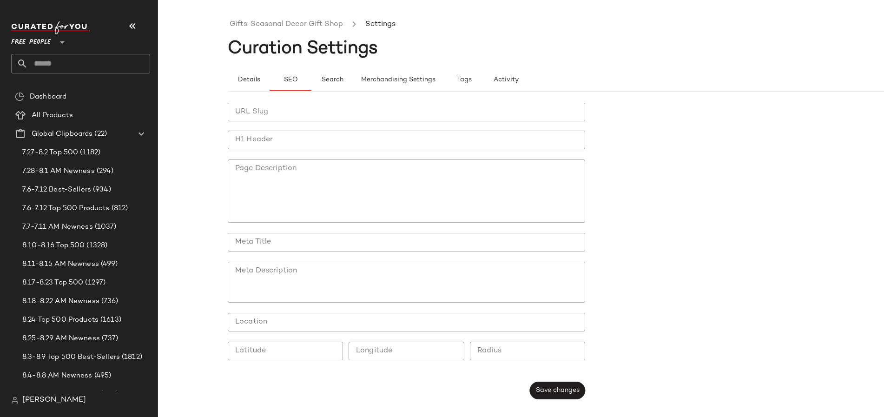
click at [303, 106] on input "URL Slug" at bounding box center [407, 112] width 358 height 19
paste input "**********"
type input "**********"
click at [565, 385] on button "Save changes" at bounding box center [557, 391] width 55 height 18
click at [343, 118] on input "**********" at bounding box center [398, 112] width 341 height 19
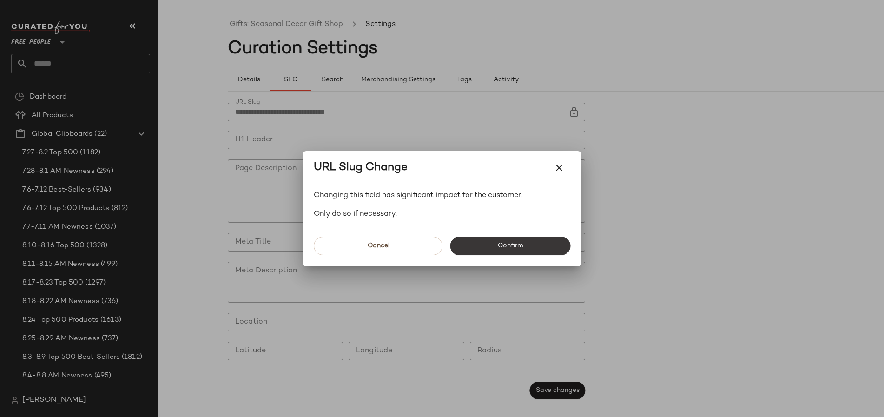
click at [508, 252] on button "Confirm" at bounding box center [510, 246] width 120 height 19
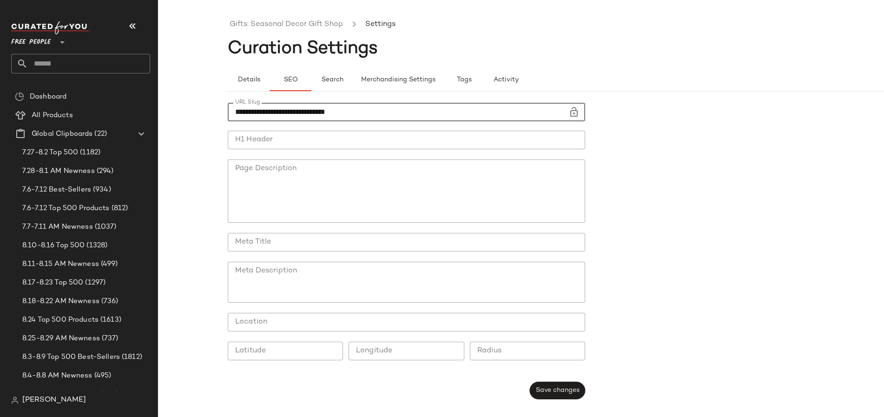
click at [319, 118] on input "**********" at bounding box center [398, 112] width 341 height 19
click at [545, 386] on button "Save changes" at bounding box center [557, 391] width 55 height 18
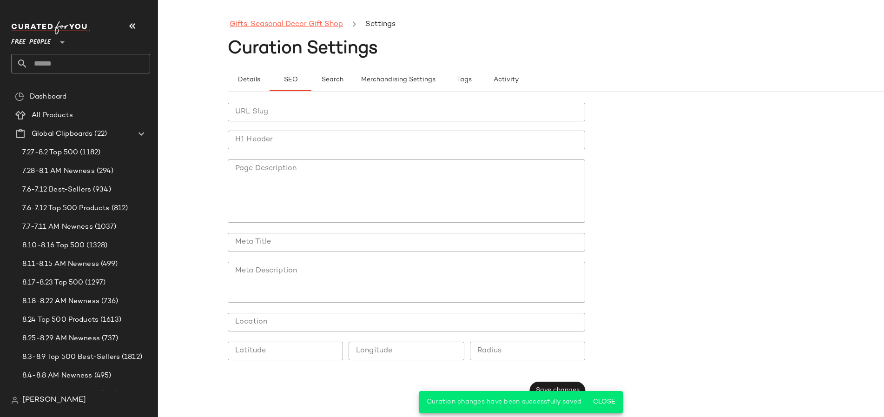
click at [302, 21] on link "Gifts: Seasonal Decor Gift Shop" at bounding box center [286, 25] width 113 height 12
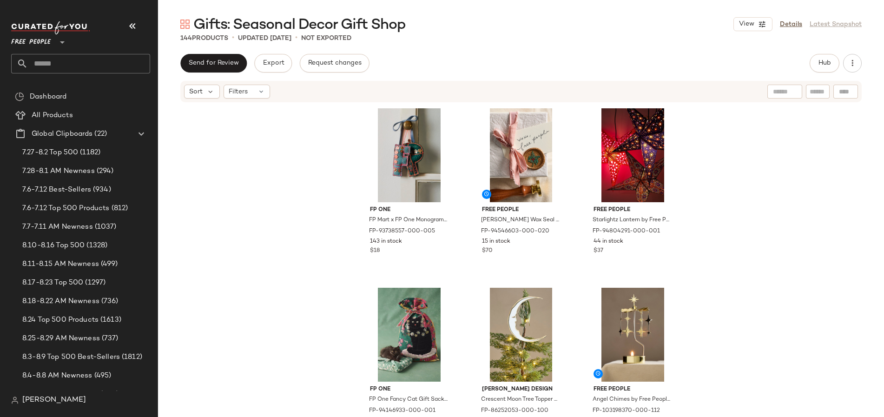
click at [79, 62] on input "text" at bounding box center [89, 64] width 122 height 20
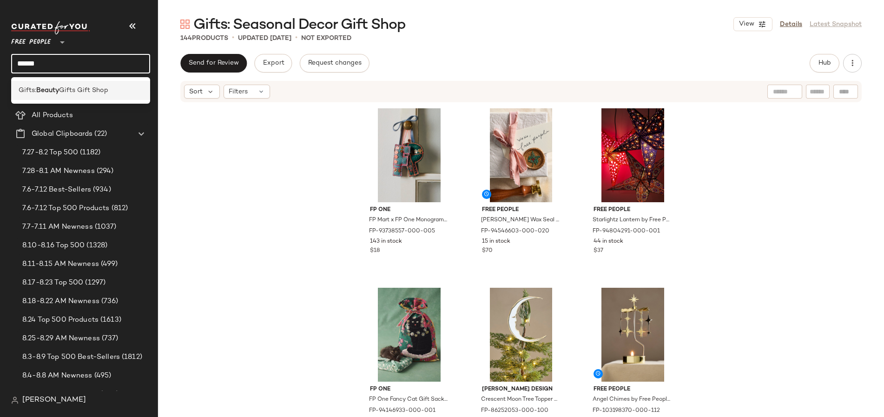
type input "******"
click at [62, 94] on span "Gifts Gift Shop" at bounding box center [83, 91] width 49 height 10
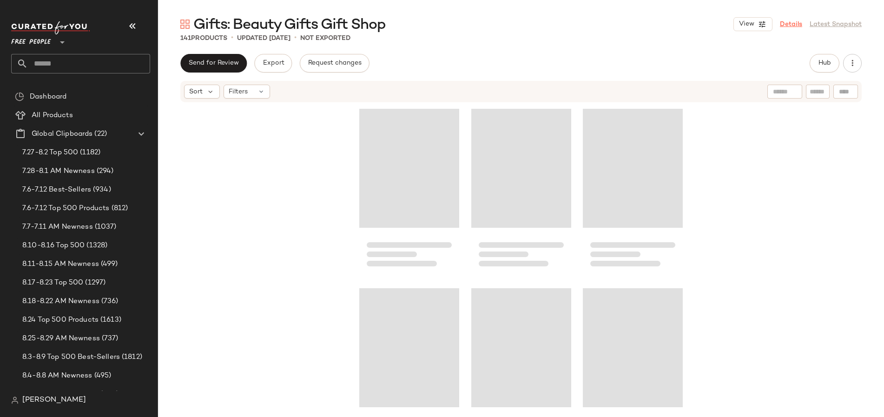
click at [796, 23] on link "Details" at bounding box center [791, 25] width 22 height 10
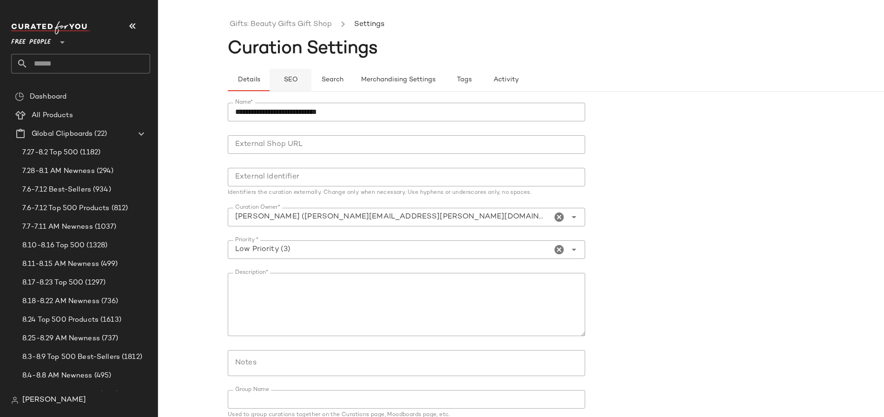
click at [276, 82] on button "SEO" at bounding box center [291, 80] width 42 height 22
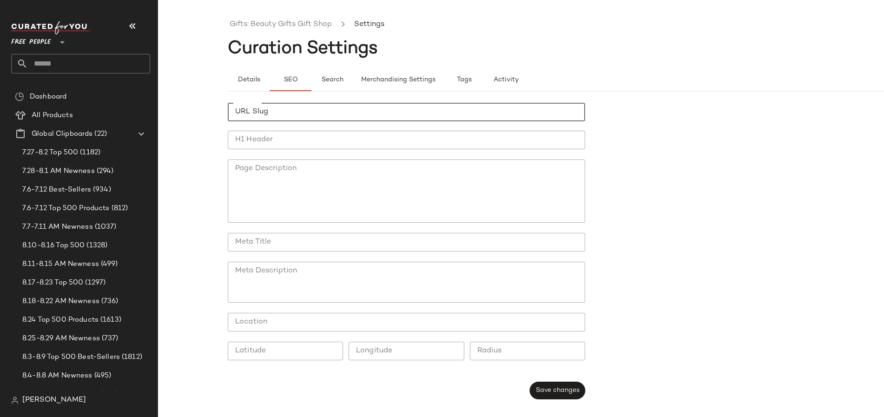
click at [275, 113] on input "URL Slug" at bounding box center [407, 112] width 358 height 19
type input "**********"
click at [271, 142] on input "H1 Header" at bounding box center [407, 140] width 358 height 19
type input "**********"
click at [263, 254] on div at bounding box center [407, 257] width 358 height 10
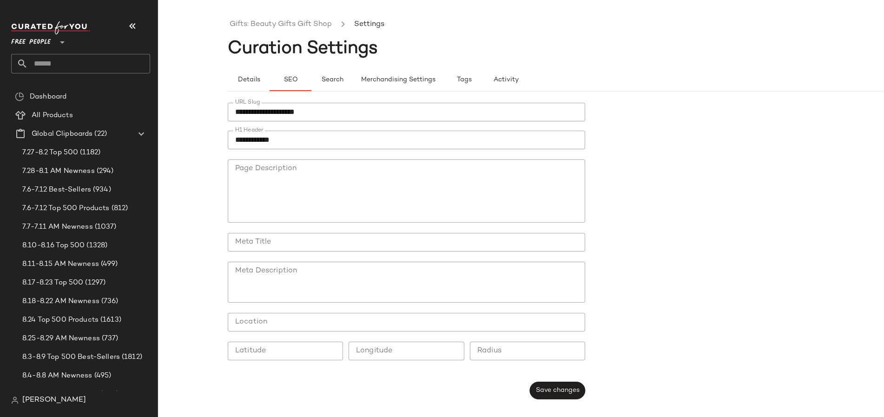
click at [255, 243] on input "Meta Title" at bounding box center [407, 242] width 358 height 19
type input "**********"
click at [409, 284] on textarea "Meta Description" at bounding box center [407, 282] width 358 height 41
paste textarea "**********"
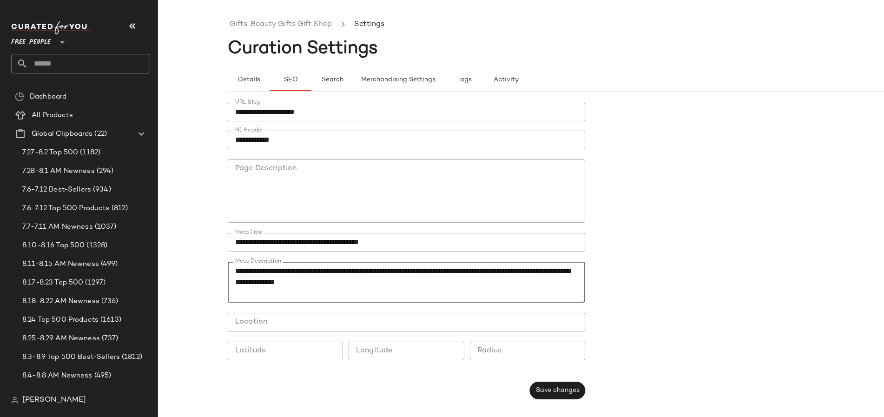
type textarea "**********"
click at [573, 381] on div "**********" at bounding box center [409, 251] width 363 height 308
click at [571, 387] on span "Save changes" at bounding box center [558, 390] width 44 height 7
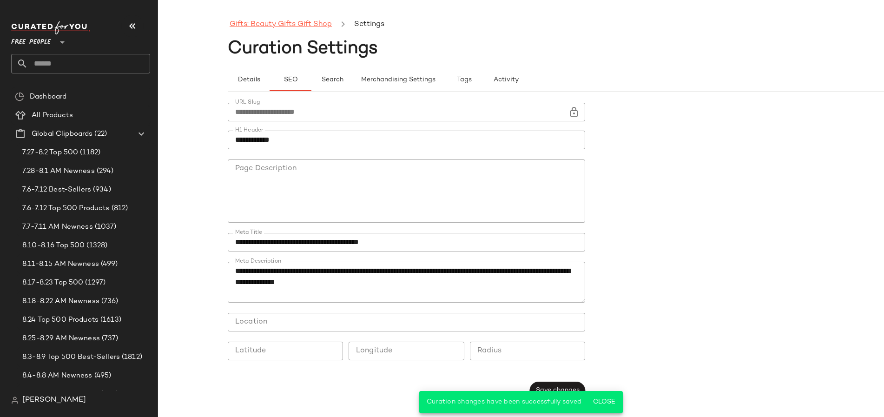
click at [267, 19] on link "Gifts: Beauty Gifts Gift Shop" at bounding box center [281, 25] width 102 height 12
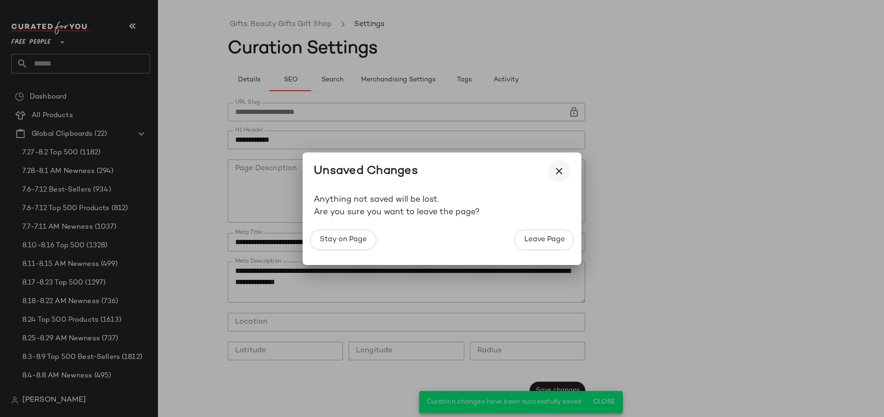
click at [559, 160] on button "button" at bounding box center [559, 171] width 22 height 22
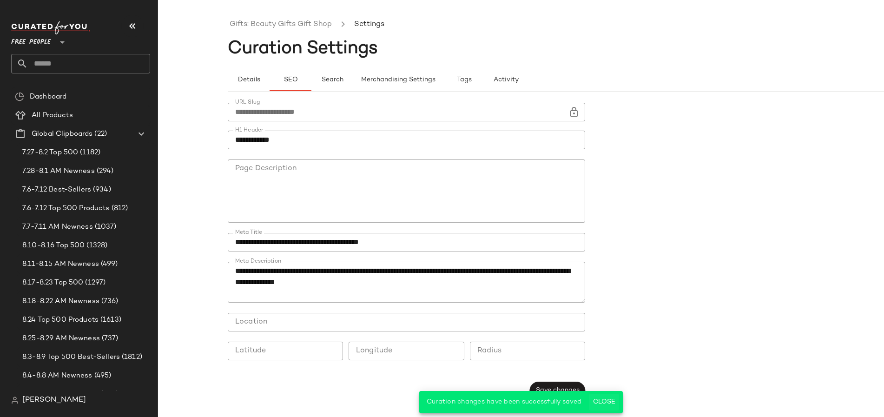
click at [601, 398] on span "Close" at bounding box center [604, 401] width 23 height 7
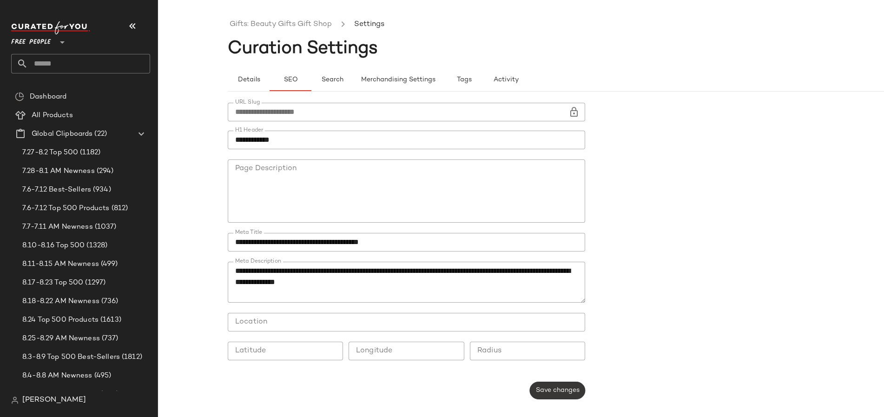
click at [554, 398] on button "Save changes" at bounding box center [557, 391] width 55 height 18
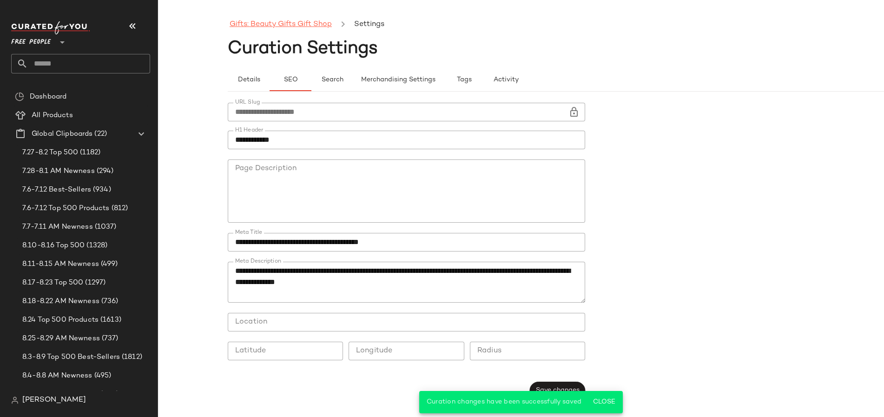
click at [256, 22] on link "Gifts: Beauty Gifts Gift Shop" at bounding box center [281, 25] width 102 height 12
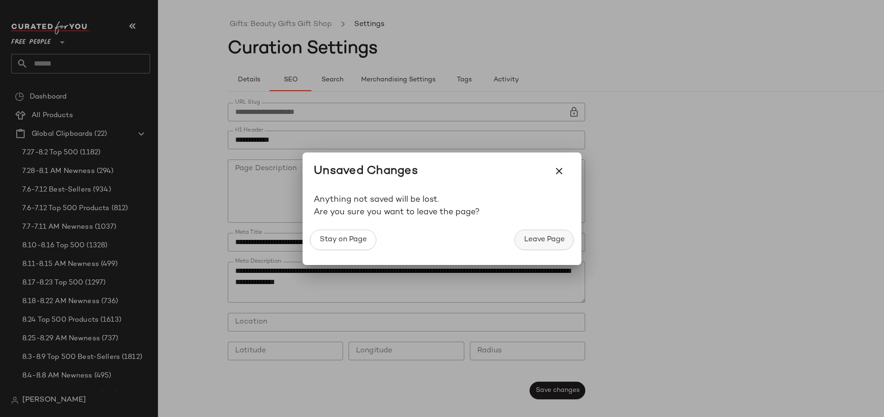
click at [535, 243] on span "Leave Page" at bounding box center [544, 239] width 41 height 9
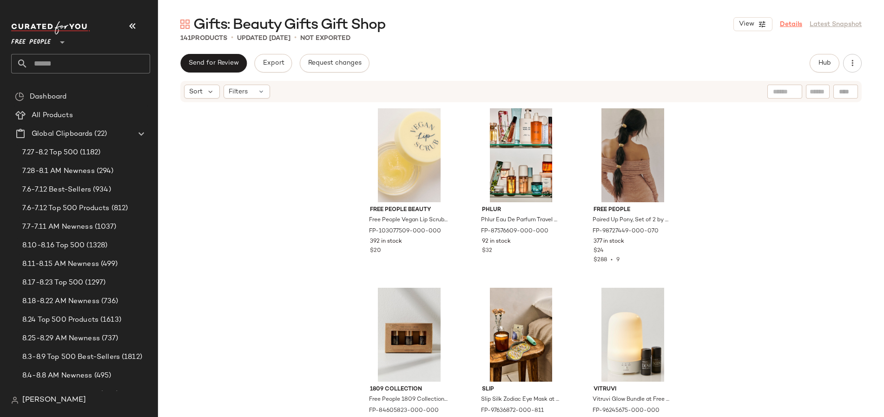
click at [789, 24] on link "Details" at bounding box center [791, 25] width 22 height 10
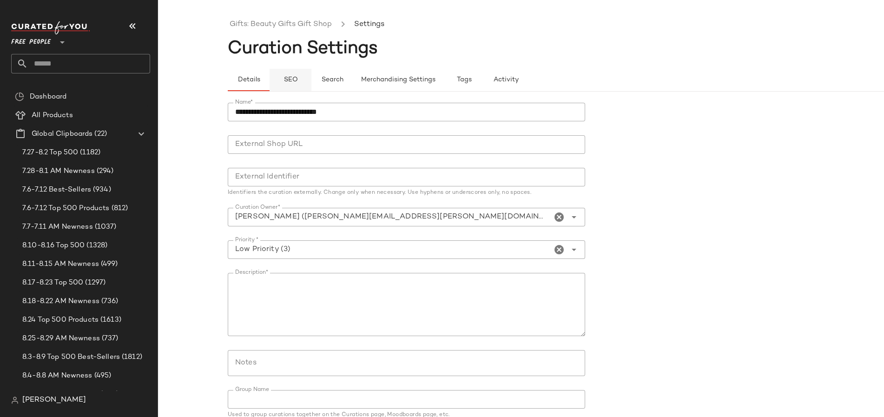
click at [297, 72] on button "SEO" at bounding box center [291, 80] width 42 height 22
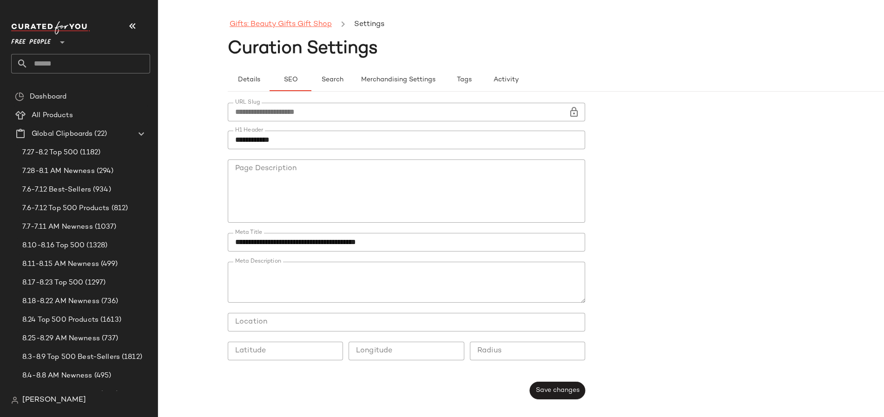
click at [268, 21] on link "Gifts: Beauty Gifts Gift Shop" at bounding box center [281, 25] width 102 height 12
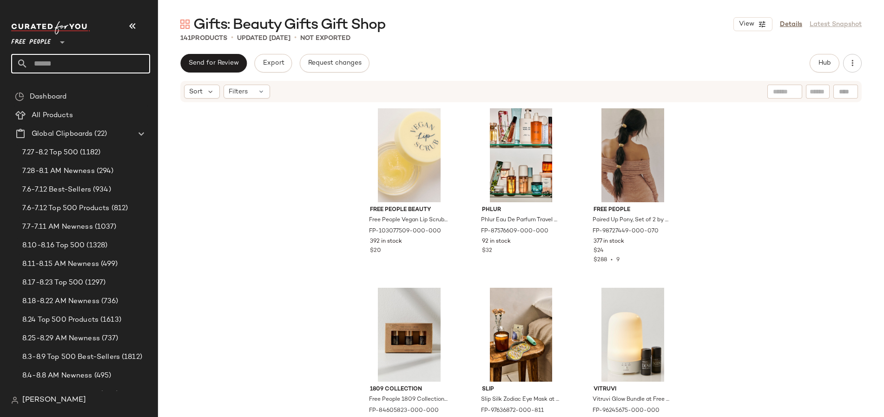
click at [86, 66] on input "text" at bounding box center [89, 64] width 122 height 20
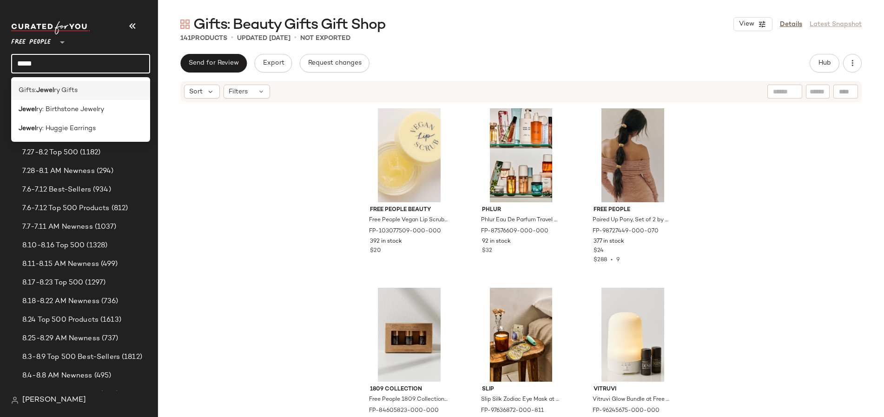
type input "*****"
click at [64, 90] on span "ry Gifts" at bounding box center [66, 91] width 24 height 10
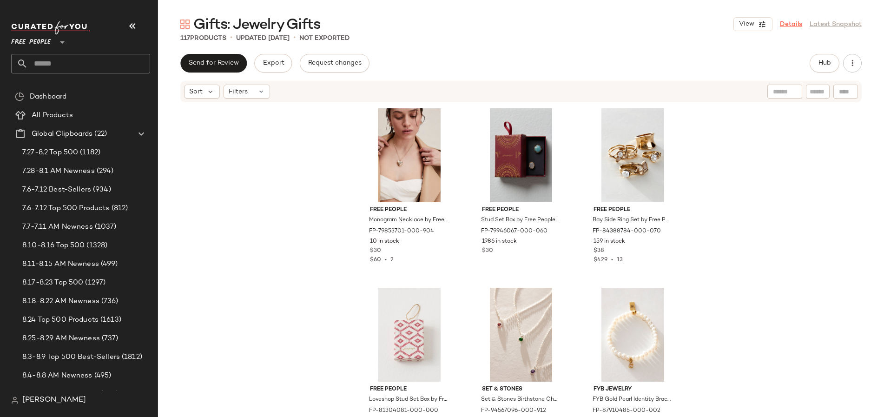
click at [793, 22] on link "Details" at bounding box center [791, 25] width 22 height 10
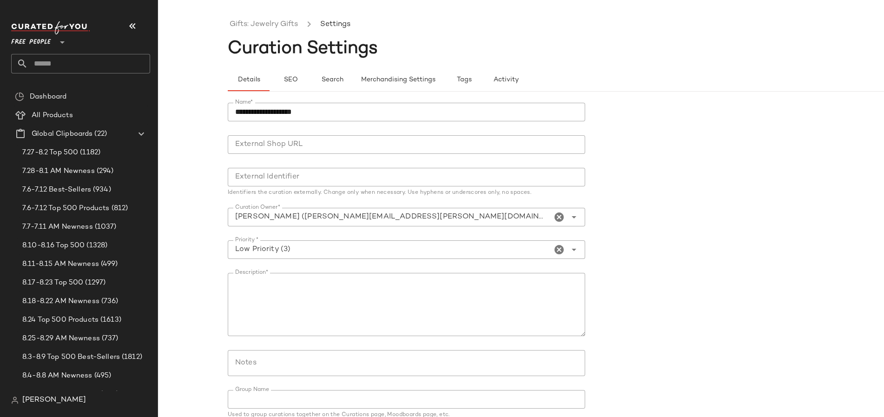
click at [283, 99] on div "**********" at bounding box center [409, 275] width 363 height 356
click at [283, 92] on div "**********" at bounding box center [591, 275] width 726 height 367
click at [275, 83] on button "SEO" at bounding box center [291, 80] width 42 height 22
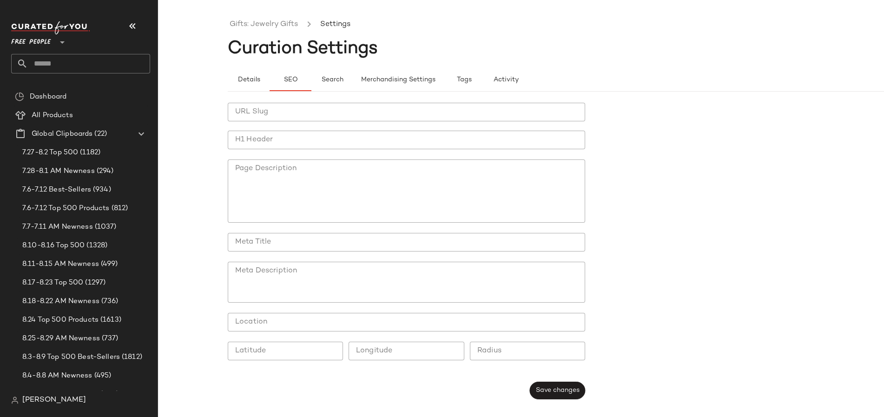
click at [269, 113] on input "URL Slug" at bounding box center [407, 112] width 358 height 19
type input "**********"
drag, startPoint x: 305, startPoint y: 23, endPoint x: 252, endPoint y: 24, distance: 53.0
click at [253, 23] on ul "Gifts: Jewelry Gifts Settings" at bounding box center [591, 24] width 726 height 21
drag, startPoint x: 251, startPoint y: 20, endPoint x: 298, endPoint y: 24, distance: 47.6
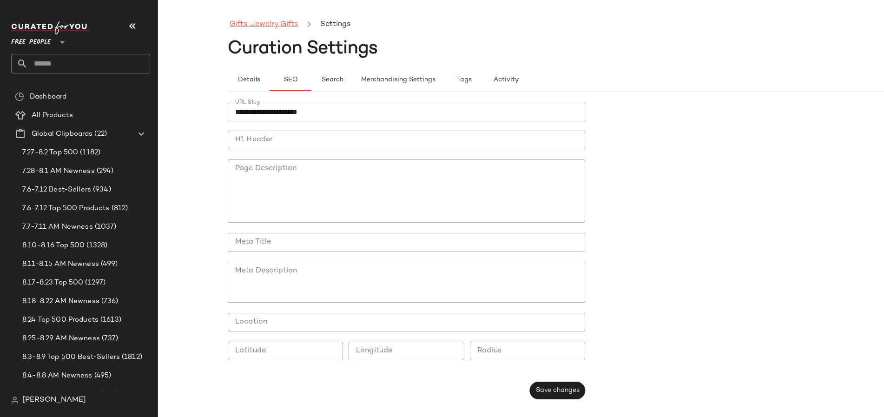
drag, startPoint x: 303, startPoint y: 28, endPoint x: 253, endPoint y: 26, distance: 49.8
click at [253, 26] on ul "Gifts: Jewelry Gifts Settings" at bounding box center [591, 24] width 726 height 21
drag, startPoint x: 300, startPoint y: 28, endPoint x: 252, endPoint y: 23, distance: 48.2
click at [252, 23] on ul "Gifts: Jewelry Gifts Settings" at bounding box center [591, 24] width 726 height 21
copy ul "Jewelry Gifts"
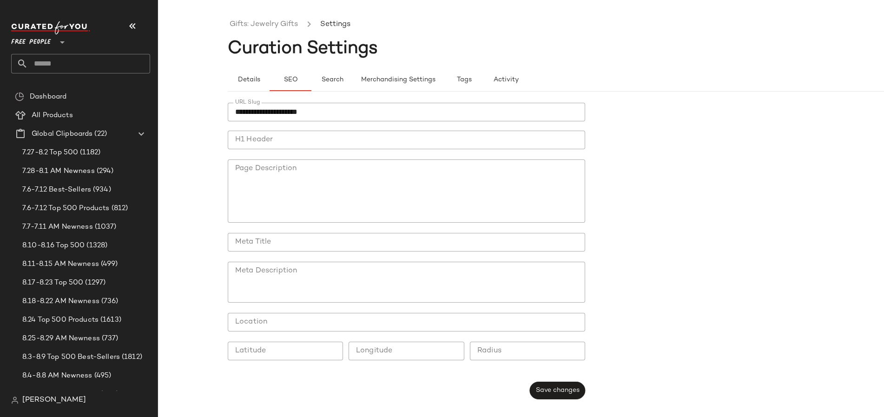
click at [285, 143] on input "H1 Header" at bounding box center [407, 140] width 358 height 19
paste input "**********"
type input "**********"
click at [281, 244] on input "Meta Title" at bounding box center [407, 242] width 358 height 19
paste input "**********"
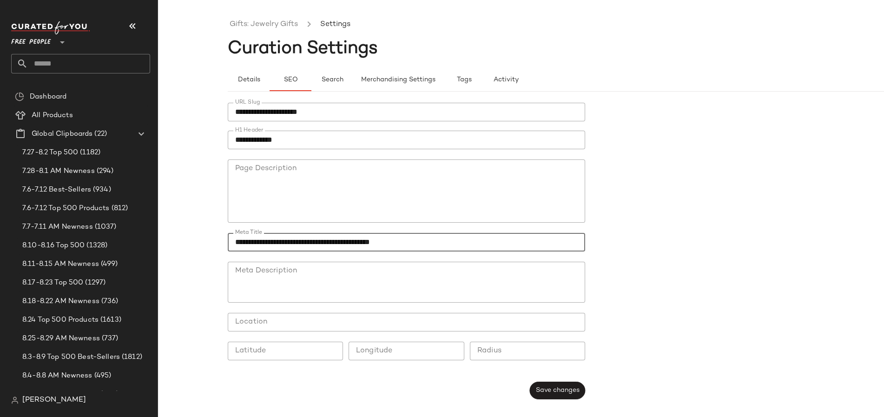
type input "**********"
click at [368, 262] on textarea "Meta Description" at bounding box center [407, 282] width 358 height 41
paste textarea "**********"
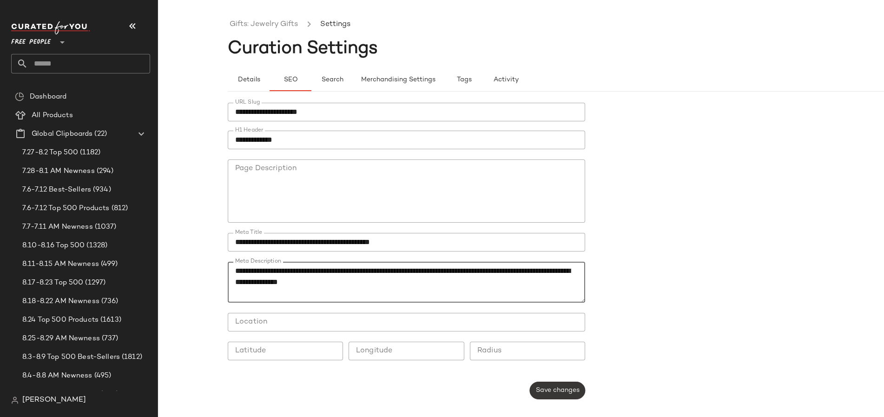
type textarea "**********"
click at [563, 383] on button "Save changes" at bounding box center [557, 391] width 55 height 18
click at [563, 383] on div "Save changes" at bounding box center [557, 391] width 55 height 18
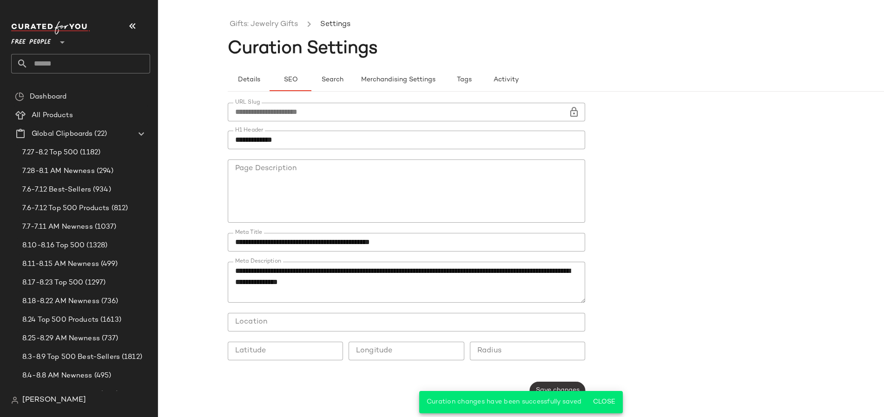
click at [535, 383] on button "Save changes" at bounding box center [557, 391] width 55 height 18
click at [254, 29] on link "Gifts: Jewelry Gifts" at bounding box center [264, 25] width 68 height 12
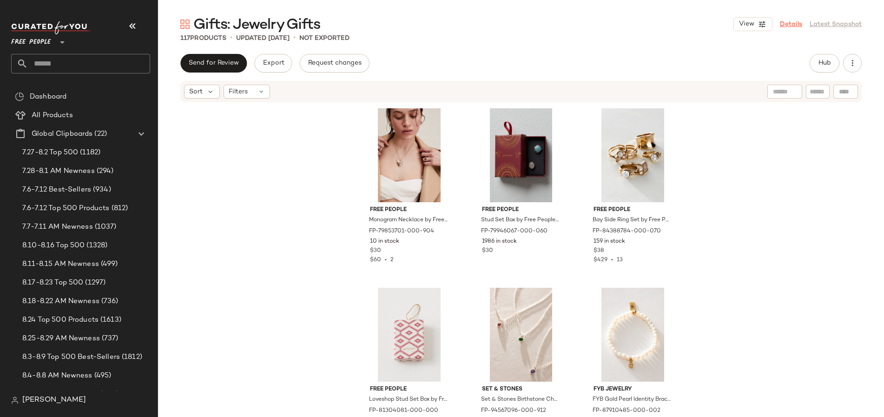
click at [786, 25] on link "Details" at bounding box center [791, 25] width 22 height 10
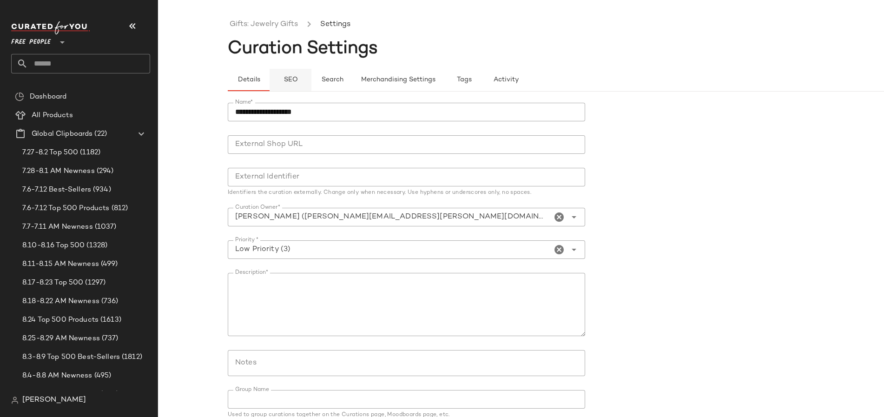
click at [295, 75] on button "SEO" at bounding box center [291, 80] width 42 height 22
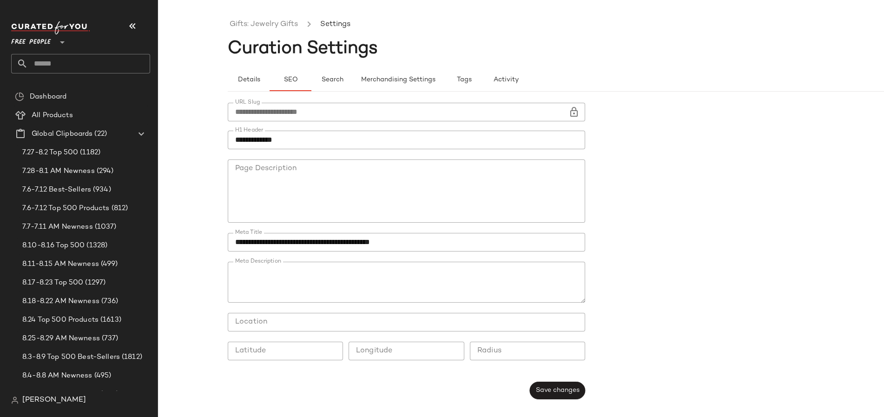
click at [273, 31] on ul "Gifts: Jewelry Gifts Settings" at bounding box center [591, 24] width 726 height 21
click at [250, 23] on link "Gifts: Jewelry Gifts" at bounding box center [264, 25] width 68 height 12
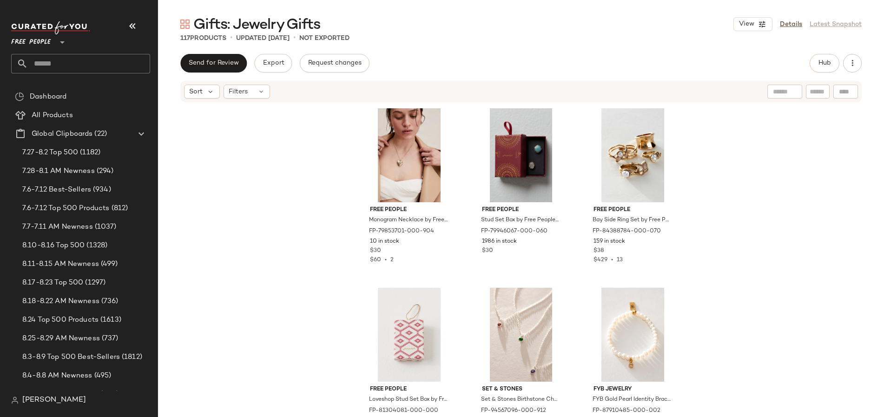
click at [108, 62] on input "text" at bounding box center [89, 64] width 122 height 20
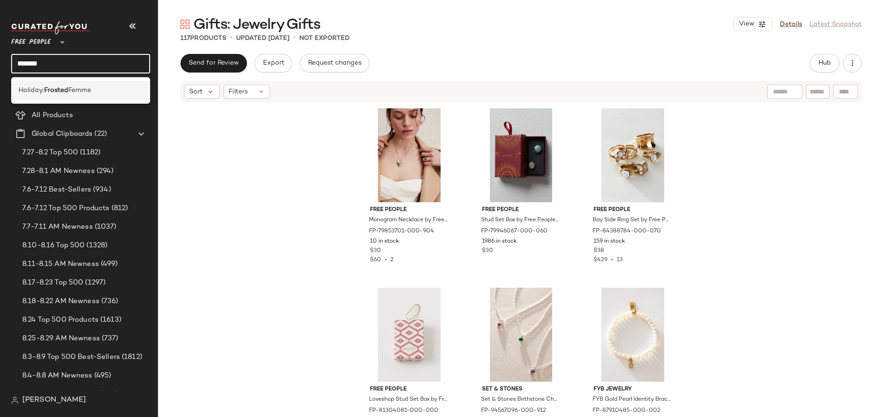
type input "*******"
click at [88, 90] on span "Femme" at bounding box center [79, 91] width 23 height 10
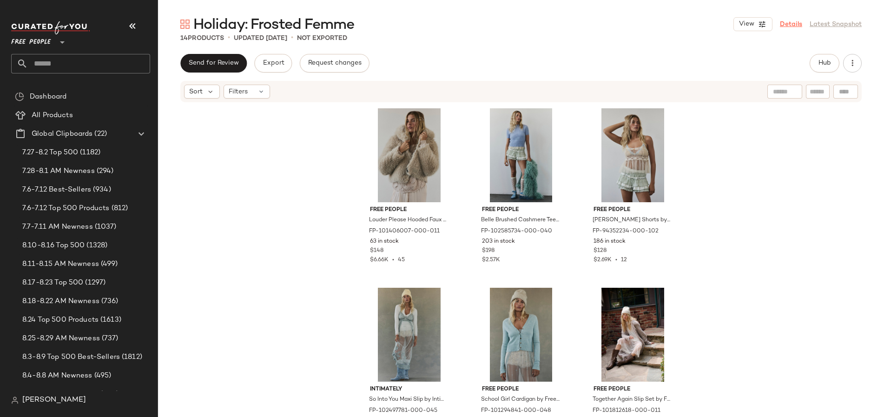
click at [796, 23] on link "Details" at bounding box center [791, 25] width 22 height 10
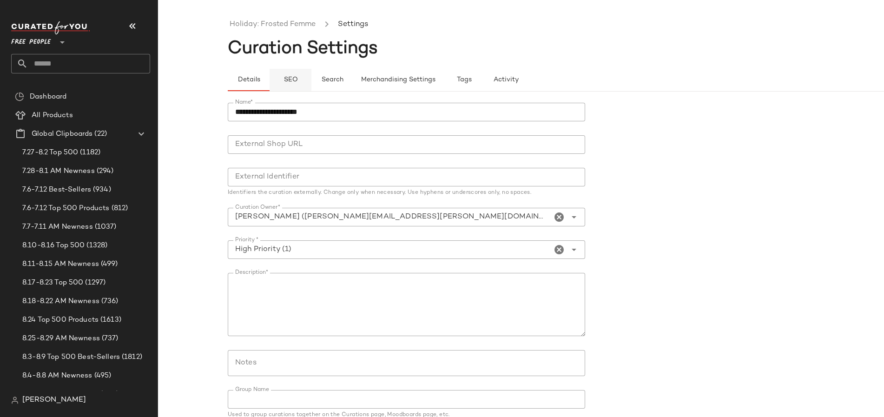
click at [294, 77] on span "SEO" at bounding box center [290, 79] width 14 height 7
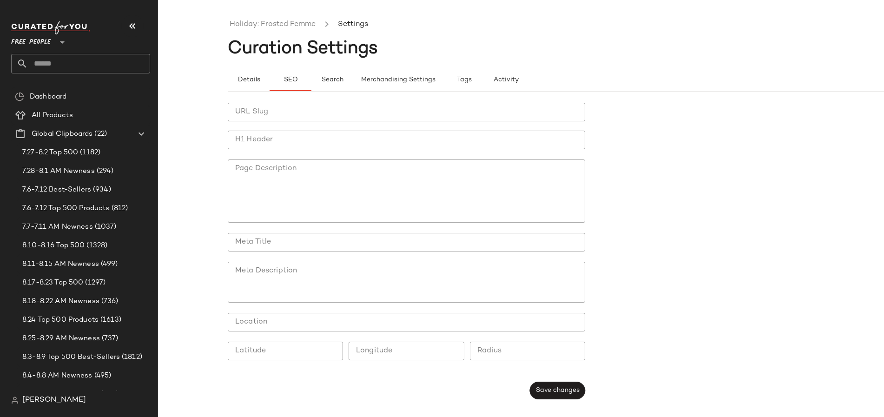
click at [297, 115] on input "URL Slug" at bounding box center [407, 112] width 358 height 19
type input "*"
type input "**********"
click at [287, 142] on input "H1 Header" at bounding box center [407, 140] width 358 height 19
paste input "**********"
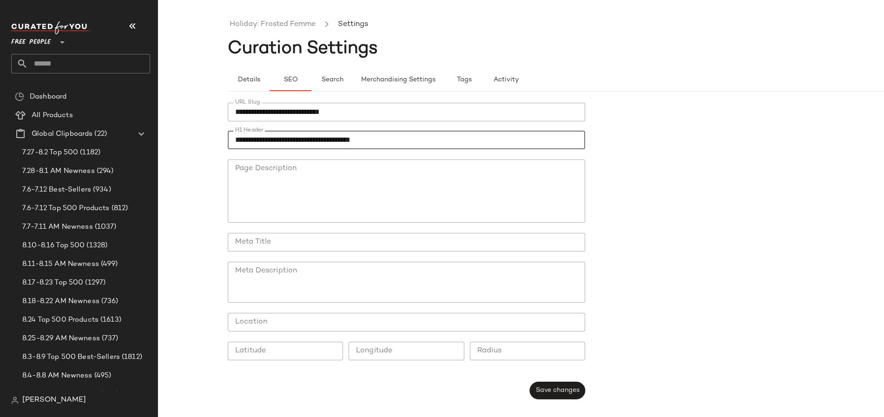
click at [277, 141] on input "**********" at bounding box center [407, 140] width 358 height 19
click at [236, 143] on input "**********" at bounding box center [407, 140] width 358 height 19
click at [239, 143] on input "**********" at bounding box center [407, 140] width 358 height 19
type input "**********"
click at [269, 135] on input "**********" at bounding box center [407, 140] width 358 height 19
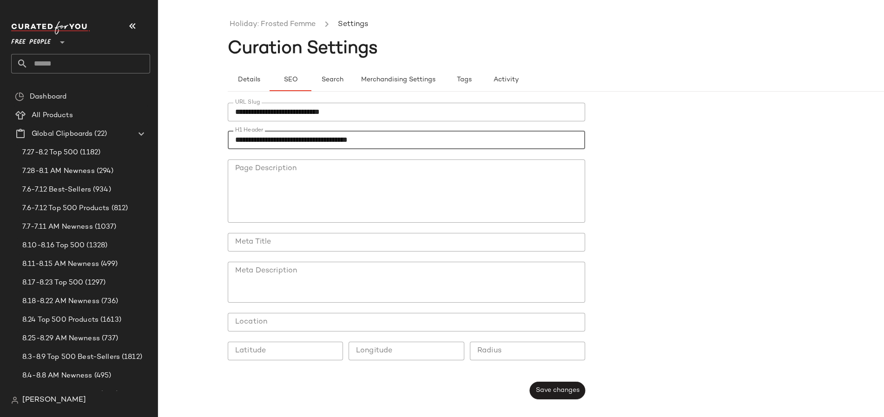
click at [269, 135] on input "**********" at bounding box center [407, 140] width 358 height 19
click at [256, 23] on link "Holiday: Frosted Femme" at bounding box center [273, 25] width 86 height 12
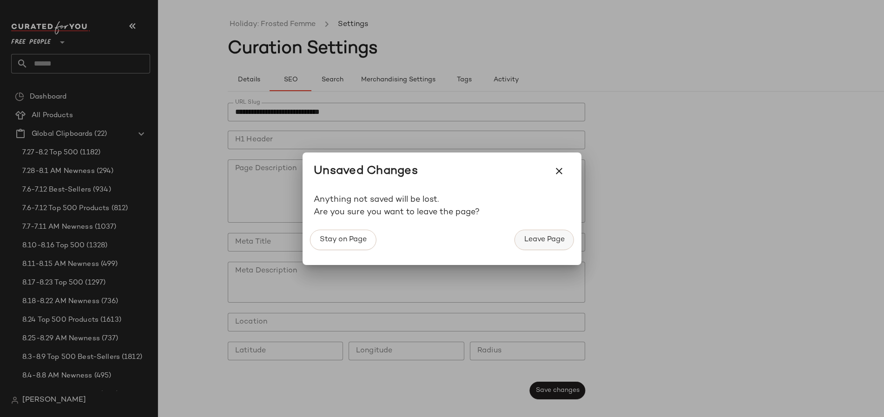
click at [544, 234] on button "Leave Page" at bounding box center [545, 240] width 60 height 20
click at [534, 240] on span "Leave Page" at bounding box center [544, 239] width 41 height 9
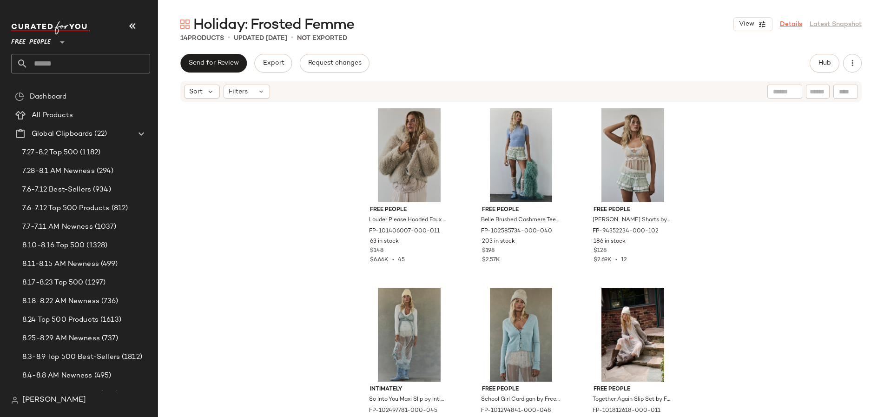
click at [789, 25] on link "Details" at bounding box center [791, 25] width 22 height 10
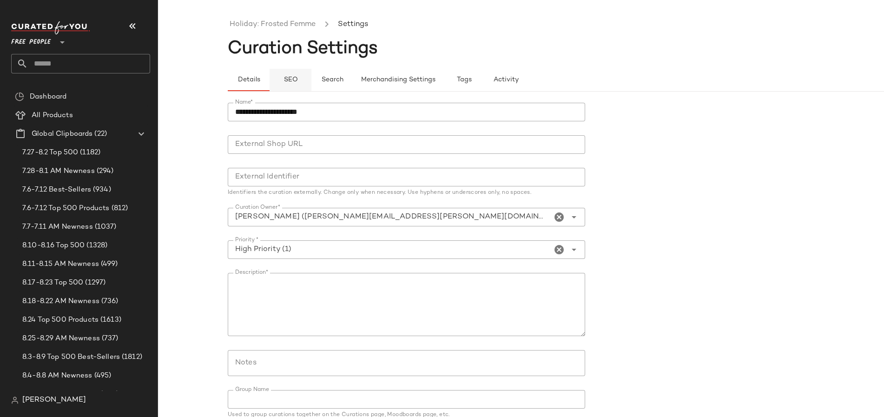
click at [278, 88] on button "SEO" at bounding box center [291, 80] width 42 height 22
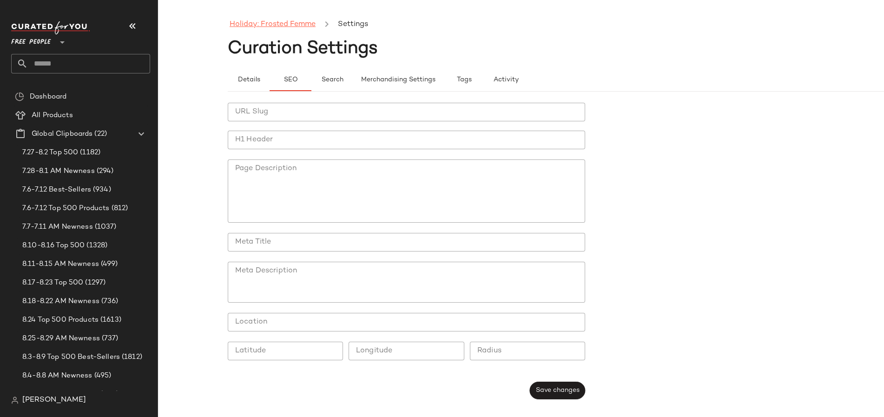
click at [251, 23] on link "Holiday: Frosted Femme" at bounding box center [273, 25] width 86 height 12
